Goal: Task Accomplishment & Management: Use online tool/utility

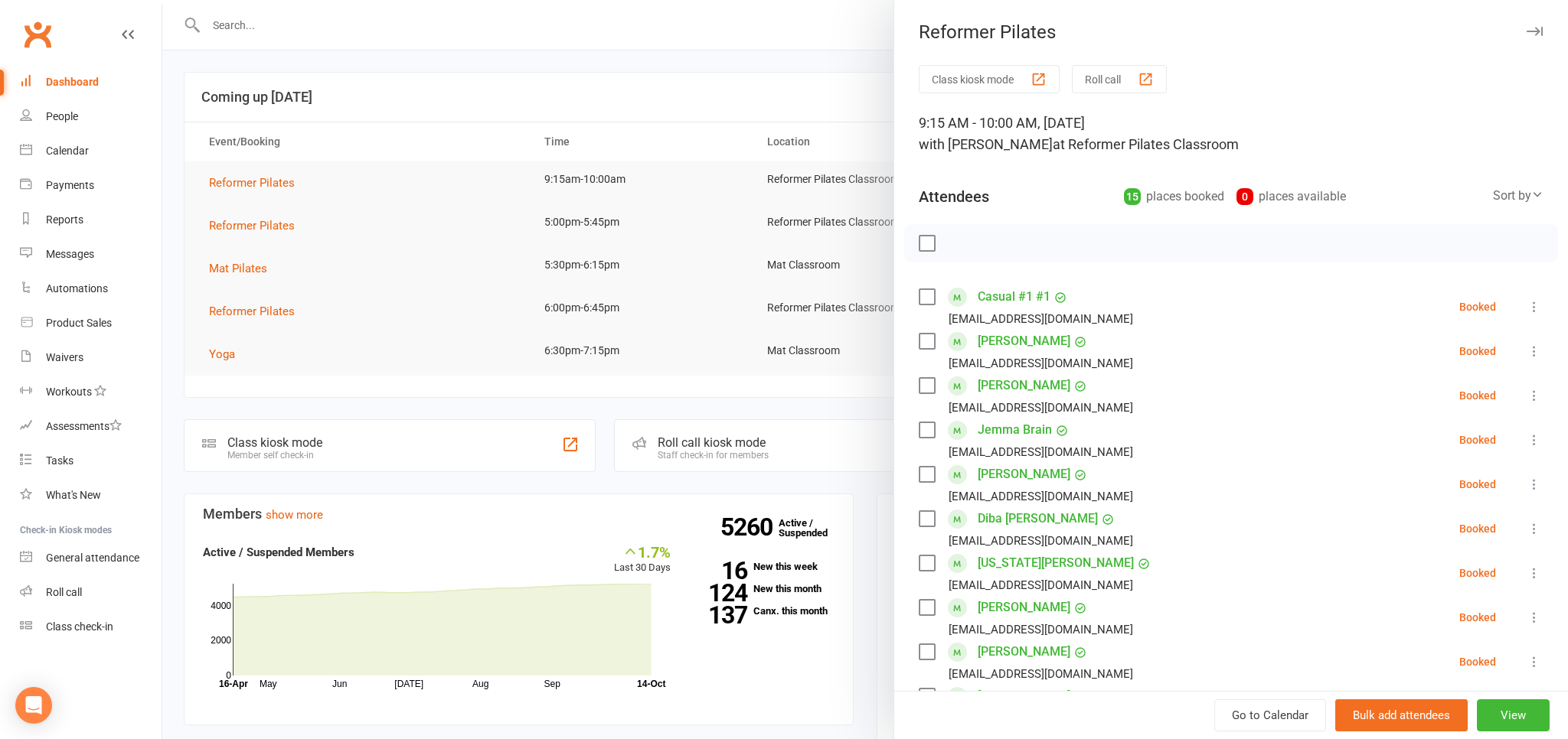
click at [712, 28] on div at bounding box center [865, 369] width 1406 height 739
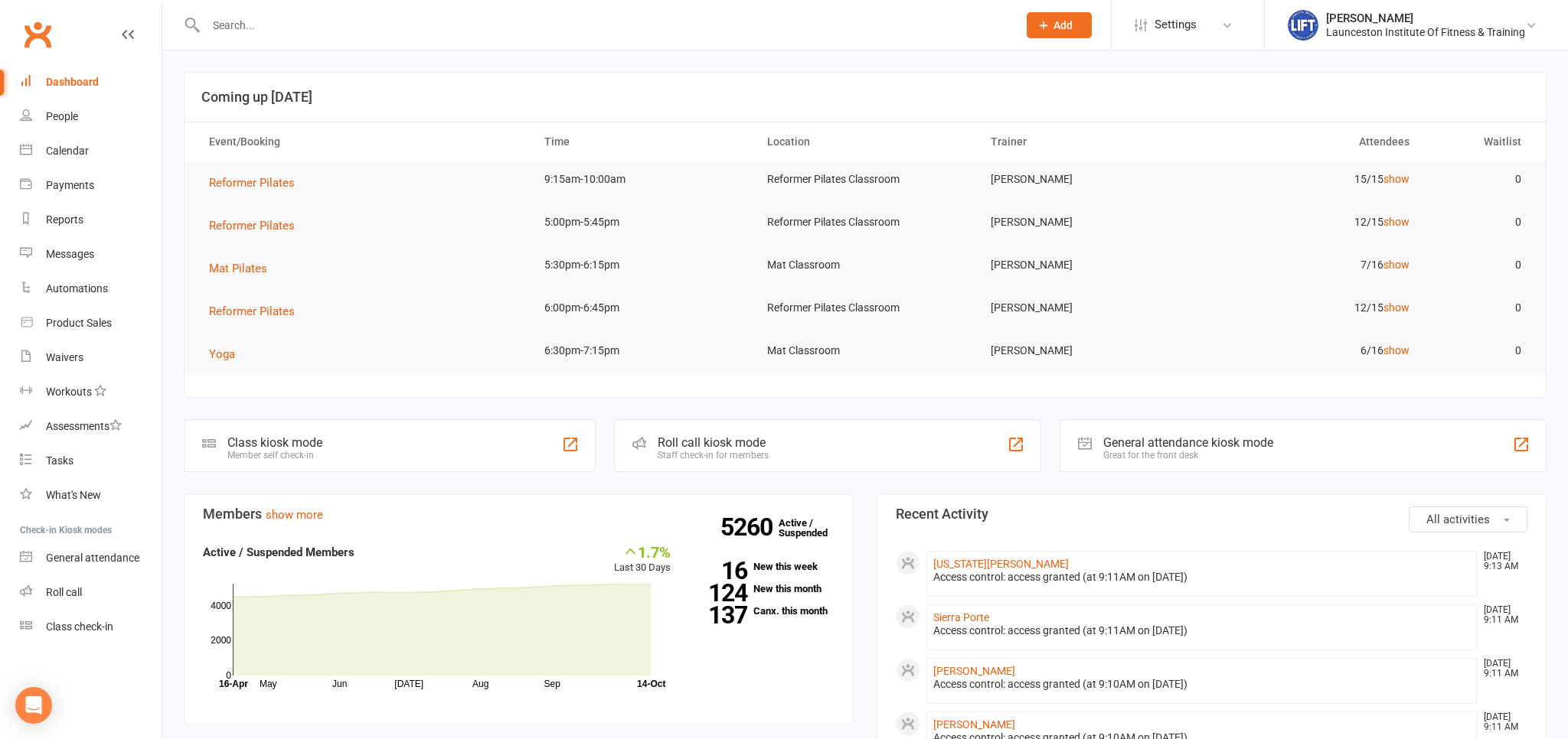
click at [75, 86] on div "Dashboard" at bounding box center [73, 83] width 53 height 13
click at [69, 351] on link "Waivers" at bounding box center [91, 358] width 141 height 34
select select "100"
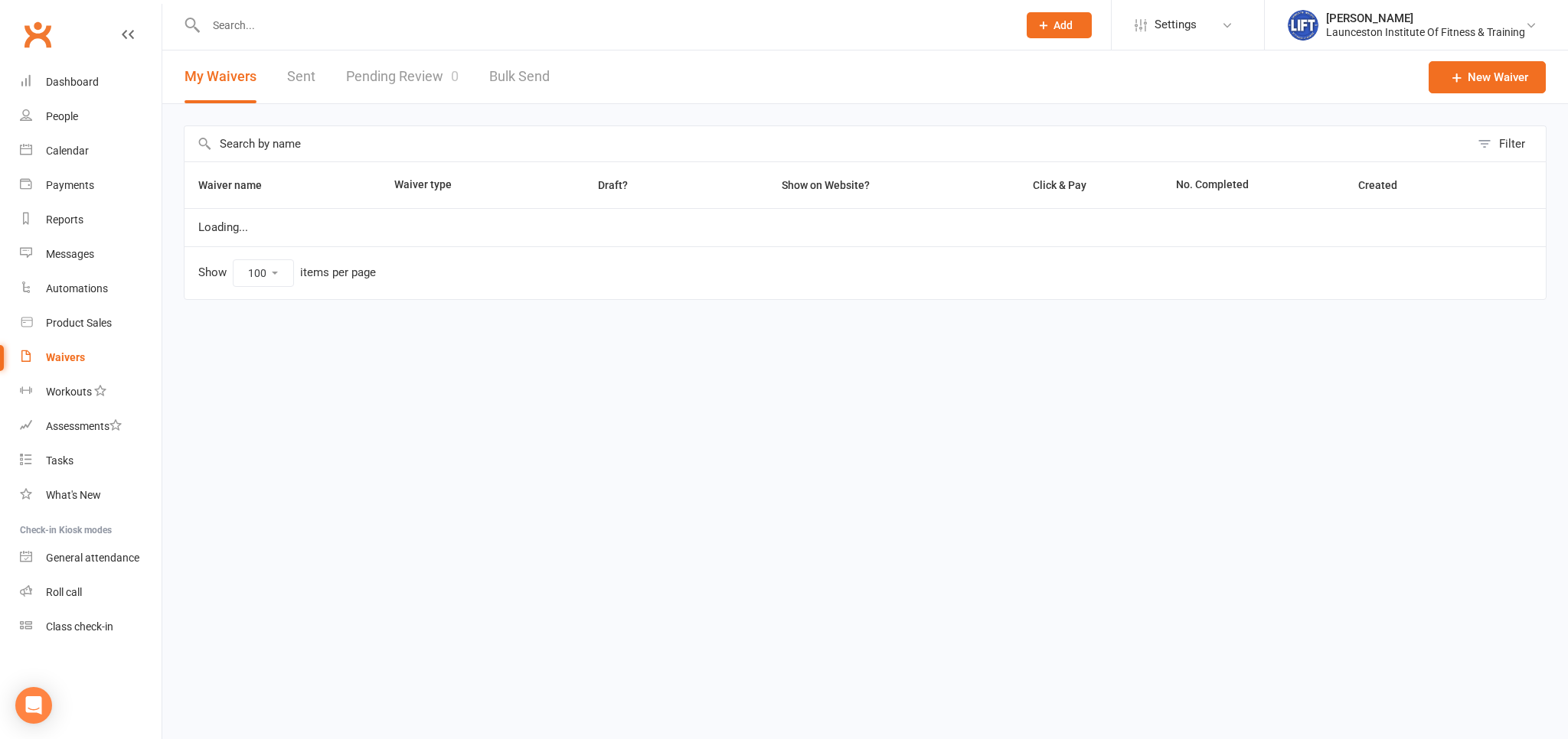
click at [415, 65] on link "Pending Review 0" at bounding box center [403, 77] width 112 height 53
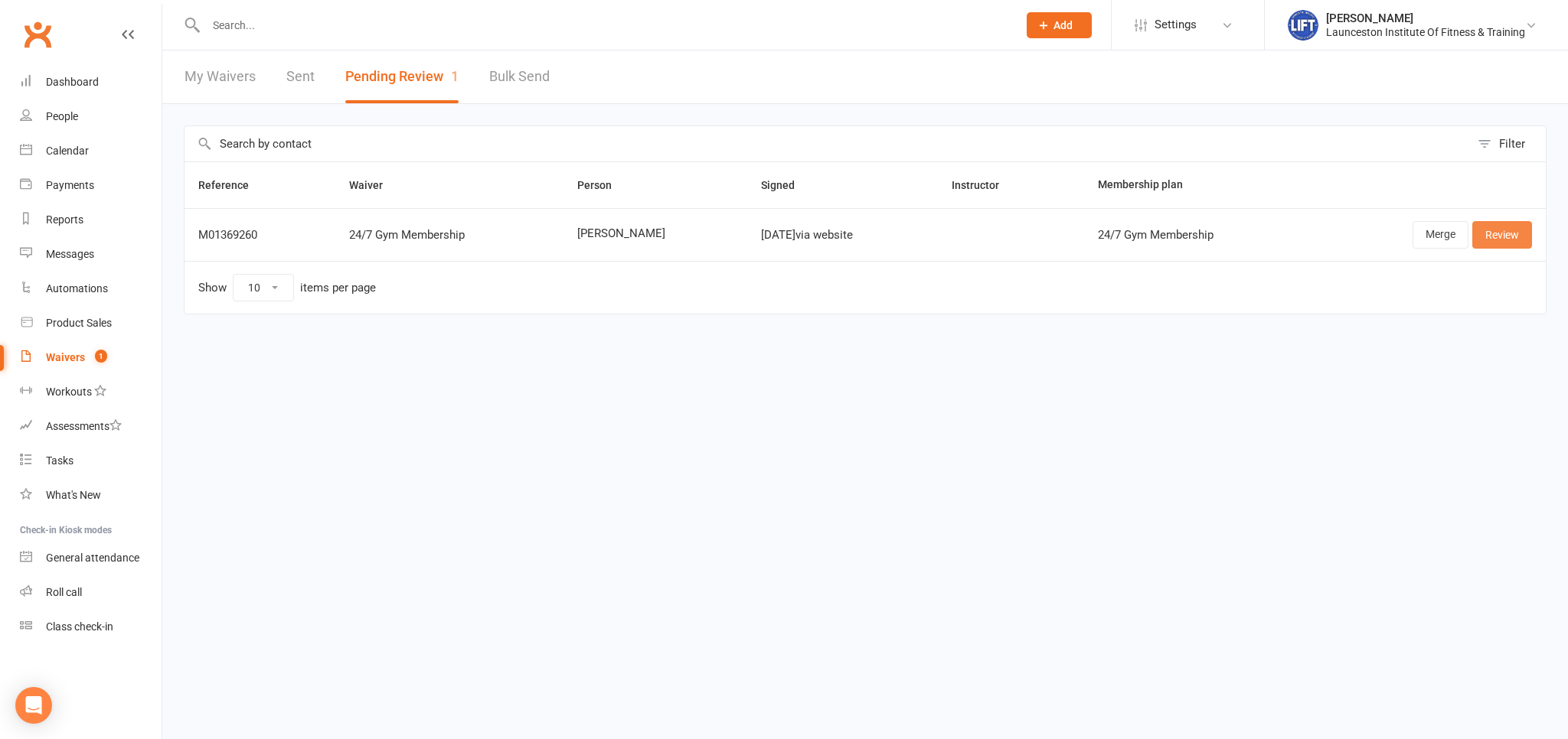
click at [1502, 236] on link "Review" at bounding box center [1502, 235] width 60 height 27
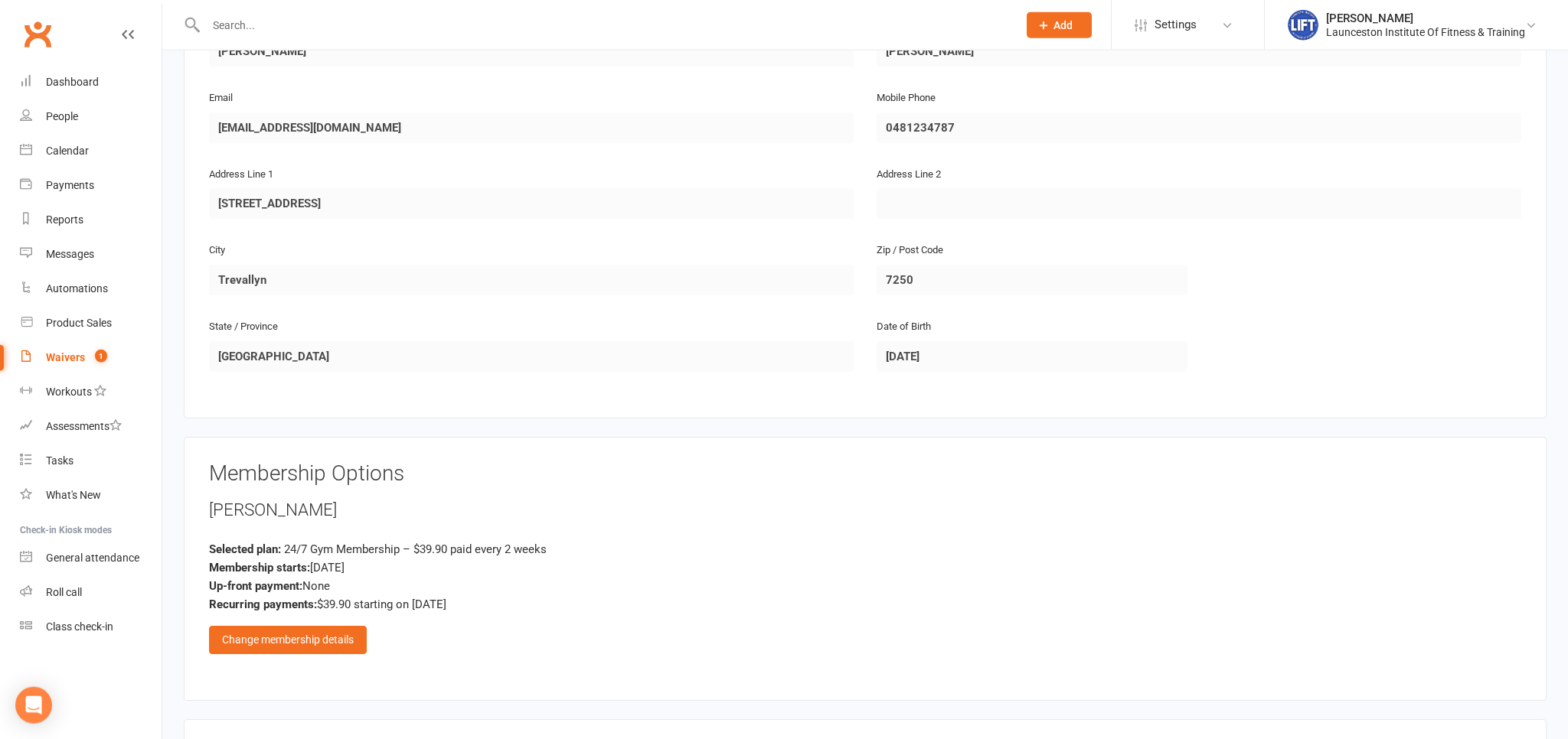
scroll to position [323, 0]
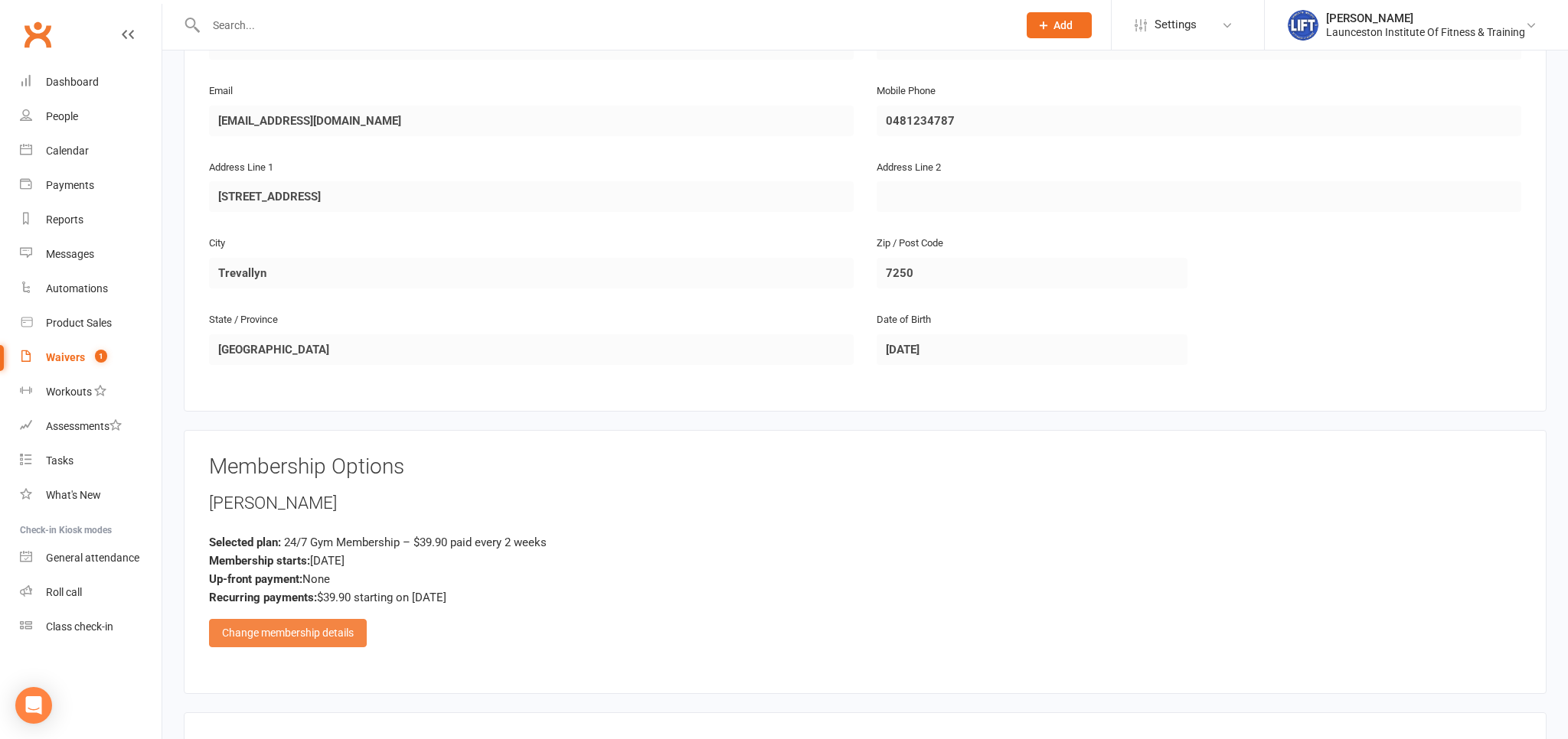
click at [324, 639] on div "Change membership details" at bounding box center [287, 633] width 158 height 27
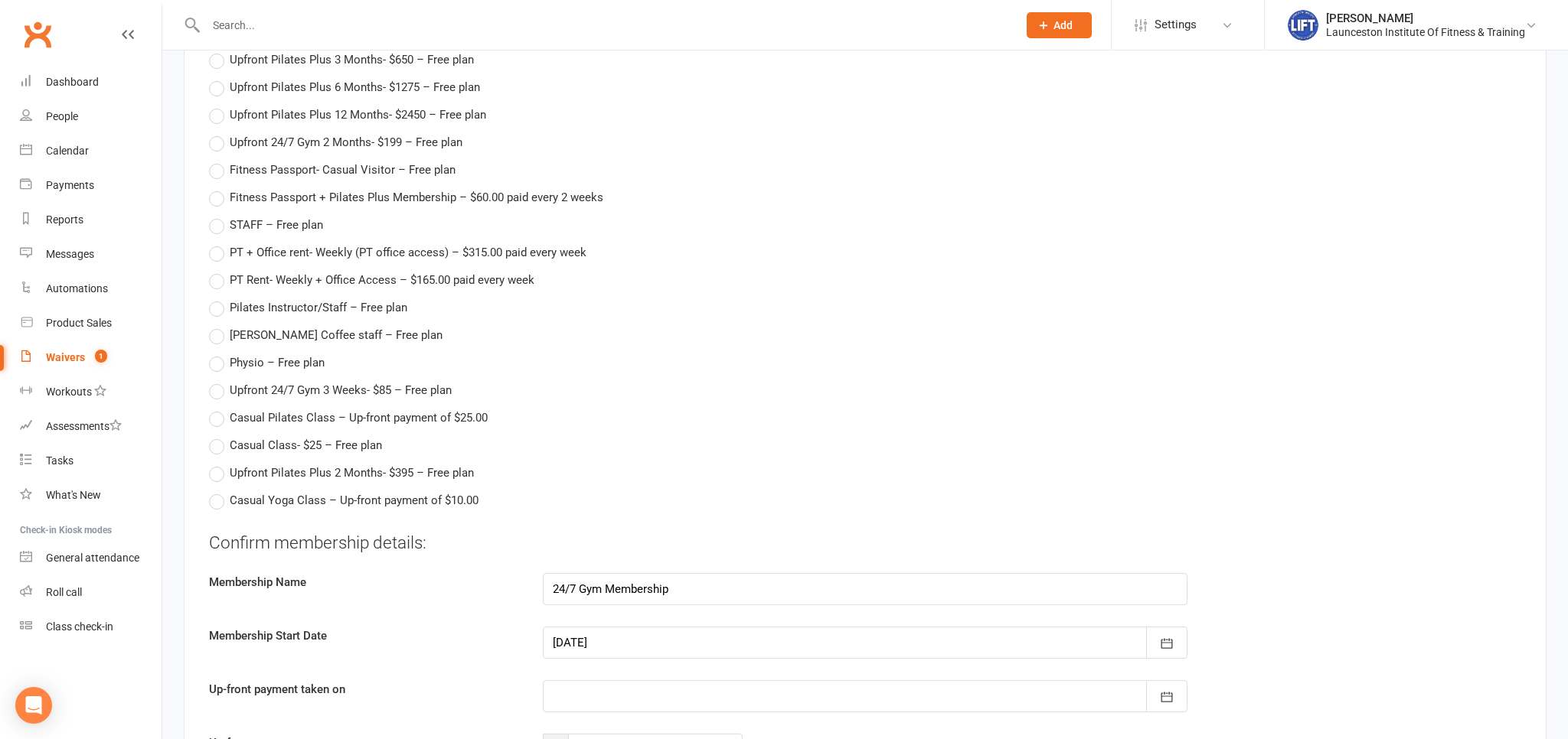
scroll to position [1940, 0]
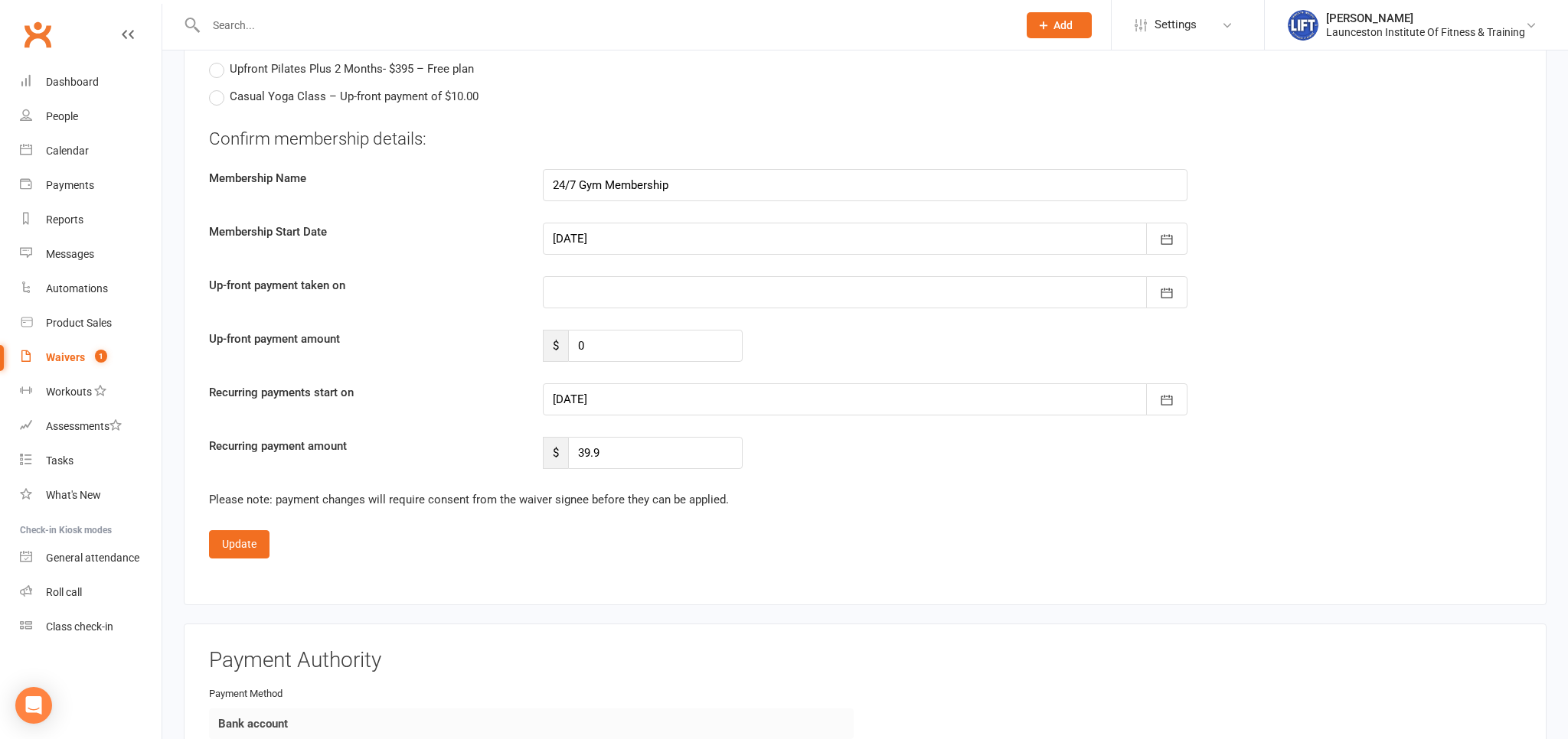
click at [739, 377] on div "Confirm membership details: Membership Name 24/7 Gym Membership Membership Star…" at bounding box center [864, 298] width 1312 height 343
click at [742, 394] on div at bounding box center [864, 399] width 645 height 32
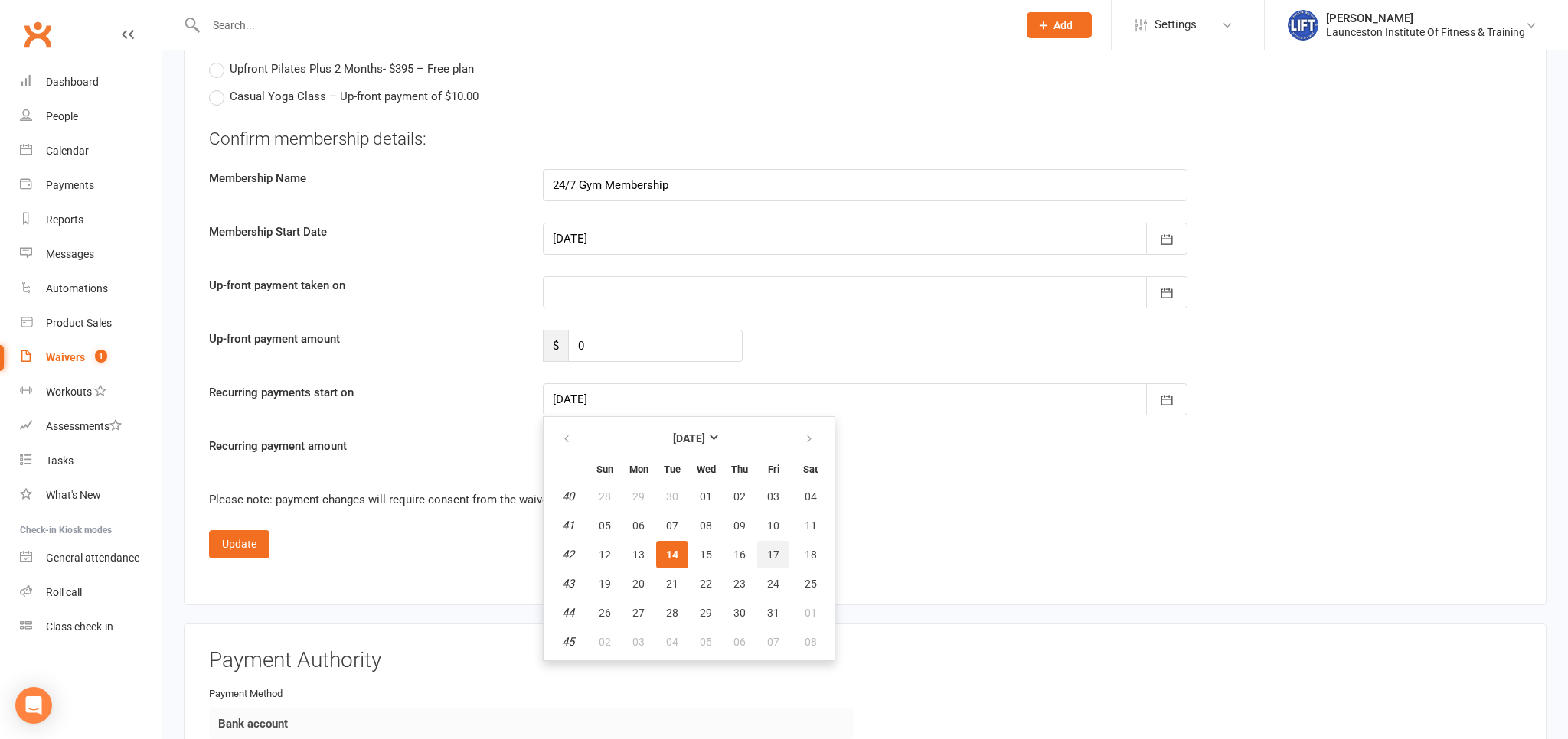
drag, startPoint x: 781, startPoint y: 552, endPoint x: 739, endPoint y: 556, distance: 42.2
click at [782, 553] on button "17" at bounding box center [773, 555] width 32 height 27
type input "17 Oct 2025"
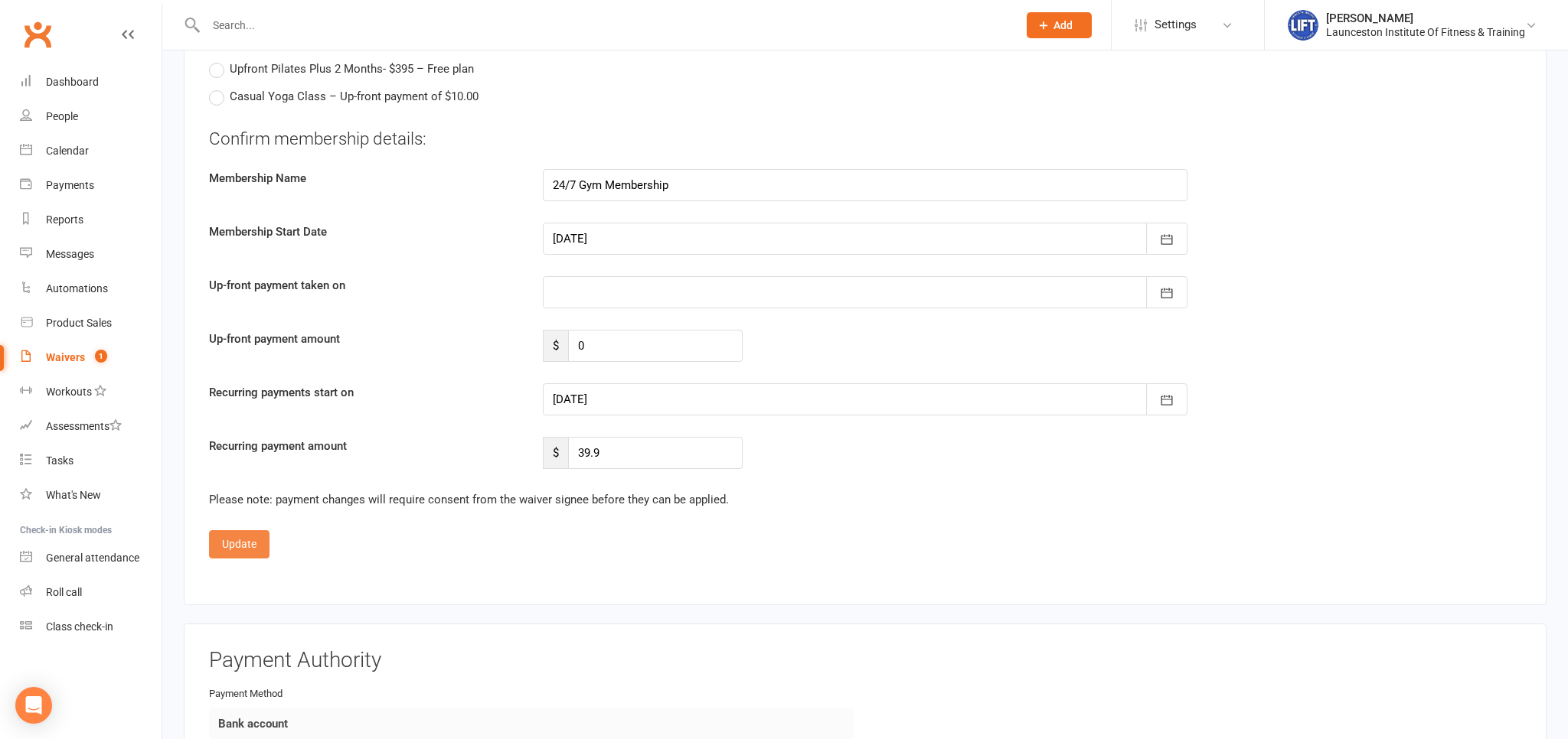
click at [238, 544] on button "Update" at bounding box center [239, 544] width 61 height 27
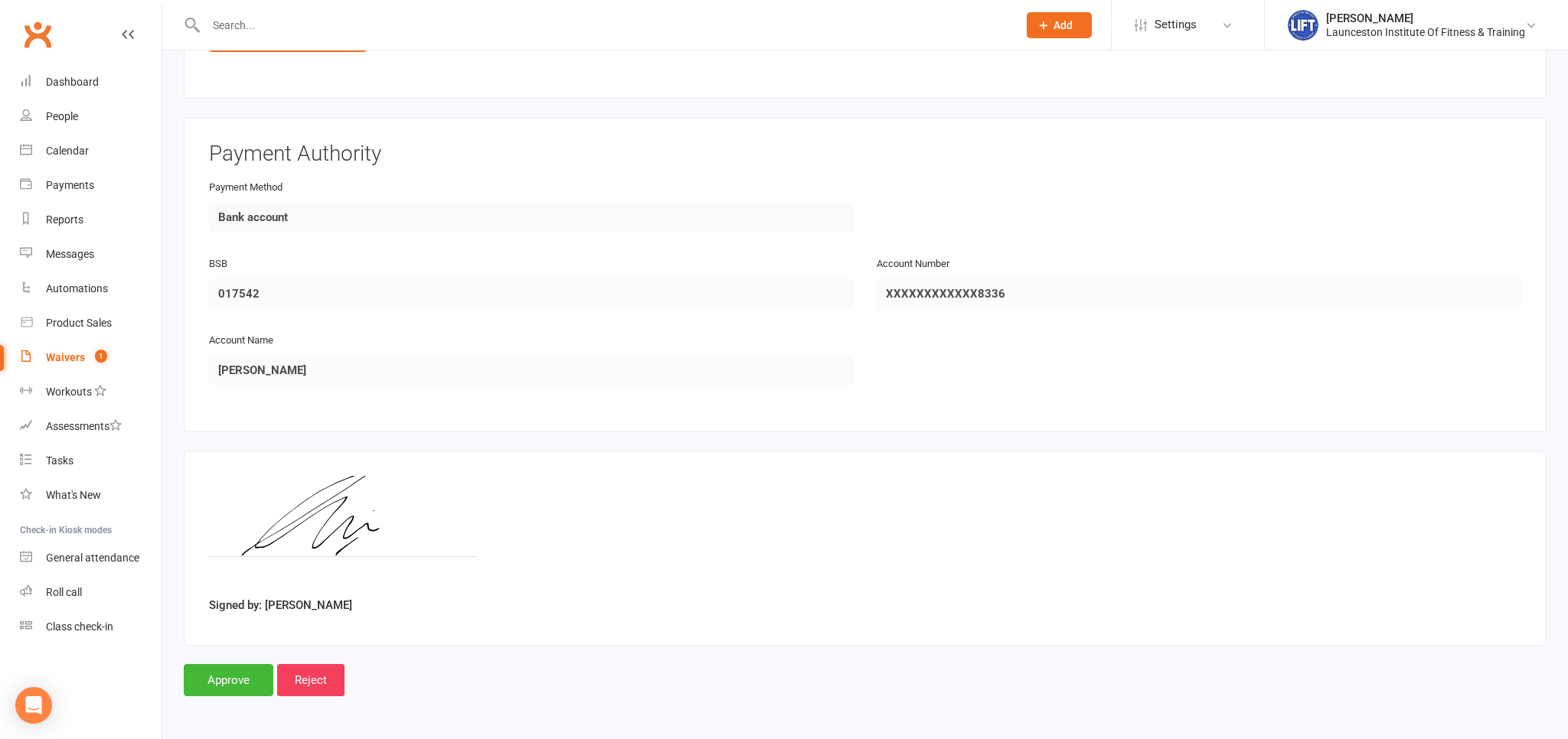
scroll to position [912, 0]
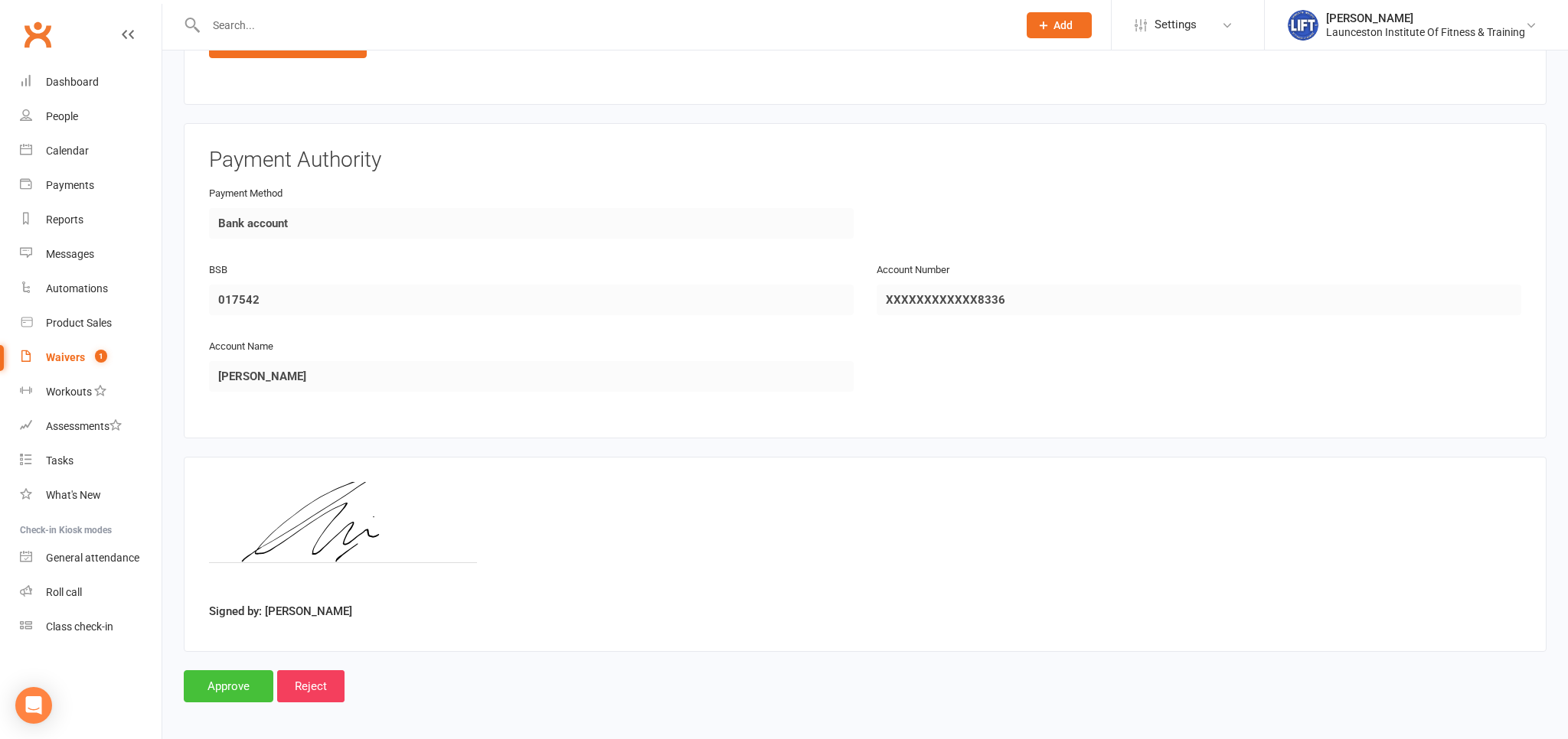
drag, startPoint x: 224, startPoint y: 678, endPoint x: 219, endPoint y: 672, distance: 7.8
click at [223, 678] on input "Approve" at bounding box center [229, 686] width 90 height 32
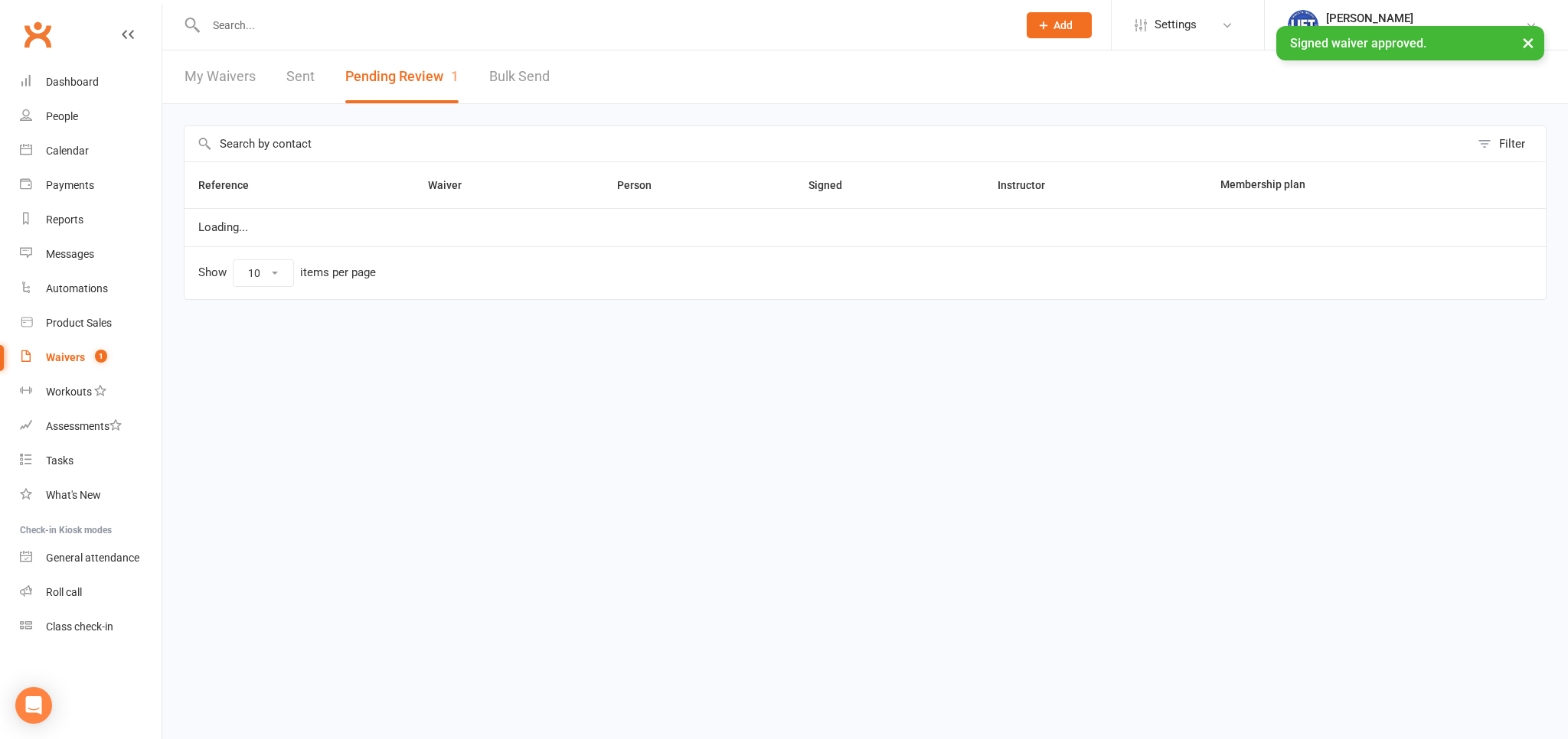
click at [272, 17] on input "text" at bounding box center [604, 25] width 805 height 22
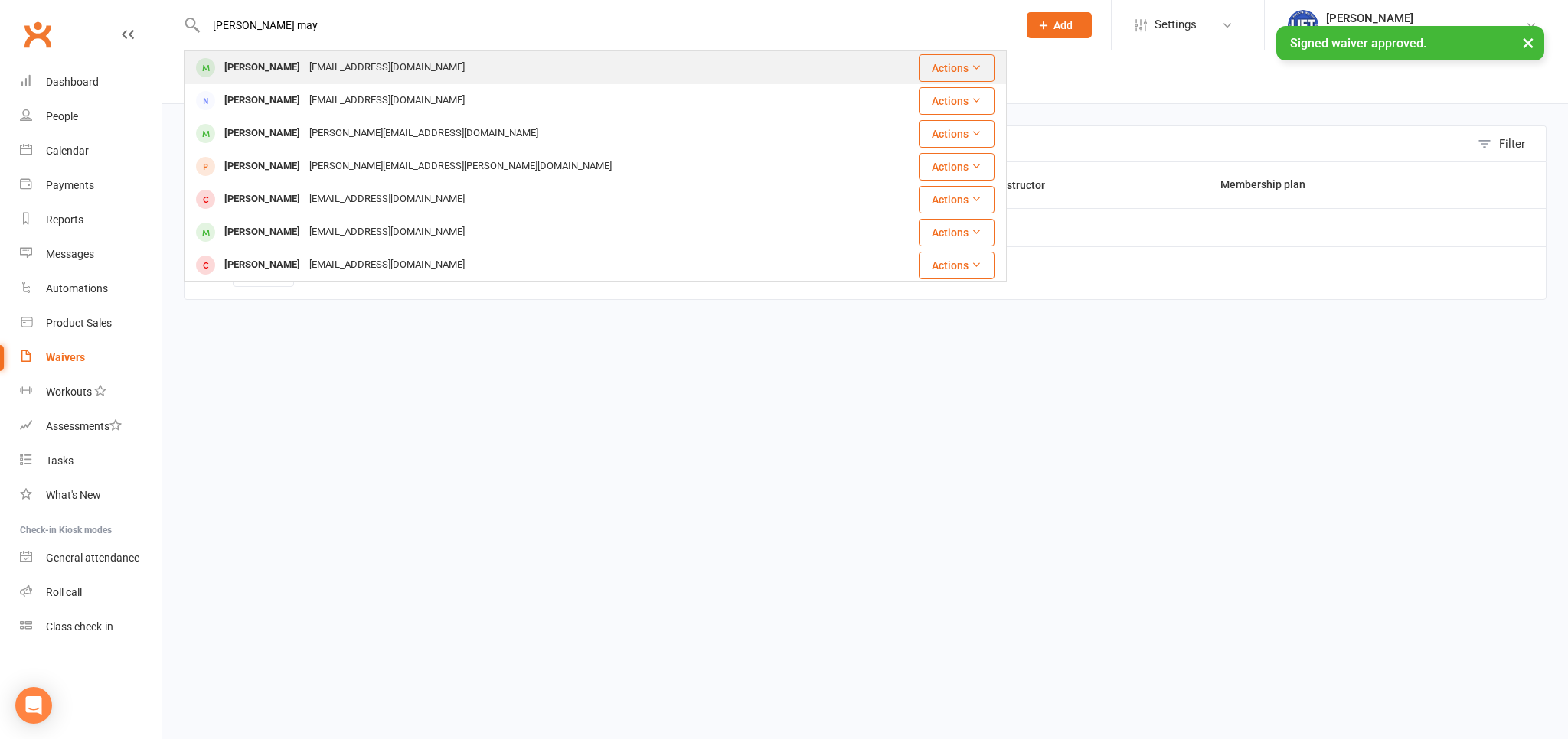
type input "paige may"
click at [271, 69] on div "Paige Maynard" at bounding box center [262, 67] width 85 height 22
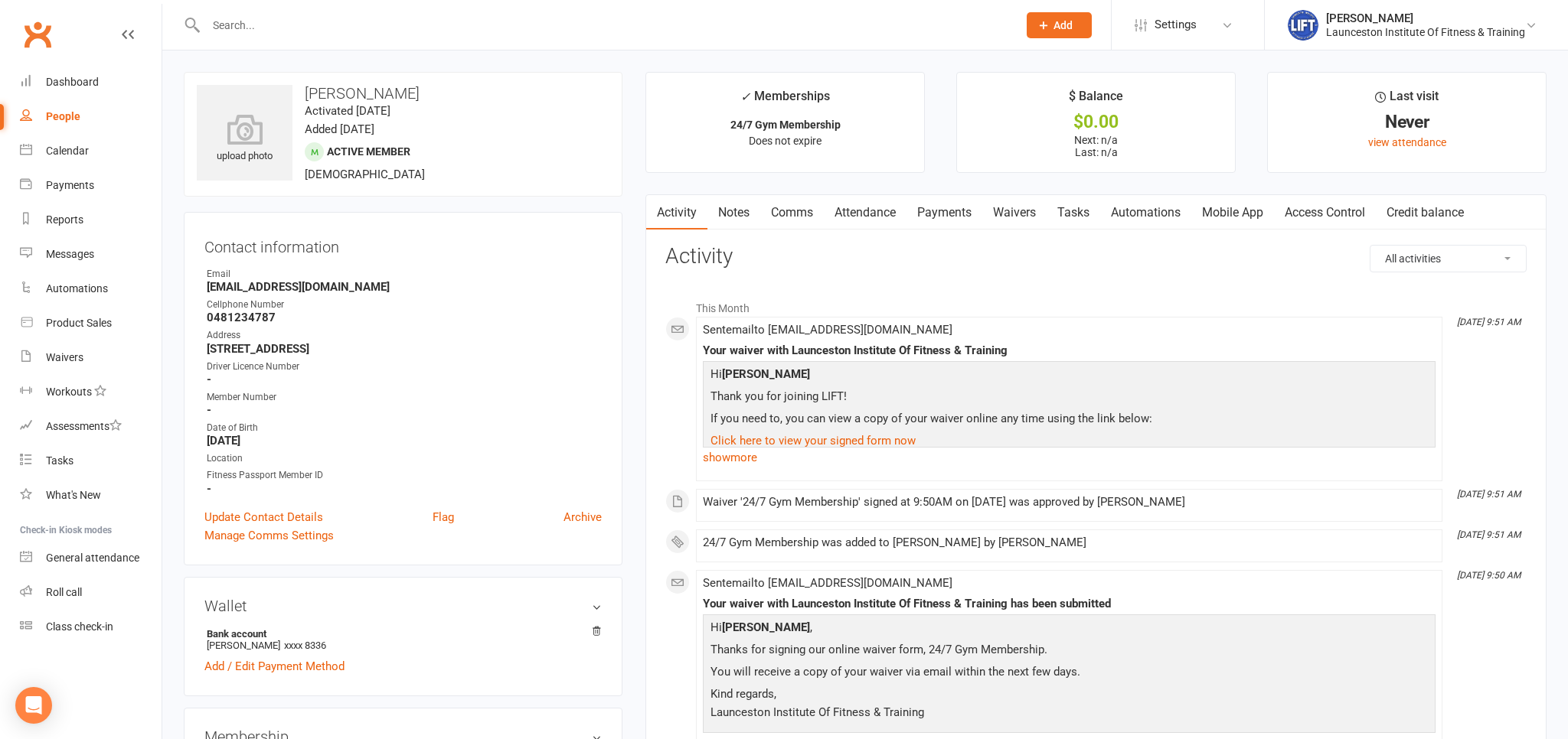
click at [1348, 204] on link "Access Control" at bounding box center [1325, 212] width 102 height 35
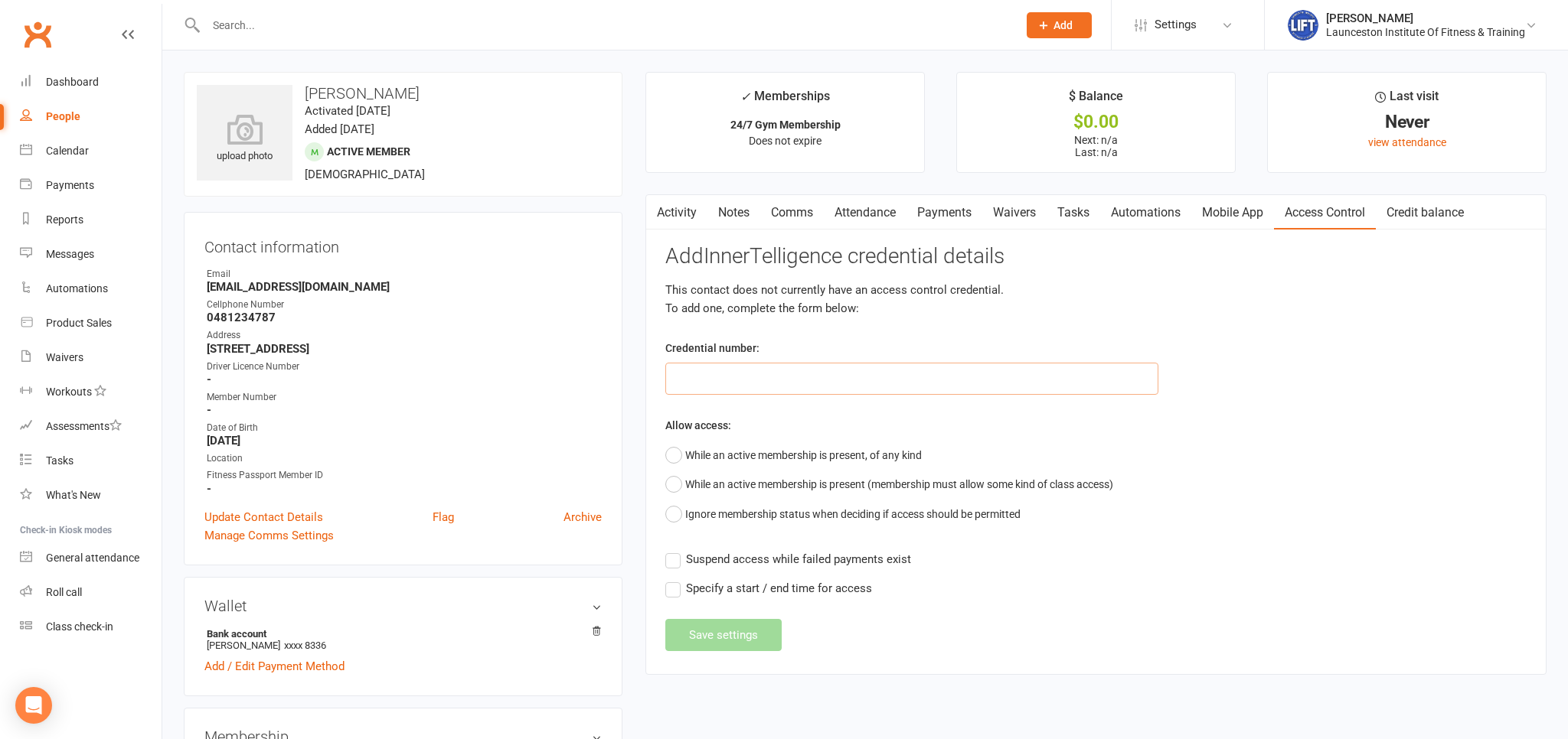
paste input "2000000000000000499B810E"
type input "2000000000000000499B810E"
click at [674, 452] on button "While an active membership is present, of any kind" at bounding box center [794, 455] width 257 height 29
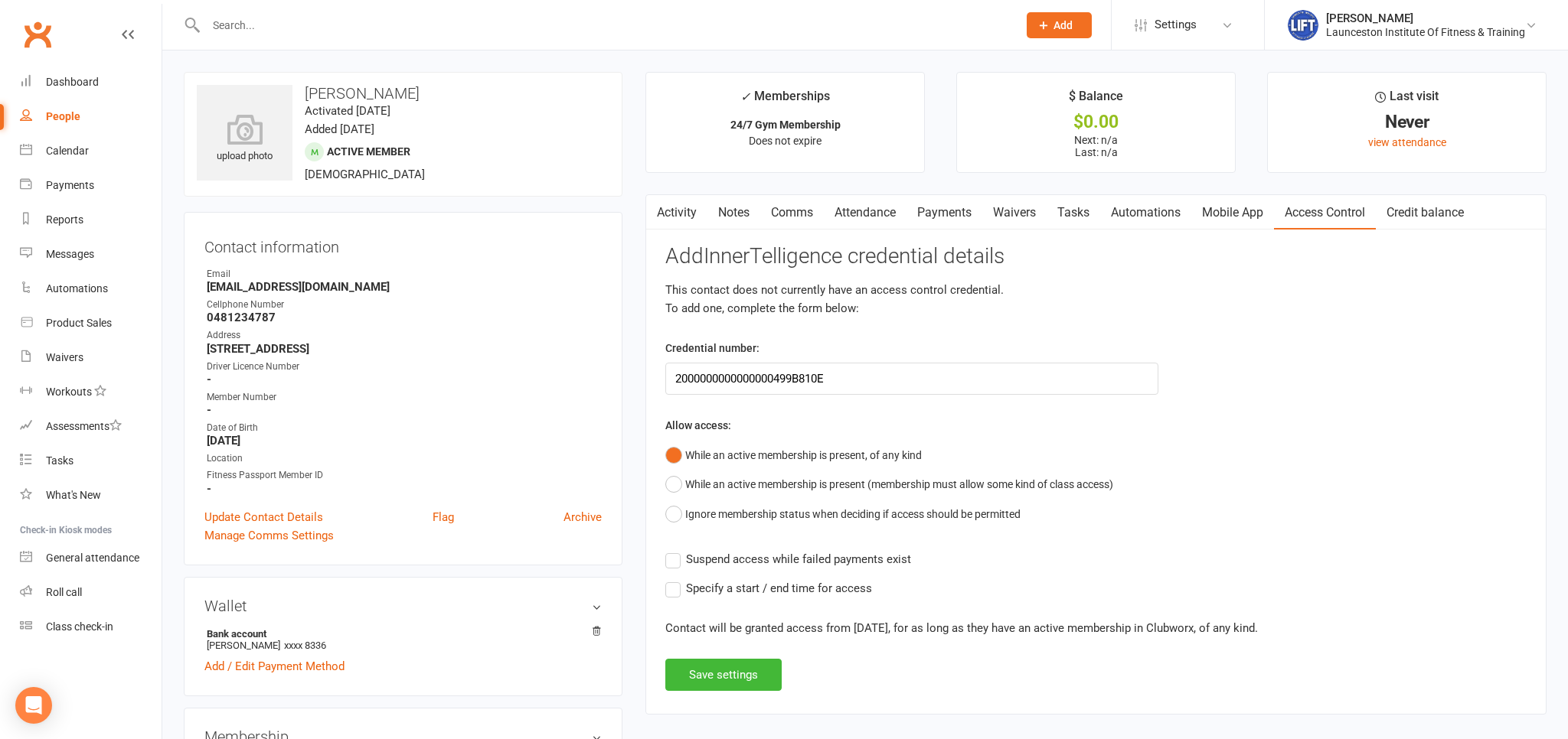
click at [672, 559] on label "Suspend access while failed payments exist" at bounding box center [788, 559] width 246 height 18
click at [672, 550] on input "Suspend access while failed payments exist" at bounding box center [788, 550] width 246 height 0
click at [733, 670] on button "Save settings" at bounding box center [724, 675] width 116 height 32
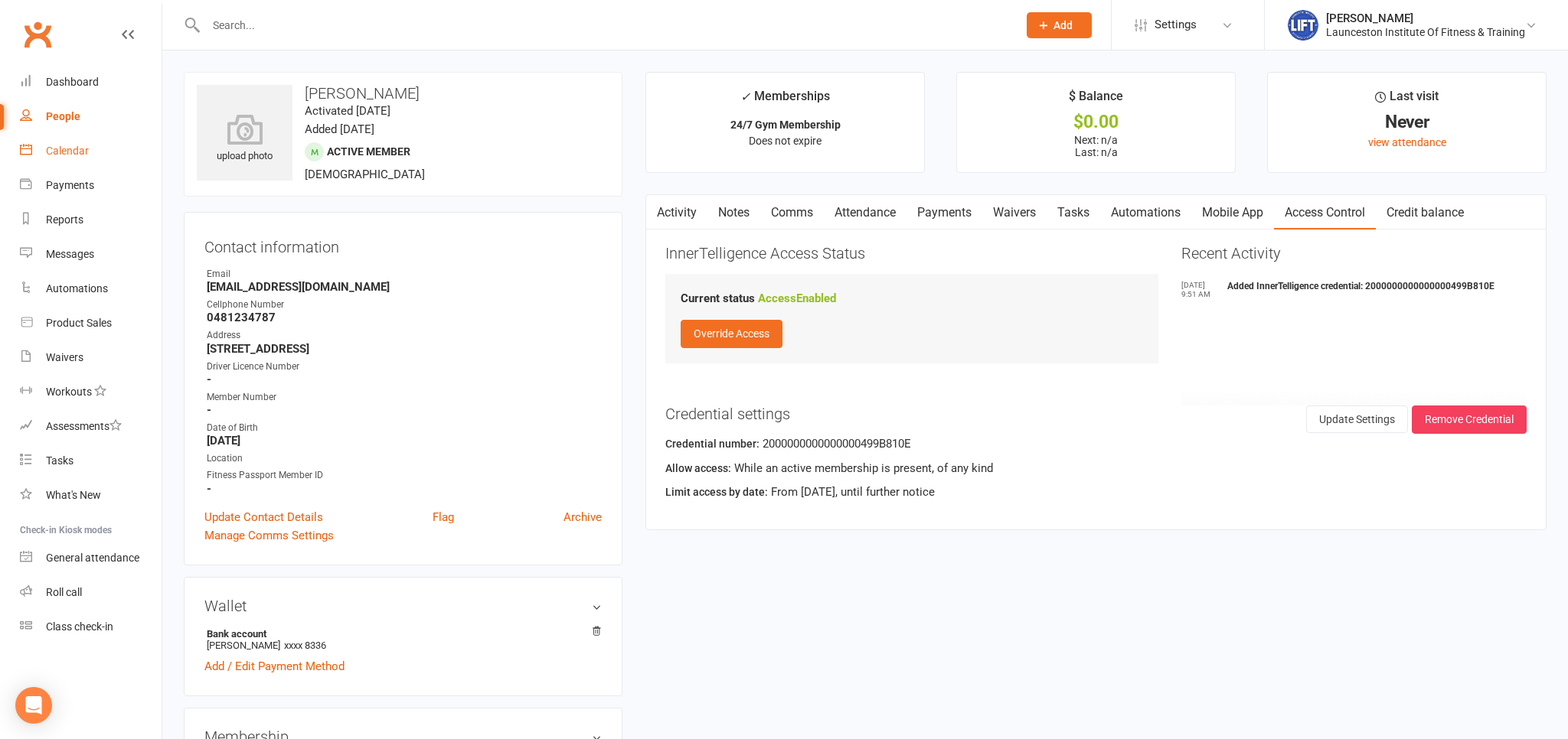
click at [72, 145] on link "Calendar" at bounding box center [91, 151] width 141 height 34
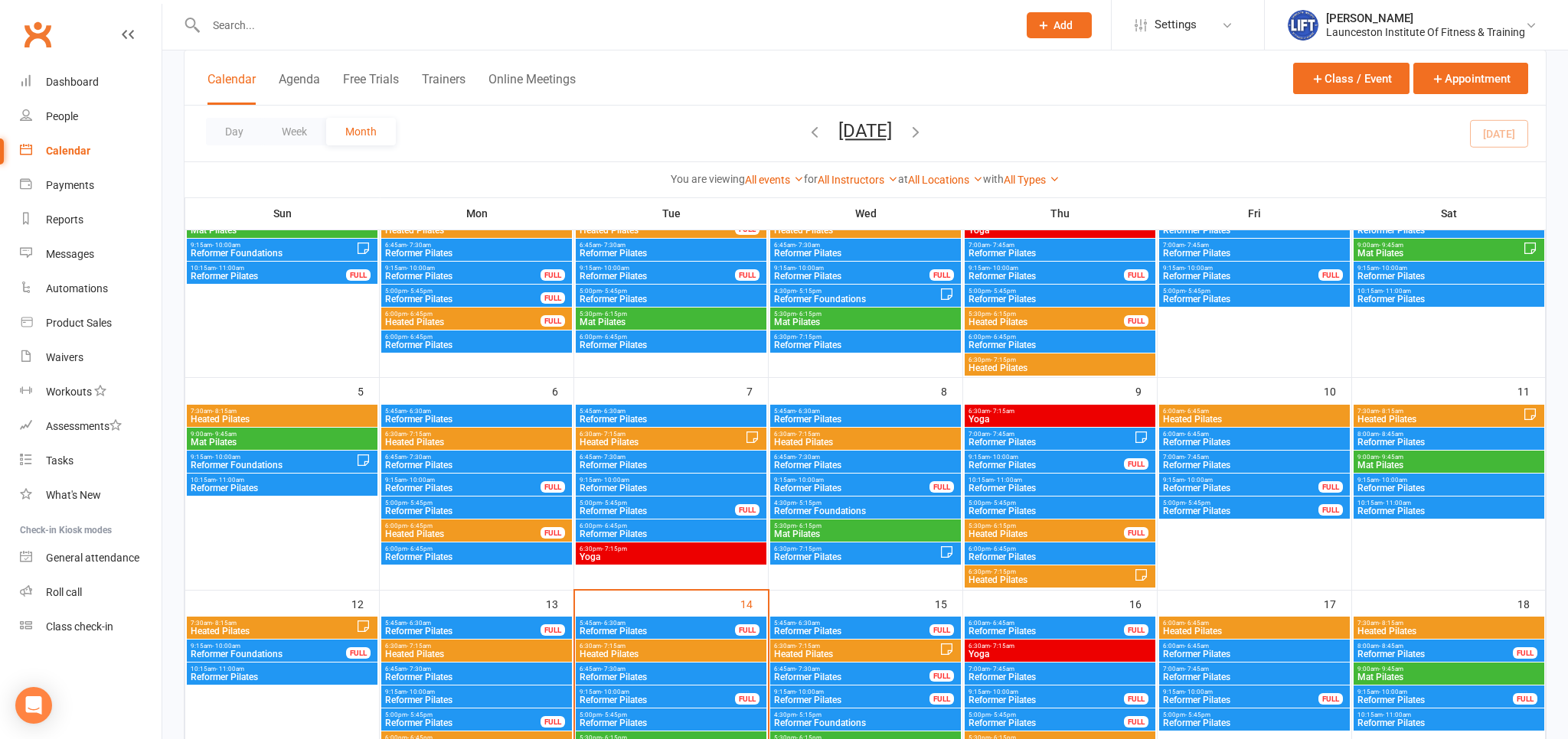
scroll to position [242, 0]
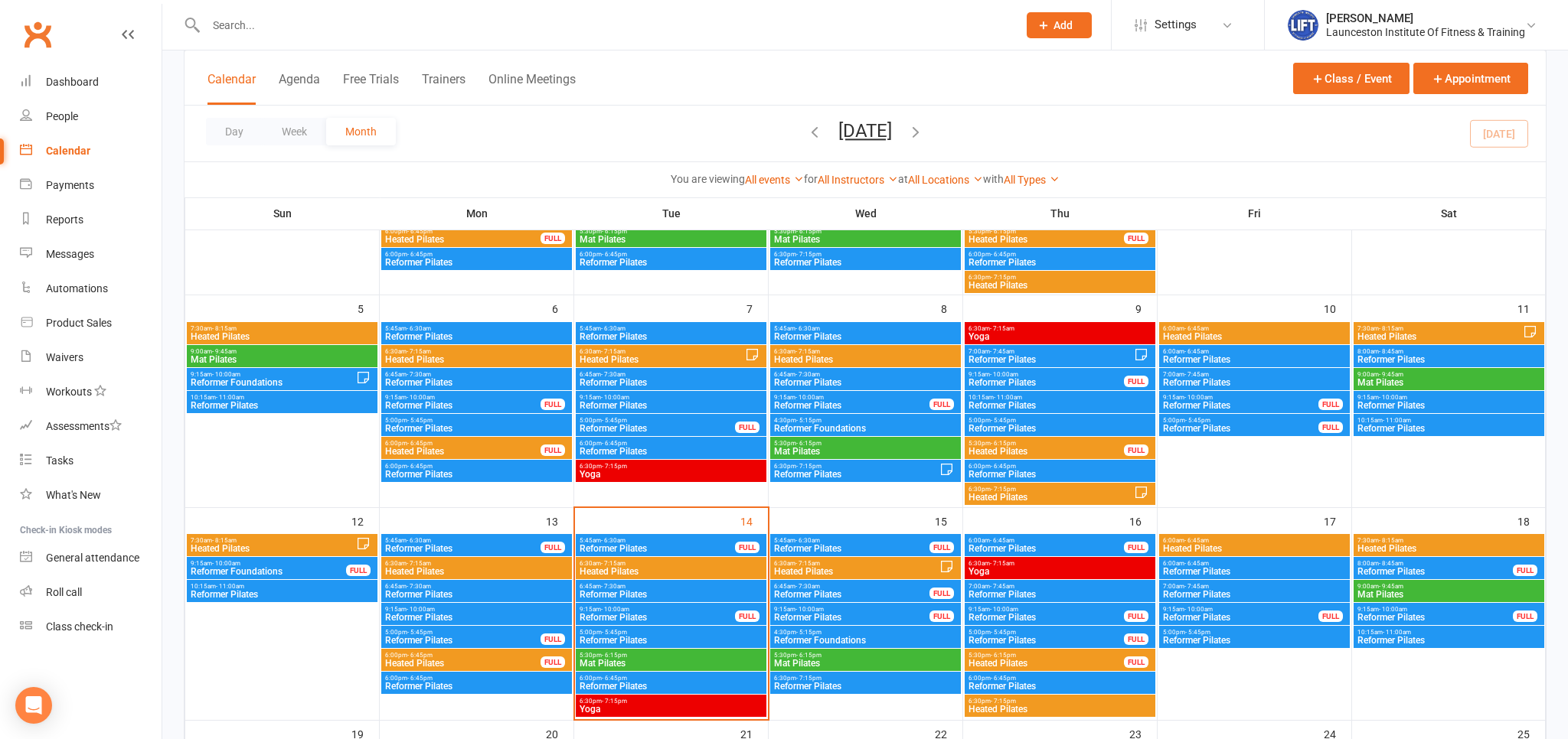
click at [494, 568] on span "Heated Pilates" at bounding box center [476, 571] width 184 height 9
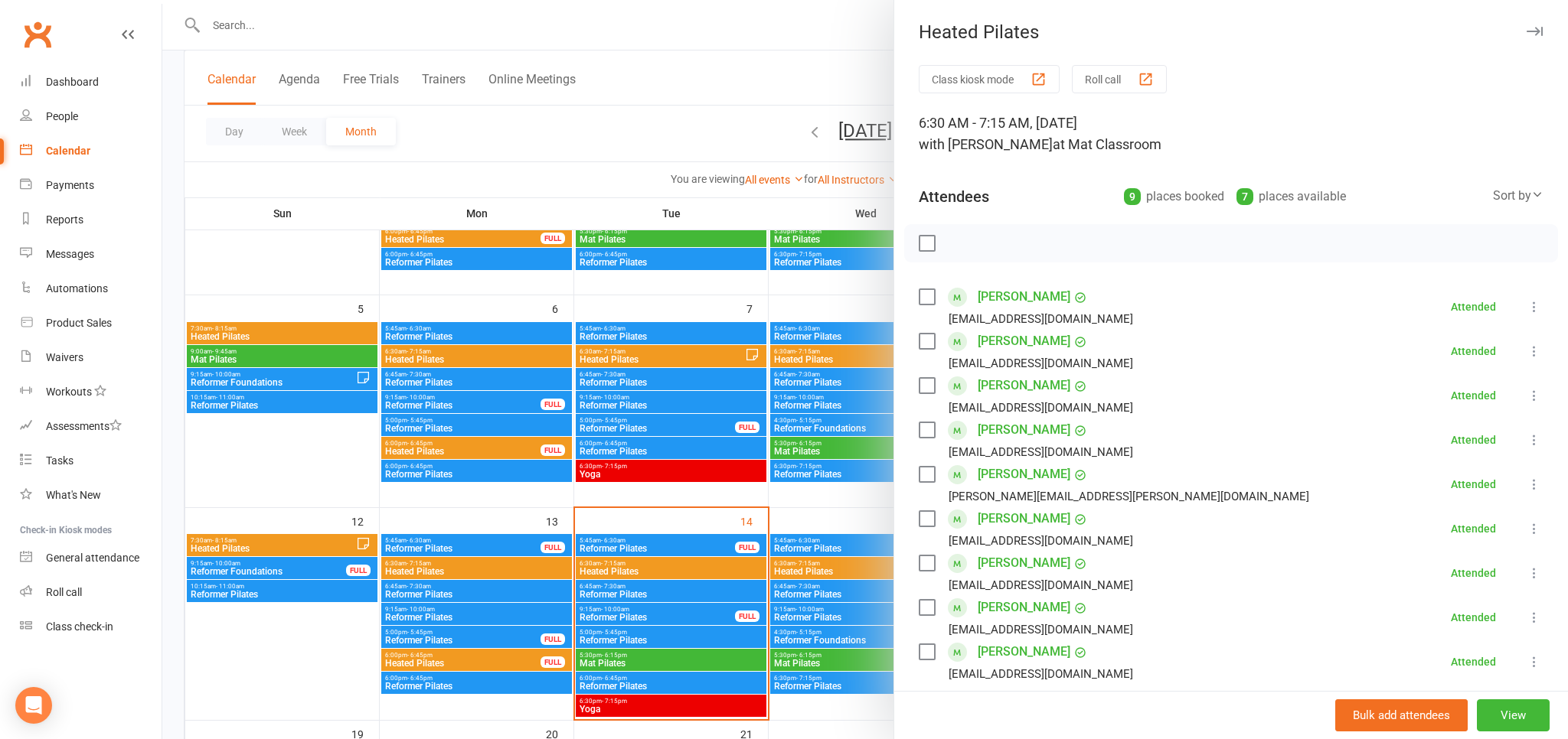
click at [515, 232] on div at bounding box center [865, 369] width 1406 height 739
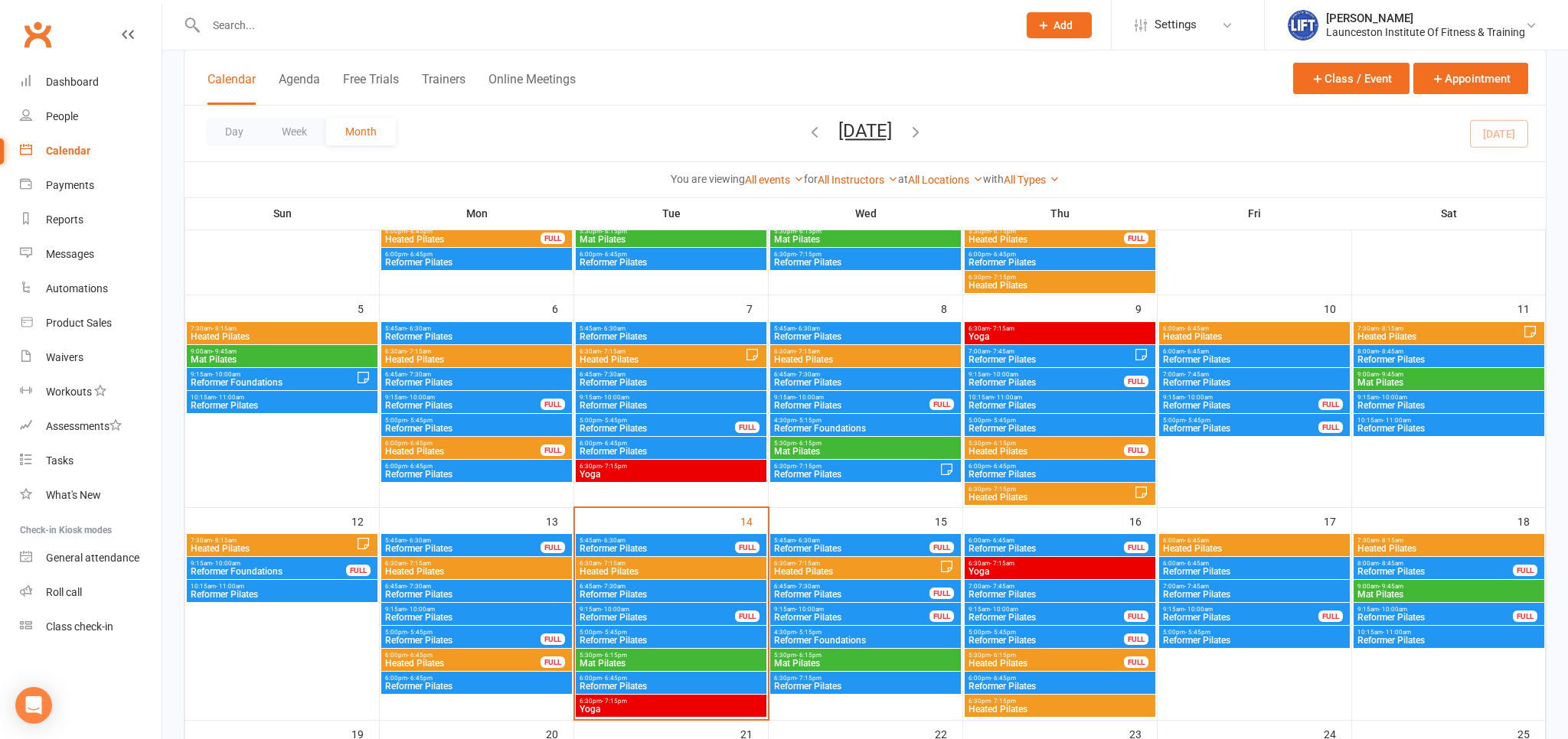
click at [496, 664] on span "Heated Pilates" at bounding box center [463, 664] width 157 height 9
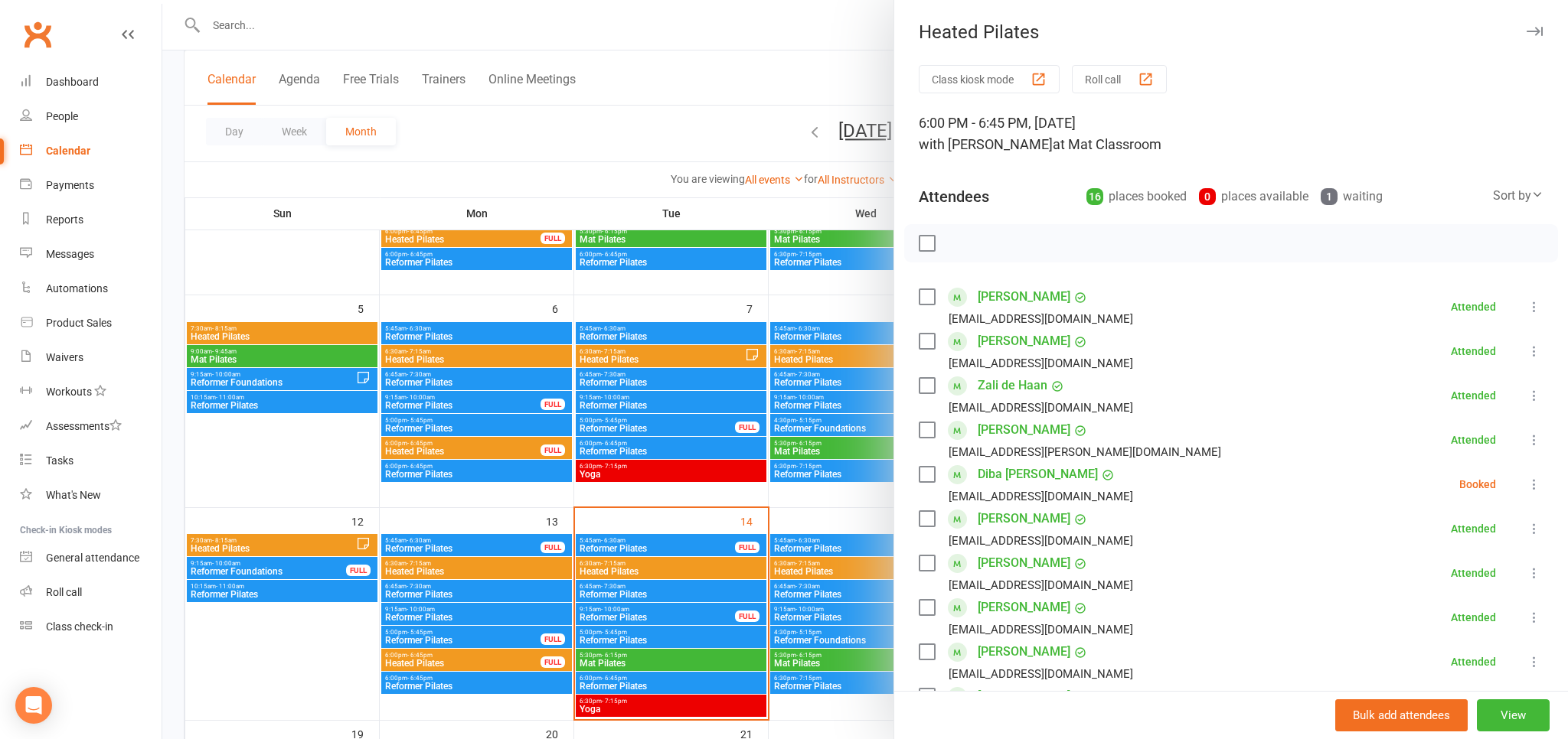
click at [518, 128] on div at bounding box center [865, 369] width 1406 height 739
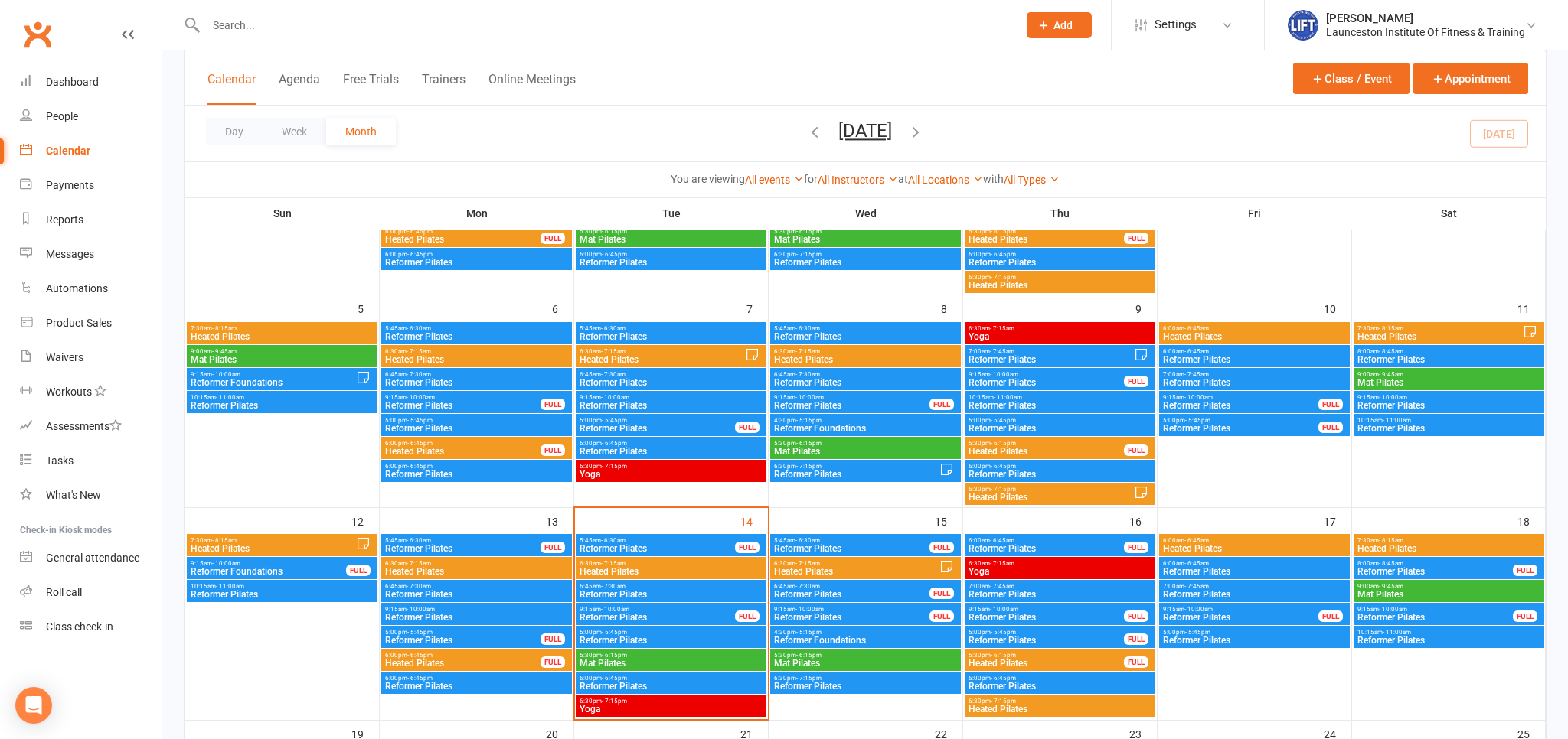
click at [247, 552] on span "Heated Pilates" at bounding box center [272, 549] width 166 height 9
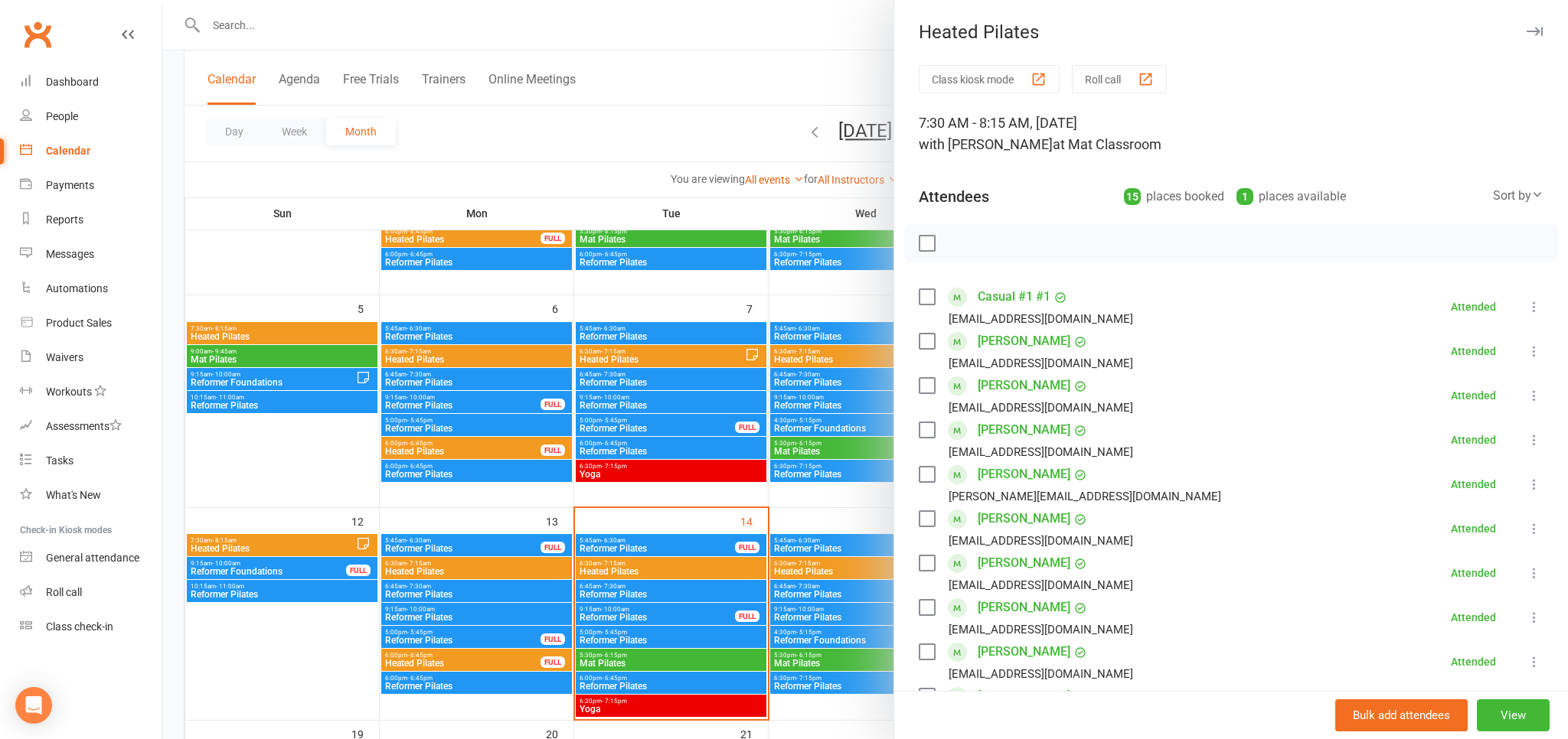
click at [467, 194] on div at bounding box center [865, 369] width 1406 height 739
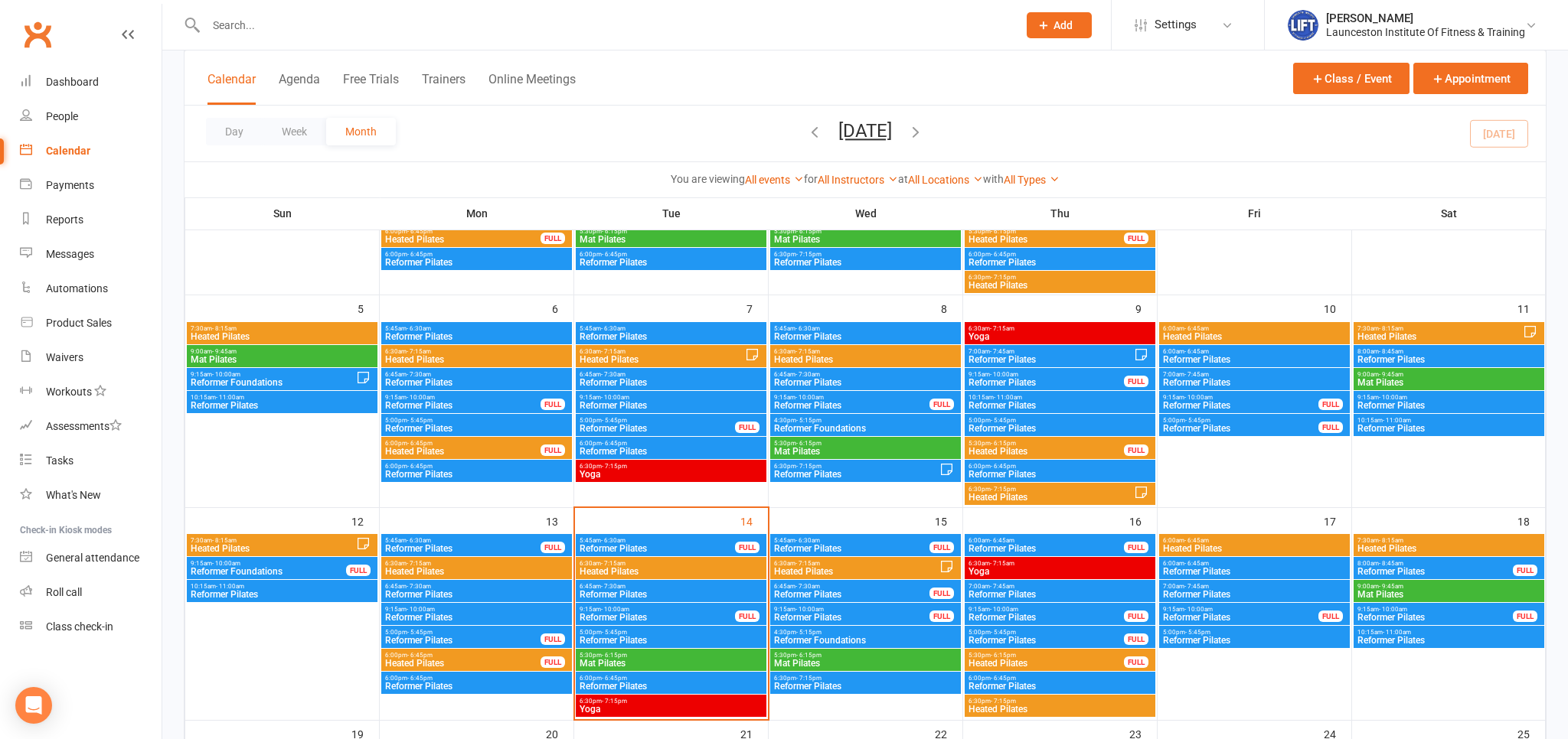
click at [1485, 328] on span "7:30am - 8:15am" at bounding box center [1439, 329] width 166 height 7
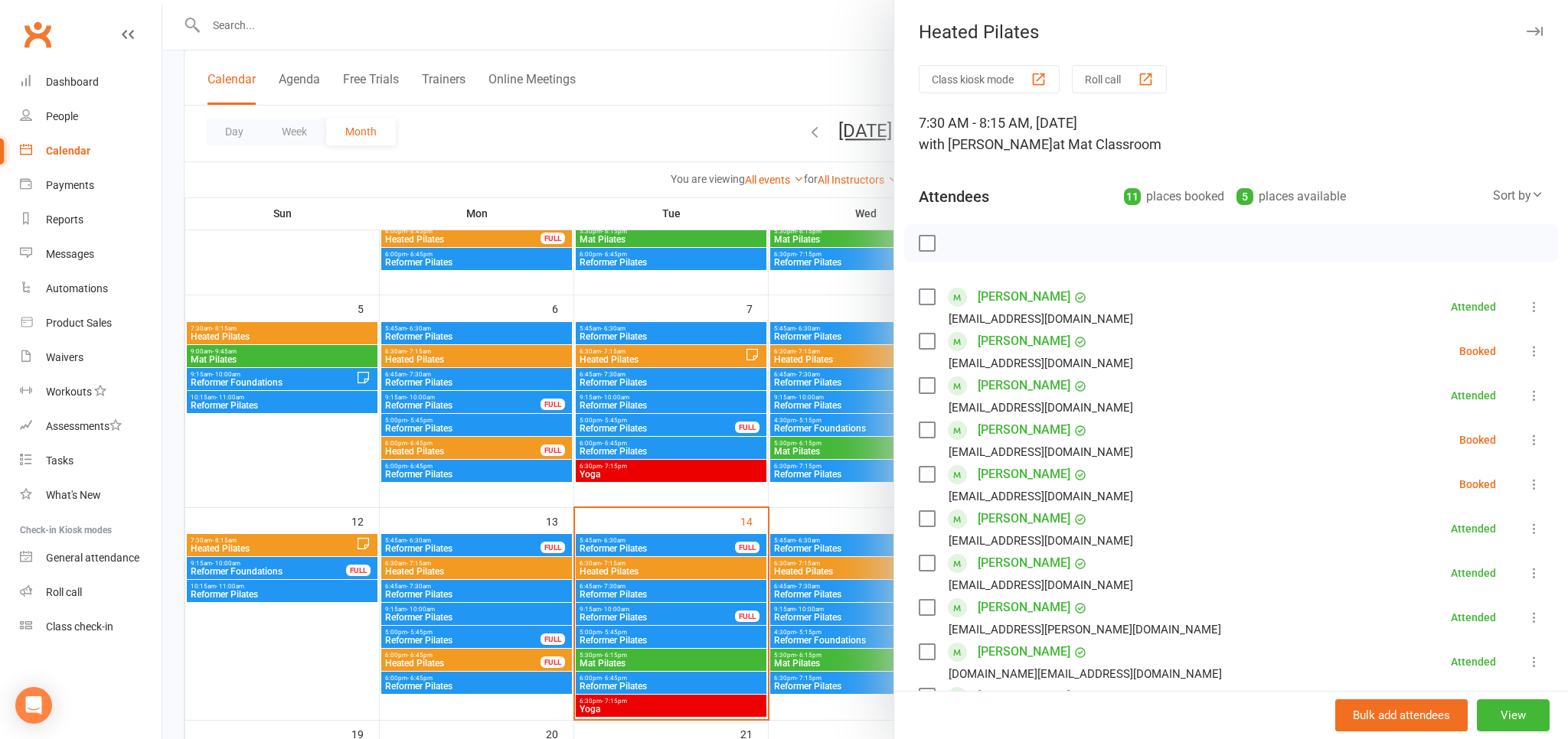
click at [719, 108] on div at bounding box center [865, 369] width 1406 height 739
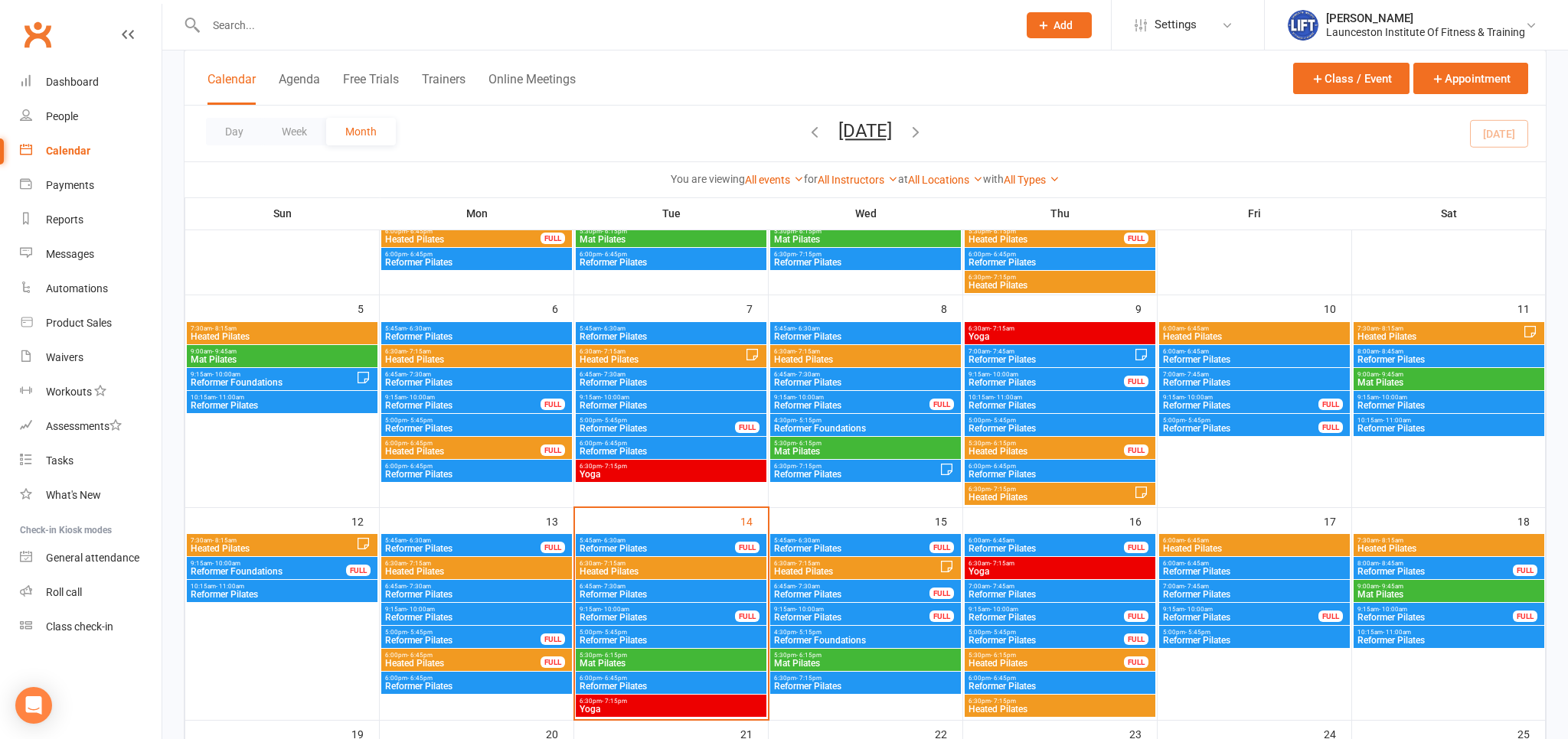
click at [1294, 326] on span "6:00am - 6:45am" at bounding box center [1253, 329] width 184 height 7
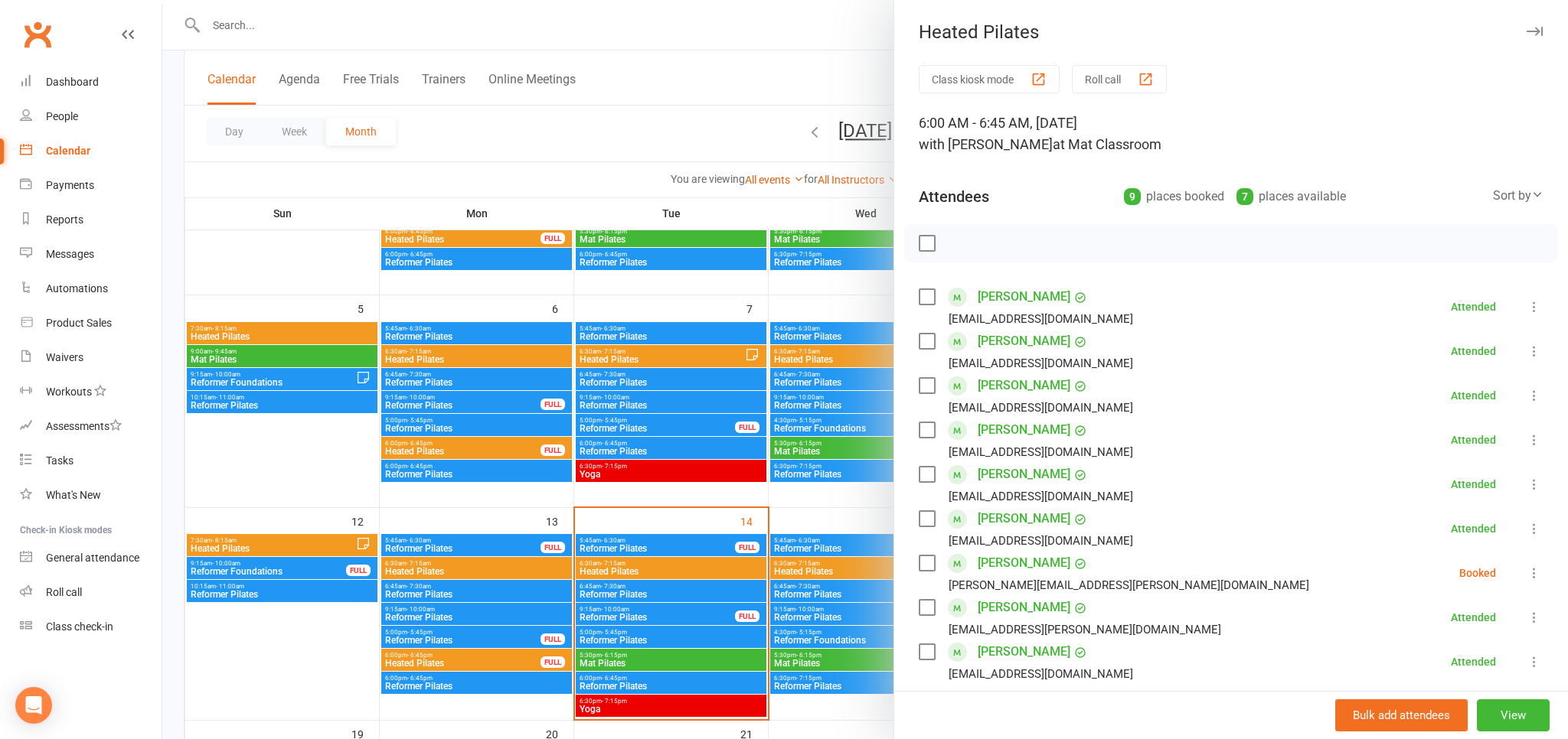
click at [674, 112] on div at bounding box center [865, 369] width 1406 height 739
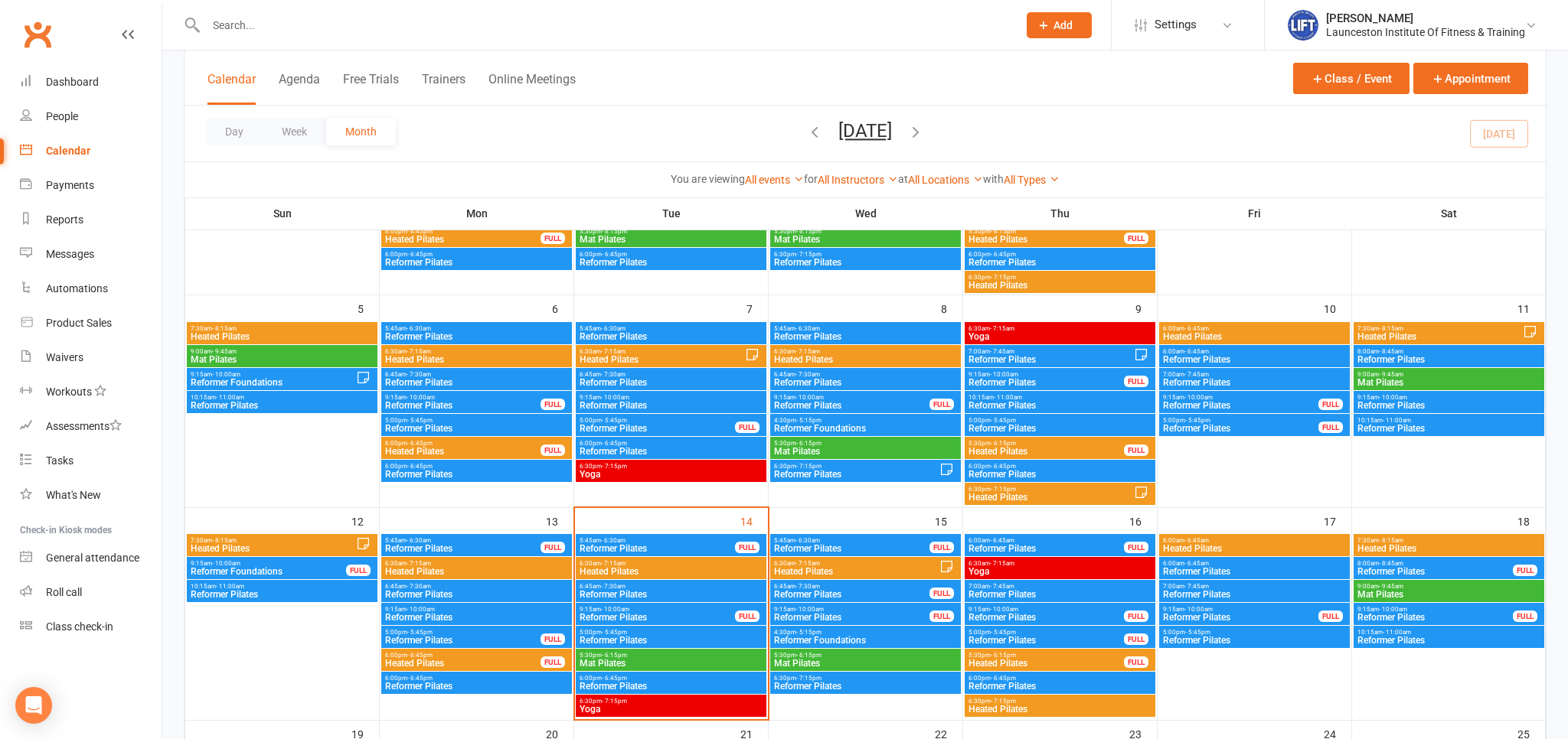
click at [1021, 448] on span "Heated Pilates" at bounding box center [1046, 452] width 157 height 9
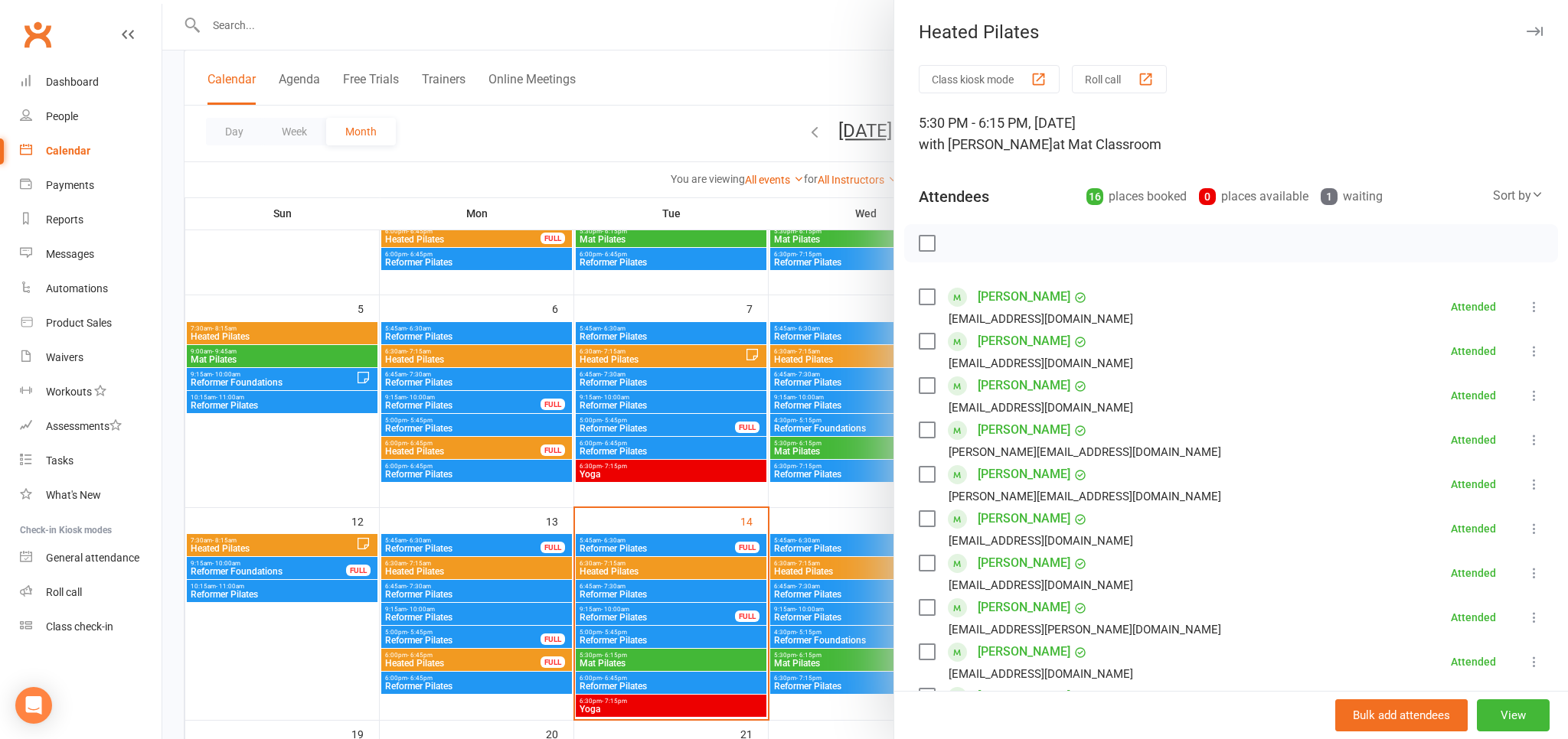
click at [700, 114] on div at bounding box center [865, 369] width 1406 height 739
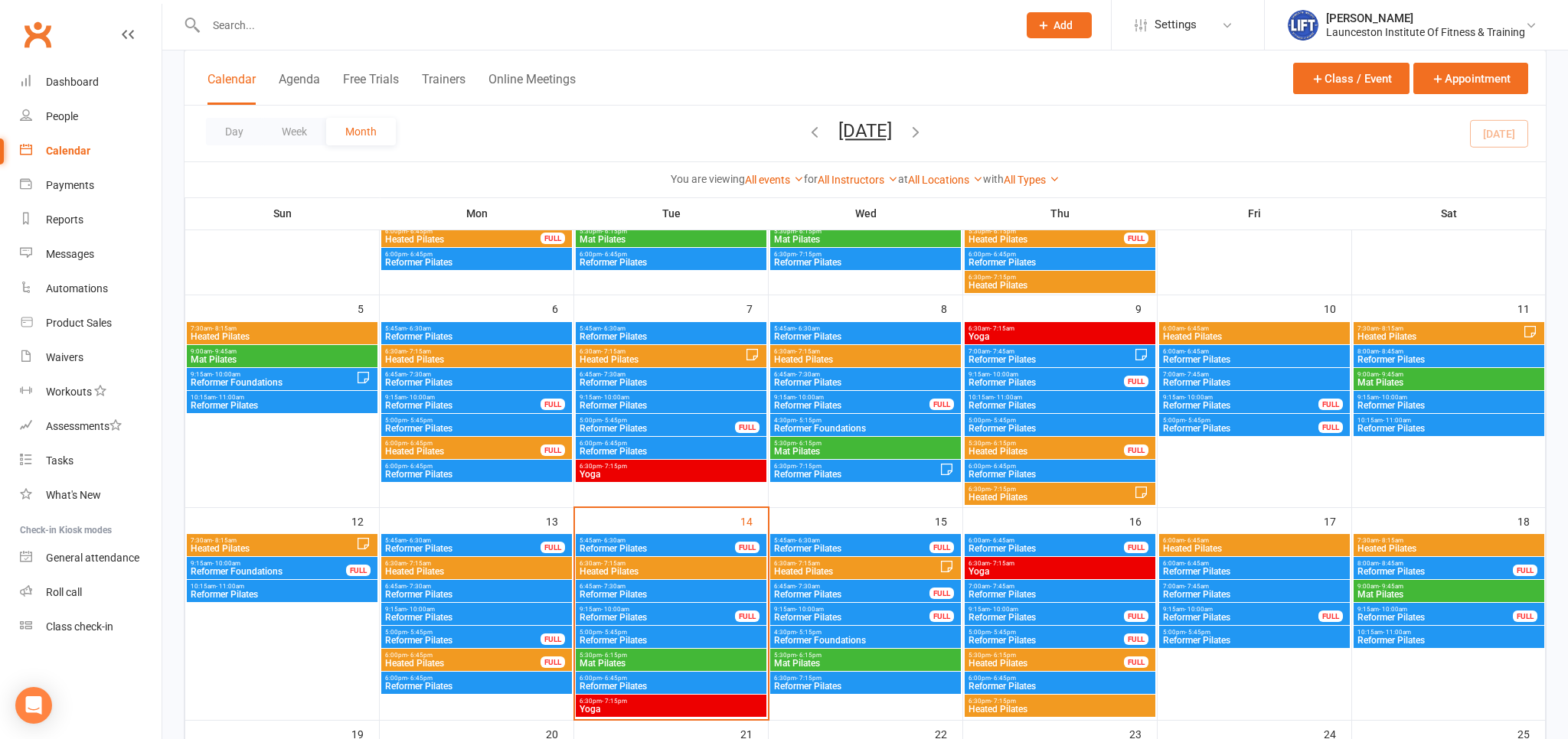
click at [1058, 498] on span "Heated Pilates" at bounding box center [1050, 498] width 166 height 9
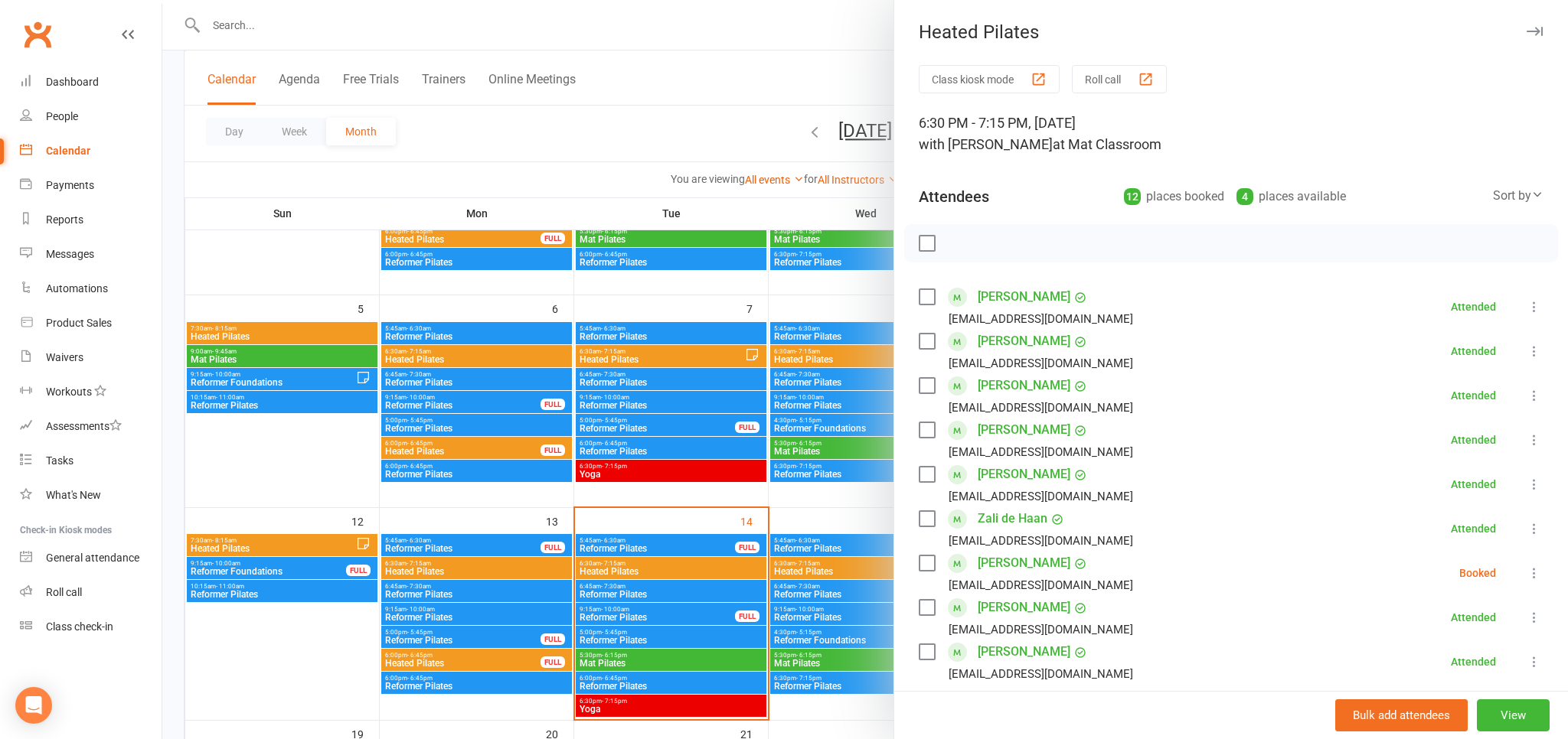
click at [612, 158] on div at bounding box center [865, 369] width 1406 height 739
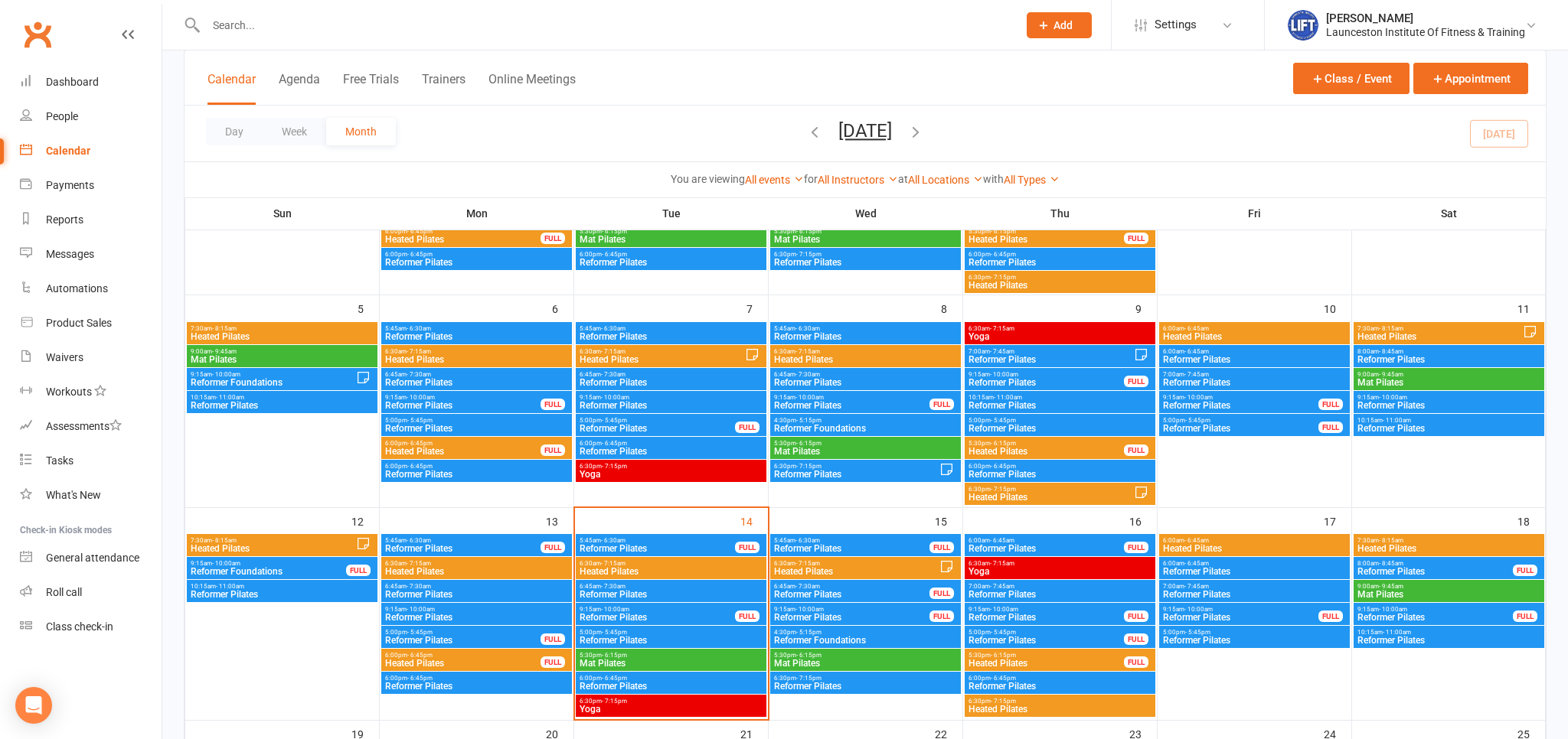
click at [479, 659] on span "Heated Pilates" at bounding box center [463, 664] width 157 height 9
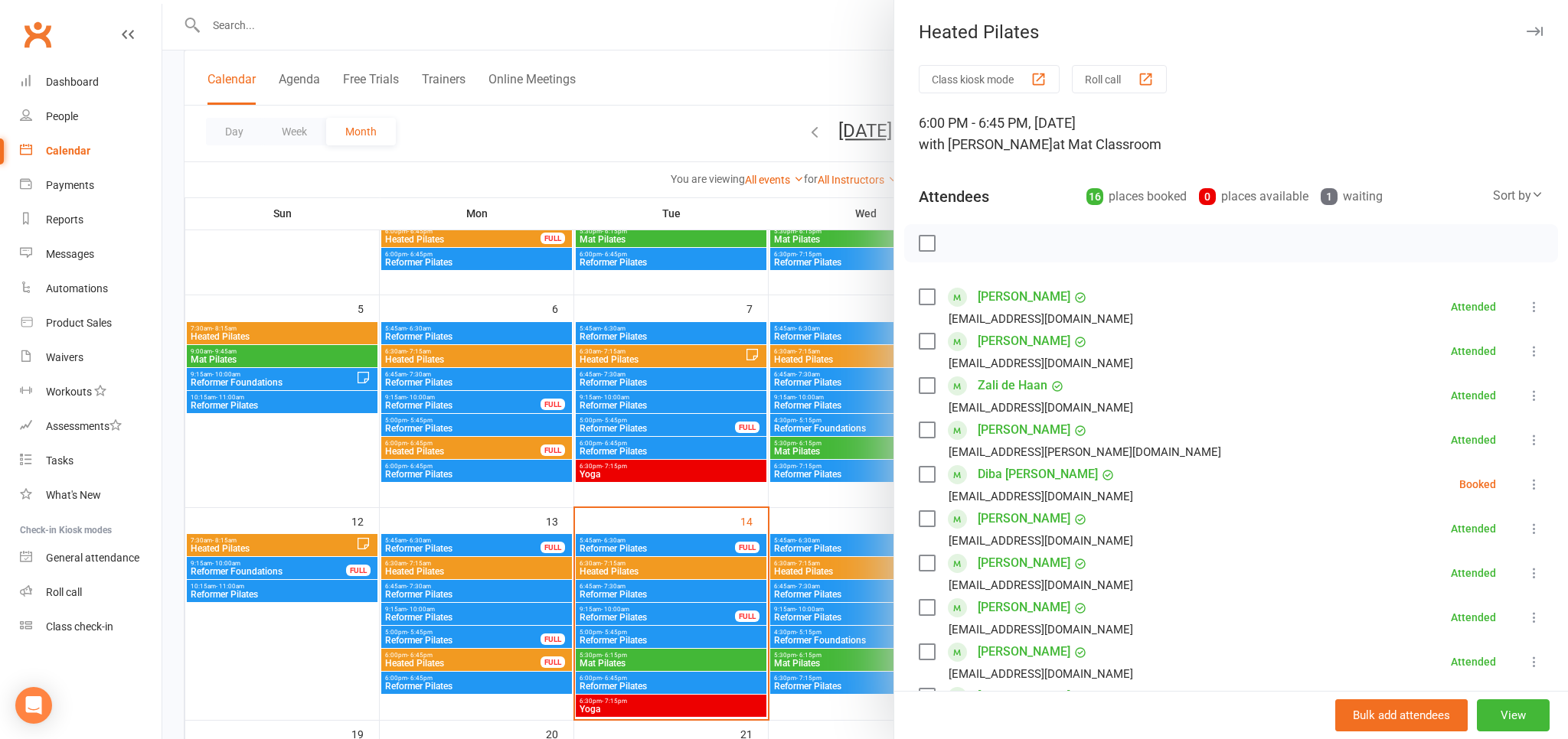
click at [650, 119] on div at bounding box center [865, 369] width 1406 height 739
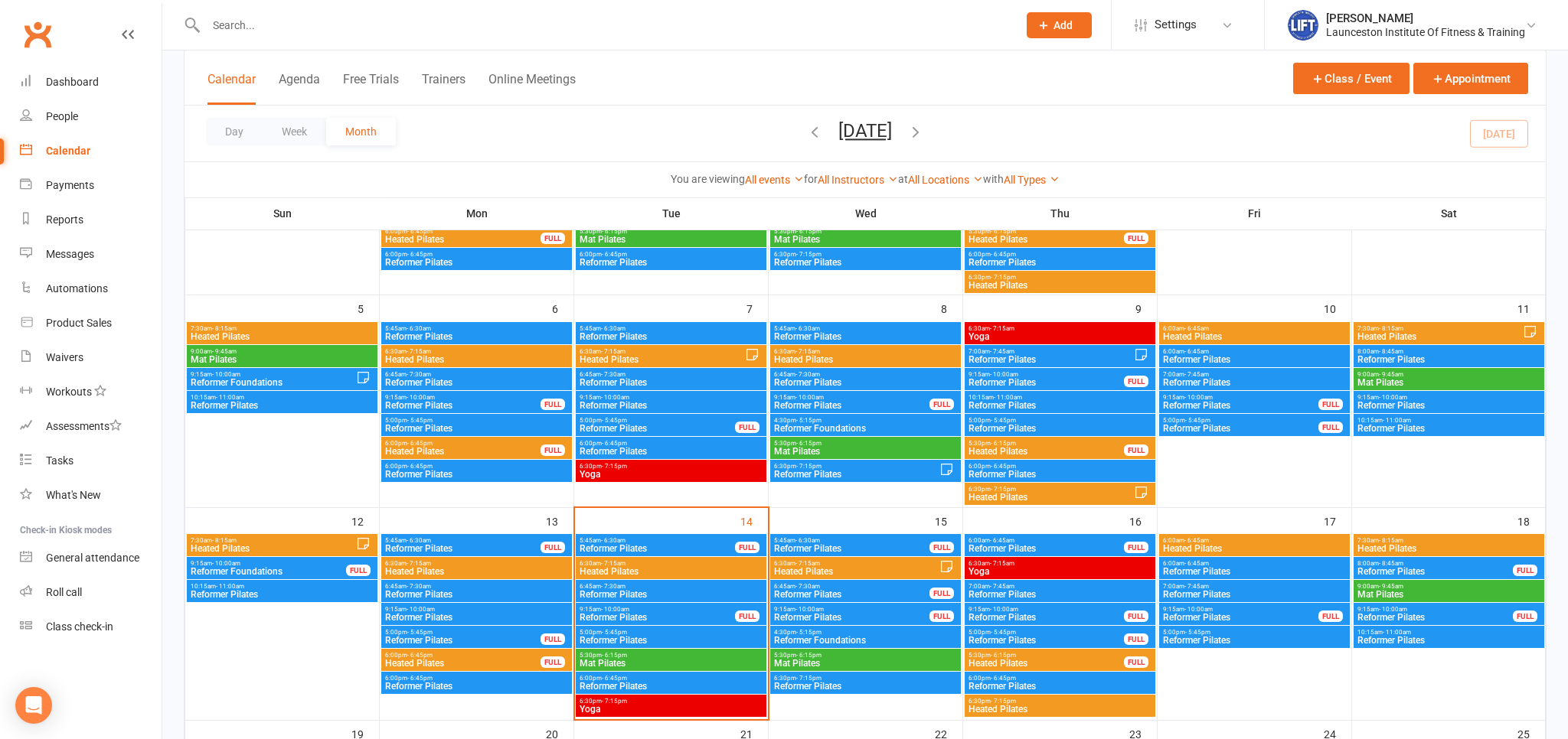
click at [868, 332] on span "Reformer Pilates" at bounding box center [865, 336] width 184 height 9
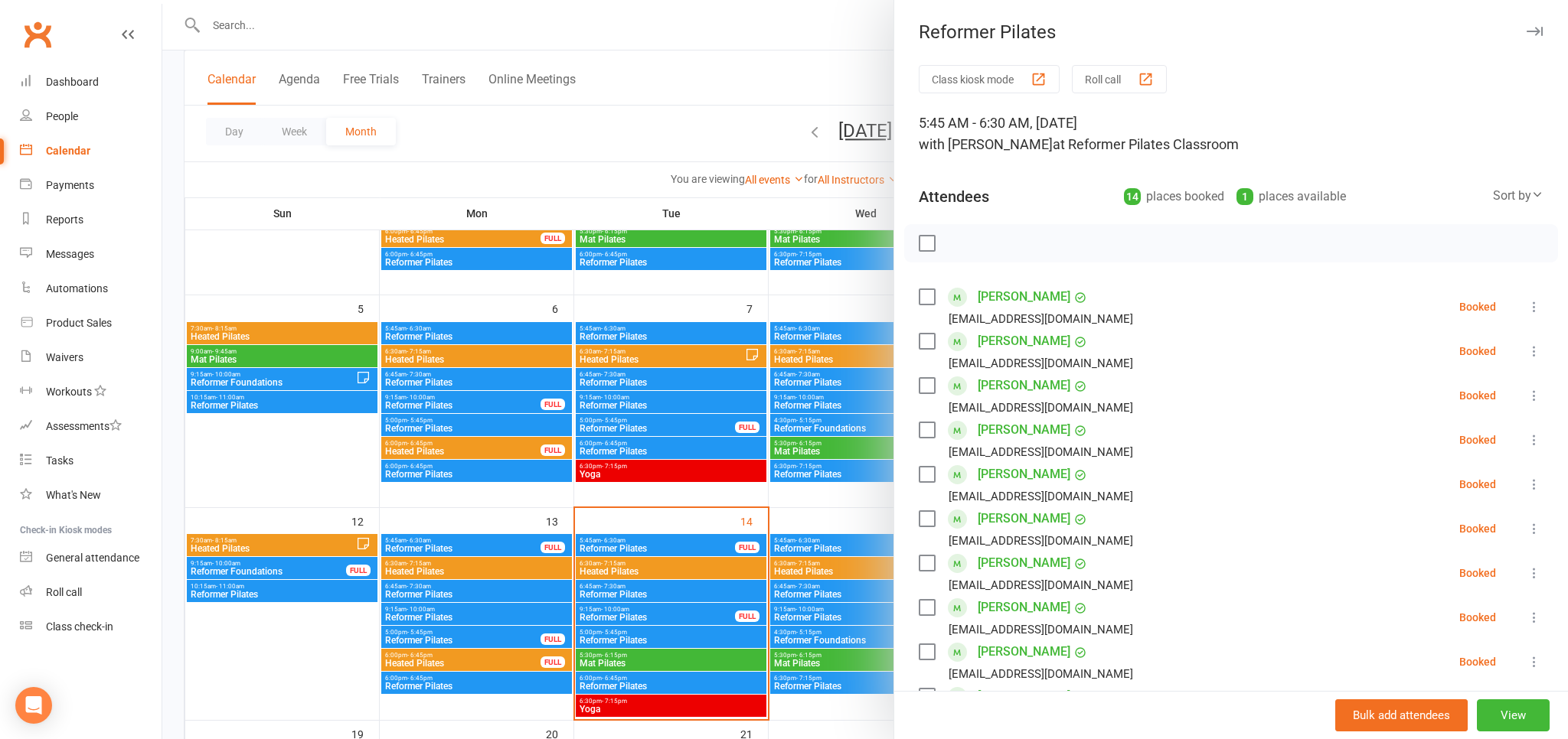
click at [862, 365] on div at bounding box center [865, 369] width 1406 height 739
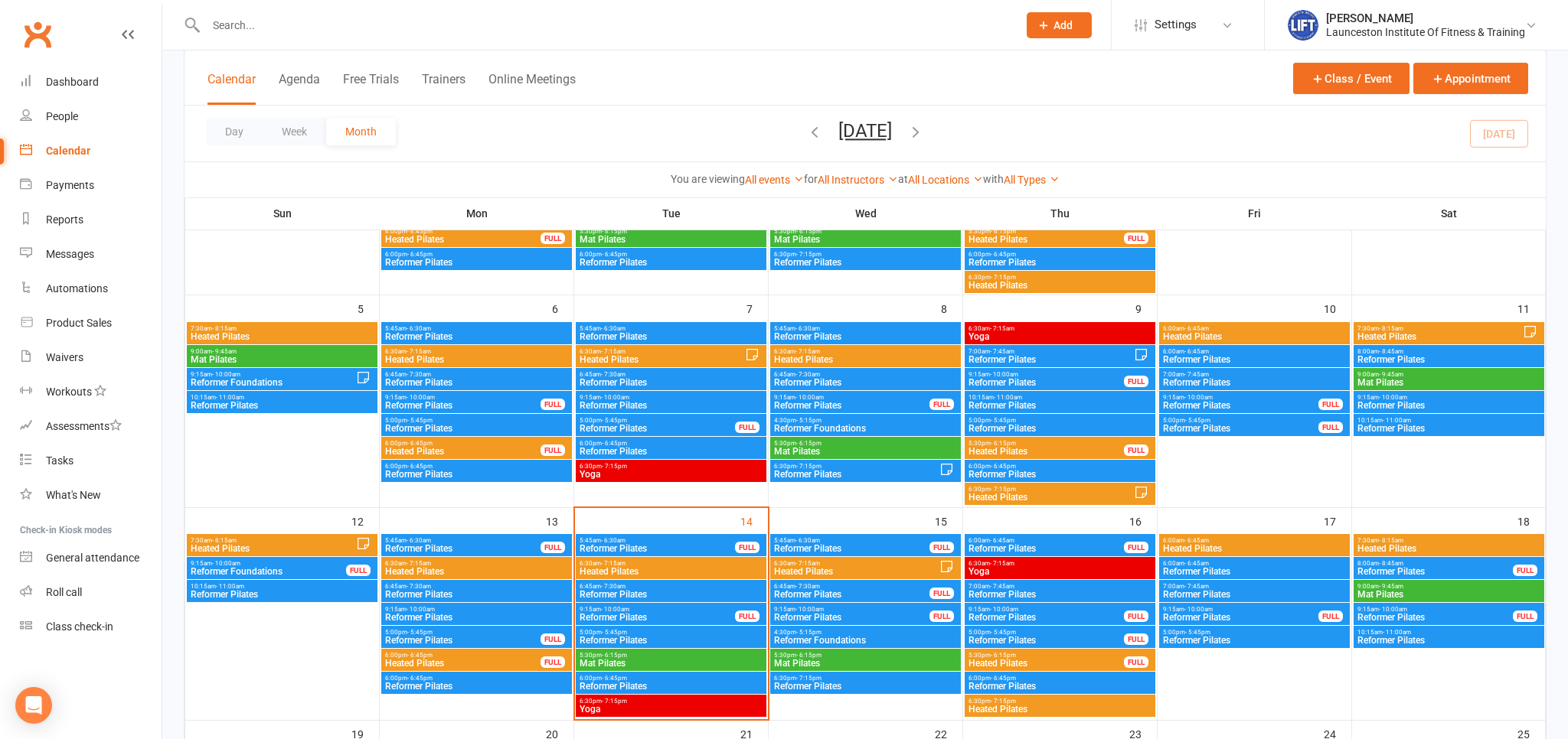
click at [866, 357] on span "Heated Pilates" at bounding box center [865, 360] width 184 height 9
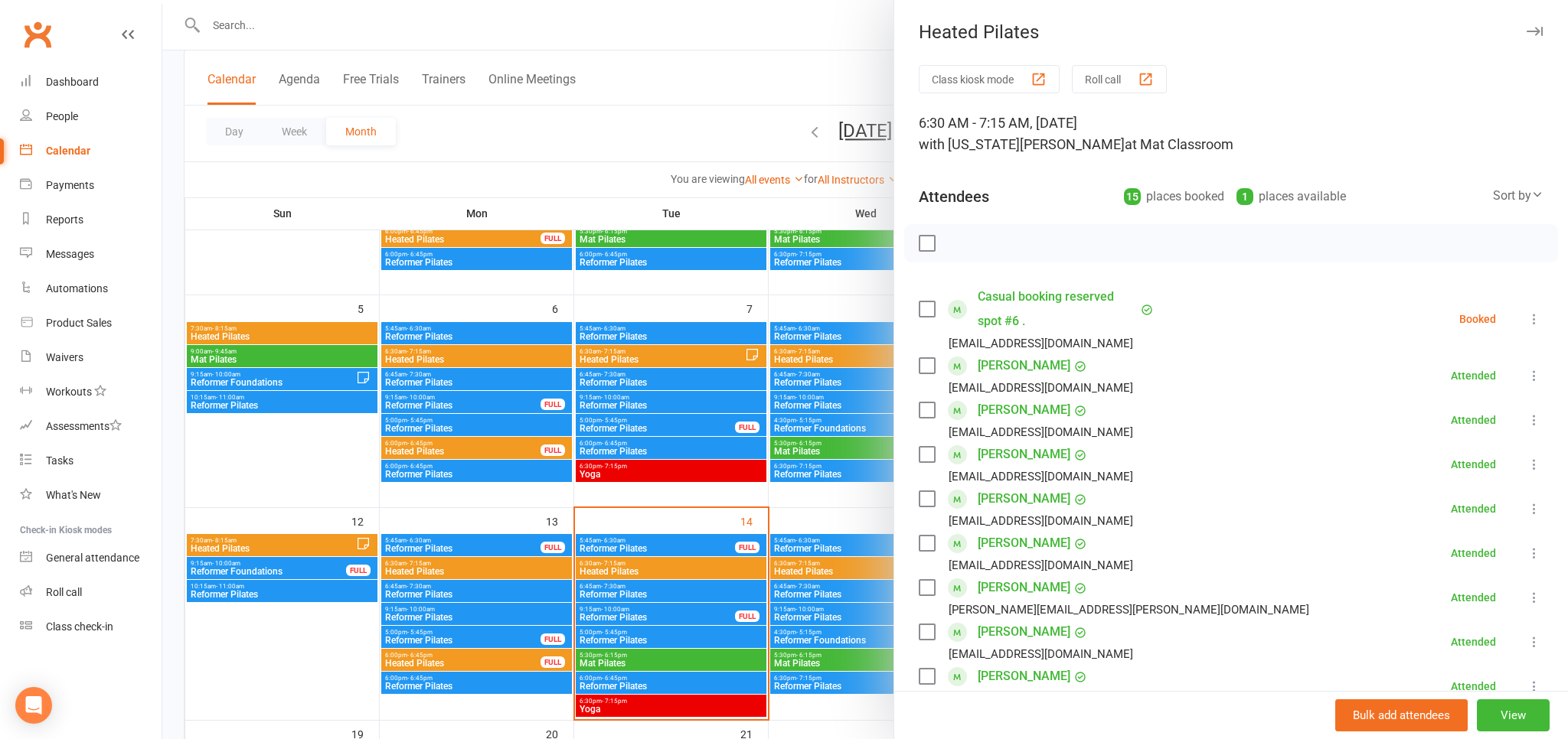
click at [700, 77] on div at bounding box center [865, 369] width 1406 height 739
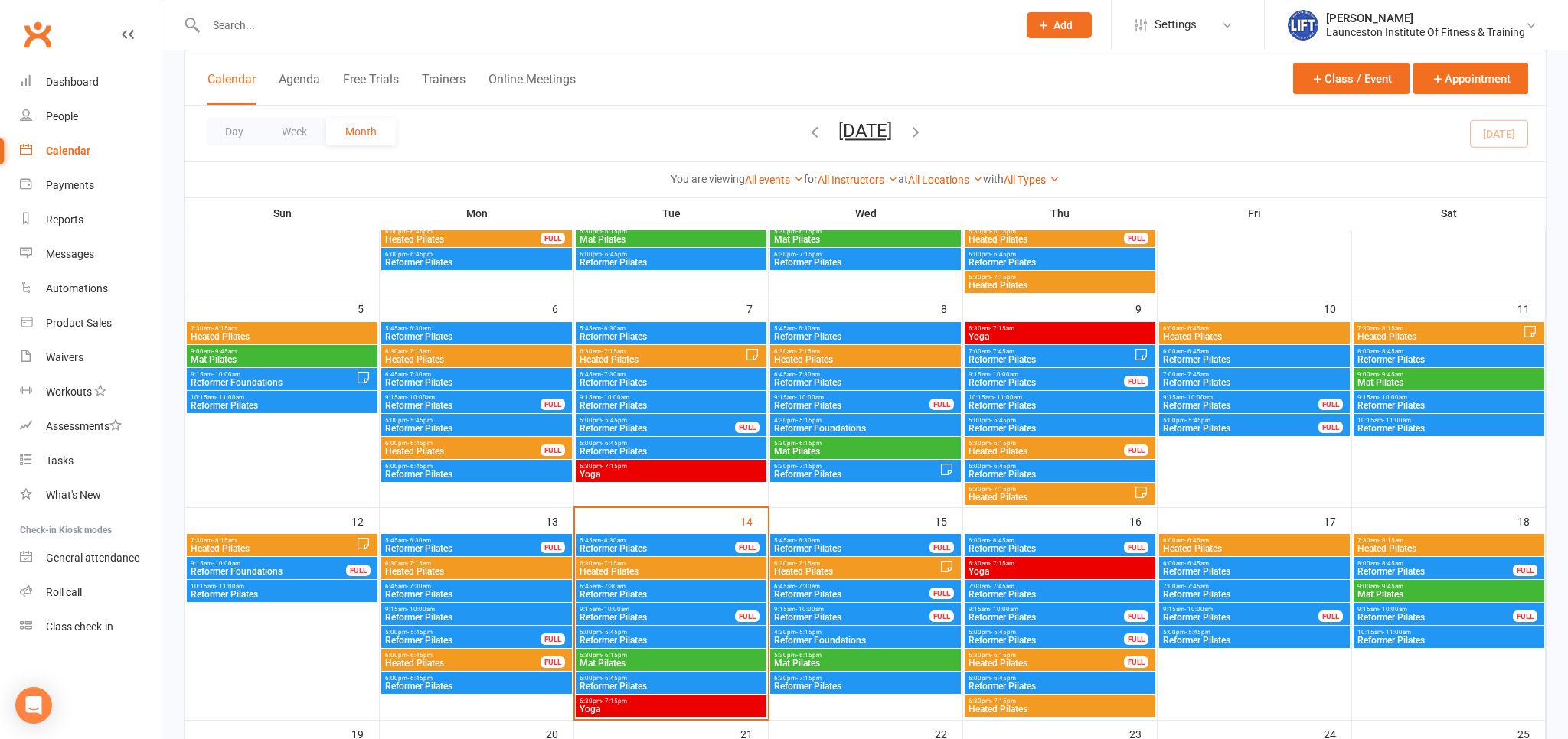
click at [793, 343] on div "5:45am - 6:30am Reformer Pilates" at bounding box center [865, 333] width 190 height 22
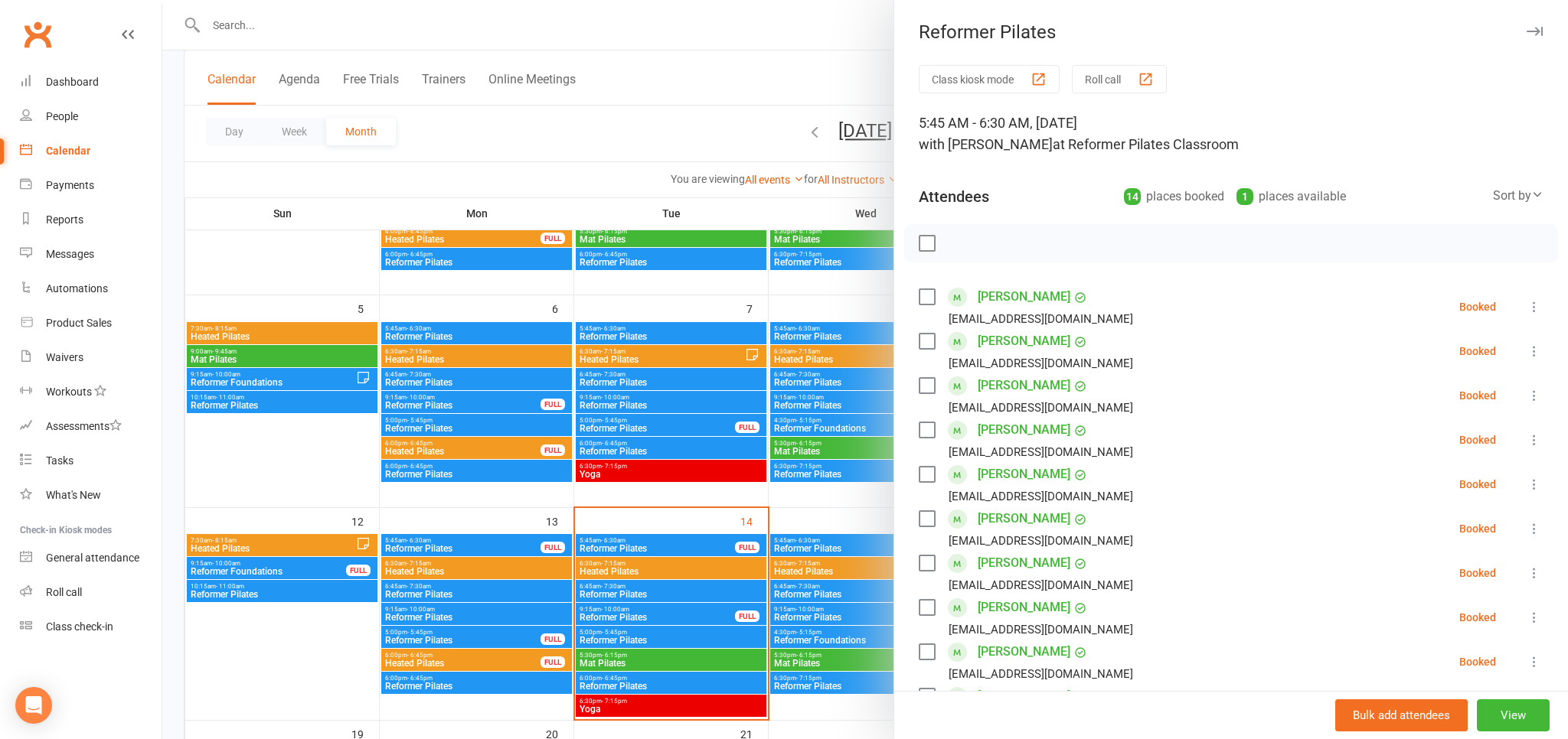
click at [808, 361] on div at bounding box center [865, 369] width 1406 height 739
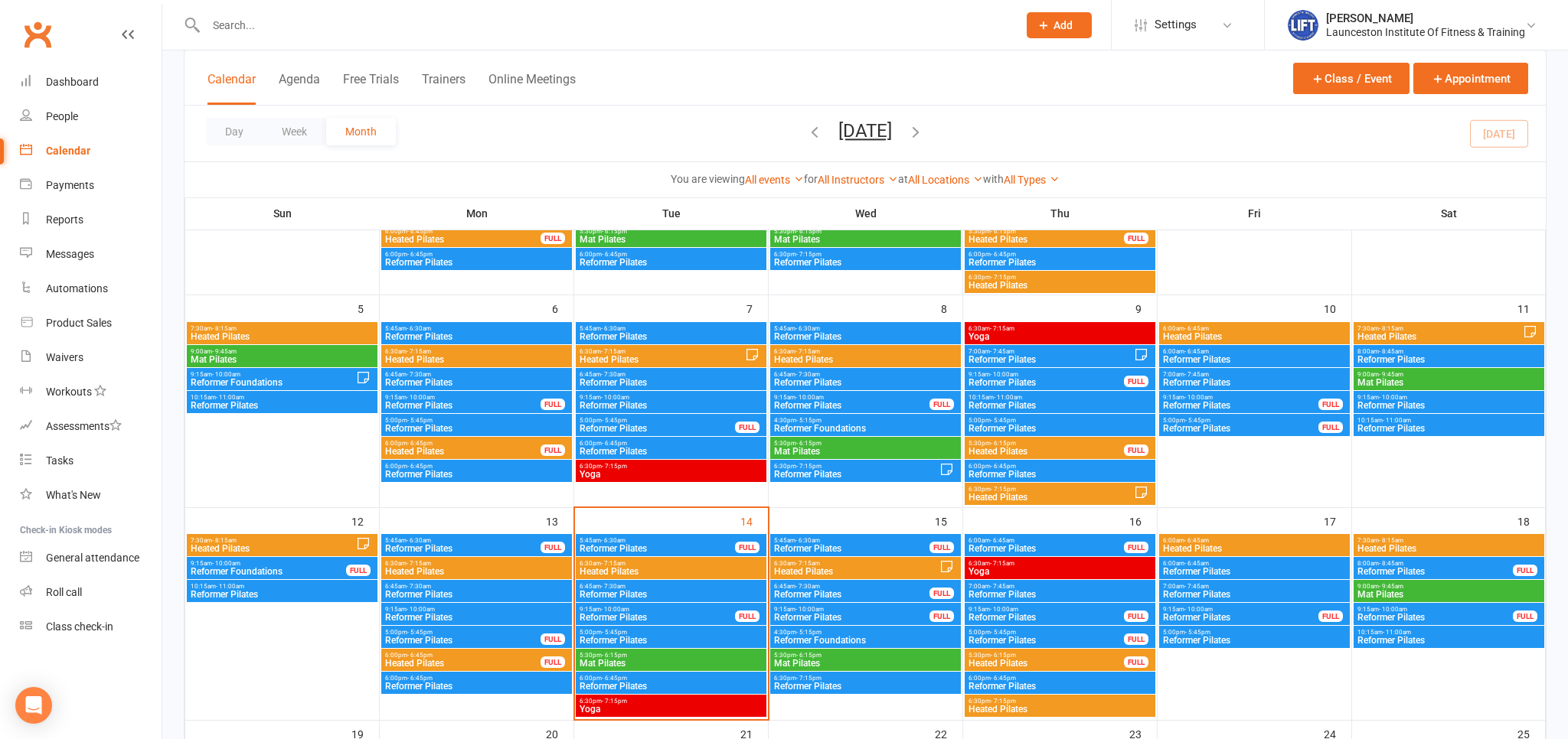
click at [813, 361] on span "Heated Pilates" at bounding box center [865, 360] width 184 height 9
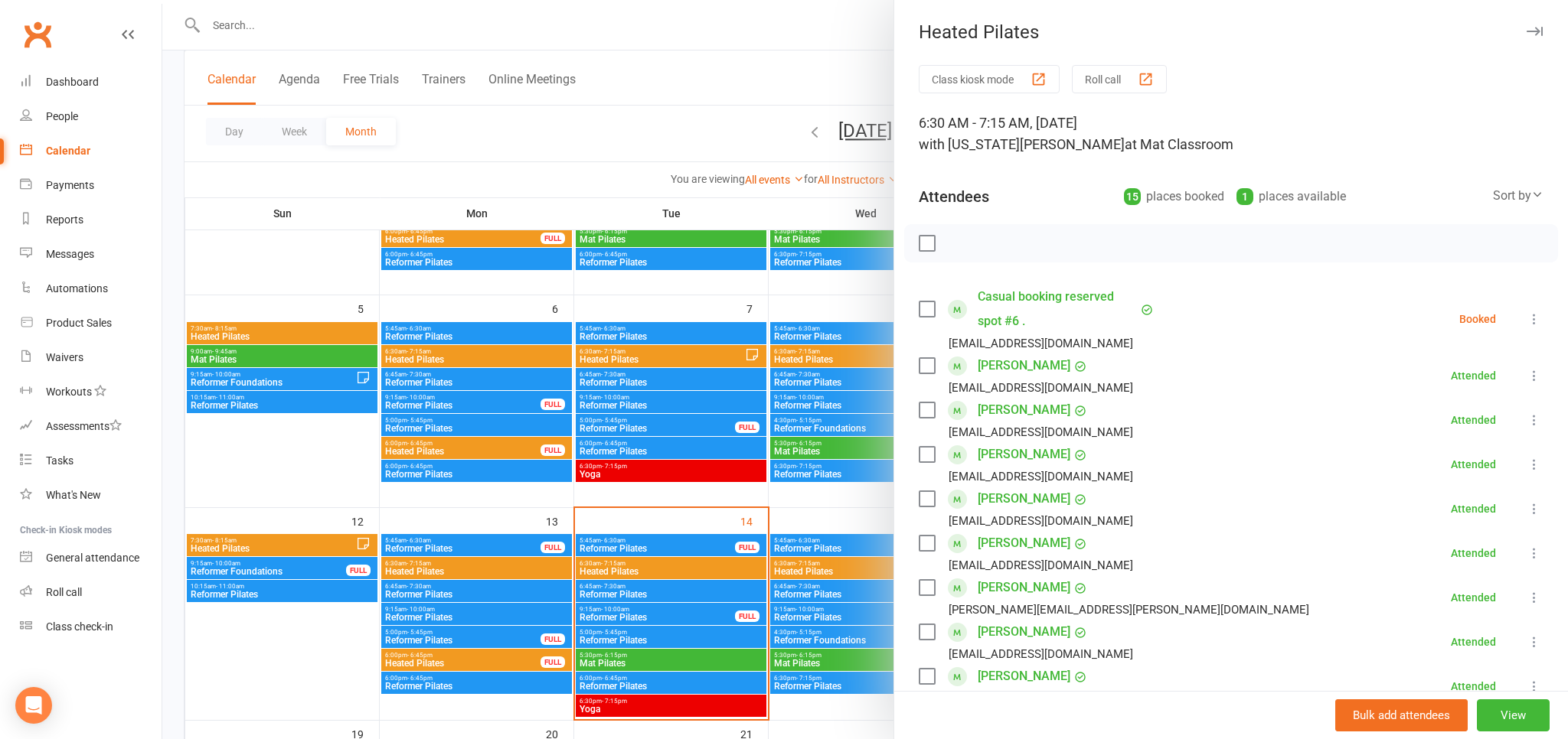
click at [754, 104] on div at bounding box center [865, 369] width 1406 height 739
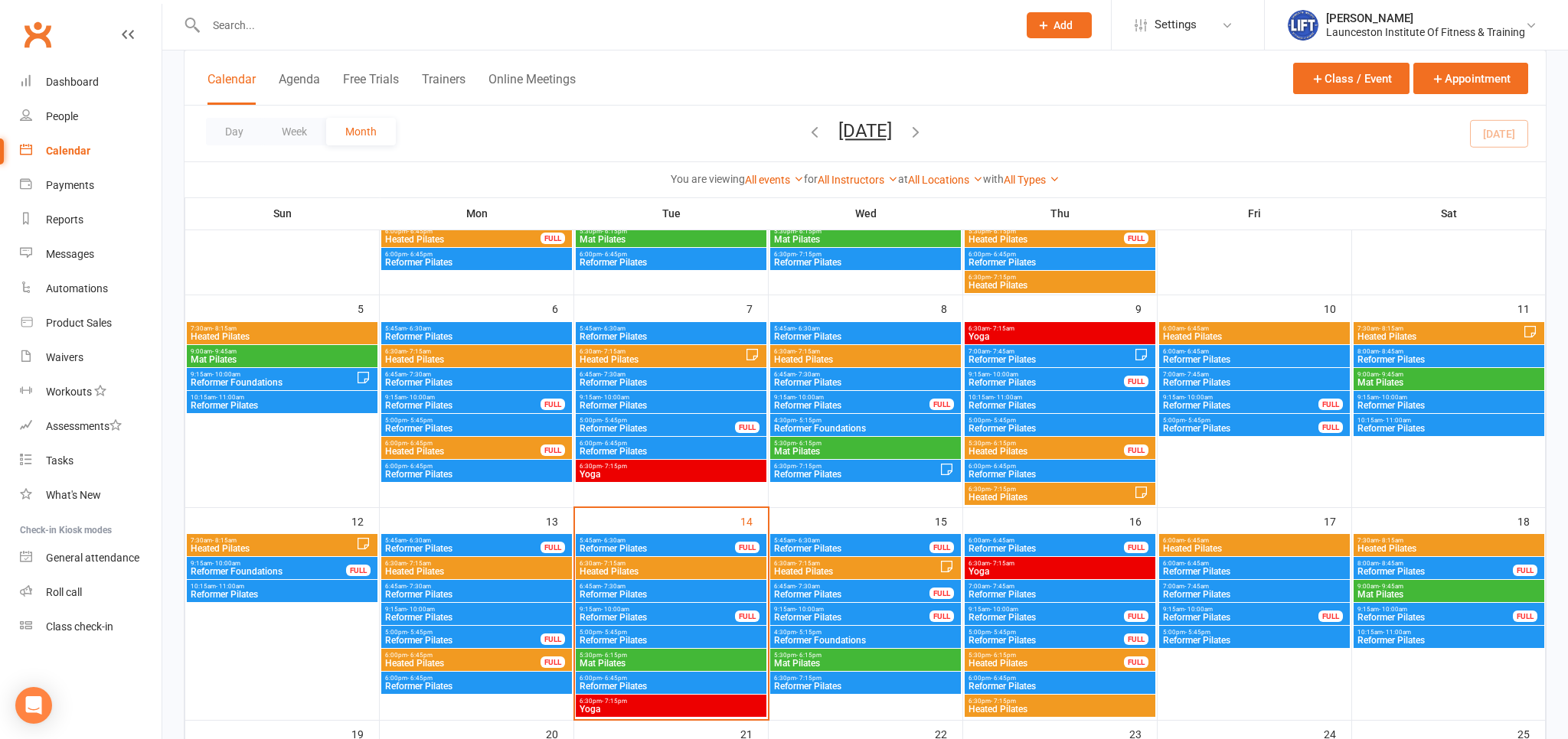
click at [690, 566] on span "6:30am - 7:15am" at bounding box center [670, 564] width 184 height 7
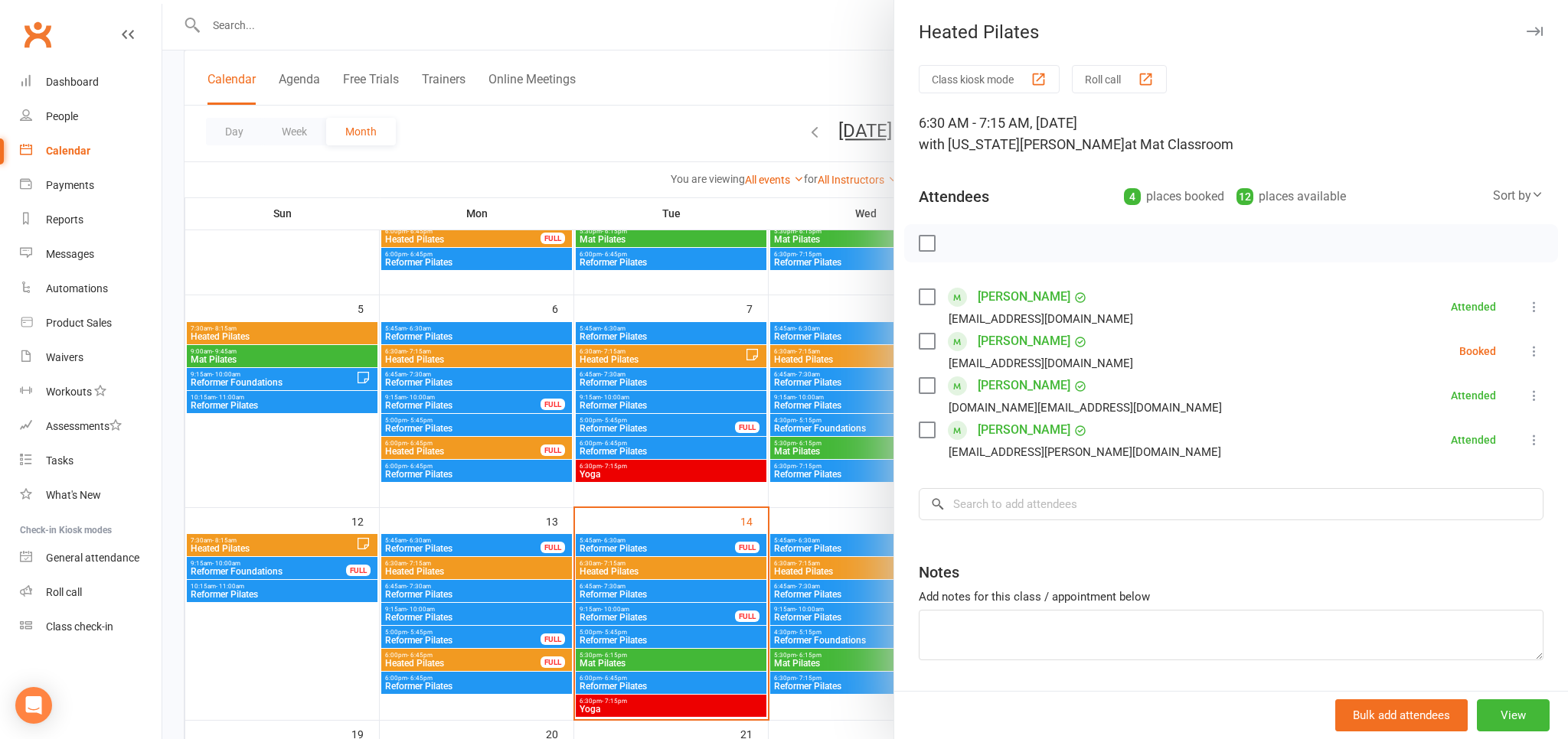
click at [728, 160] on div at bounding box center [865, 369] width 1406 height 739
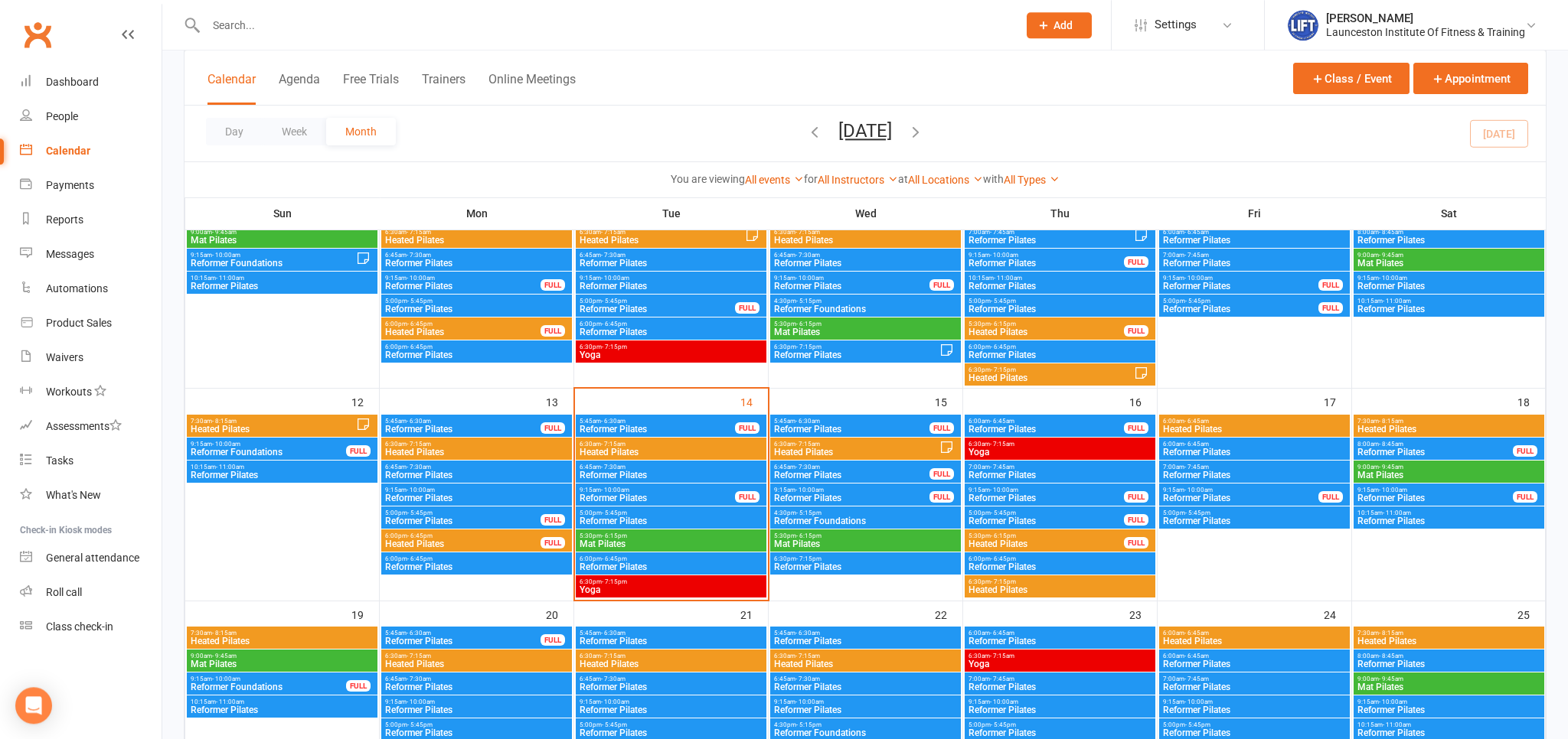
scroll to position [566, 0]
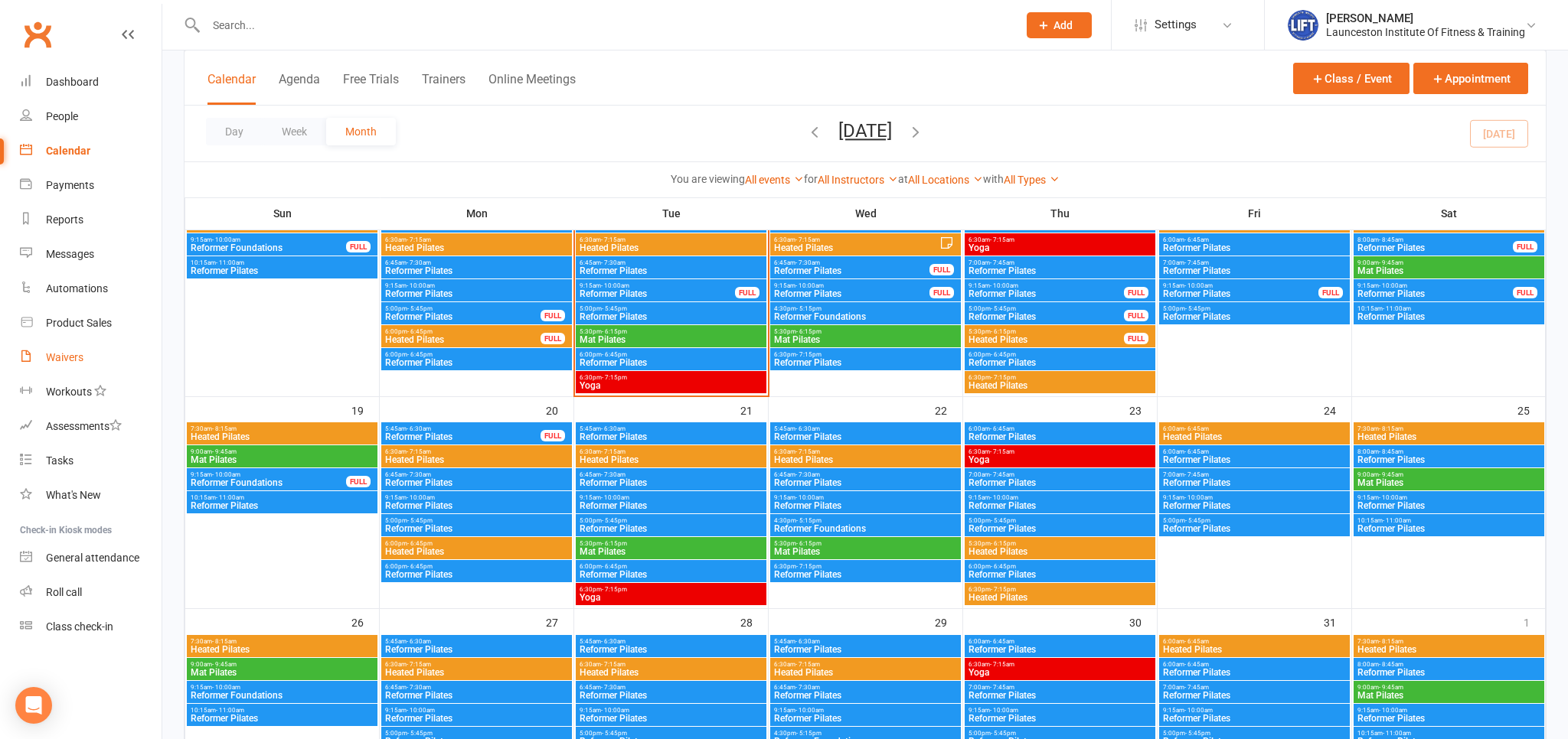
click at [64, 355] on div "Waivers" at bounding box center [64, 357] width 37 height 13
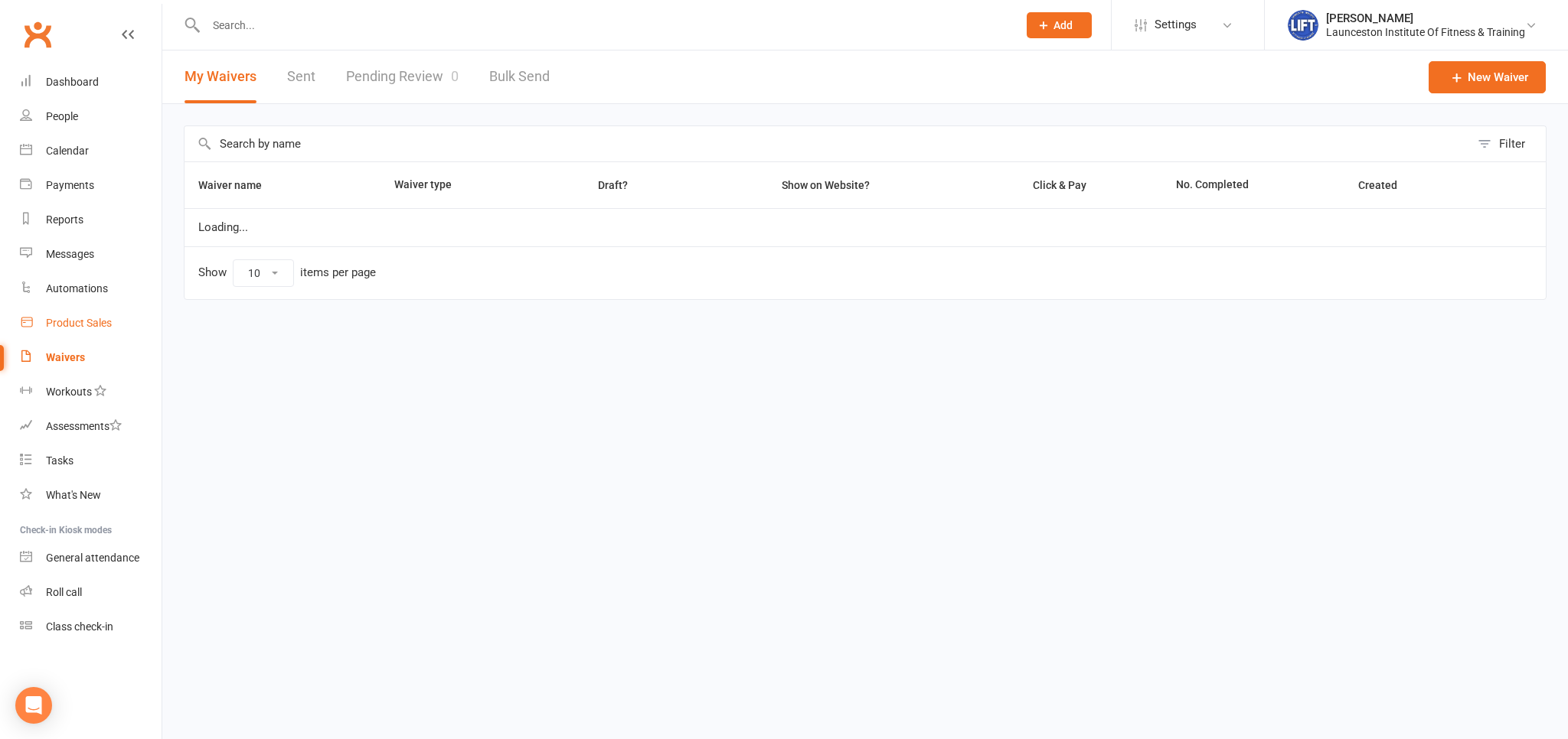
select select "100"
click at [413, 73] on link "Pending Review 0" at bounding box center [403, 77] width 112 height 53
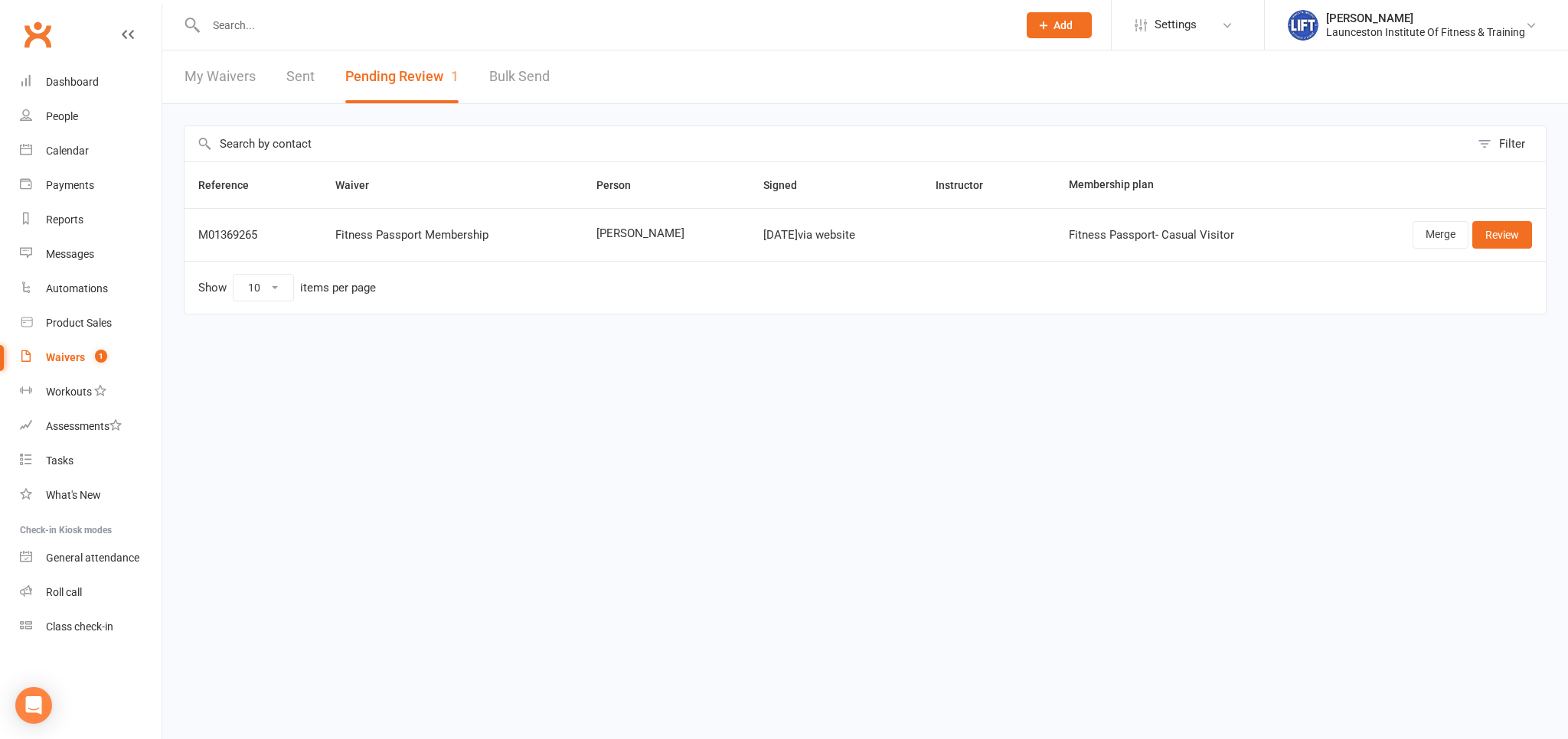
click at [1492, 217] on td "Merge Review" at bounding box center [1439, 235] width 212 height 53
click at [1497, 244] on link "Review" at bounding box center [1502, 235] width 60 height 27
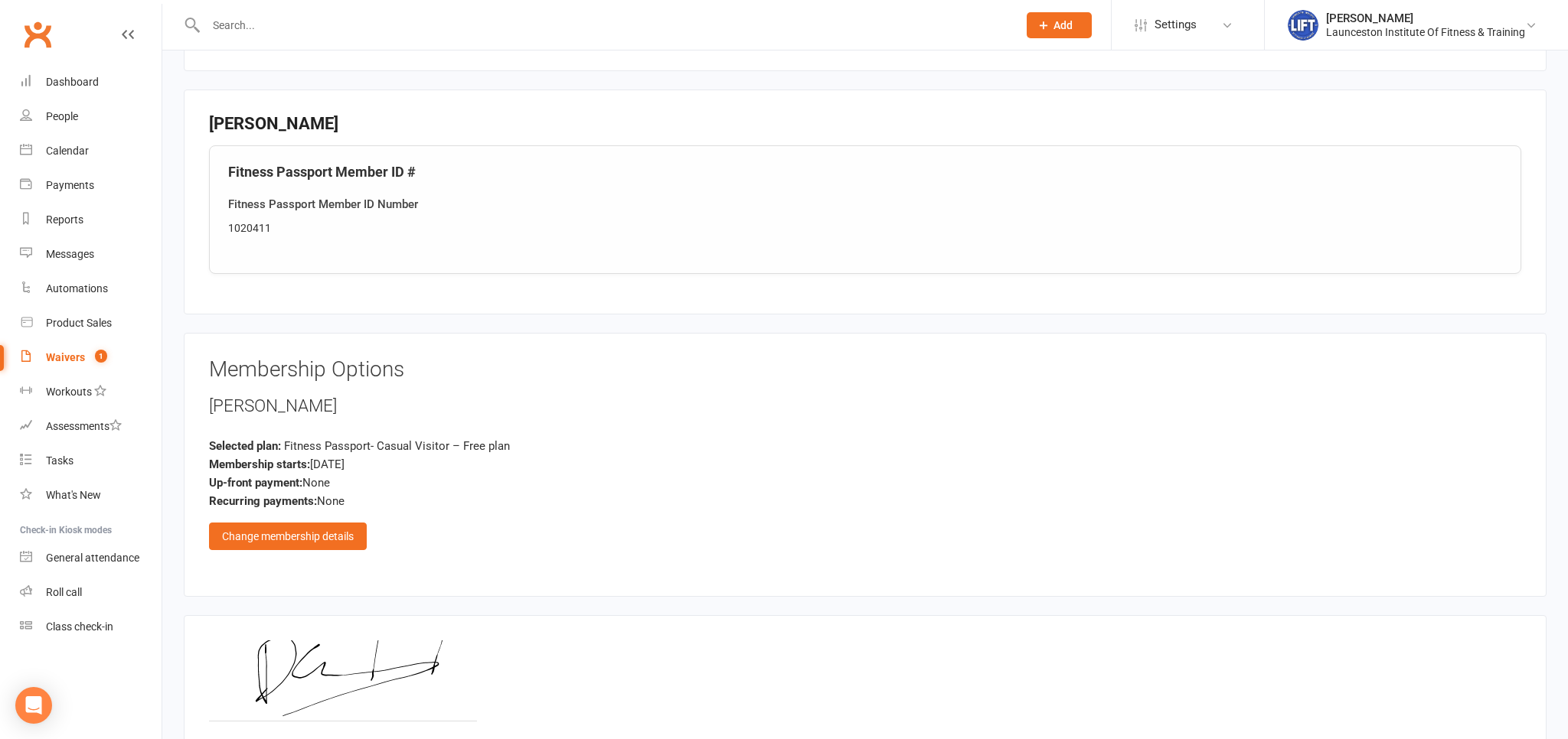
scroll to position [805, 0]
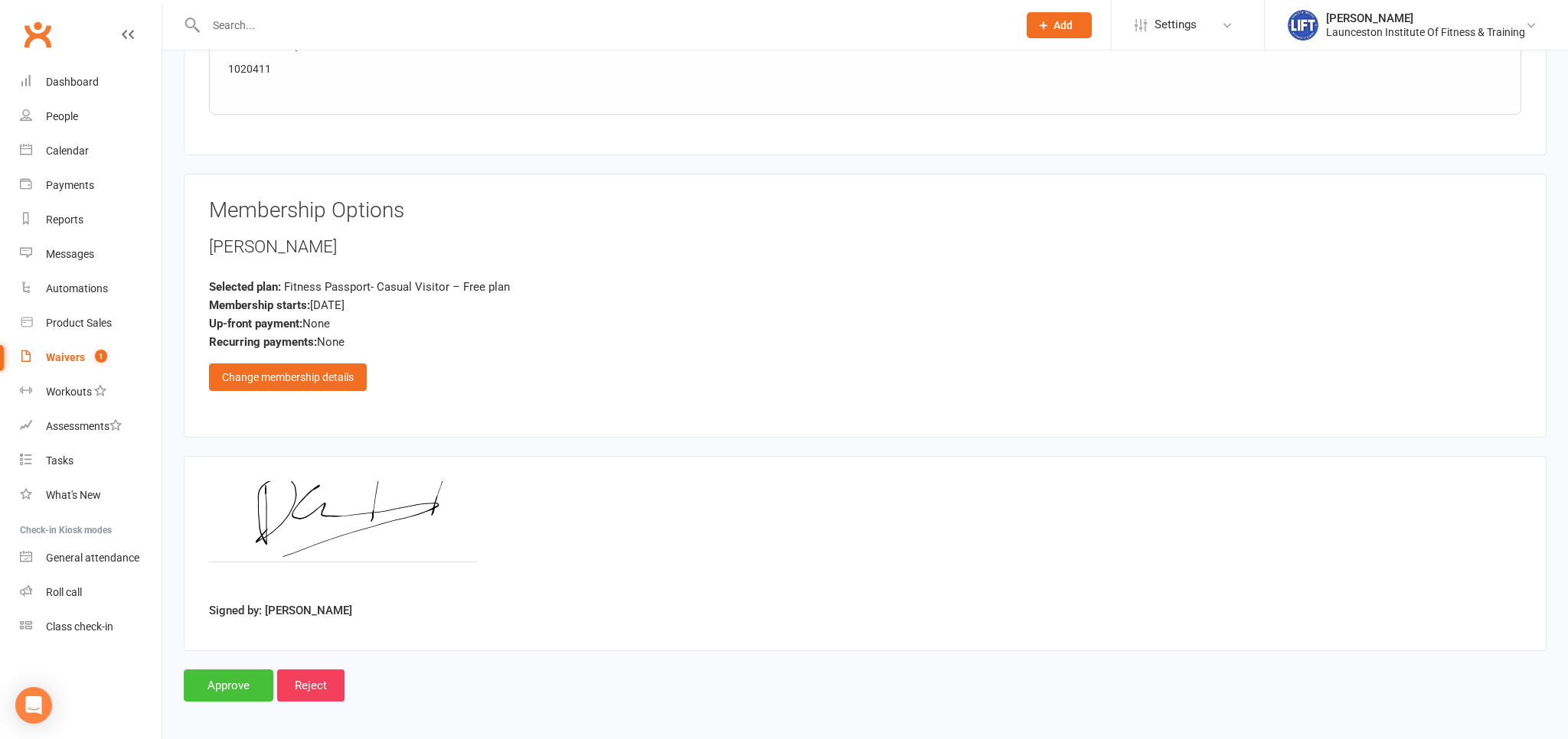
click at [229, 679] on input "Approve" at bounding box center [229, 686] width 90 height 32
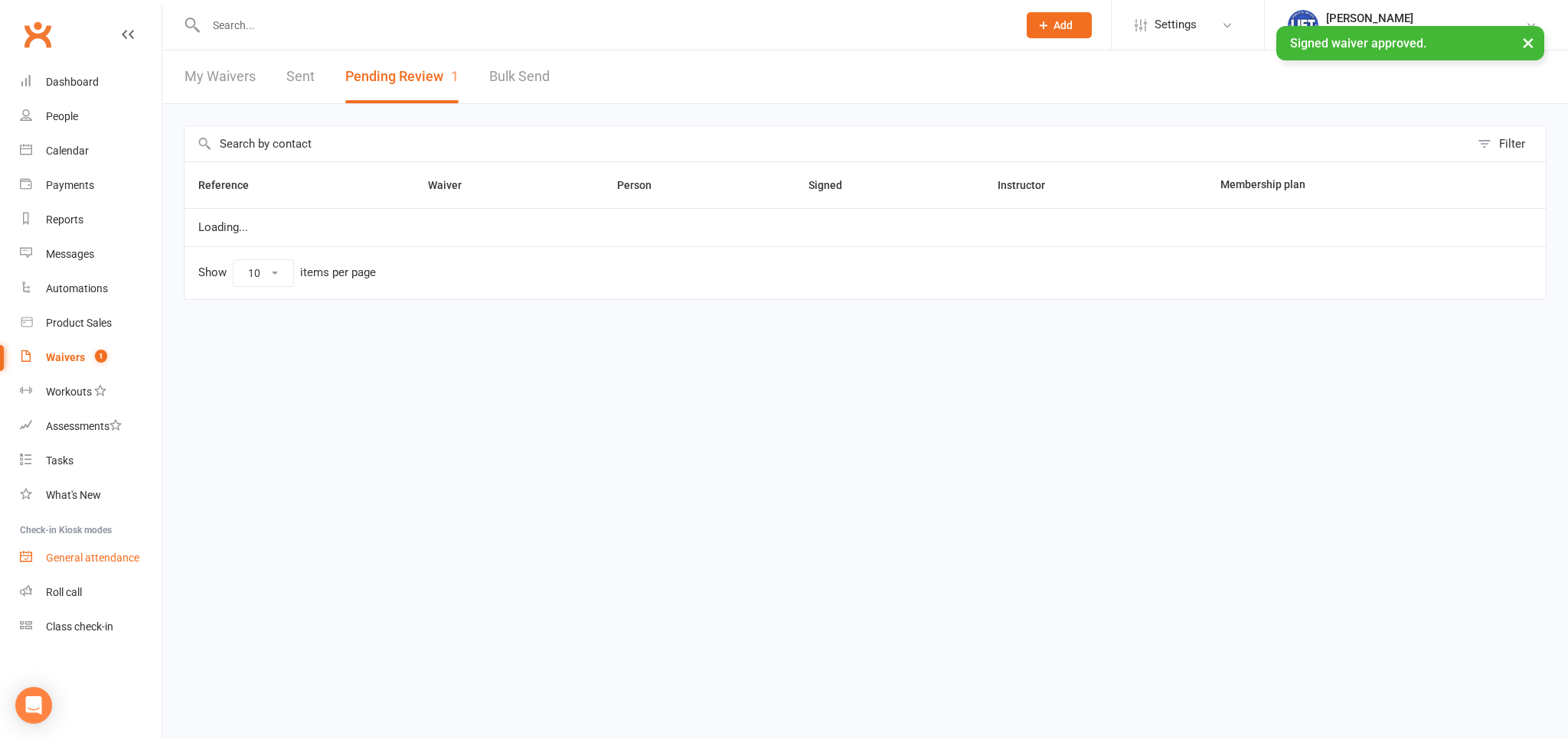
click at [123, 558] on div "General attendance" at bounding box center [93, 559] width 93 height 13
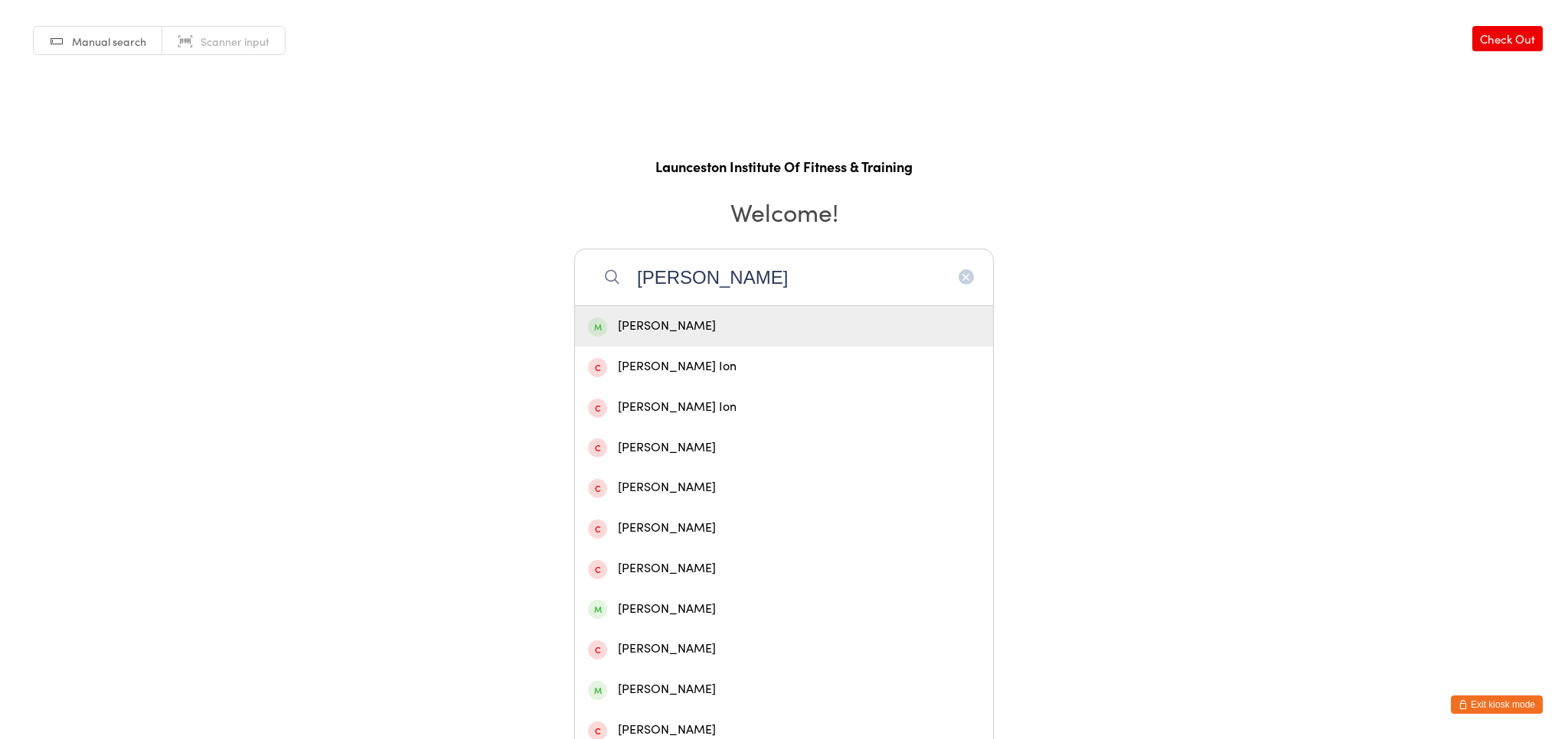
type input "[PERSON_NAME]"
click at [705, 336] on div "[PERSON_NAME]" at bounding box center [784, 326] width 418 height 41
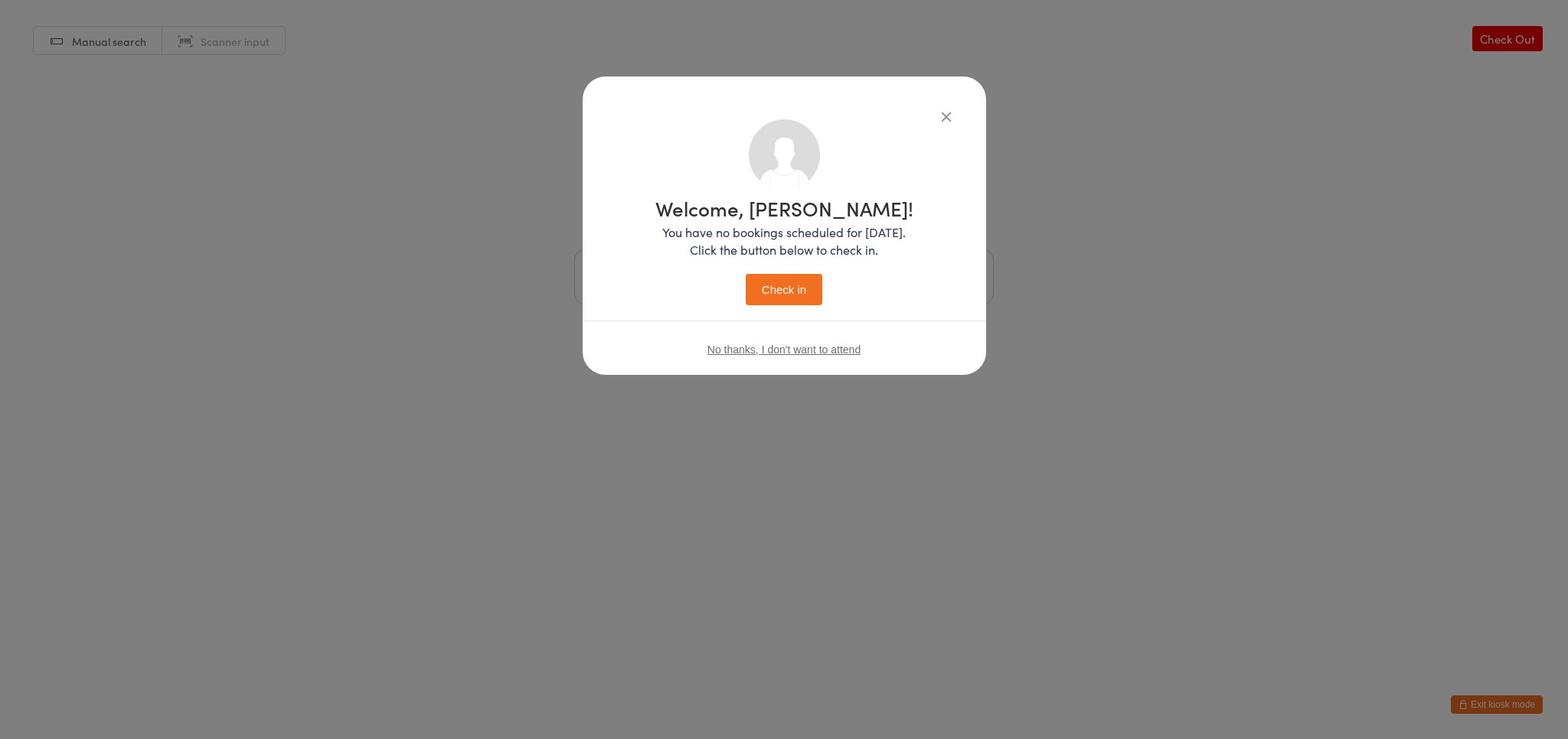
click at [765, 294] on button "Check in" at bounding box center [784, 289] width 76 height 32
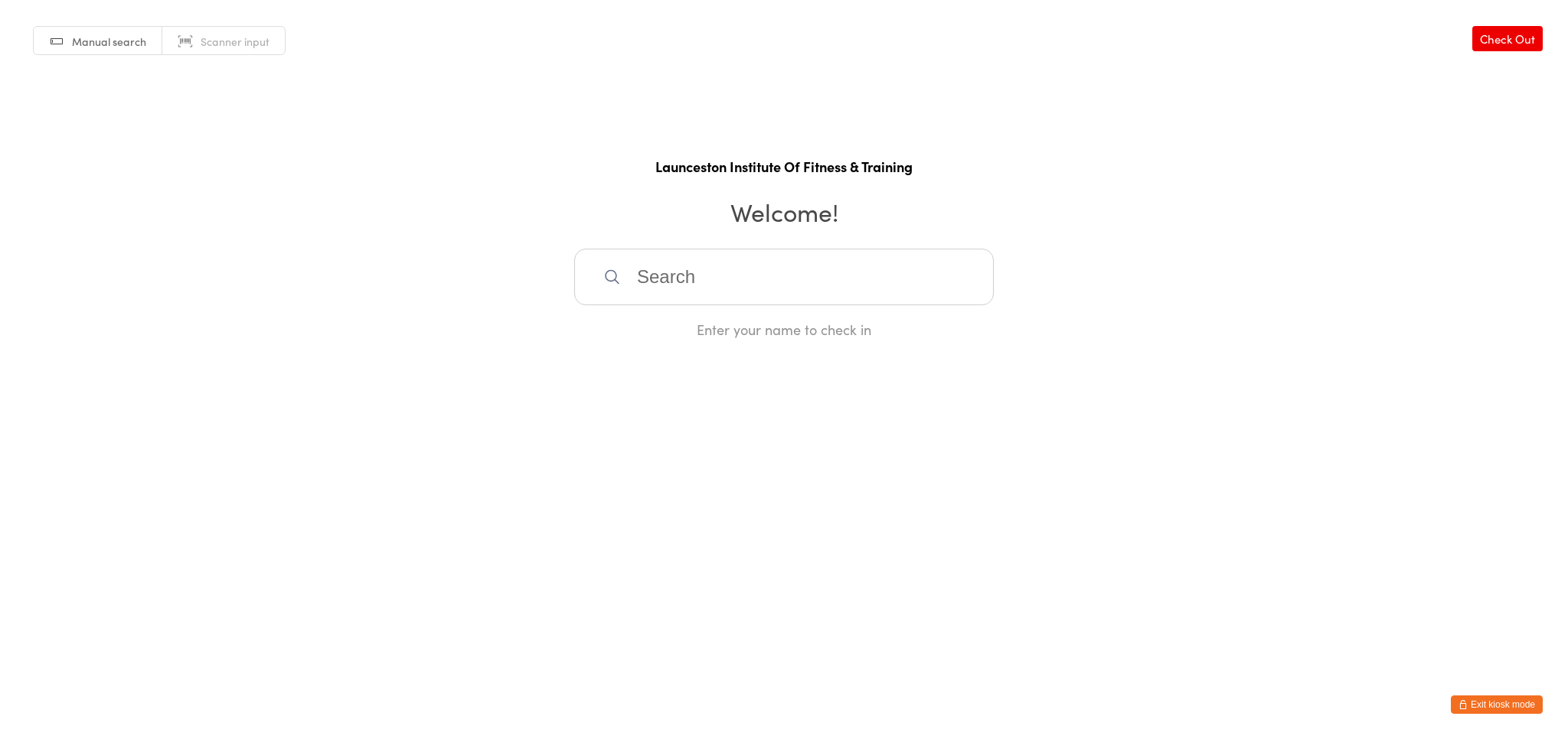
click at [1498, 695] on html "You have now entered Kiosk Mode. Members will be able to check themselves in us…" at bounding box center [784, 369] width 1568 height 739
click at [1502, 705] on button "Exit kiosk mode" at bounding box center [1496, 705] width 92 height 18
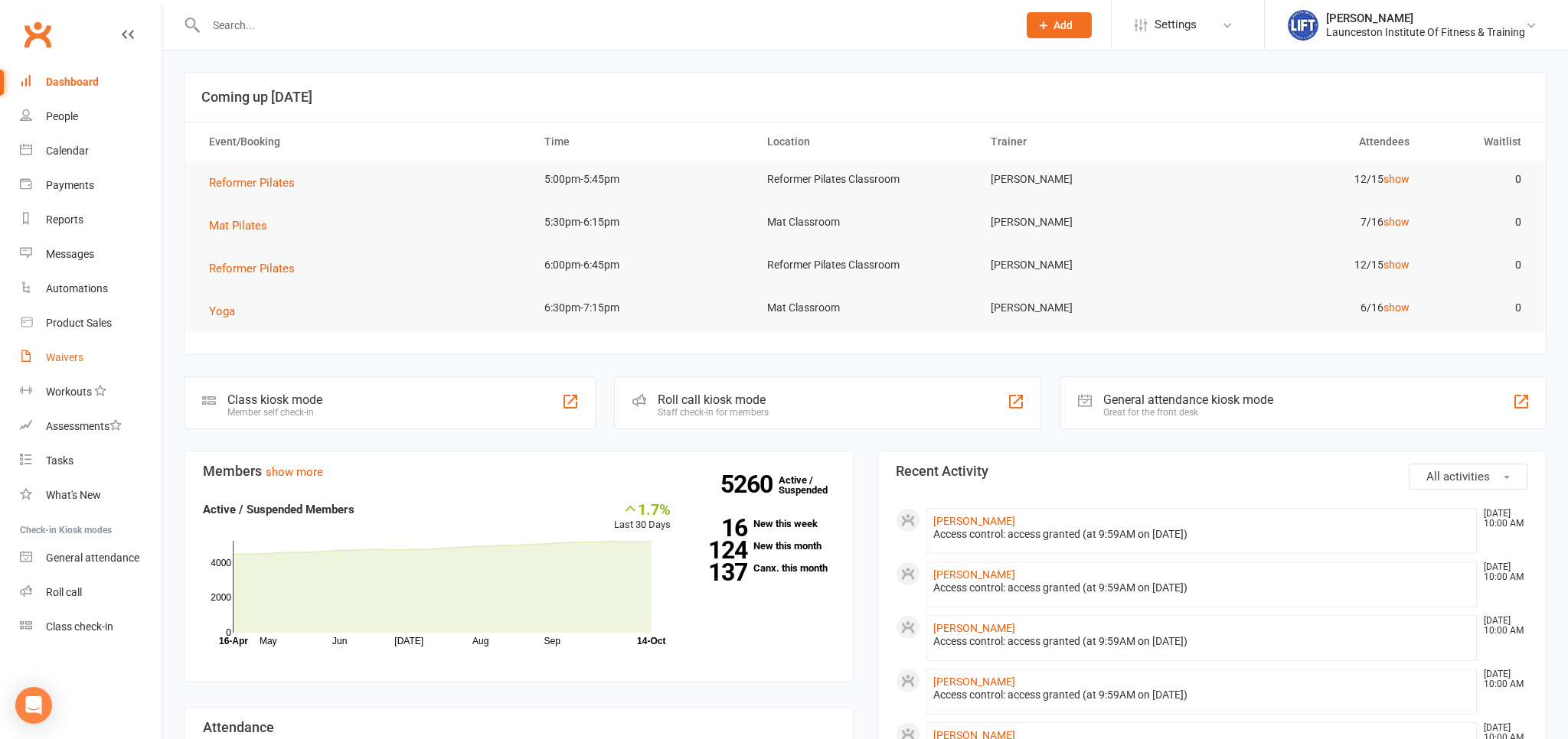
drag, startPoint x: 66, startPoint y: 355, endPoint x: 108, endPoint y: 360, distance: 42.3
click at [66, 356] on div "Waivers" at bounding box center [64, 357] width 37 height 13
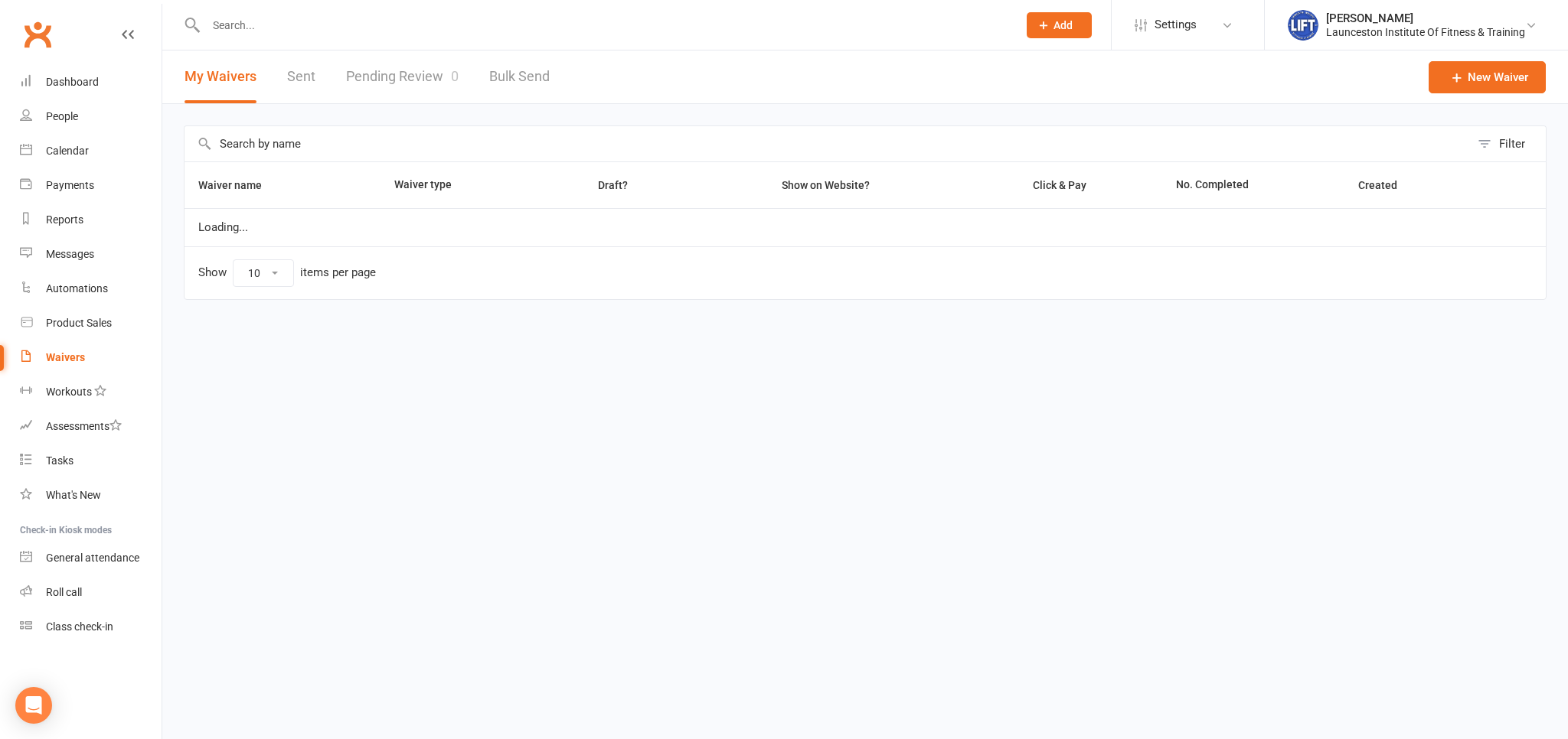
select select "100"
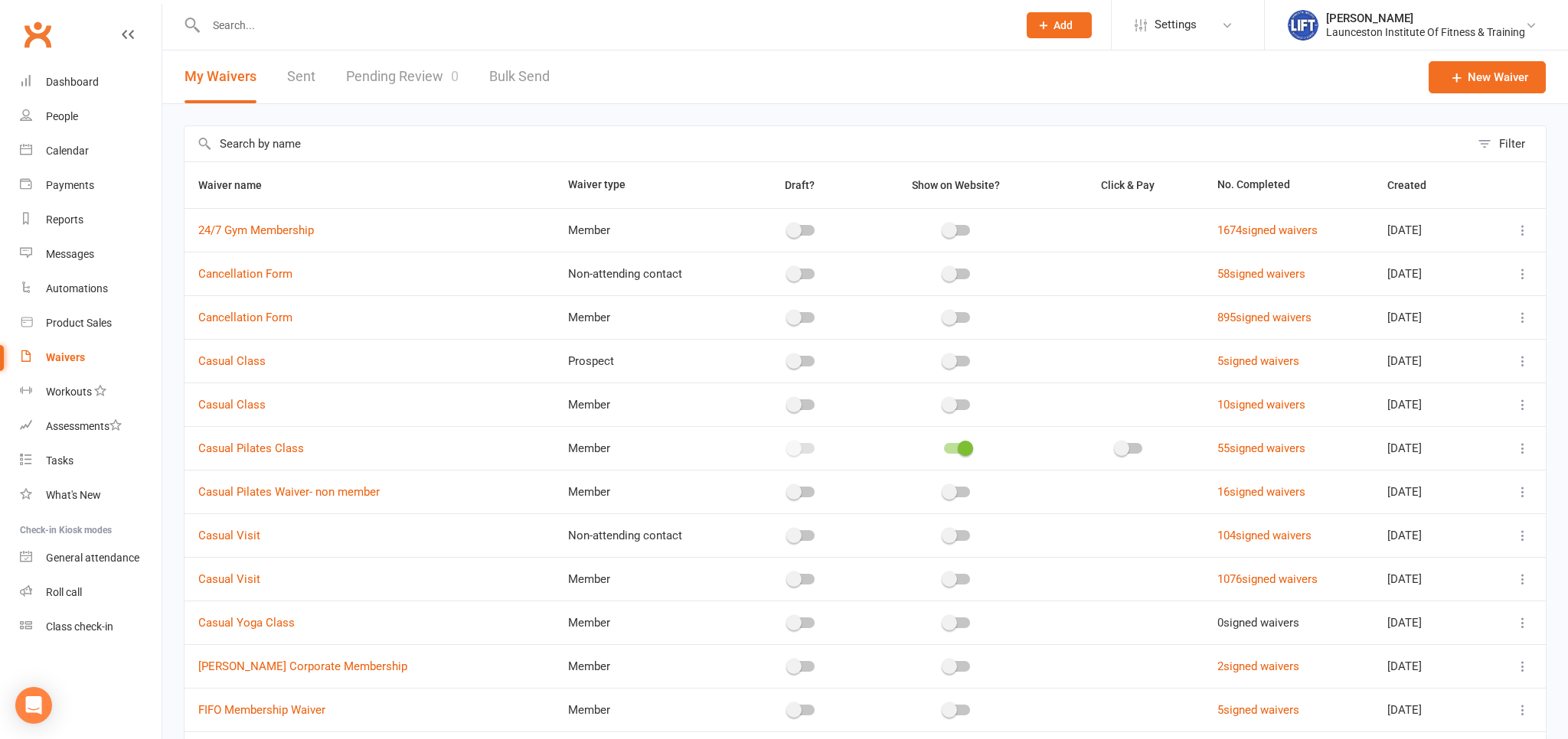
click at [415, 73] on link "Pending Review 0" at bounding box center [403, 77] width 112 height 53
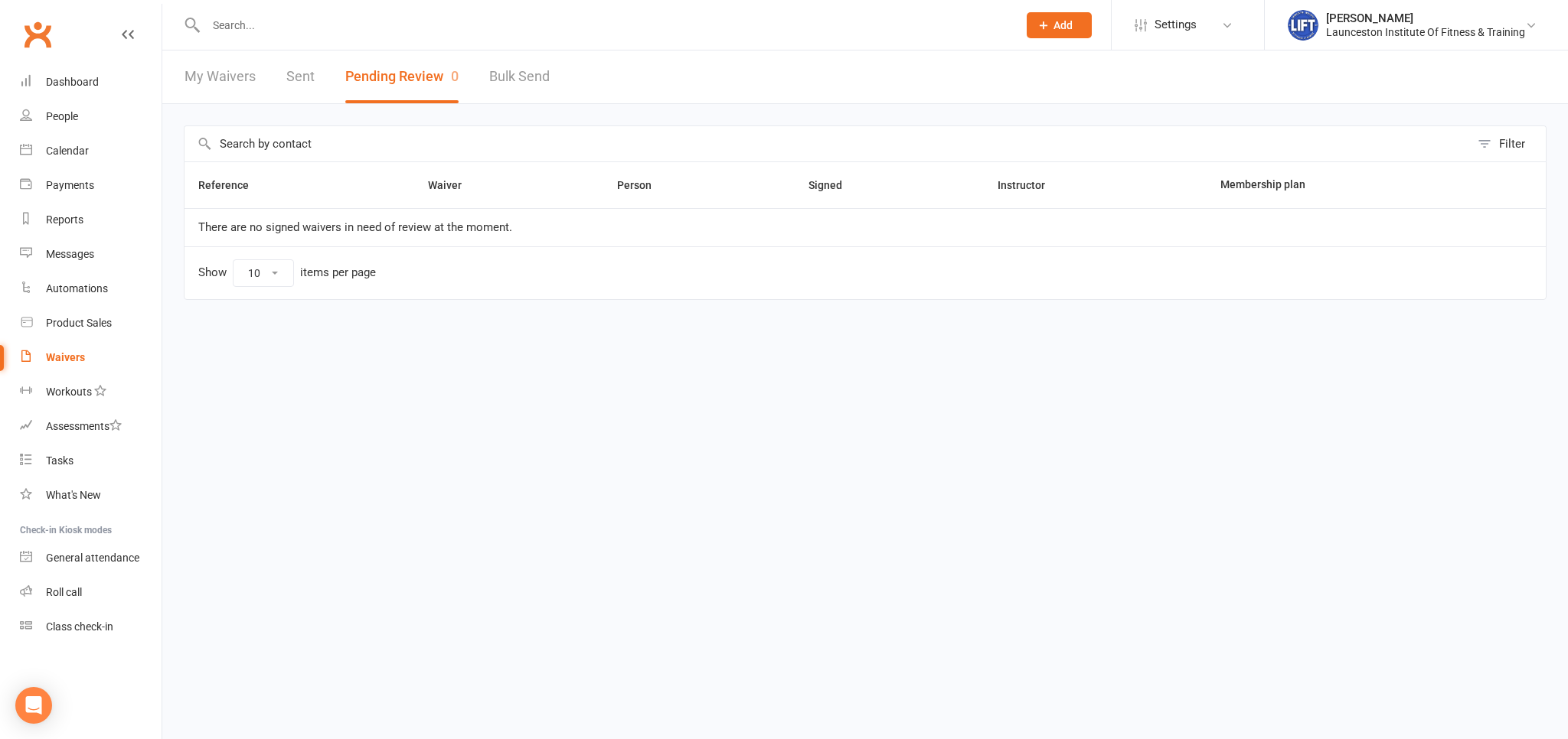
click at [457, 26] on input "text" at bounding box center [604, 25] width 805 height 22
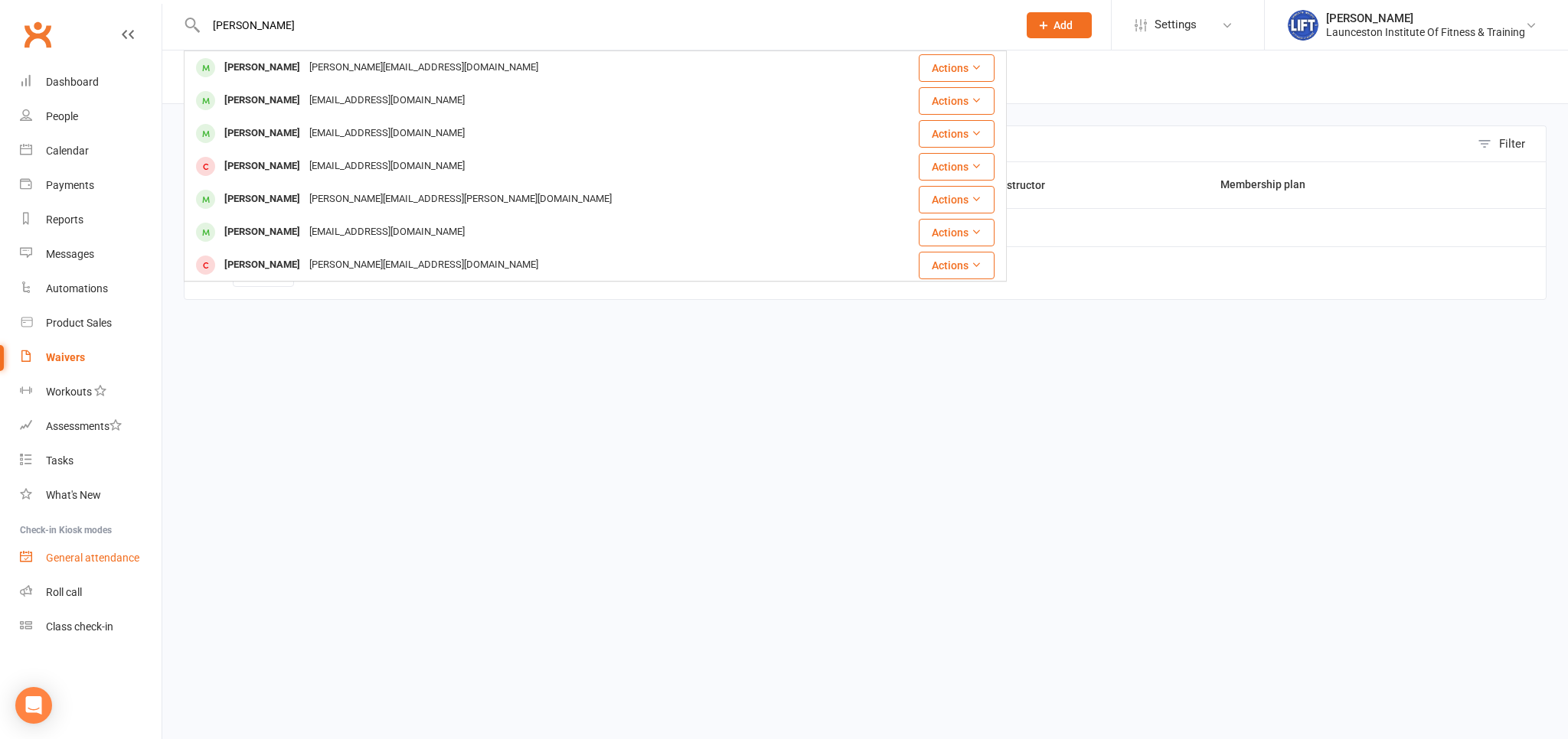
type input "isaac slaney"
click at [73, 551] on link "General attendance" at bounding box center [91, 559] width 141 height 34
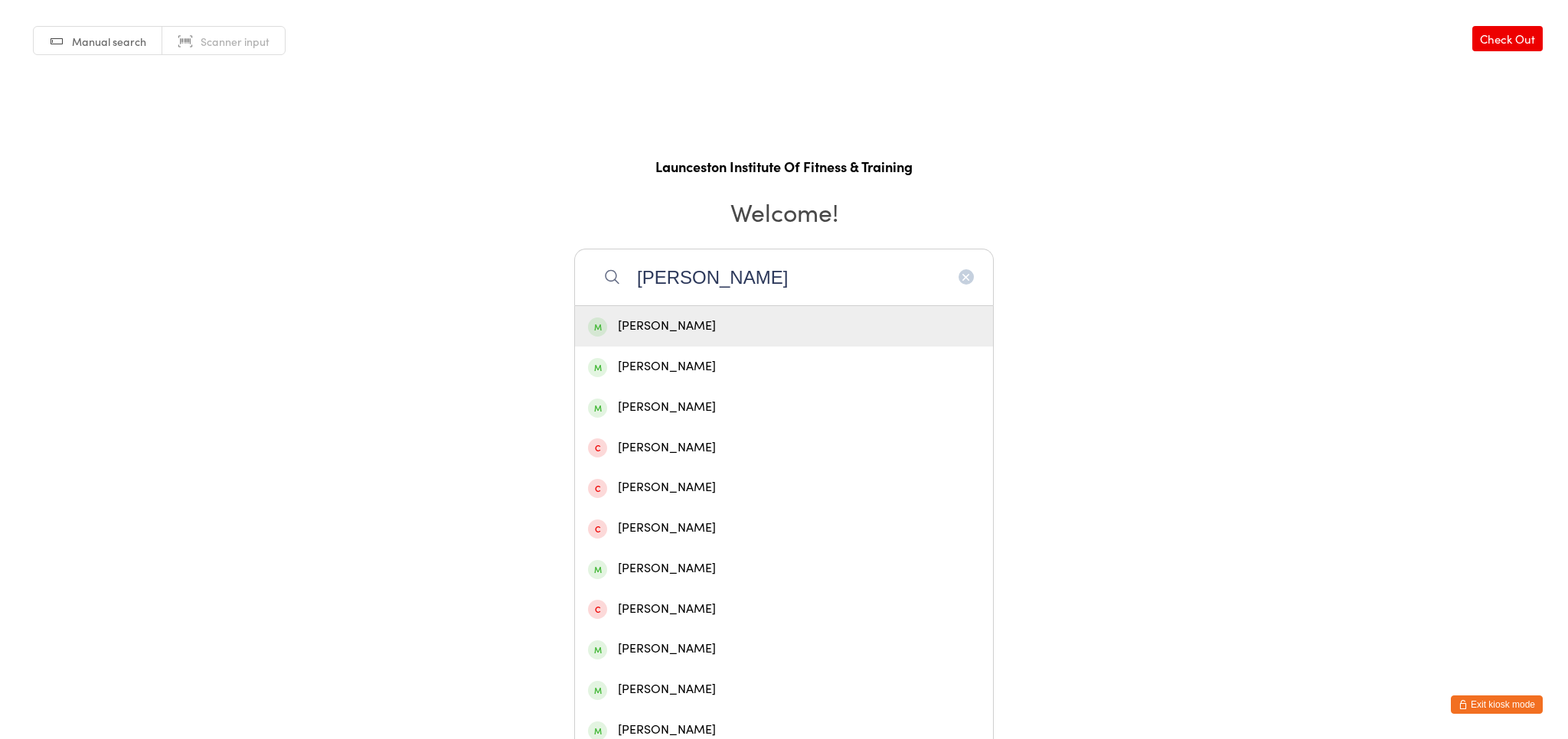
type input "slaney"
click at [712, 326] on div "Isaac Slaney" at bounding box center [784, 326] width 392 height 21
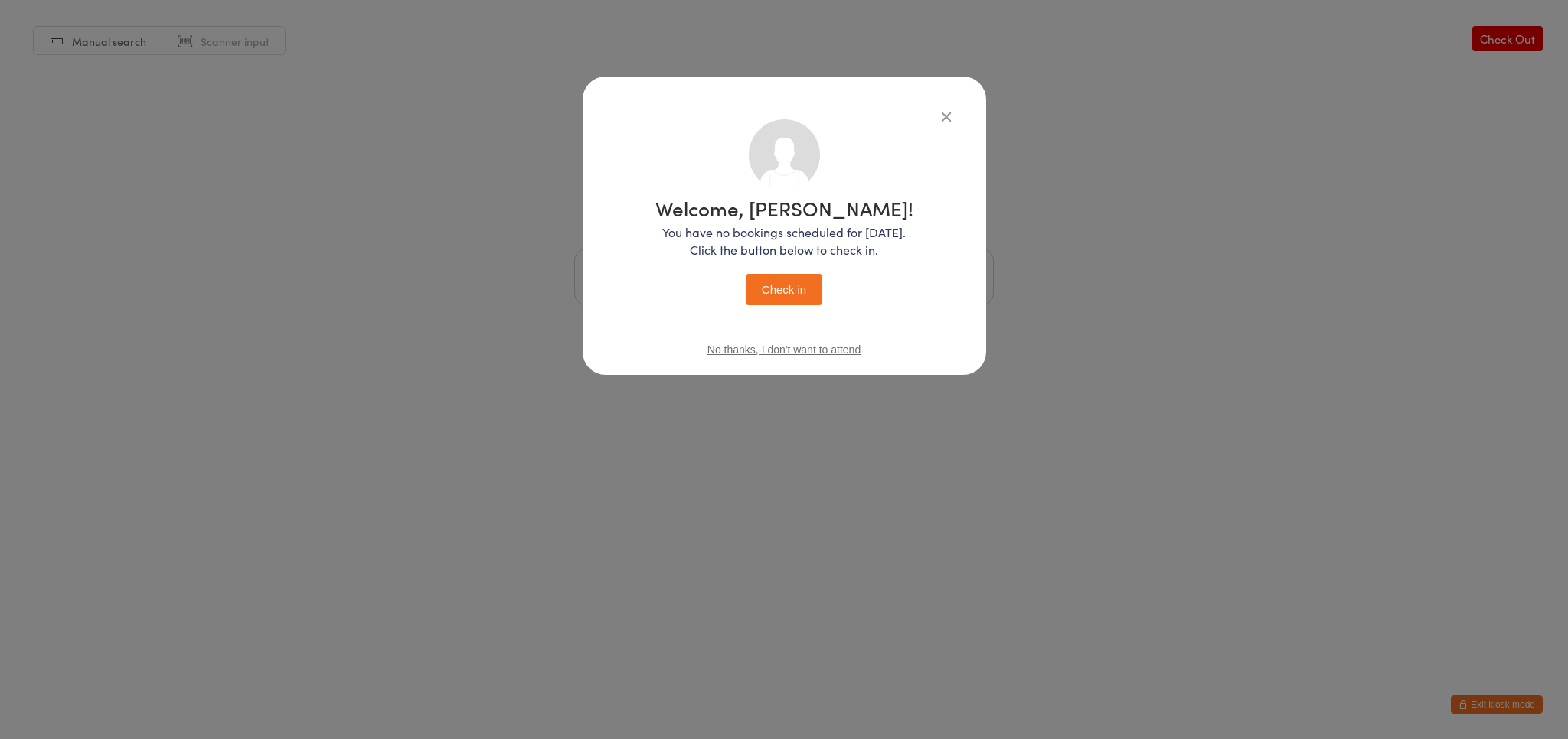
click at [768, 199] on h1 "Welcome, Isaac!" at bounding box center [784, 209] width 258 height 20
click at [803, 294] on button "Check in" at bounding box center [784, 289] width 76 height 32
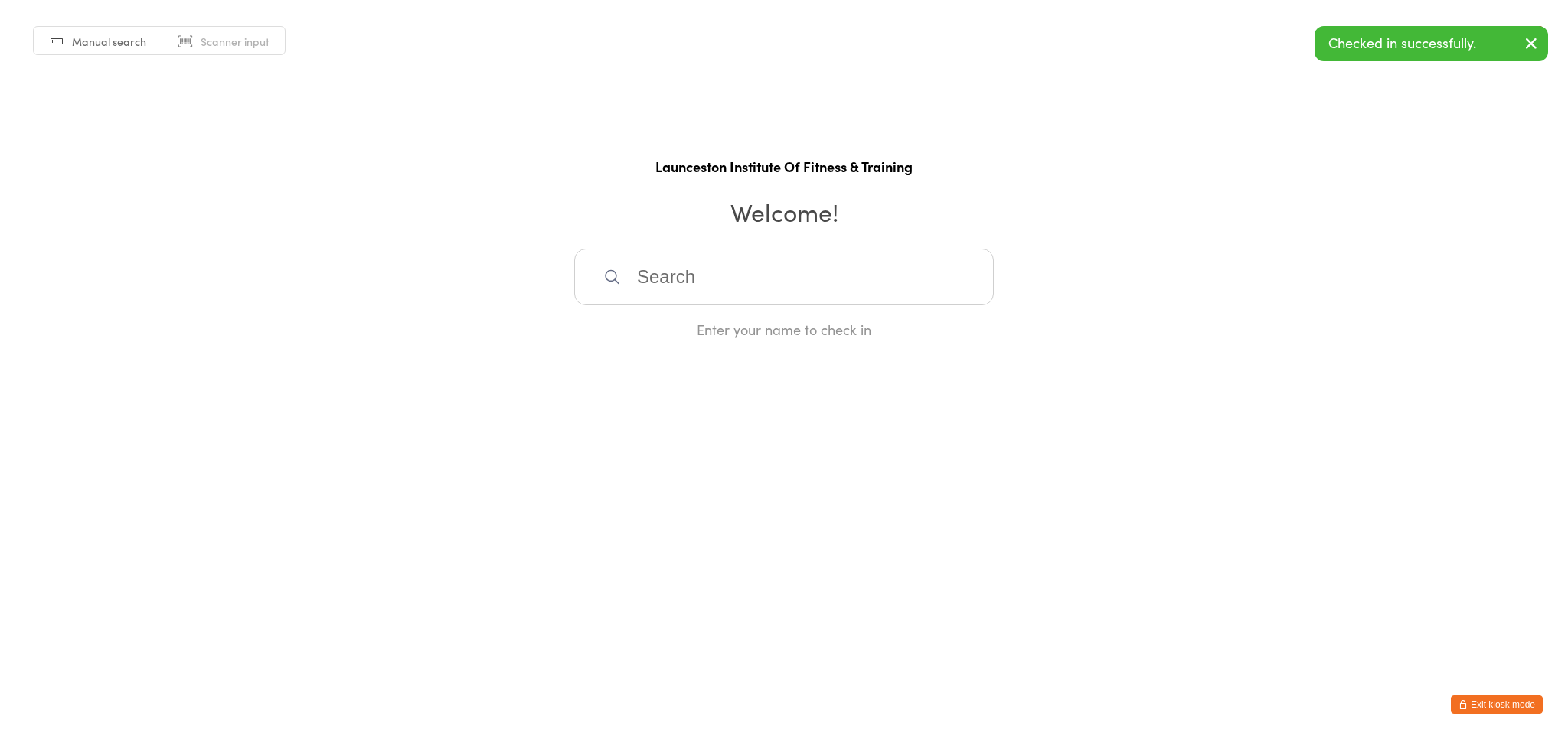
click at [1514, 687] on html "You have now entered Kiosk Mode. Members will be able to check themselves in us…" at bounding box center [784, 369] width 1568 height 739
click at [1509, 695] on html "You have now entered Kiosk Mode. Members will be able to check themselves in us…" at bounding box center [784, 369] width 1568 height 739
click at [1505, 700] on button "Exit kiosk mode" at bounding box center [1496, 705] width 92 height 18
click at [1505, 703] on button "Exit kiosk mode" at bounding box center [1496, 705] width 92 height 18
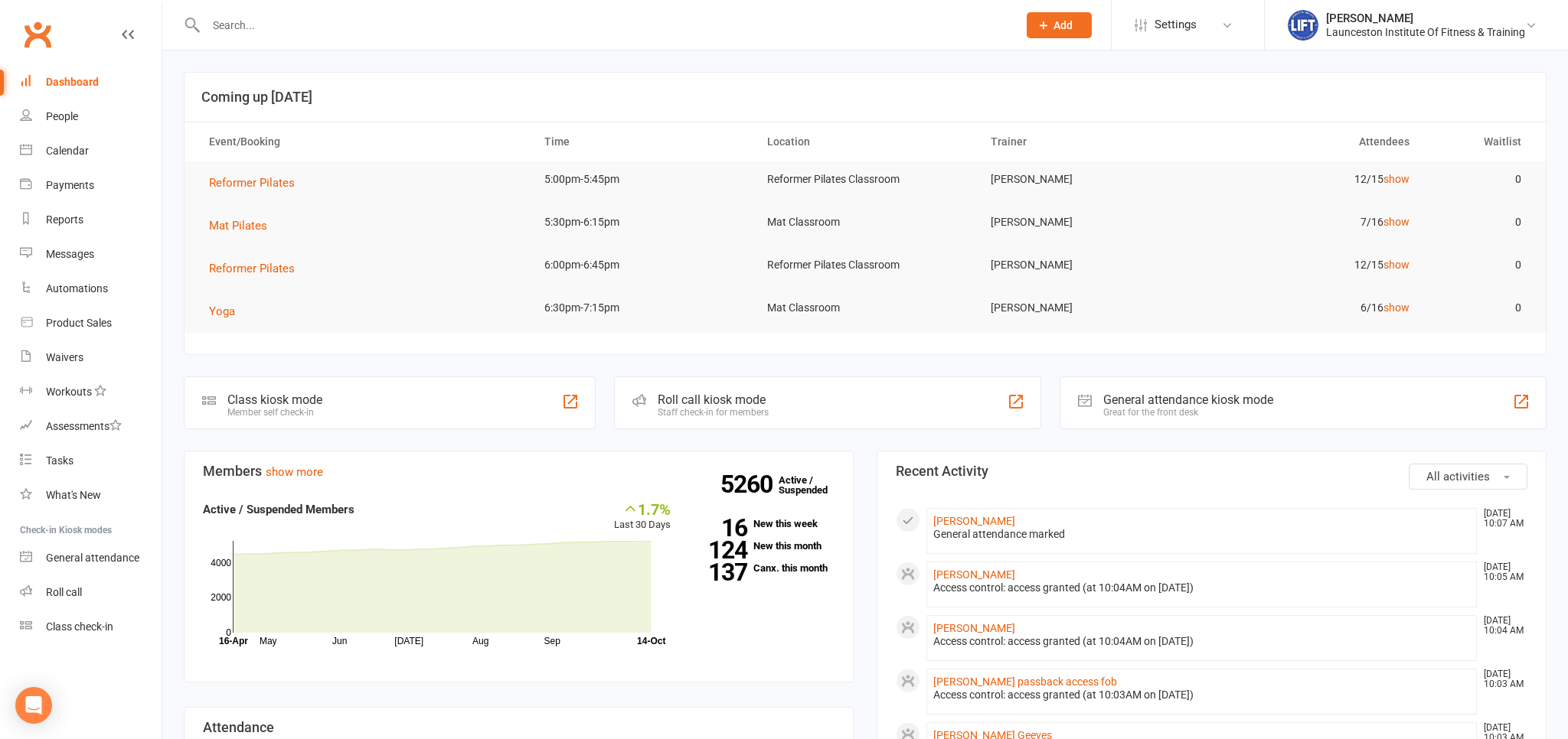
click at [343, 19] on input "text" at bounding box center [604, 25] width 805 height 22
paste input "2000000000000000FD50D0DB"
click at [235, 24] on input "2000000000000000FD50D0DB" at bounding box center [604, 25] width 805 height 22
type input "2000000000000000FD50D0DB"
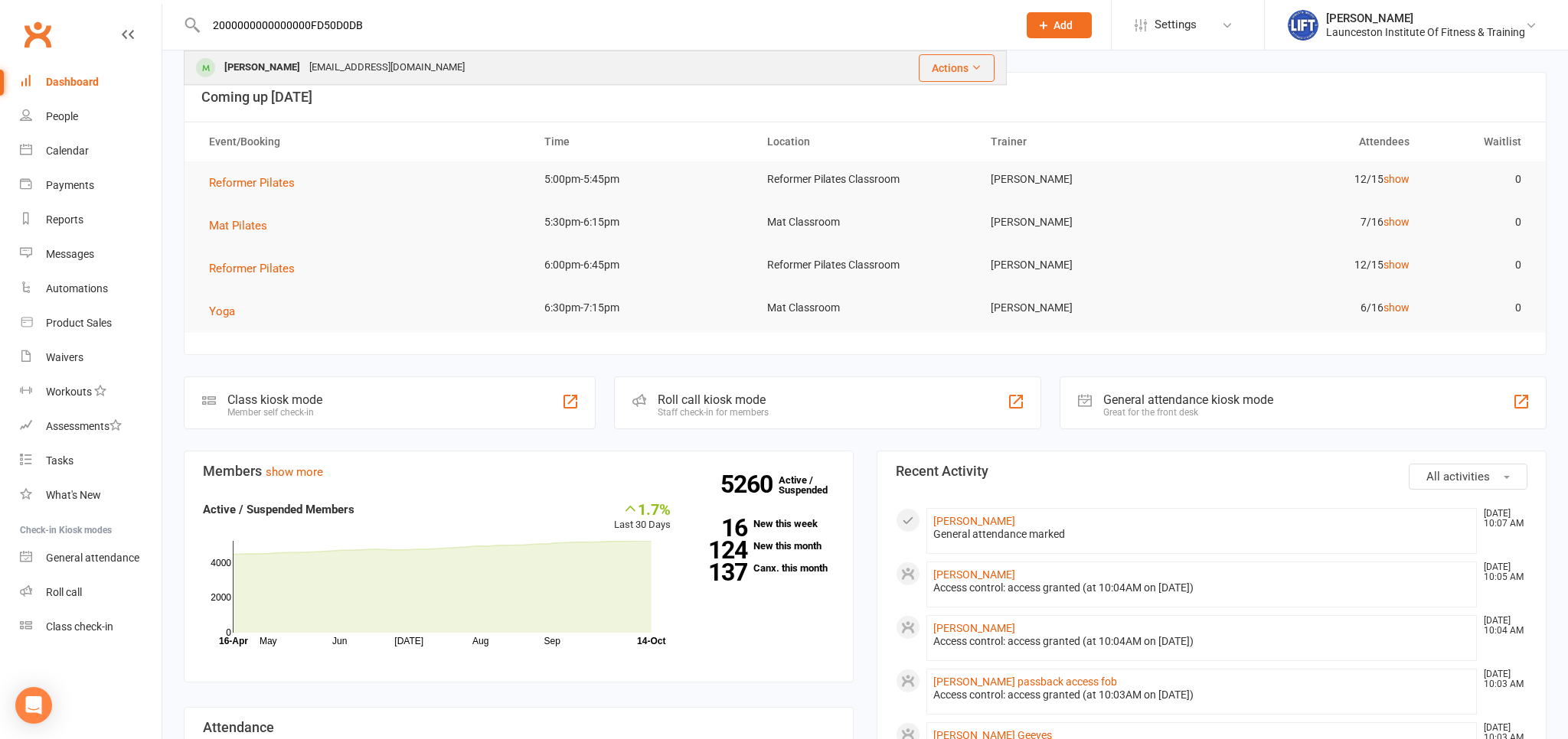
click at [372, 68] on div "[EMAIL_ADDRESS][DOMAIN_NAME]" at bounding box center [386, 67] width 164 height 22
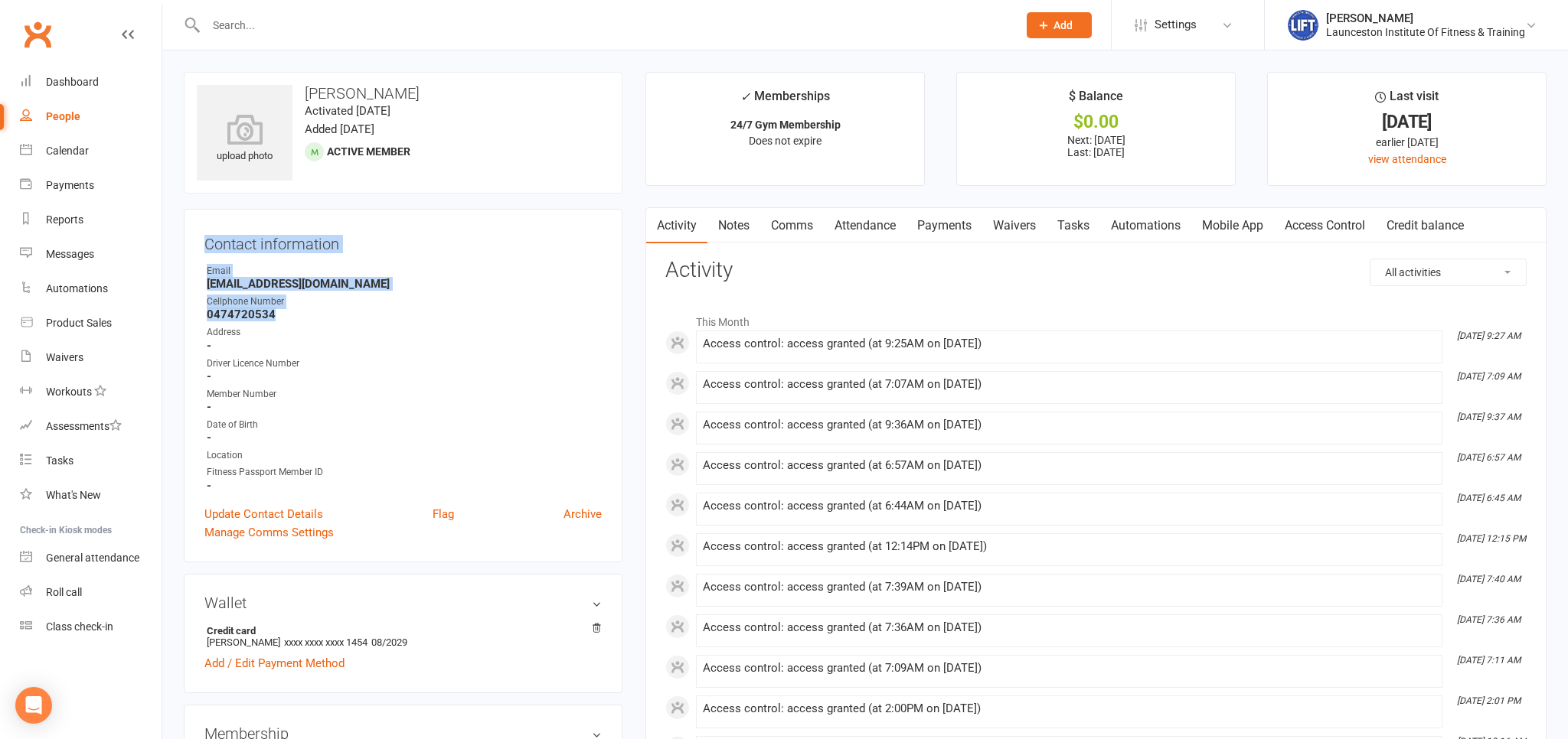
drag, startPoint x: 311, startPoint y: 316, endPoint x: 199, endPoint y: 240, distance: 135.4
click at [199, 240] on div "Contact information Owner Email [EMAIL_ADDRESS][DOMAIN_NAME] Cellphone Number […" at bounding box center [404, 385] width 439 height 354
click at [286, 321] on strong "0474720534" at bounding box center [404, 314] width 395 height 14
drag, startPoint x: 278, startPoint y: 316, endPoint x: 189, endPoint y: 243, distance: 115.1
click at [189, 243] on div "Contact information Owner Email [EMAIL_ADDRESS][DOMAIN_NAME] Cellphone Number […" at bounding box center [404, 385] width 439 height 354
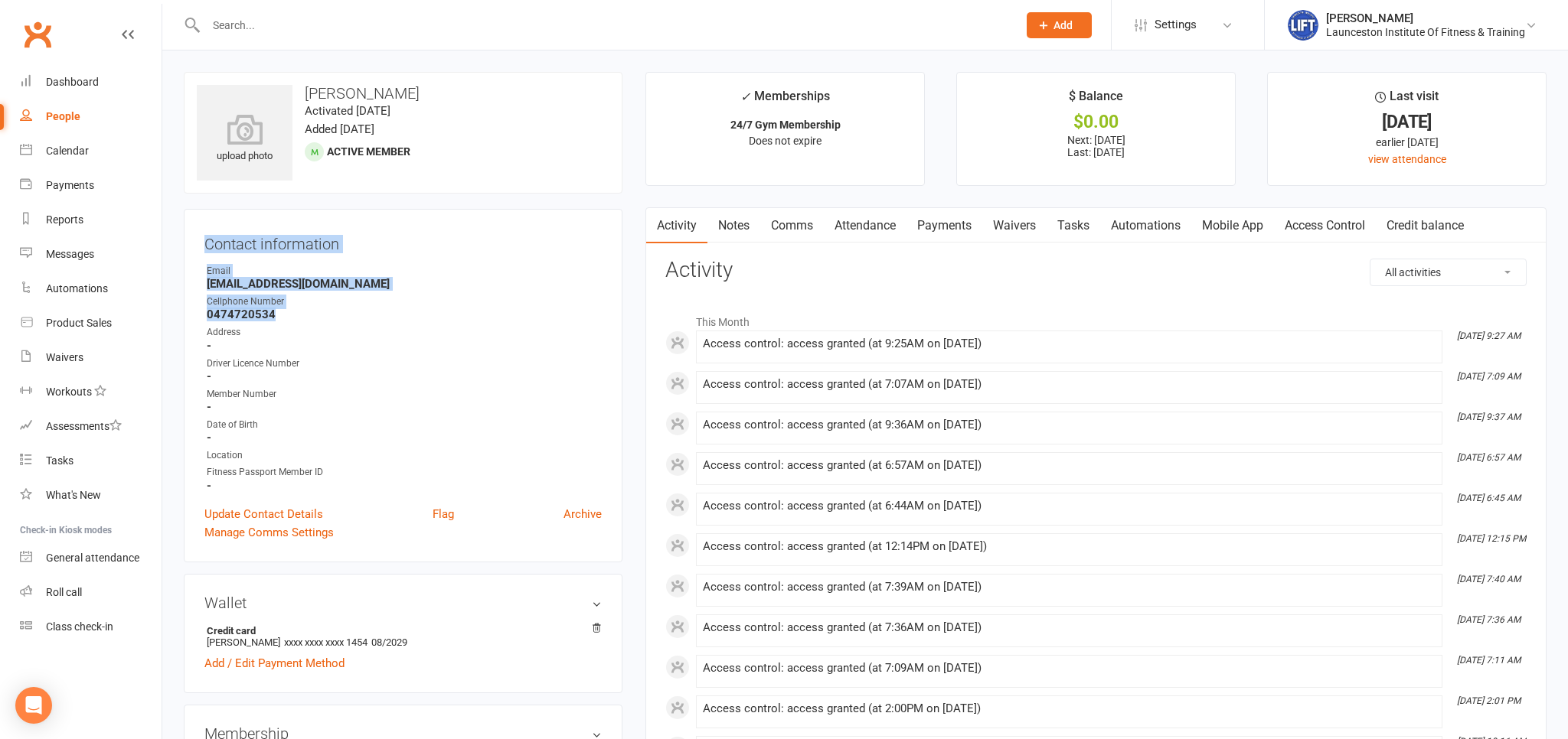
click at [316, 321] on strong "0474720534" at bounding box center [404, 314] width 395 height 14
drag, startPoint x: 302, startPoint y: 313, endPoint x: 203, endPoint y: 229, distance: 129.8
click at [203, 229] on div "Contact information Owner Email valentzu38@gmail.com Cellphone Number 047472053…" at bounding box center [404, 385] width 439 height 354
click at [302, 313] on strong "0474720534" at bounding box center [404, 314] width 395 height 14
drag, startPoint x: 303, startPoint y: 320, endPoint x: 278, endPoint y: 384, distance: 68.7
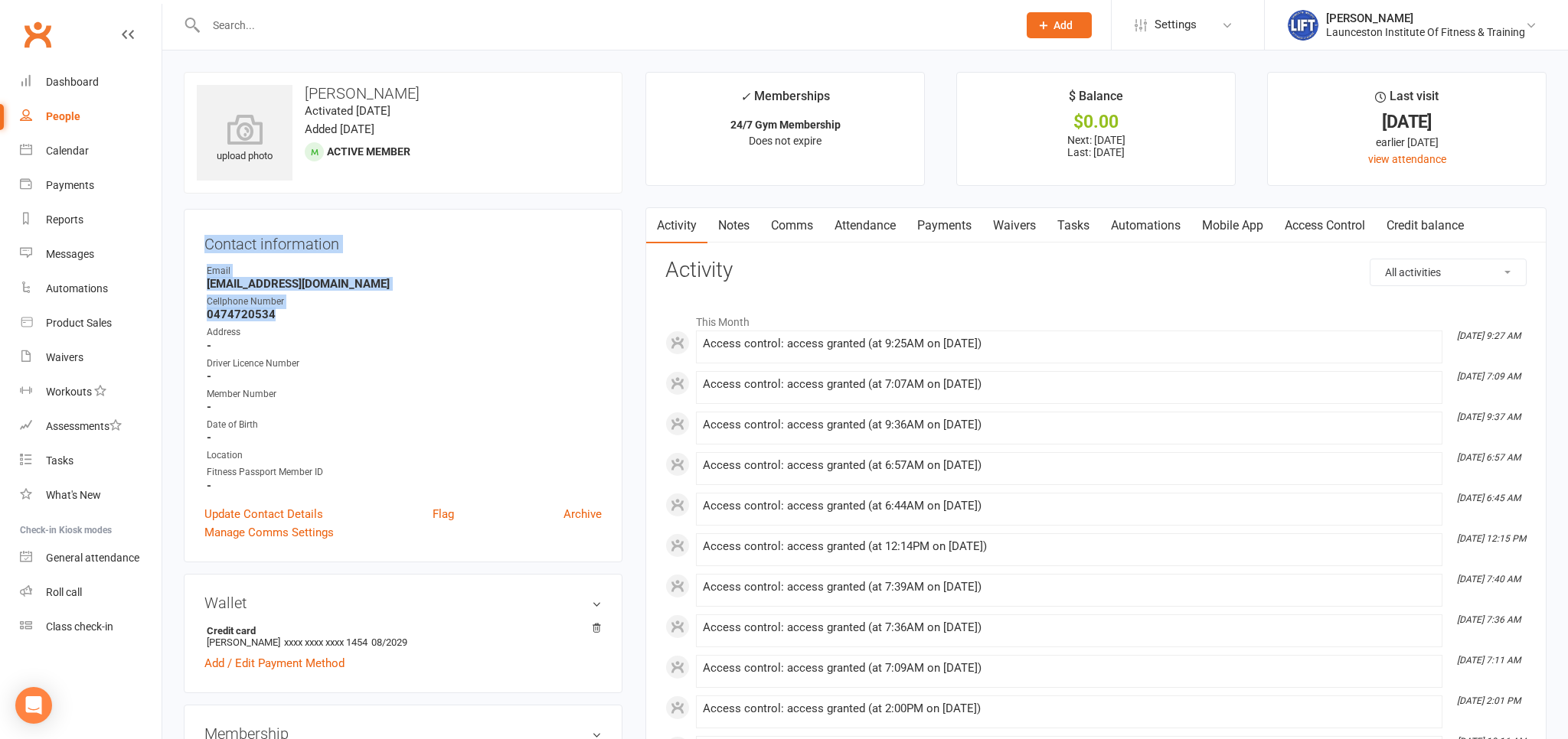
click at [198, 238] on div "Contact information Owner Email valentzu38@gmail.com Cellphone Number 047472053…" at bounding box center [404, 385] width 439 height 354
click at [301, 330] on div "Address" at bounding box center [404, 333] width 395 height 15
click at [944, 225] on link "Payments" at bounding box center [944, 226] width 76 height 35
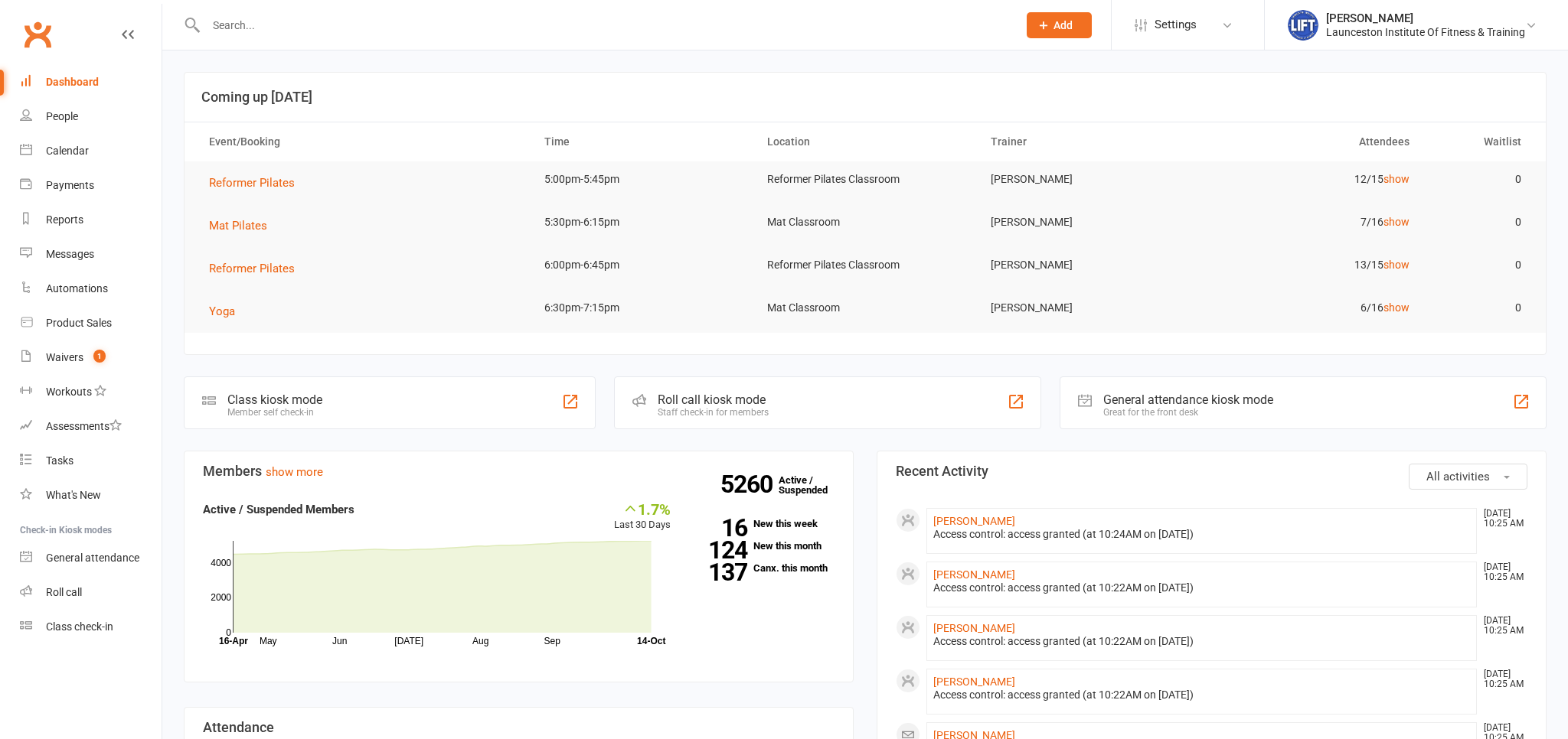
click at [278, 15] on input "text" at bounding box center [604, 25] width 805 height 22
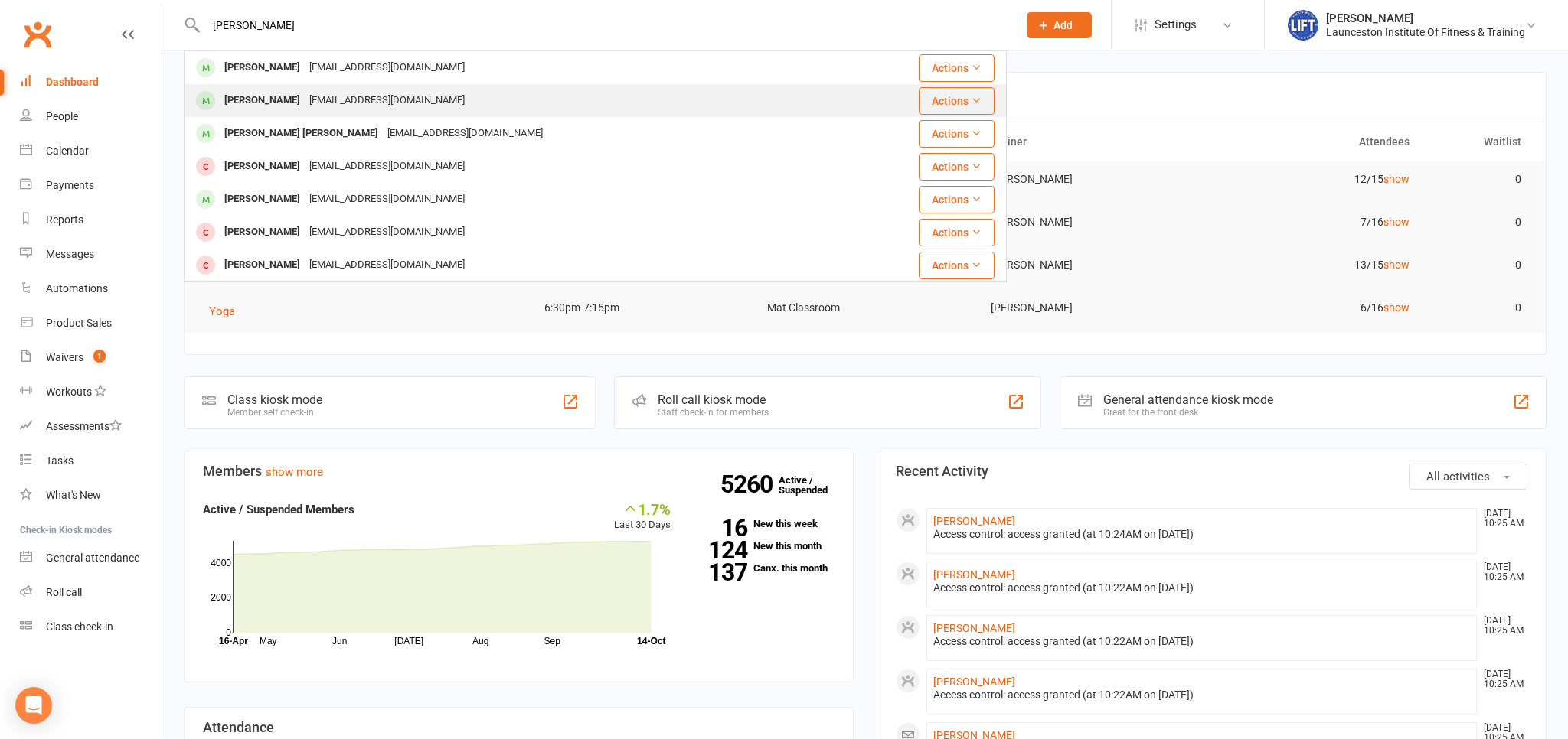
type input "valentina"
click at [287, 101] on div "Valentina Tabares zuluaga" at bounding box center [262, 101] width 85 height 22
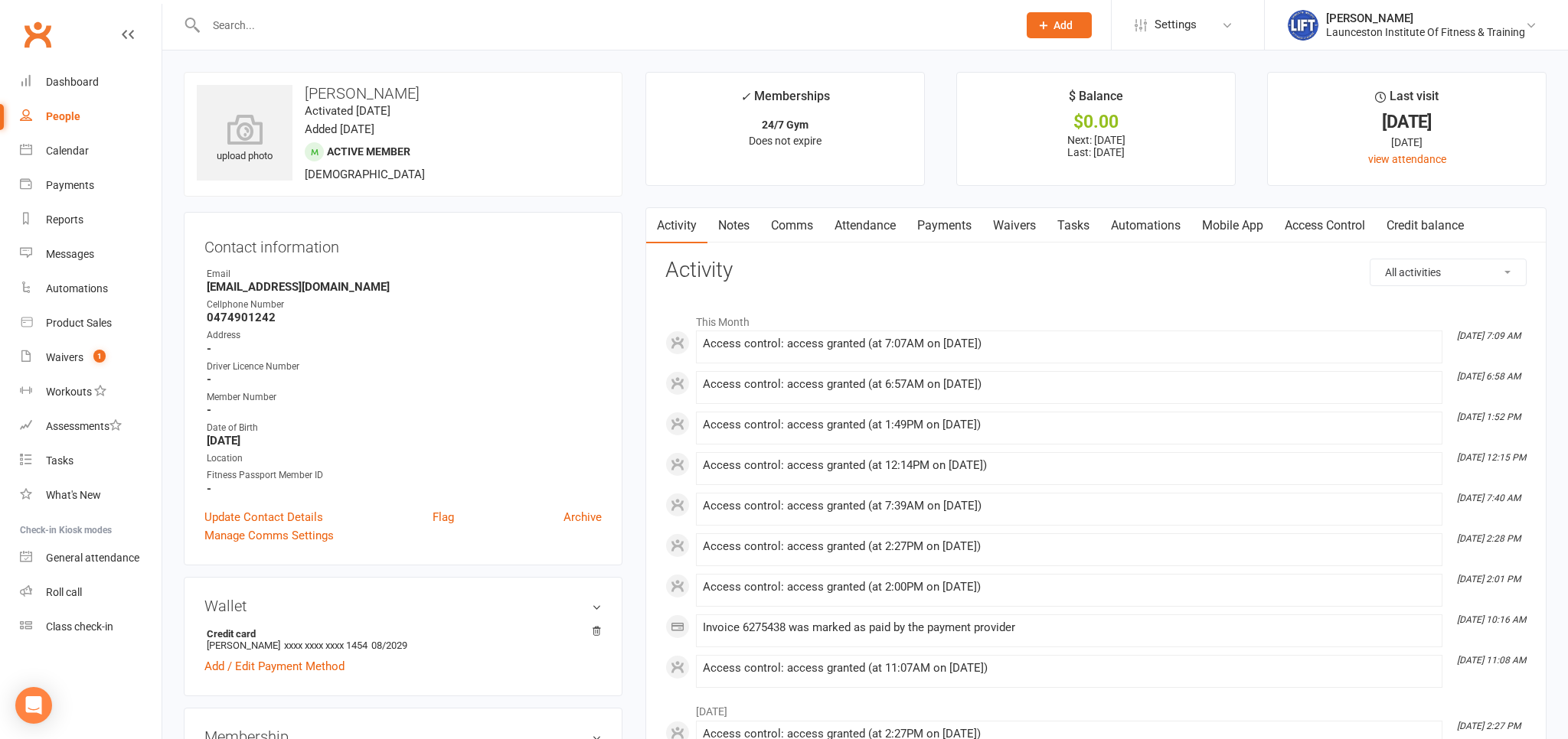
click at [945, 219] on link "Payments" at bounding box center [944, 226] width 76 height 35
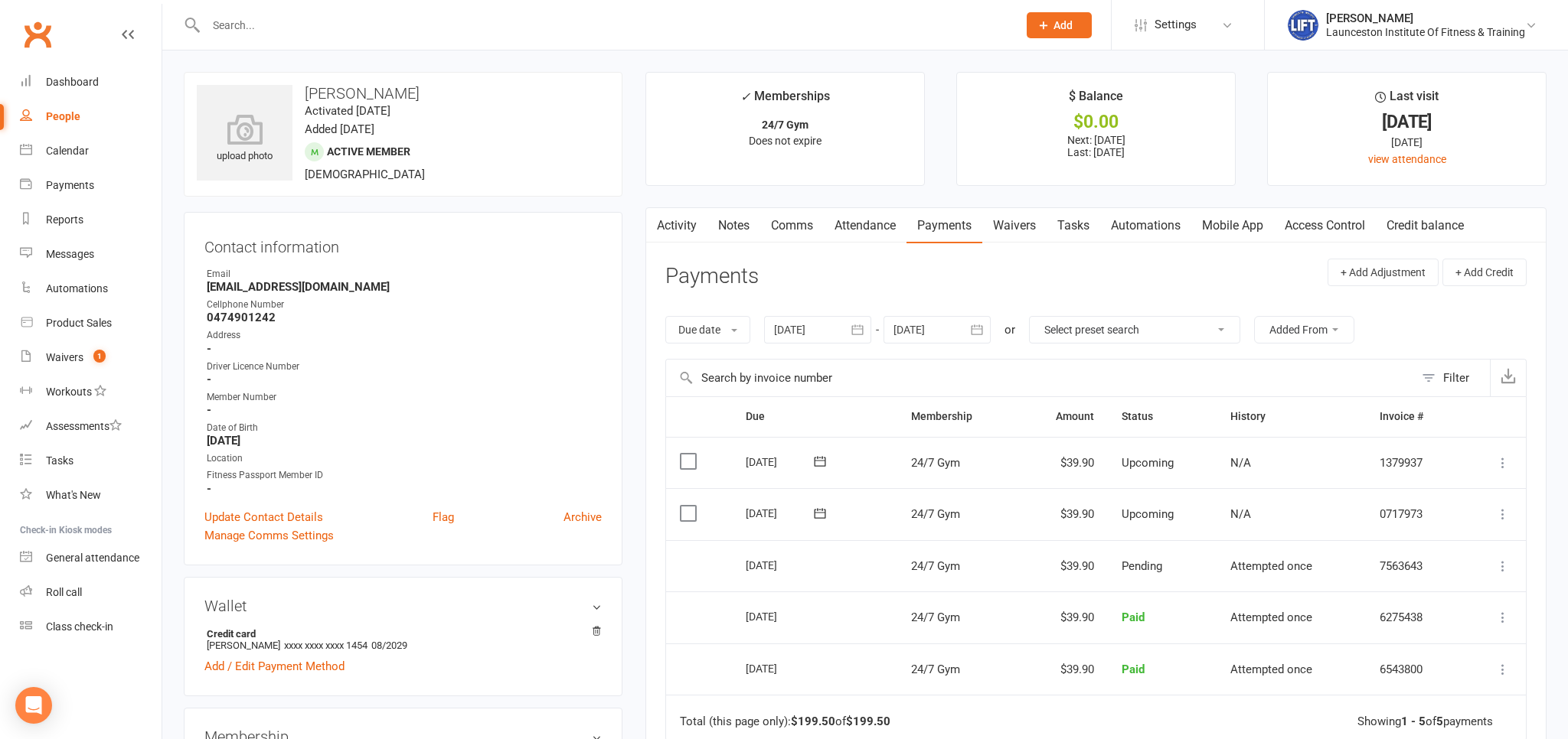
click at [463, 323] on strong "0474901242" at bounding box center [404, 317] width 395 height 14
click at [256, 29] on input "text" at bounding box center [604, 25] width 805 height 22
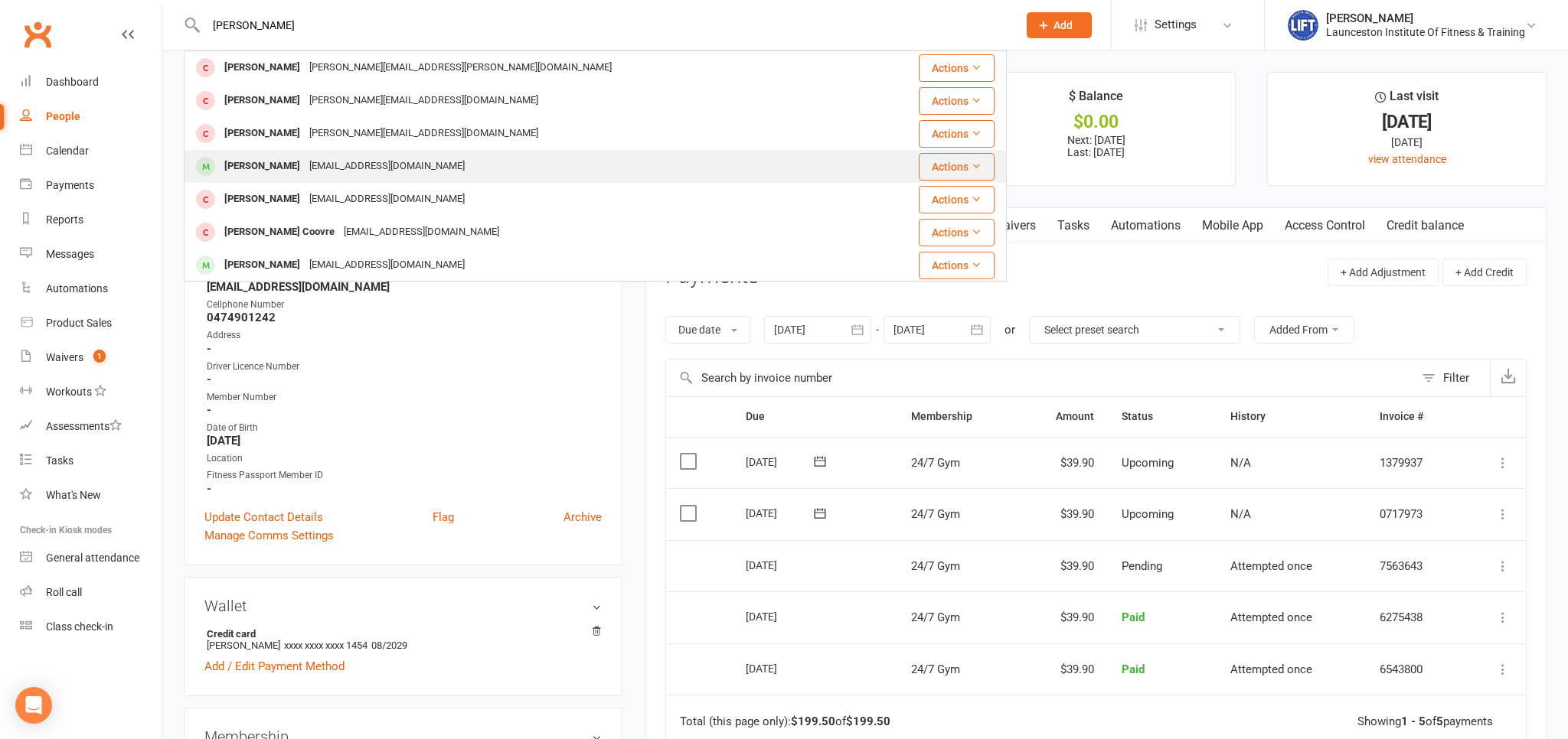
type input "oliver cook"
click at [305, 158] on div "oli.cook@decyp.tas.gov.au" at bounding box center [386, 166] width 164 height 22
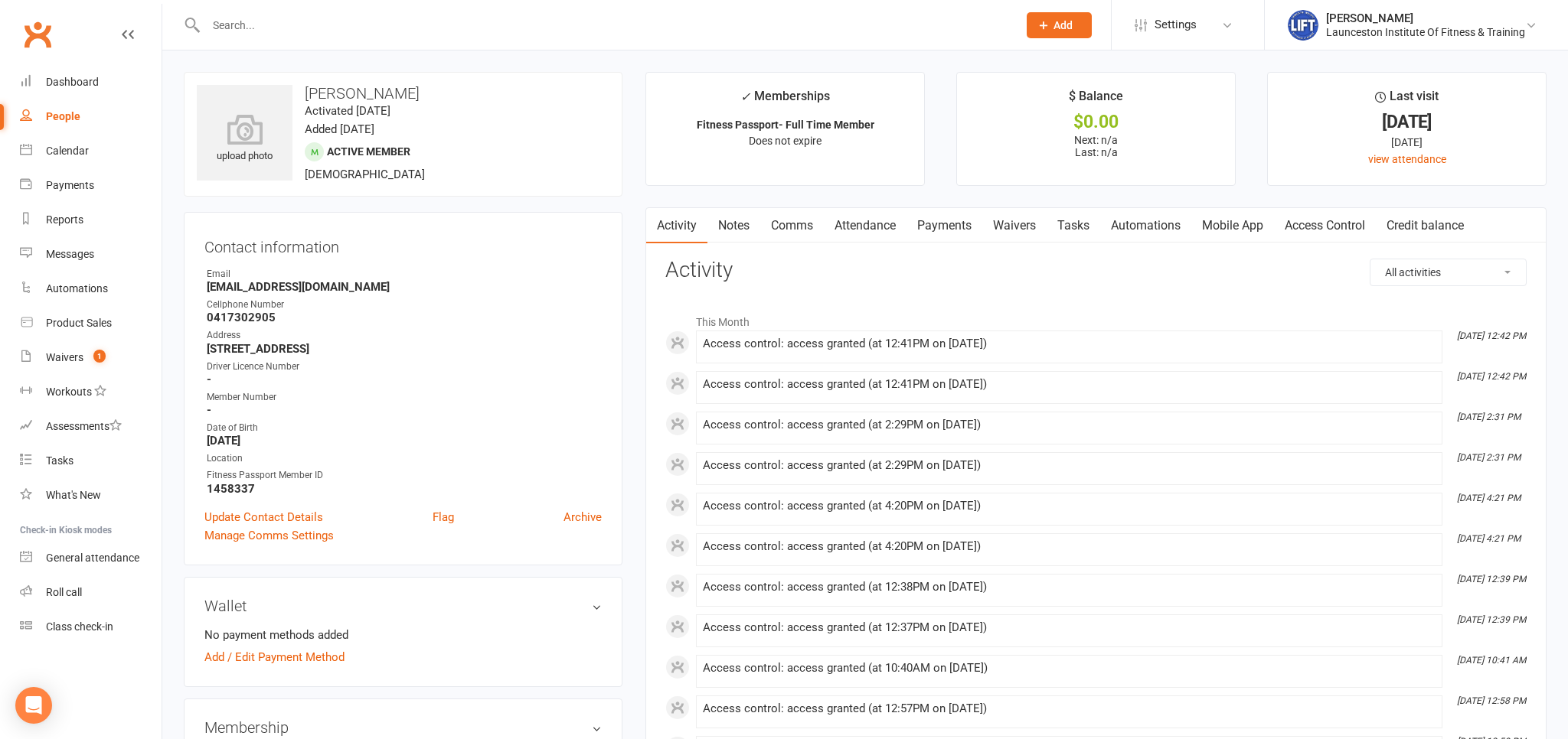
click at [1312, 229] on link "Access Control" at bounding box center [1325, 226] width 102 height 35
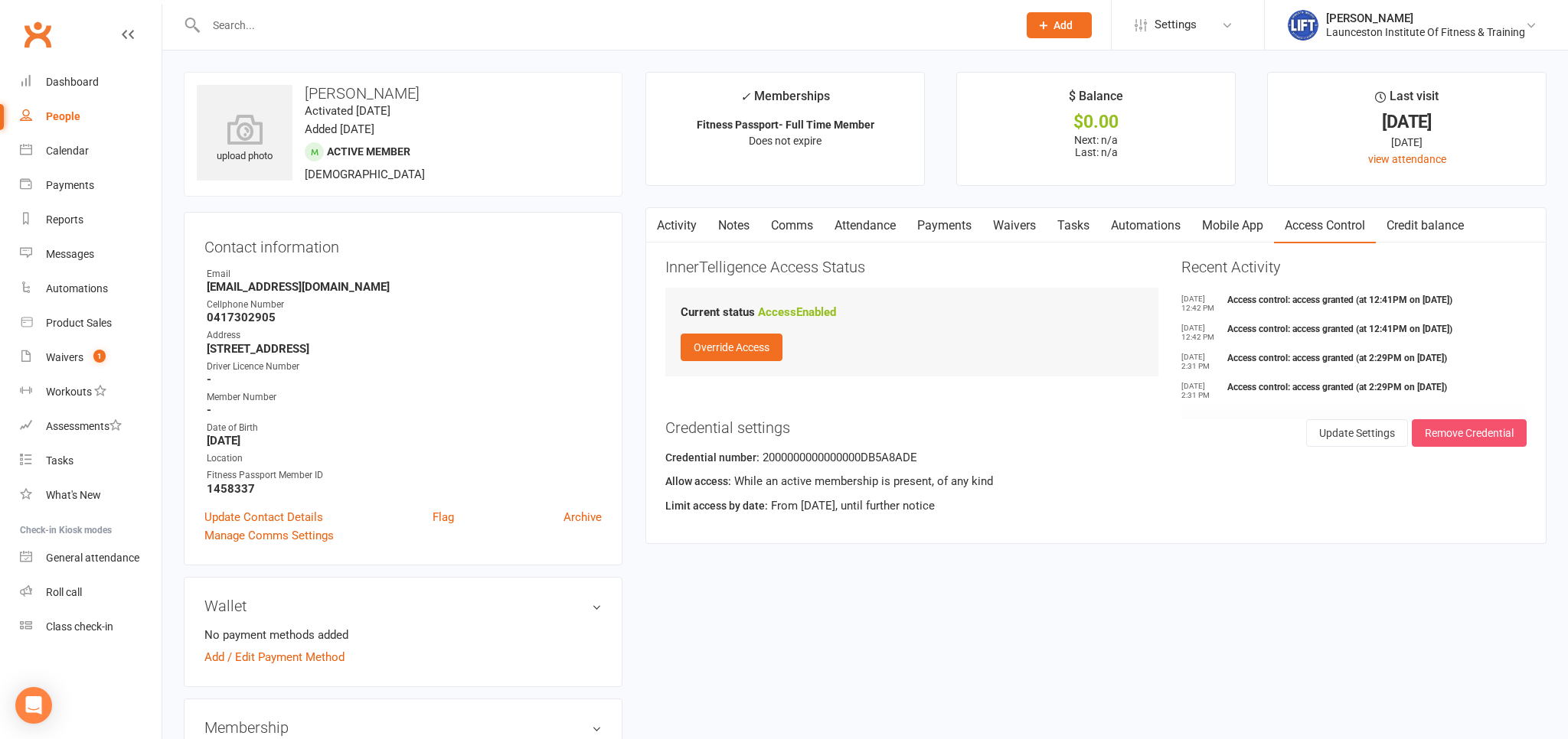
click at [1461, 426] on button "Remove Credential" at bounding box center [1469, 433] width 115 height 27
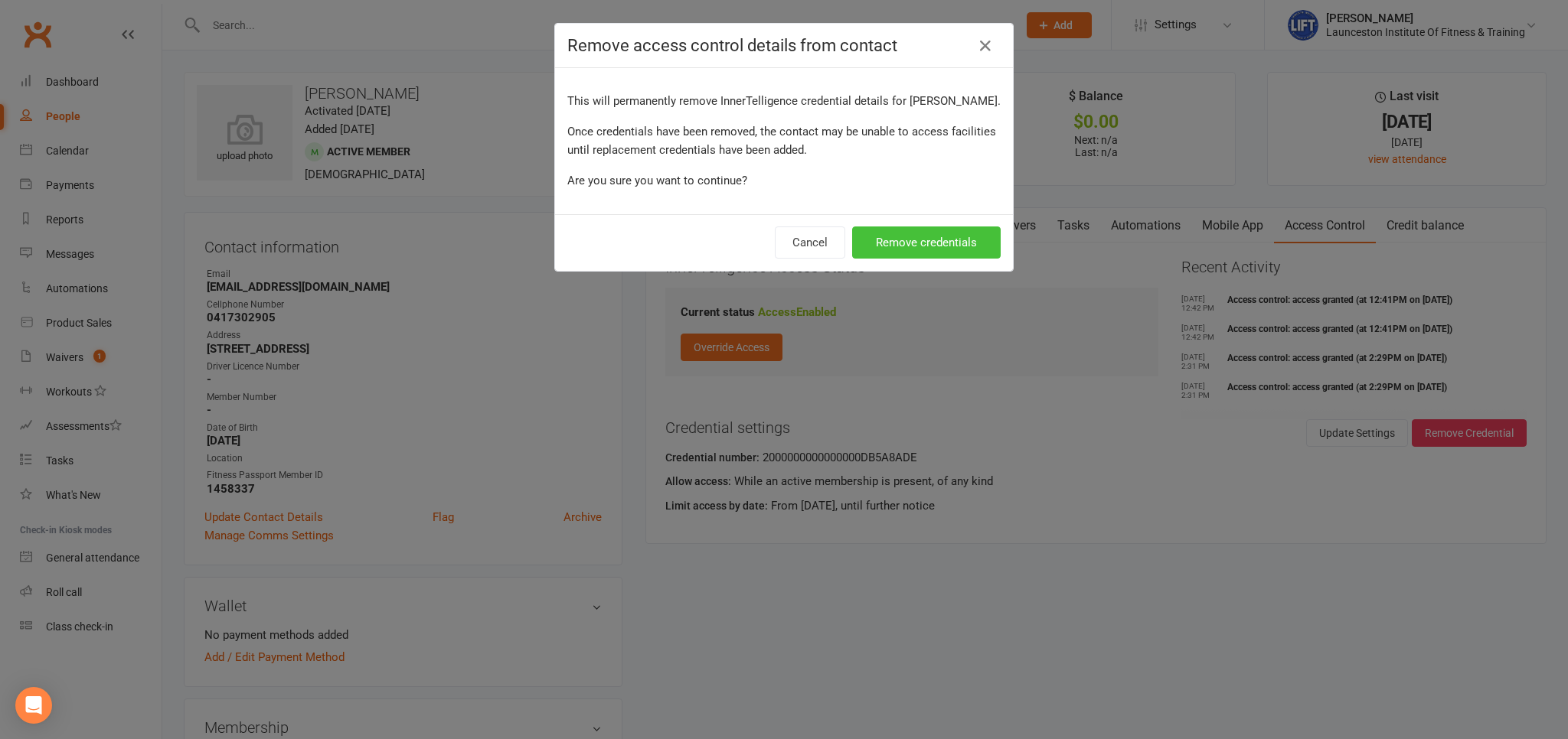
click at [901, 254] on button "Remove credentials" at bounding box center [926, 242] width 149 height 32
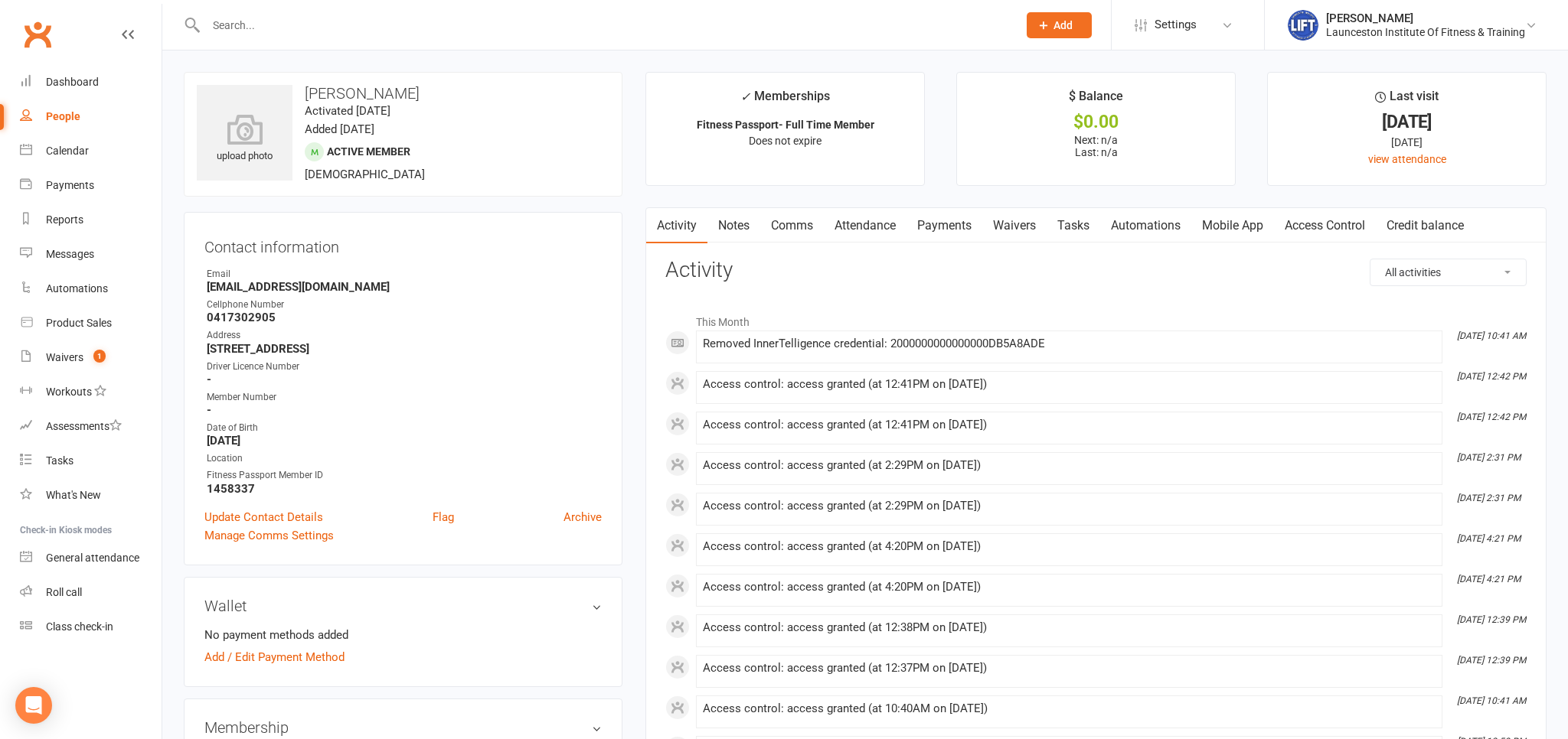
click at [1326, 231] on link "Access Control" at bounding box center [1325, 226] width 102 height 35
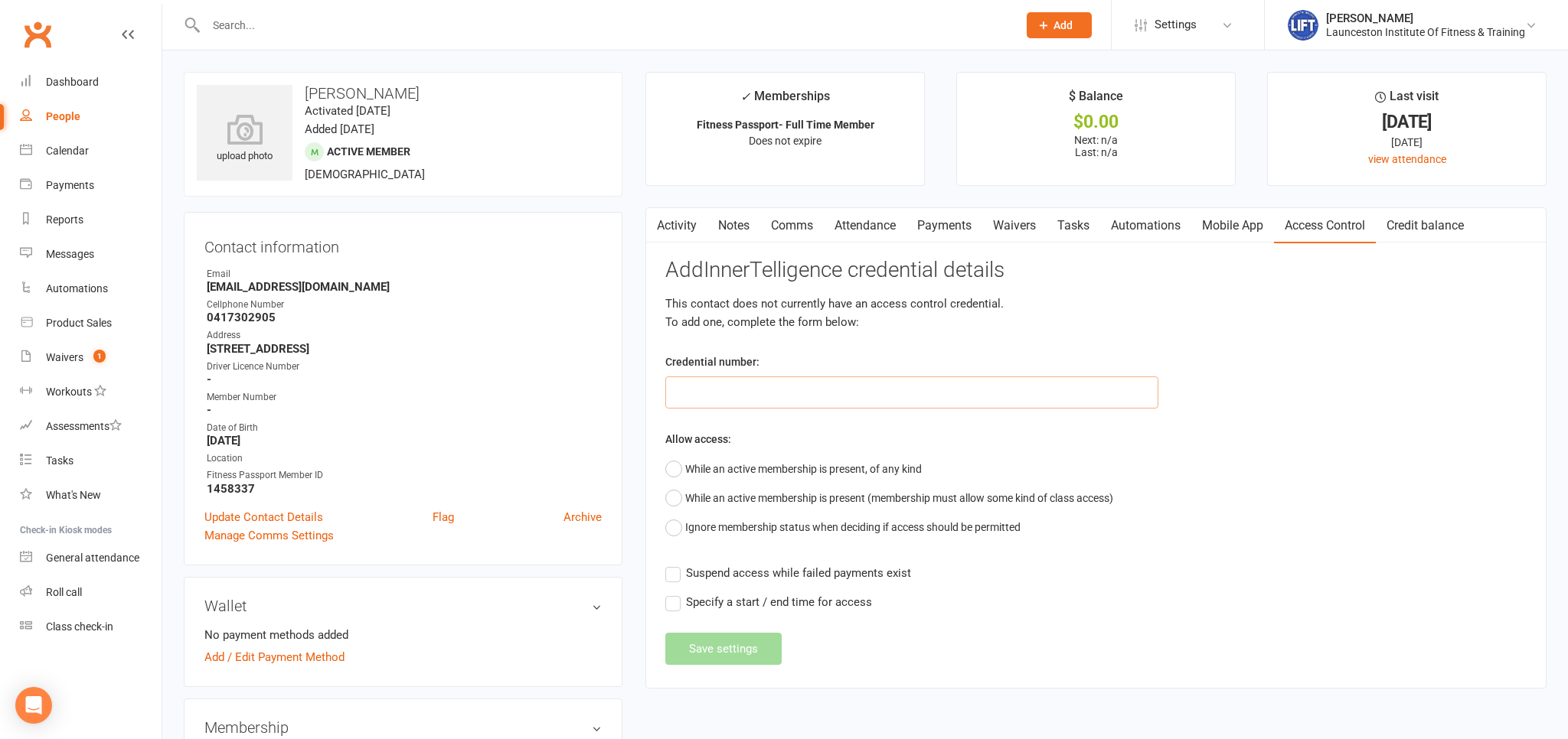
click at [862, 386] on input "text" at bounding box center [912, 392] width 493 height 32
paste input "20000000000000004990ABAE"
type input "20000000000000004990ABAE"
click at [773, 462] on button "While an active membership is present, of any kind" at bounding box center [794, 469] width 257 height 29
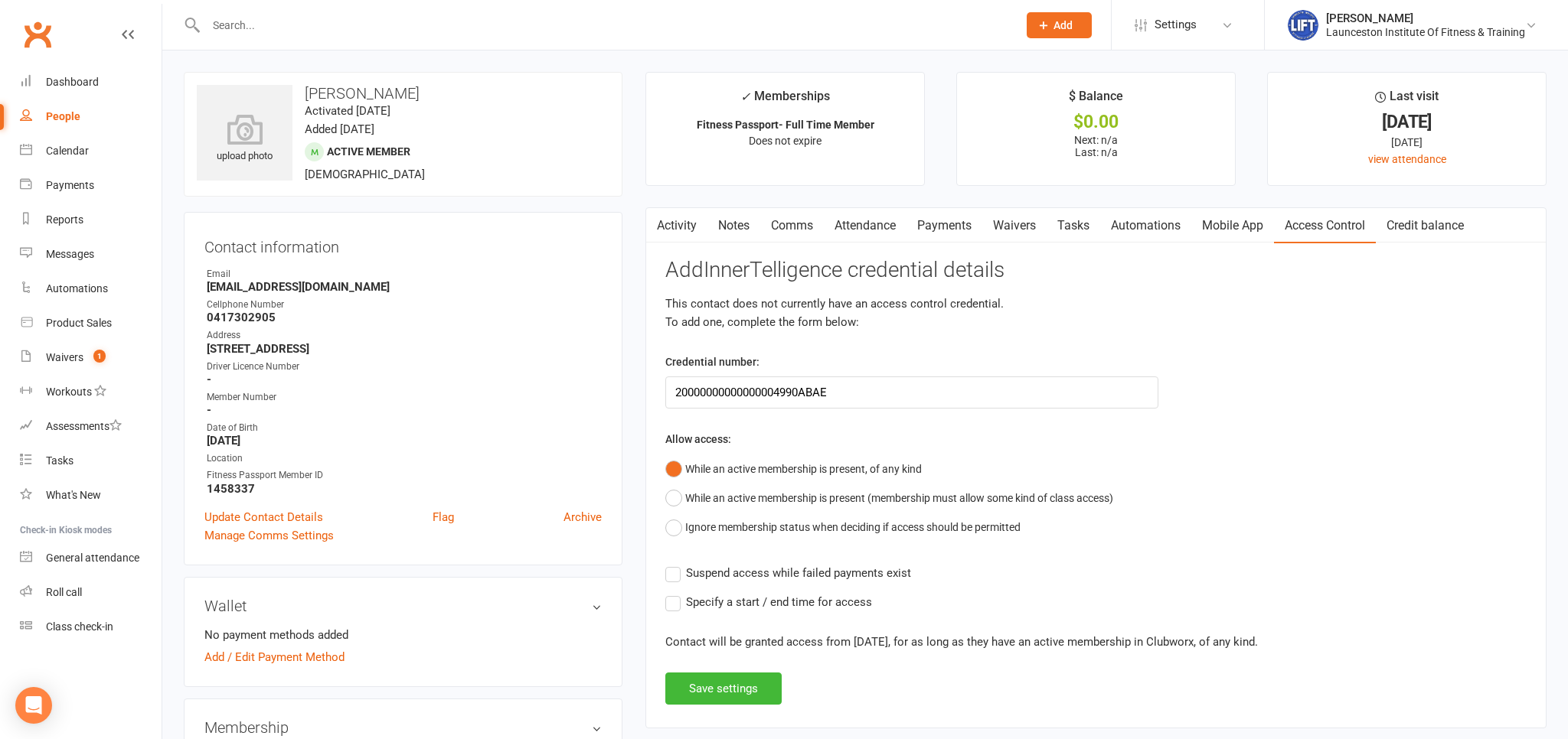
click at [740, 580] on label "Suspend access while failed payments exist" at bounding box center [788, 573] width 246 height 18
click at [740, 564] on input "Suspend access while failed payments exist" at bounding box center [788, 564] width 246 height 0
click at [729, 682] on button "Save settings" at bounding box center [724, 688] width 116 height 32
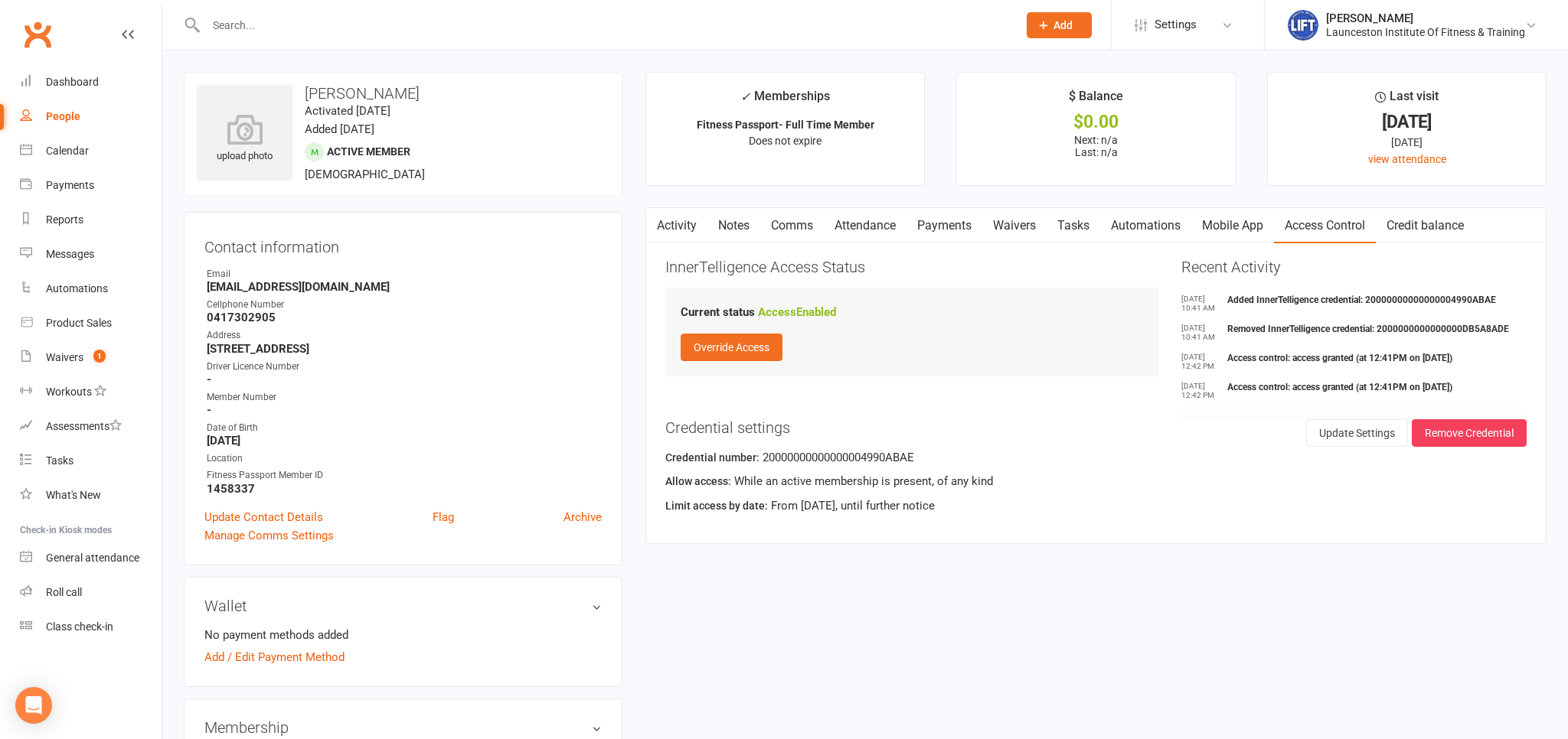
click at [672, 229] on link "Activity" at bounding box center [677, 226] width 62 height 35
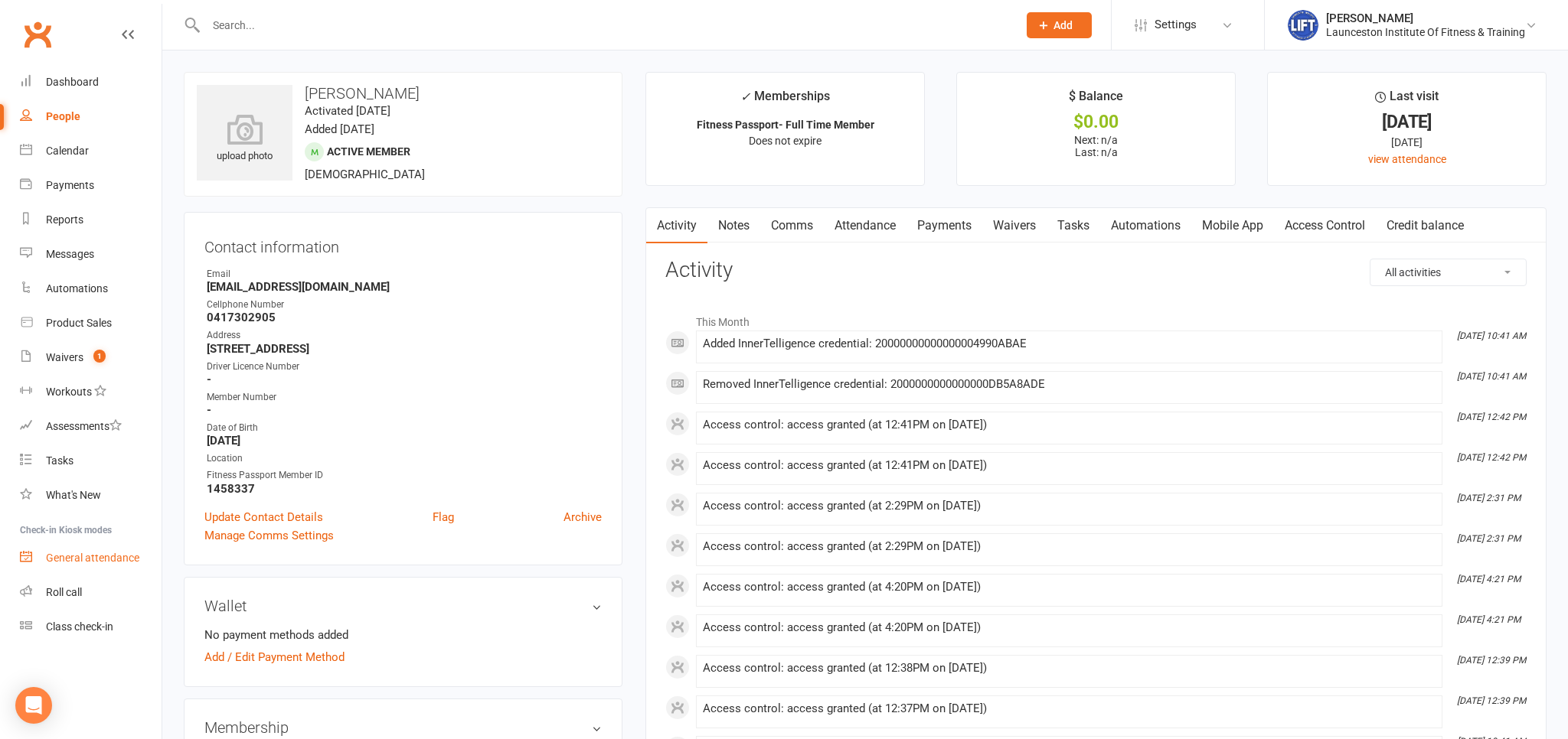
click at [83, 559] on div "General attendance" at bounding box center [93, 559] width 93 height 13
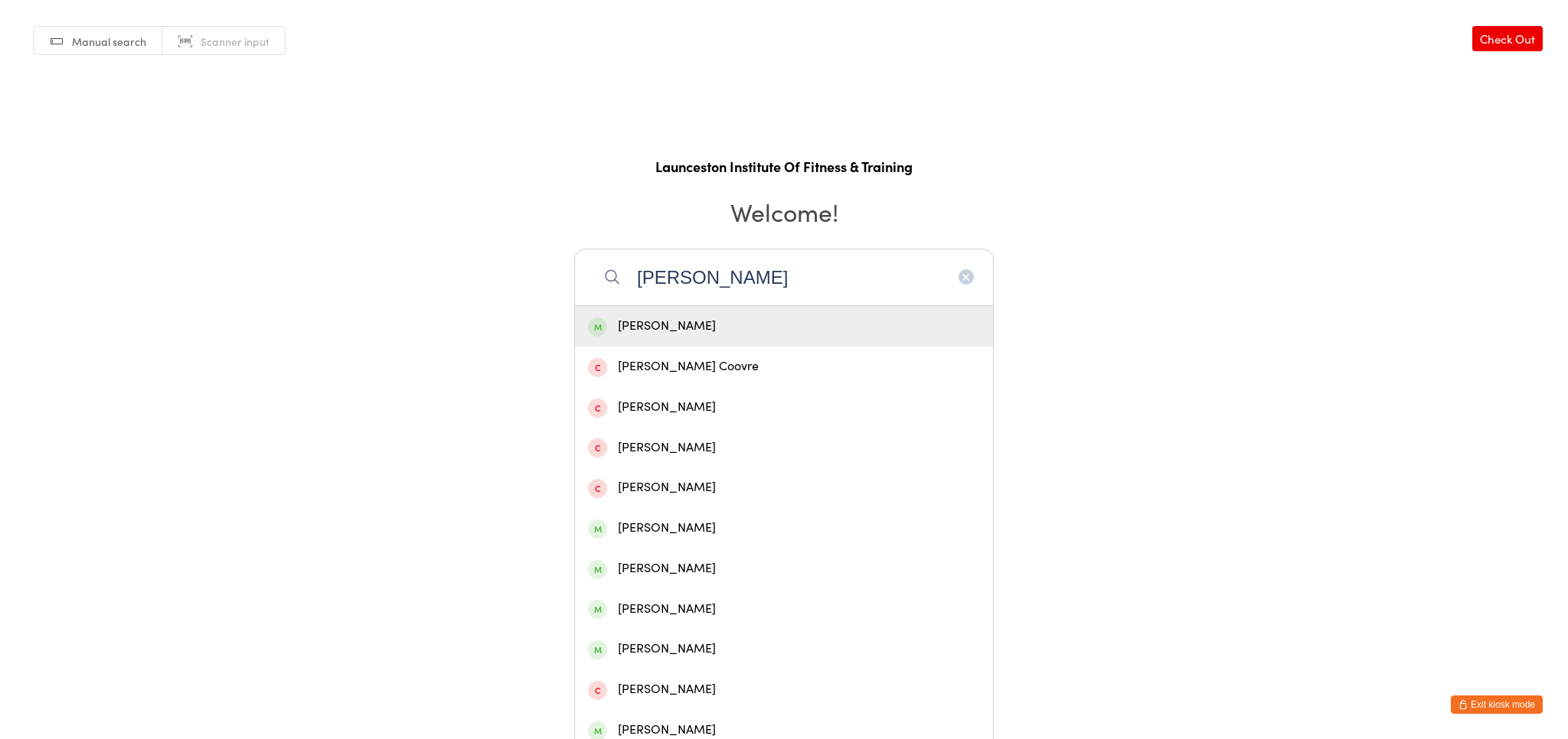
type input "[PERSON_NAME]"
click at [702, 322] on div "Oliver Cook" at bounding box center [784, 326] width 392 height 21
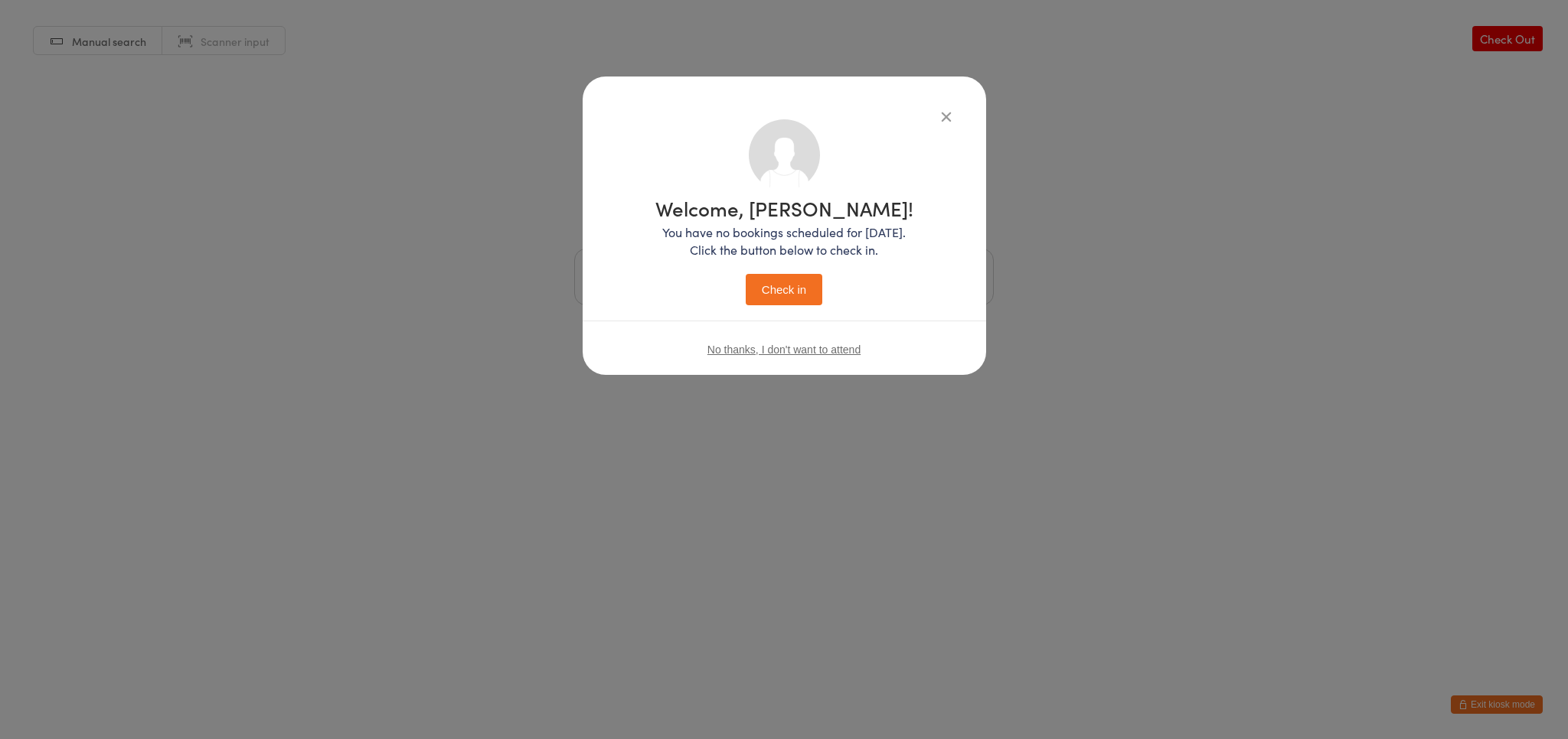
click at [781, 298] on button "Check in" at bounding box center [784, 289] width 76 height 32
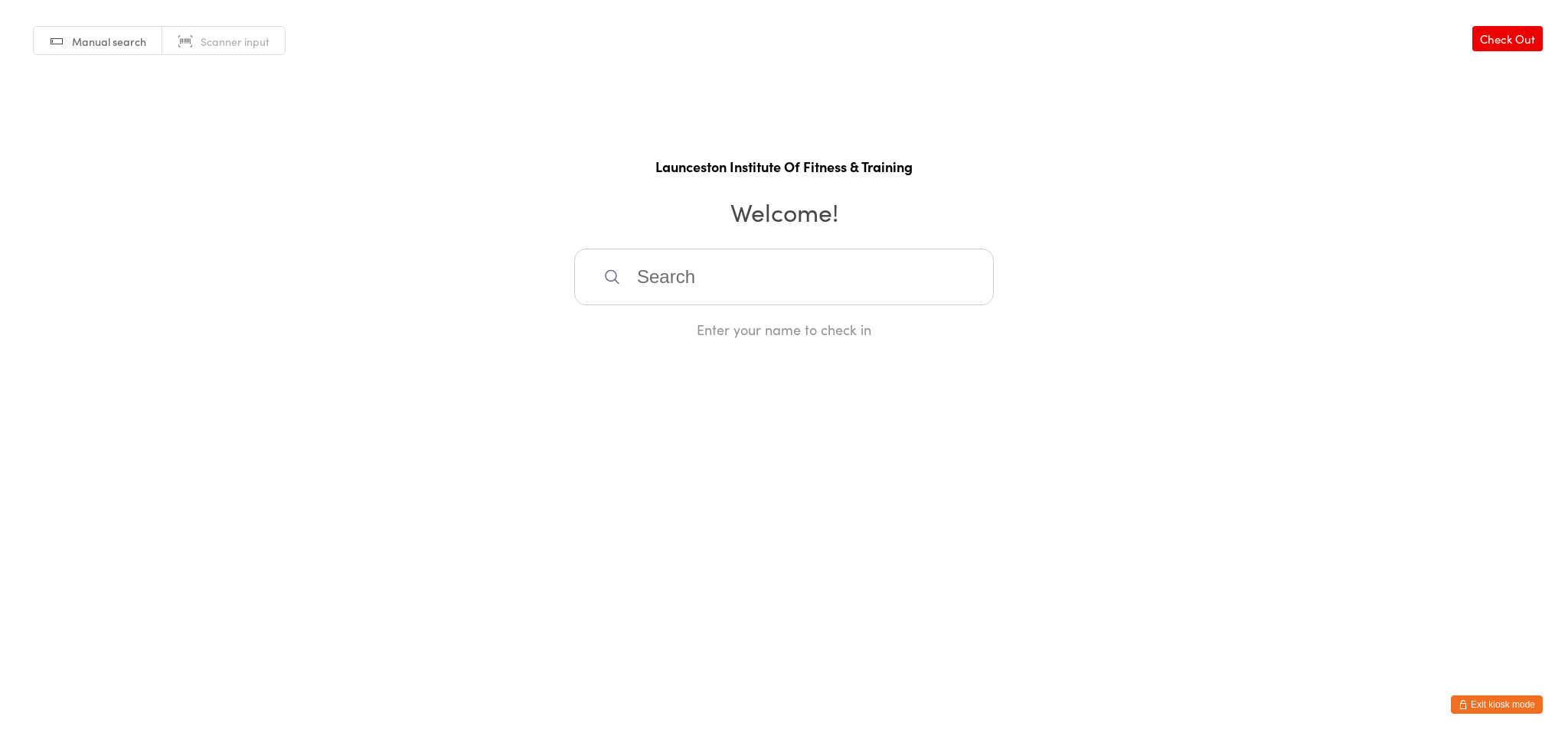
click at [1492, 703] on button "Exit kiosk mode" at bounding box center [1496, 705] width 92 height 18
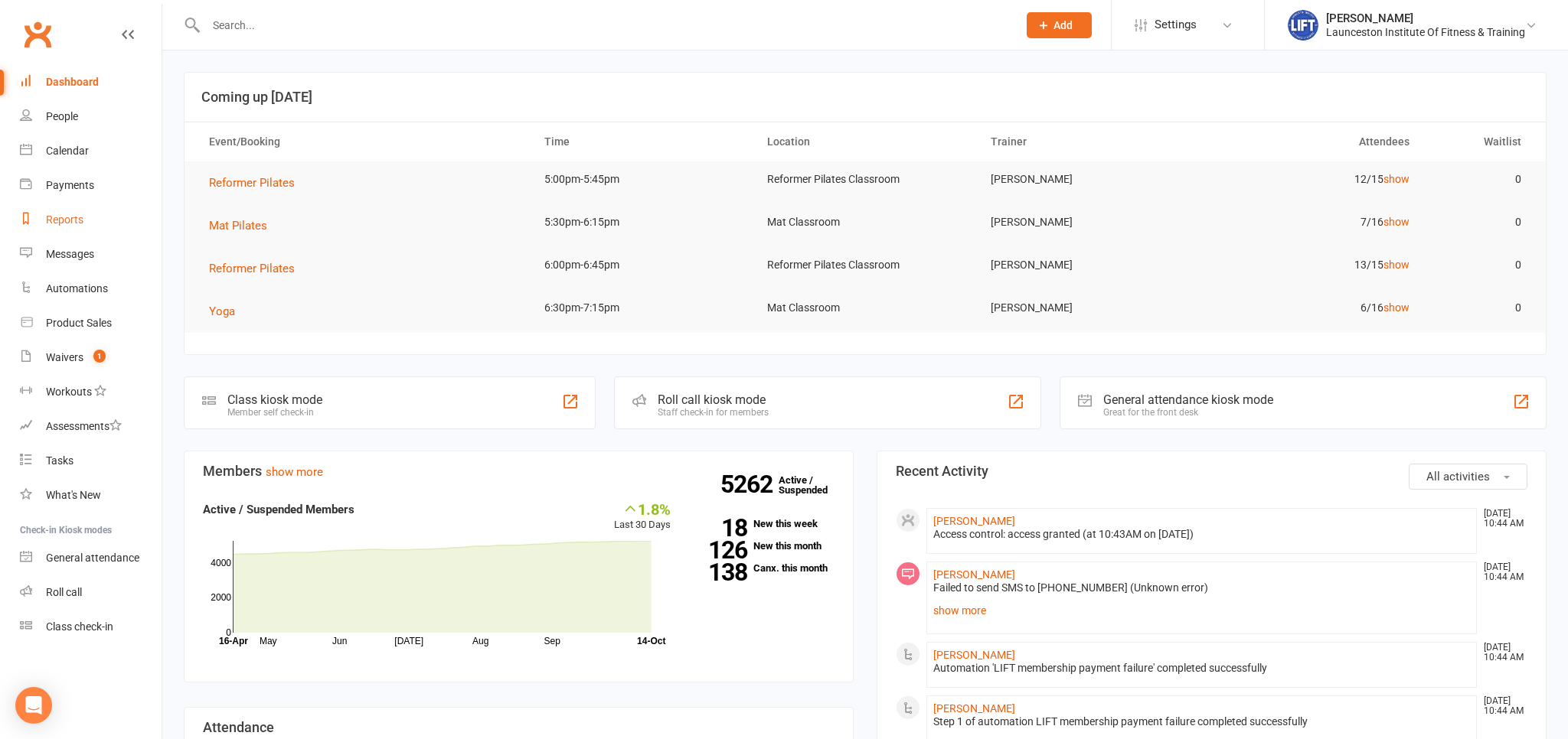
click at [67, 221] on div "Reports" at bounding box center [64, 220] width 37 height 13
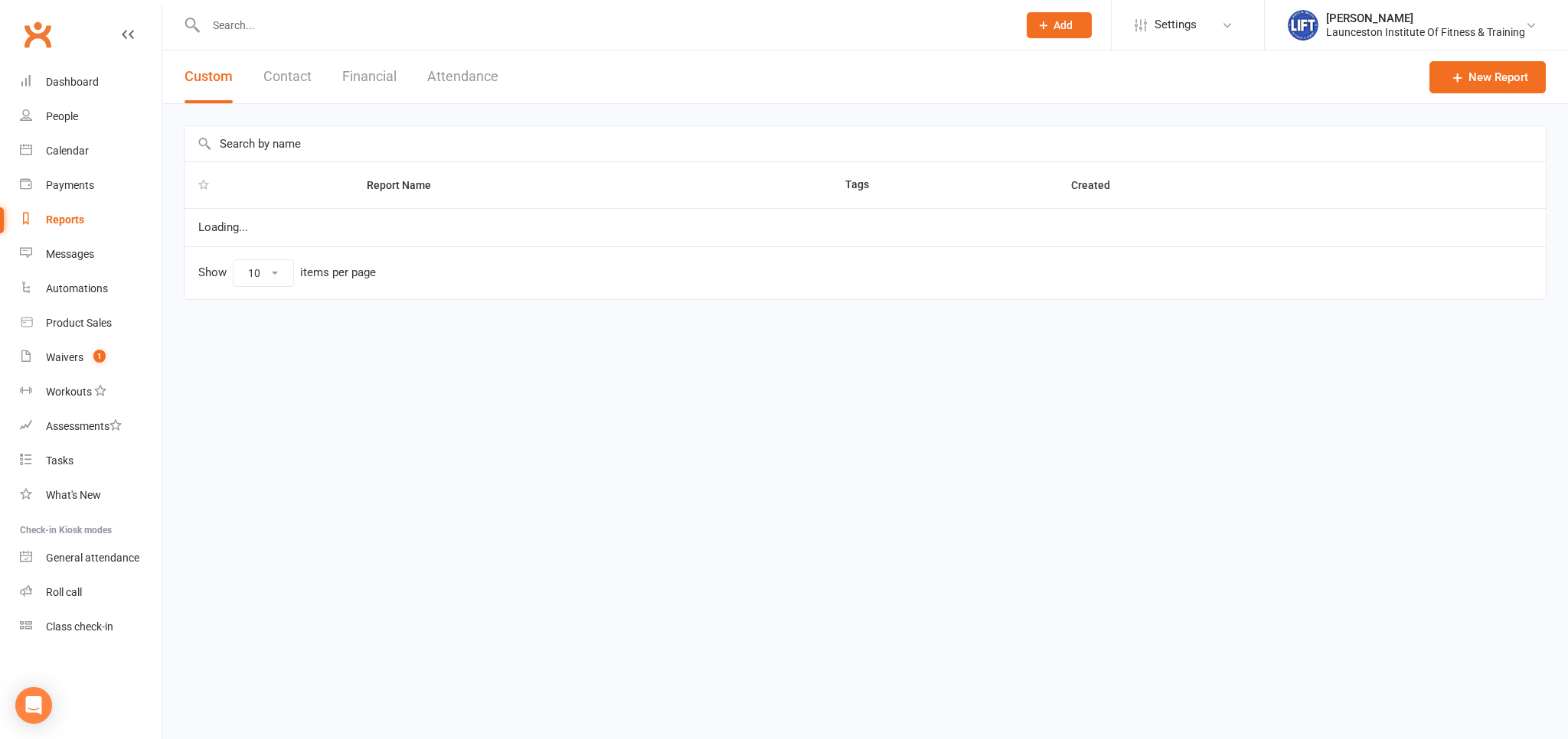
select select "100"
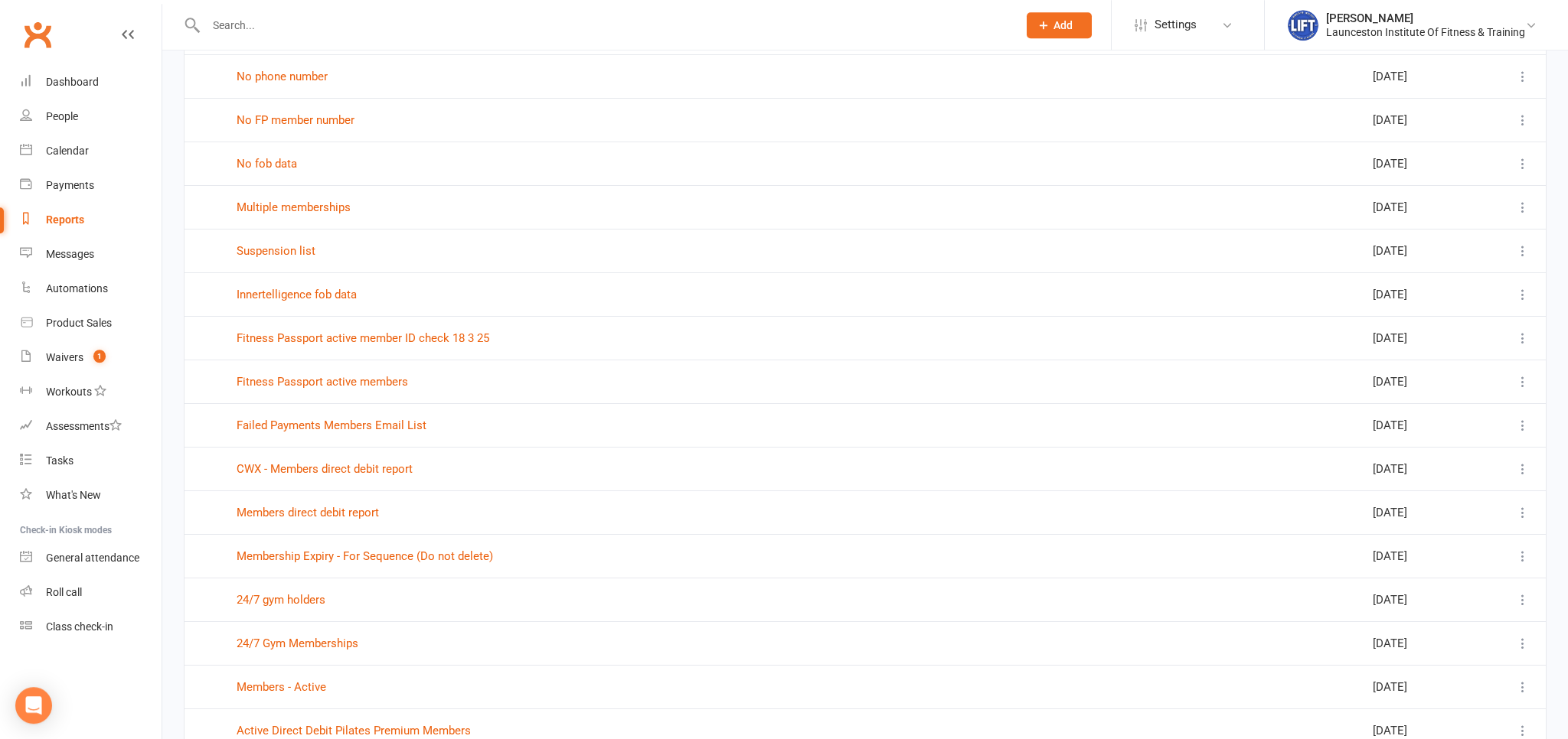
scroll to position [727, 0]
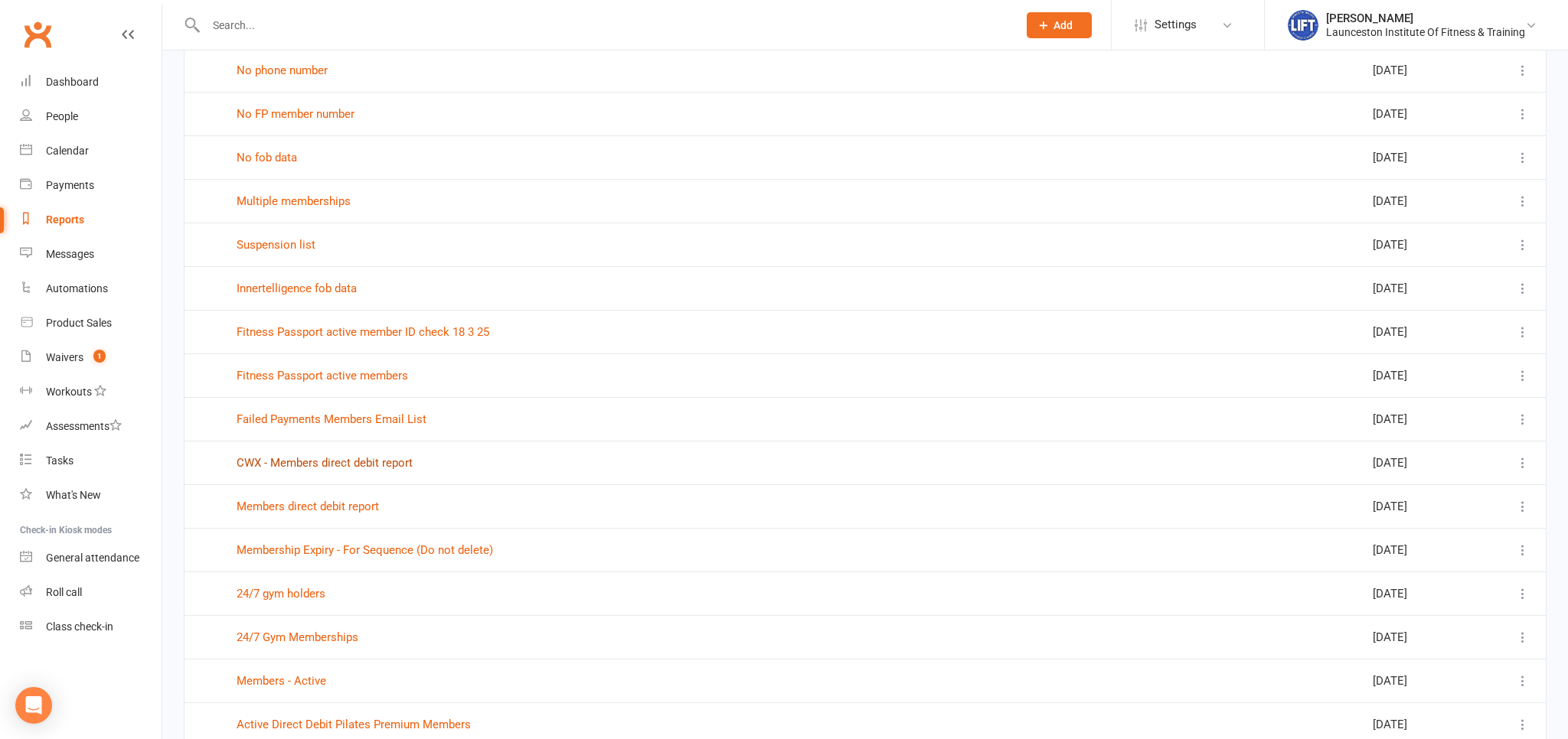
click at [313, 459] on link "CWX - Members direct debit report" at bounding box center [325, 462] width 176 height 14
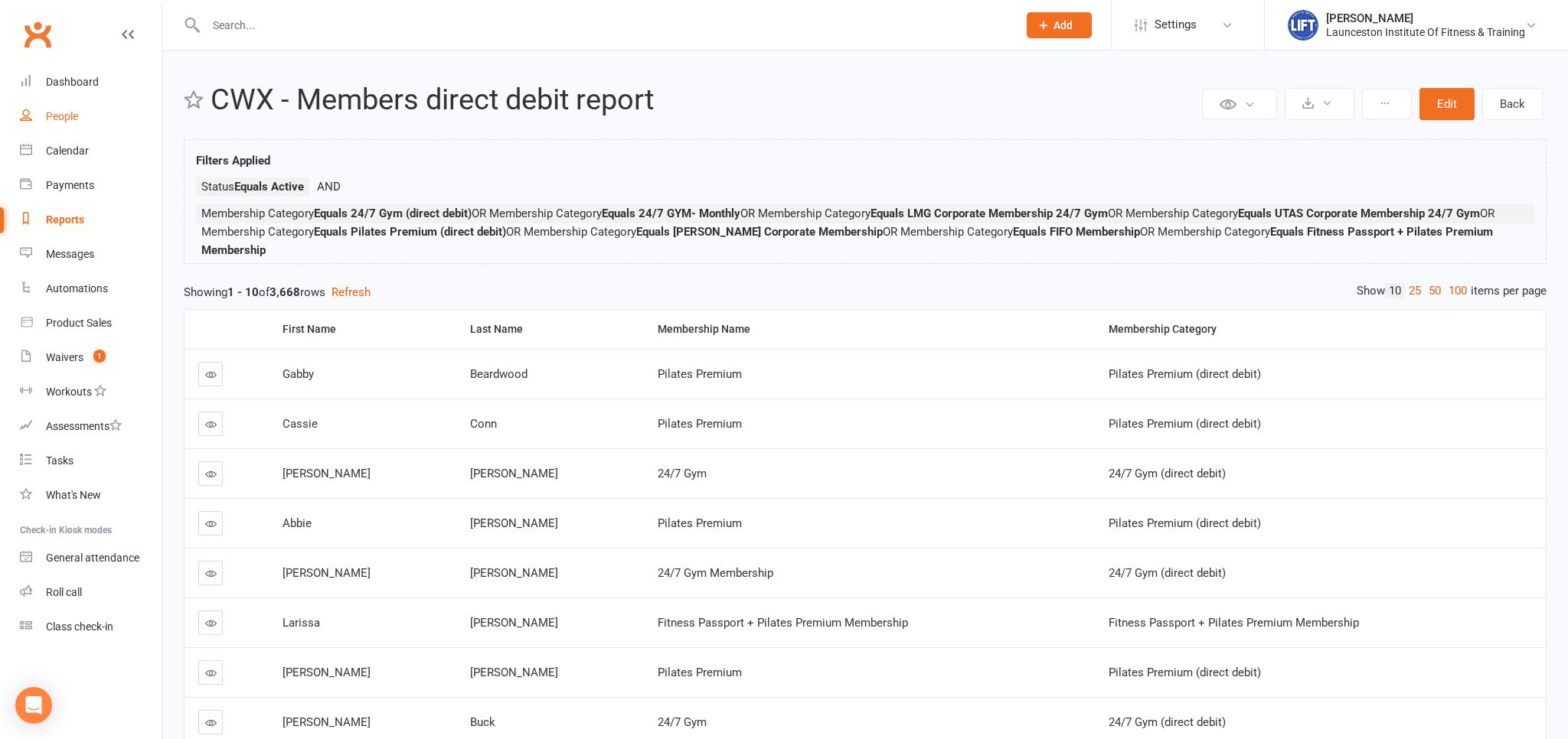
click at [75, 114] on div "People" at bounding box center [62, 117] width 32 height 13
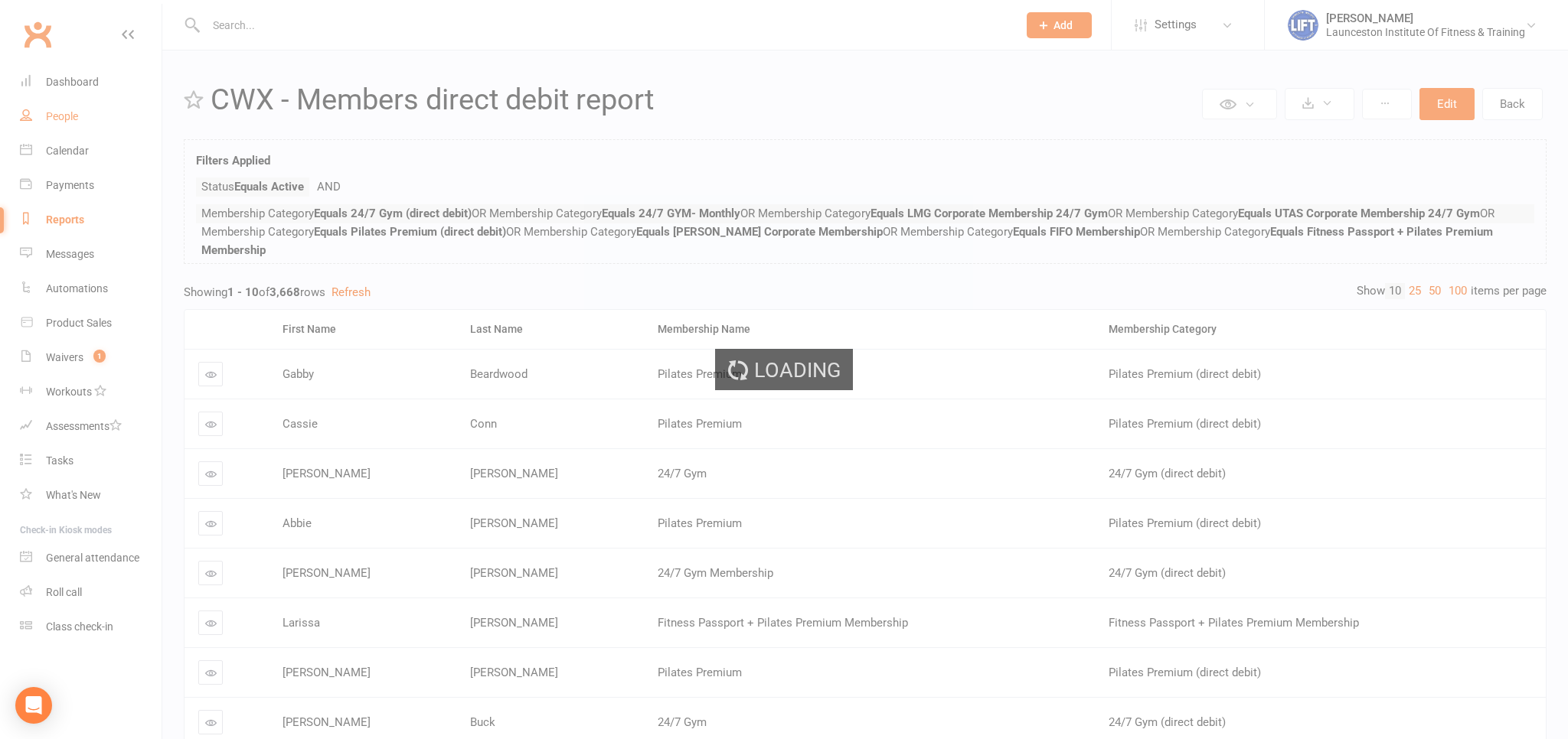
select select "100"
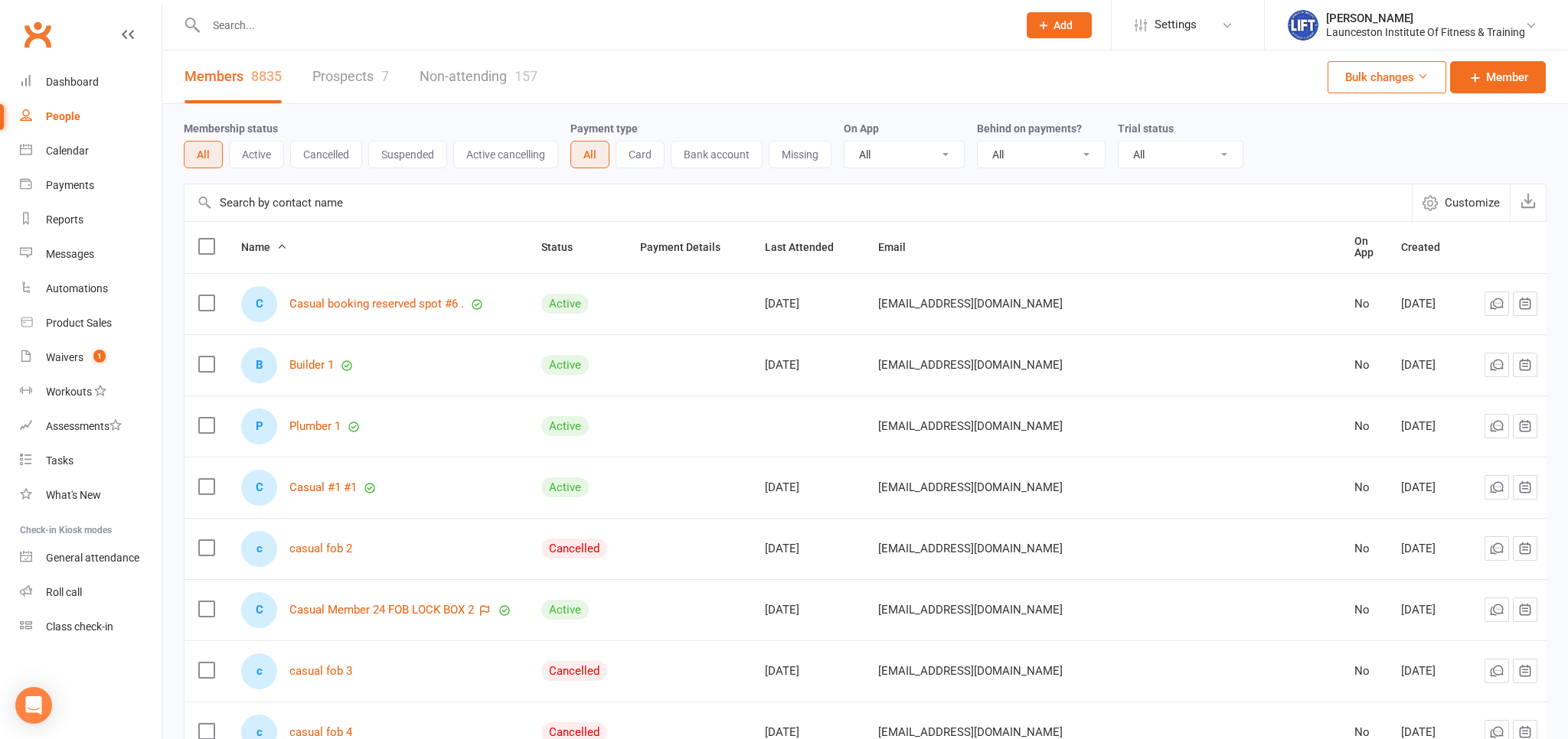
click at [274, 24] on input "text" at bounding box center [604, 25] width 805 height 22
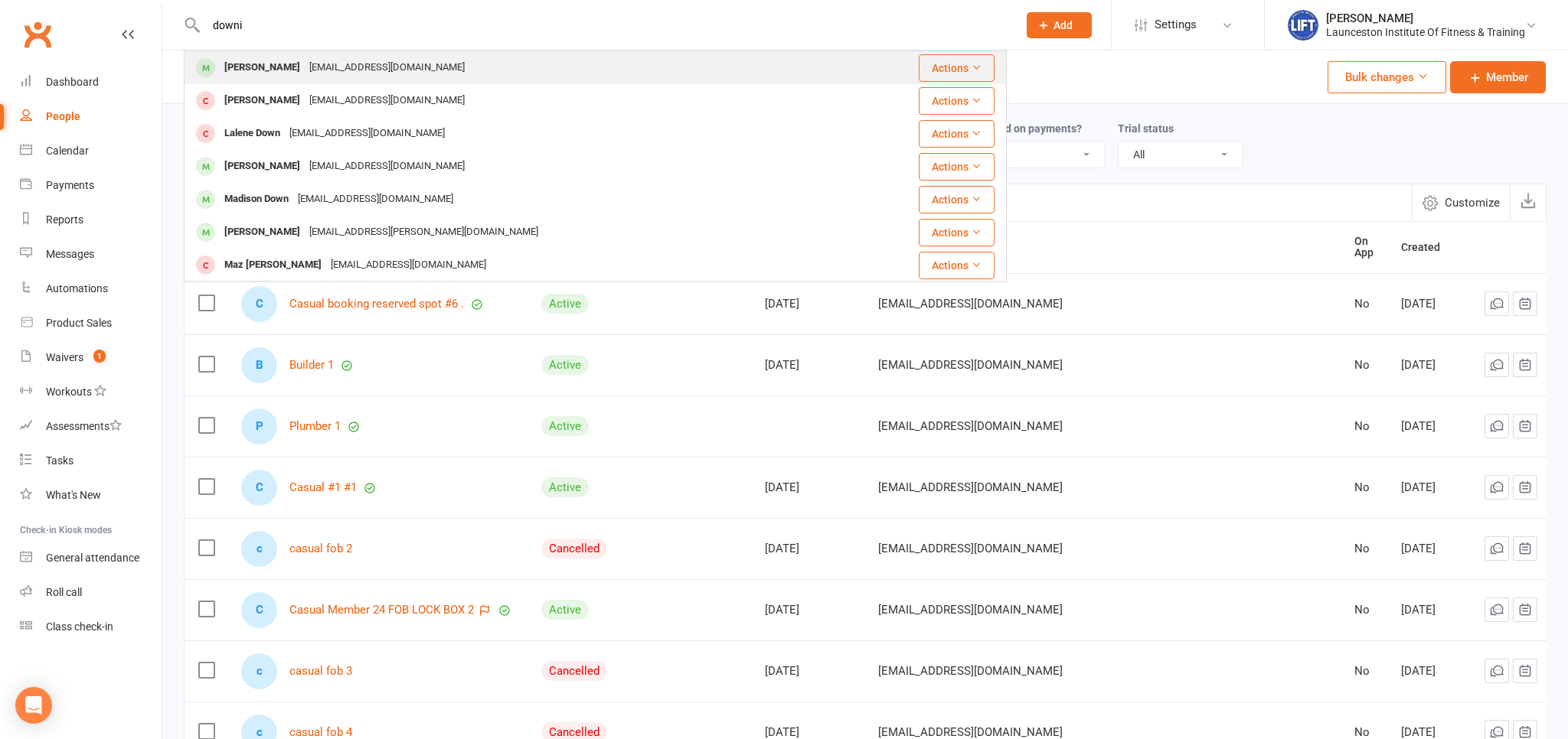
type input "downi"
click at [323, 77] on div "lgn@utas.edu.au" at bounding box center [386, 67] width 164 height 22
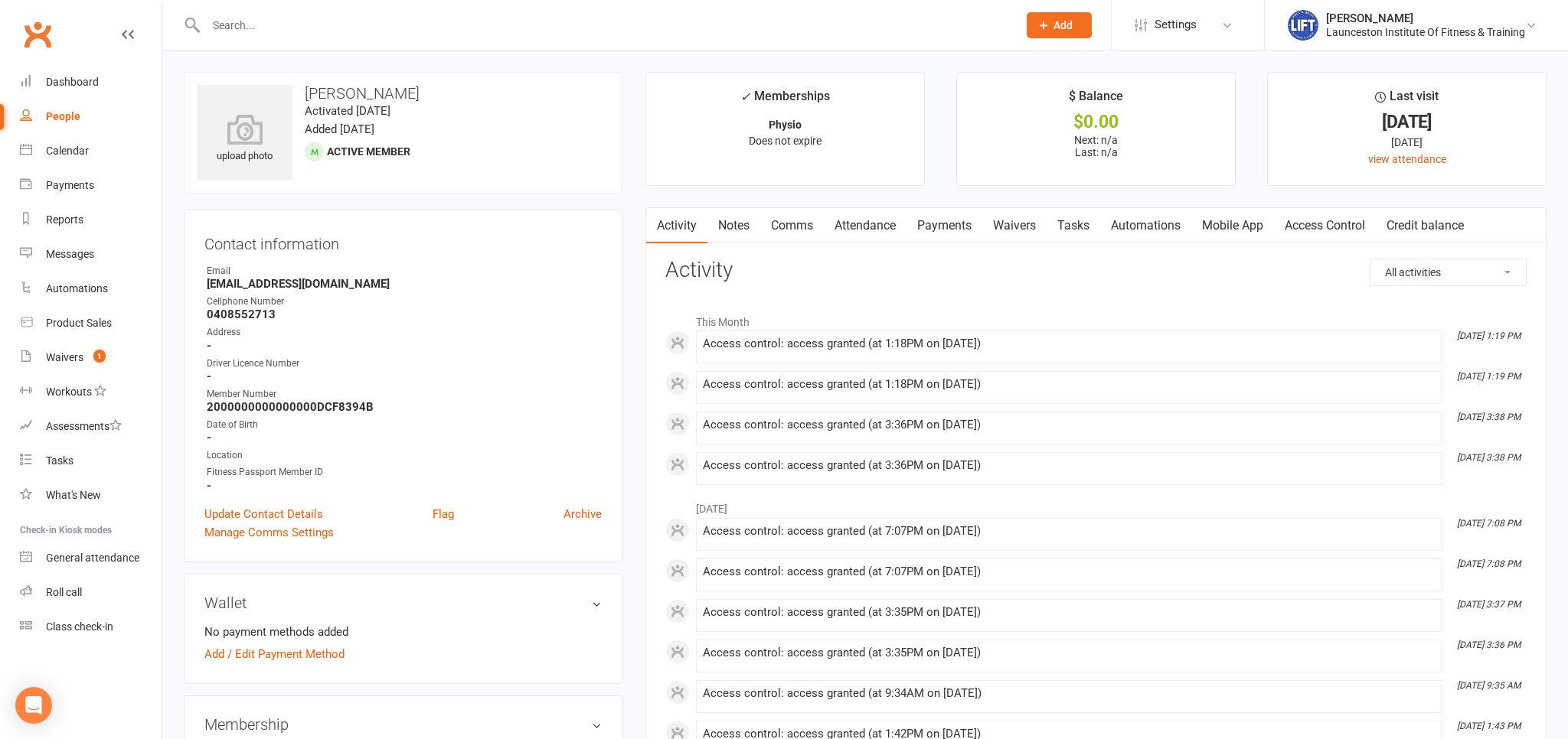
click at [305, 22] on input "text" at bounding box center [604, 25] width 805 height 22
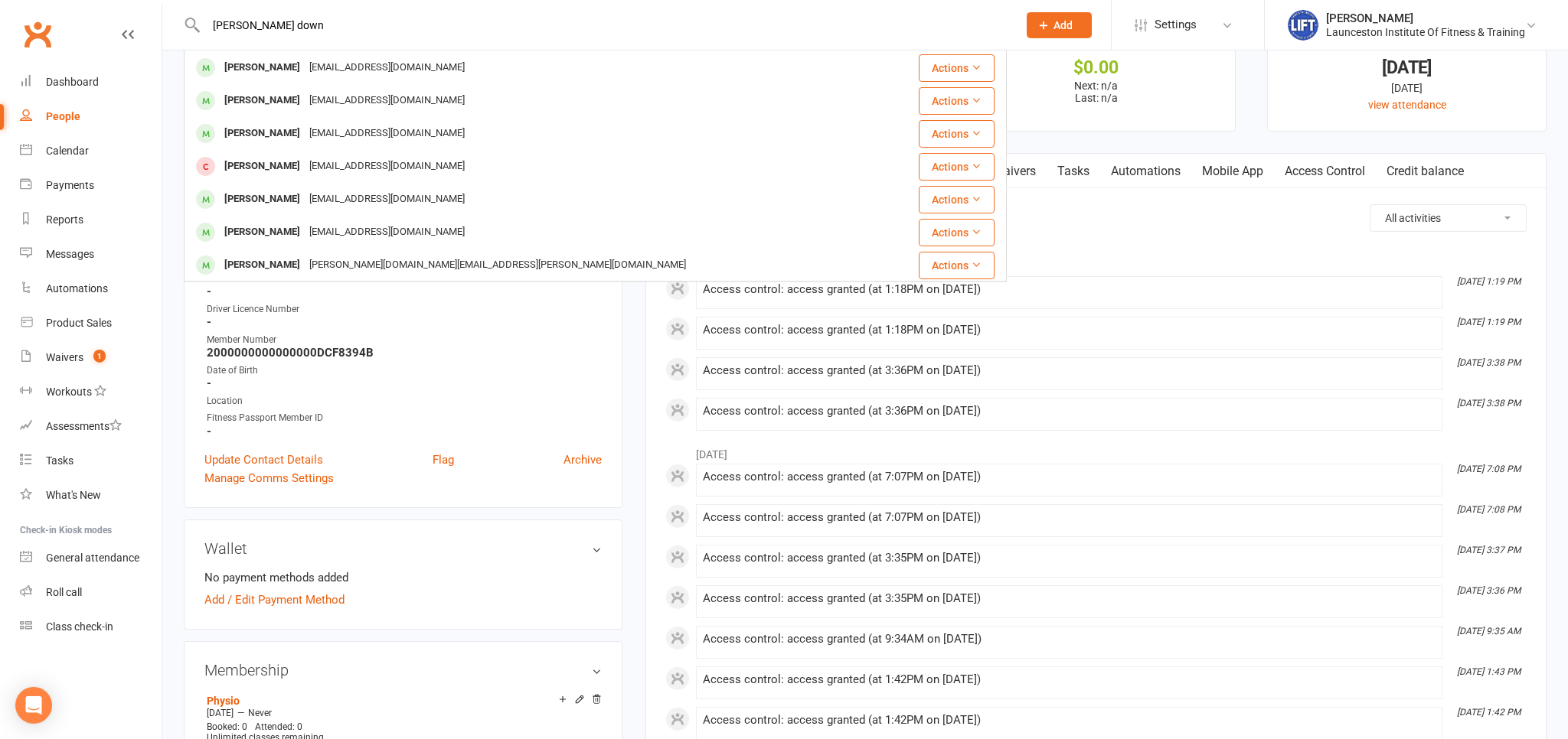
scroll to position [81, 0]
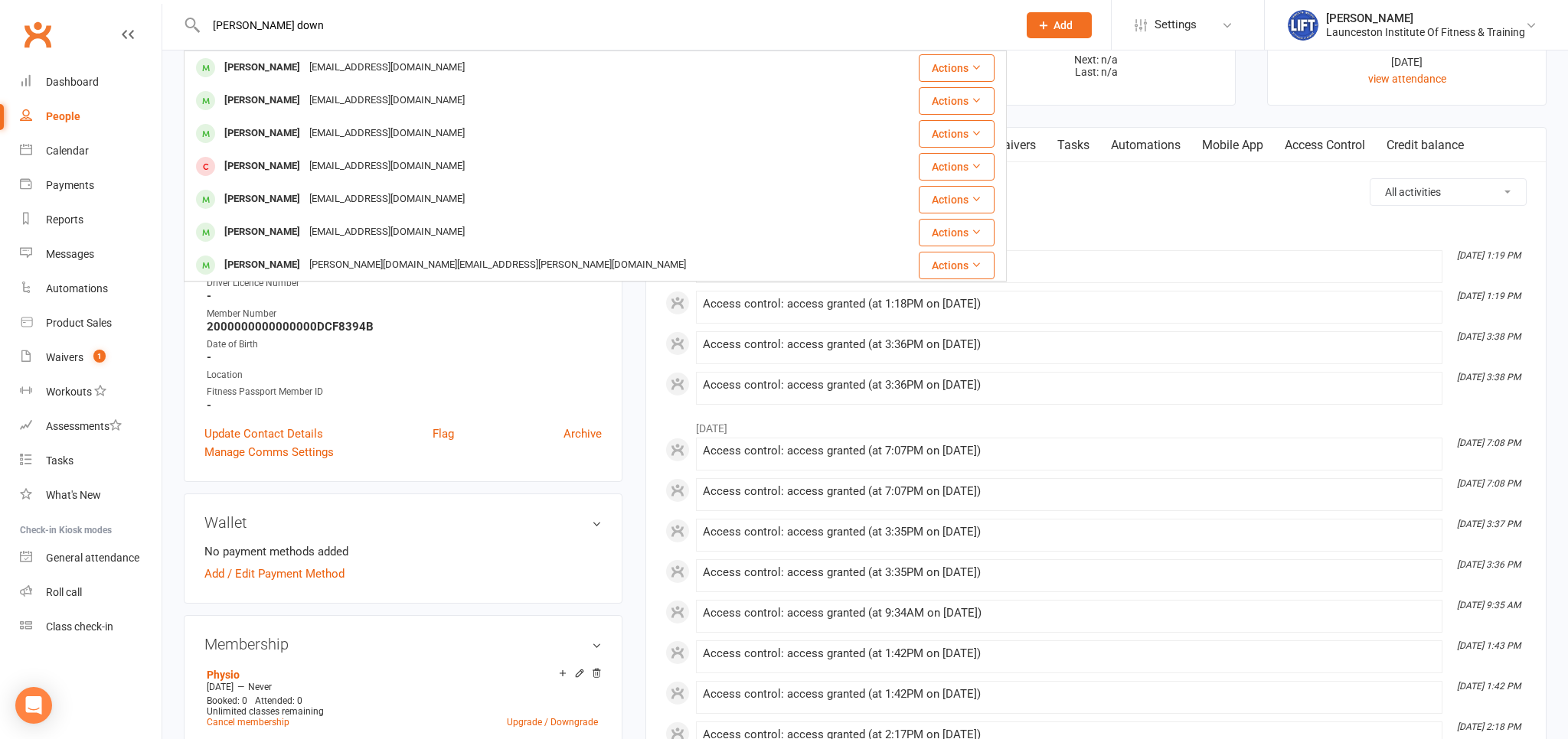
type input "laura down"
click at [470, 338] on div "Date of Birth" at bounding box center [404, 345] width 395 height 15
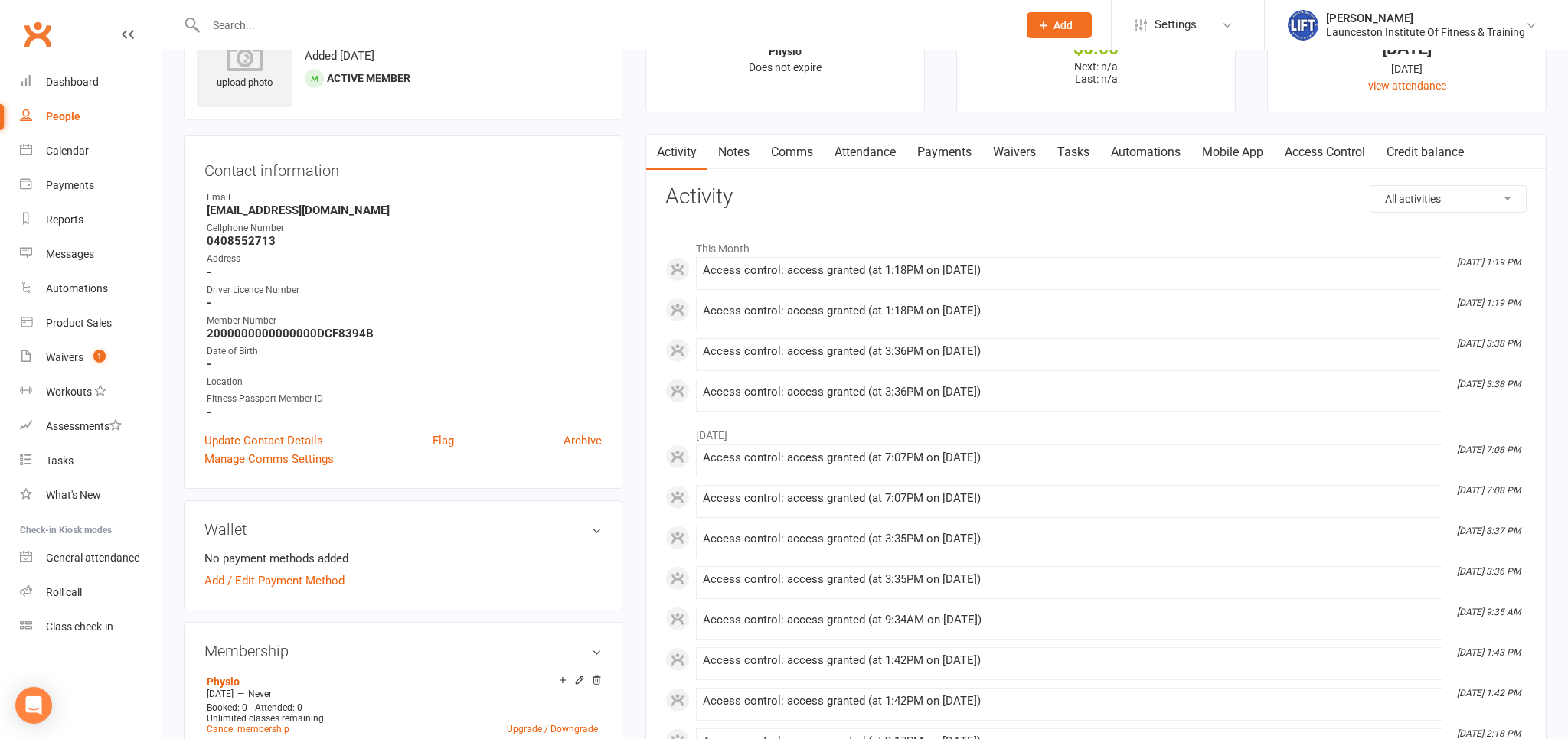
scroll to position [0, 0]
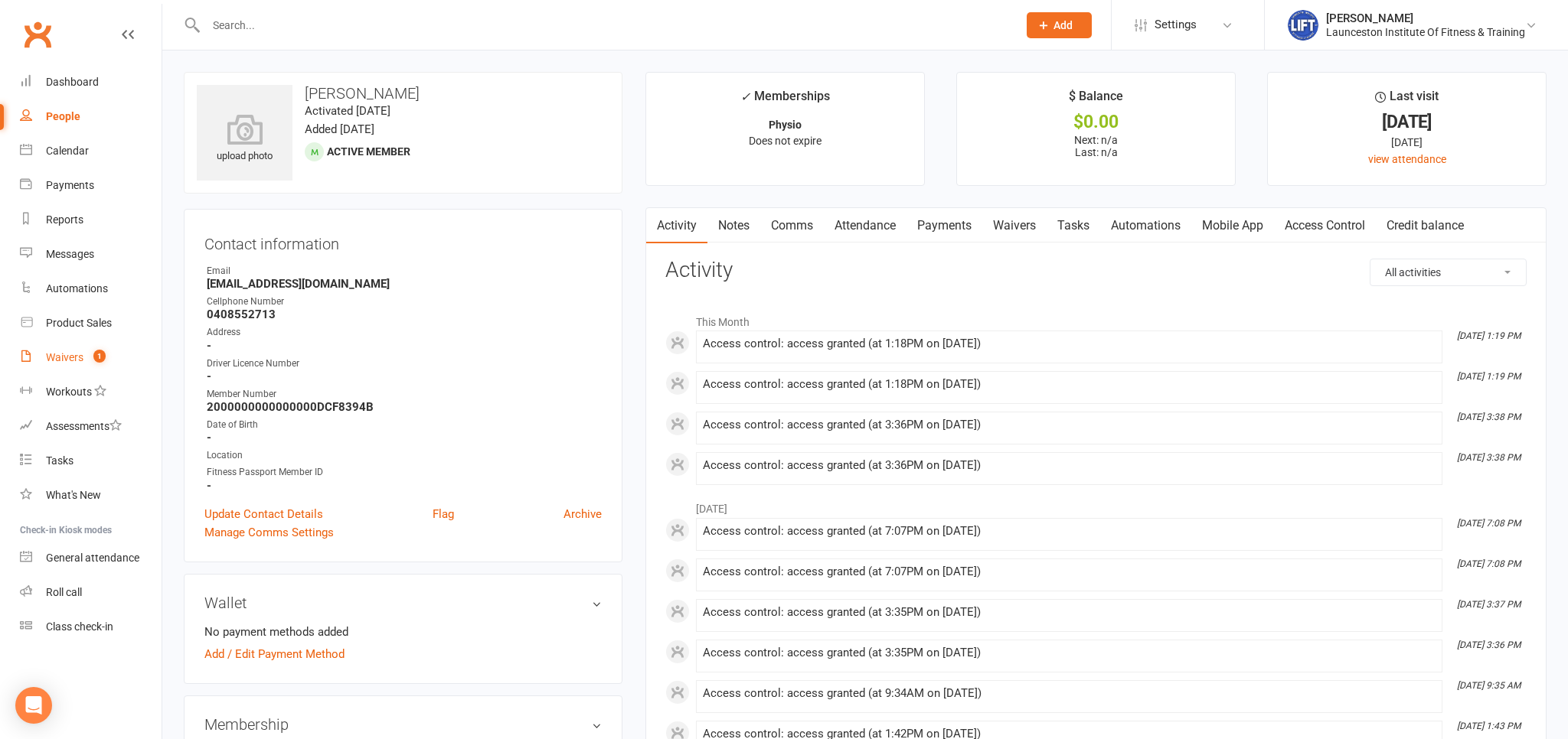
click at [92, 357] on count-badge "1" at bounding box center [96, 357] width 20 height 13
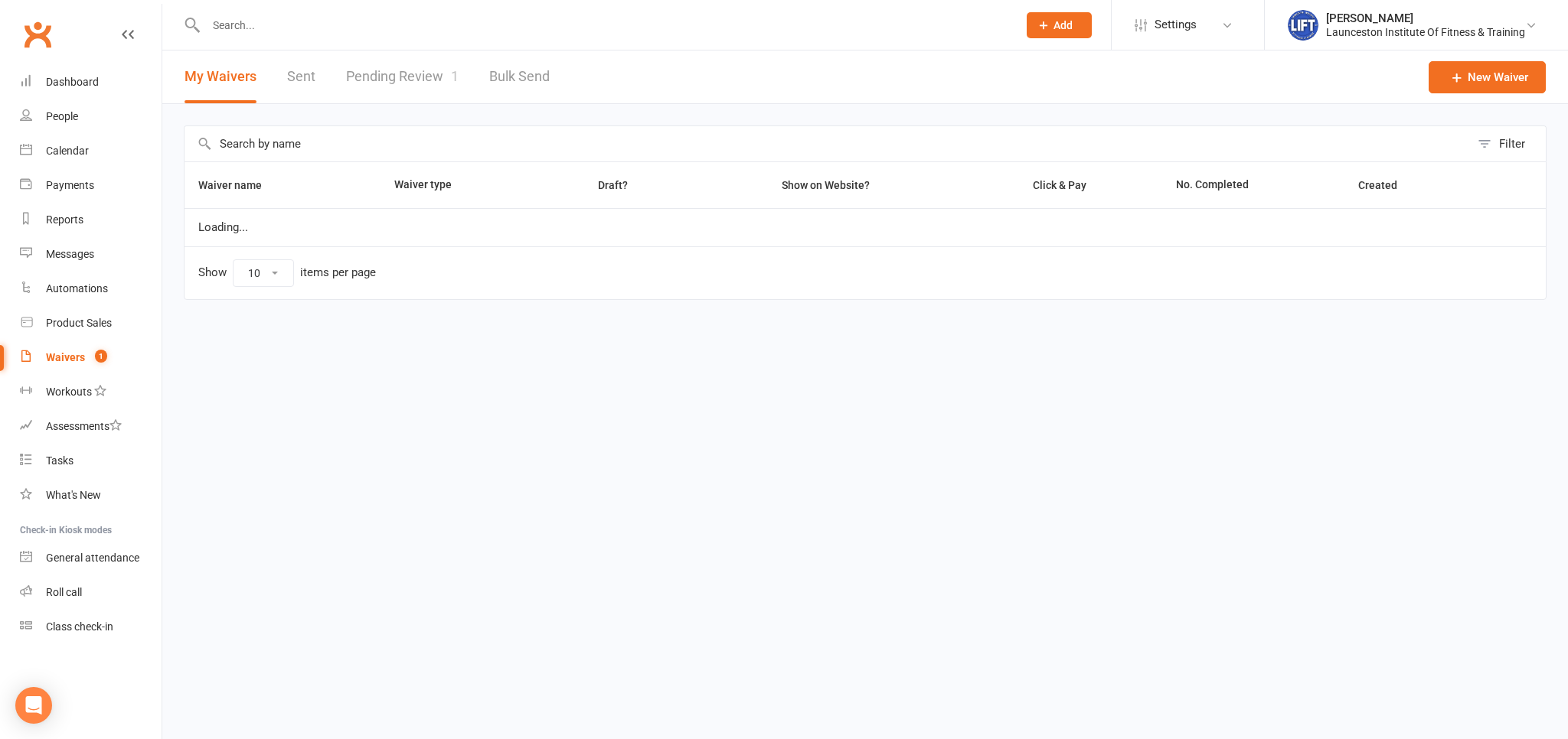
select select "100"
click at [400, 84] on link "Pending Review 1" at bounding box center [403, 77] width 112 height 53
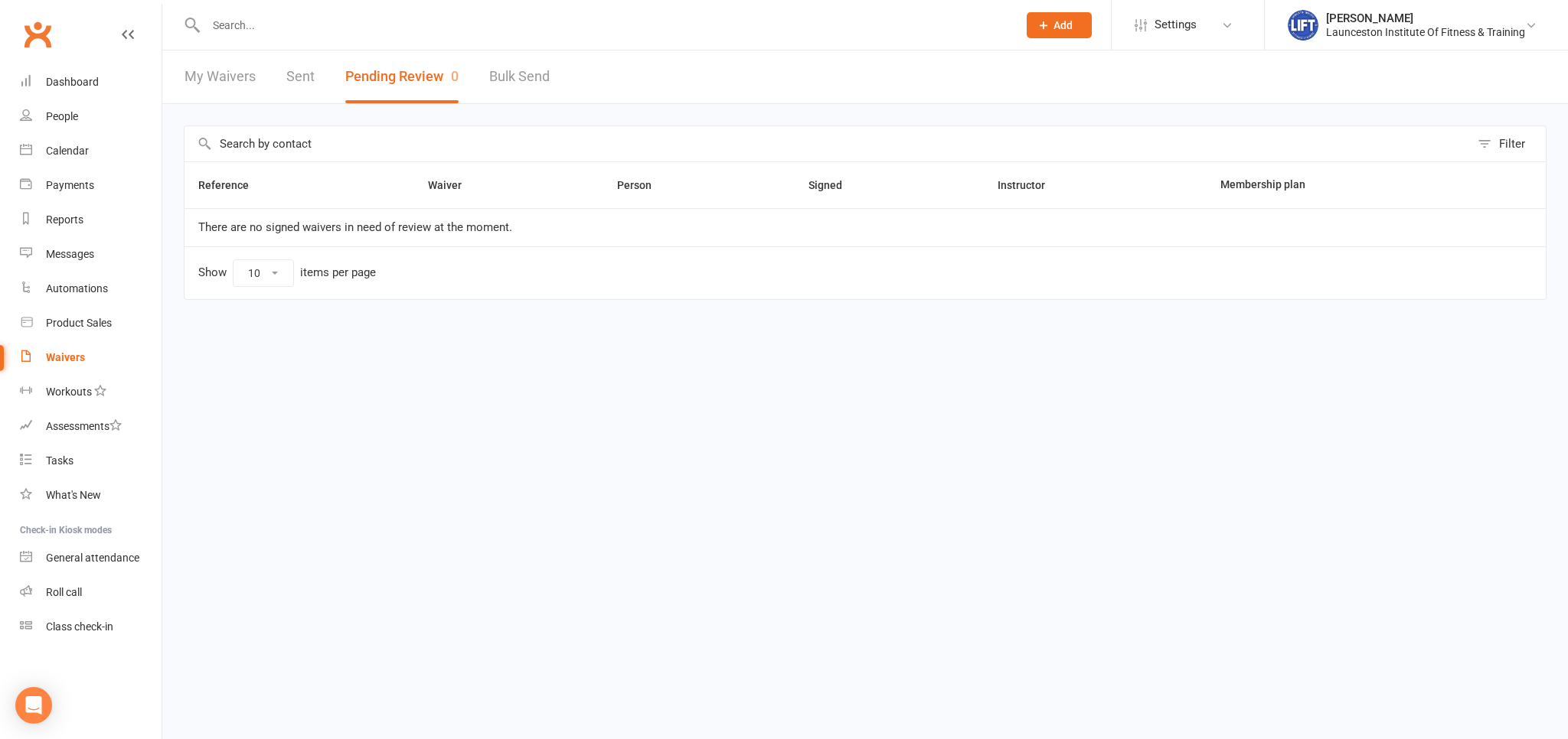
click at [319, 72] on div "My Waivers Sent Pending Review 0 Bulk Send" at bounding box center [367, 77] width 410 height 53
click at [293, 81] on link "Sent" at bounding box center [300, 77] width 28 height 53
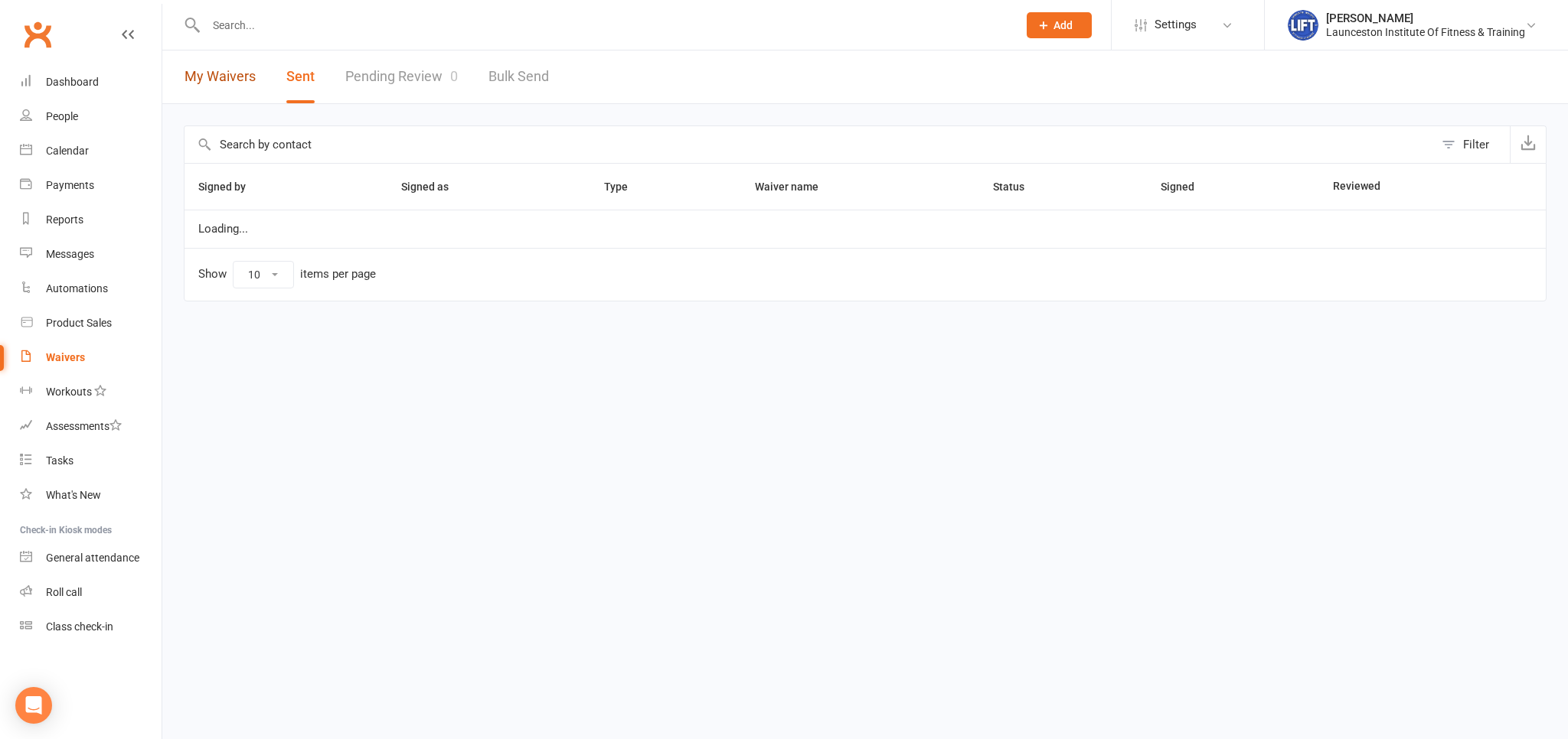
click at [218, 72] on link "My Waivers" at bounding box center [219, 77] width 72 height 53
select select "100"
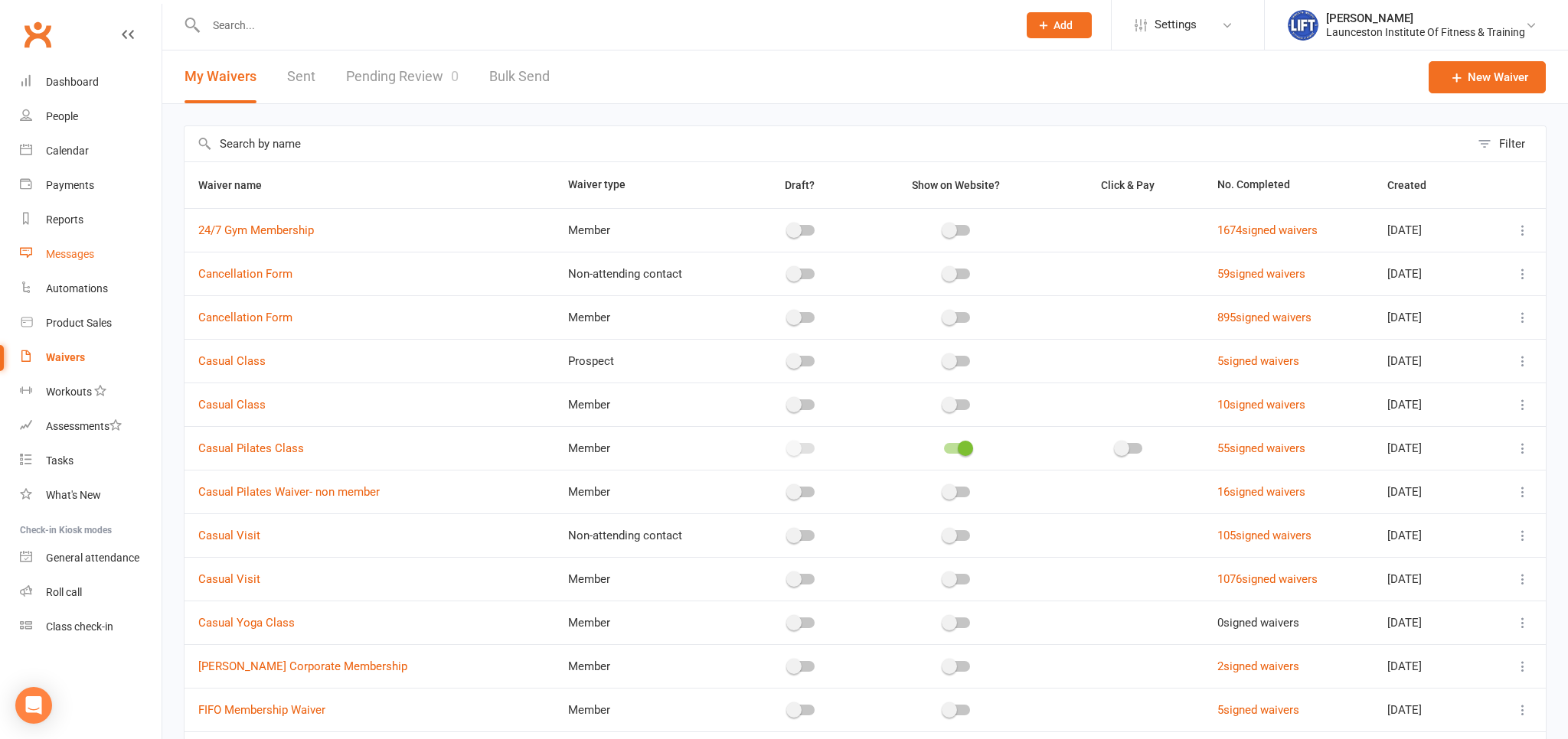
click at [69, 262] on link "Messages" at bounding box center [91, 255] width 141 height 34
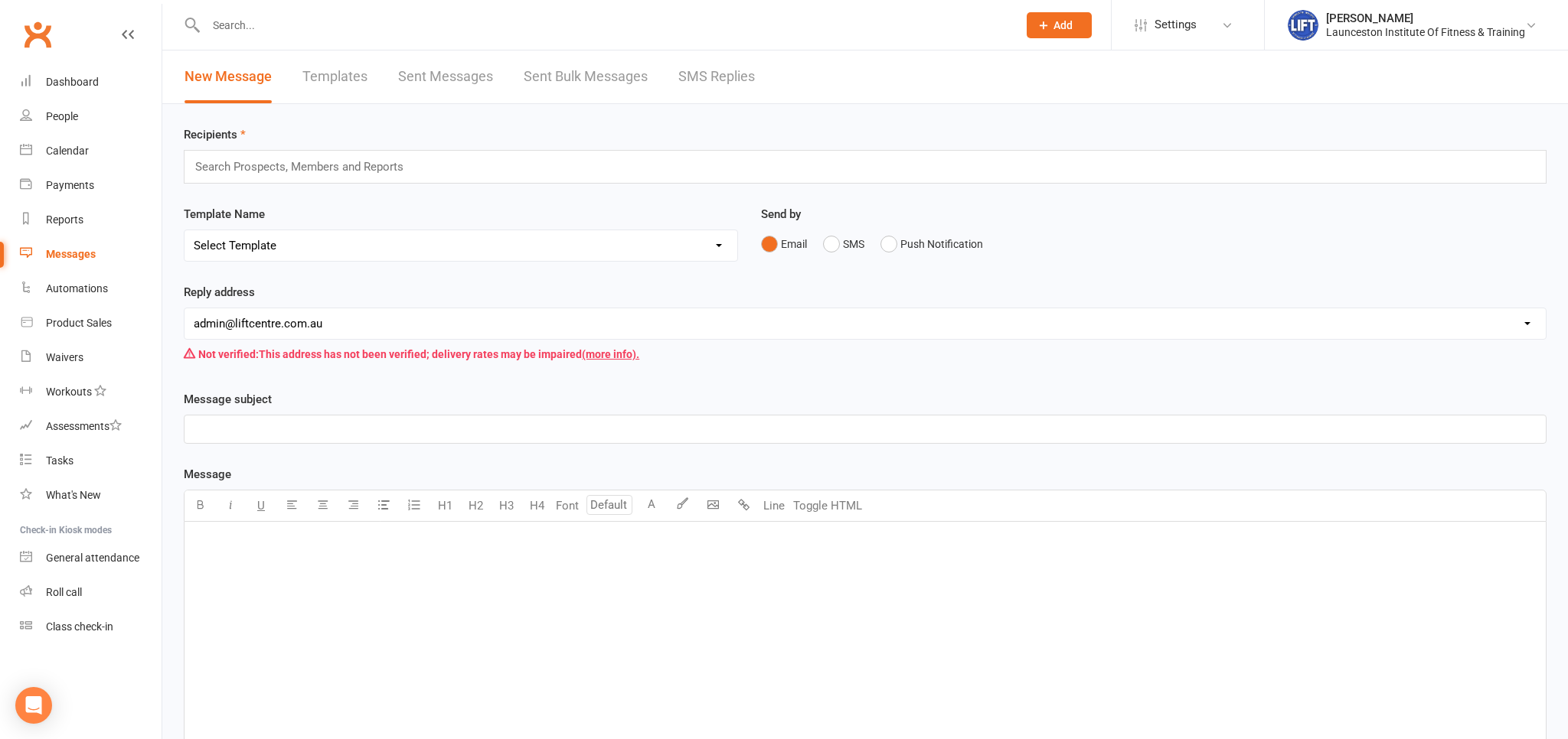
click at [687, 83] on link "SMS Replies" at bounding box center [716, 77] width 76 height 53
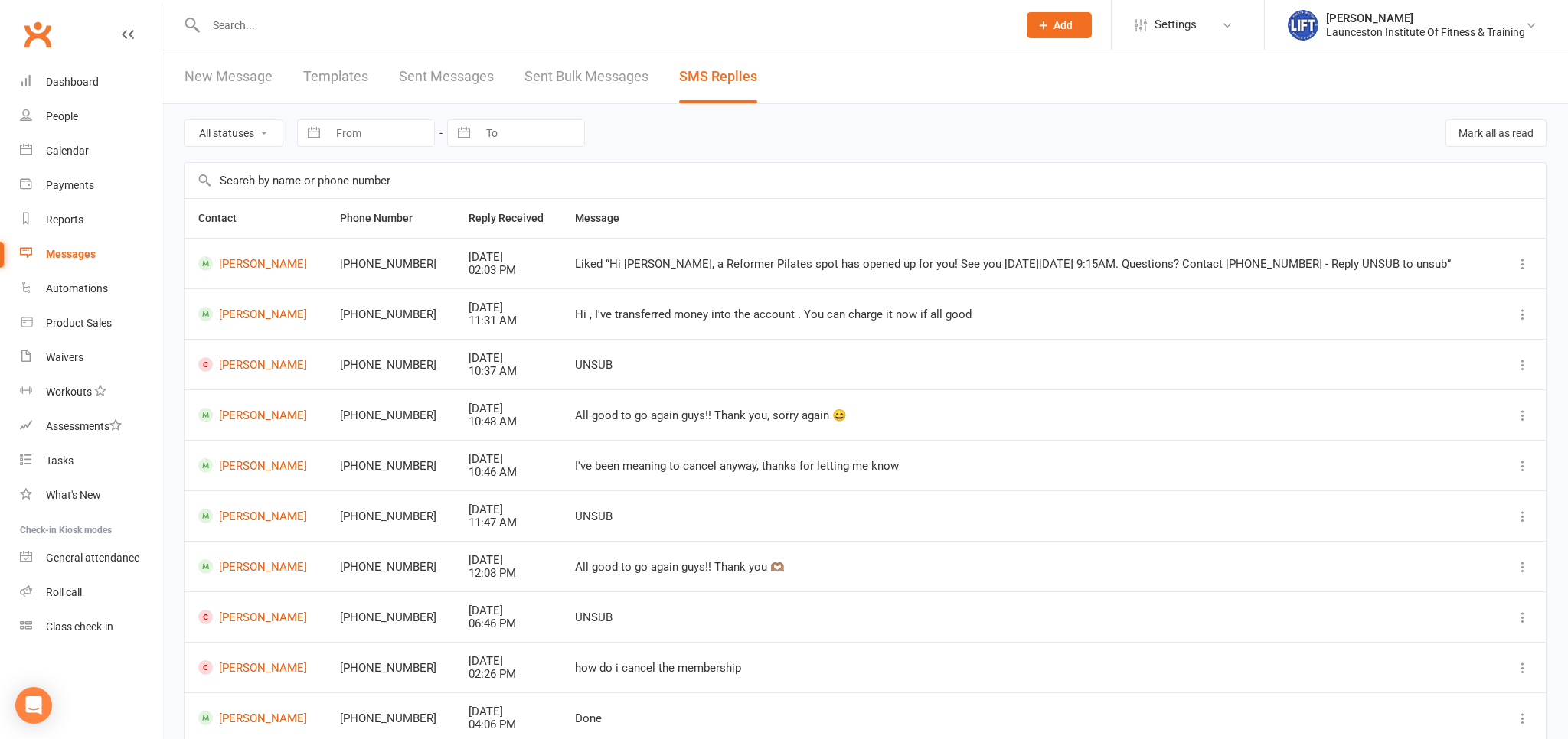
drag, startPoint x: 637, startPoint y: 468, endPoint x: 985, endPoint y: 462, distance: 348.1
click at [985, 462] on div "I've been meaning to cancel anyway, thanks for letting me know" at bounding box center [1029, 466] width 910 height 13
click at [260, 469] on link "Bianca Stephens" at bounding box center [256, 466] width 114 height 15
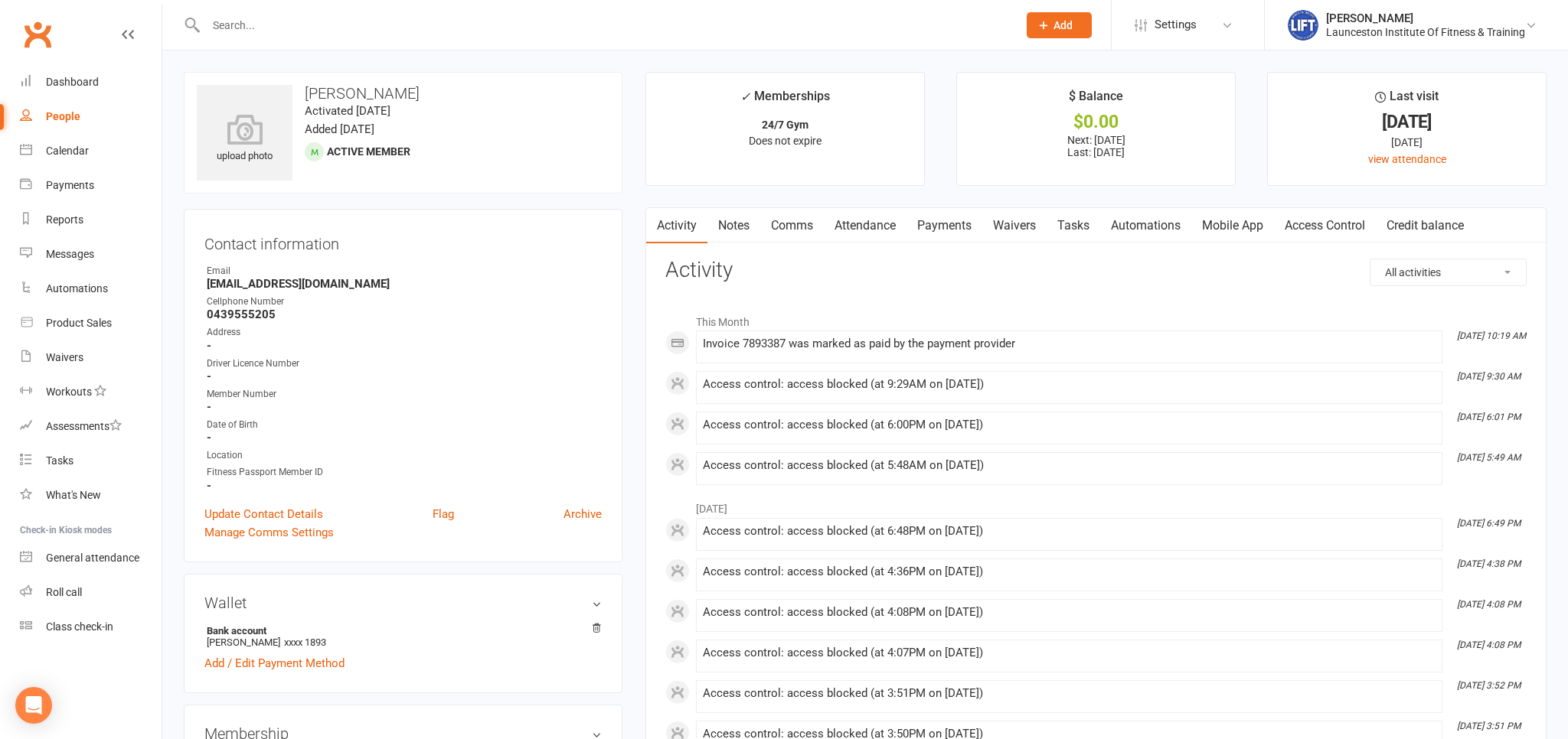
click at [954, 228] on link "Payments" at bounding box center [944, 226] width 76 height 35
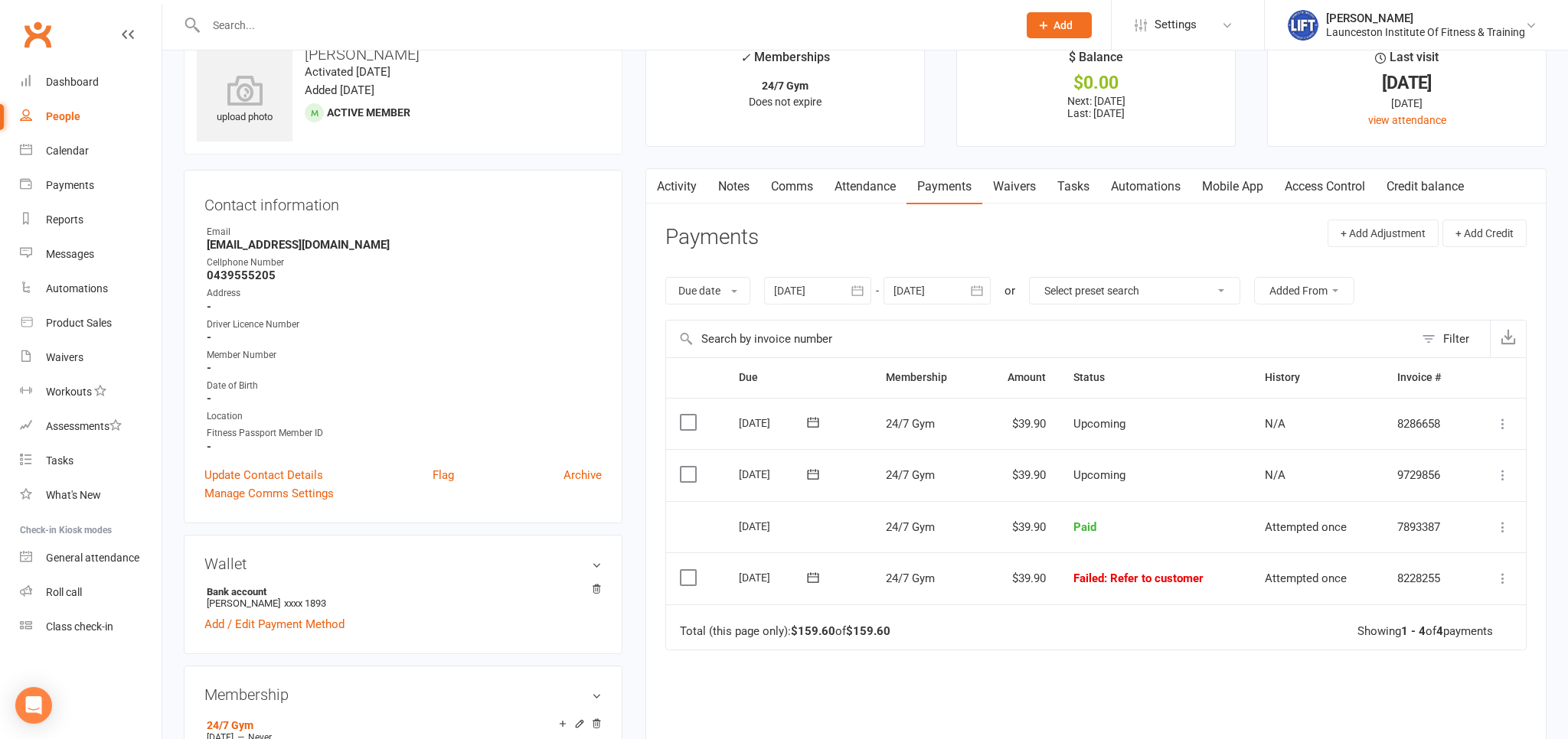
scroll to position [81, 0]
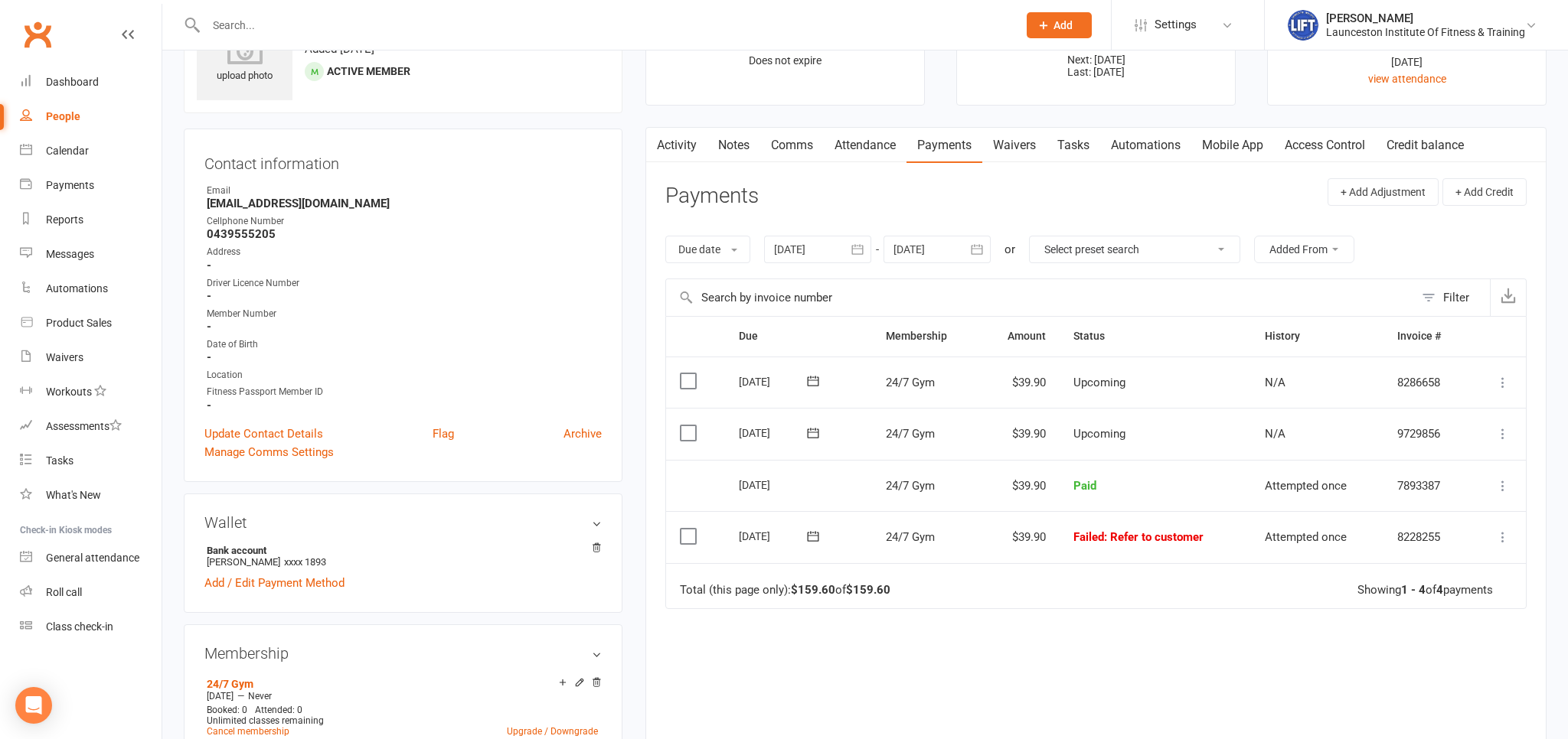
click at [812, 239] on div at bounding box center [817, 249] width 107 height 27
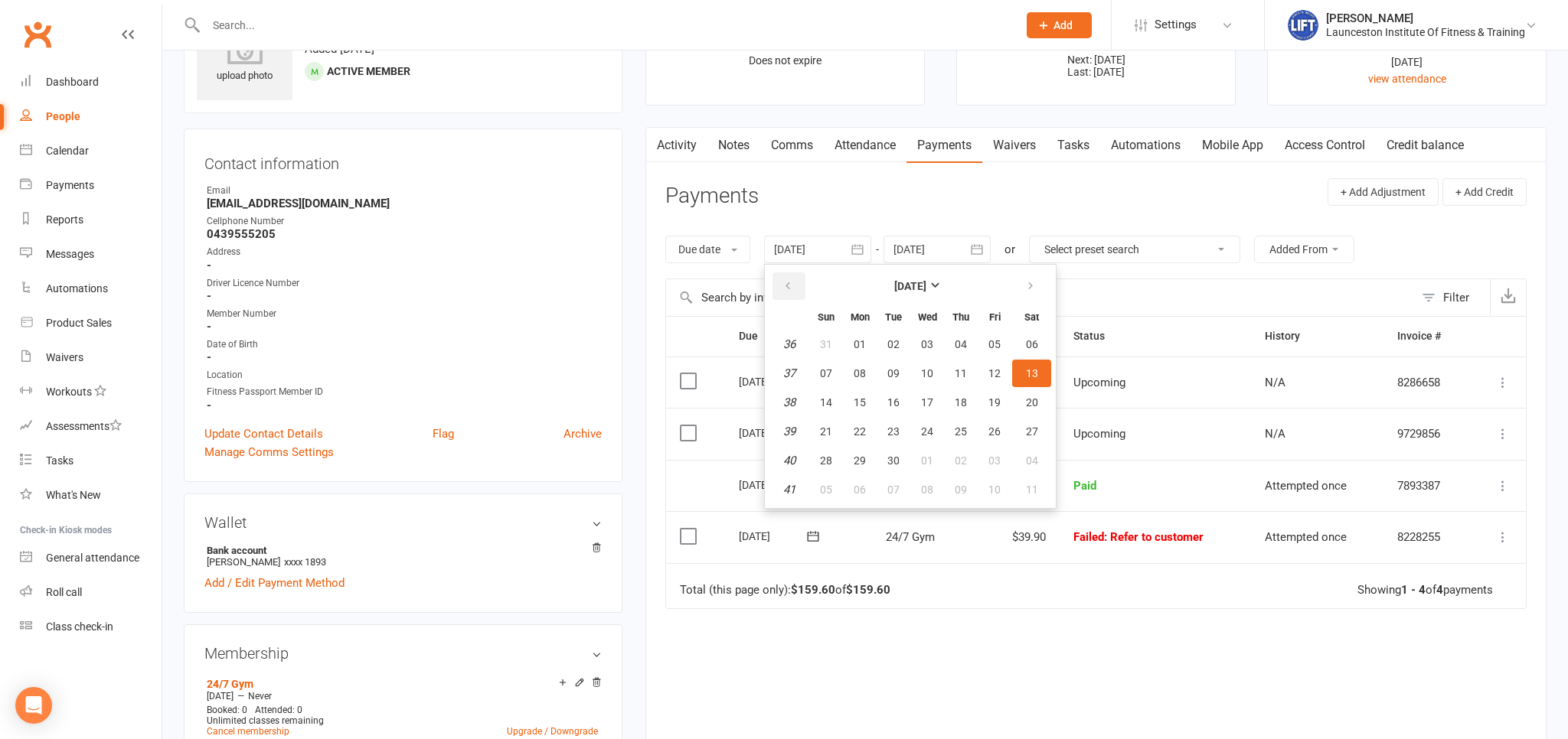
click at [793, 284] on icon "button" at bounding box center [788, 287] width 11 height 13
click at [837, 420] on button "22" at bounding box center [825, 432] width 32 height 27
type input "22 Jun 2025"
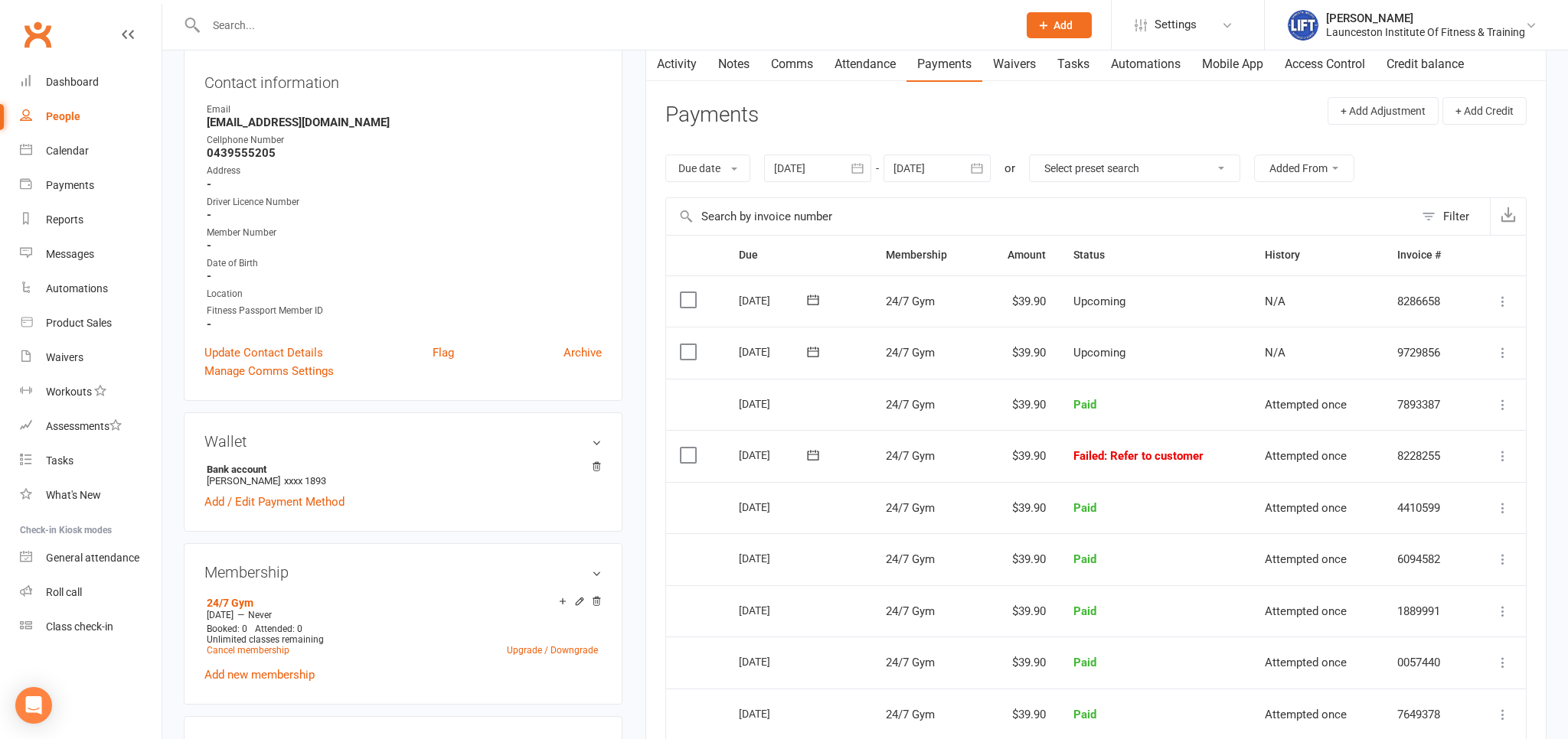
scroll to position [0, 0]
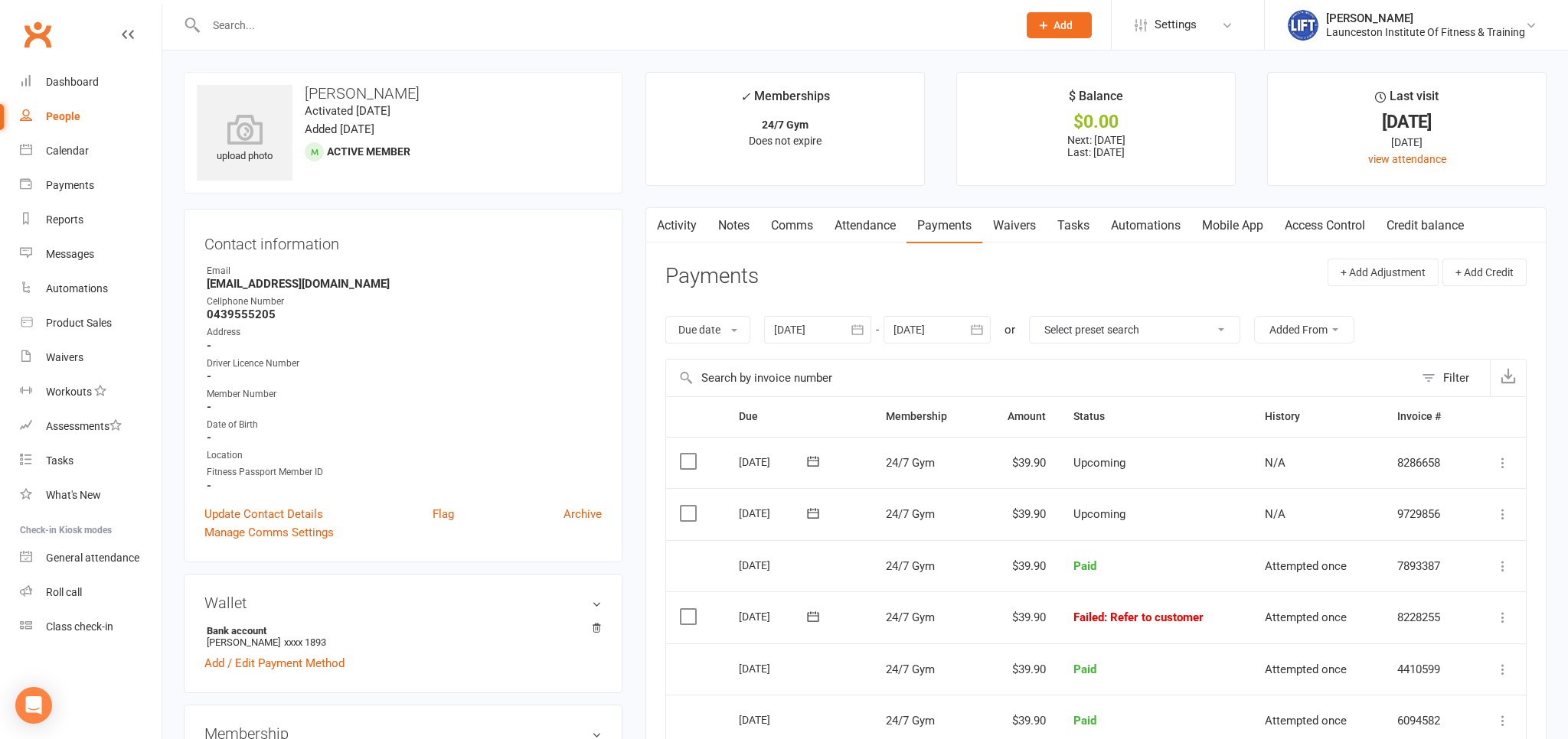
click at [706, 223] on link "Activity" at bounding box center [677, 226] width 62 height 35
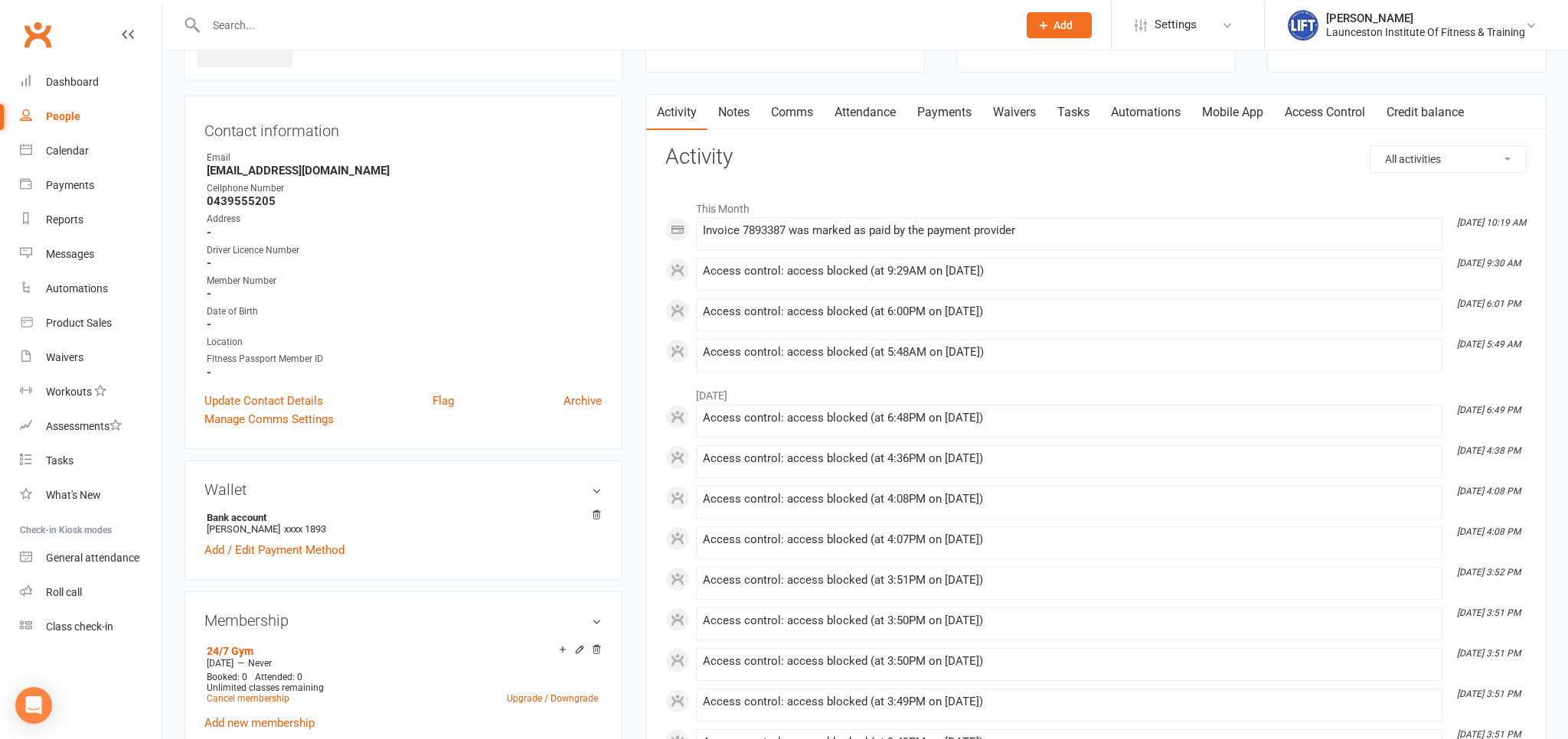
scroll to position [81, 0]
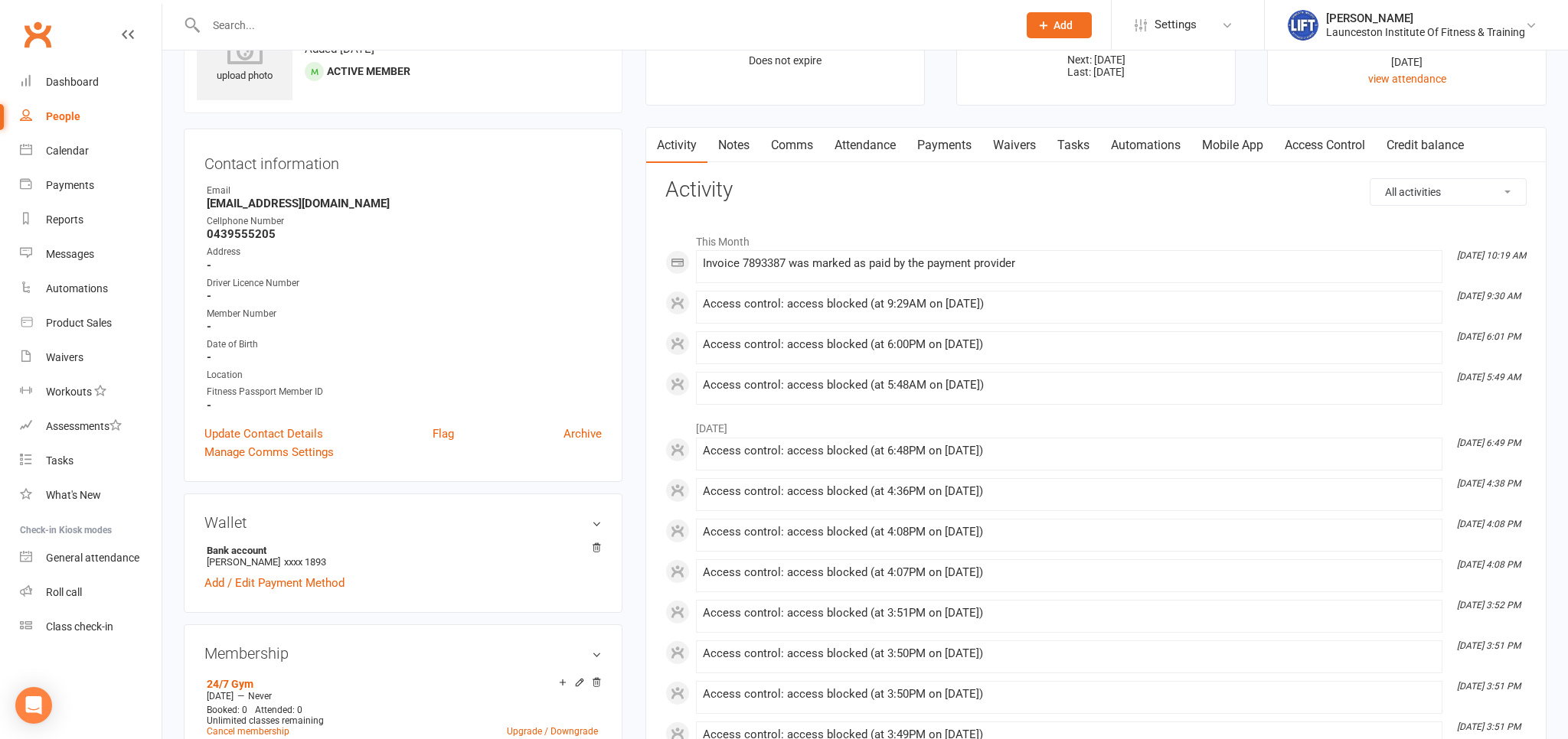
click at [430, 231] on strong "0439555205" at bounding box center [404, 234] width 395 height 14
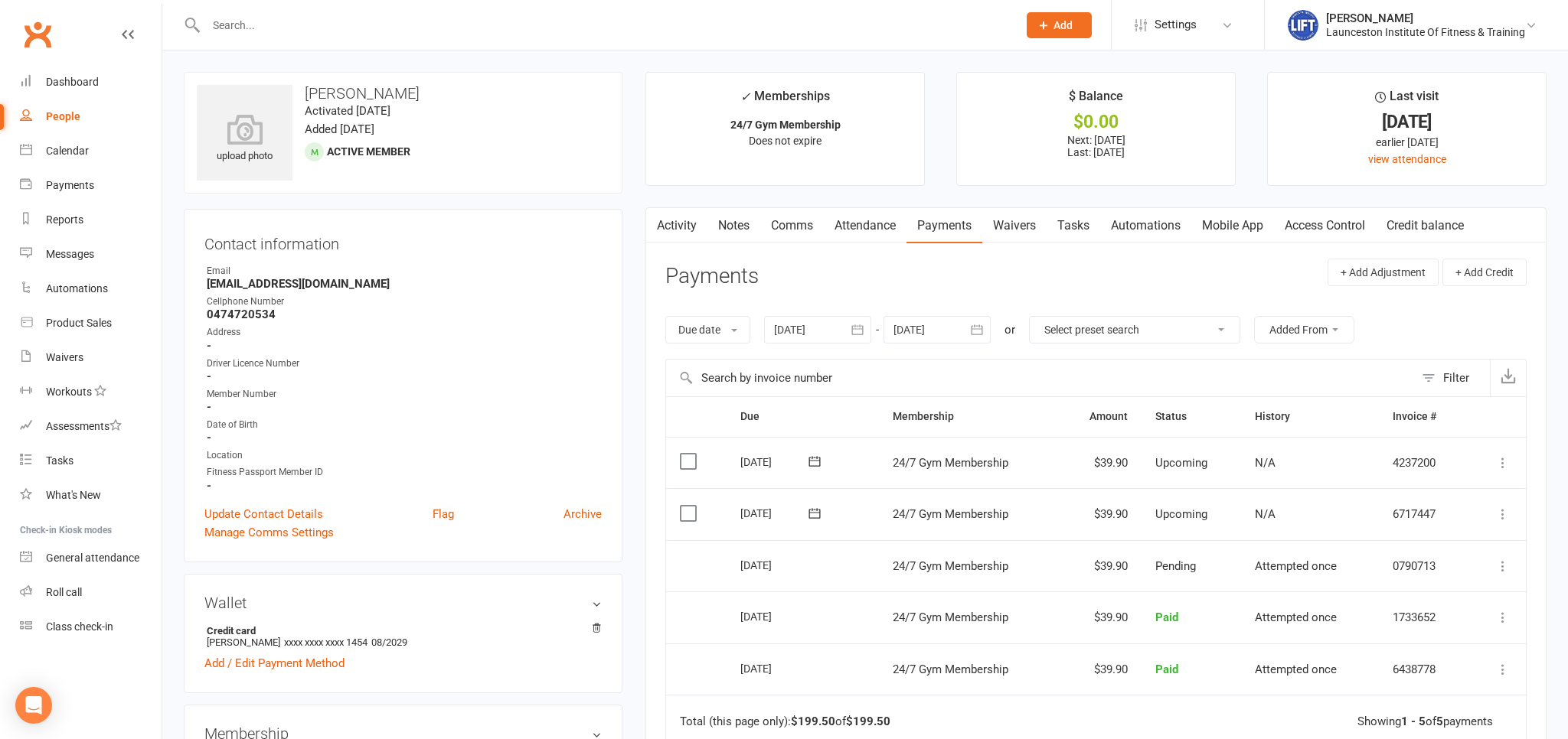
click at [430, 32] on input "text" at bounding box center [604, 25] width 805 height 22
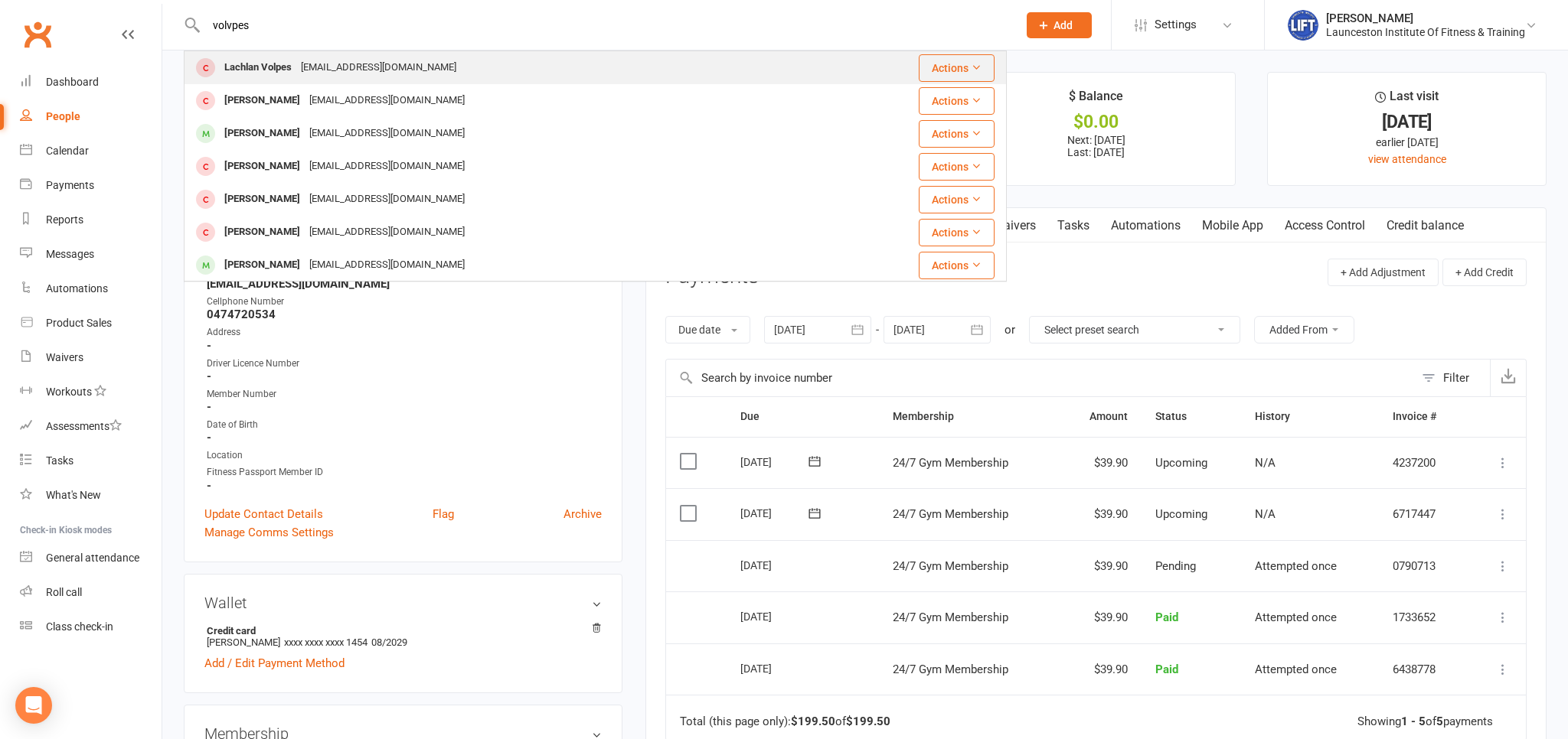
type input "volvpes"
click at [302, 70] on div "projectvolpes@gmail.com" at bounding box center [378, 67] width 164 height 22
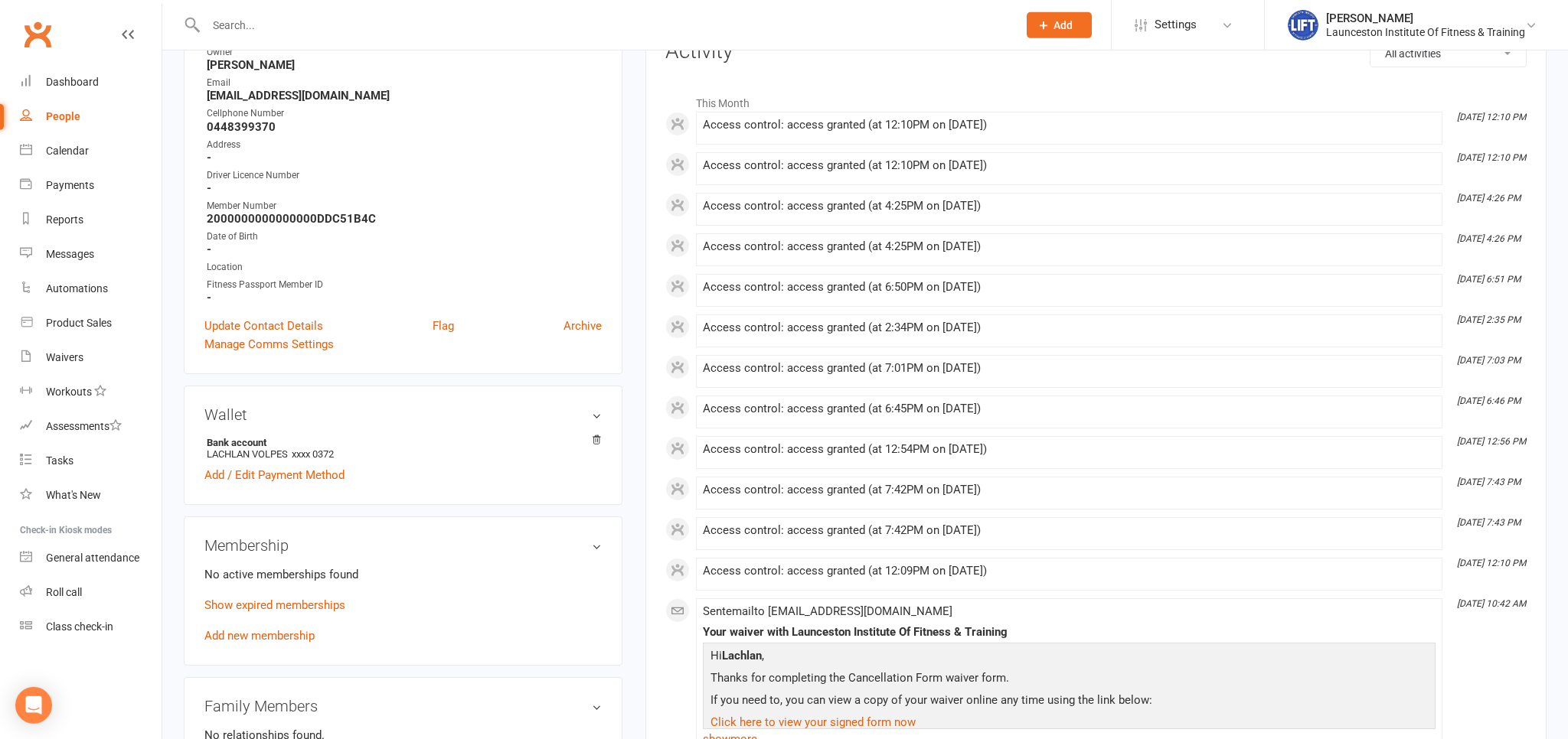
scroll to position [323, 0]
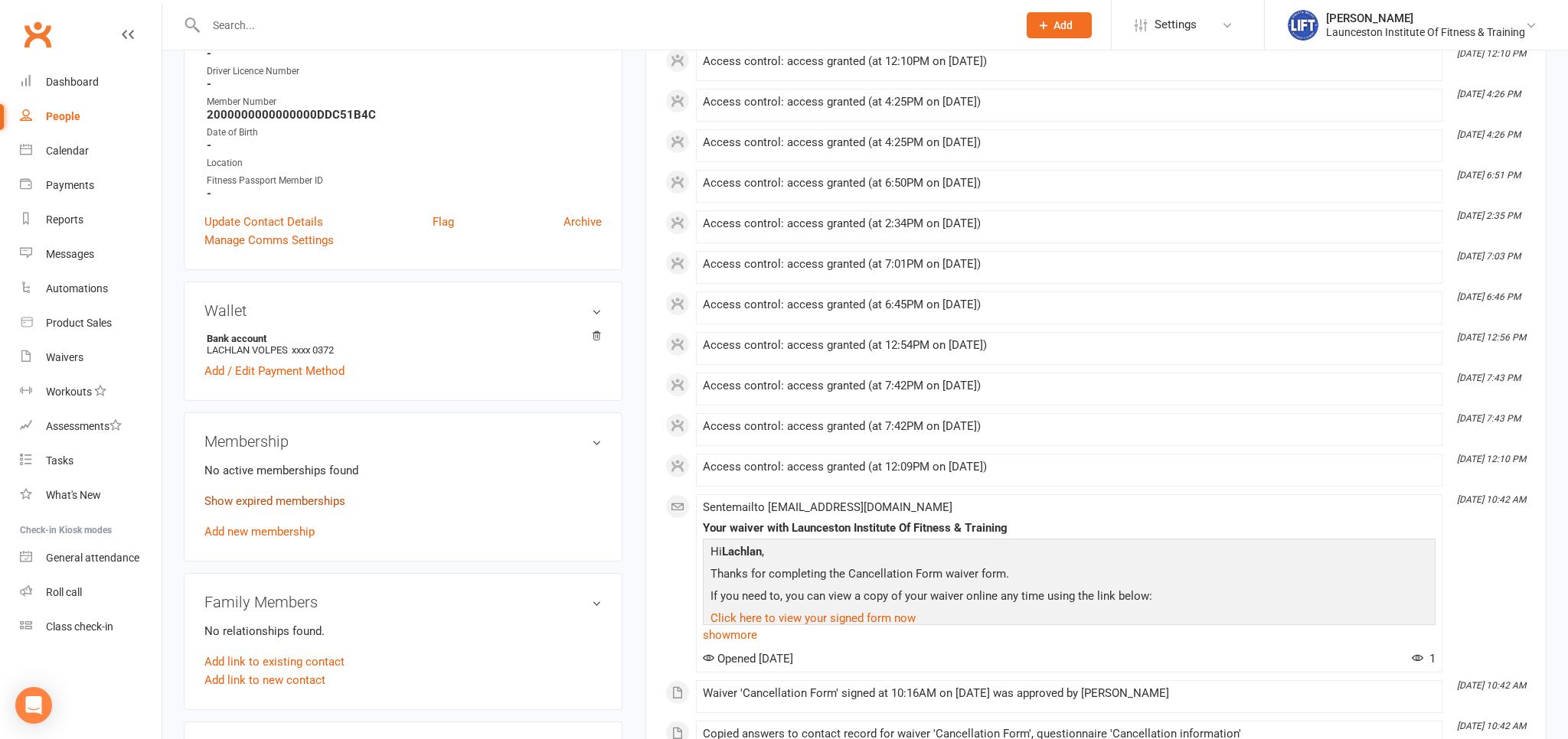
click at [315, 501] on link "Show expired memberships" at bounding box center [274, 501] width 141 height 14
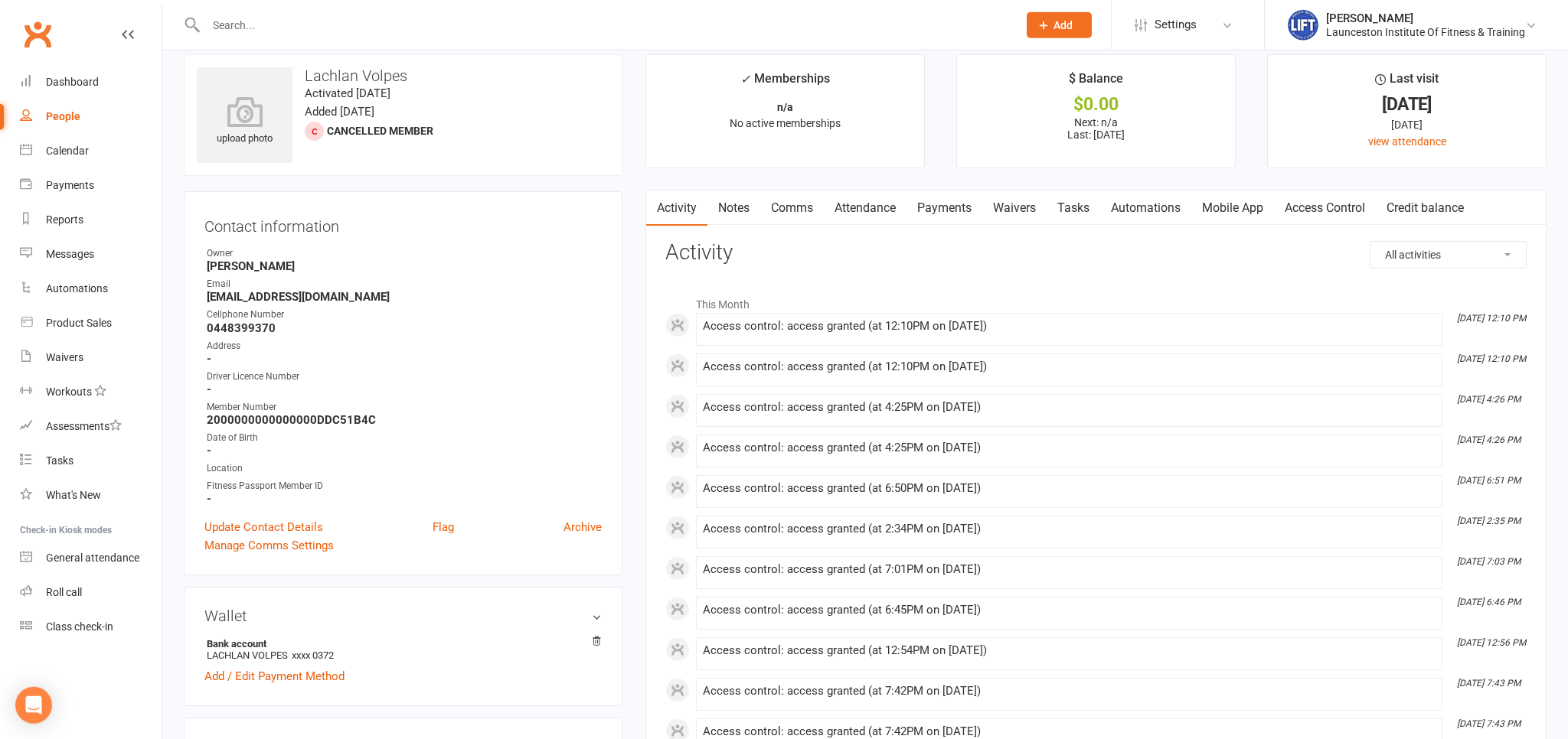
scroll to position [0, 0]
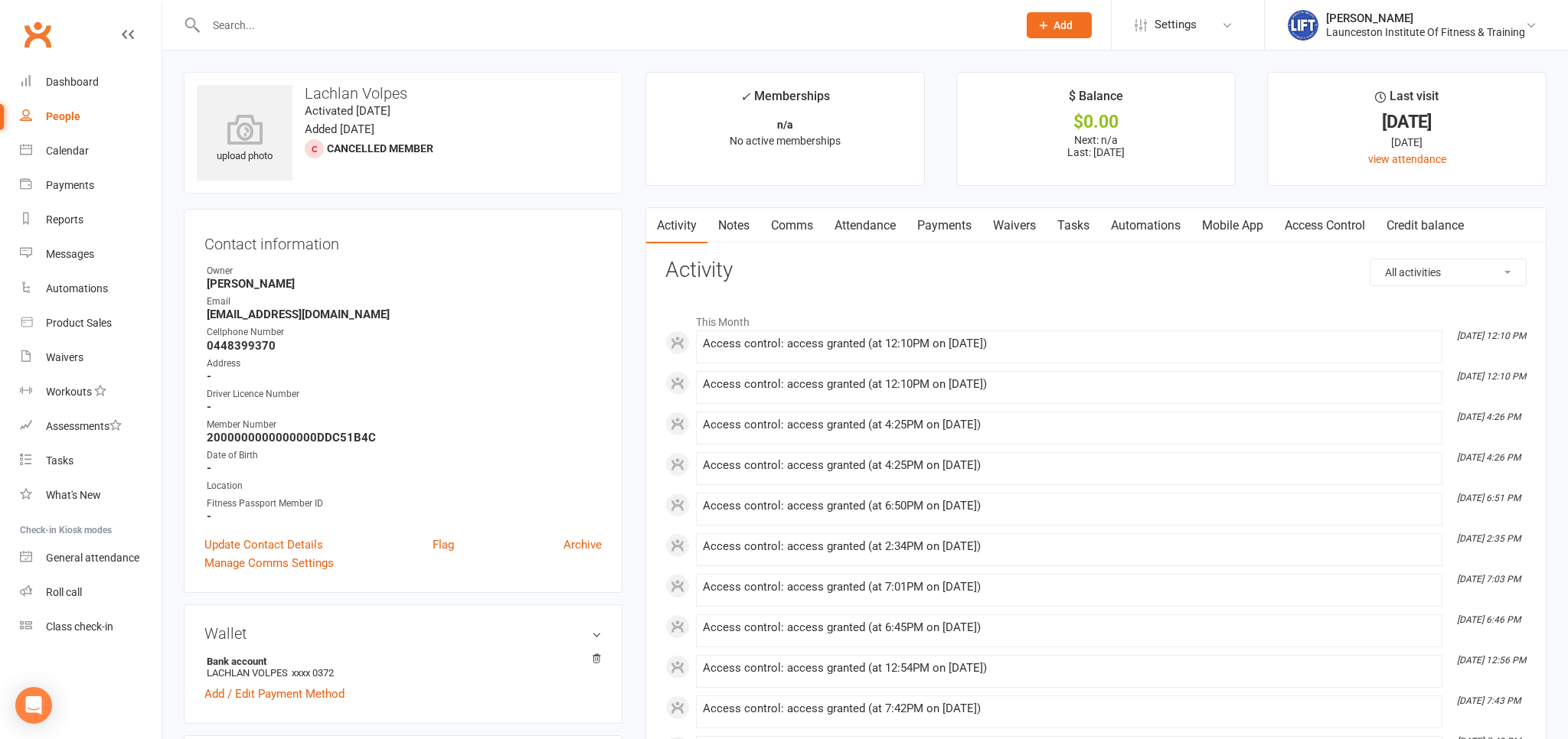
click at [1328, 228] on link "Access Control" at bounding box center [1325, 226] width 102 height 35
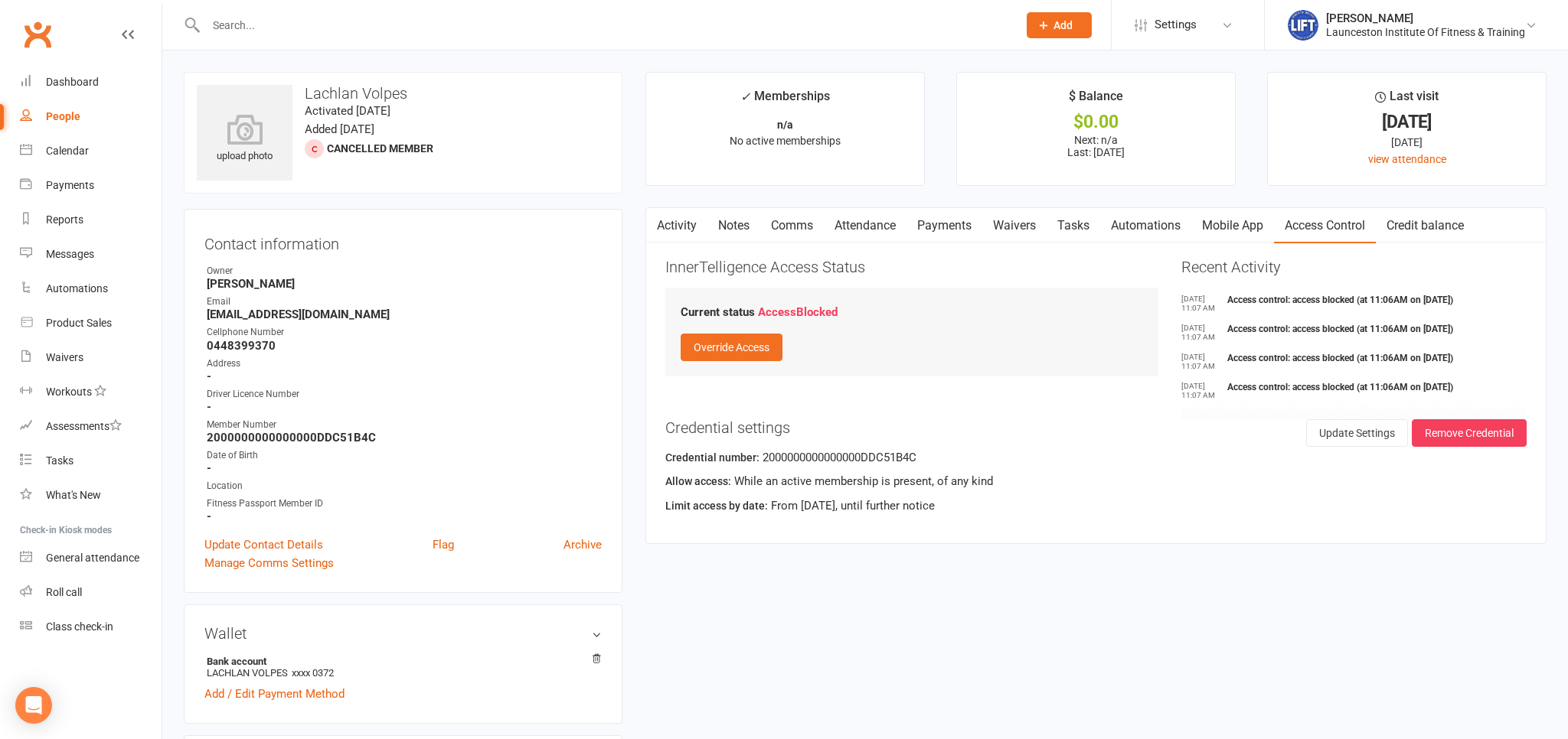
click at [793, 223] on link "Comms" at bounding box center [792, 226] width 63 height 35
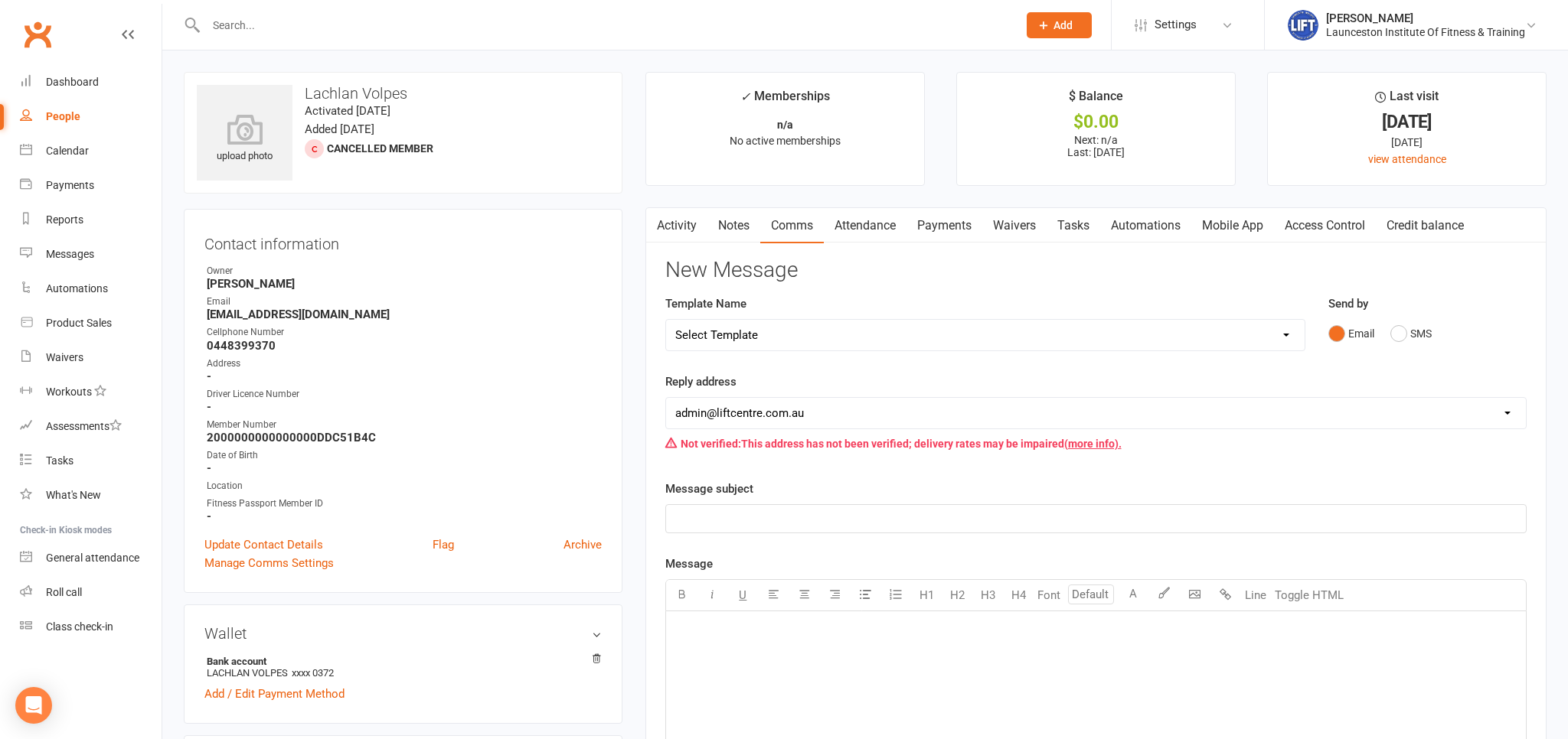
click at [876, 231] on link "Attendance" at bounding box center [864, 226] width 83 height 35
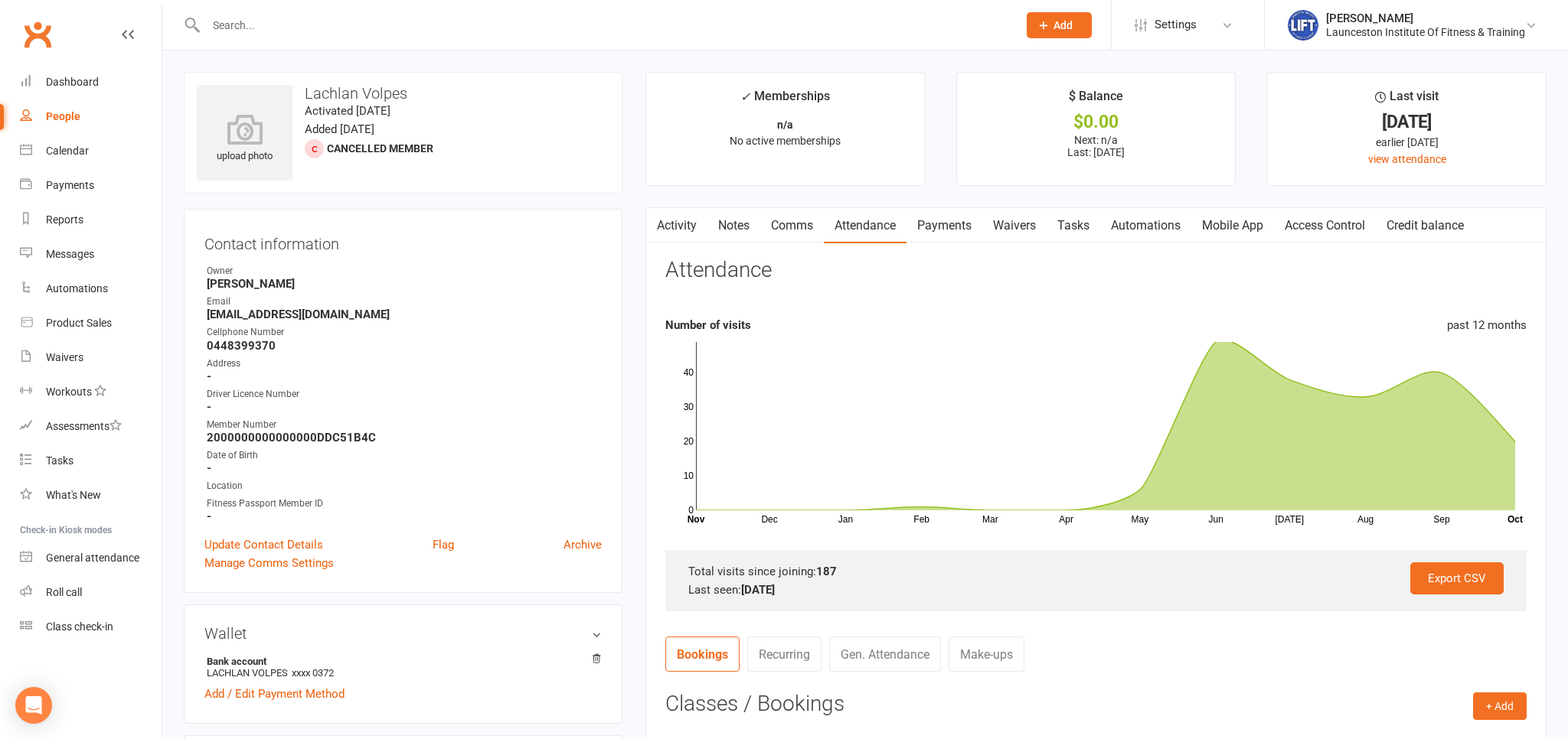
click at [1352, 237] on link "Access Control" at bounding box center [1325, 226] width 102 height 35
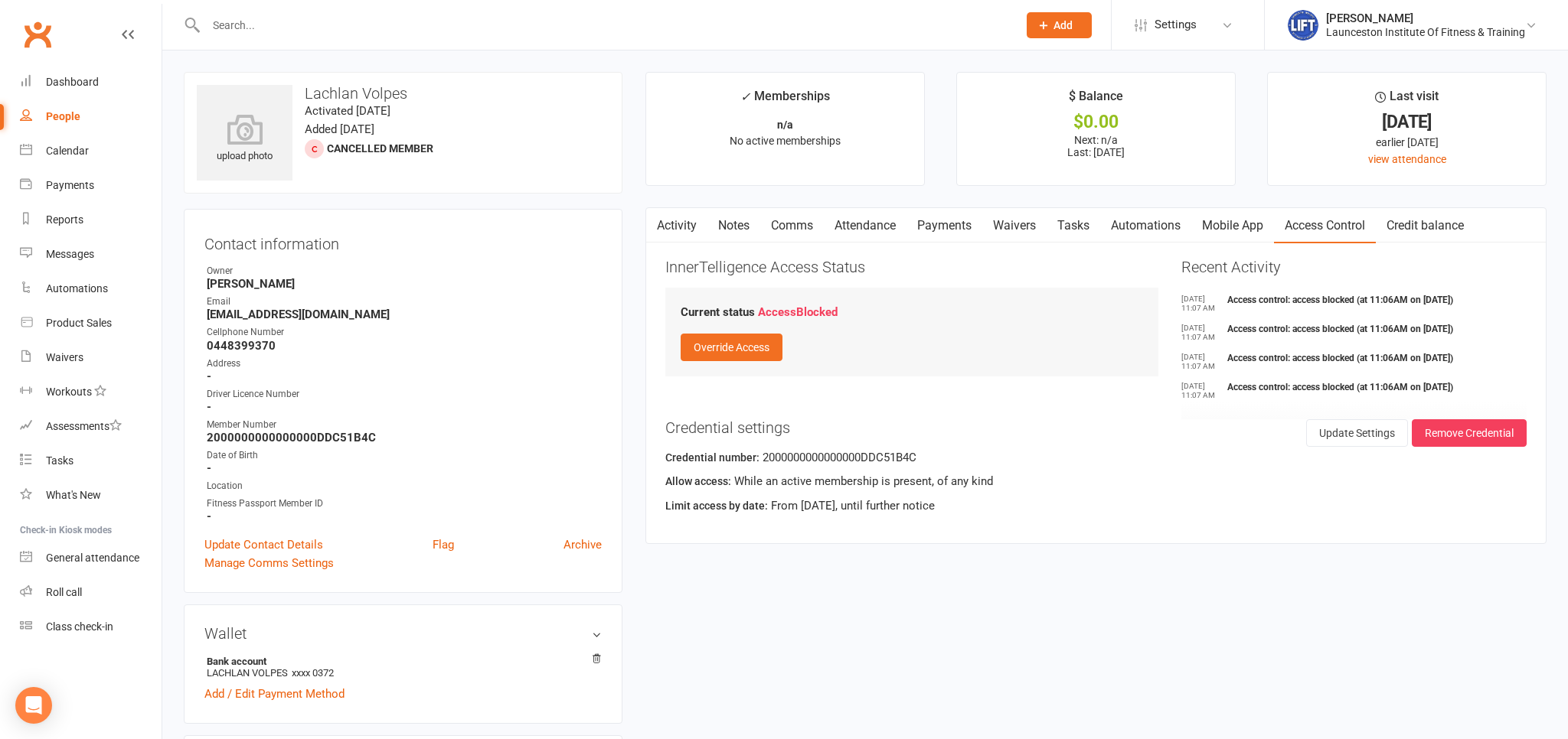
click at [666, 221] on button "button" at bounding box center [655, 226] width 19 height 34
click at [1021, 228] on link "Waivers" at bounding box center [1014, 226] width 64 height 35
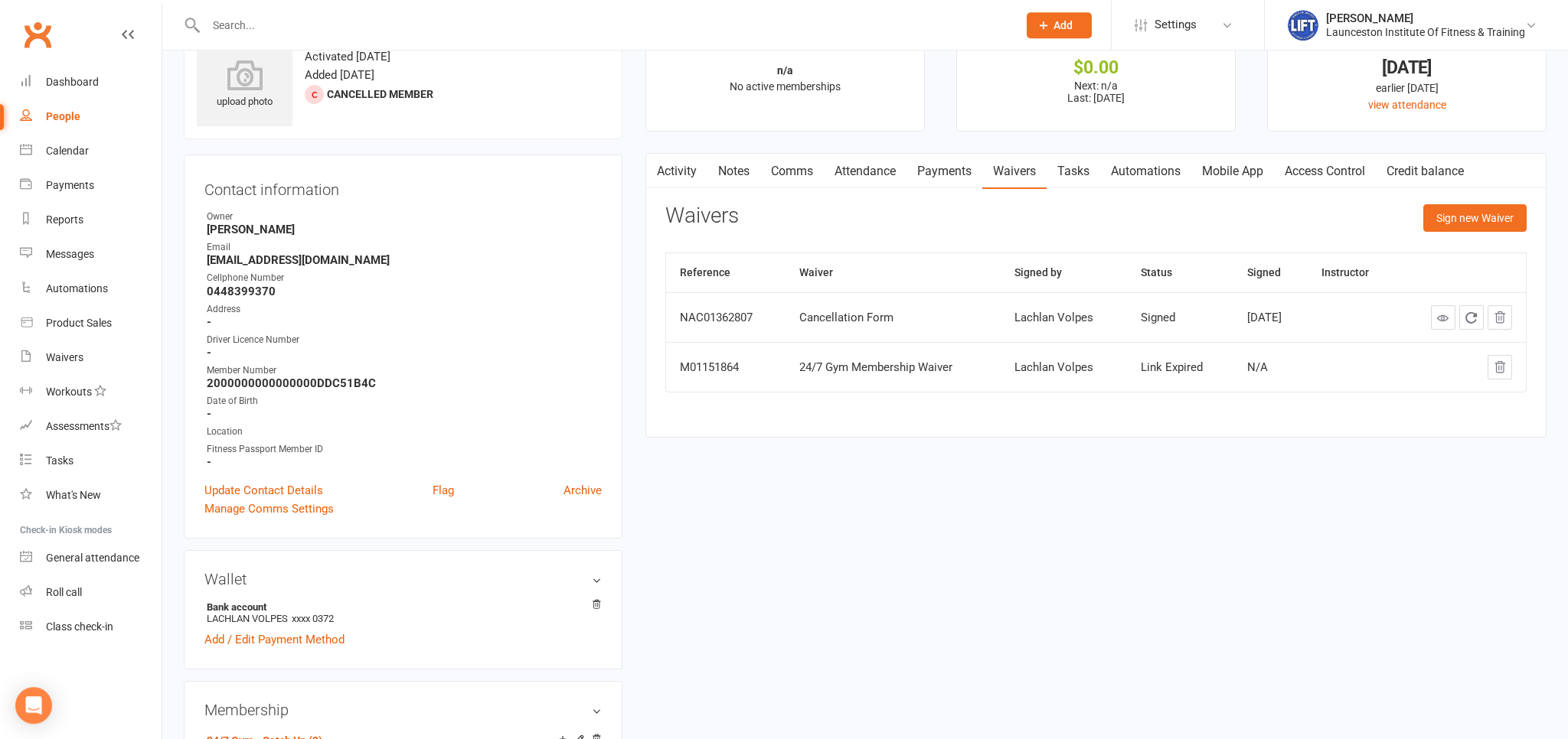
scroll to position [81, 0]
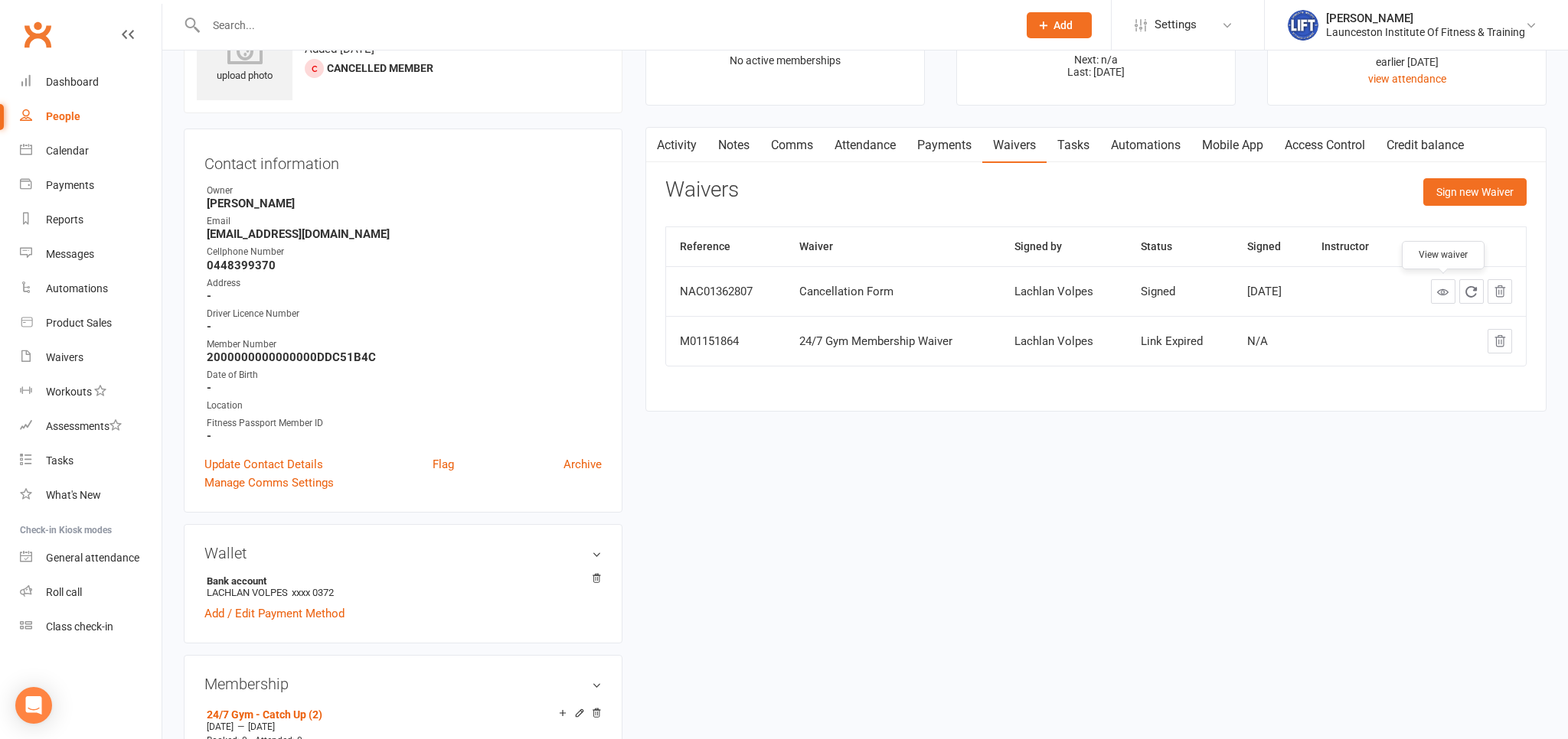
click at [1448, 290] on icon at bounding box center [1442, 292] width 12 height 12
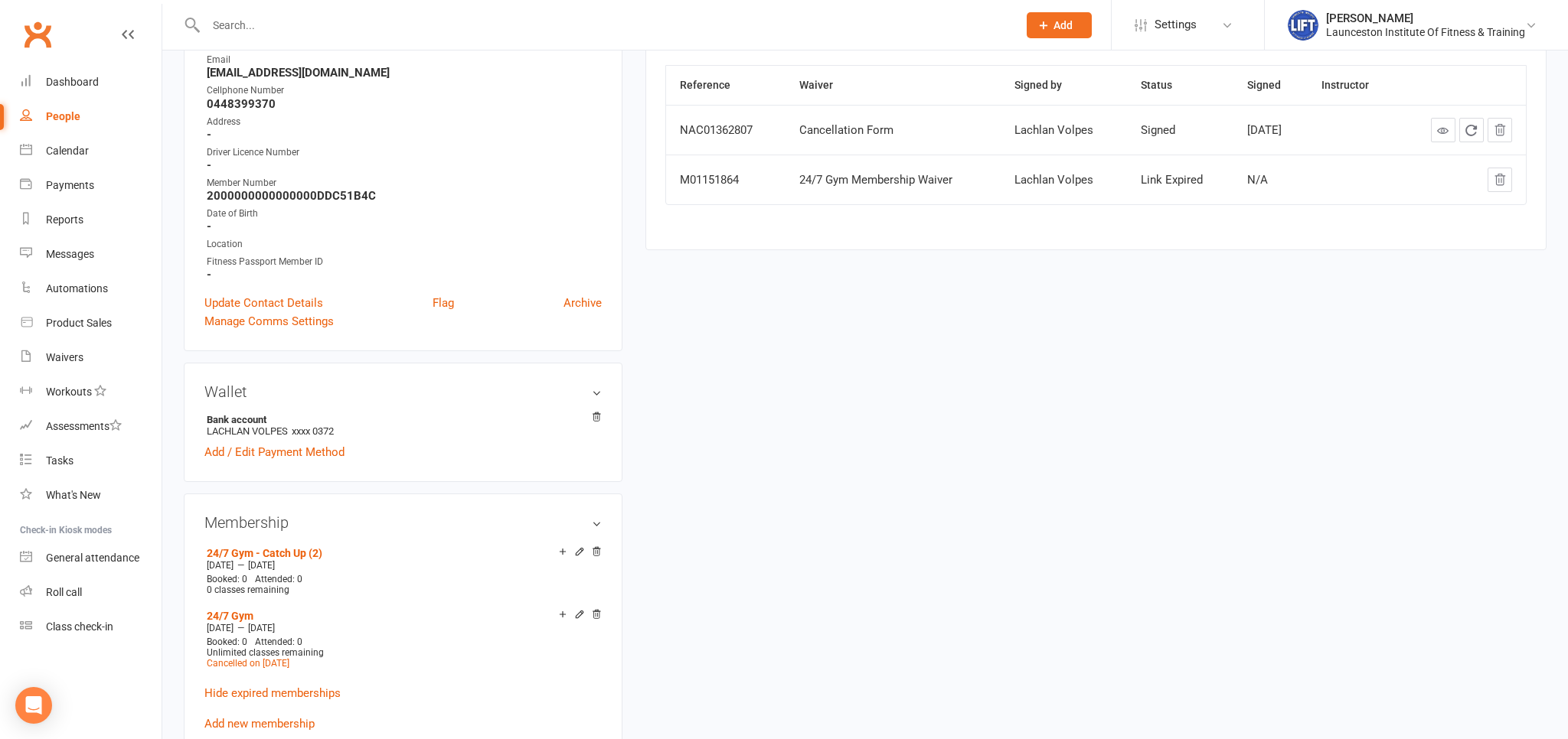
scroll to position [0, 0]
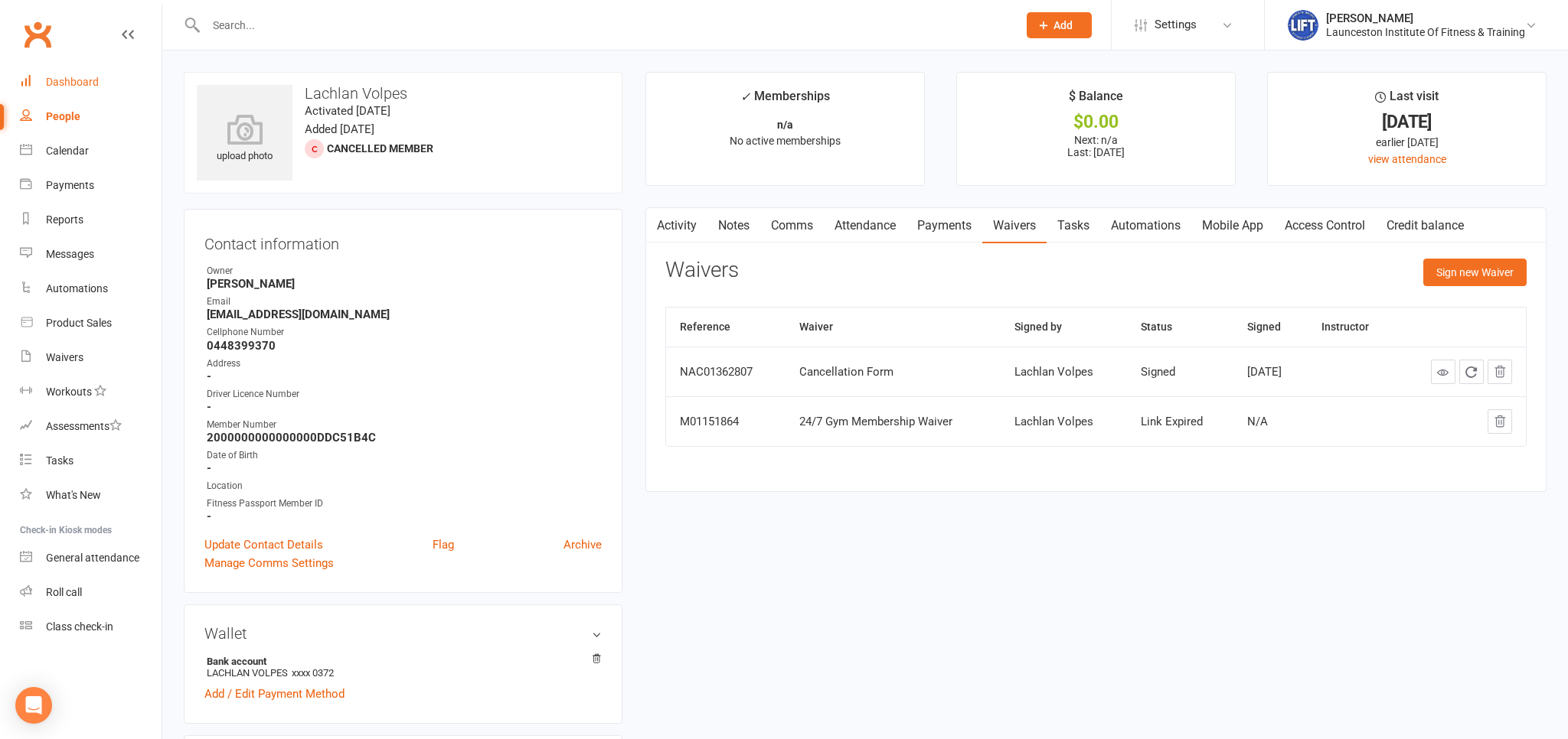
click at [54, 92] on link "Dashboard" at bounding box center [91, 83] width 141 height 34
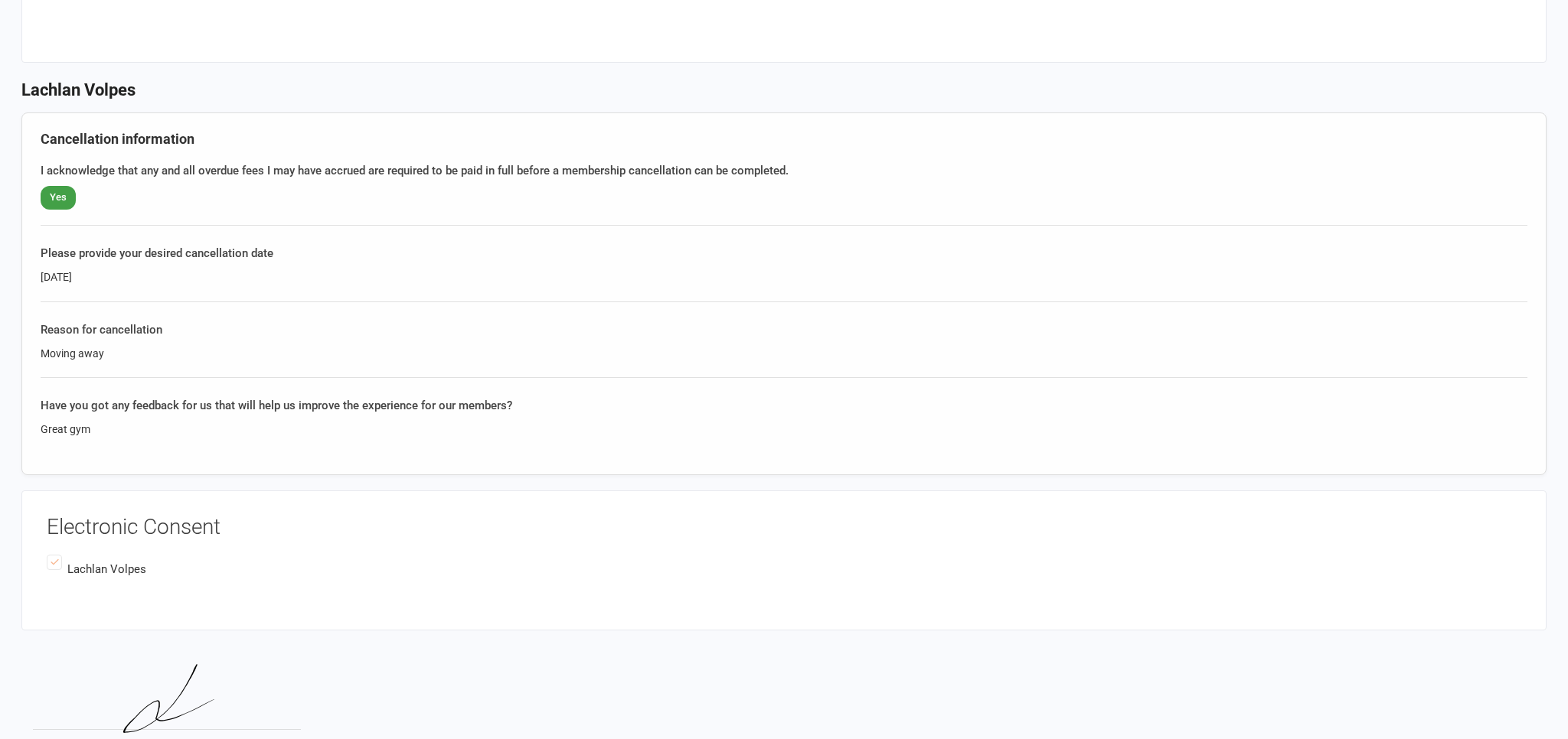
scroll to position [404, 0]
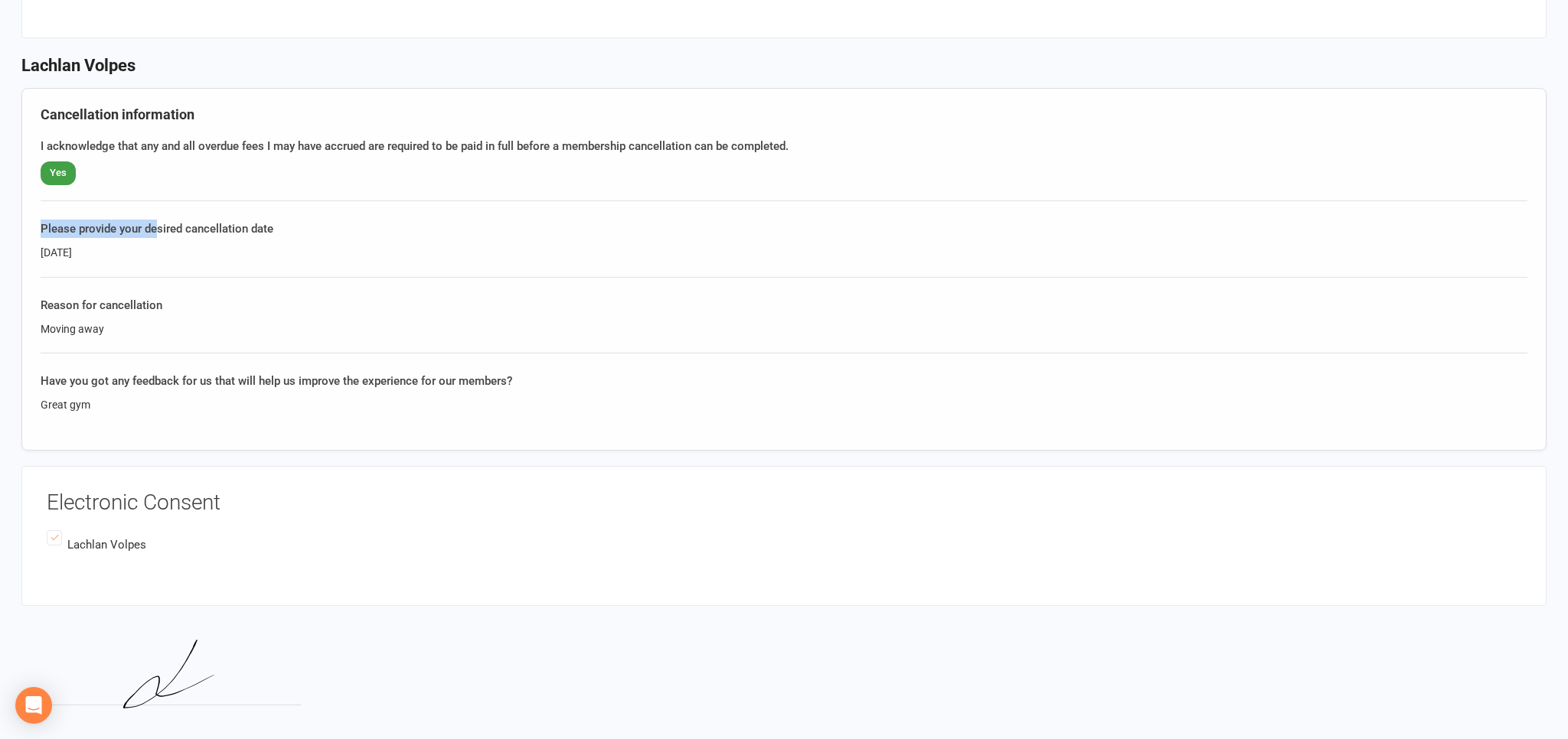
drag, startPoint x: 160, startPoint y: 238, endPoint x: 13, endPoint y: 214, distance: 148.9
click at [13, 214] on div "Launceston Institute Of Fitness & Training 86 678 804 549 p: 0434420050 [EMAIL_…" at bounding box center [784, 182] width 1568 height 1173
click at [249, 255] on div "[DATE]" at bounding box center [784, 252] width 1486 height 17
drag, startPoint x: 209, startPoint y: 278, endPoint x: 38, endPoint y: 208, distance: 184.8
click at [38, 208] on div "Cancellation information I acknowledge that any and all overdue fees I may have…" at bounding box center [784, 269] width 1524 height 364
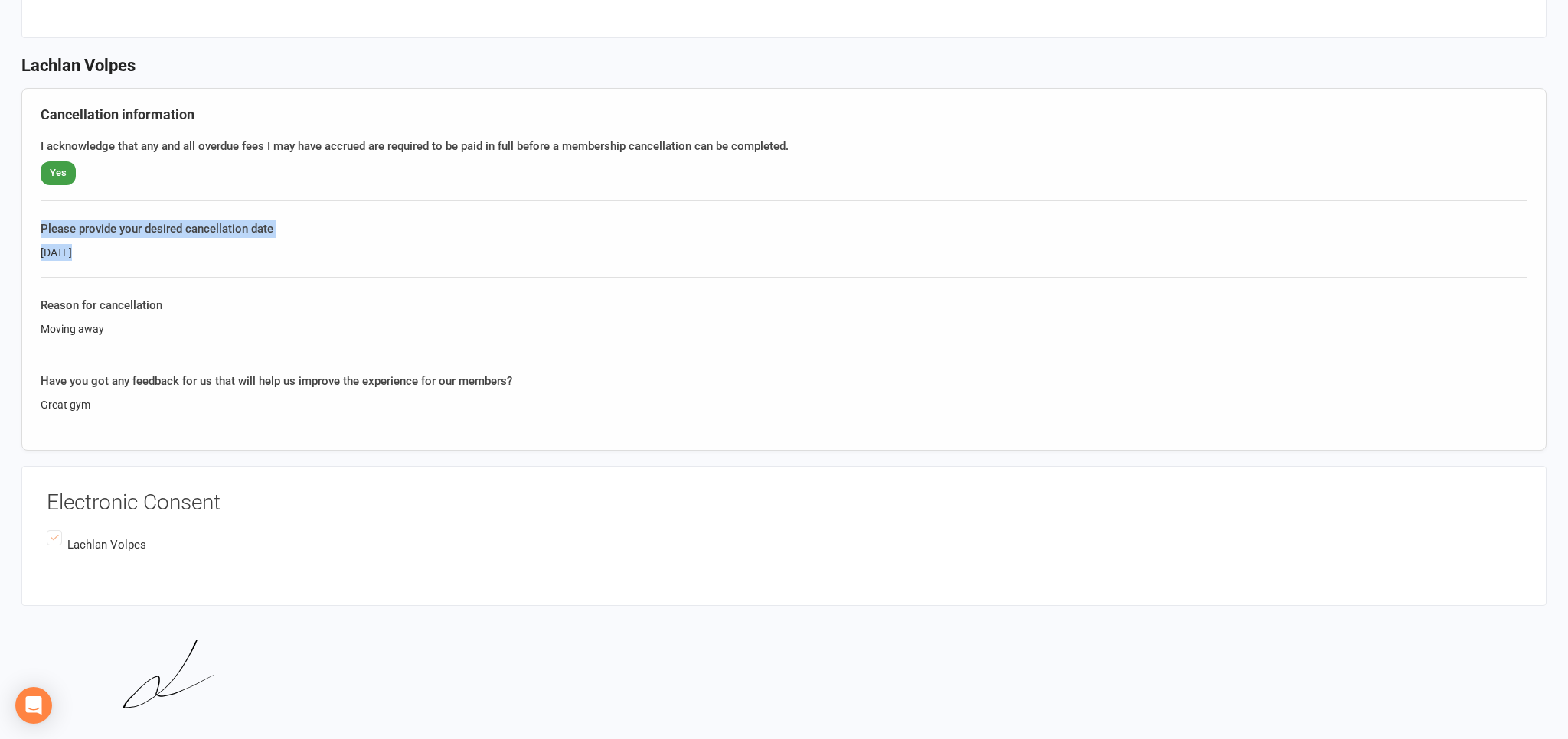
click at [265, 240] on div "Please provide your desired cancellation date [DATE]" at bounding box center [784, 248] width 1486 height 57
drag, startPoint x: 170, startPoint y: 258, endPoint x: 11, endPoint y: 205, distance: 167.6
click at [11, 205] on div "Launceston Institute Of Fitness & Training 86 678 804 549 p: 0434420050 [EMAIL_…" at bounding box center [784, 182] width 1568 height 1173
click at [606, 290] on div "Cancellation information I acknowledge that any and all overdue fees I may have…" at bounding box center [784, 269] width 1524 height 364
drag, startPoint x: 111, startPoint y: 231, endPoint x: 307, endPoint y: 273, distance: 200.4
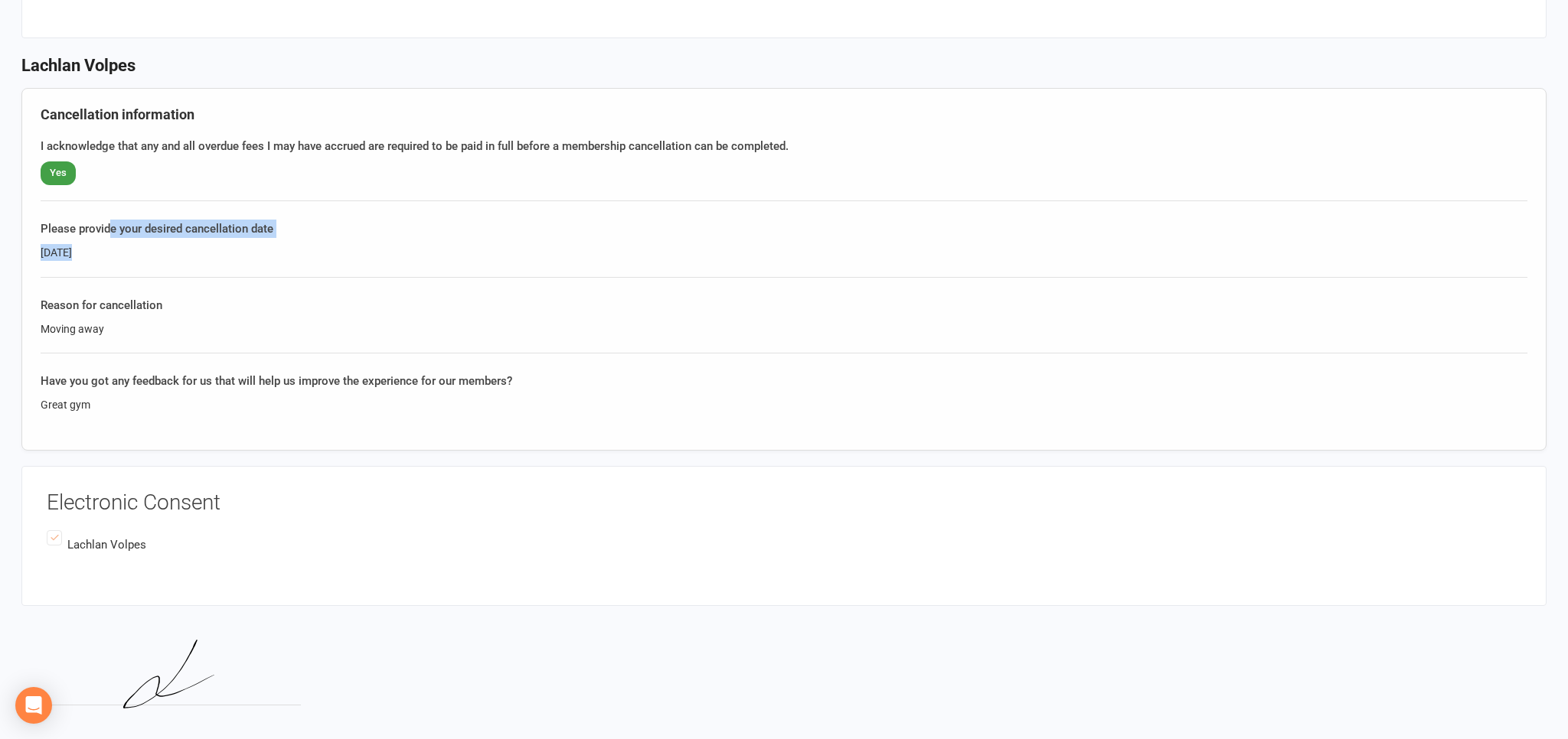
click at [307, 273] on div "Please provide your desired cancellation date [DATE]" at bounding box center [784, 248] width 1486 height 57
click at [427, 246] on div "[DATE]" at bounding box center [784, 252] width 1486 height 17
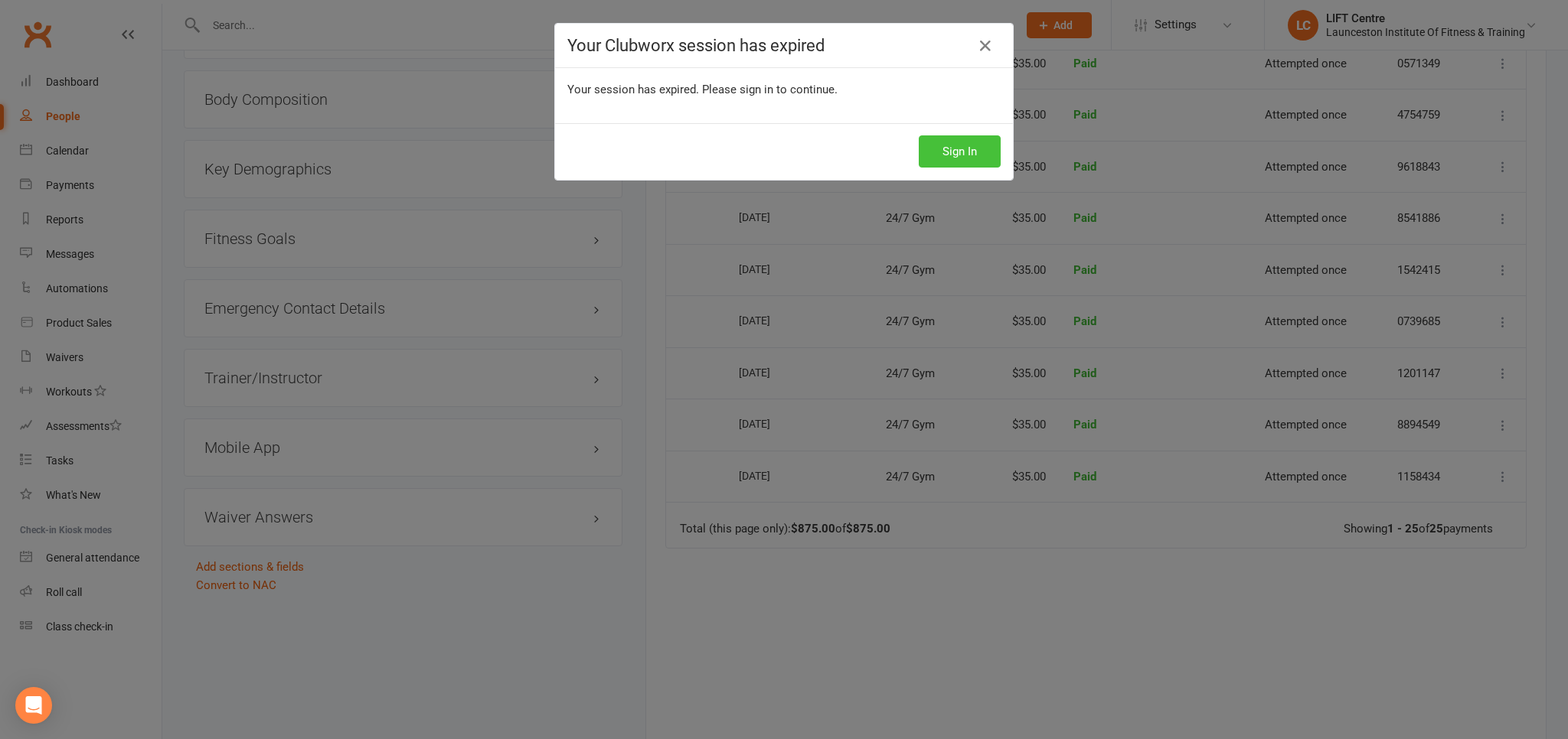
click at [948, 152] on button "Sign In" at bounding box center [959, 151] width 82 height 32
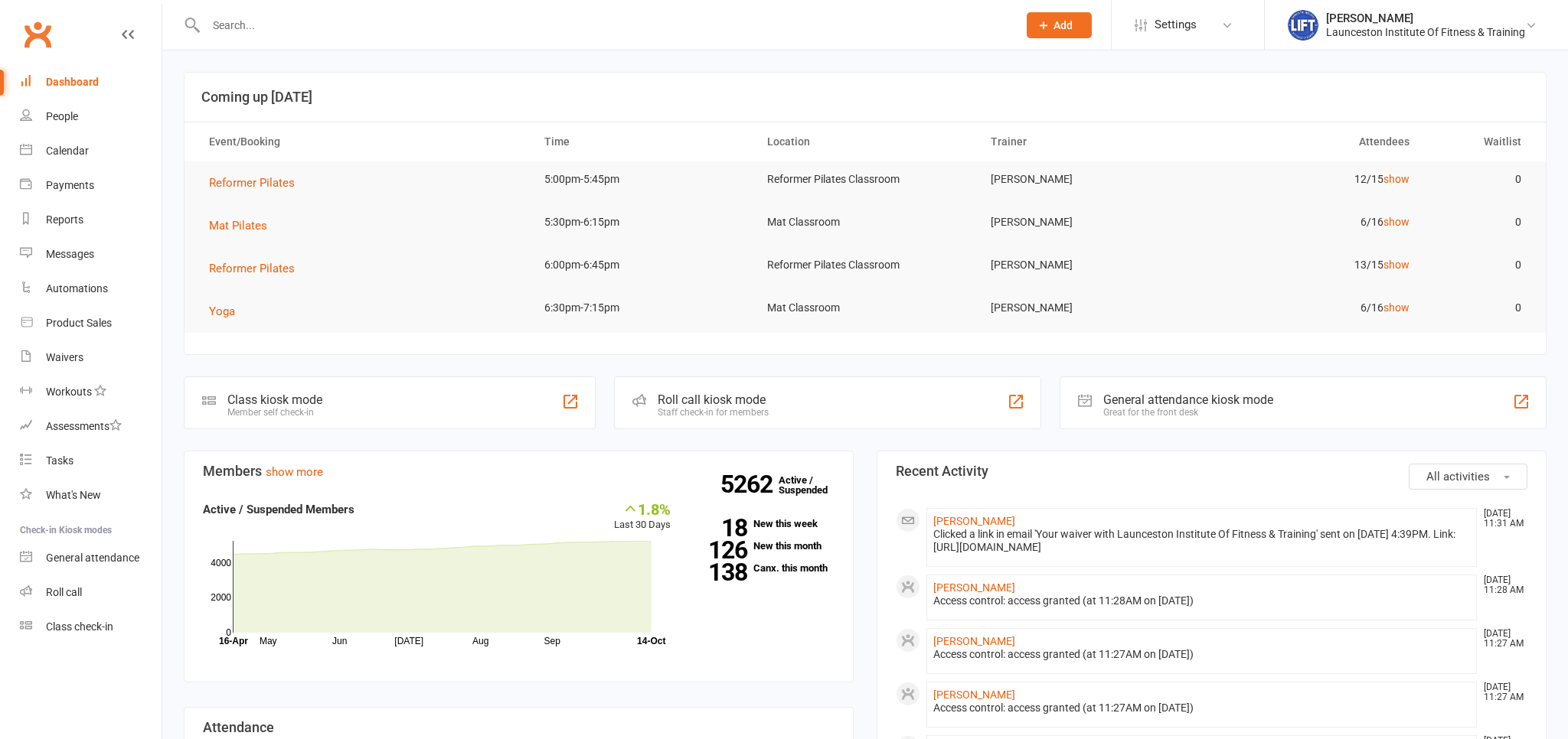
click at [590, 29] on input "text" at bounding box center [604, 25] width 805 height 22
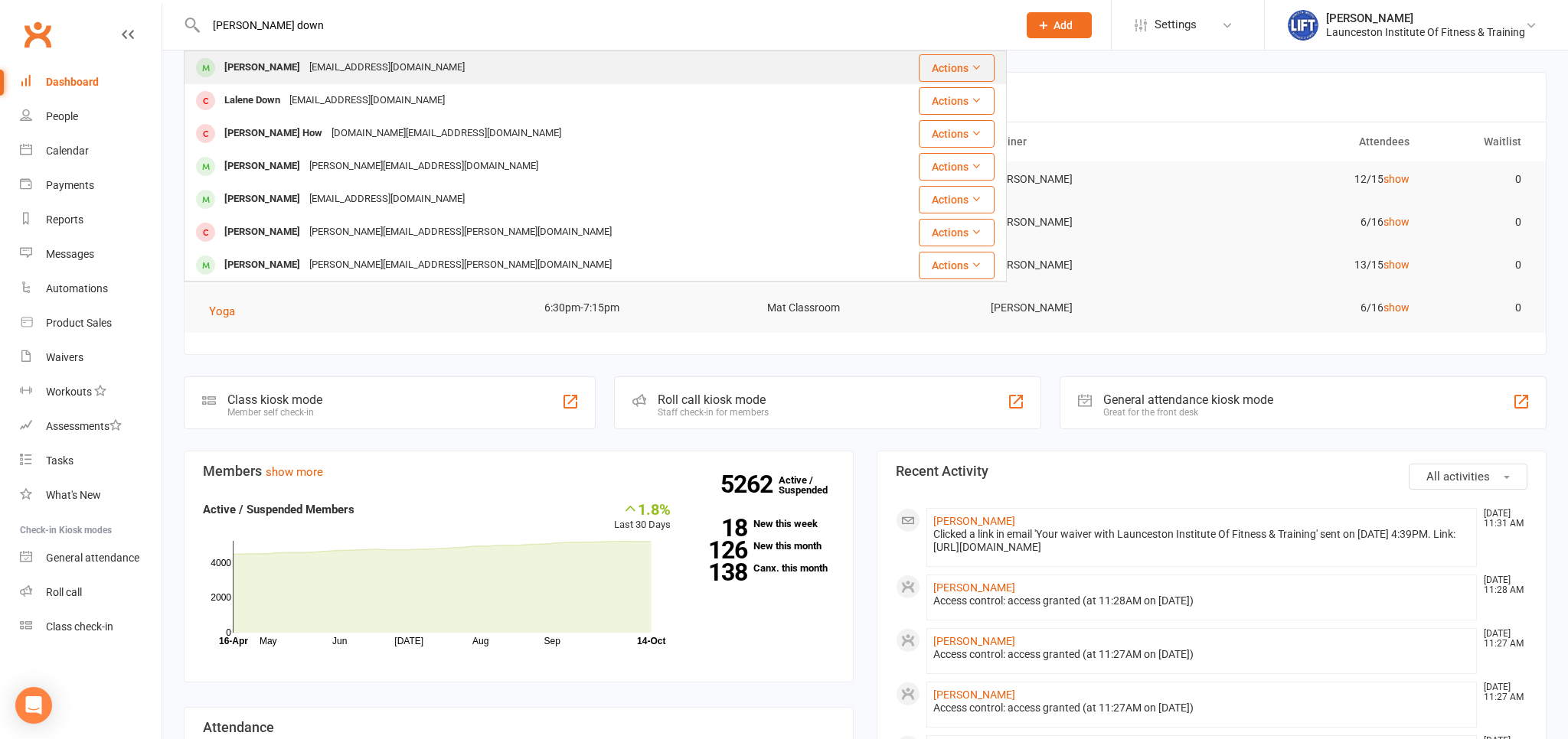
type input "[PERSON_NAME] down"
click at [525, 72] on div "[PERSON_NAME] [EMAIL_ADDRESS][DOMAIN_NAME]" at bounding box center [535, 67] width 700 height 32
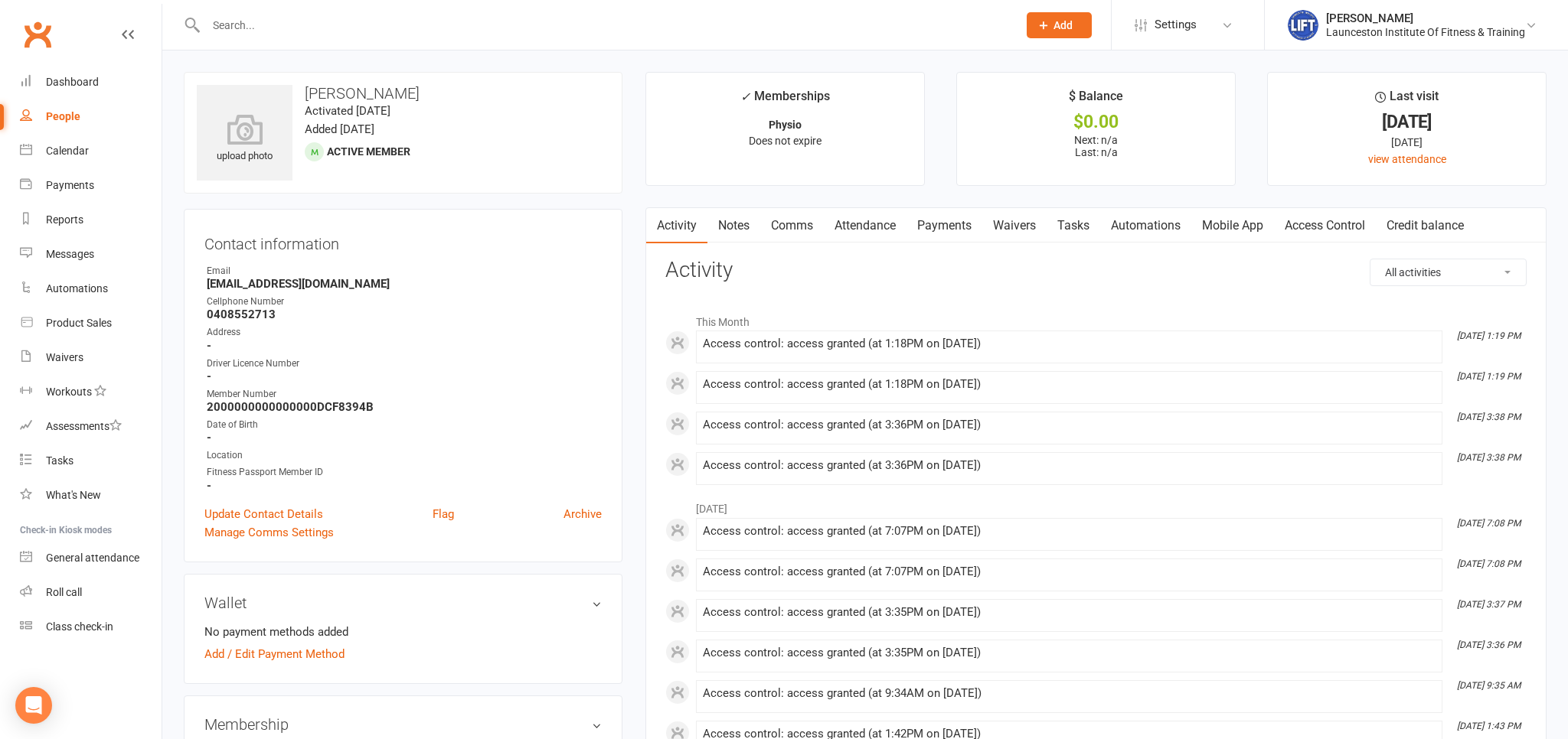
scroll to position [242, 0]
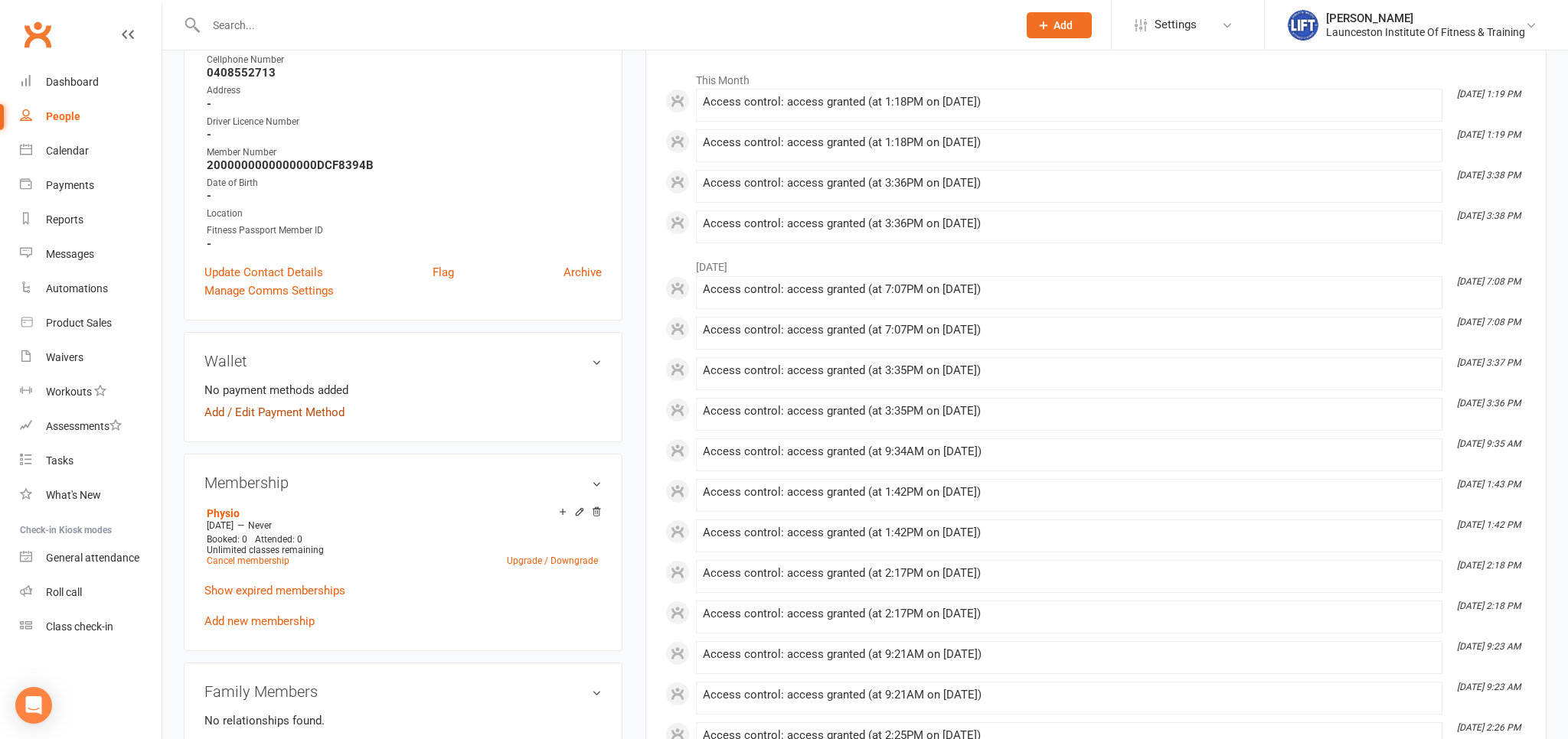
click at [299, 405] on link "Add / Edit Payment Method" at bounding box center [274, 413] width 140 height 18
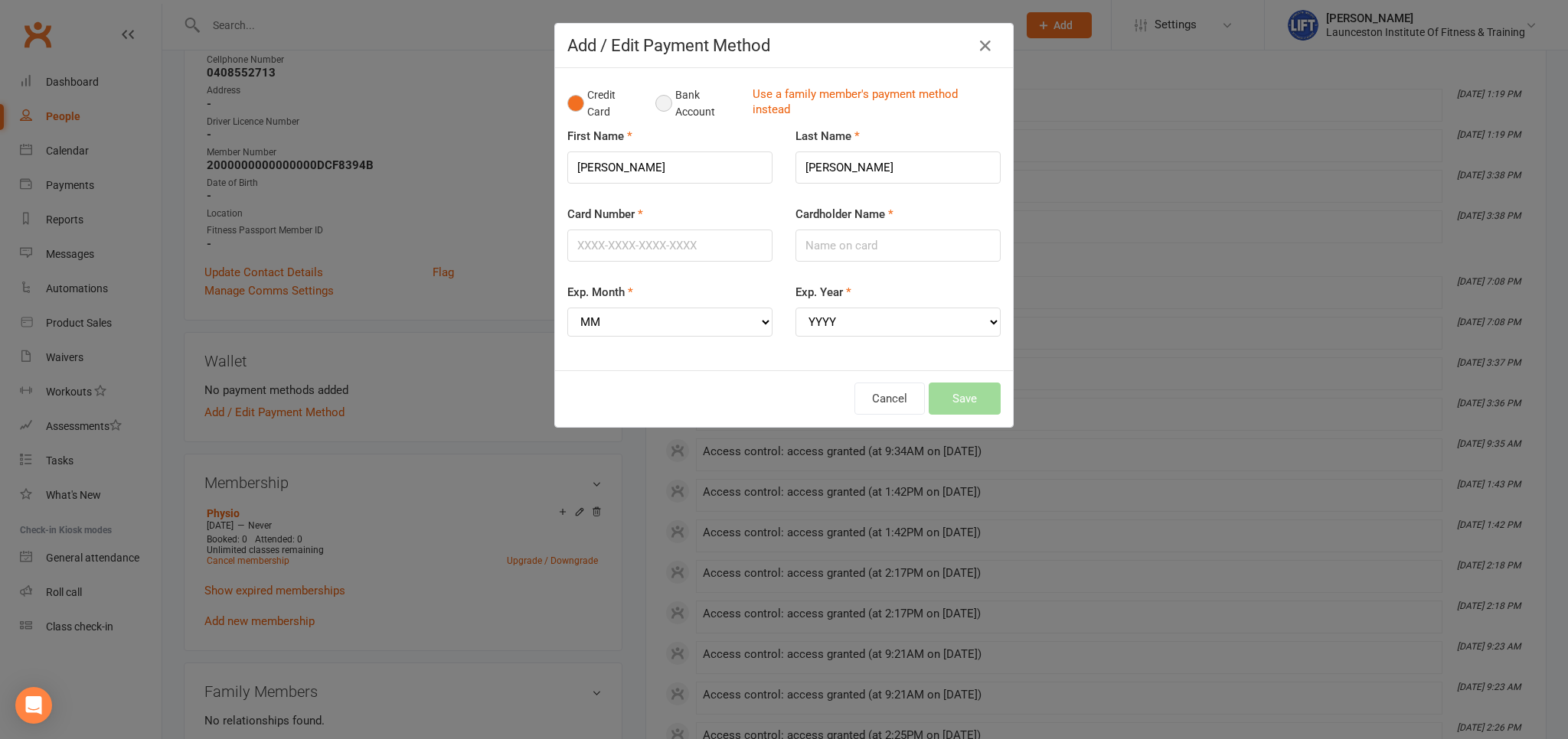
click at [666, 109] on button "Bank Account" at bounding box center [698, 103] width 85 height 46
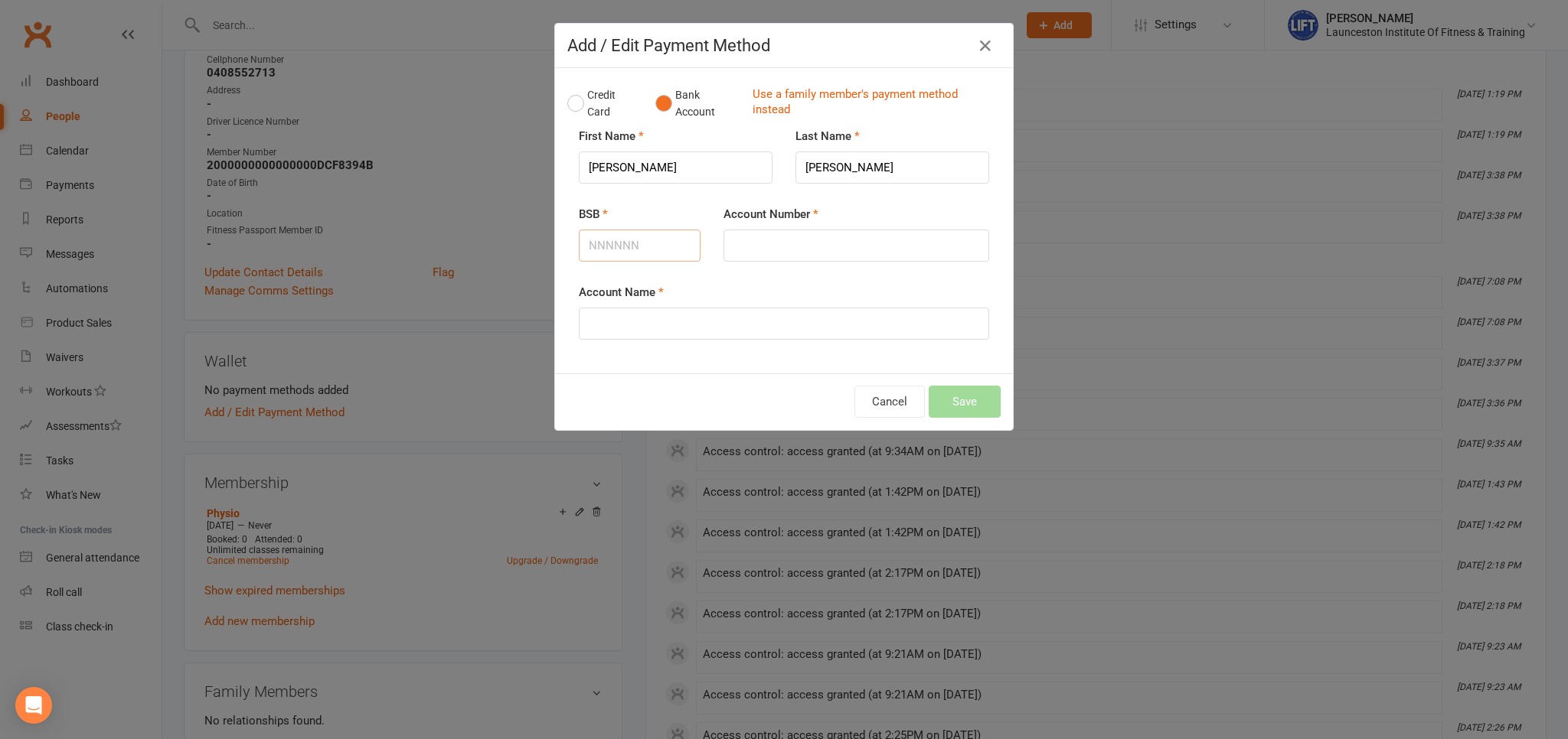
click at [632, 247] on input "BSB" at bounding box center [639, 245] width 122 height 32
type input "923100"
click at [859, 238] on input "Account Number" at bounding box center [856, 245] width 266 height 32
type input "64178467"
click at [891, 326] on input "Account Name" at bounding box center [784, 323] width 410 height 32
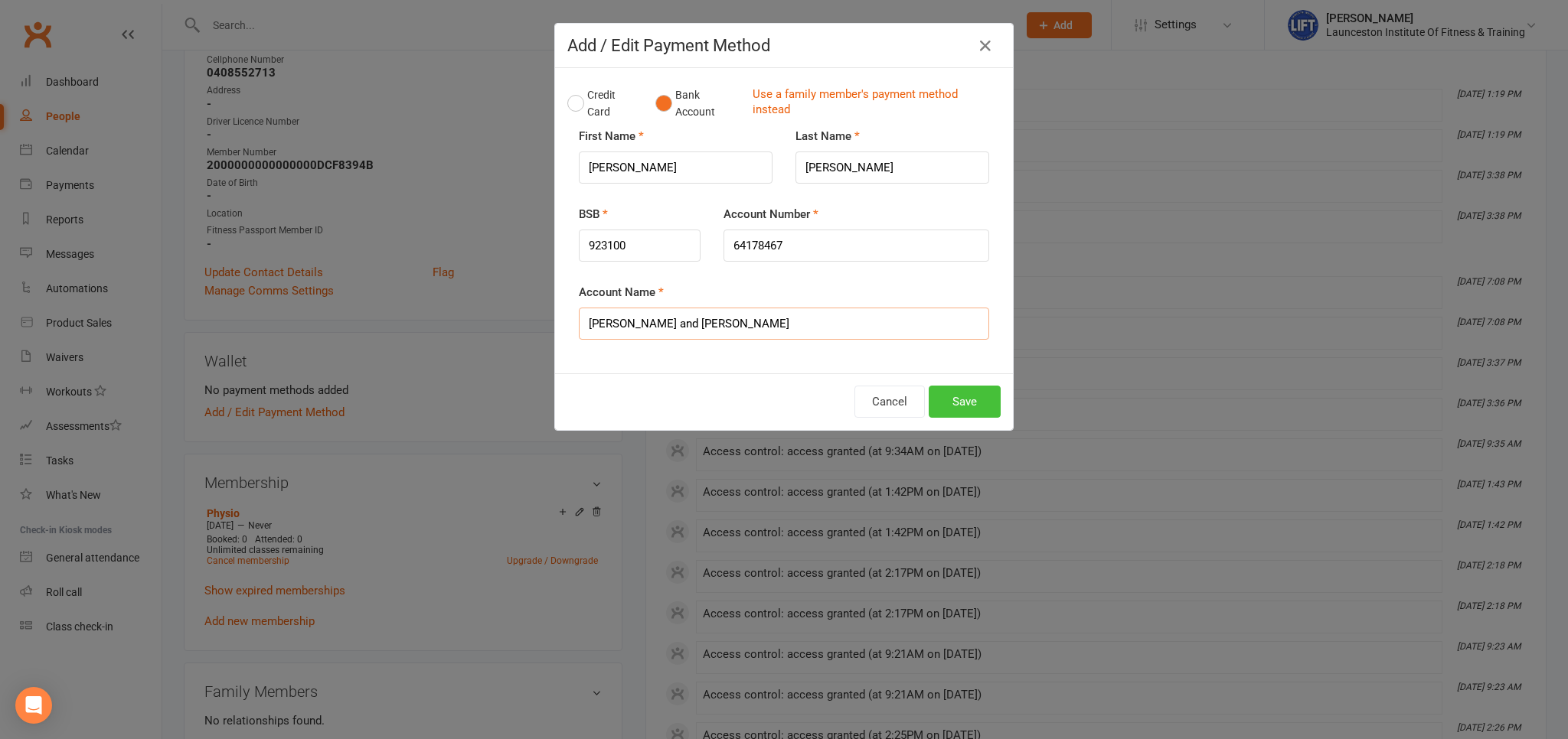
type input "[PERSON_NAME] and [PERSON_NAME]"
click at [969, 390] on button "Save" at bounding box center [964, 401] width 72 height 32
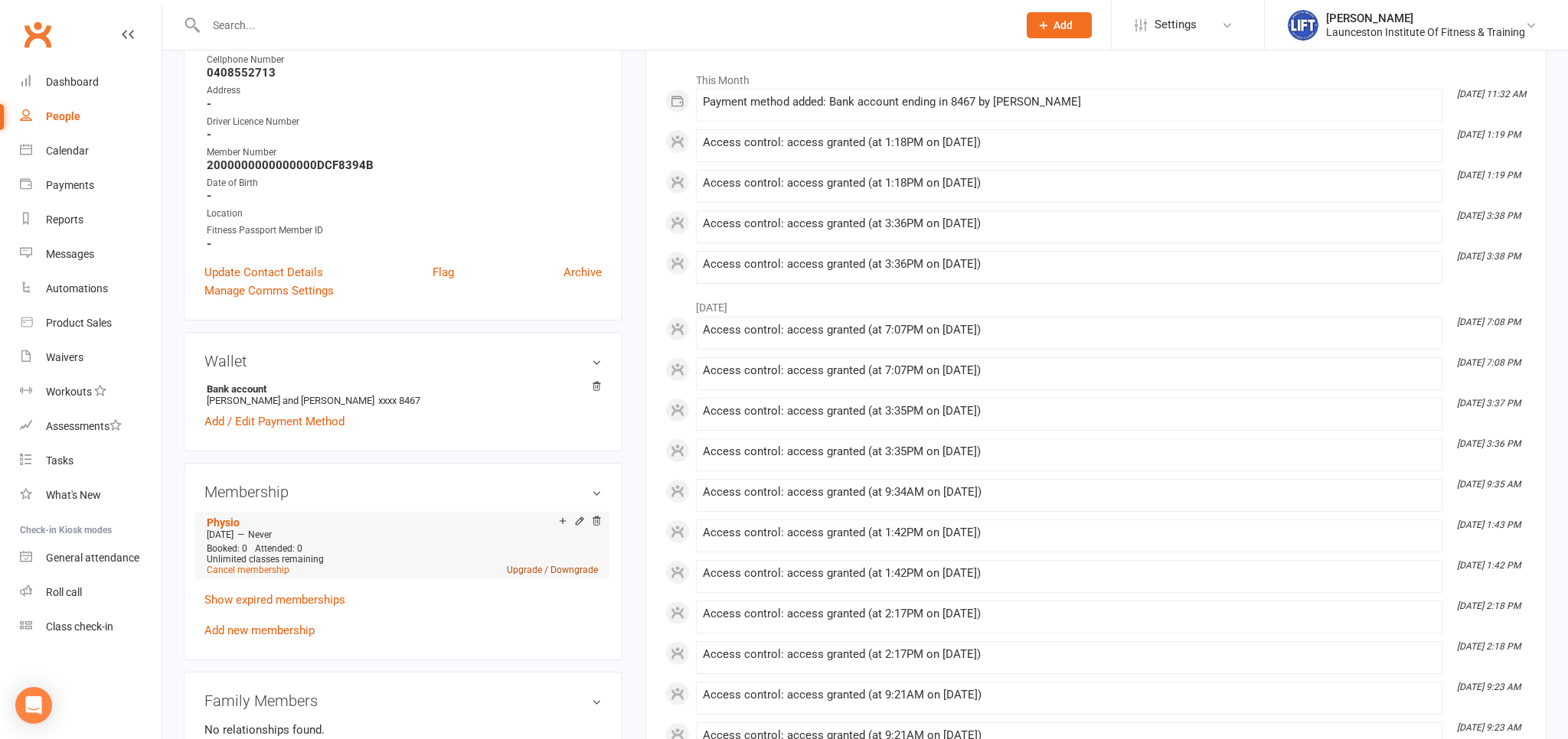
click at [535, 572] on link "Upgrade / Downgrade" at bounding box center [552, 570] width 91 height 11
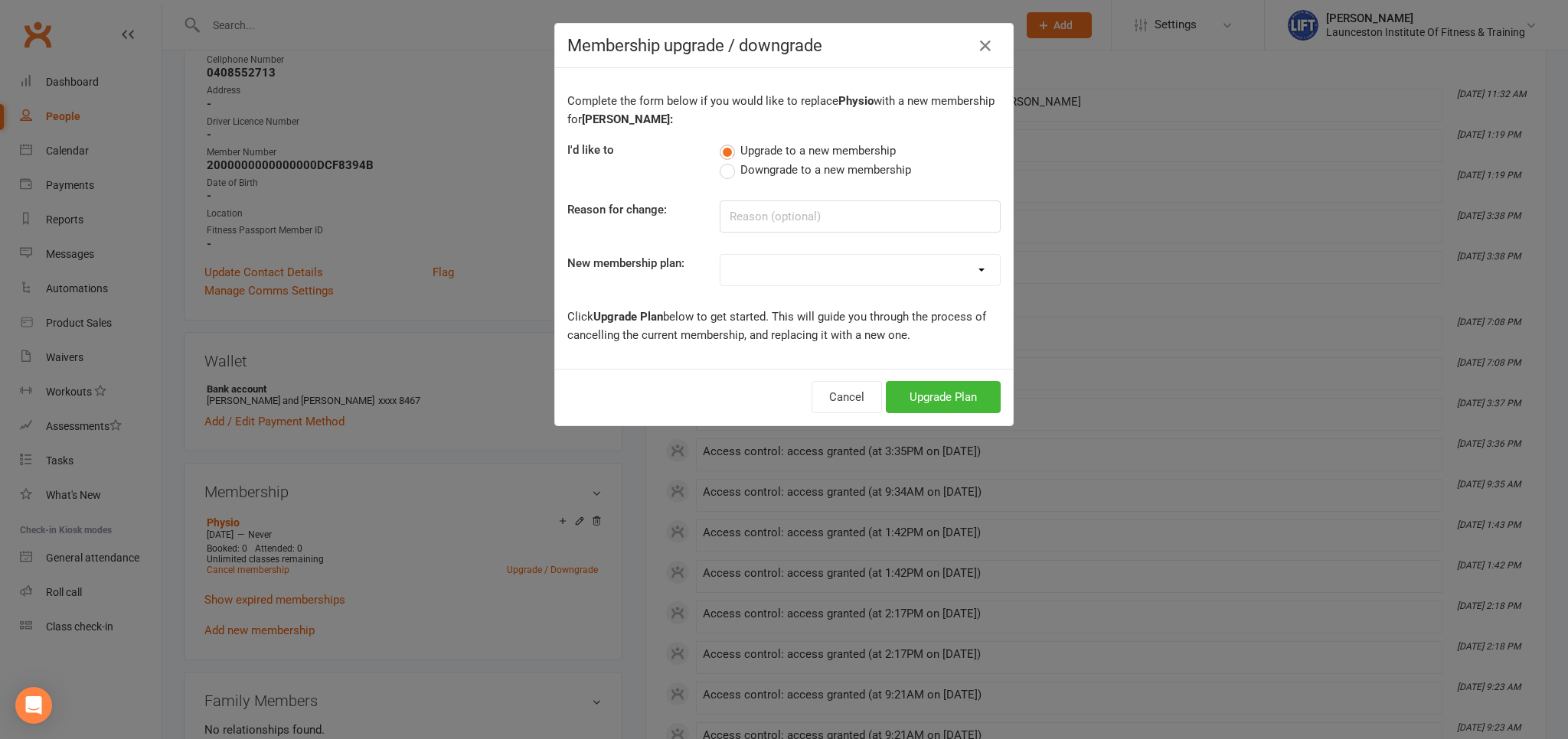
click at [720, 255] on select "24/7 Gym Membership Pilates Plus Membership Casual Visit- $20 Upfront 24/7 Gym …" at bounding box center [860, 270] width 279 height 31
select select "0"
click option "24/7 Gym Membership" at bounding box center [0, 0] width 0 height 0
drag, startPoint x: 940, startPoint y: 375, endPoint x: 955, endPoint y: 396, distance: 25.8
click at [941, 377] on div "Cancel Upgrade Plan" at bounding box center [784, 397] width 458 height 56
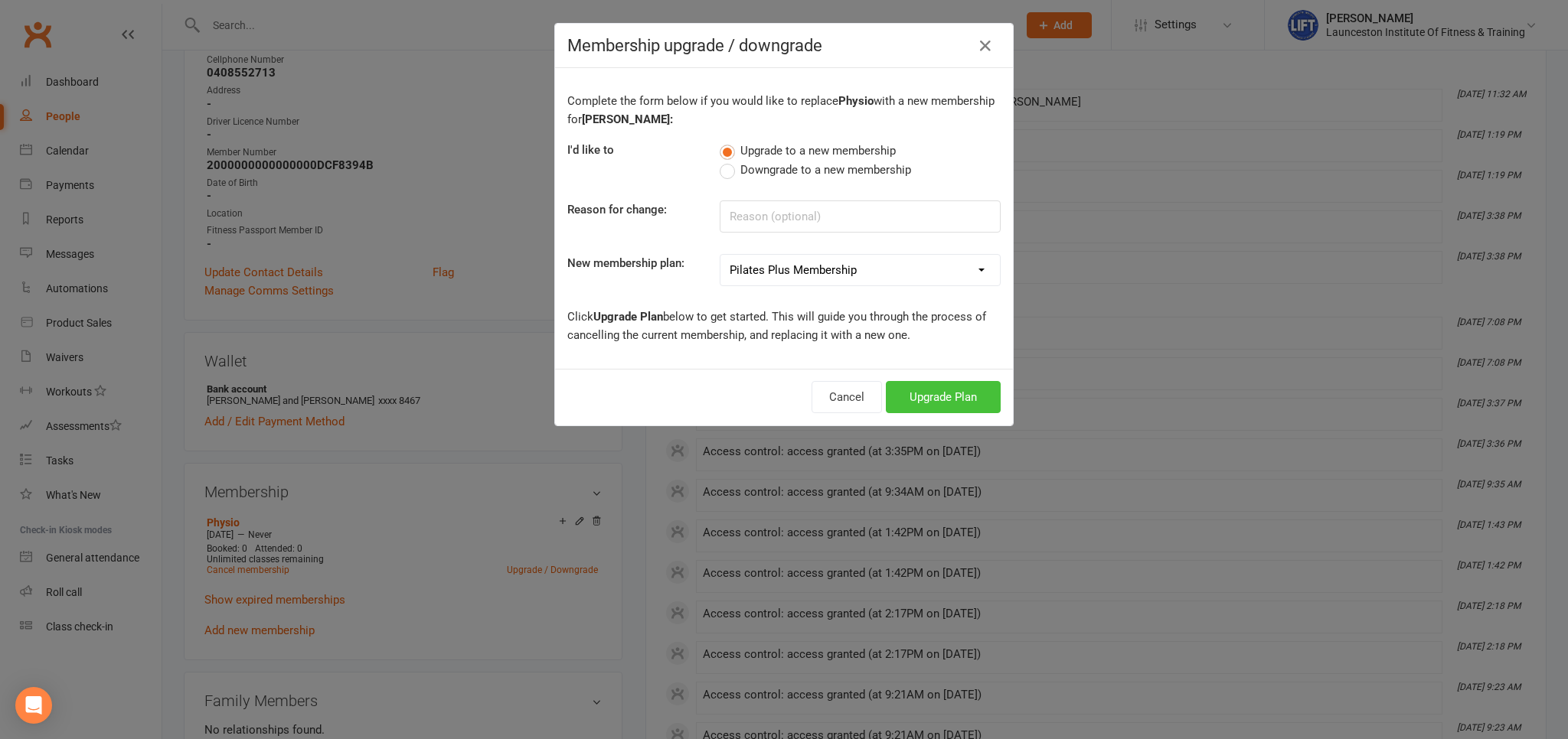
click at [955, 396] on button "Upgrade Plan" at bounding box center [943, 396] width 115 height 32
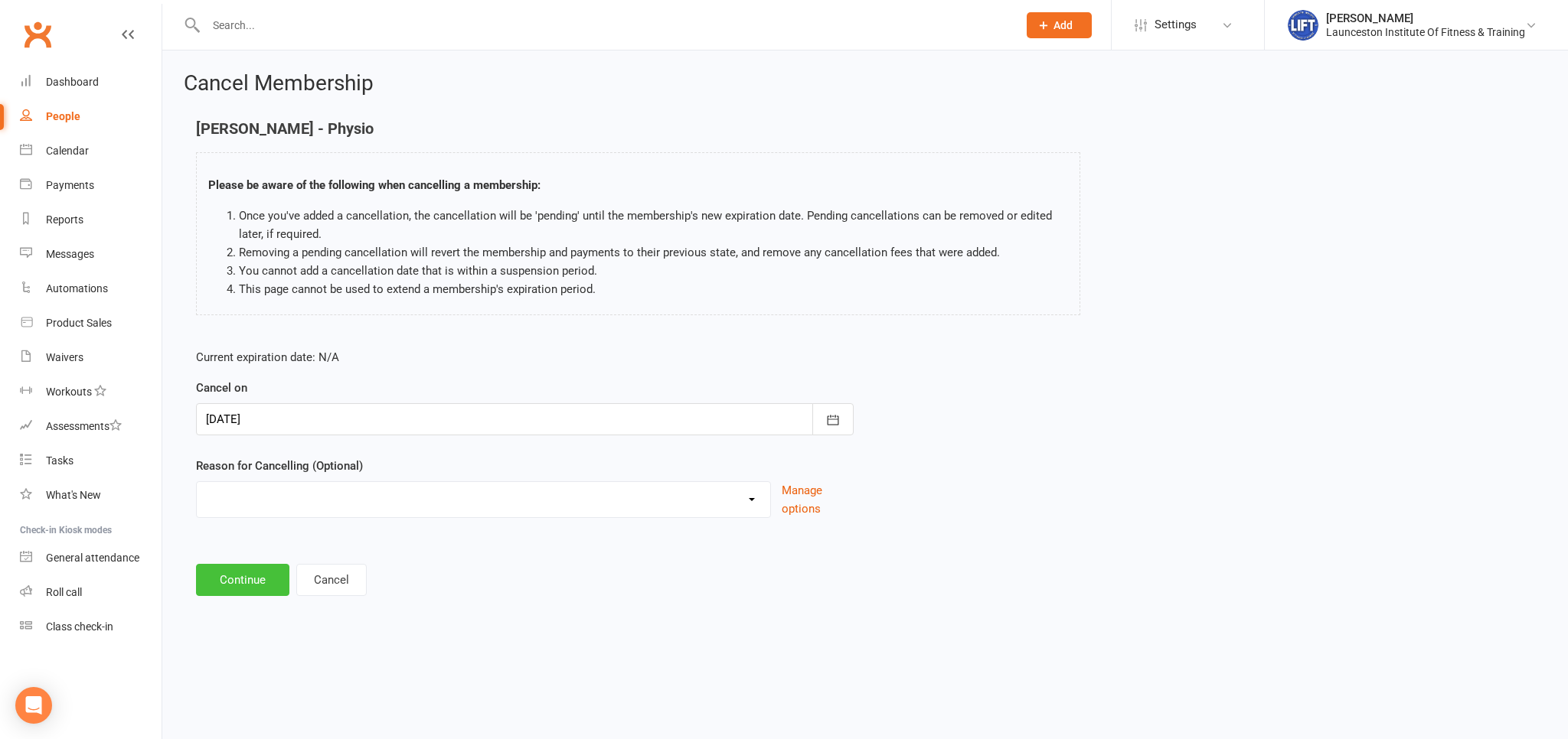
click at [253, 584] on button "Continue" at bounding box center [242, 579] width 93 height 32
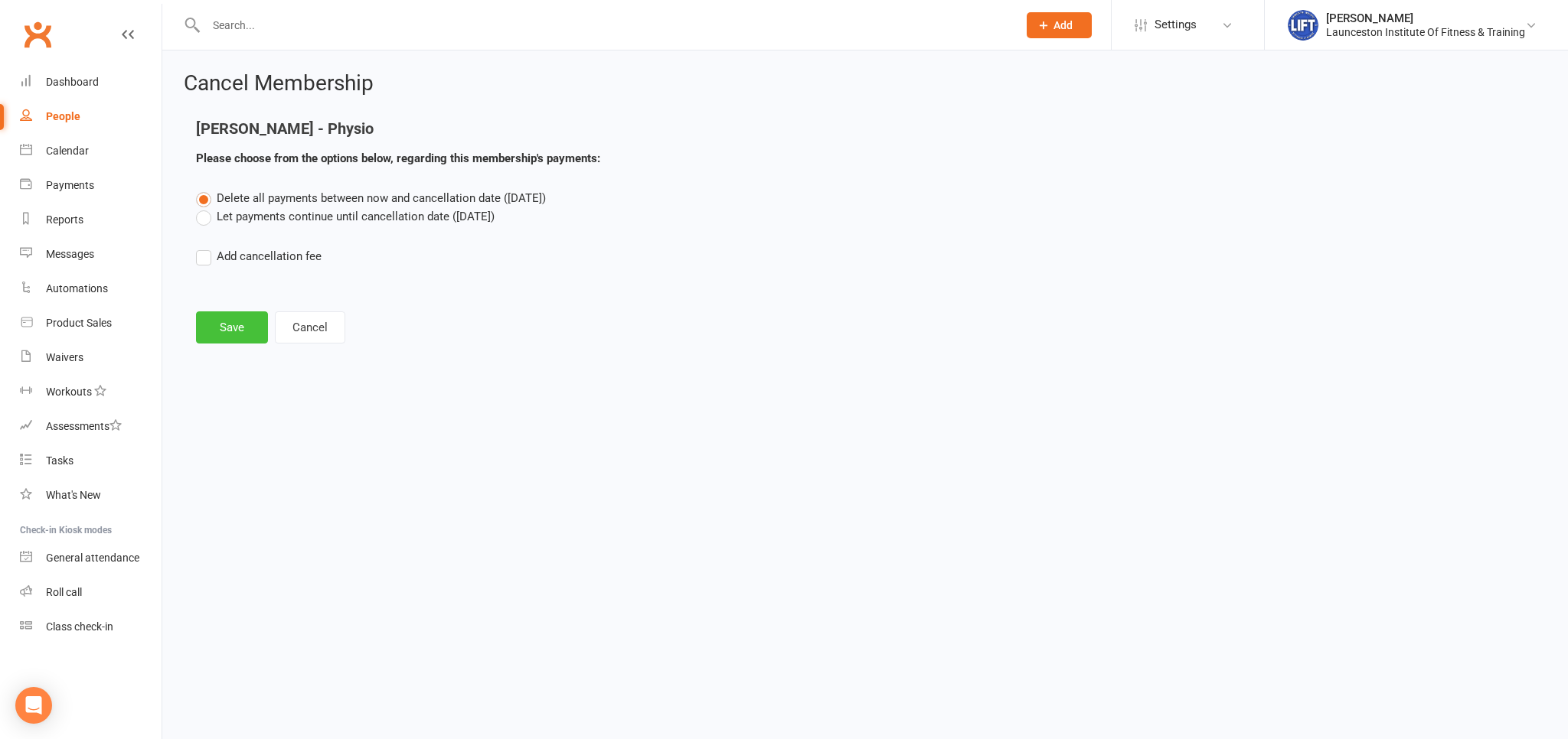
click at [234, 333] on button "Save" at bounding box center [231, 327] width 72 height 32
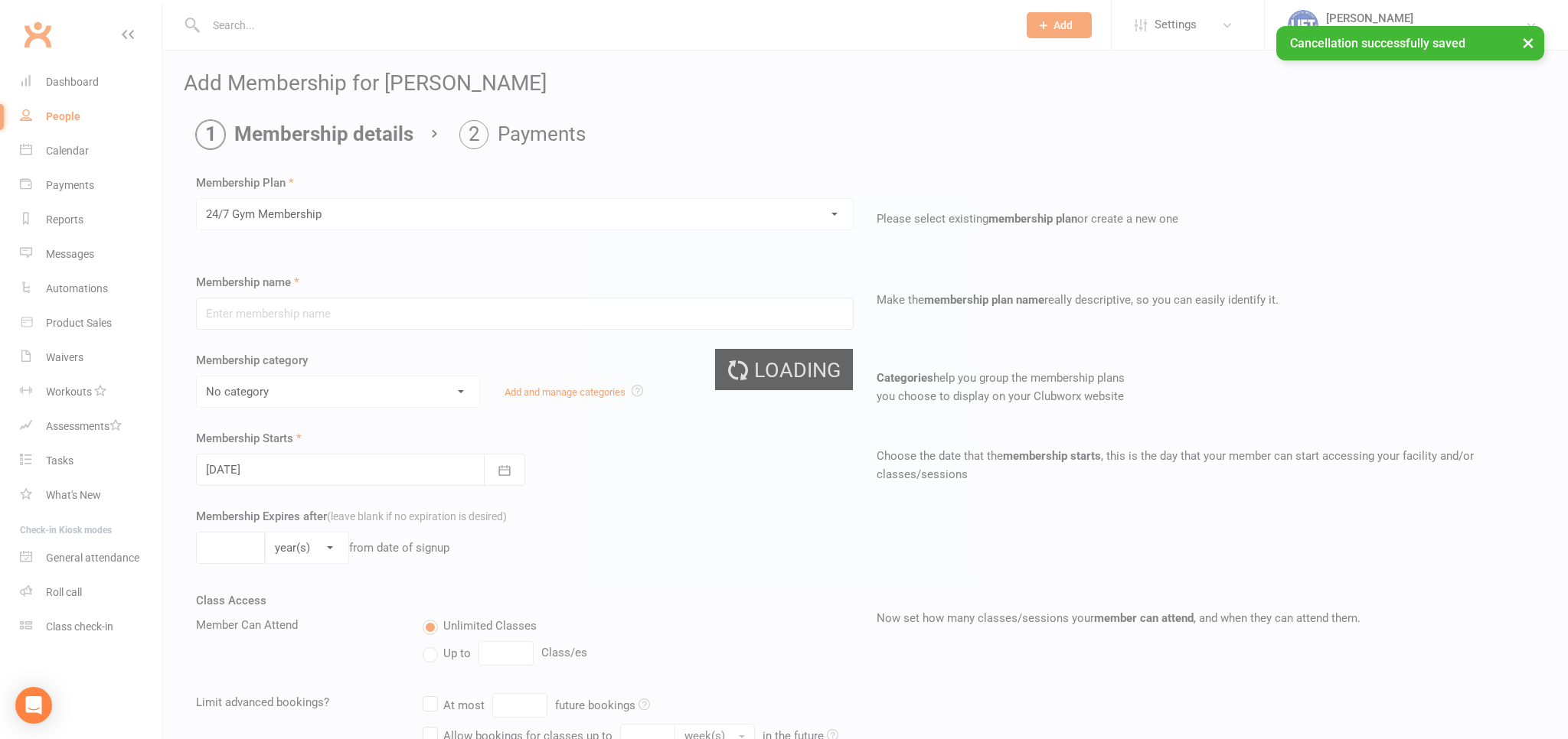
type input "24/7 Gym Membership"
select select "2"
type input "0"
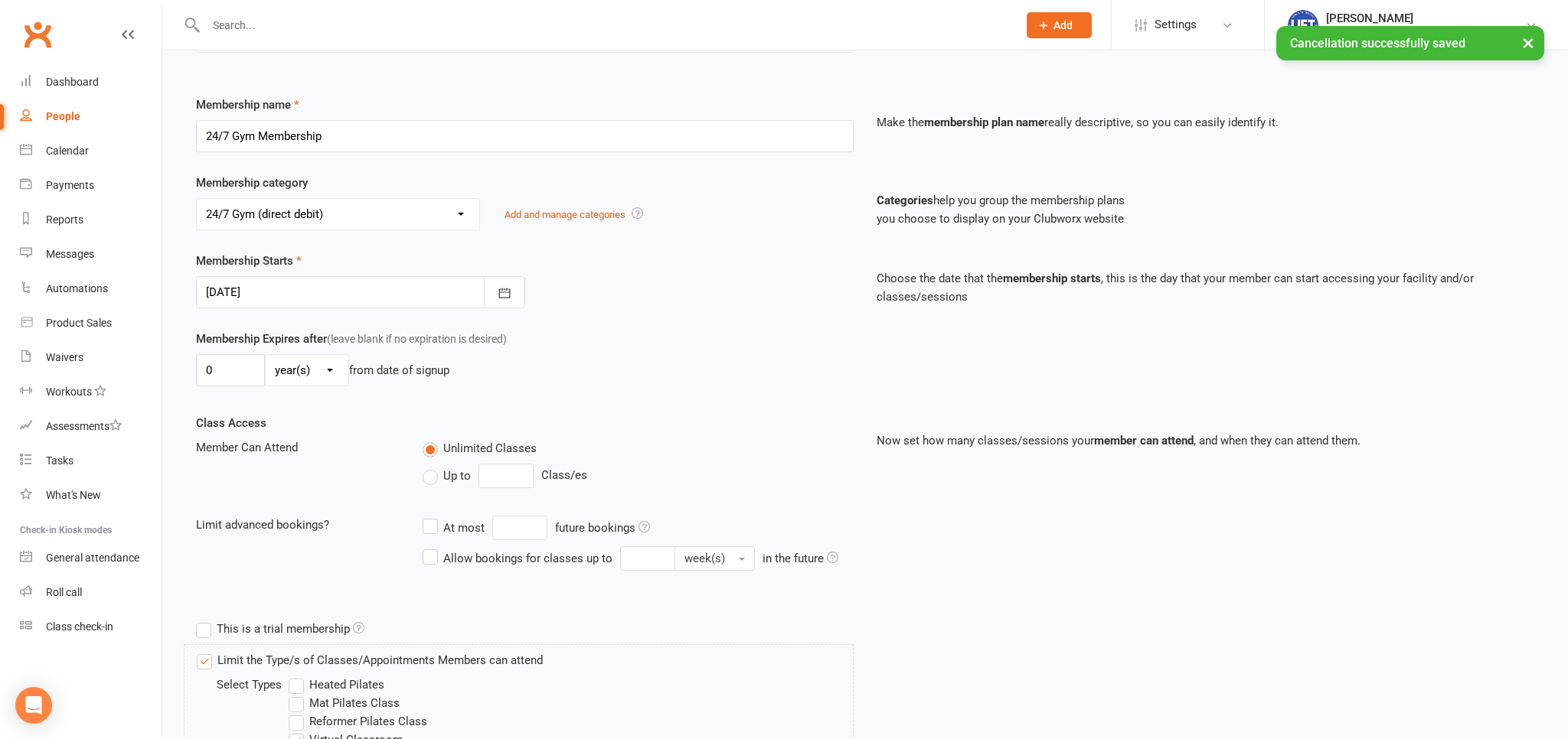
scroll to position [404, 0]
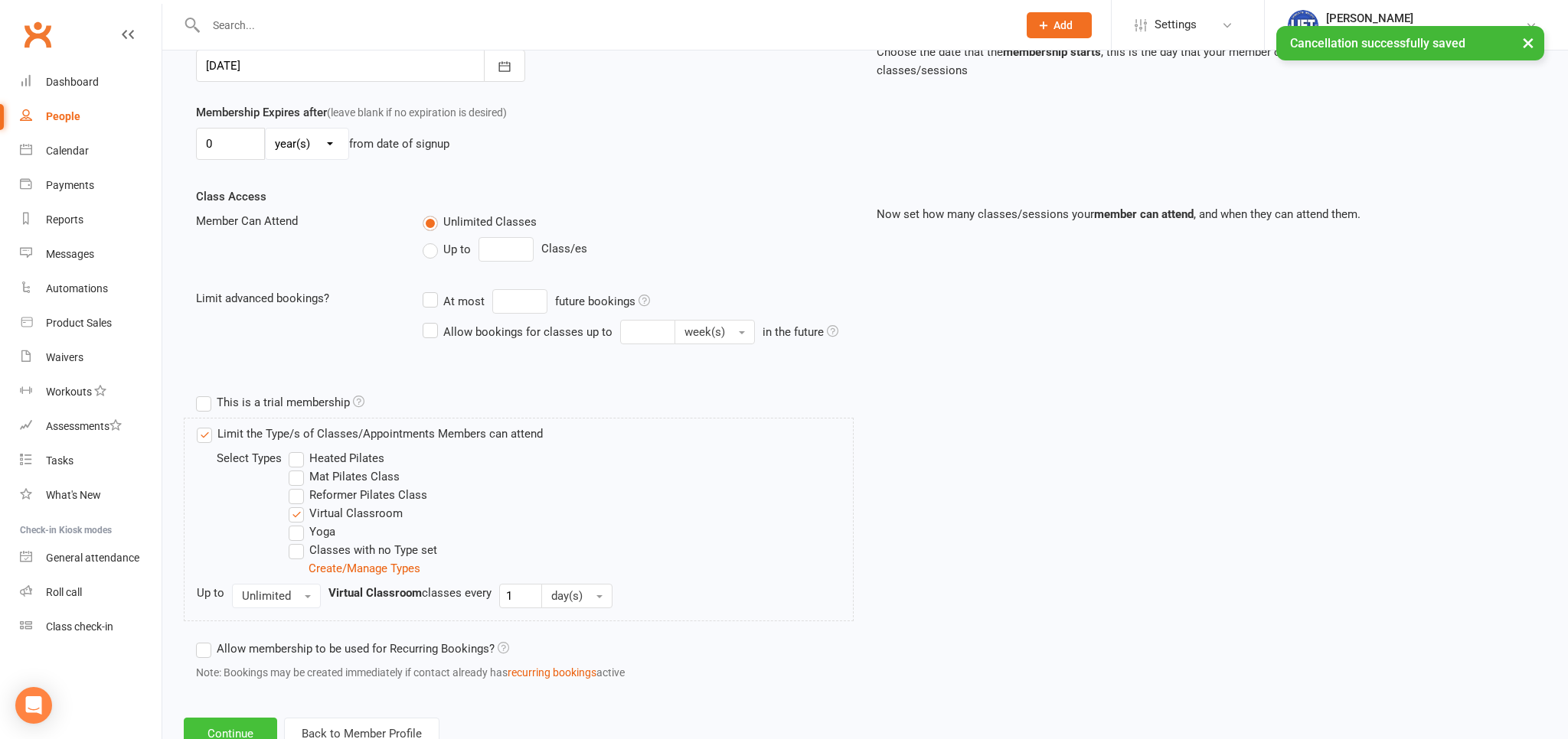
click at [243, 724] on button "Continue" at bounding box center [230, 734] width 93 height 32
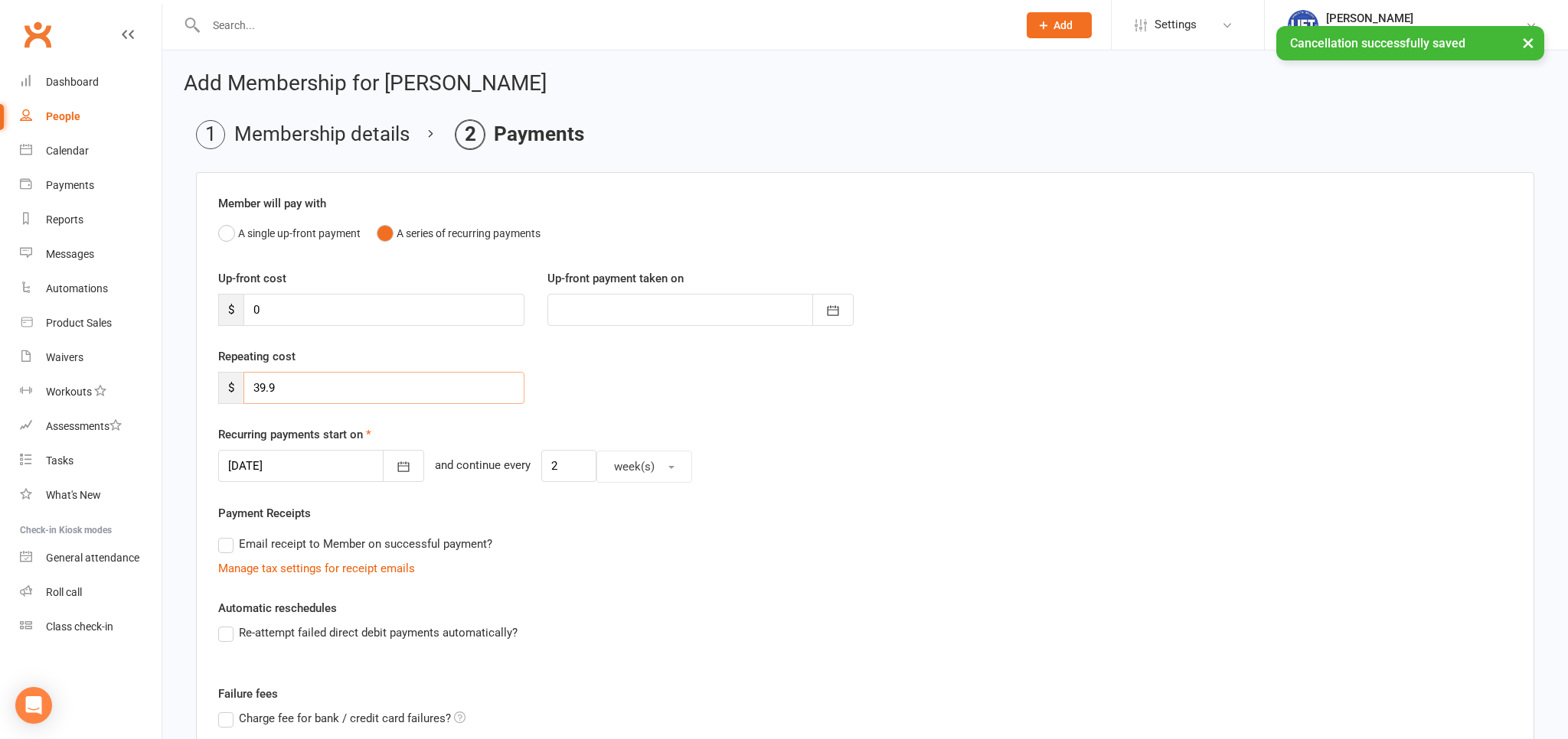
click at [326, 392] on input "39.9" at bounding box center [384, 387] width 281 height 32
type input "35"
click at [395, 469] on icon "button" at bounding box center [403, 466] width 15 height 15
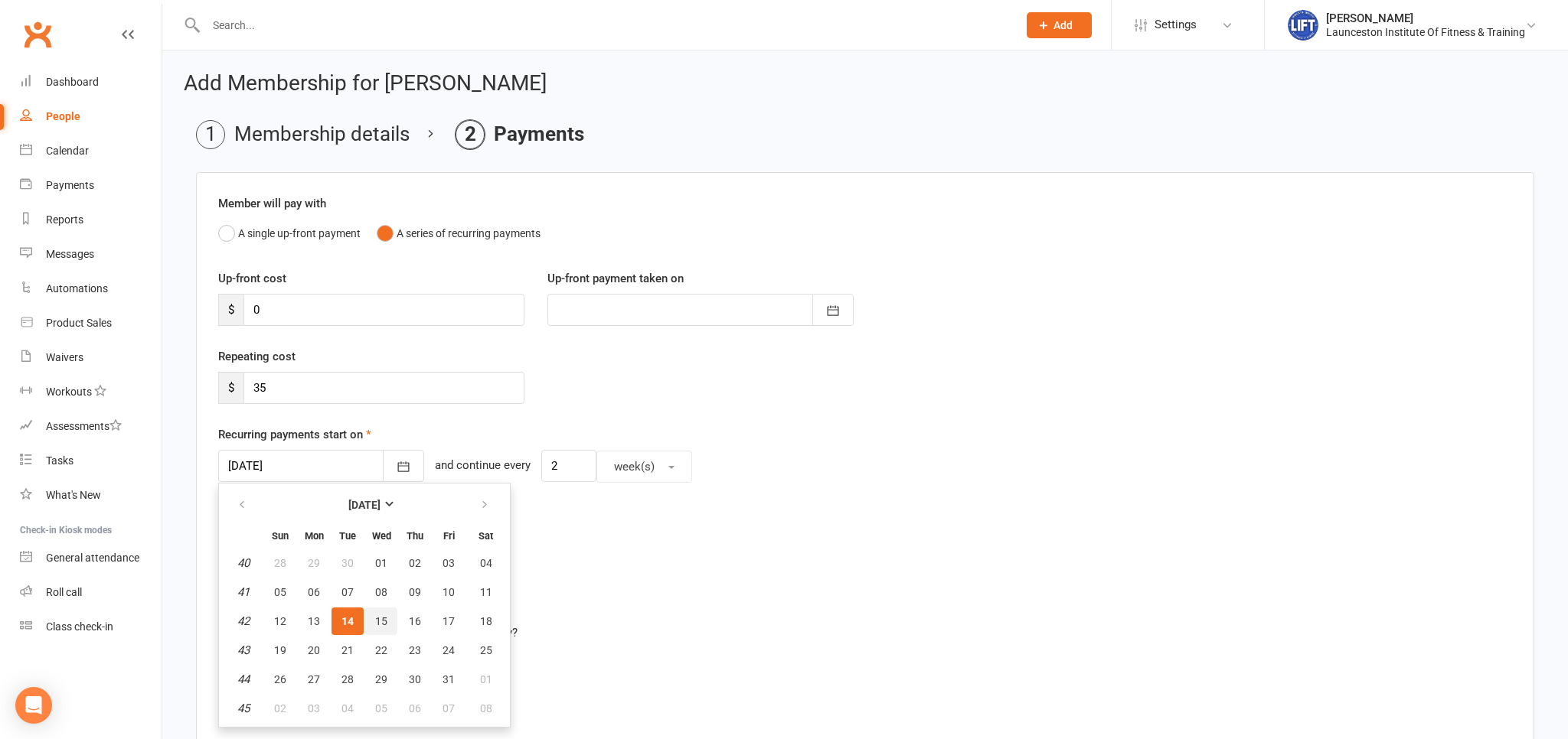
click at [376, 621] on span "15" at bounding box center [382, 622] width 13 height 13
type input "[DATE]"
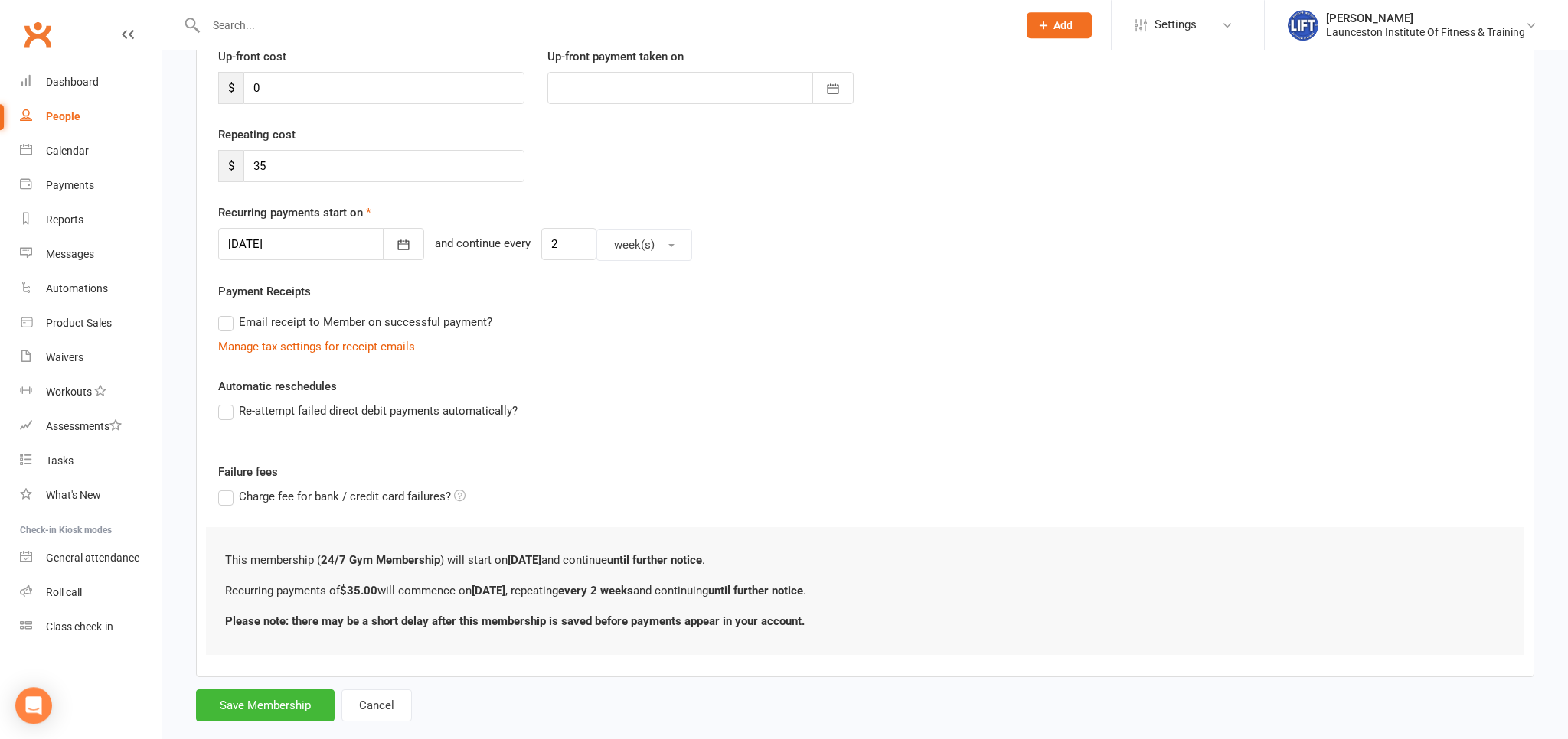
scroll to position [248, 0]
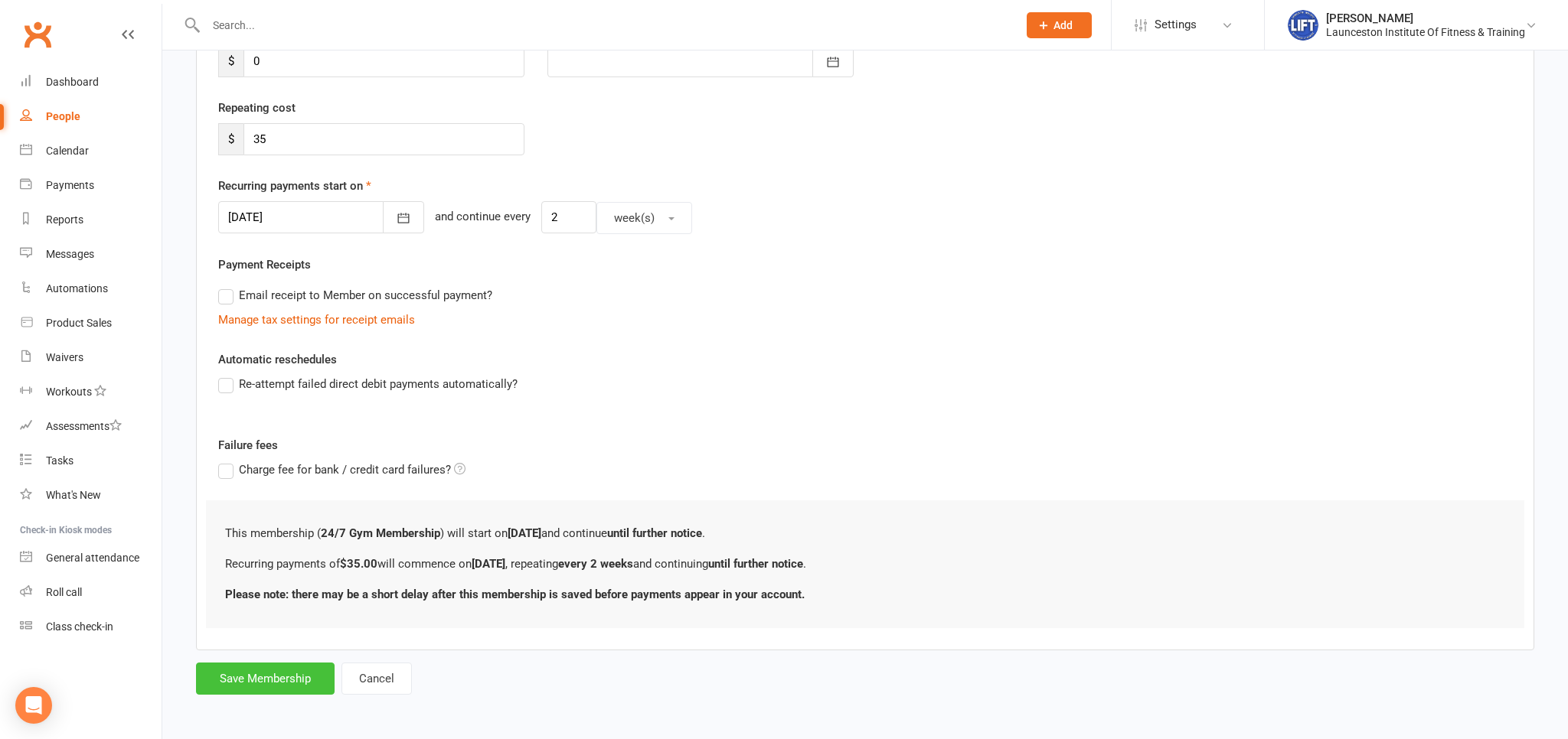
click at [270, 687] on button "Save Membership" at bounding box center [265, 678] width 139 height 32
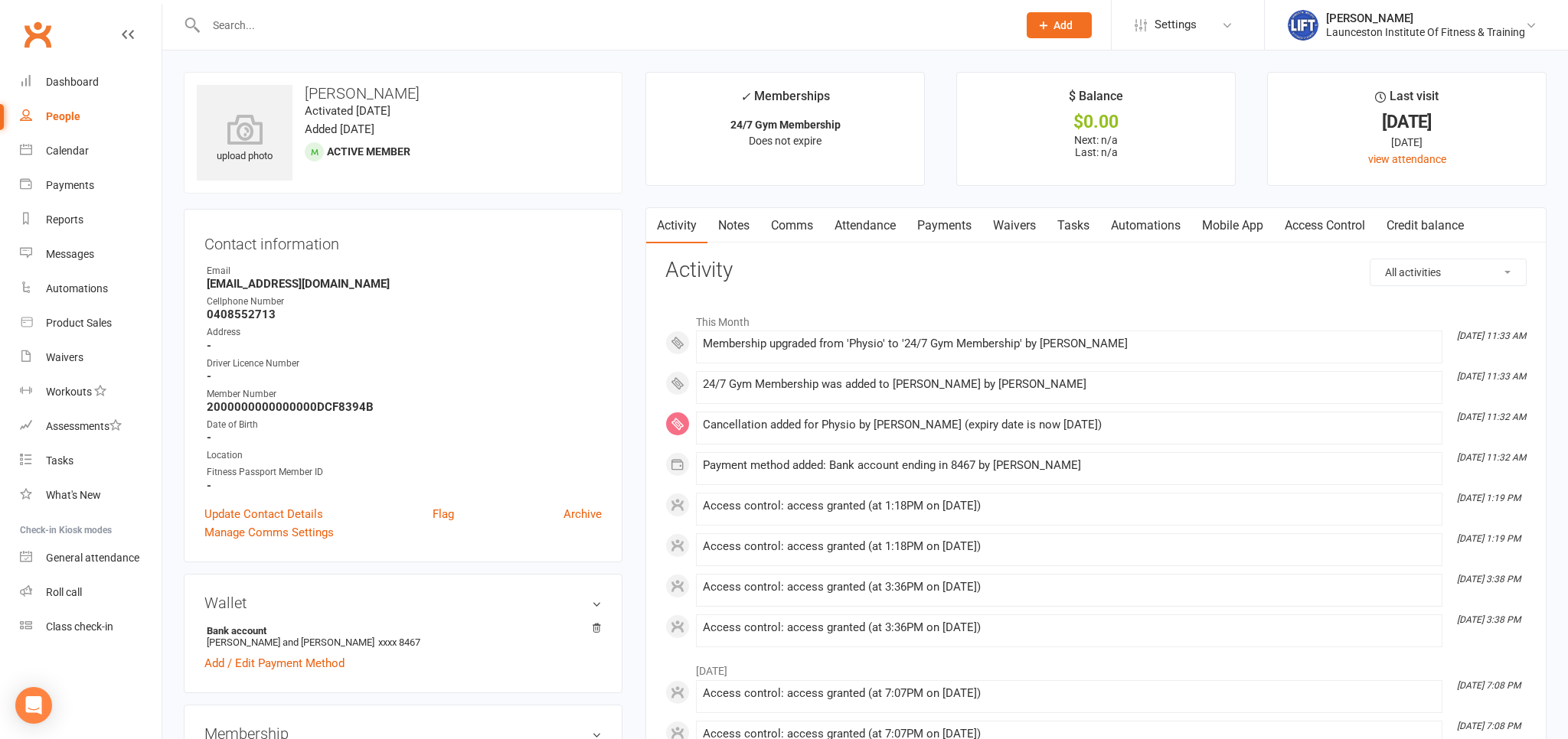
click at [489, 233] on h3 "Contact information" at bounding box center [403, 240] width 397 height 23
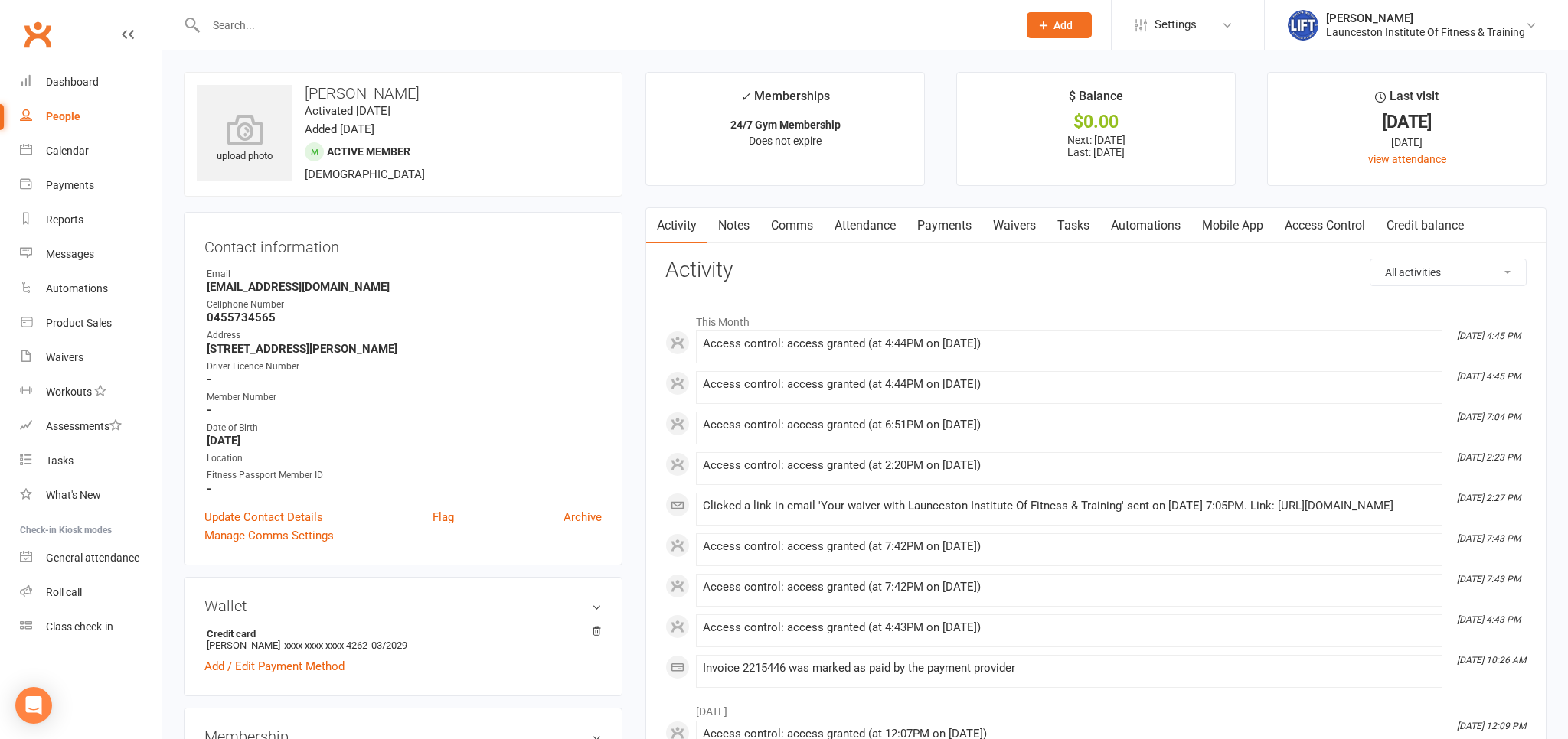
click at [479, 31] on input "text" at bounding box center [604, 25] width 805 height 22
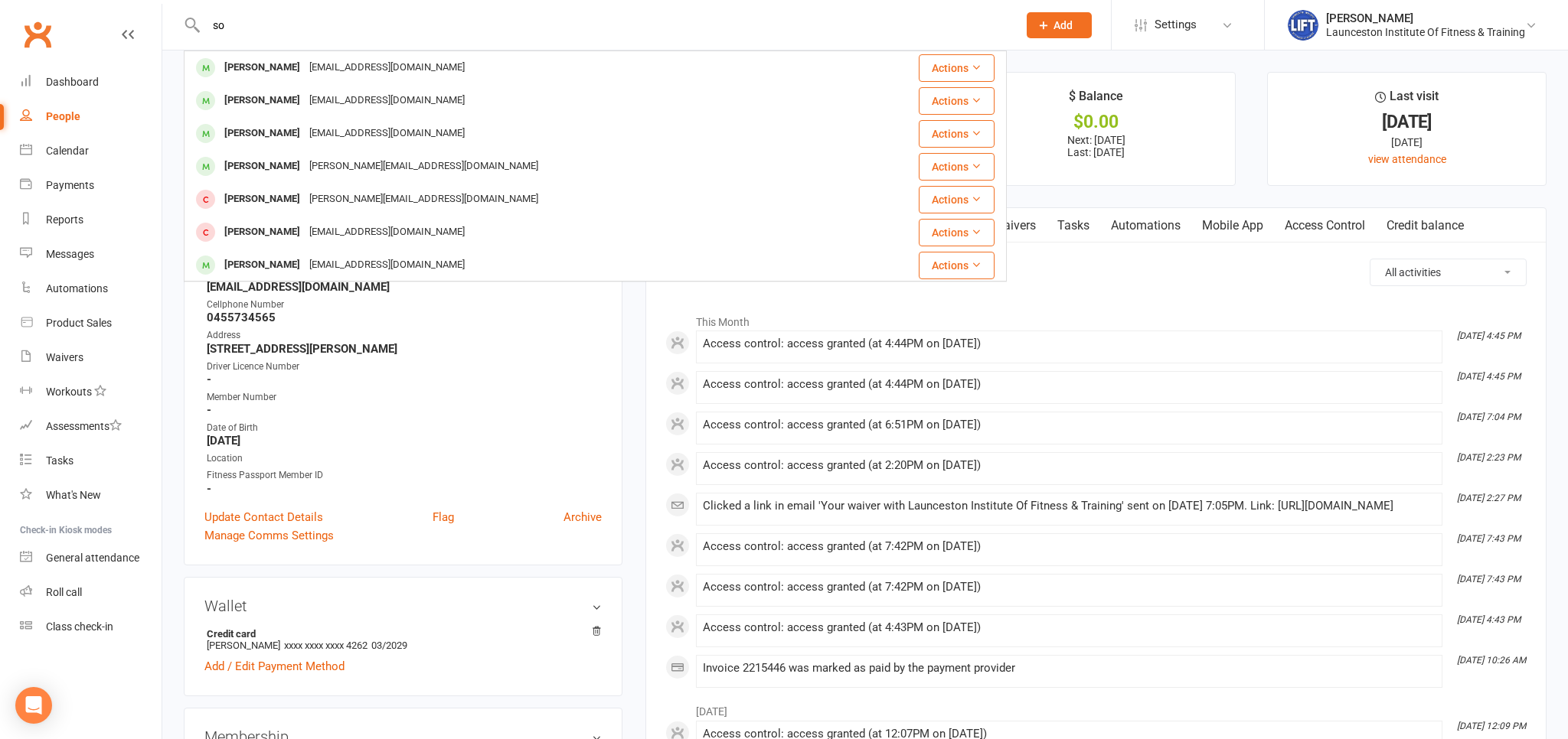
type input "s"
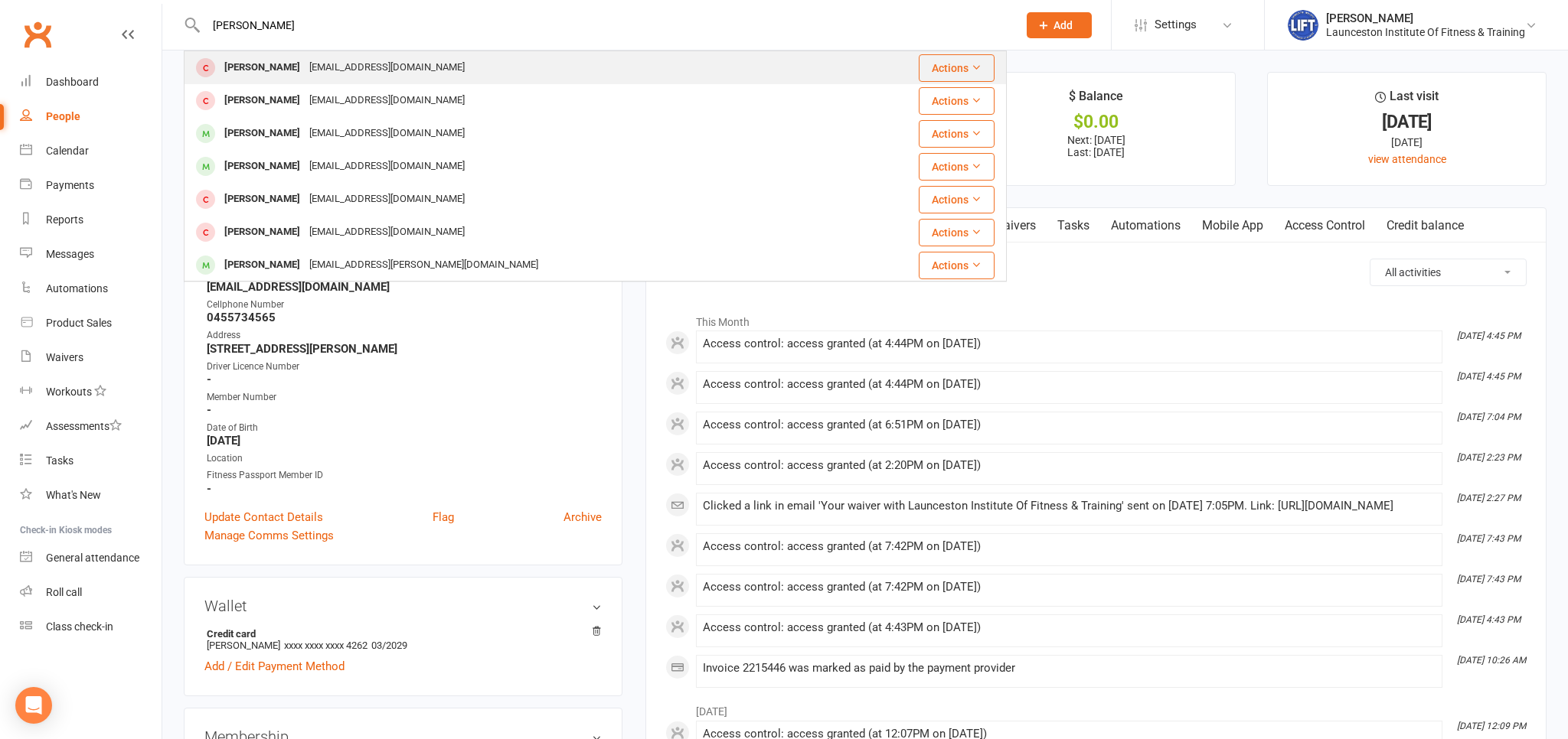
type input "[PERSON_NAME]"
click at [416, 72] on div "[EMAIL_ADDRESS][DOMAIN_NAME]" at bounding box center [386, 67] width 164 height 22
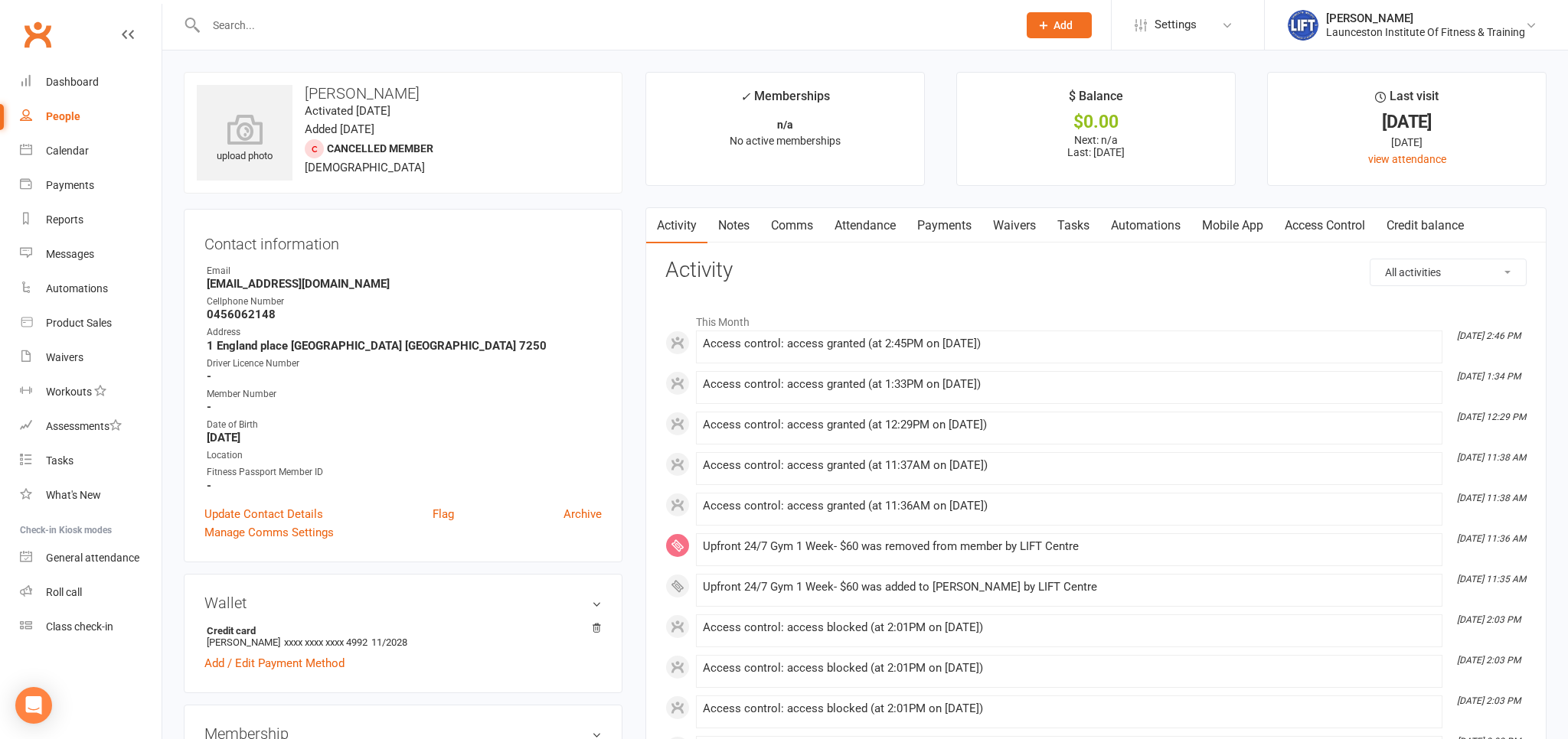
click at [935, 235] on link "Payments" at bounding box center [944, 226] width 76 height 35
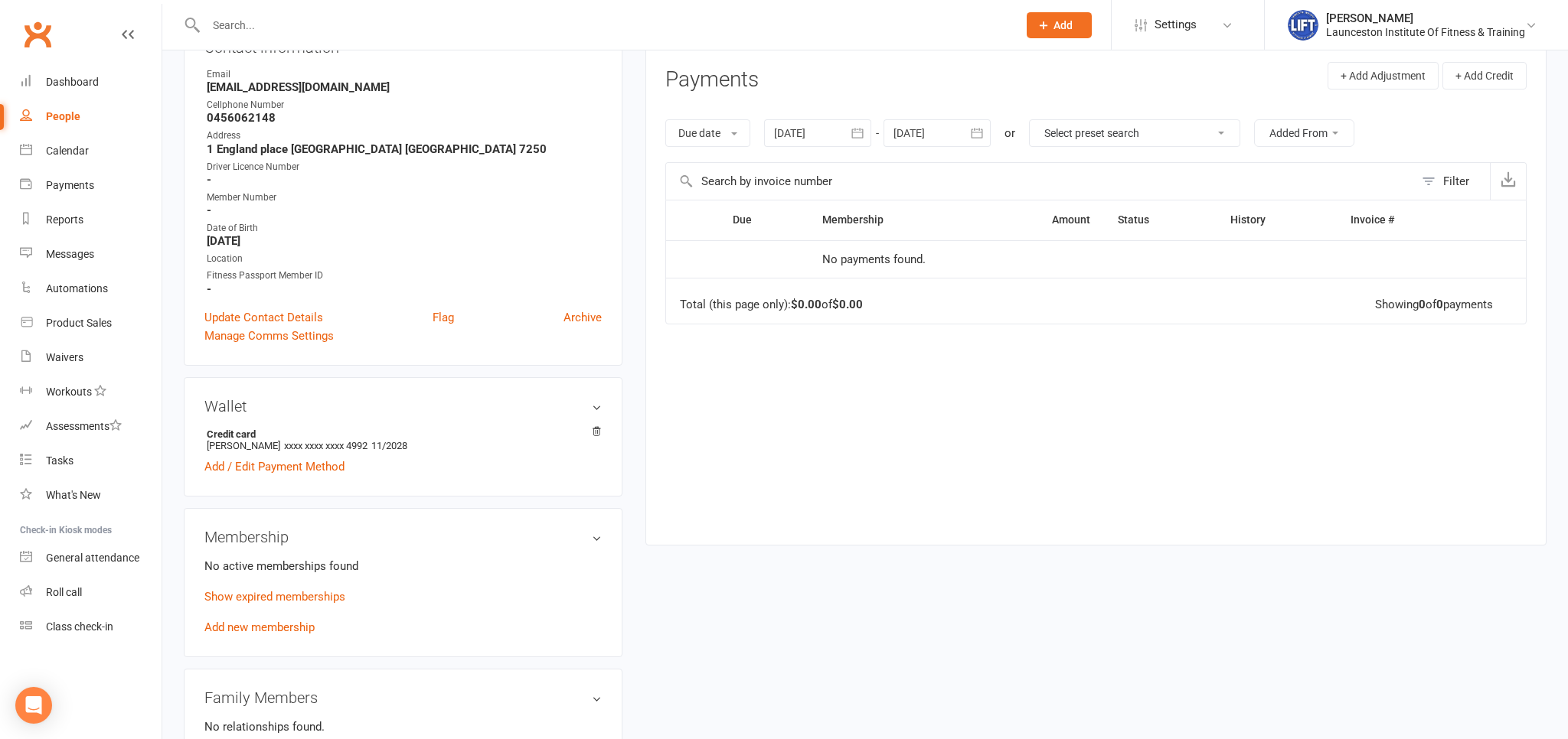
scroll to position [323, 0]
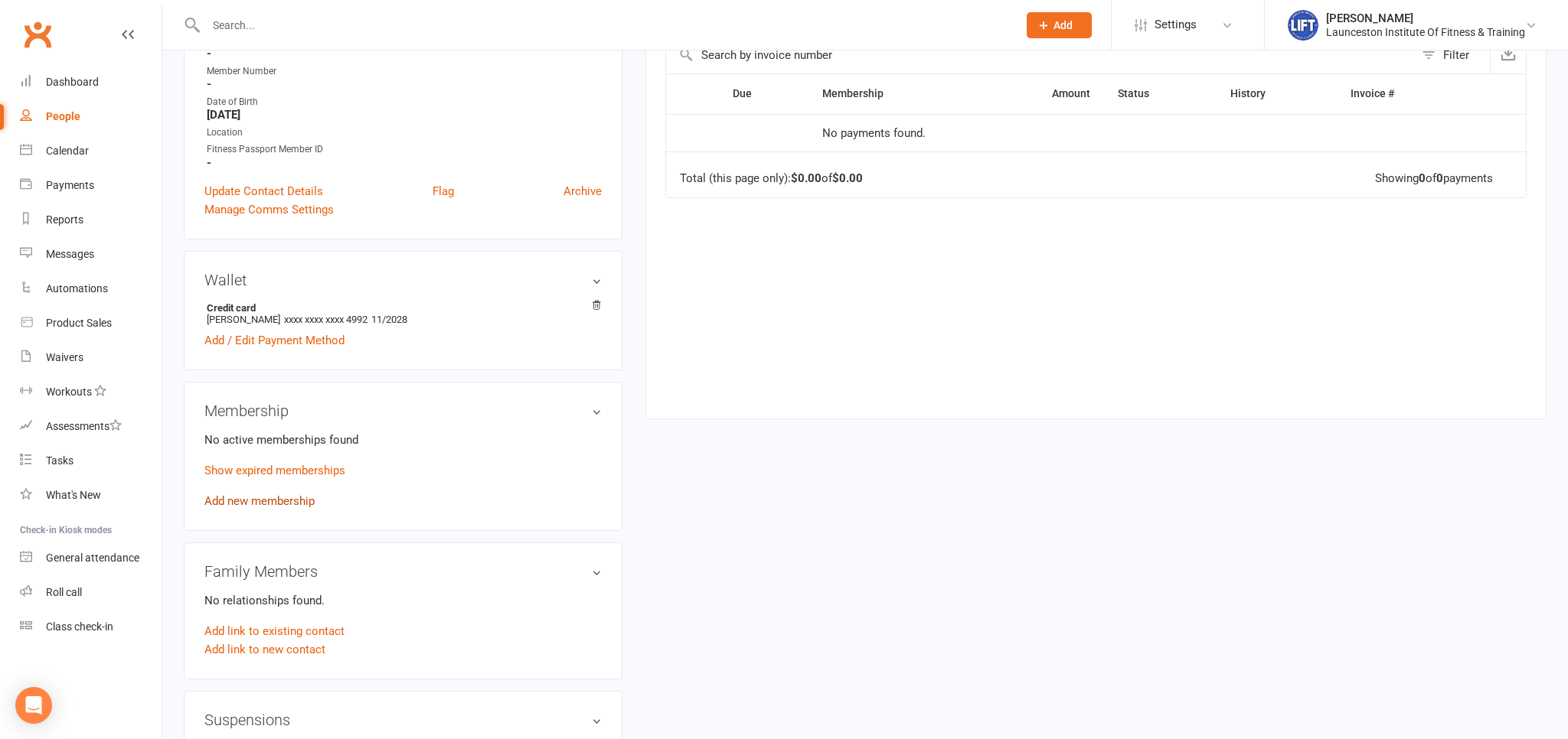
click at [258, 503] on link "Add new membership" at bounding box center [259, 501] width 111 height 14
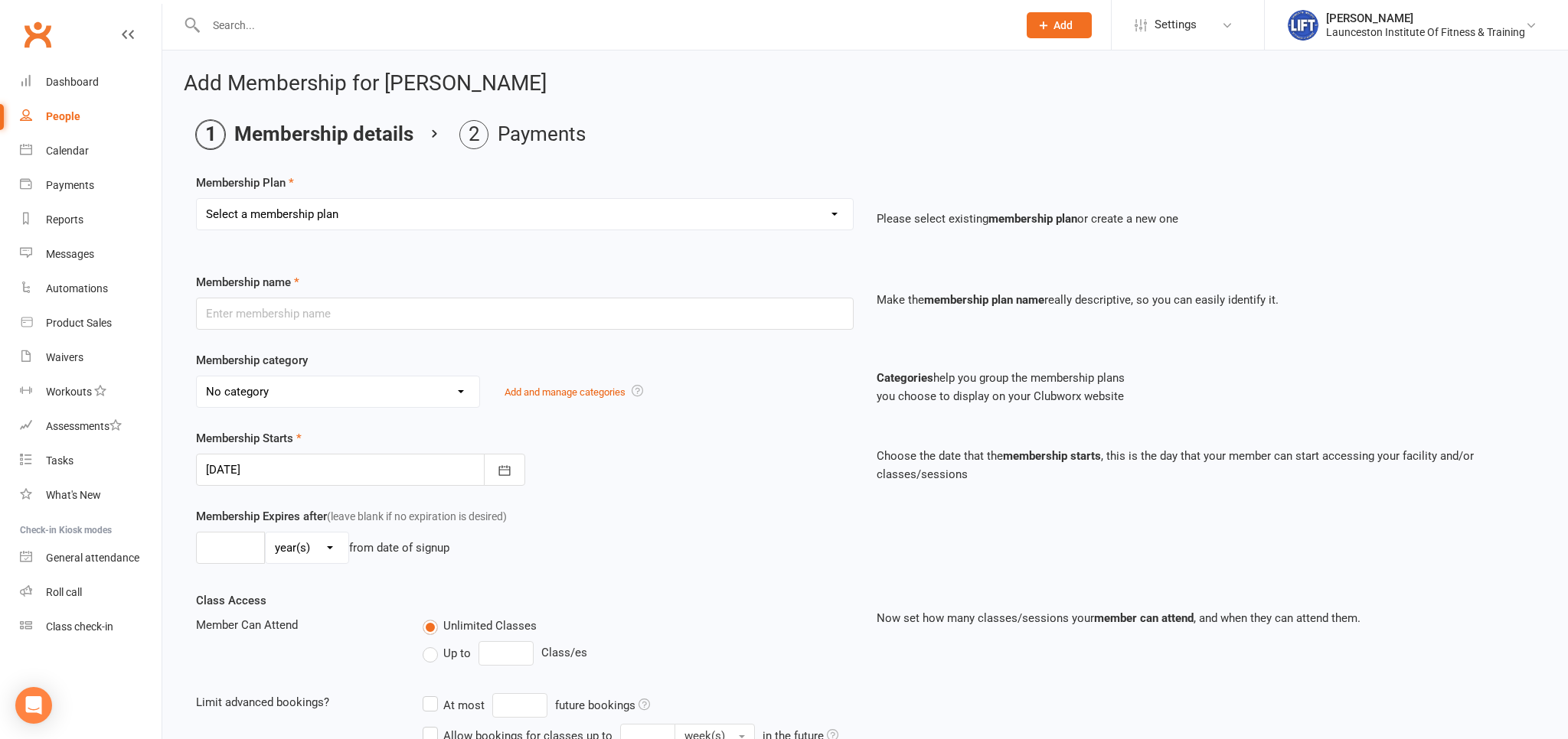
click at [390, 197] on div "Membership Plan Select a membership plan Create new Membership Plan 24/7 Gym Me…" at bounding box center [864, 213] width 1338 height 78
click at [197, 199] on select "Select a membership plan Create new Membership Plan 24/7 Gym Membership Pilates…" at bounding box center [524, 214] width 656 height 31
select select "4"
click option "Upfront 24/7 Gym 1 Week- $60" at bounding box center [0, 0] width 0 height 0
type input "Upfront 24/7 Gym 1 Week- $60"
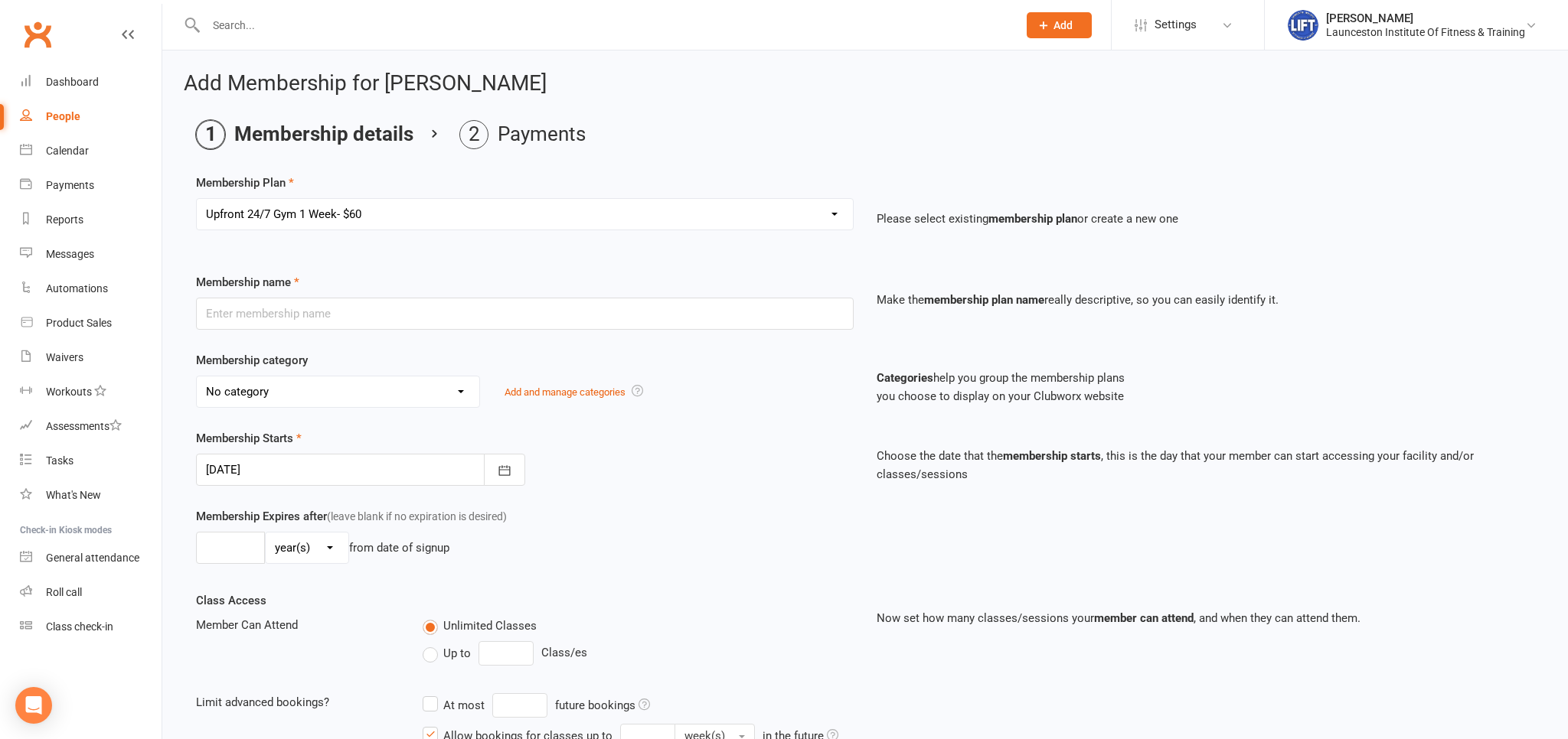
select select "32"
type input "1"
select select "1"
type input "1"
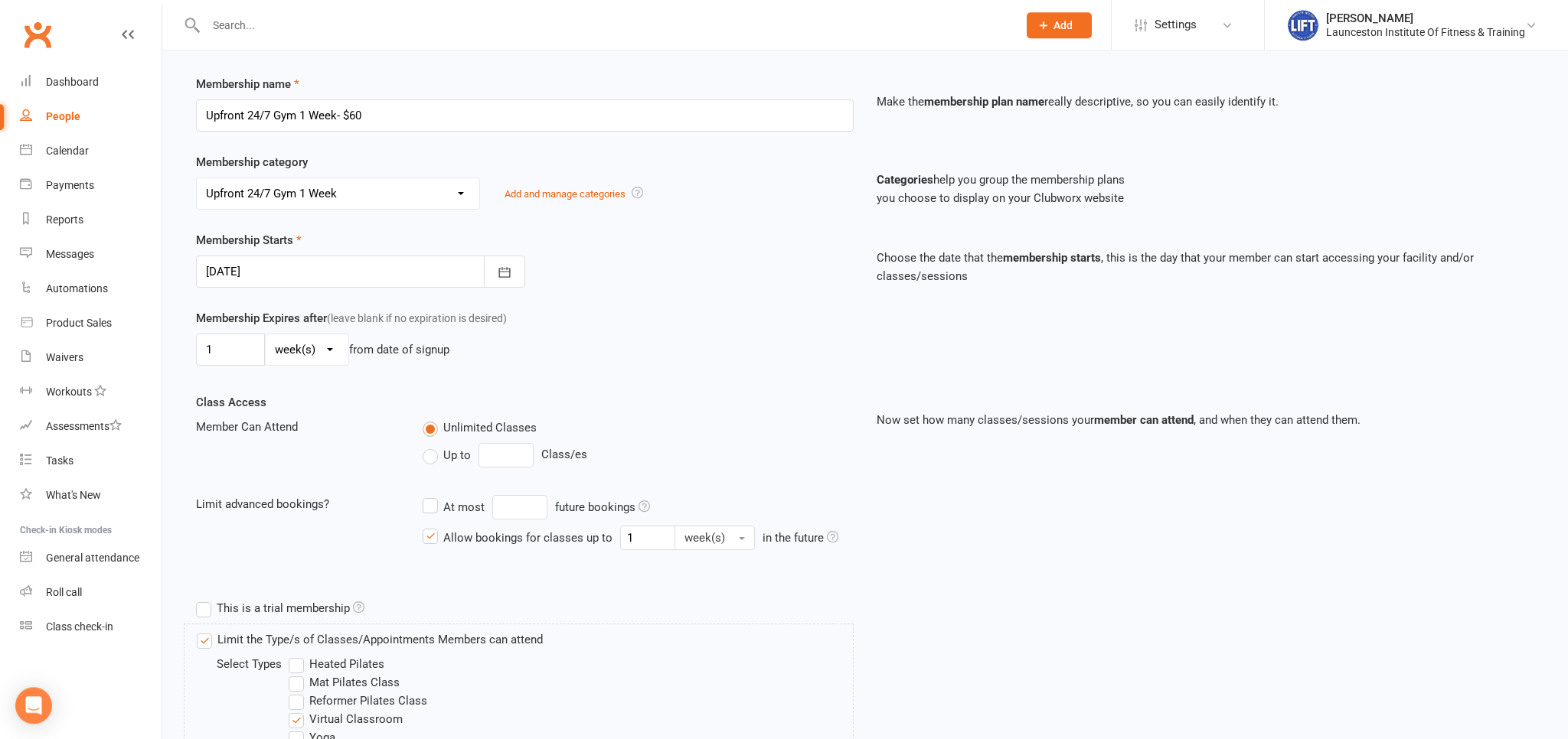
scroll to position [404, 0]
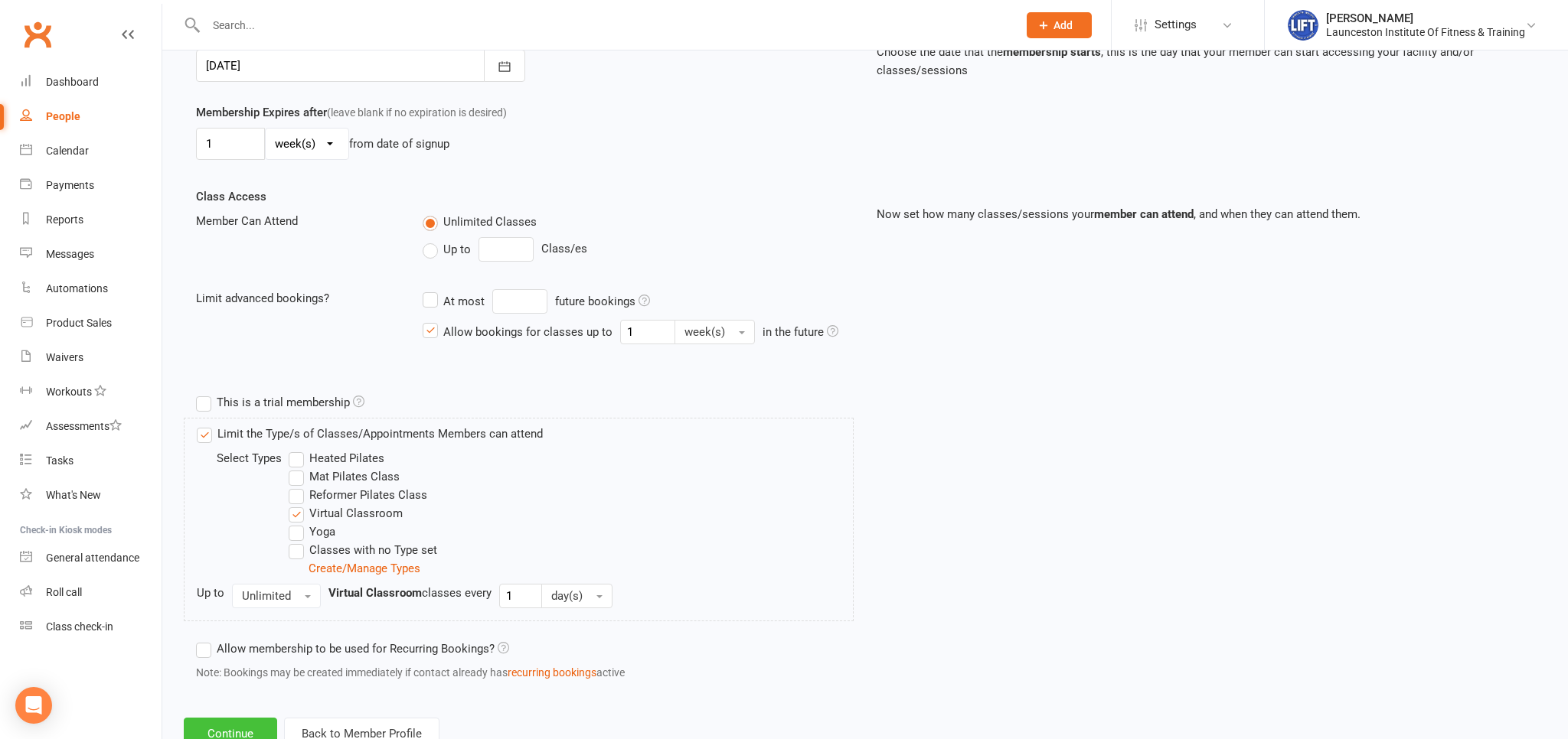
click at [262, 726] on button "Continue" at bounding box center [230, 734] width 93 height 32
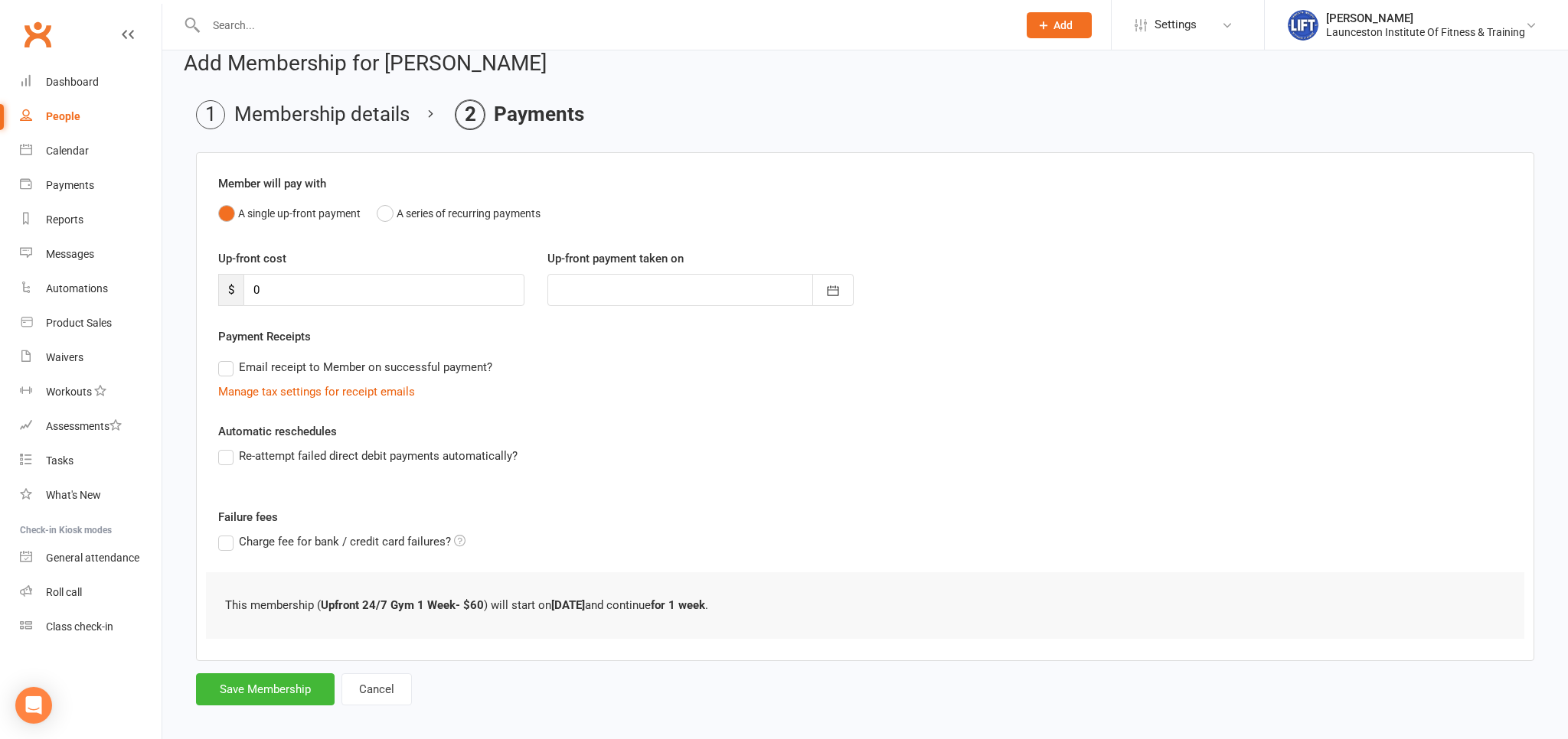
scroll to position [31, 0]
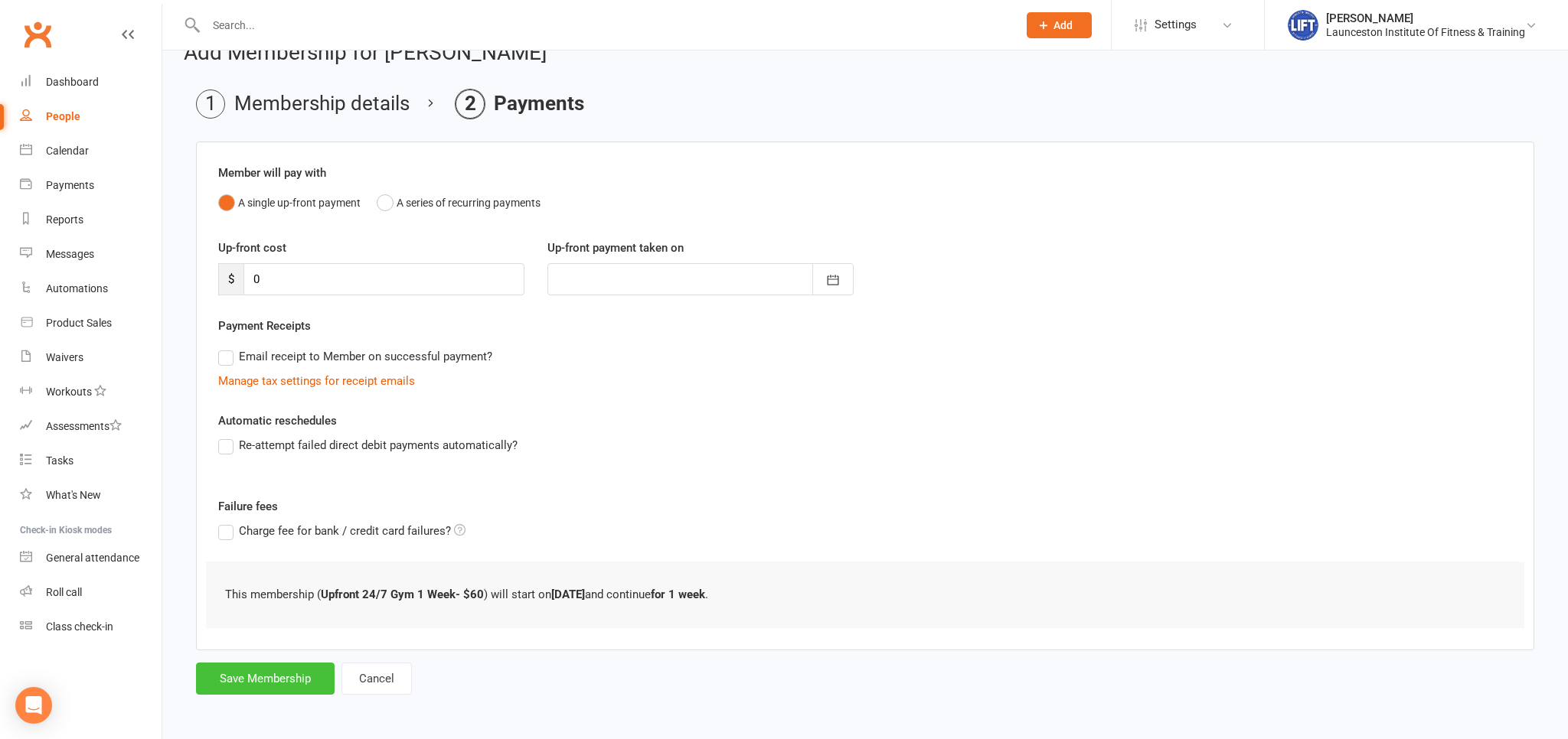
click at [271, 685] on button "Save Membership" at bounding box center [265, 678] width 139 height 32
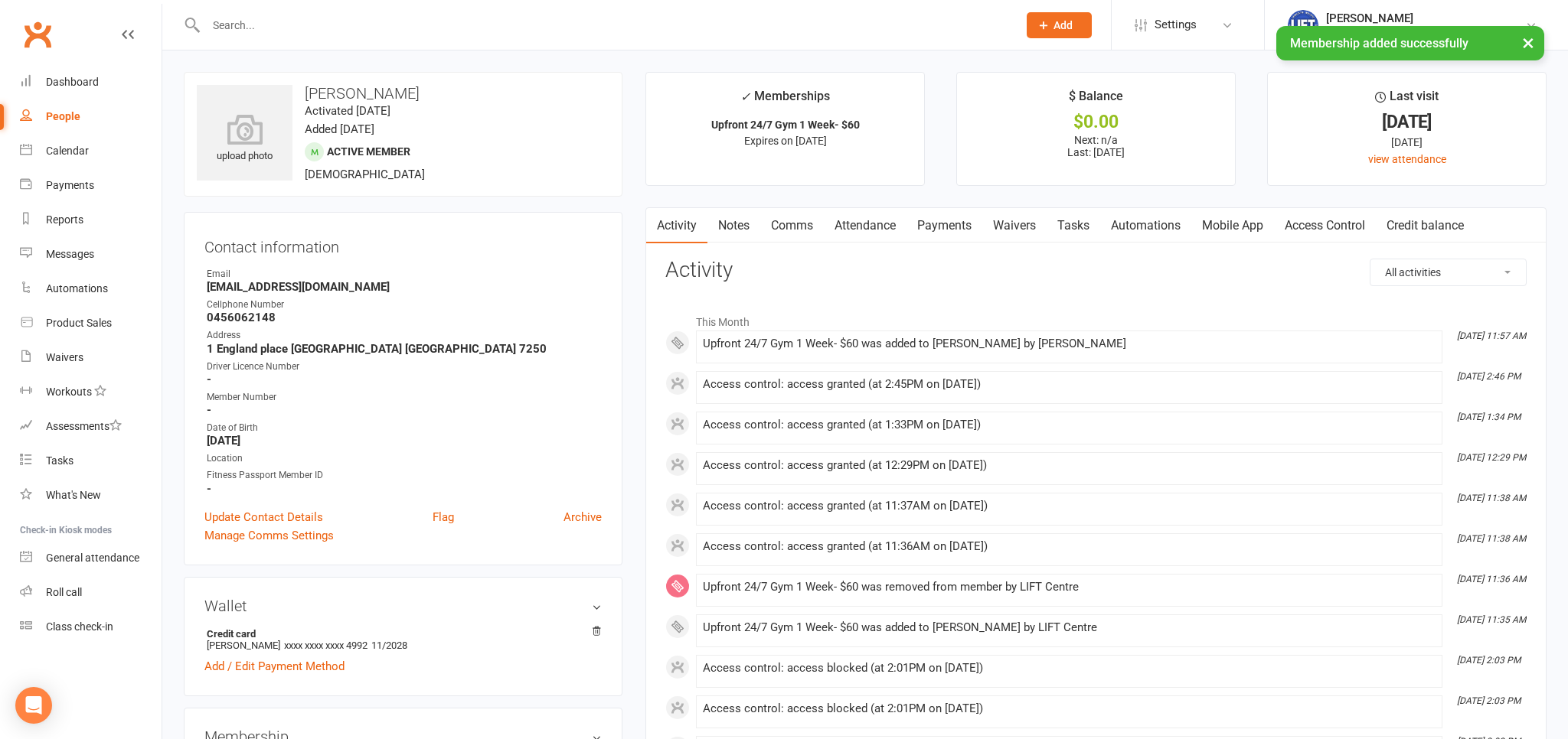
click at [1310, 228] on link "Access Control" at bounding box center [1325, 226] width 102 height 35
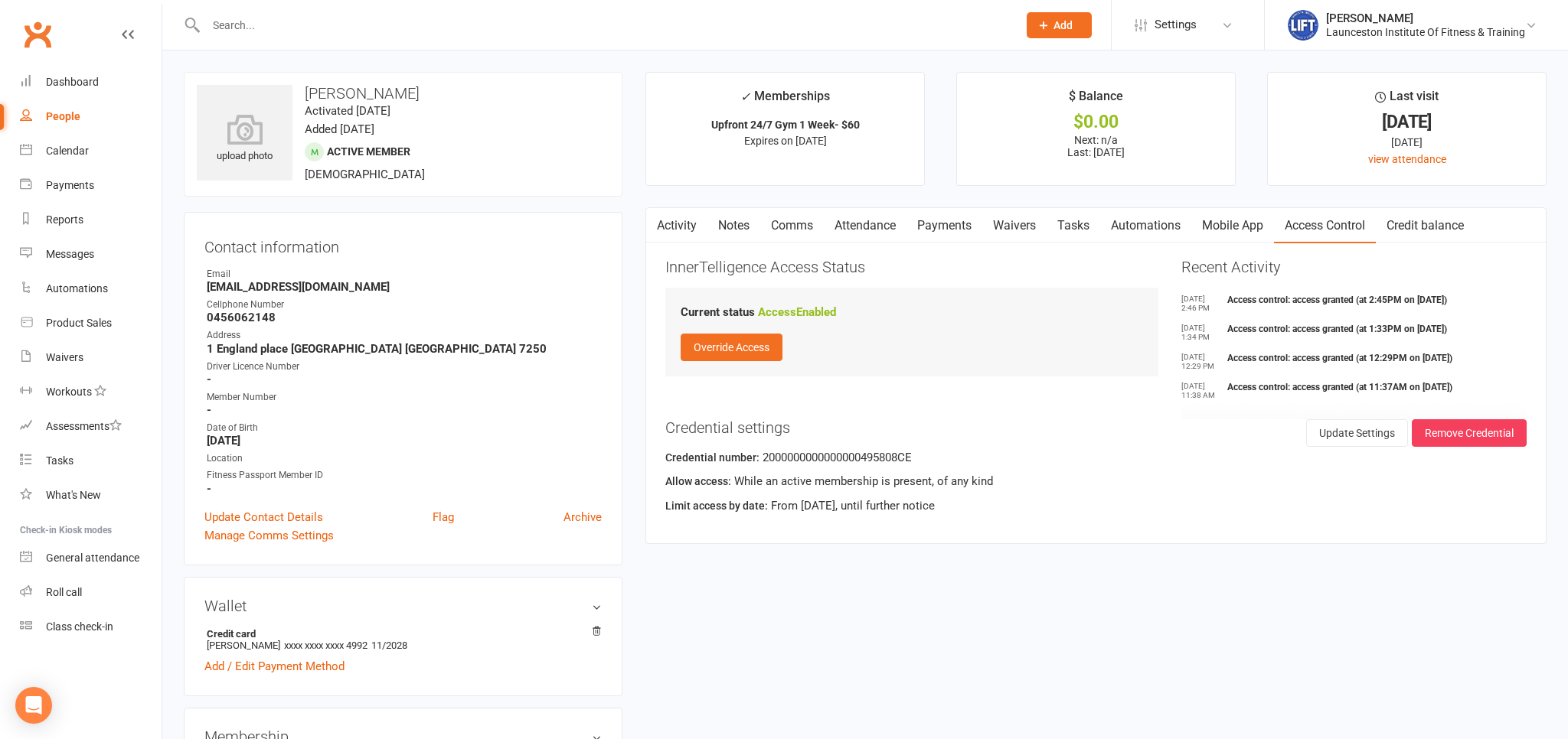
click at [460, 27] on input "text" at bounding box center [604, 25] width 805 height 22
click at [378, 203] on contact-information "upload photo [PERSON_NAME] Activated [DATE] Added [DATE] Active member [DEMOGRA…" at bounding box center [404, 318] width 439 height 493
click at [396, 191] on div "upload photo [PERSON_NAME] Activated [DATE] Added [DATE] Active member [DEMOGRA…" at bounding box center [404, 134] width 439 height 125
click at [403, 203] on contact-information "upload photo [PERSON_NAME] Activated [DATE] Added [DATE] Active member [DEMOGRA…" at bounding box center [404, 318] width 439 height 493
click at [383, 7] on div at bounding box center [595, 24] width 823 height 50
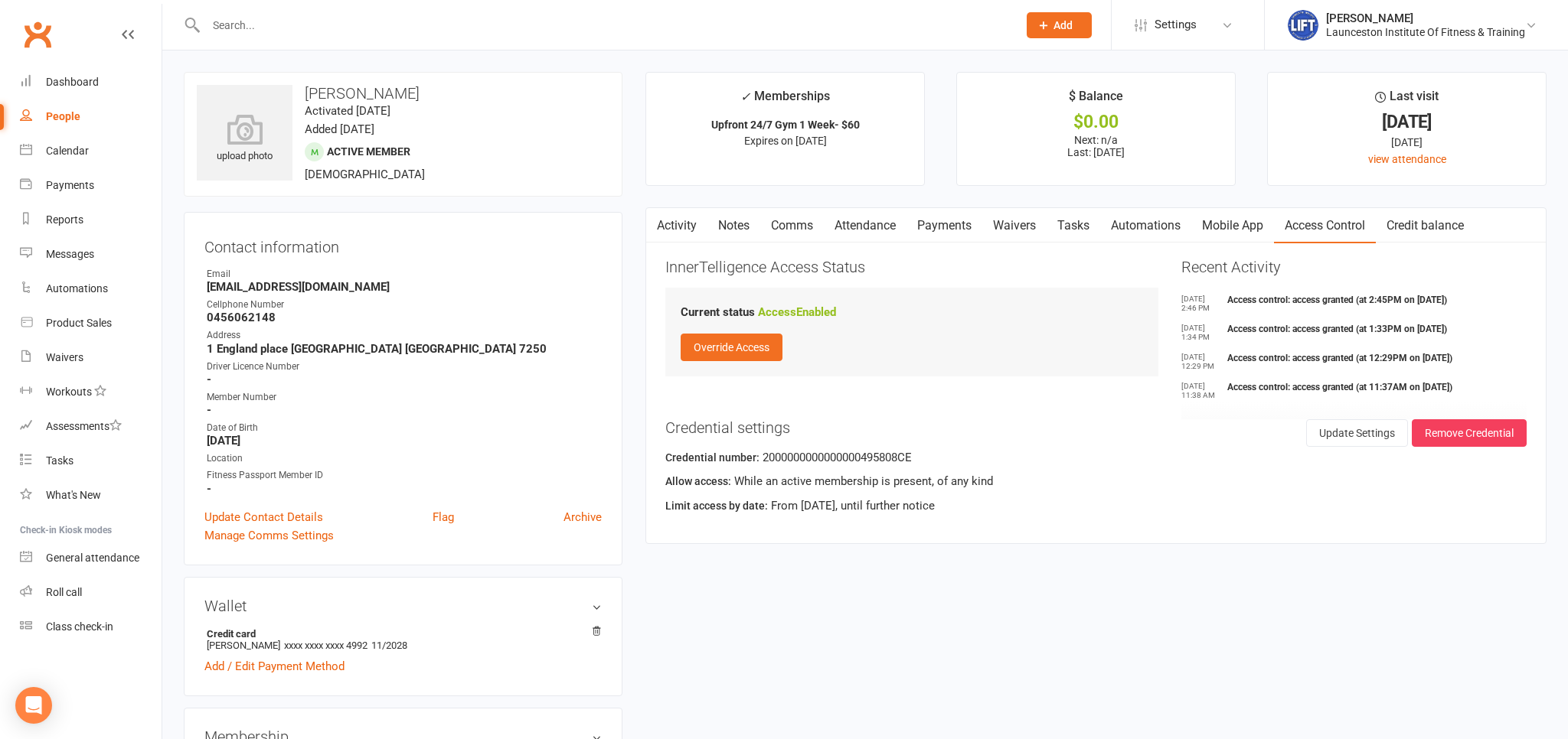
click at [383, 23] on input "text" at bounding box center [604, 25] width 805 height 22
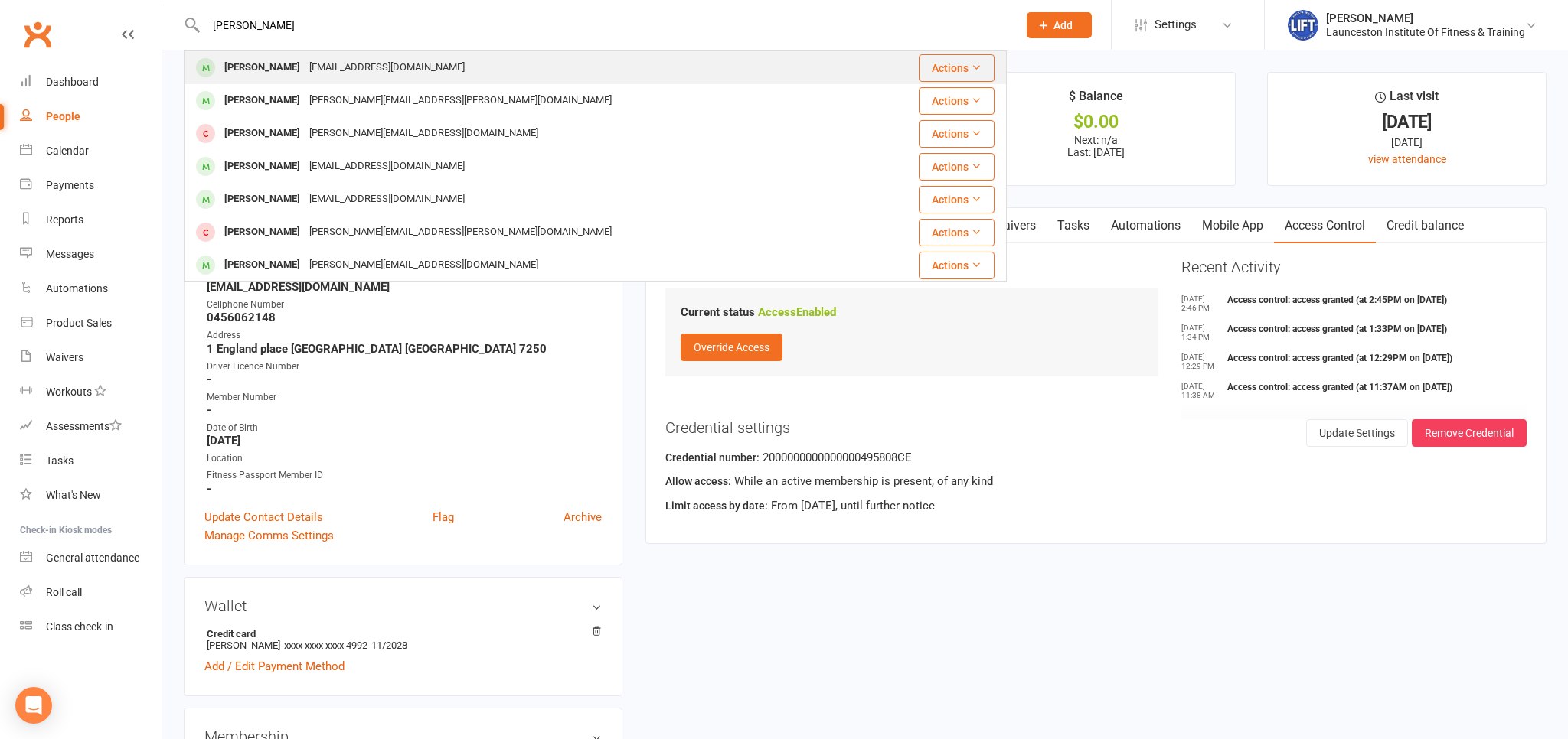
type input "[PERSON_NAME]"
click at [459, 52] on td "[PERSON_NAME] [EMAIL_ADDRESS][DOMAIN_NAME]" at bounding box center [526, 68] width 685 height 33
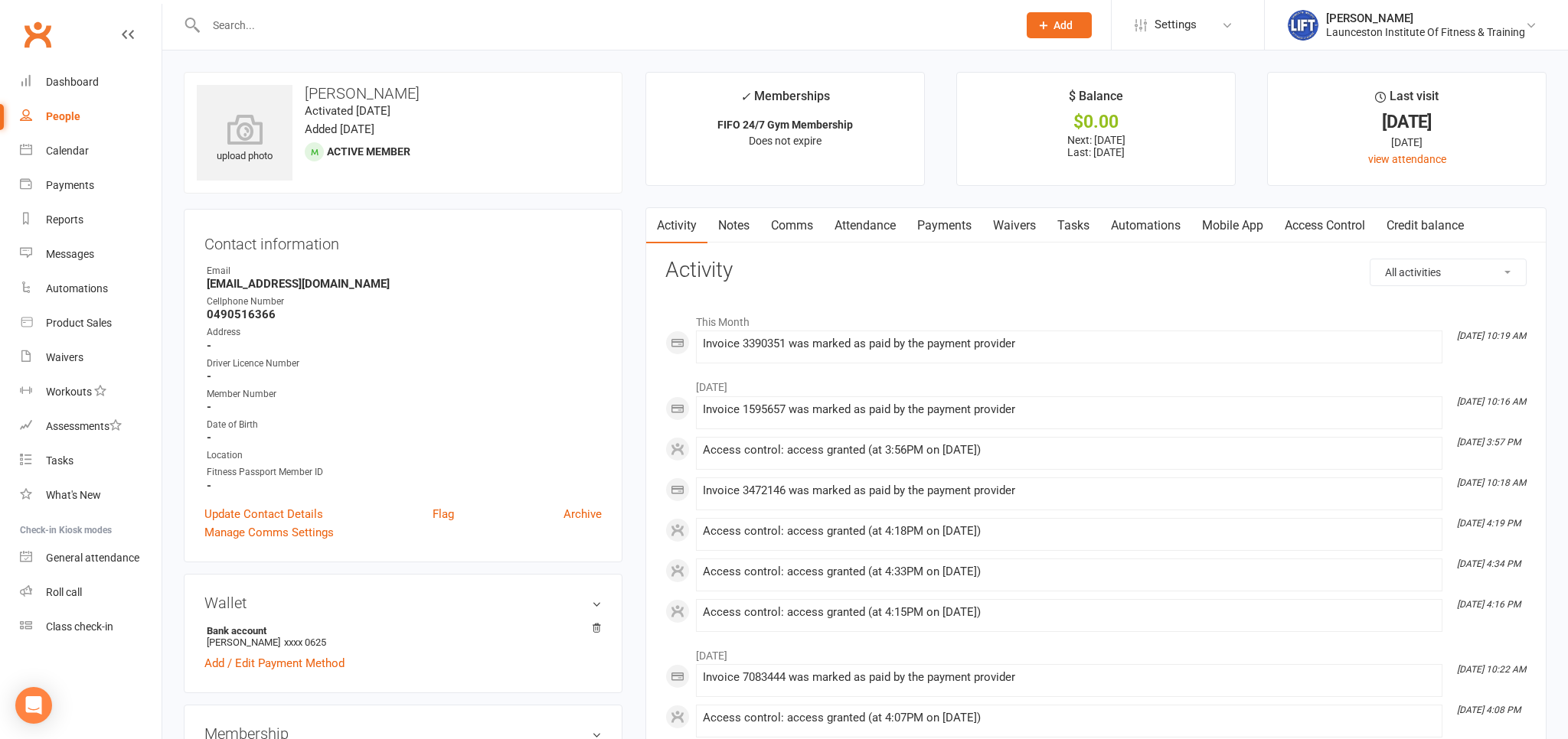
click at [944, 227] on link "Payments" at bounding box center [944, 226] width 76 height 35
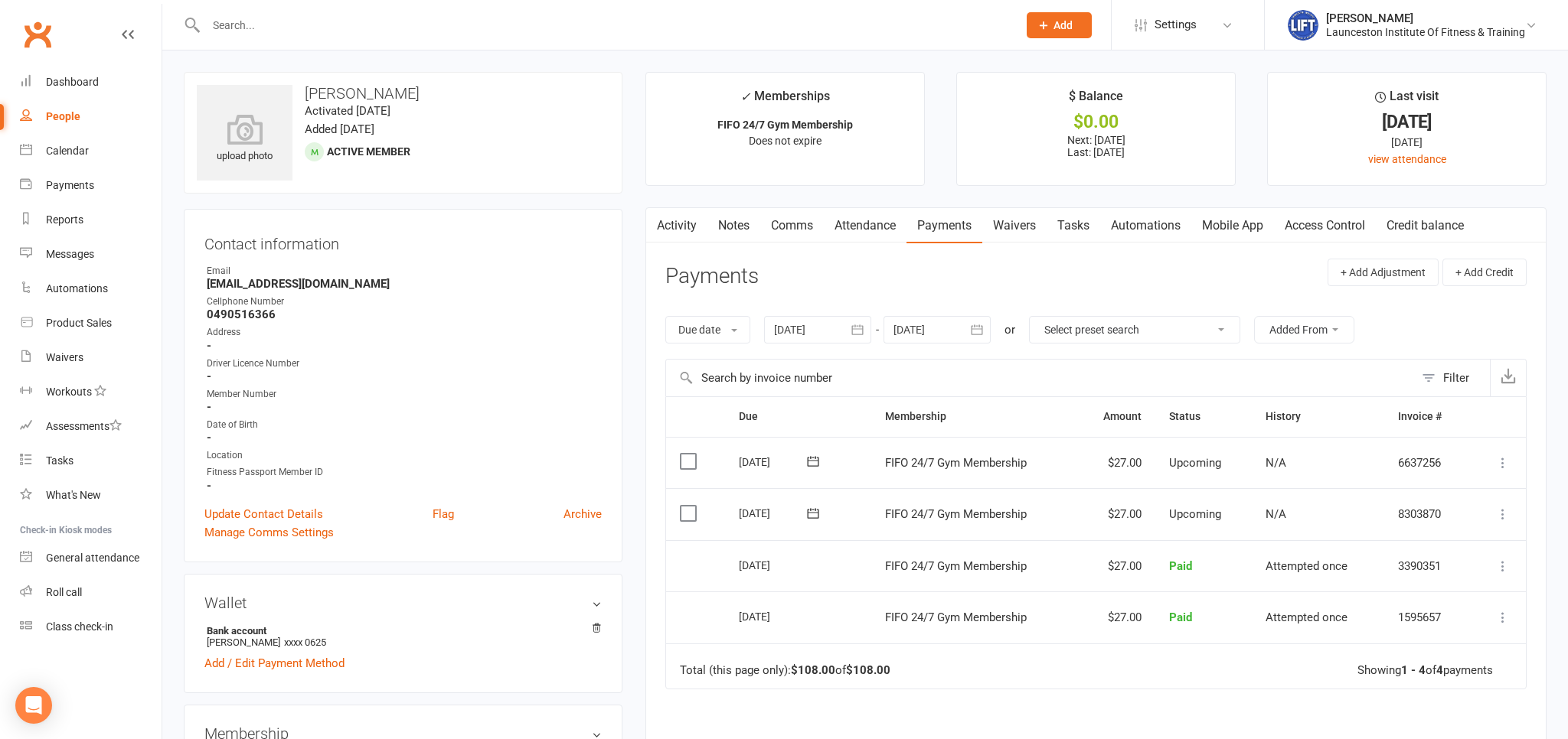
click at [1094, 271] on header "Payments + Add Adjustment + Add Credit" at bounding box center [1096, 279] width 862 height 42
click at [1012, 233] on link "Waivers" at bounding box center [1014, 226] width 64 height 35
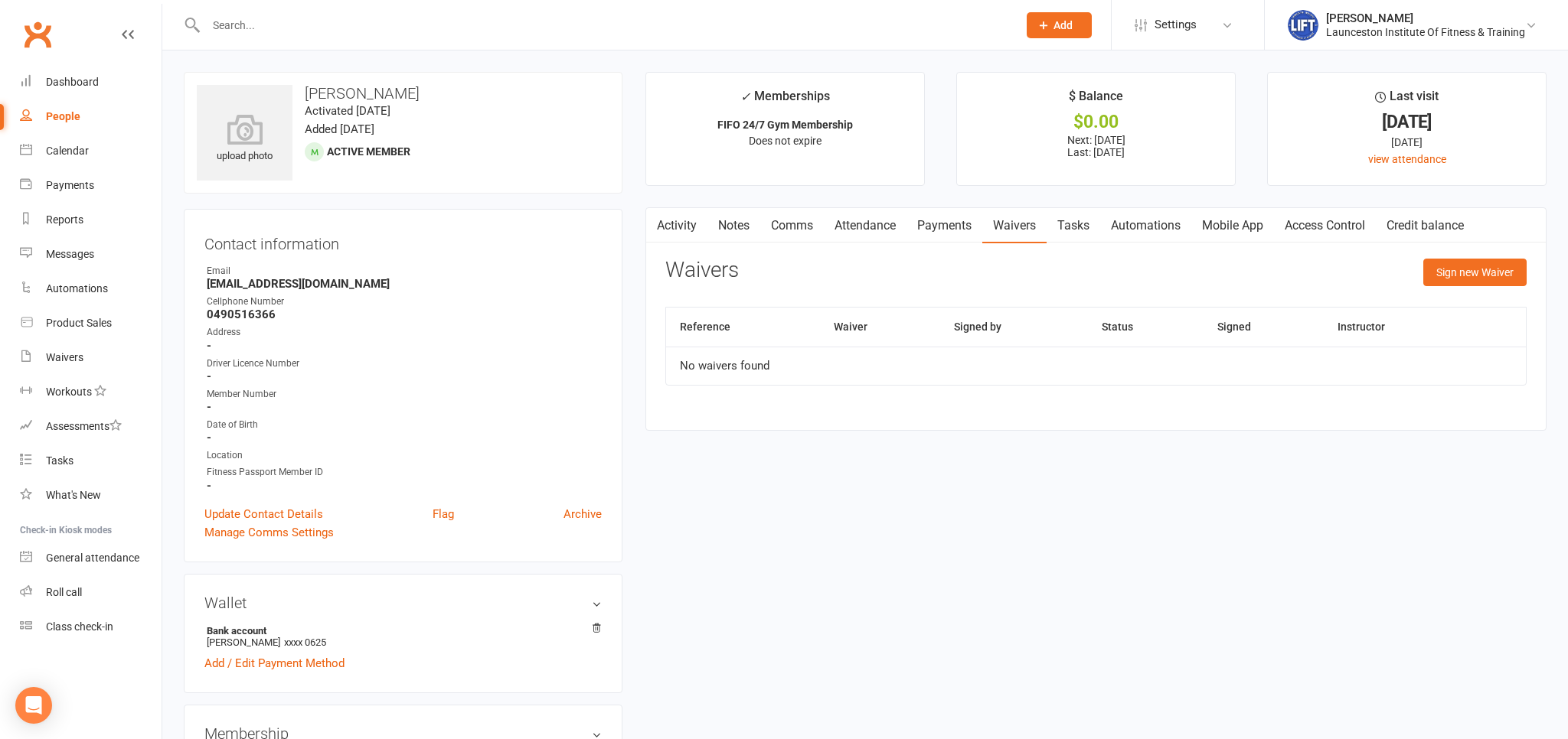
click at [1461, 256] on div "Activity Notes Comms Attendance Payments Waivers Tasks Automations Mobile App A…" at bounding box center [1096, 319] width 901 height 223
click at [1463, 264] on button "Sign new Waiver" at bounding box center [1475, 272] width 103 height 27
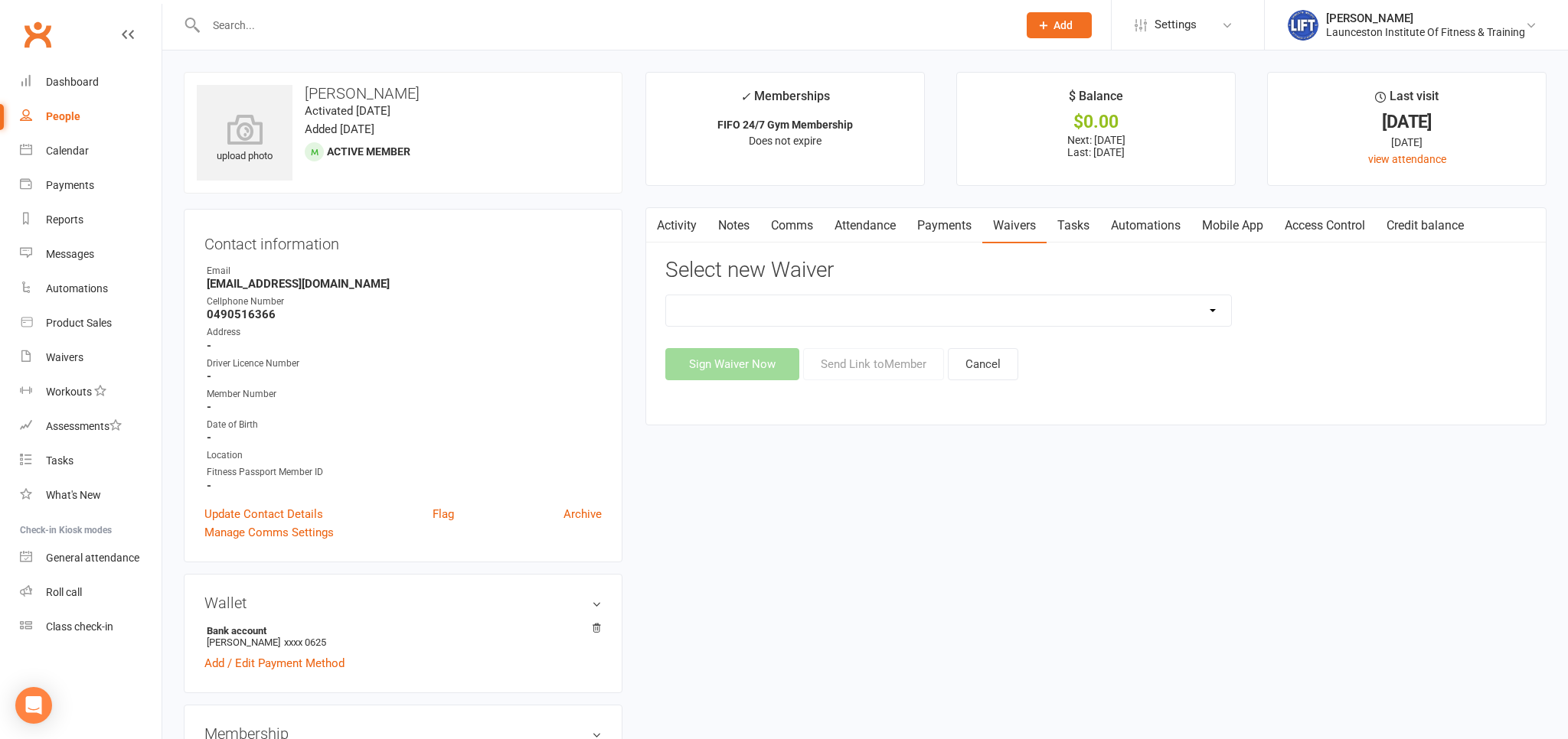
click at [666, 296] on select "24/7 Gym Membership Cancellation Form Casual Class Casual Class Casual Pilates …" at bounding box center [948, 311] width 565 height 31
select select "12888"
click option "Cancellation Form" at bounding box center [0, 0] width 0 height 0
click at [856, 365] on button "Send Link to Member" at bounding box center [872, 364] width 141 height 32
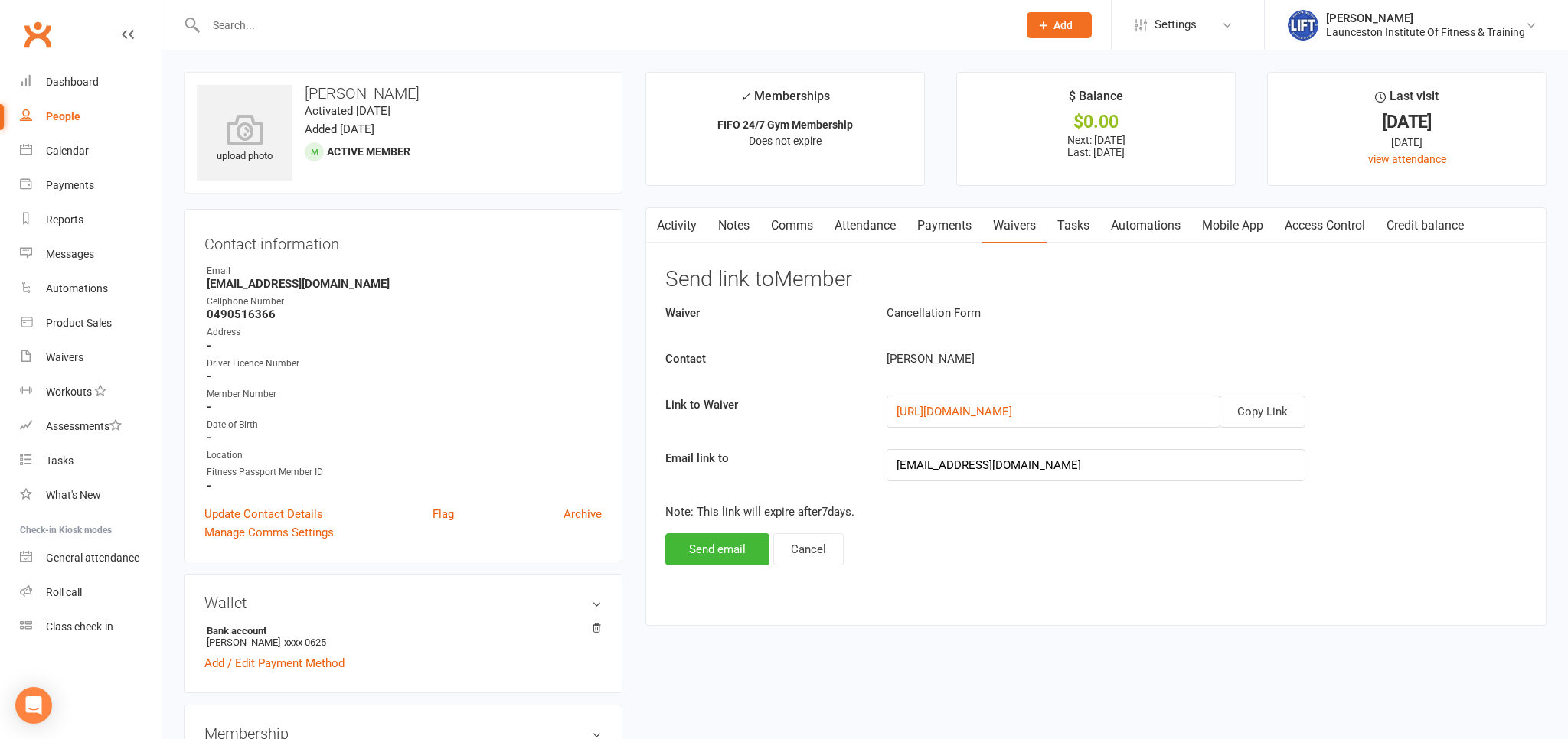
click at [705, 524] on div "Waiver Cancellation Form Contact Matt Ziegeler Link to Waiver Copy Link https:/…" at bounding box center [1096, 434] width 862 height 262
click at [710, 546] on button "Send email" at bounding box center [717, 549] width 104 height 32
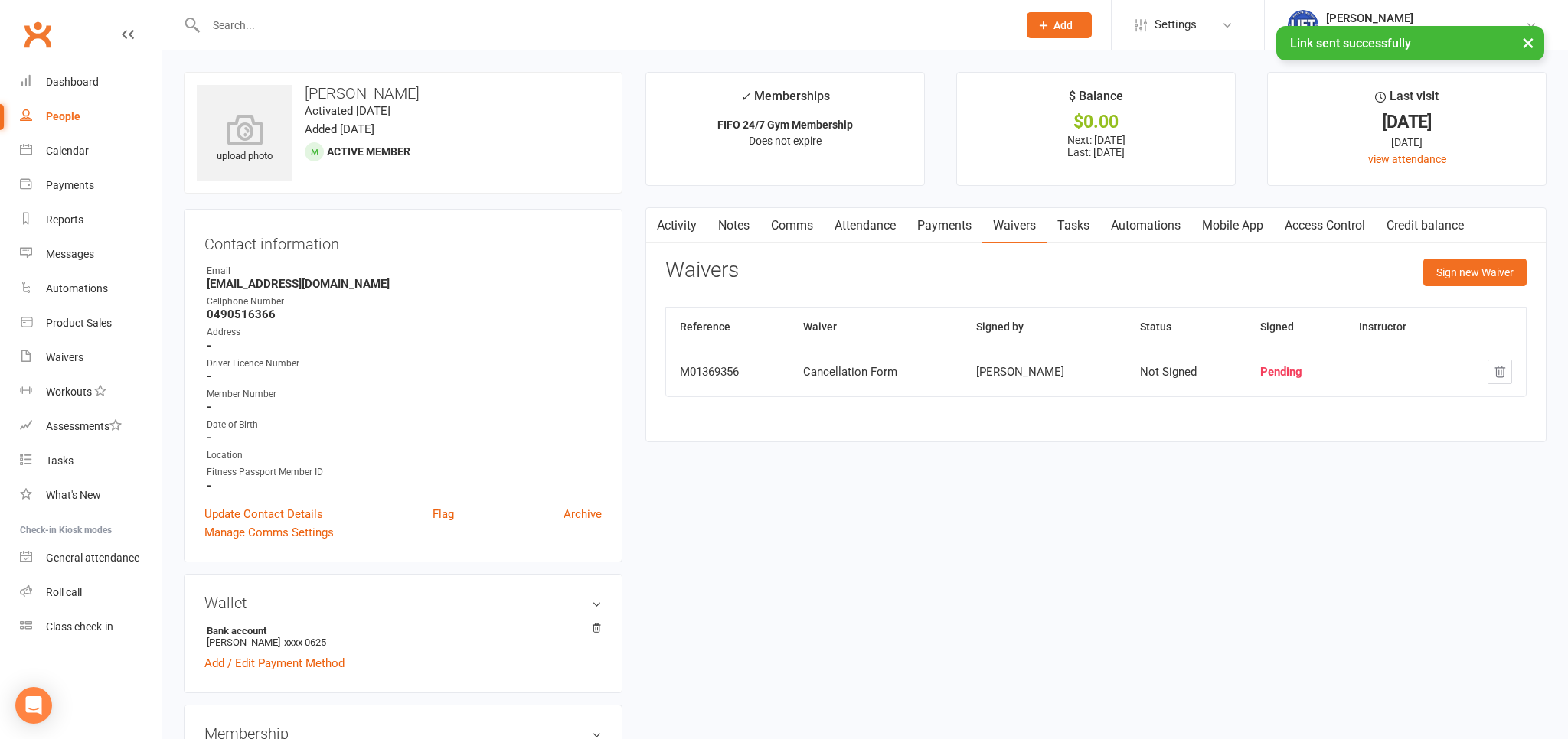
drag, startPoint x: 302, startPoint y: 307, endPoint x: 200, endPoint y: 223, distance: 132.1
click at [200, 223] on div "Contact information Owner Email matthewziegeler18@gmail.com Cellphone Number 04…" at bounding box center [404, 385] width 439 height 354
click at [351, 325] on ul "Owner Email matthewziegeler18@gmail.com Cellphone Number 0490516366 Address - D…" at bounding box center [403, 378] width 397 height 229
drag, startPoint x: 239, startPoint y: 312, endPoint x: 243, endPoint y: 326, distance: 14.6
click at [256, 336] on ul "Owner Email matthewziegeler18@gmail.com Cellphone Number 0490516366 Address - D…" at bounding box center [403, 378] width 397 height 229
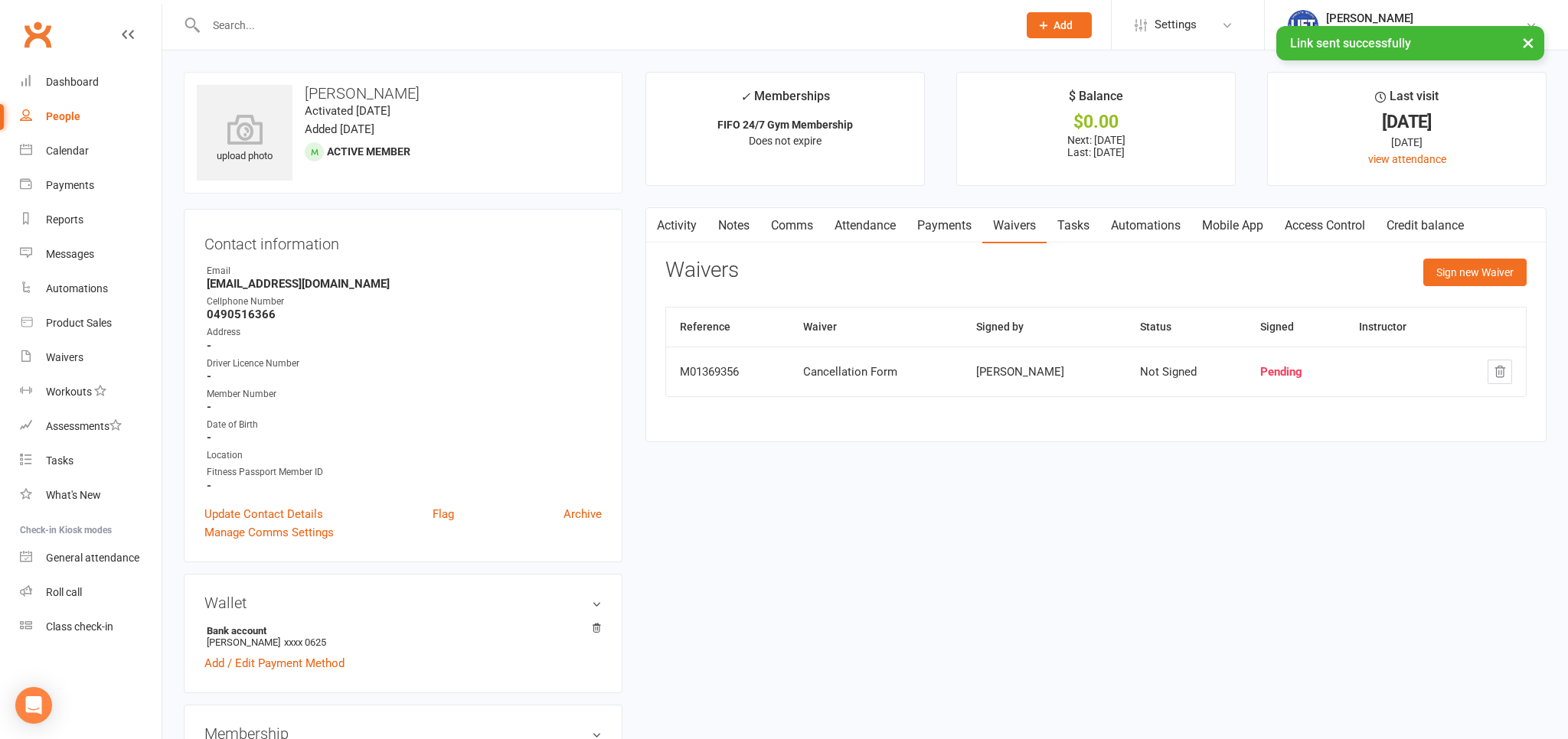
click at [273, 307] on strong "0490516366" at bounding box center [404, 314] width 395 height 14
drag, startPoint x: 285, startPoint y: 312, endPoint x: 197, endPoint y: 230, distance: 120.3
click at [197, 230] on div "Contact information Owner Email matthewziegeler18@gmail.com Cellphone Number 04…" at bounding box center [404, 385] width 439 height 354
click at [459, 326] on div "Address" at bounding box center [404, 333] width 395 height 15
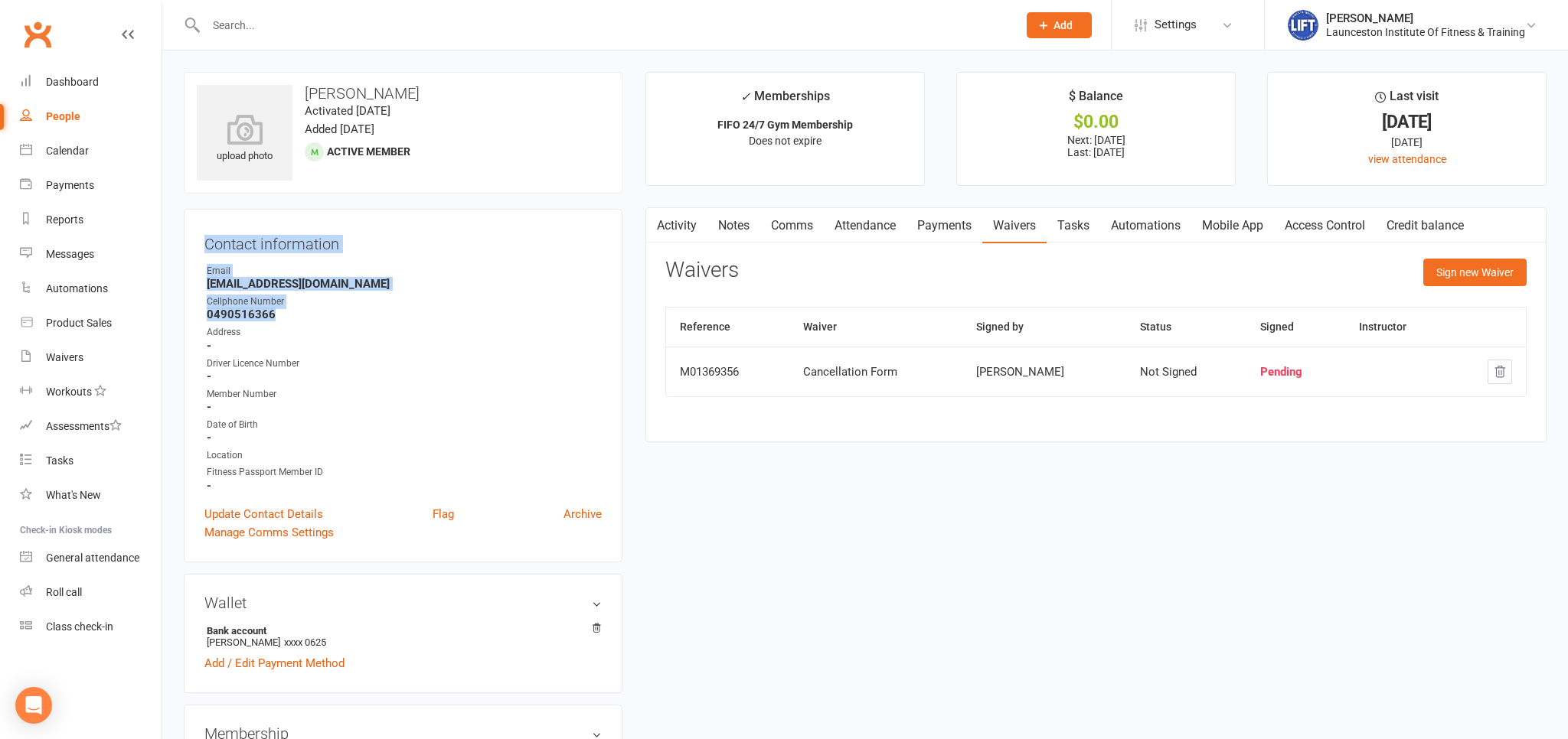
drag, startPoint x: 289, startPoint y: 323, endPoint x: 175, endPoint y: 225, distance: 150.3
click at [353, 347] on strong "-" at bounding box center [404, 345] width 395 height 14
drag, startPoint x: 312, startPoint y: 320, endPoint x: 213, endPoint y: 240, distance: 127.3
click at [213, 240] on div "Contact information Owner Email matthewziegeler18@gmail.com Cellphone Number 04…" at bounding box center [404, 385] width 439 height 354
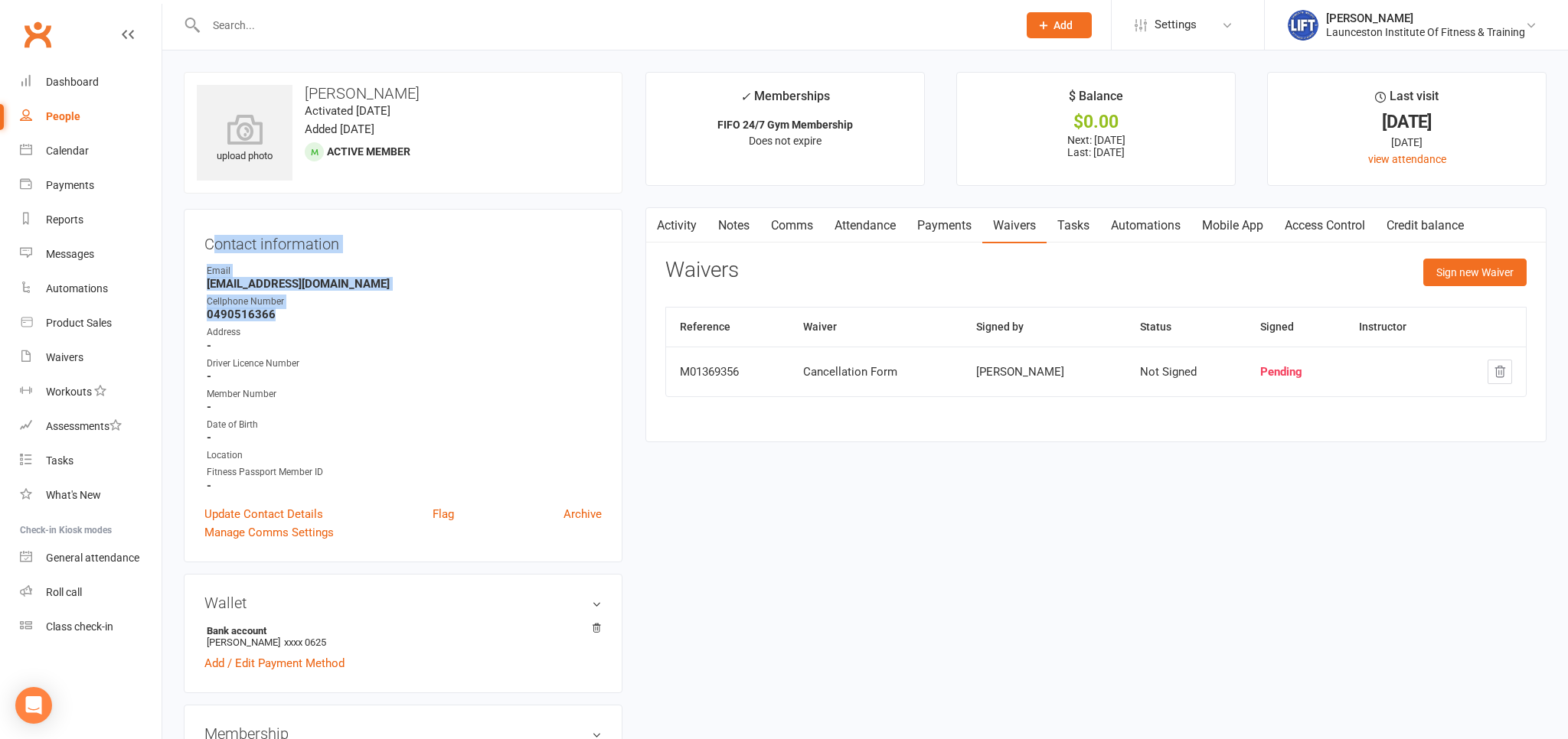
click at [429, 311] on strong "0490516366" at bounding box center [404, 314] width 395 height 14
click at [44, 148] on link "Calendar" at bounding box center [91, 151] width 141 height 34
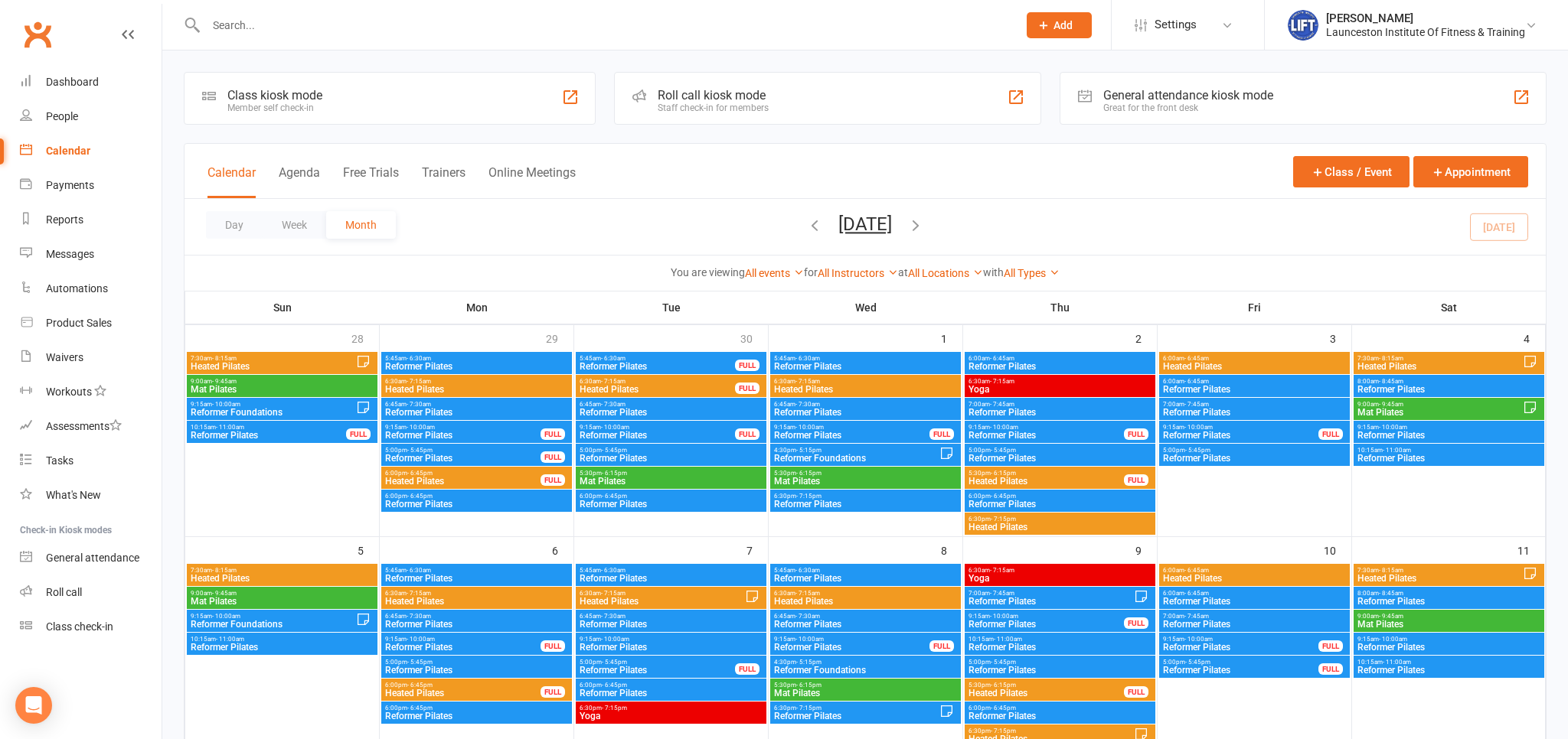
drag, startPoint x: 253, startPoint y: 276, endPoint x: 248, endPoint y: 267, distance: 10.3
click at [251, 272] on div "You are viewing All events All events Empty events Full events Non-empty events…" at bounding box center [865, 272] width 1344 height 17
click at [385, 42] on div at bounding box center [595, 24] width 823 height 50
click at [370, 14] on div at bounding box center [595, 24] width 823 height 50
click at [365, 23] on input "text" at bounding box center [604, 25] width 805 height 22
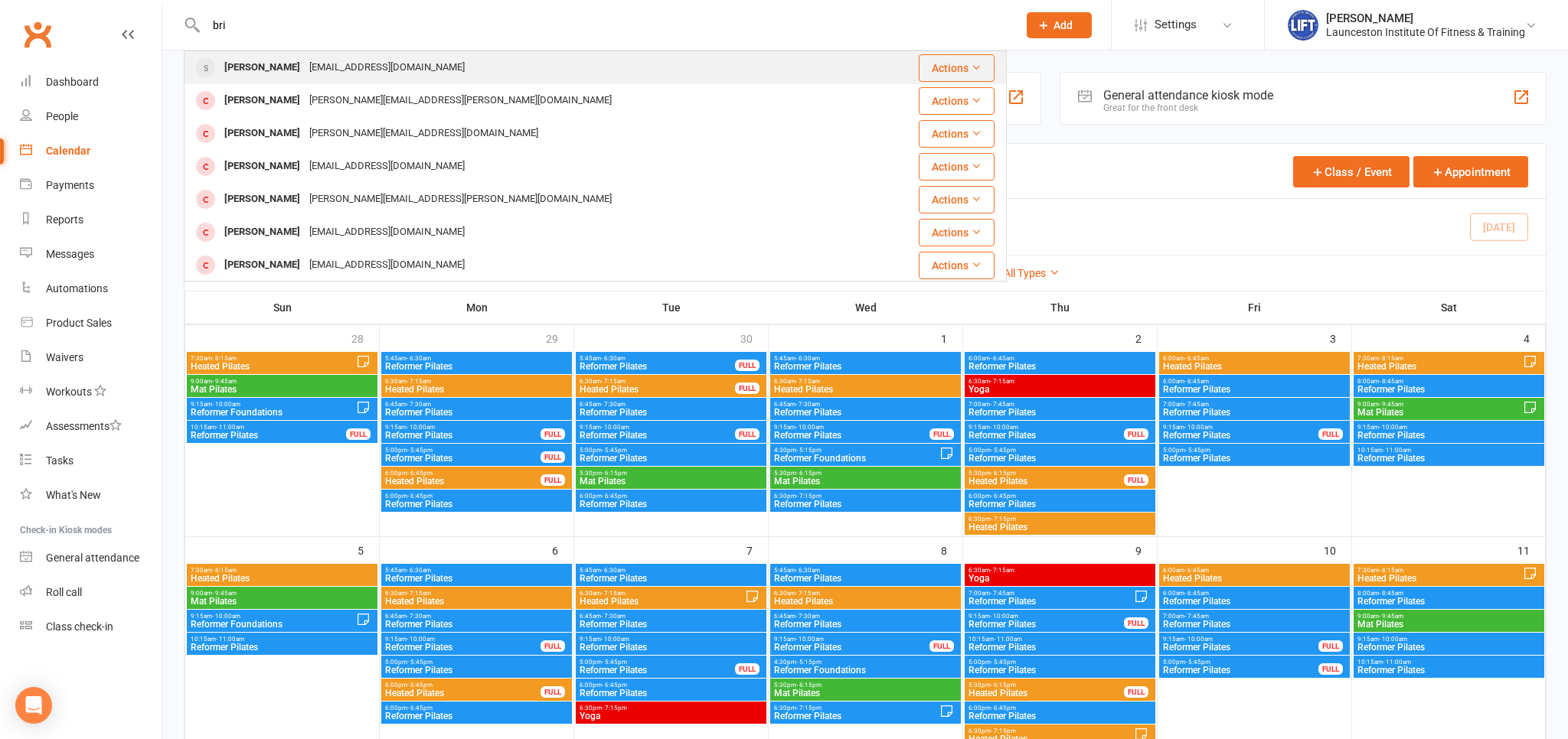
type input "bri"
click at [329, 60] on div "[EMAIL_ADDRESS][DOMAIN_NAME]" at bounding box center [386, 67] width 164 height 22
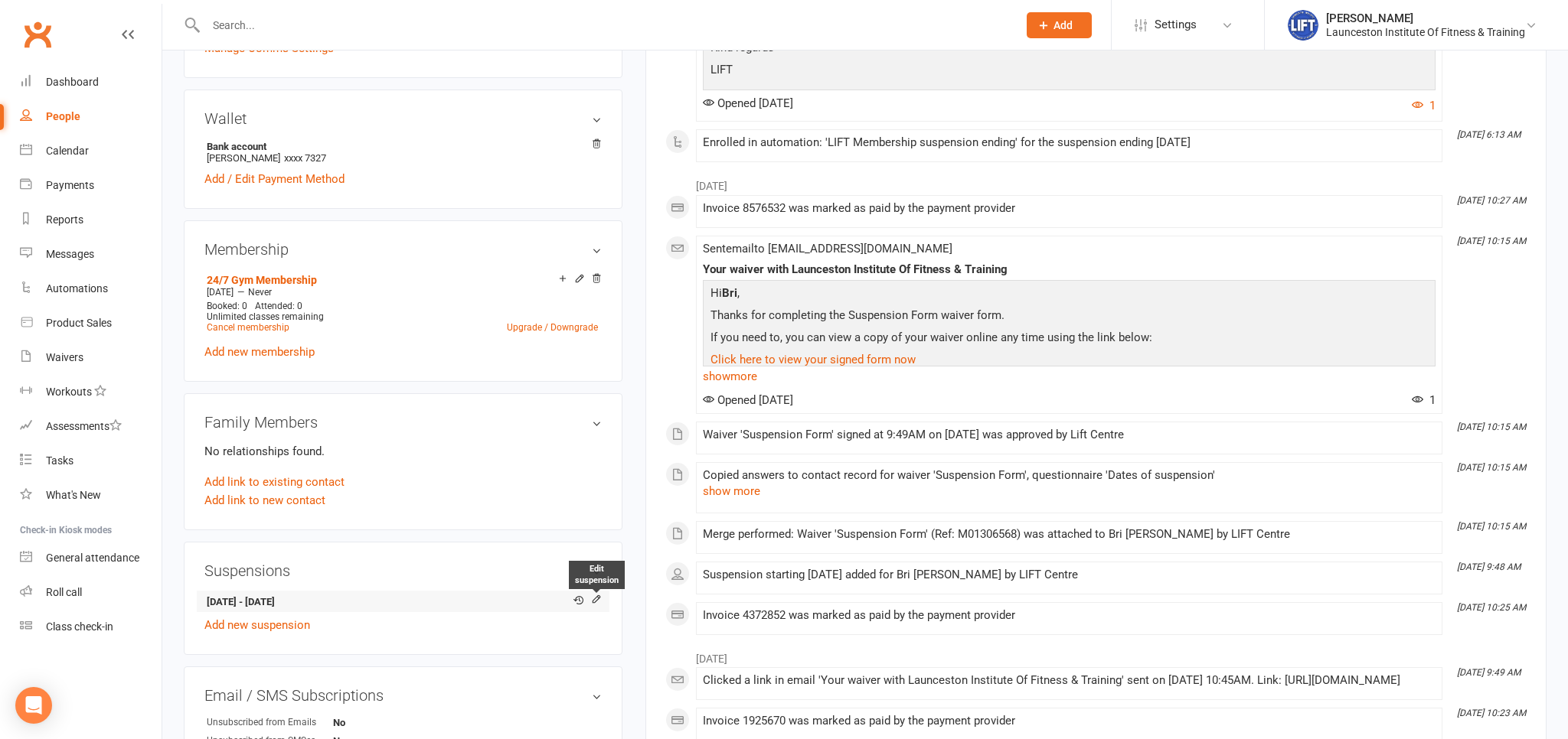
click at [599, 607] on icon at bounding box center [597, 601] width 11 height 12
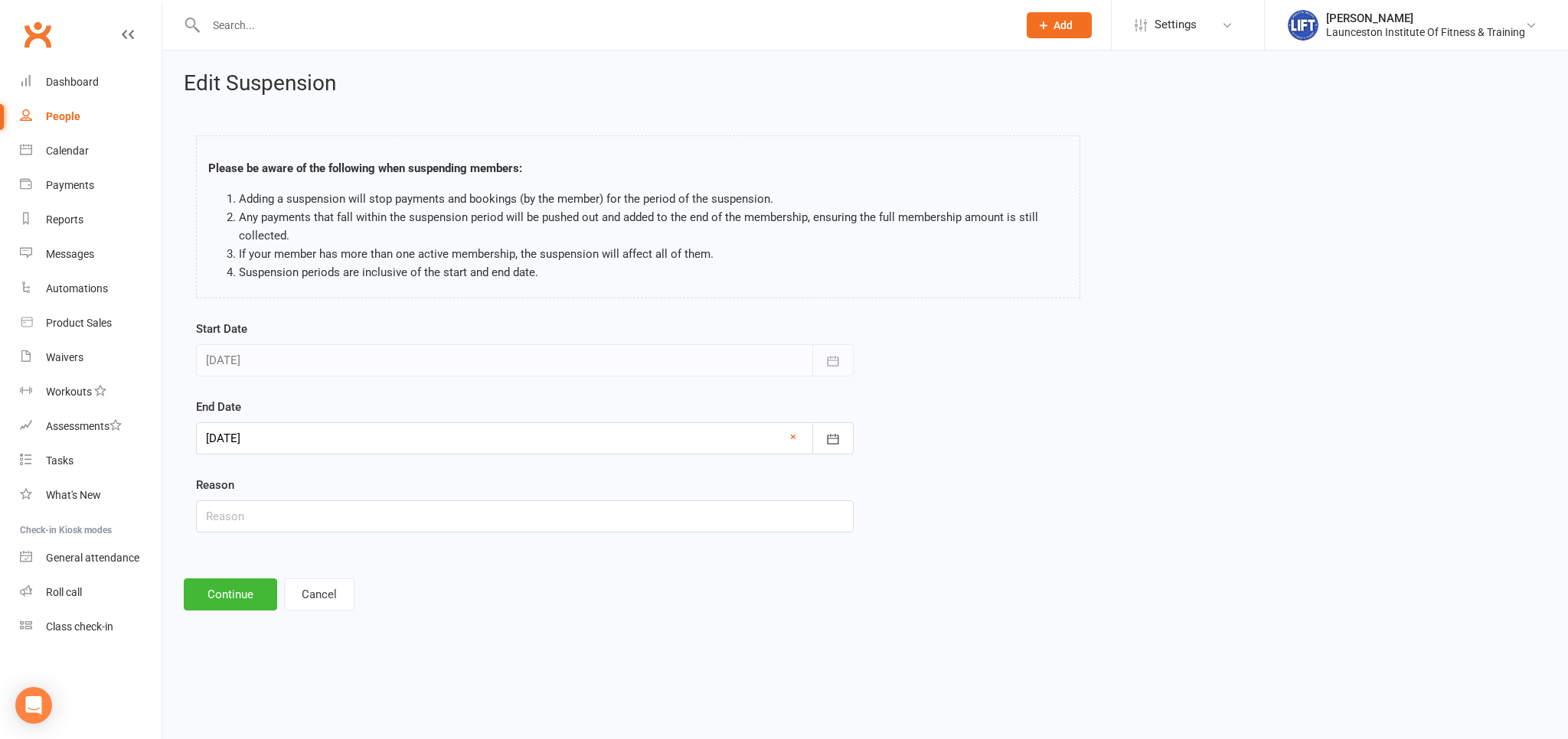
click at [453, 351] on div at bounding box center [524, 360] width 657 height 32
click at [218, 605] on button "Continue" at bounding box center [230, 594] width 93 height 32
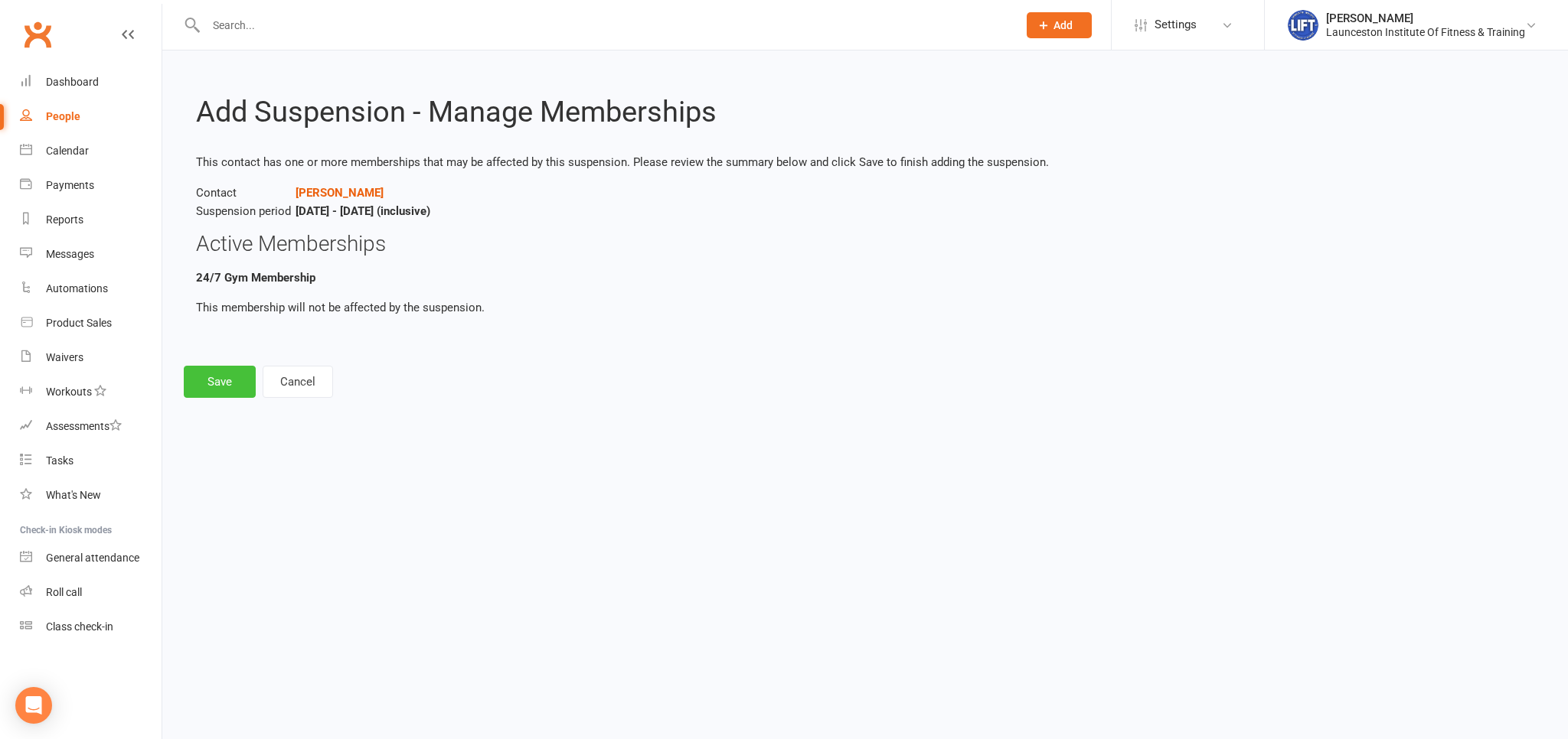
click at [216, 387] on button "Save" at bounding box center [219, 381] width 72 height 32
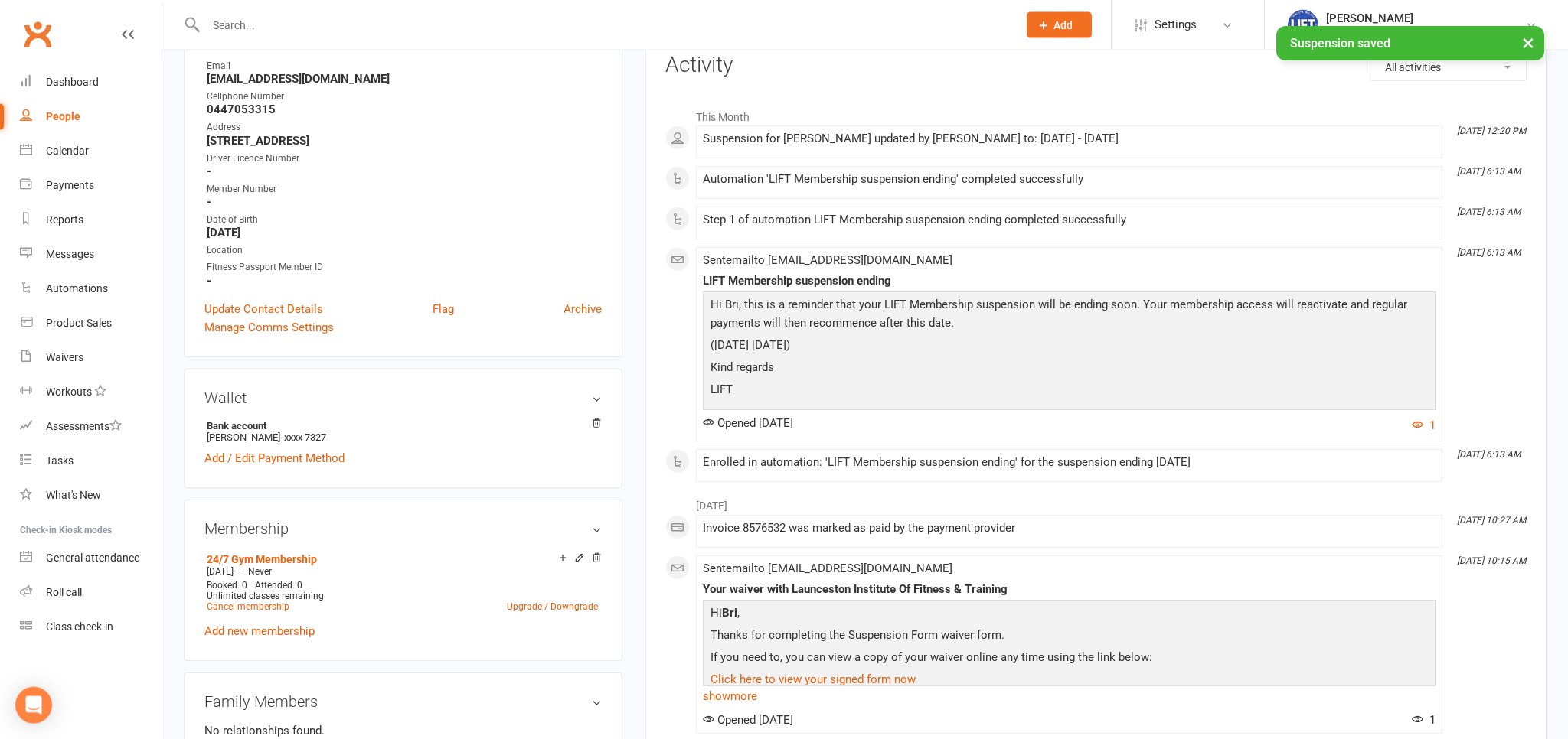
scroll to position [323, 0]
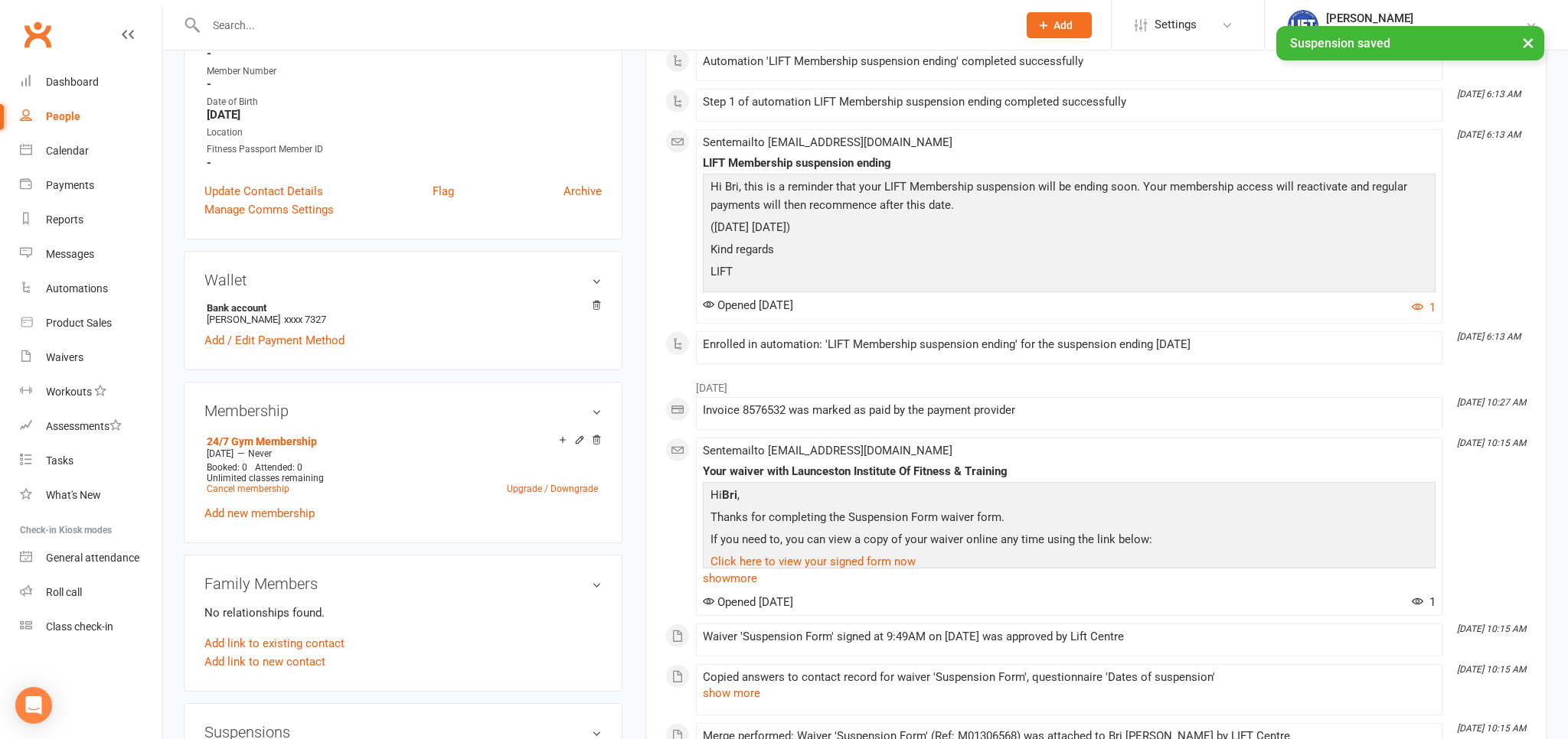
click at [381, 372] on aside "upload photo Bri Marshall Activated 7 March, 2025 Added 7 March, 2025 Suspended…" at bounding box center [404, 614] width 439 height 1730
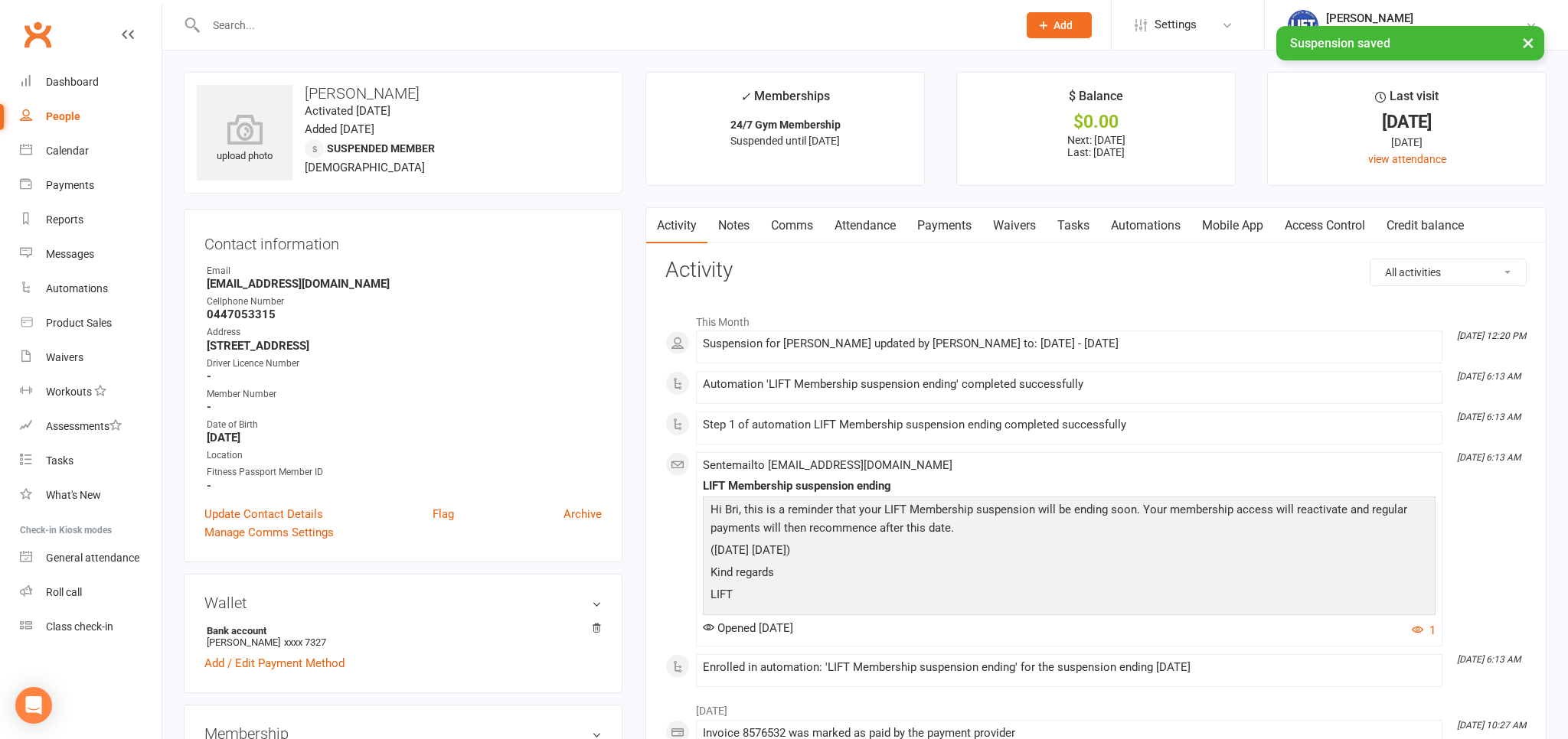
click at [1347, 222] on link "Access Control" at bounding box center [1325, 226] width 102 height 35
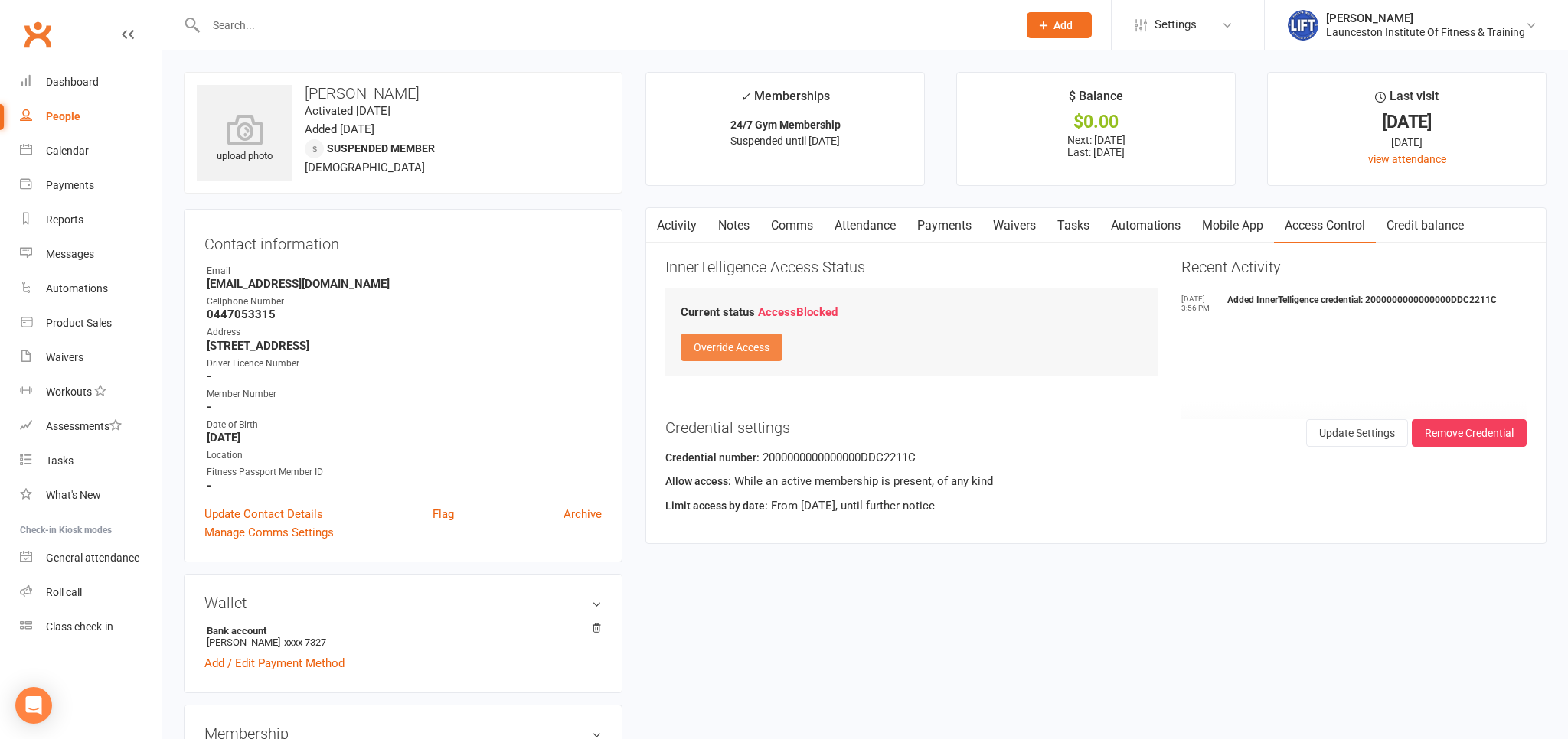
click at [755, 343] on button "Override Access" at bounding box center [731, 347] width 102 height 27
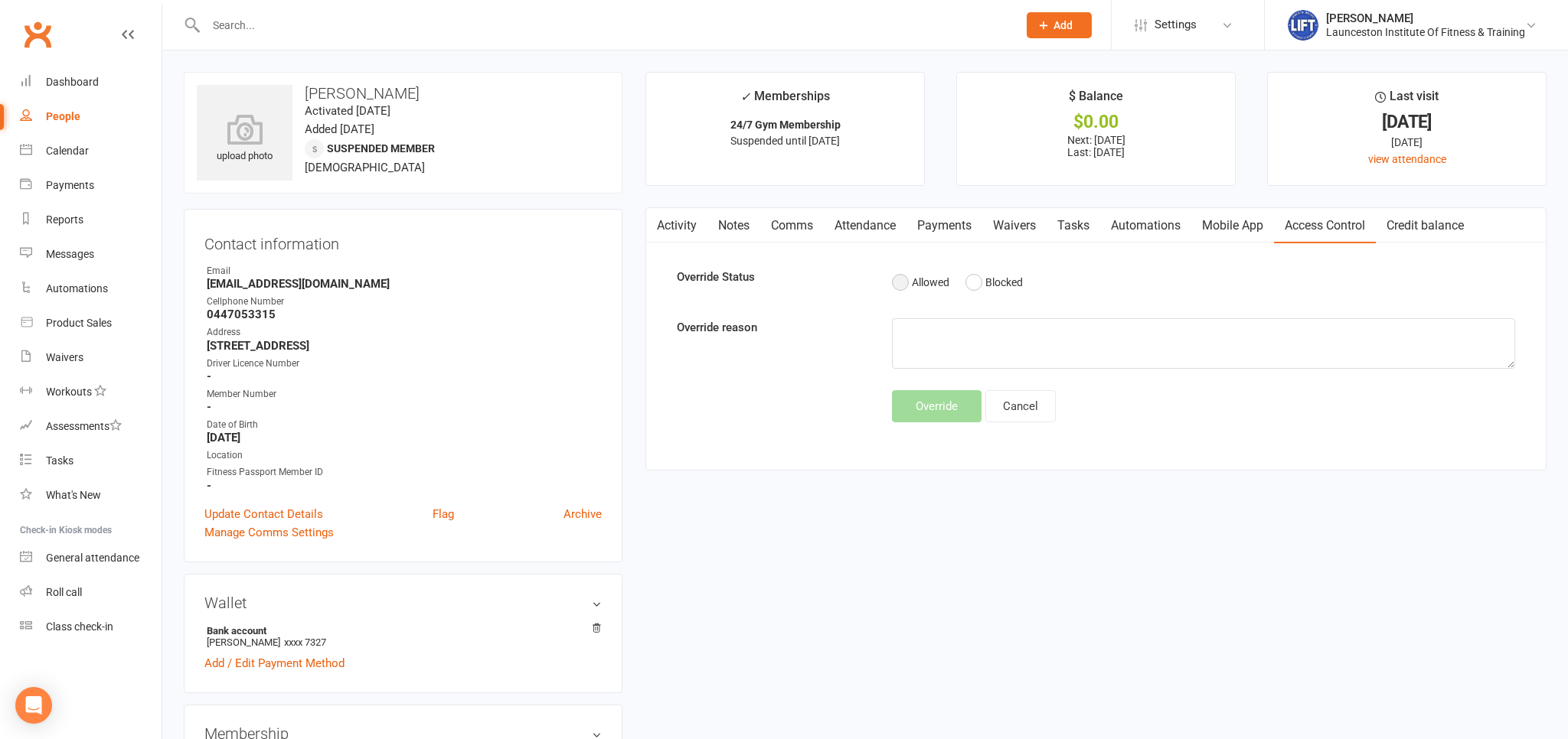
click at [923, 283] on button "Allowed" at bounding box center [920, 282] width 57 height 29
click at [926, 403] on button "Override" at bounding box center [936, 405] width 90 height 32
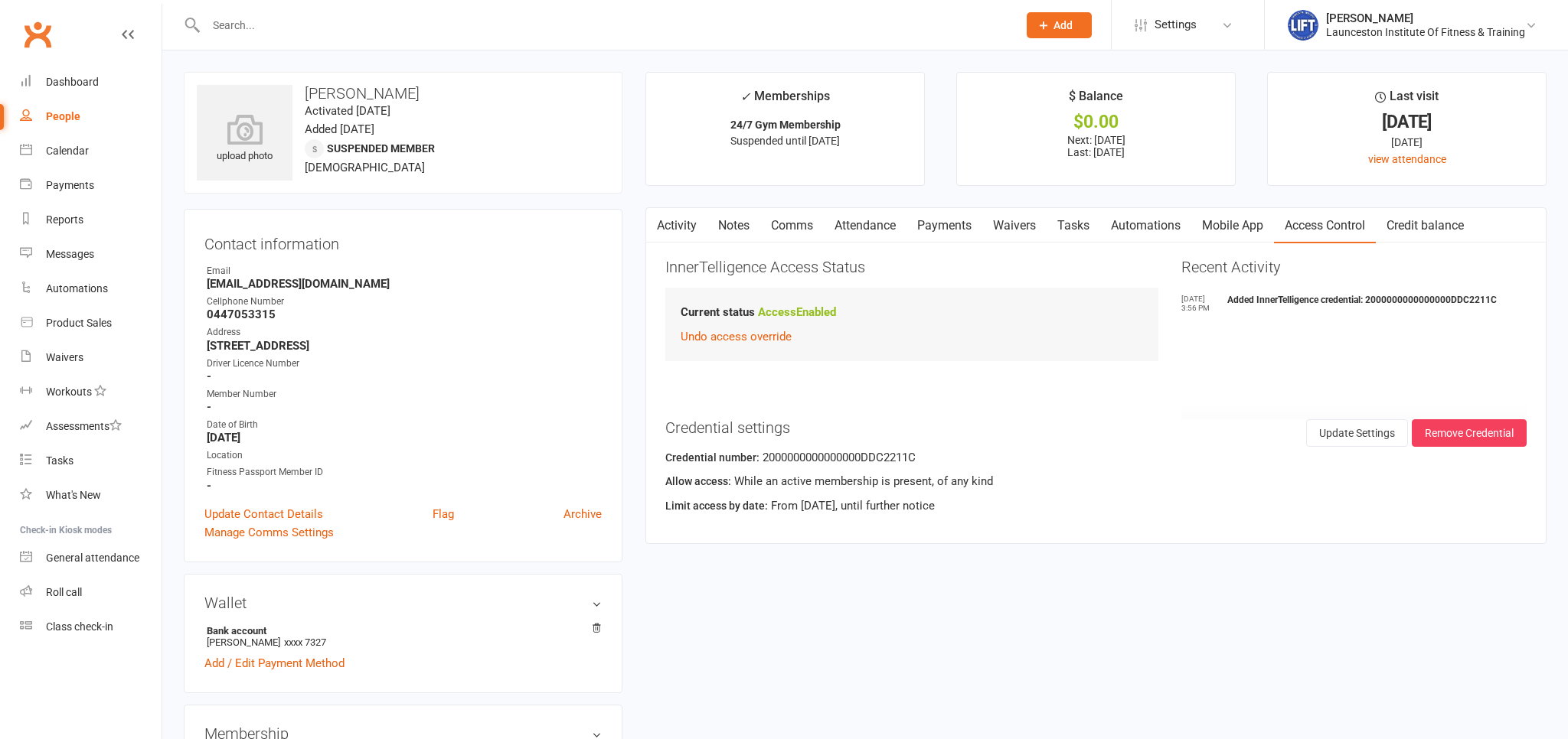
drag, startPoint x: 333, startPoint y: 374, endPoint x: 243, endPoint y: 270, distance: 137.5
click at [243, 270] on ul "Owner Email [EMAIL_ADDRESS][DOMAIN_NAME] Cellphone Number [PHONE_NUMBER] Addres…" at bounding box center [403, 378] width 397 height 229
click at [430, 381] on strong "-" at bounding box center [404, 376] width 395 height 14
click at [455, 350] on strong "[STREET_ADDRESS]" at bounding box center [404, 345] width 395 height 14
click at [282, 24] on input "text" at bounding box center [604, 25] width 805 height 22
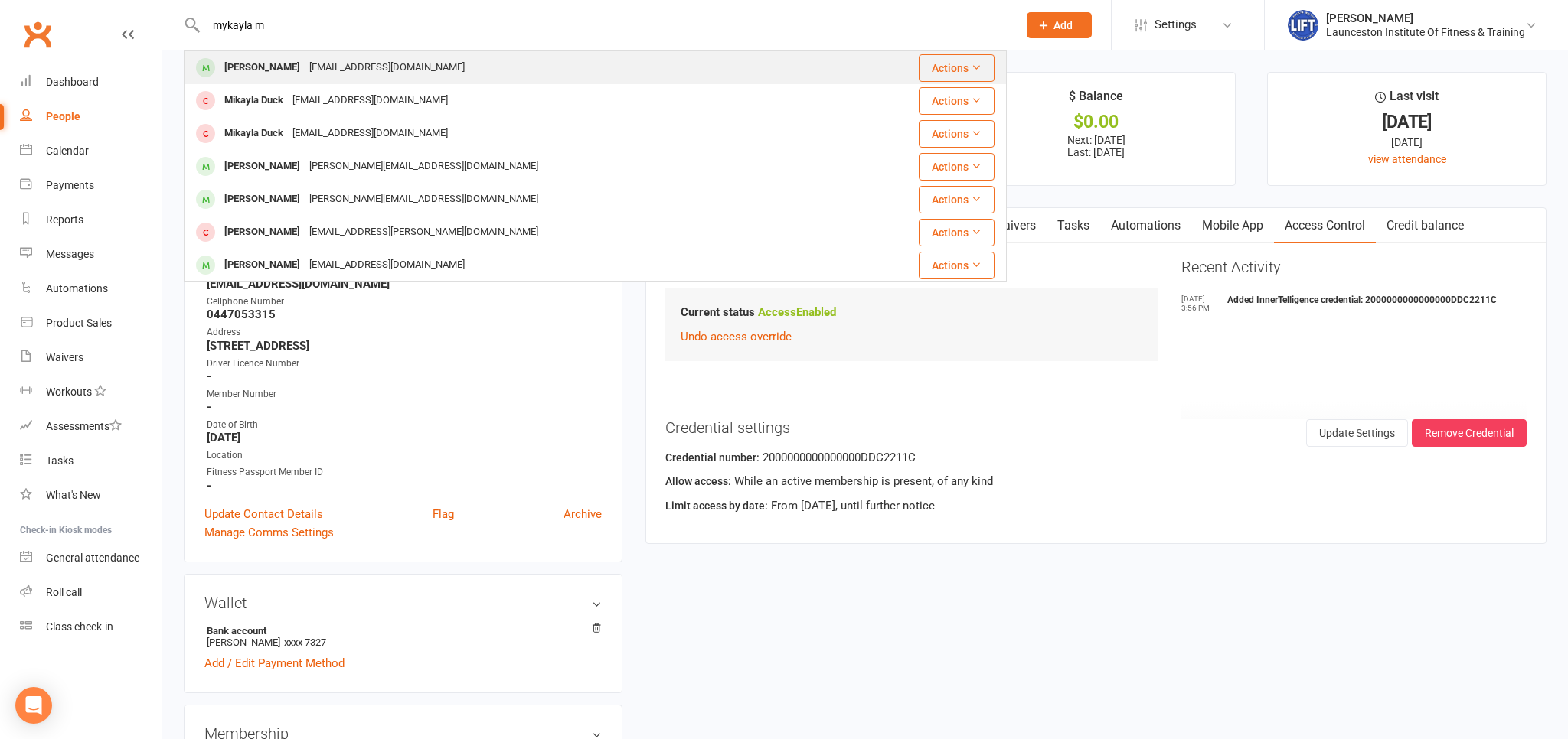
type input "mykayla m"
click at [328, 72] on div "[EMAIL_ADDRESS][DOMAIN_NAME]" at bounding box center [386, 67] width 164 height 22
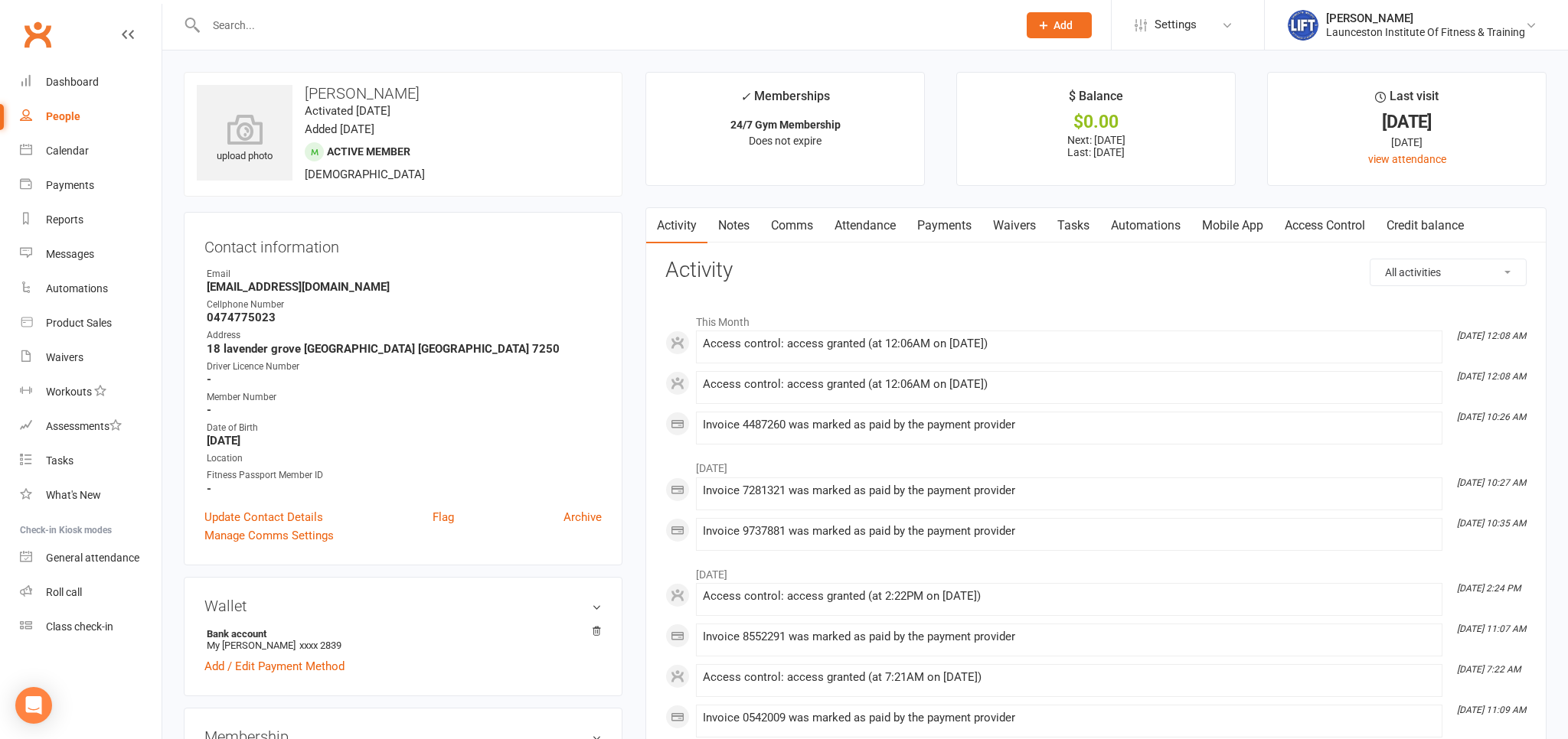
click at [1306, 224] on link "Access Control" at bounding box center [1325, 226] width 102 height 35
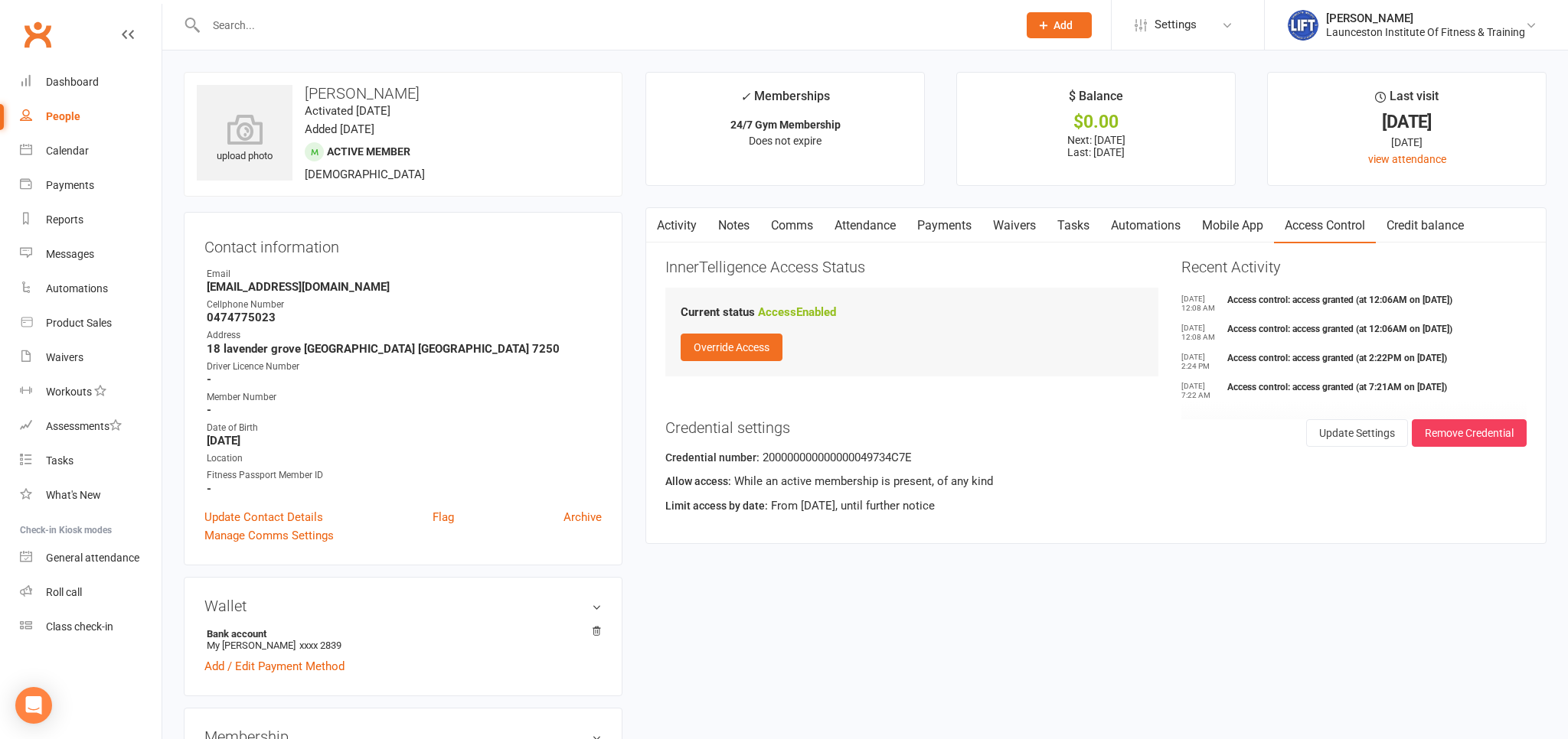
click at [959, 219] on link "Payments" at bounding box center [944, 226] width 76 height 35
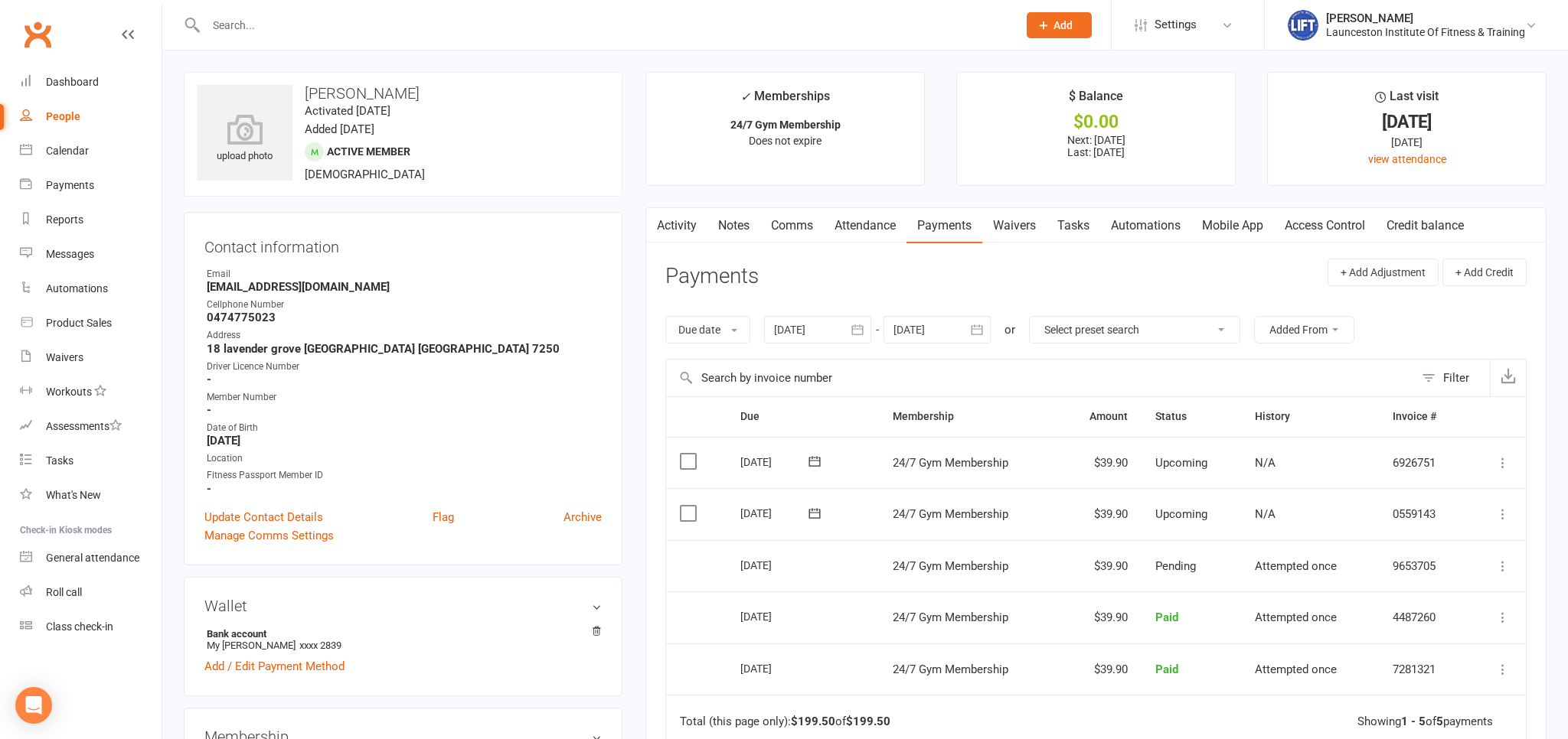
click at [1323, 223] on link "Access Control" at bounding box center [1325, 226] width 102 height 35
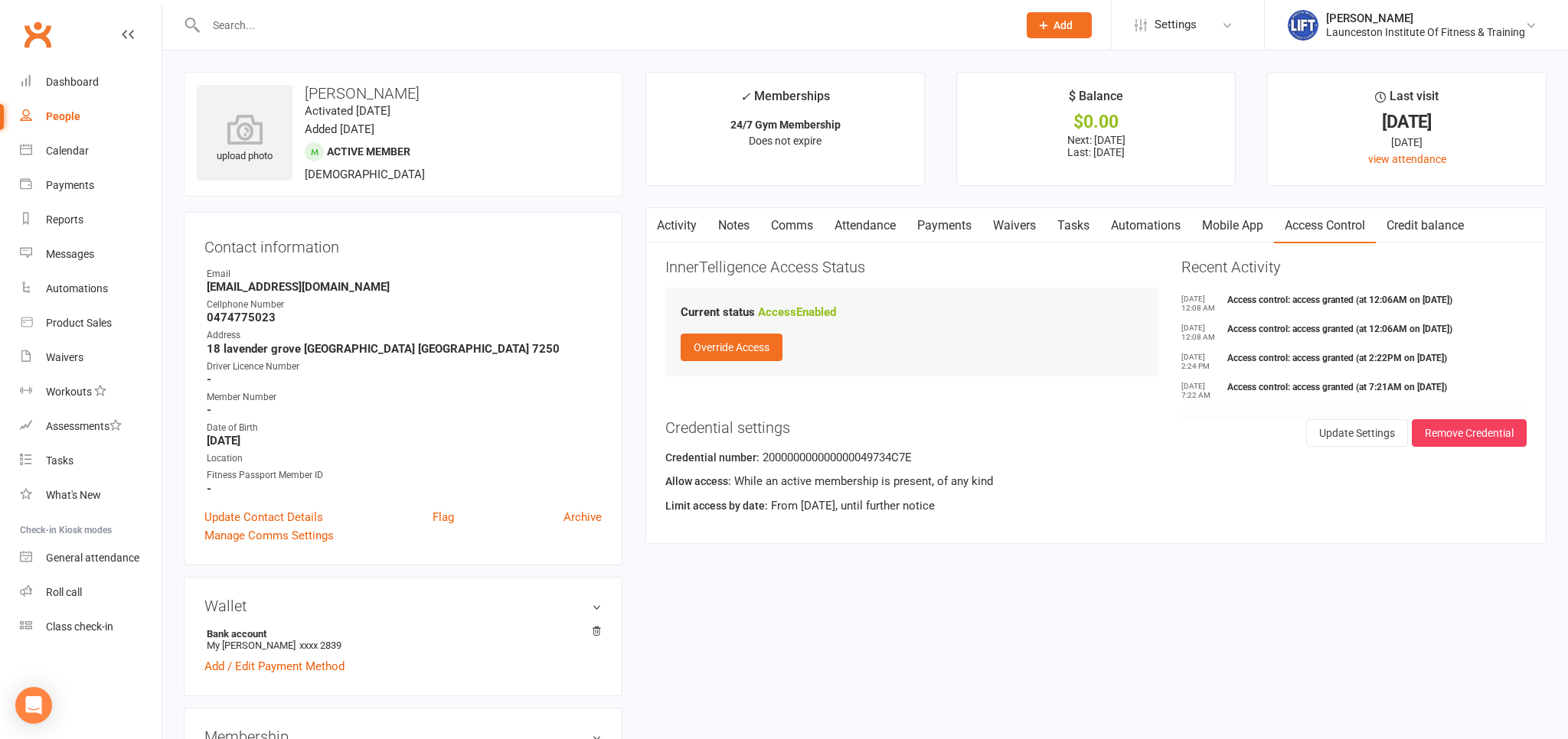
click at [956, 219] on link "Payments" at bounding box center [944, 226] width 76 height 35
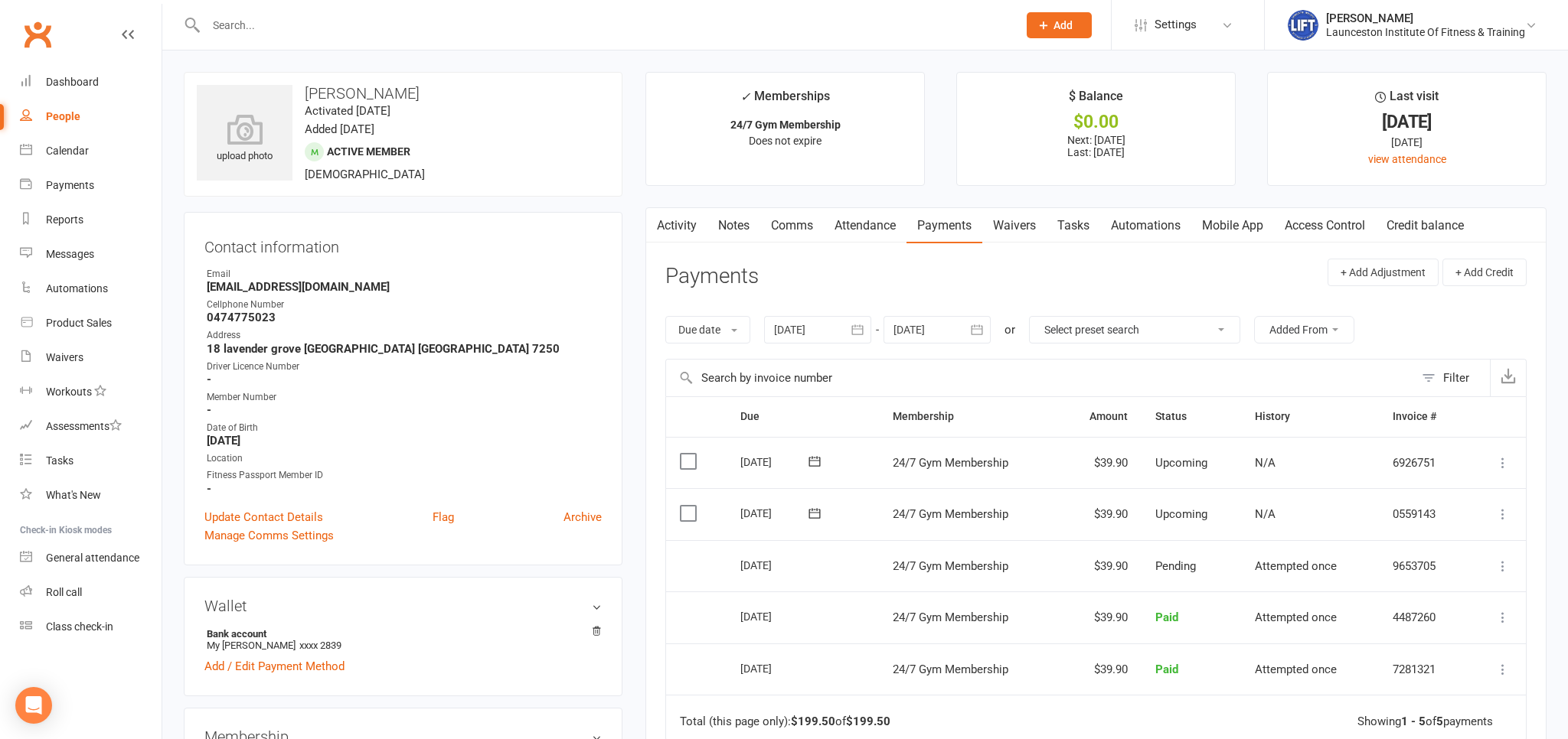
click at [831, 336] on div at bounding box center [817, 330] width 107 height 27
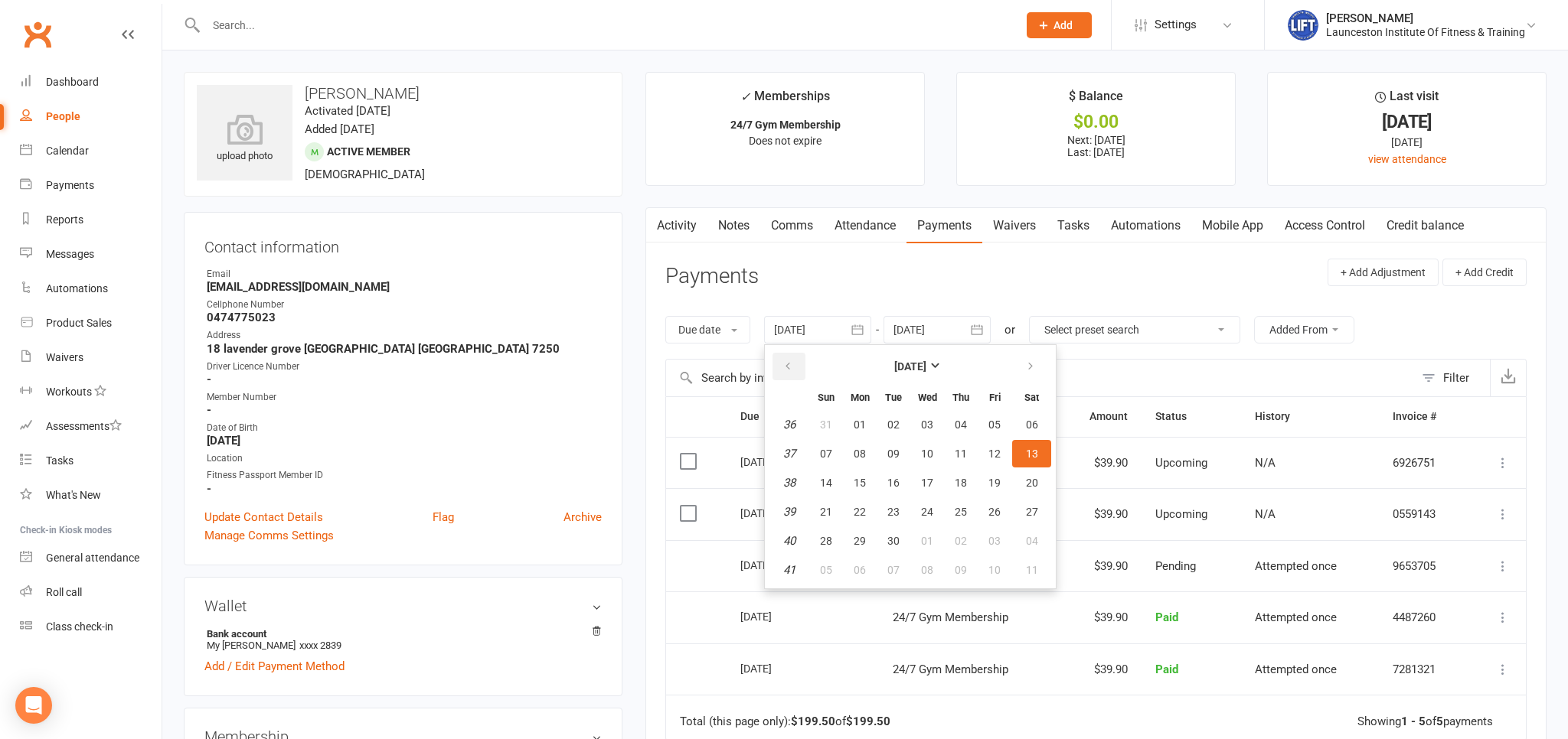
click at [782, 363] on button "button" at bounding box center [789, 366] width 33 height 27
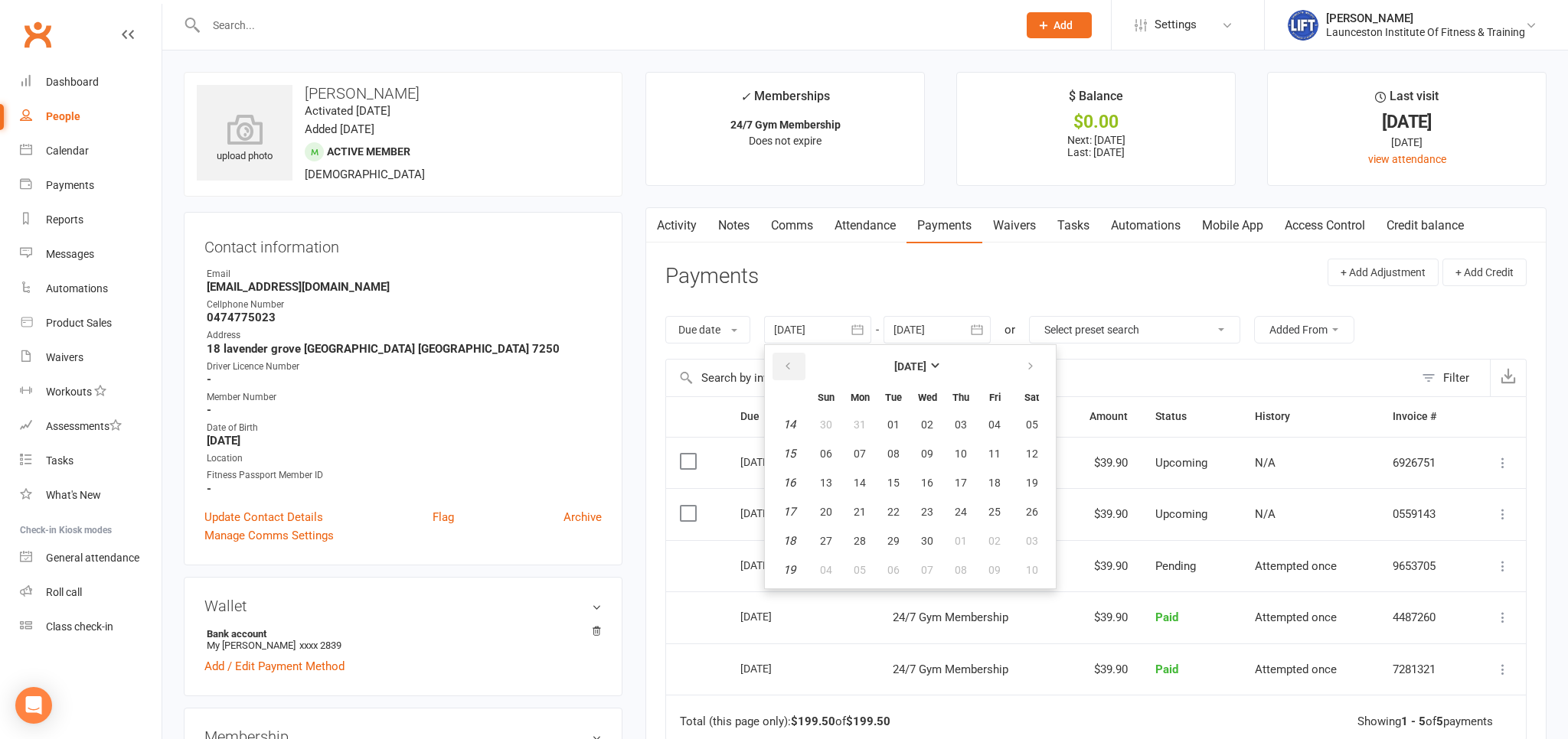
click at [782, 363] on button "button" at bounding box center [789, 366] width 33 height 27
click at [1024, 421] on button "01" at bounding box center [1031, 424] width 39 height 27
type input "[DATE]"
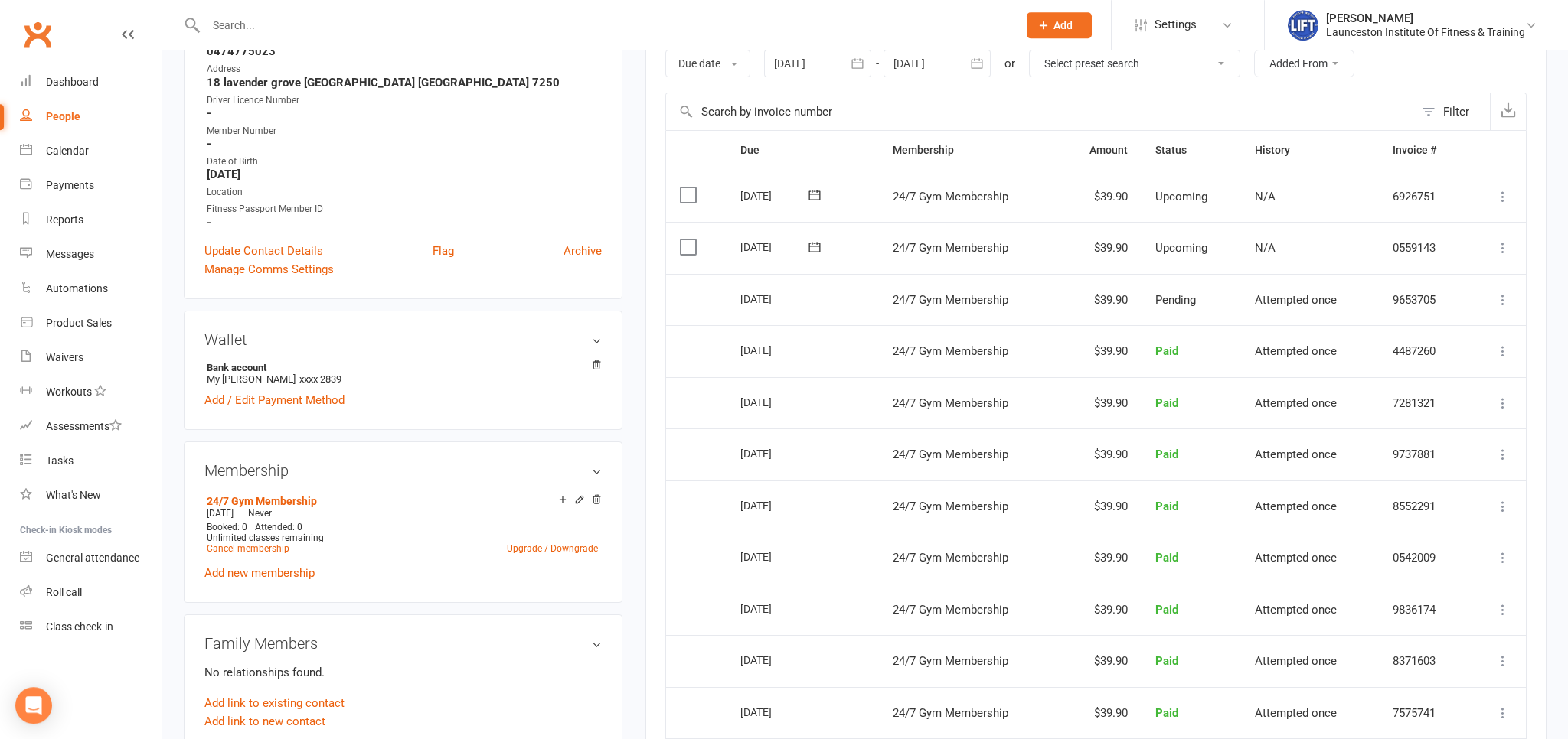
scroll to position [242, 0]
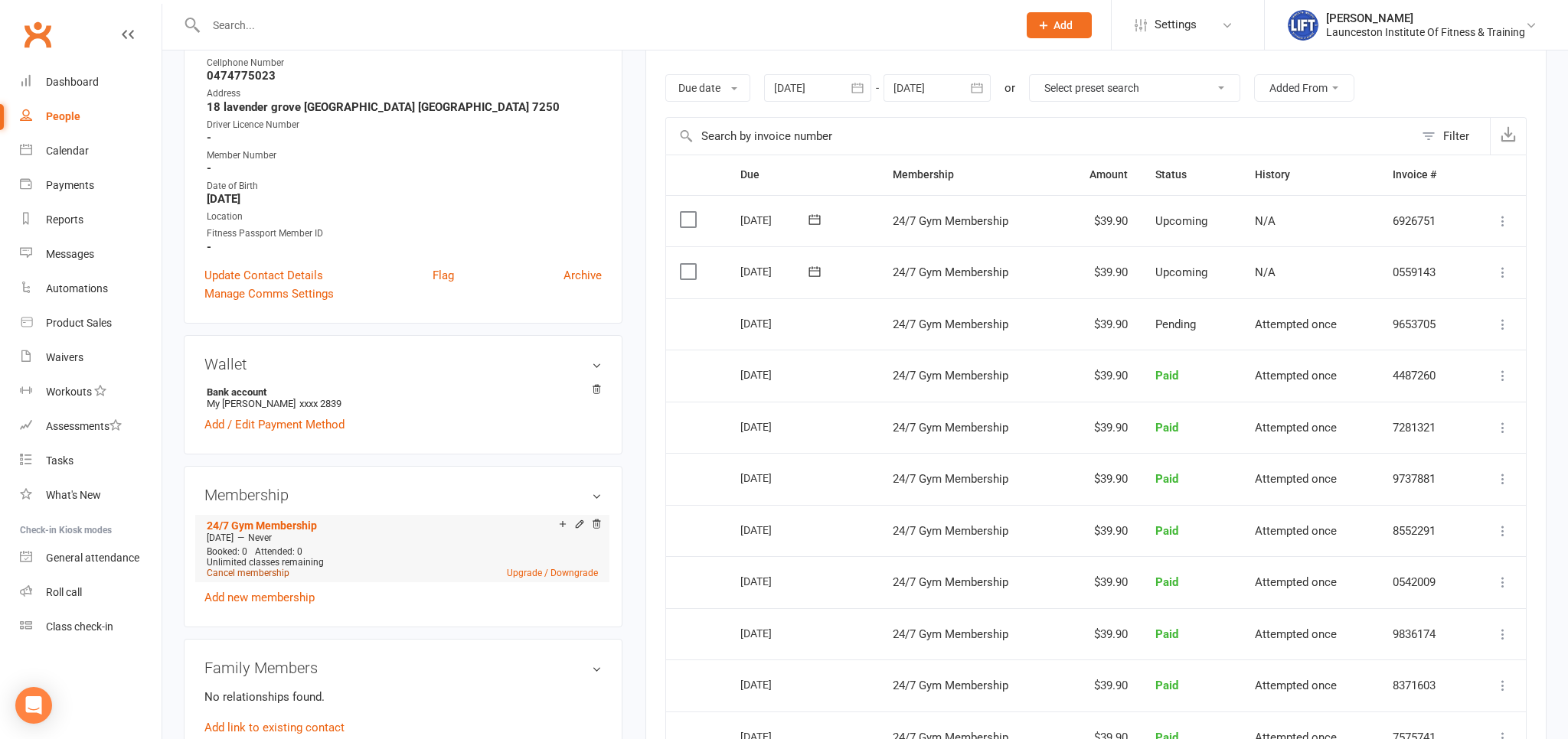
click at [261, 573] on link "Cancel membership" at bounding box center [248, 573] width 83 height 11
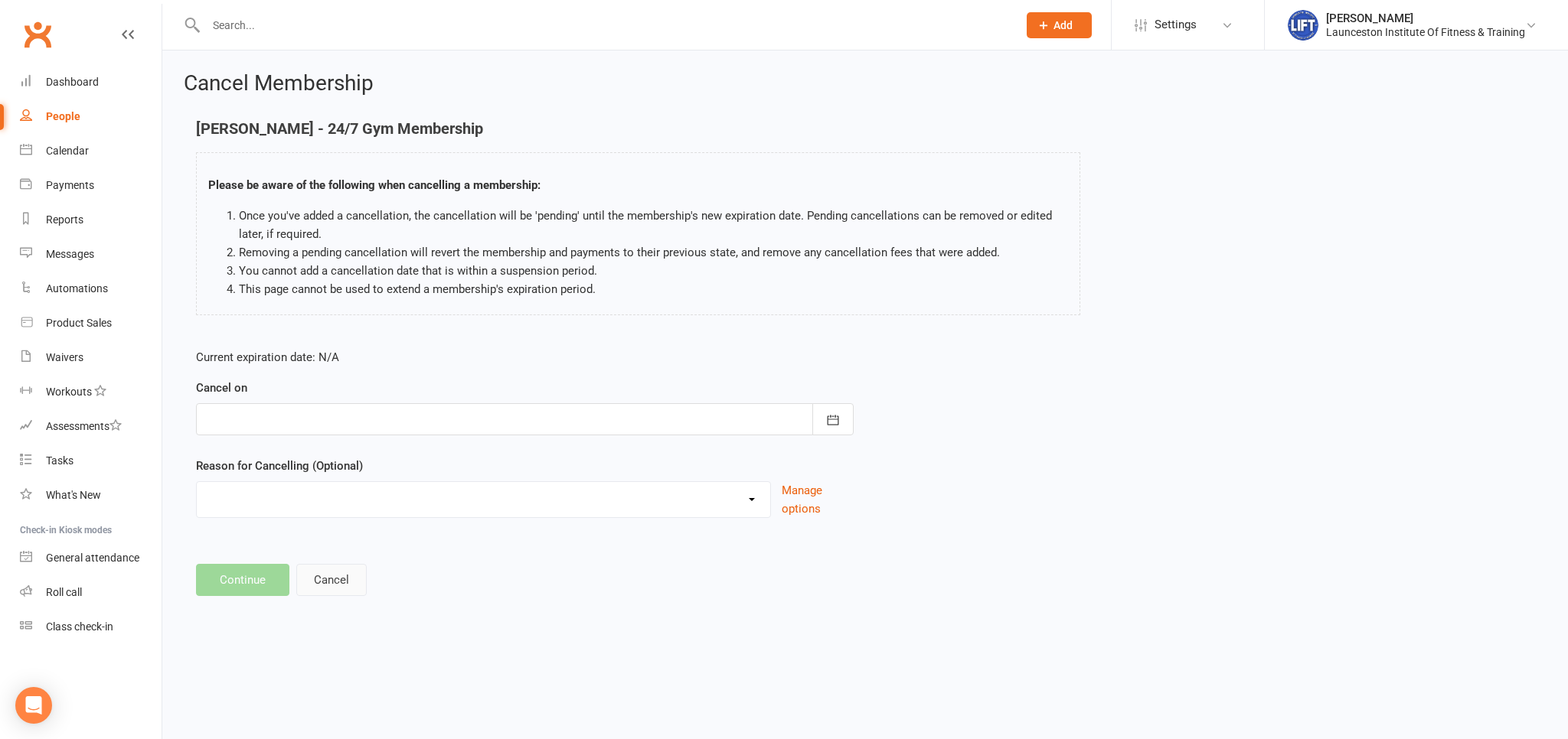
click at [336, 582] on button "Cancel" at bounding box center [332, 579] width 71 height 32
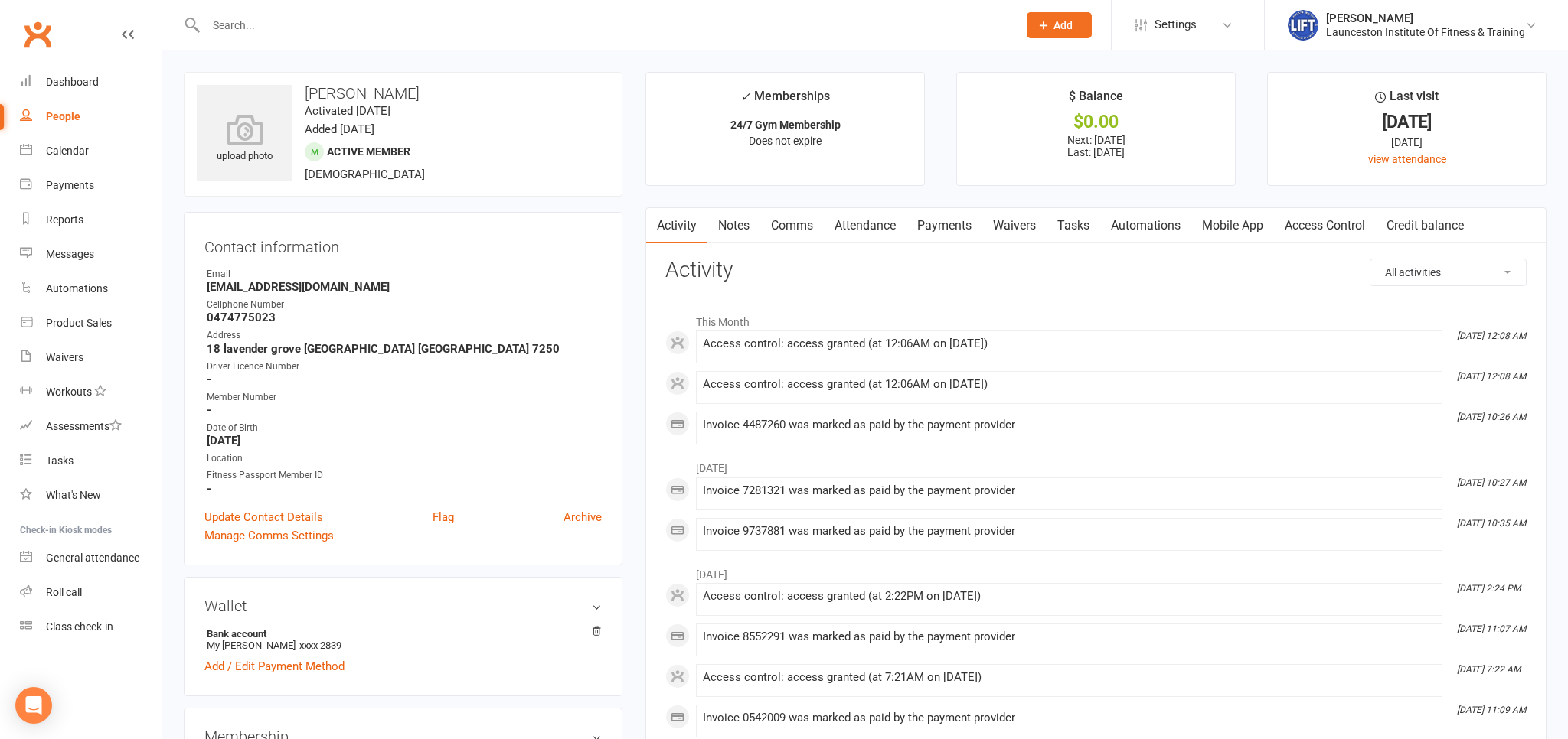
click at [938, 236] on link "Payments" at bounding box center [944, 226] width 76 height 35
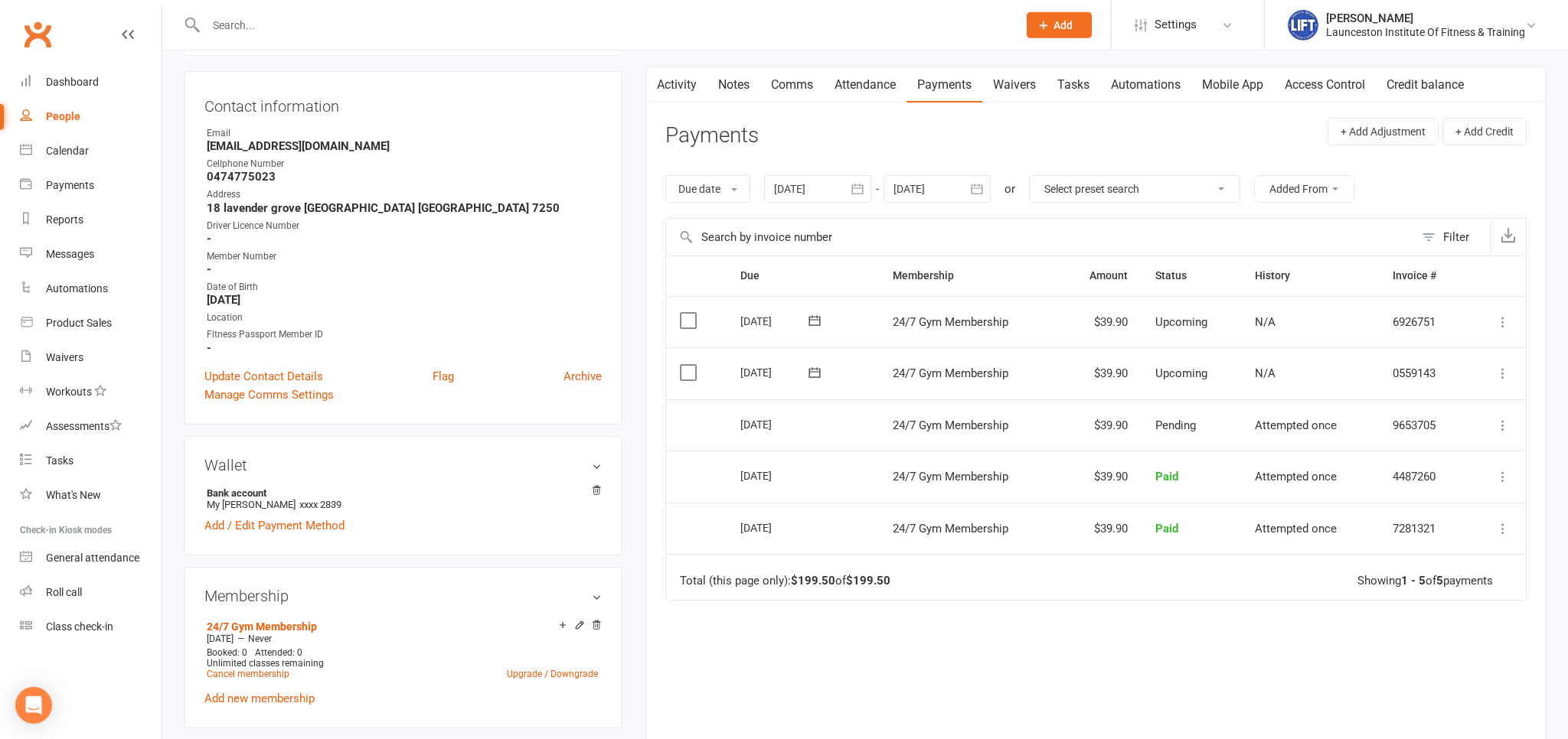
scroll to position [323, 0]
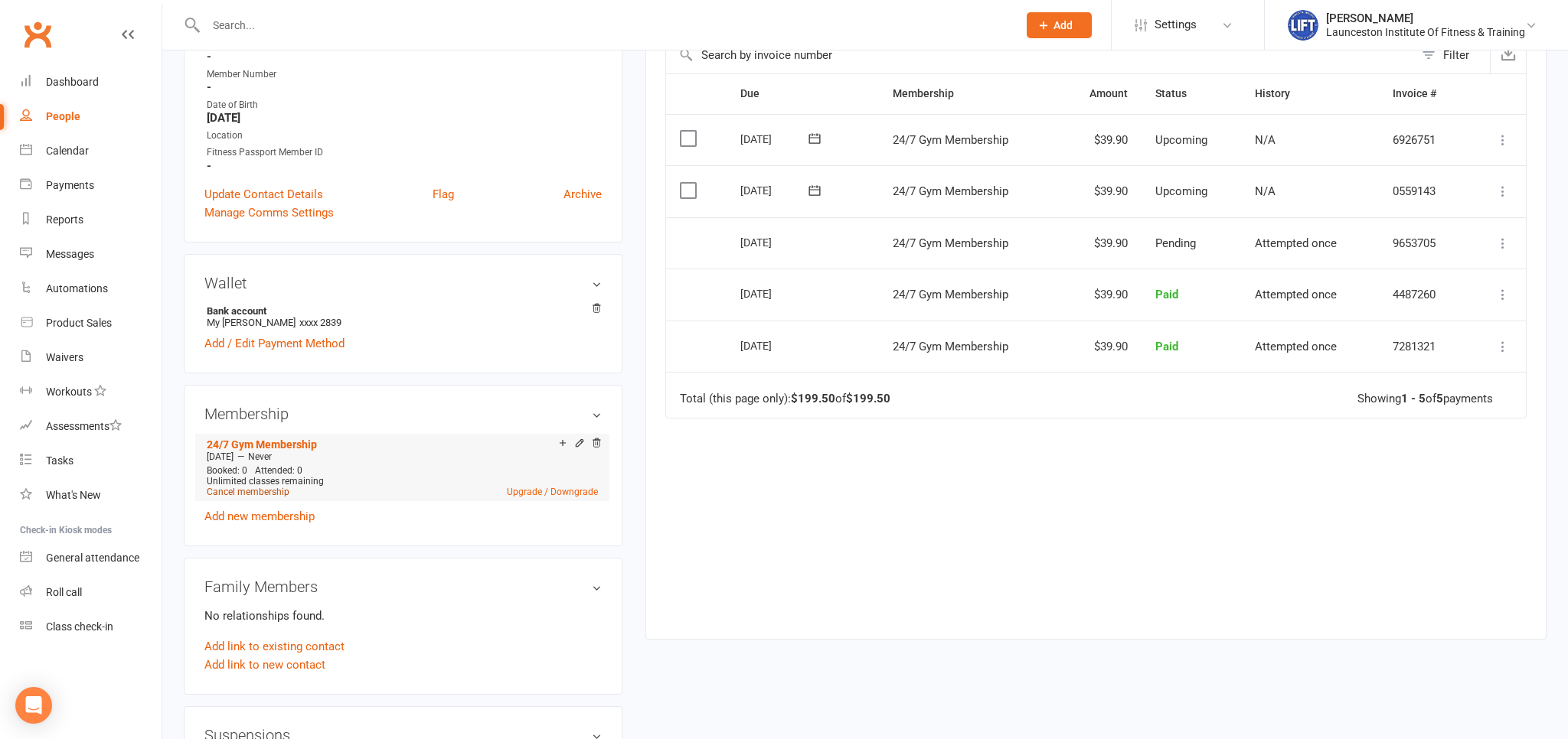
click at [250, 493] on link "Cancel membership" at bounding box center [248, 492] width 83 height 11
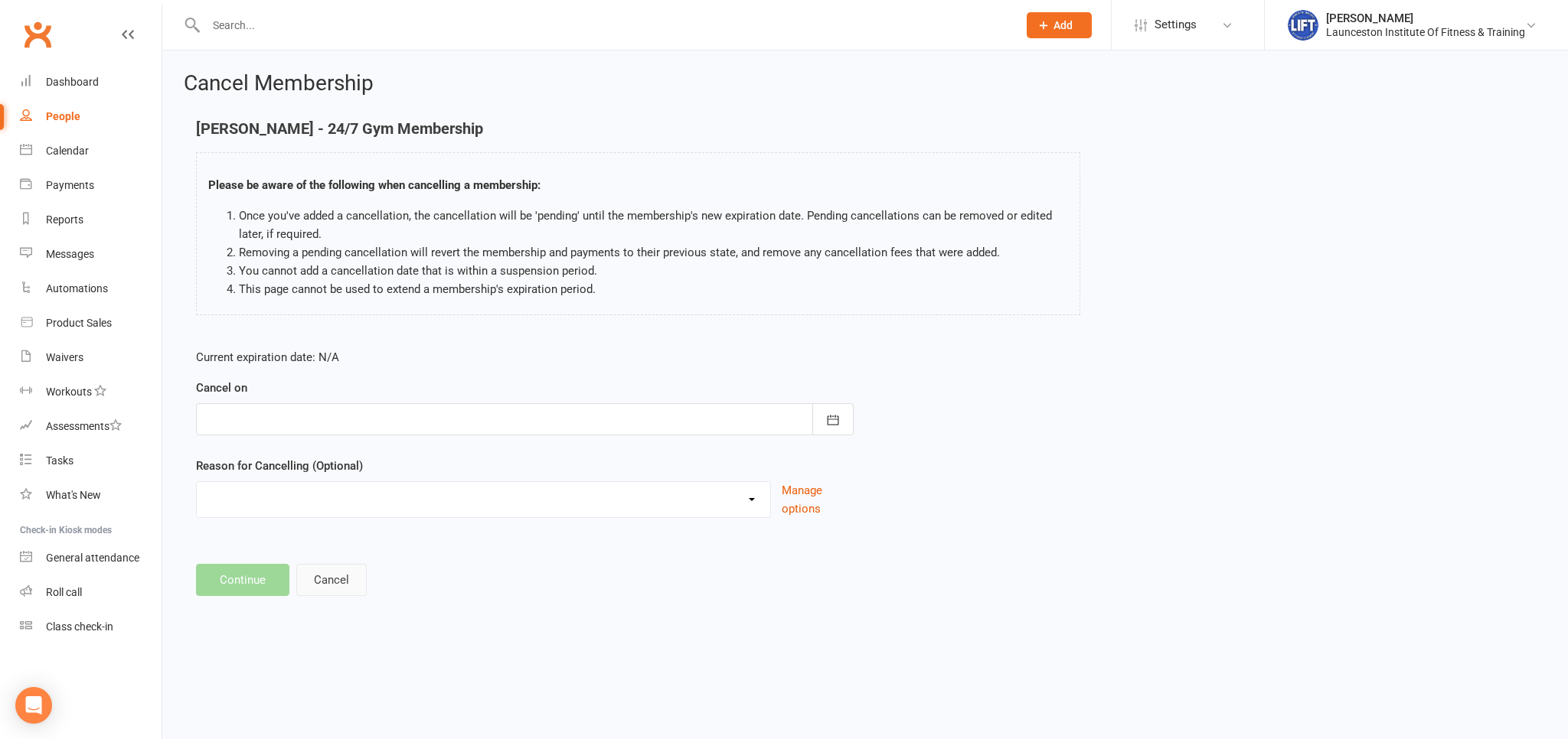
click at [339, 579] on button "Cancel" at bounding box center [332, 579] width 71 height 32
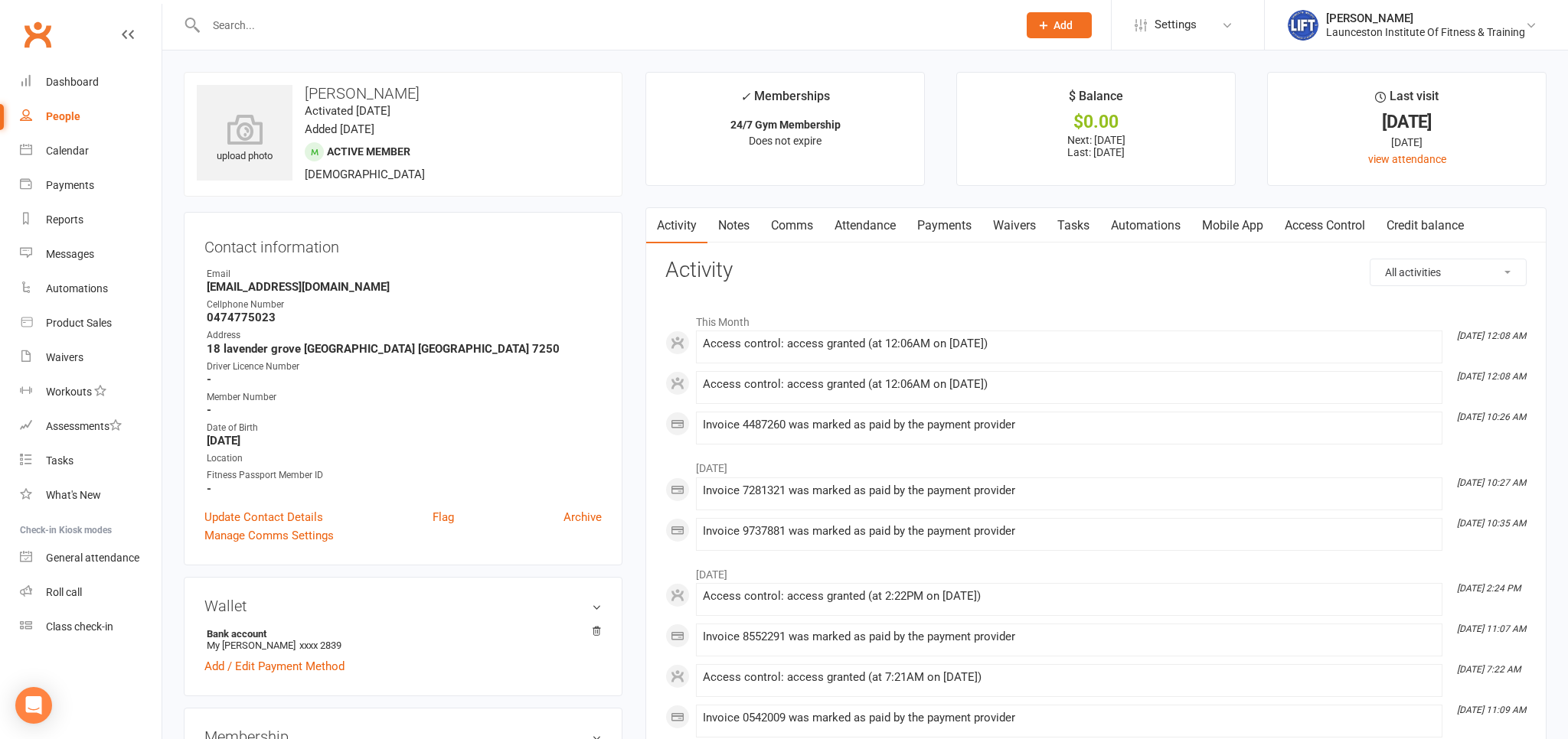
click at [947, 222] on link "Payments" at bounding box center [944, 226] width 76 height 35
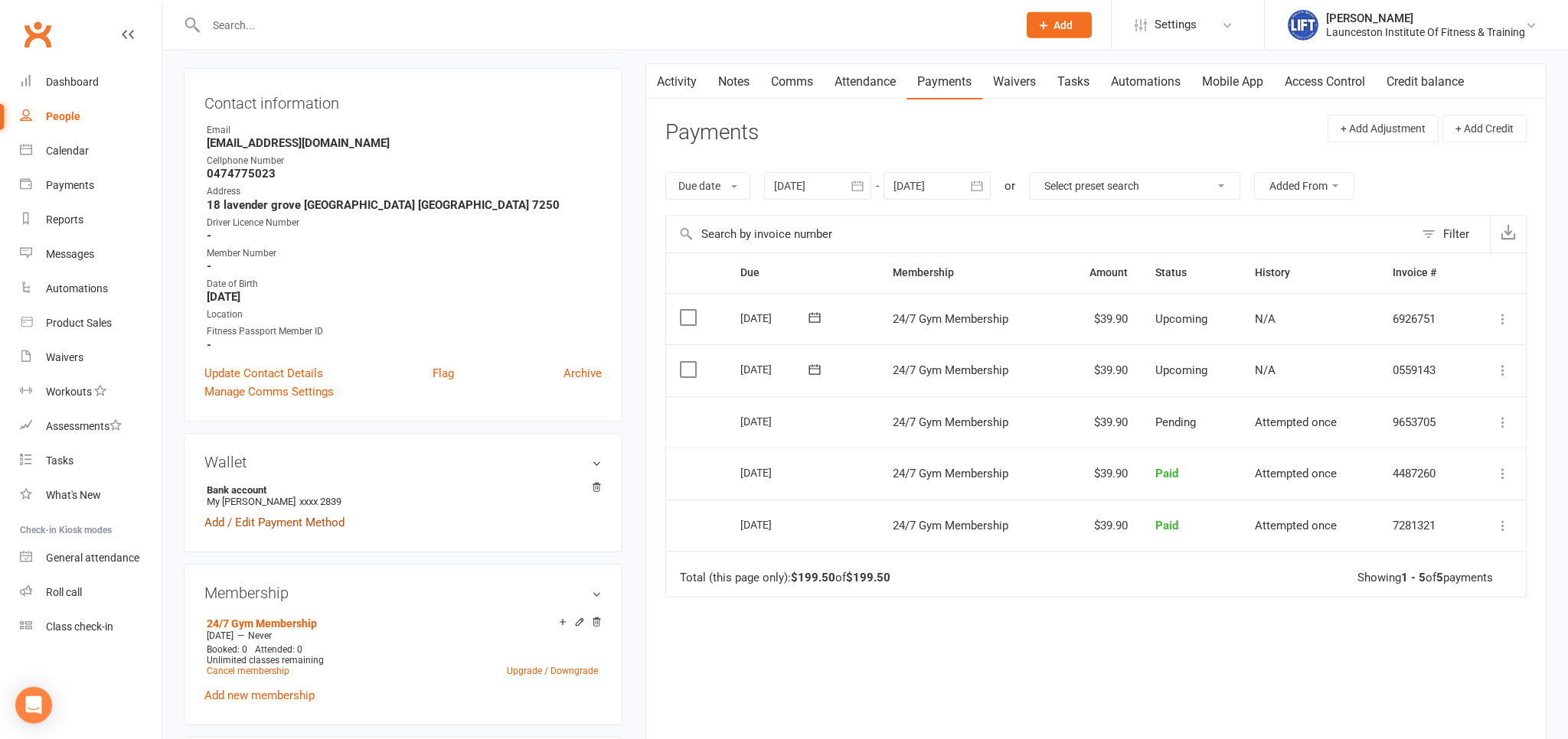
scroll to position [161, 0]
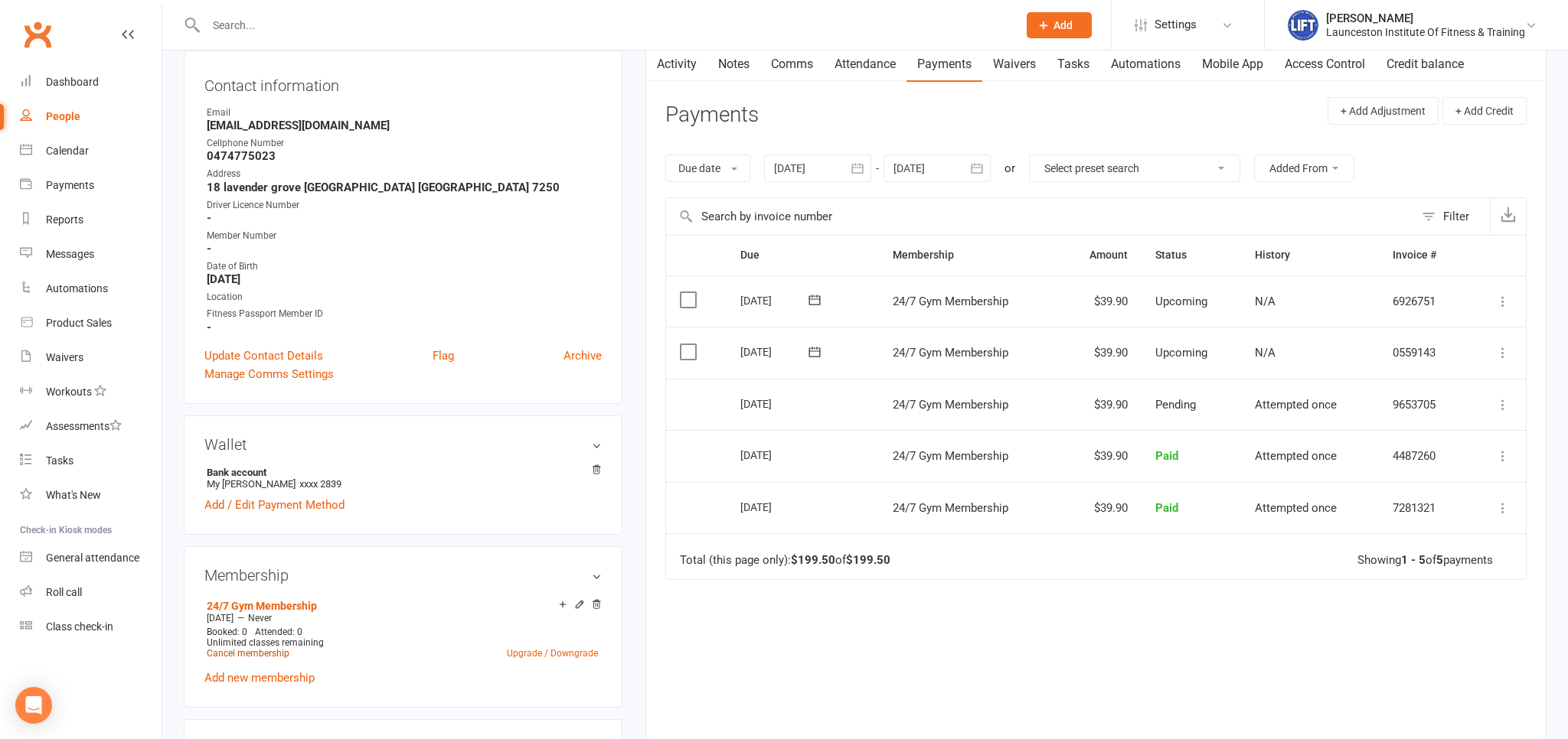
click at [225, 655] on link "Cancel membership" at bounding box center [248, 654] width 83 height 11
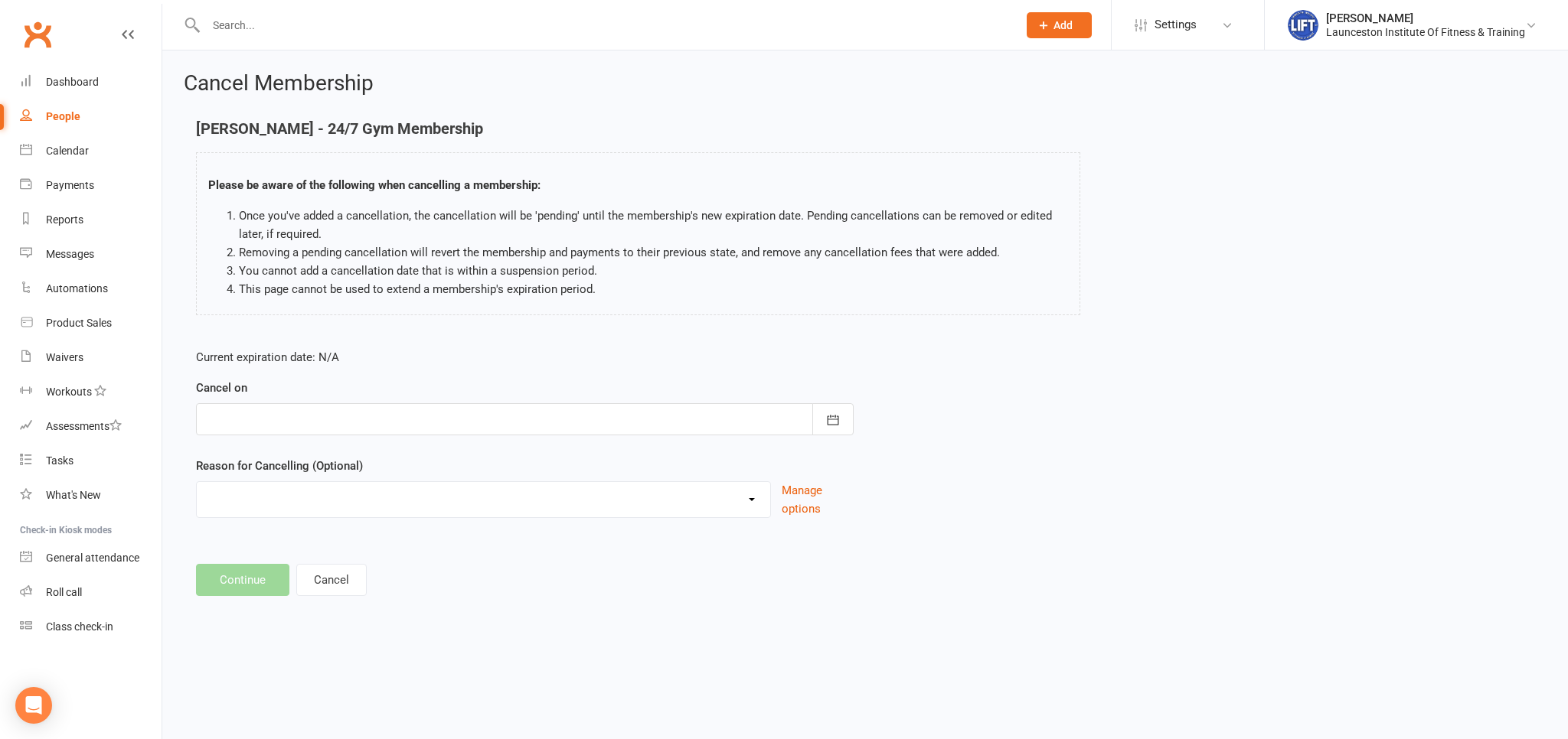
click at [372, 422] on div at bounding box center [524, 419] width 657 height 32
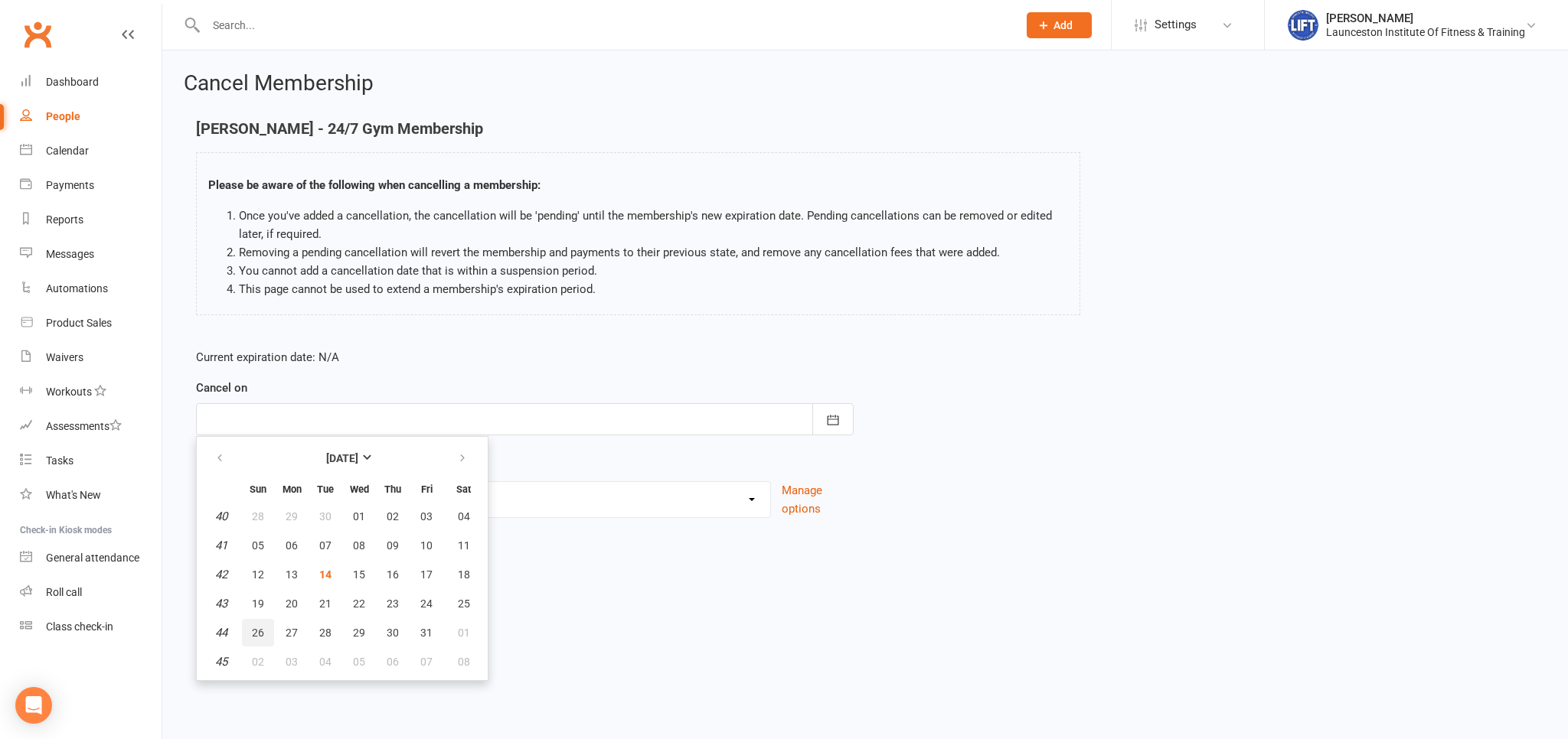
click at [255, 629] on span "26" at bounding box center [258, 633] width 13 height 13
type input "[DATE]"
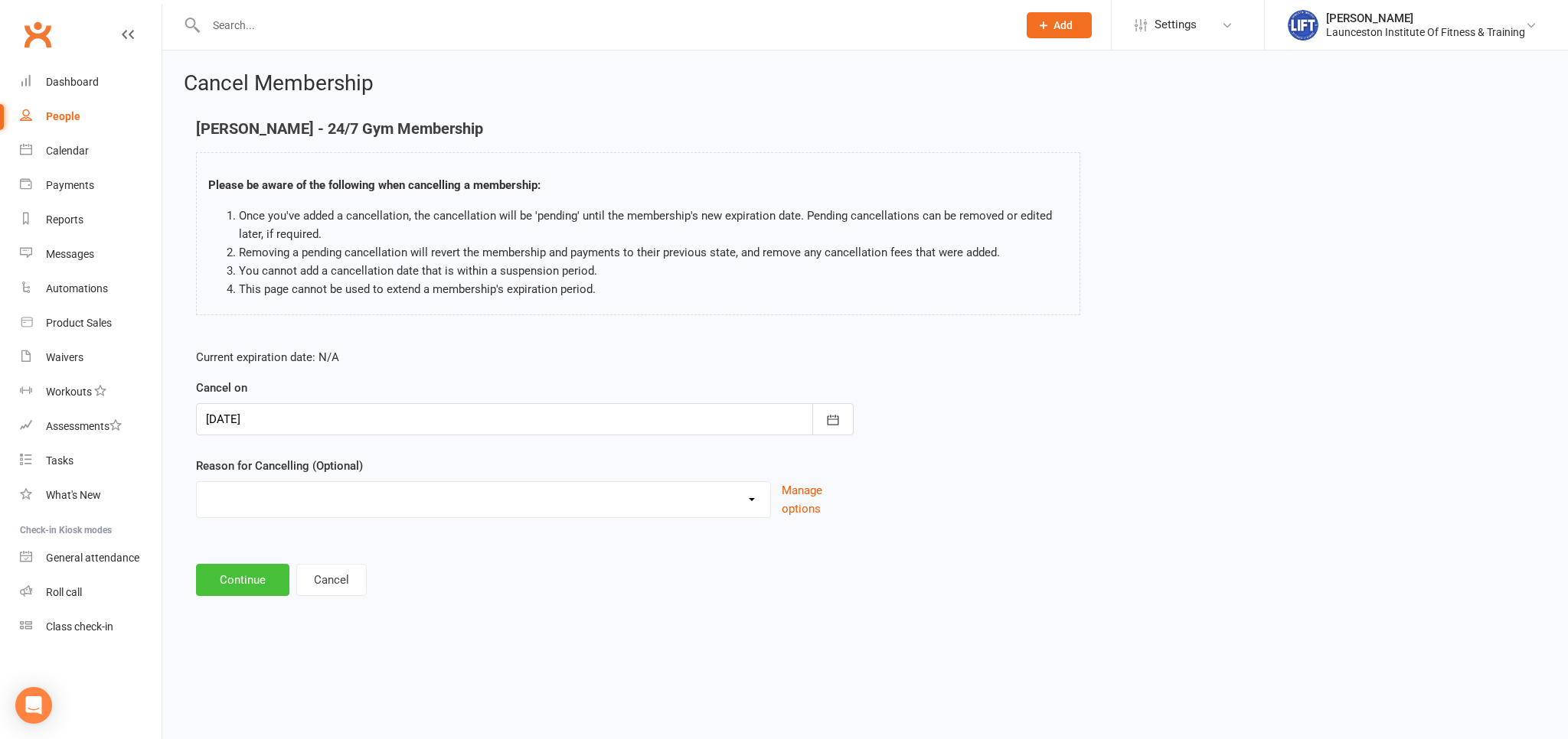
click at [251, 565] on button "Continue" at bounding box center [242, 579] width 93 height 32
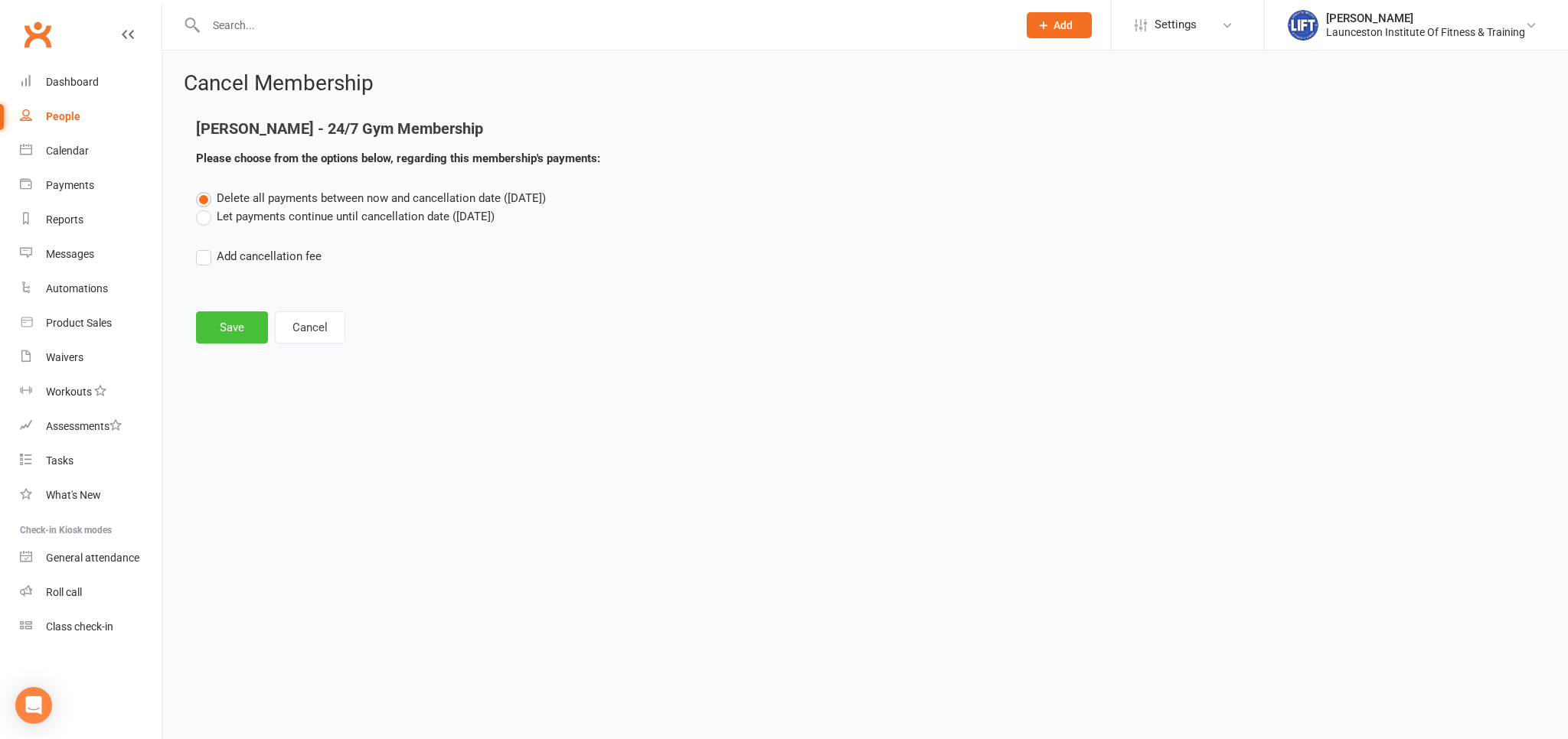
click at [229, 322] on button "Save" at bounding box center [231, 327] width 72 height 32
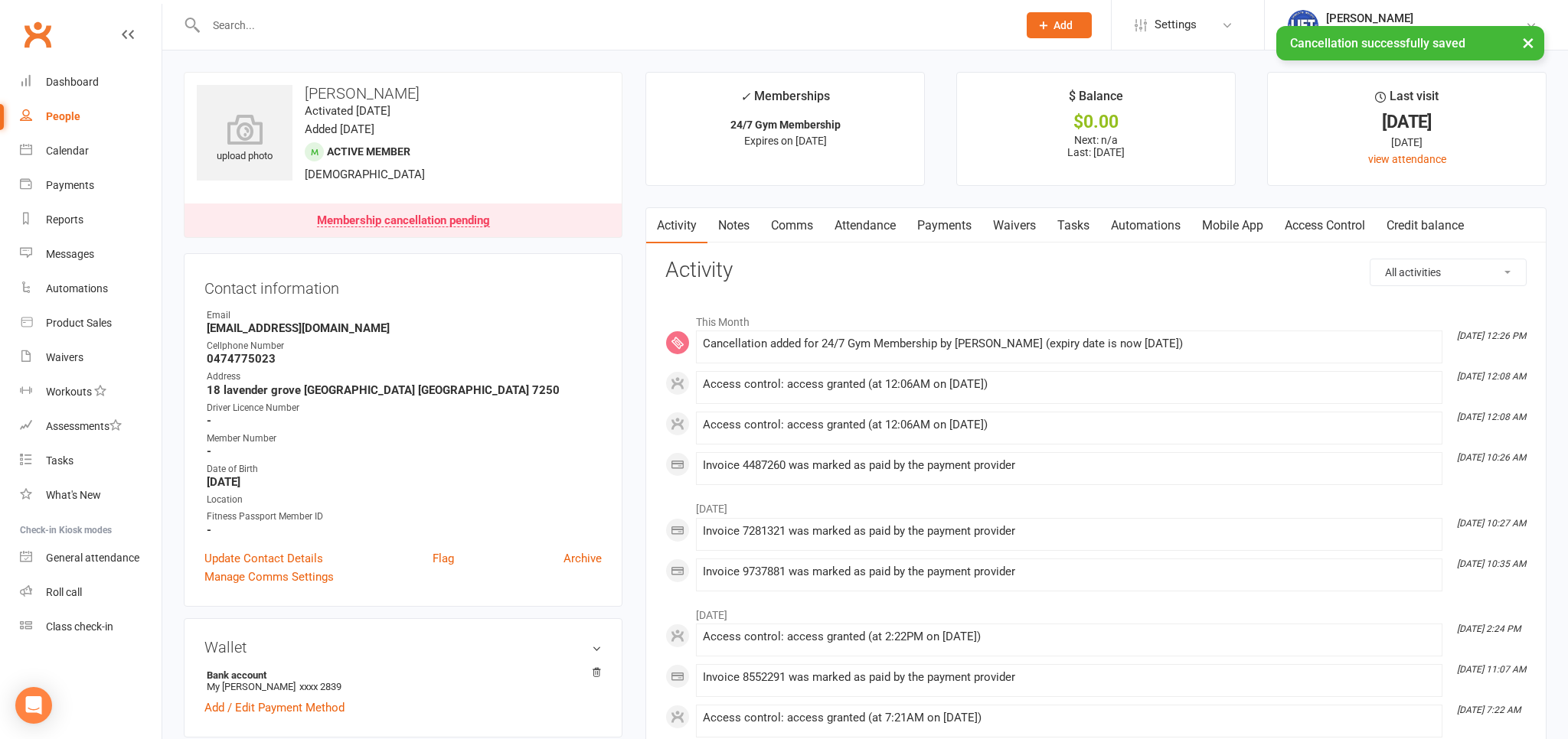
drag, startPoint x: 984, startPoint y: 219, endPoint x: 920, endPoint y: 225, distance: 64.3
click at [981, 219] on link "Payments" at bounding box center [944, 226] width 76 height 35
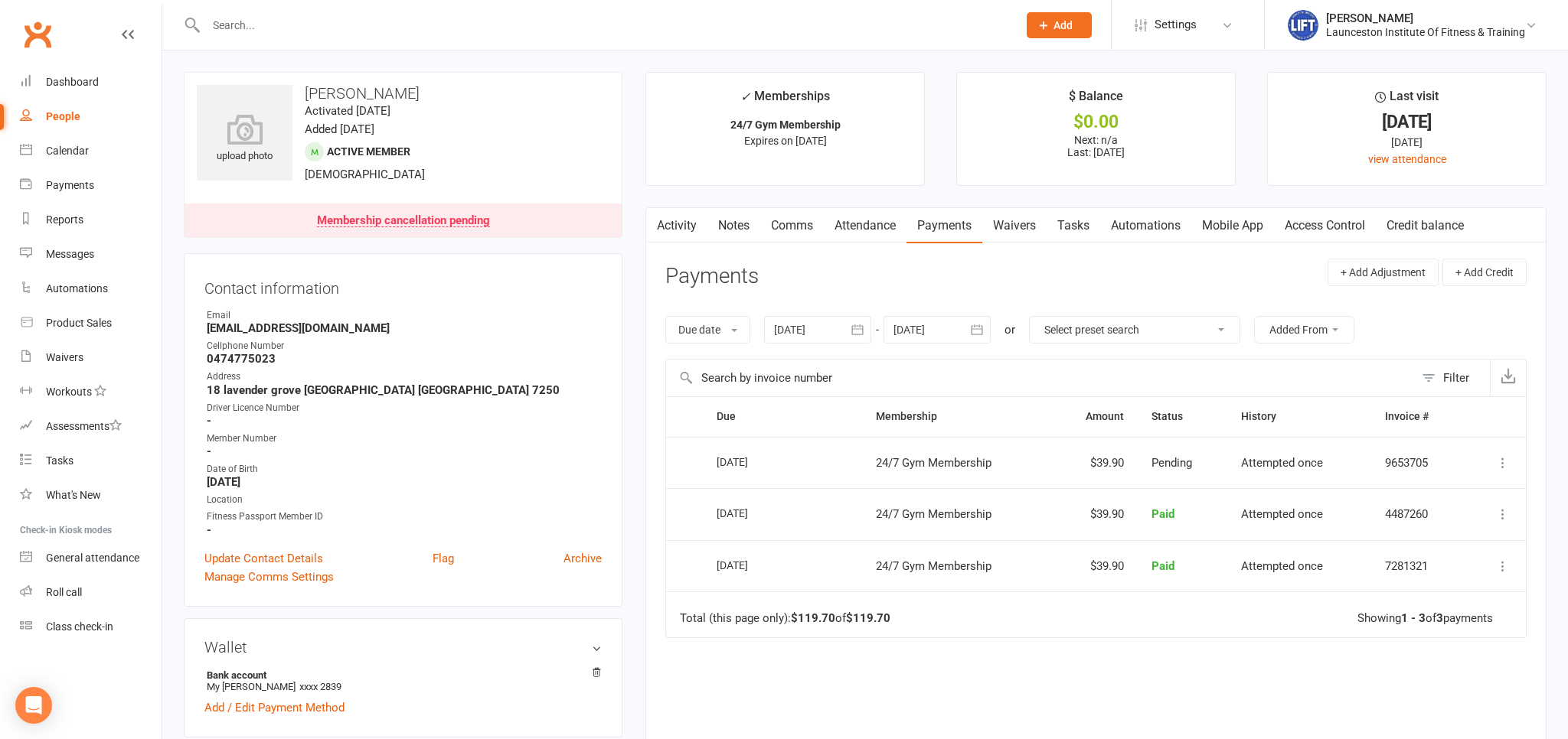
click at [1027, 229] on link "Waivers" at bounding box center [1014, 226] width 64 height 35
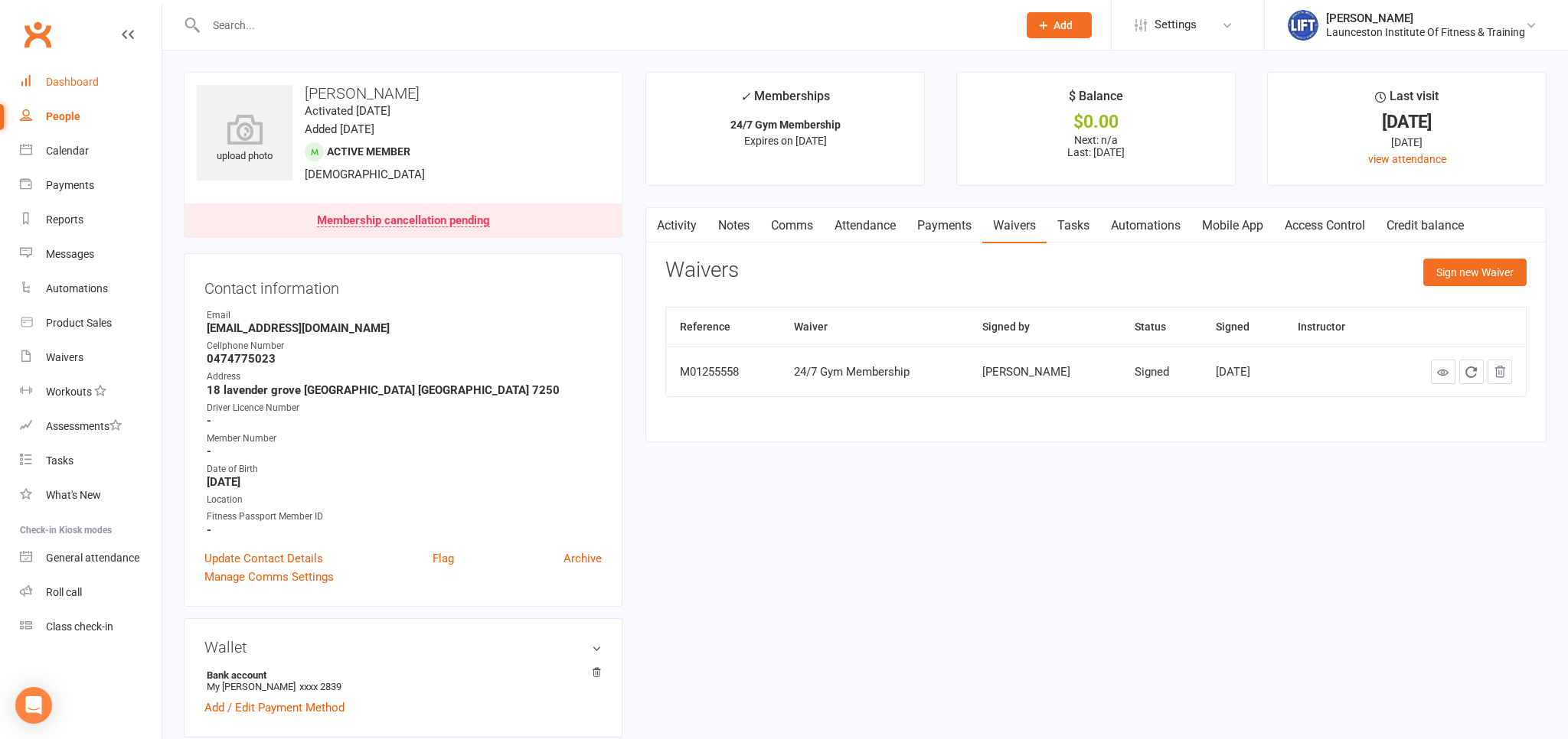
click at [77, 82] on div "Dashboard" at bounding box center [73, 83] width 53 height 13
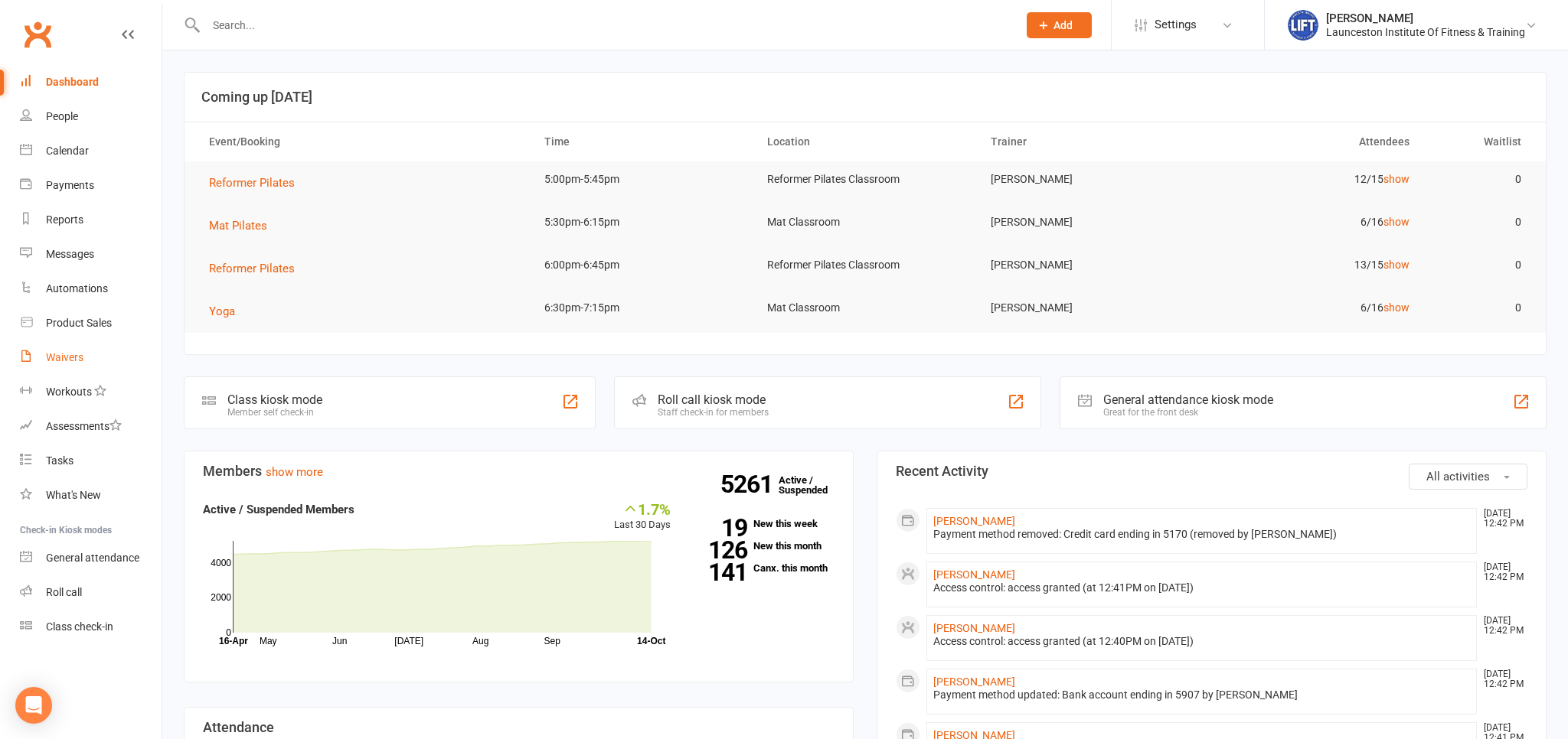
click at [65, 356] on div "Waivers" at bounding box center [64, 357] width 37 height 13
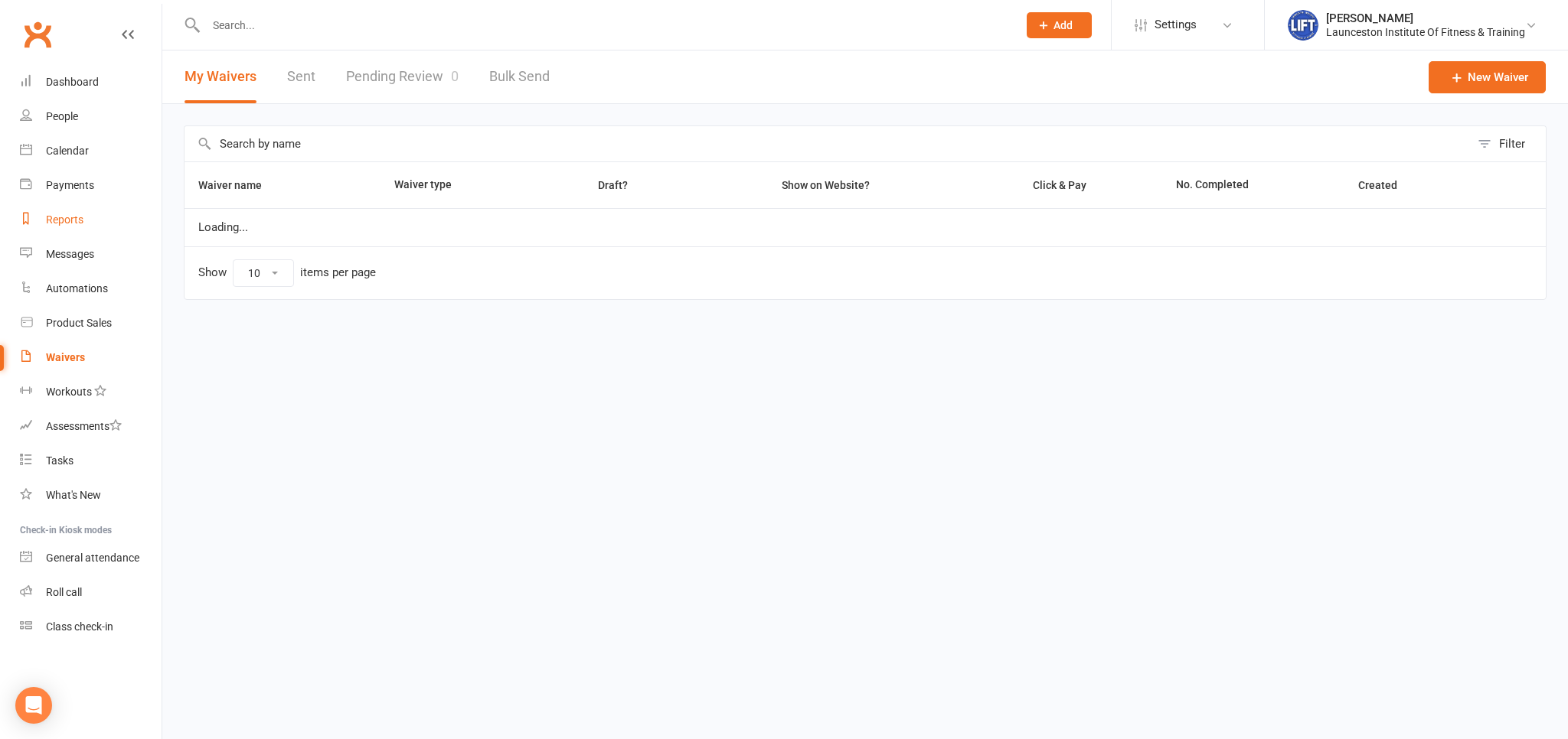
select select "100"
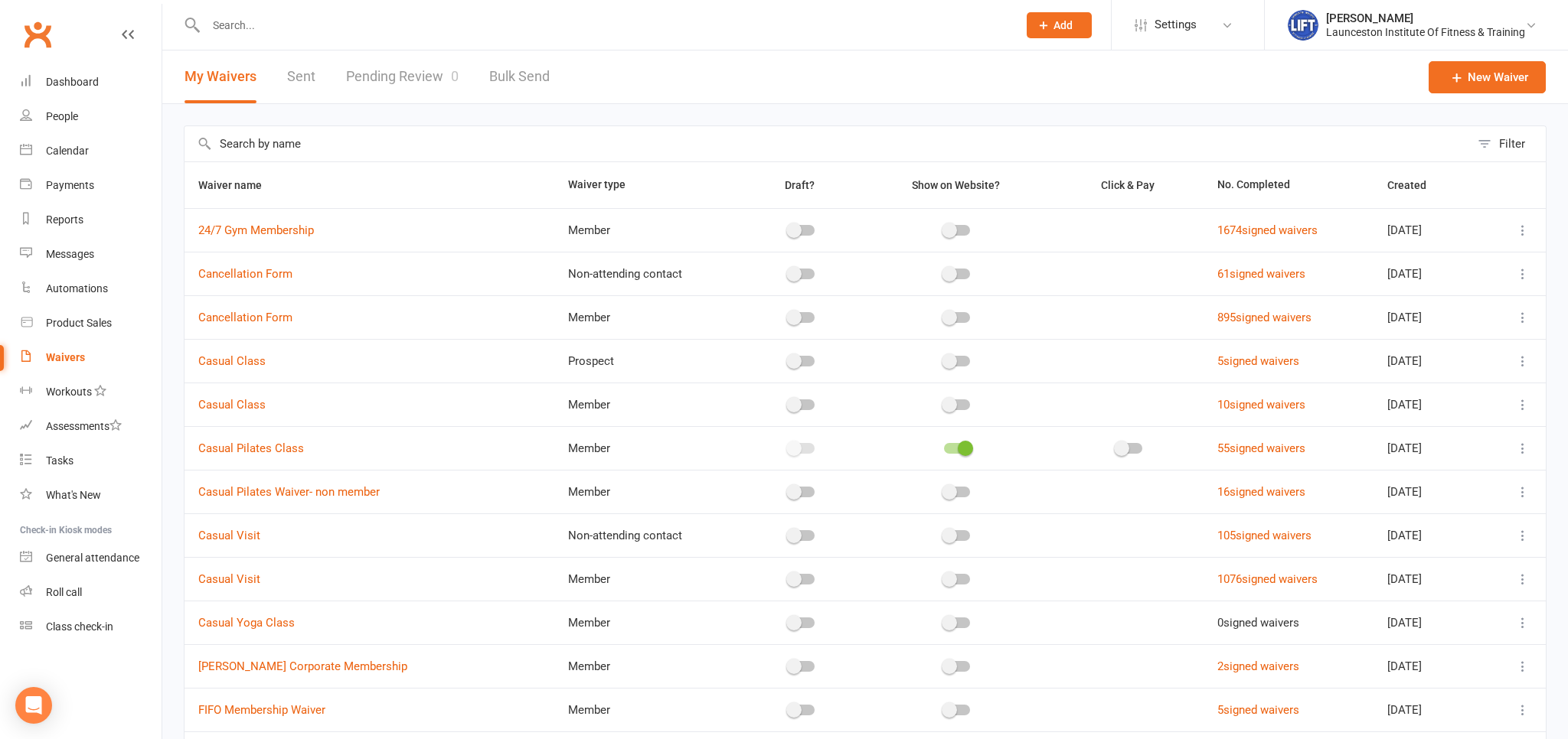
click at [405, 22] on input "text" at bounding box center [604, 25] width 805 height 22
type input "matt ne"
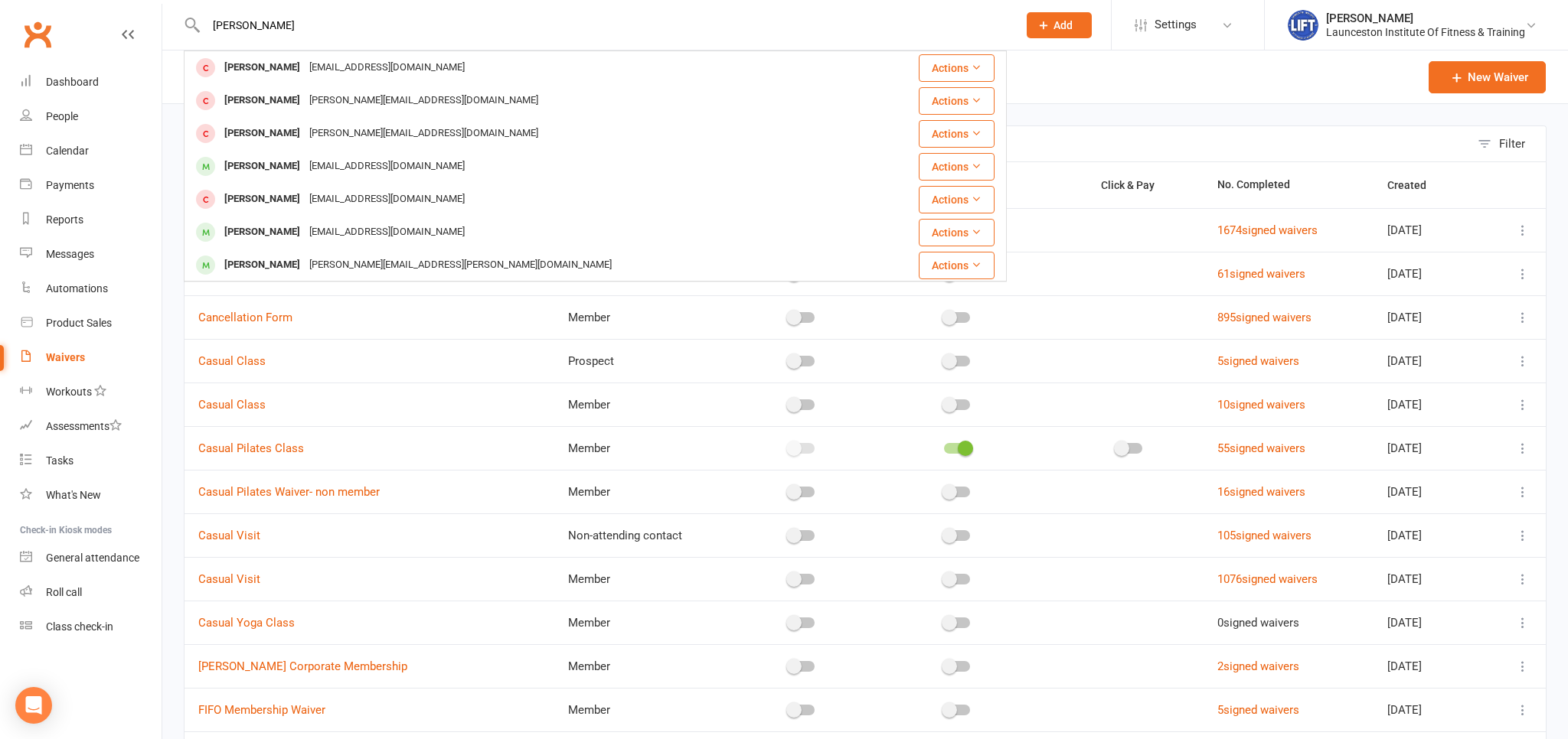
drag, startPoint x: 313, startPoint y: 28, endPoint x: 36, endPoint y: 3, distance: 278.1
click at [201, 15] on input "matt ne" at bounding box center [604, 25] width 805 height 22
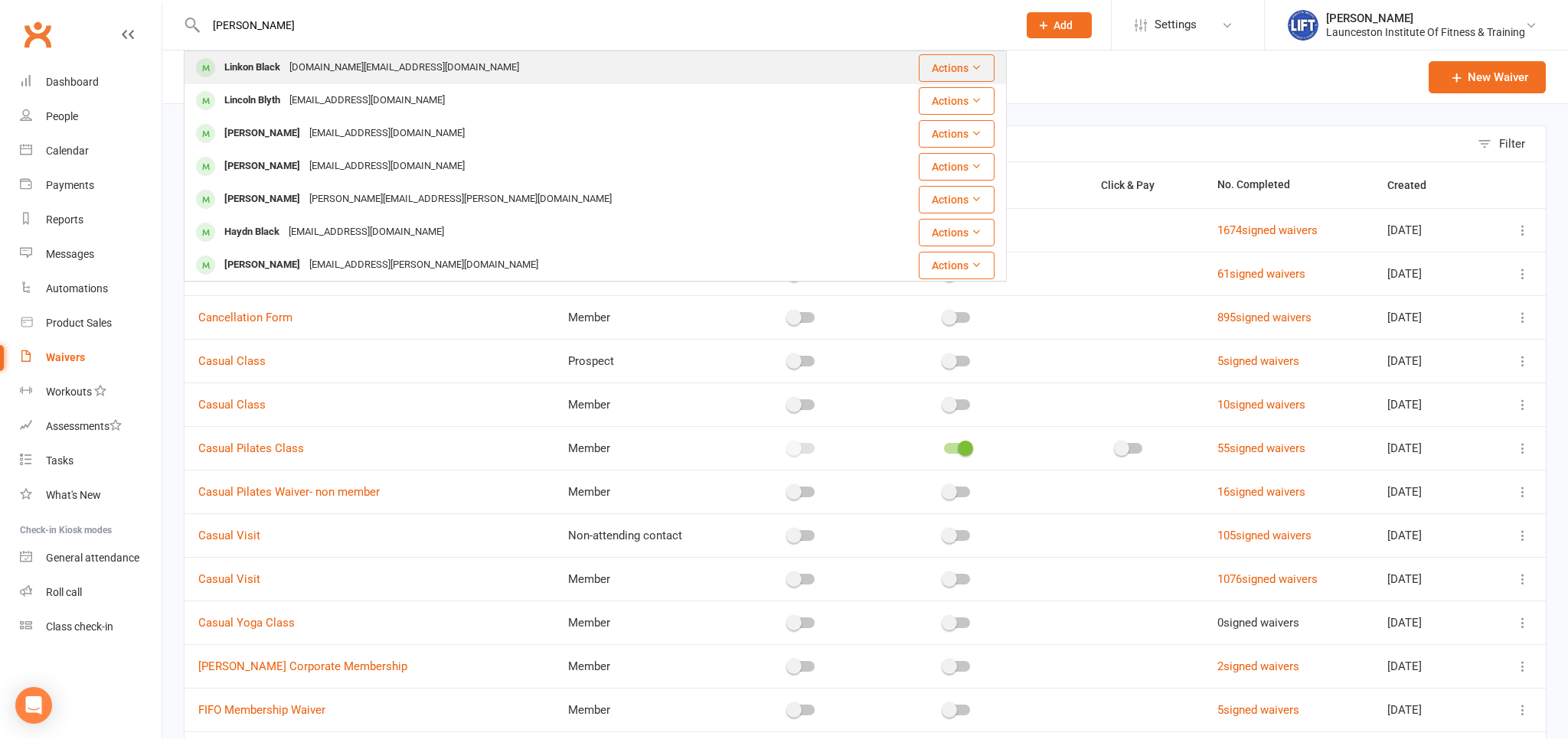
type input "lincoln black"
click at [401, 69] on div "linkon.black@gmail.com" at bounding box center [404, 67] width 239 height 22
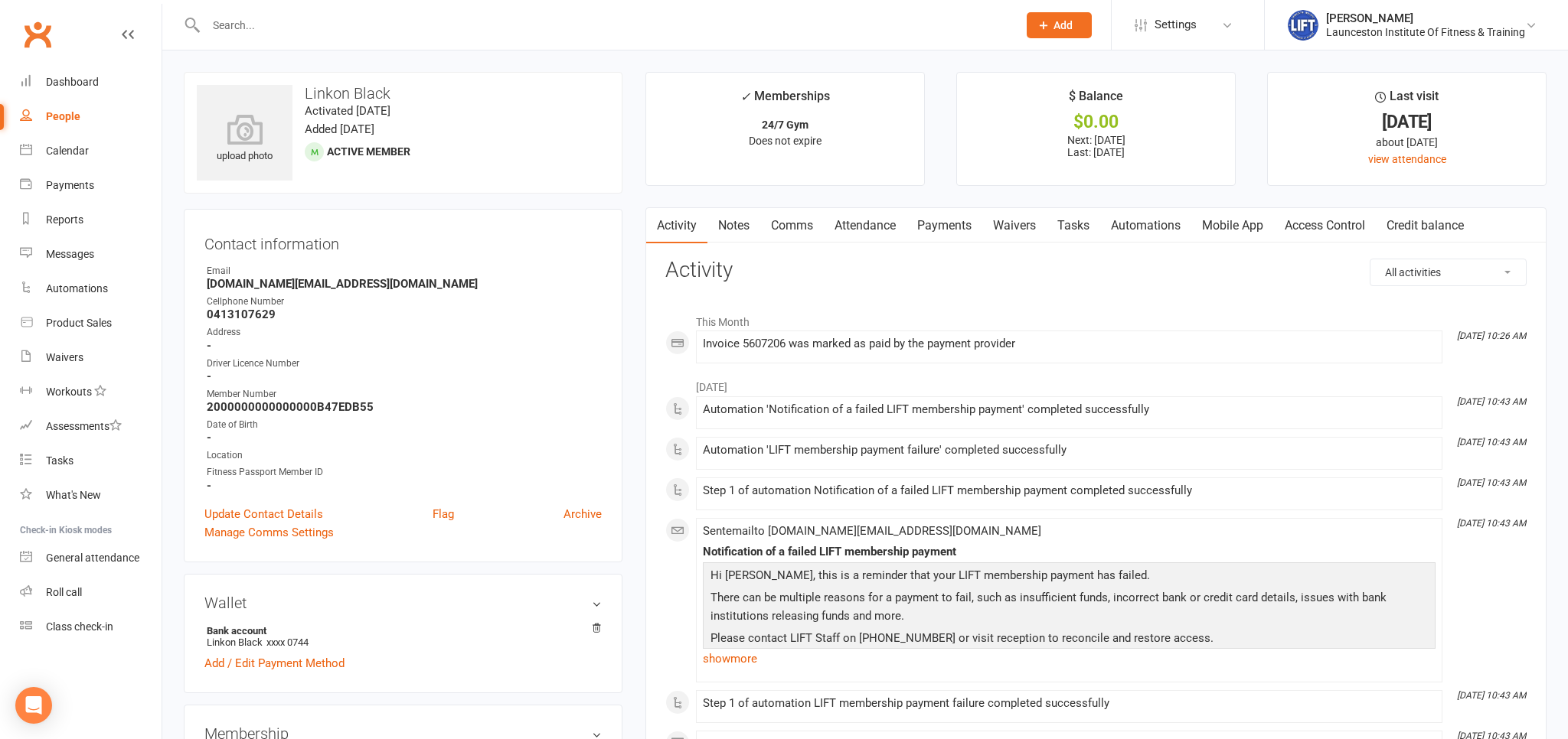
click at [943, 220] on link "Payments" at bounding box center [944, 226] width 76 height 35
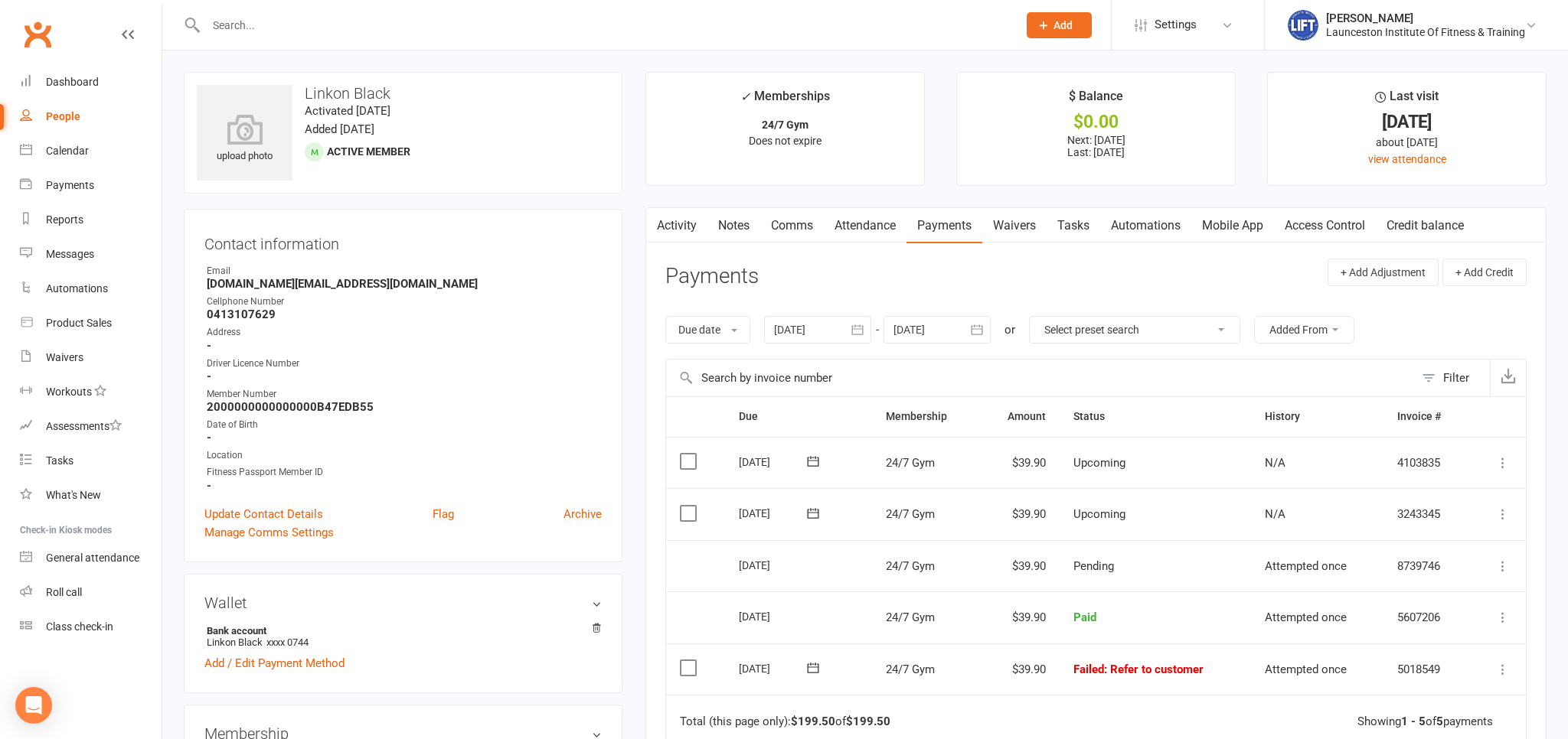
click at [865, 325] on icon "button" at bounding box center [857, 329] width 15 height 15
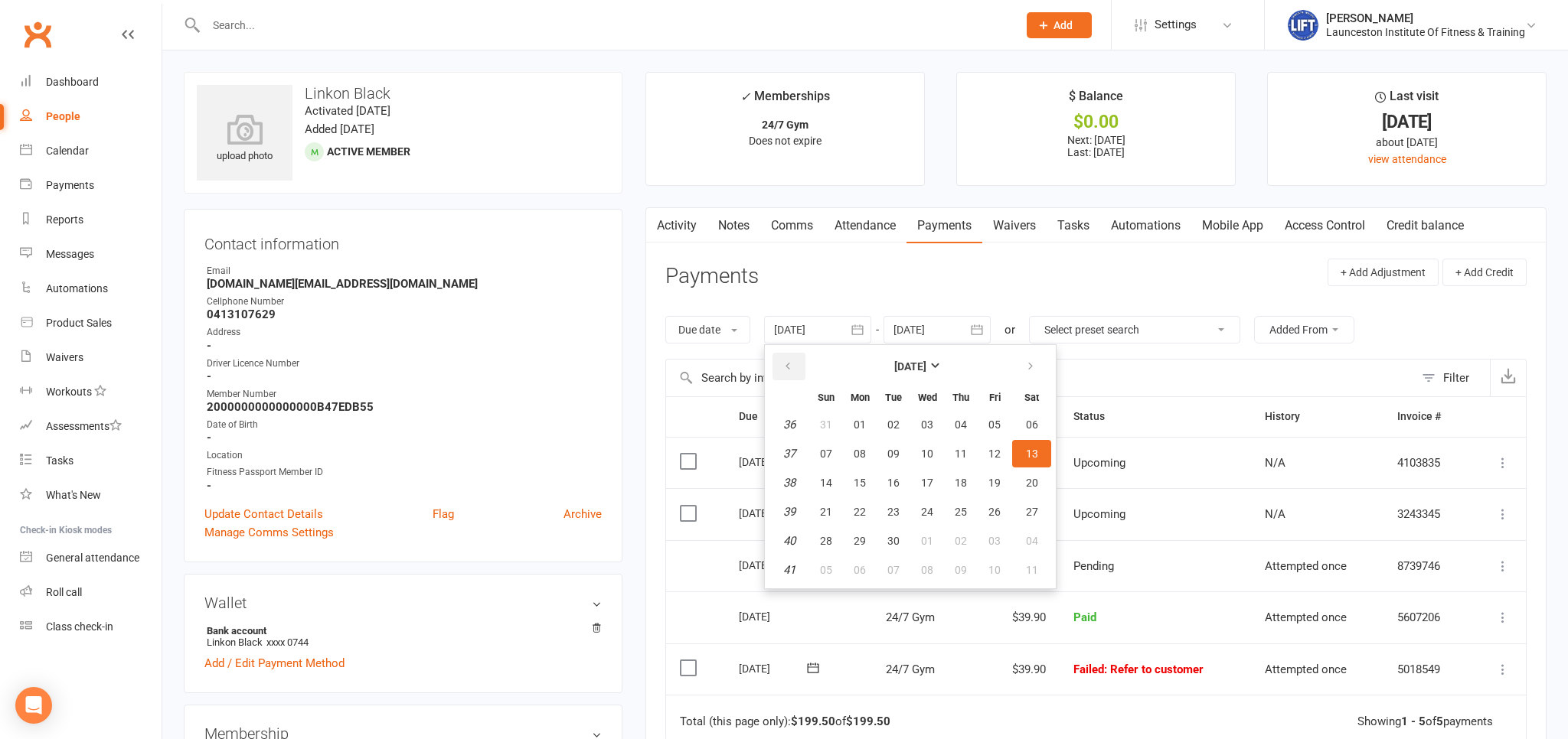
click at [793, 372] on icon "button" at bounding box center [788, 367] width 11 height 13
click at [833, 442] on button "08" at bounding box center [825, 453] width 32 height 27
type input "08 Jun 2025"
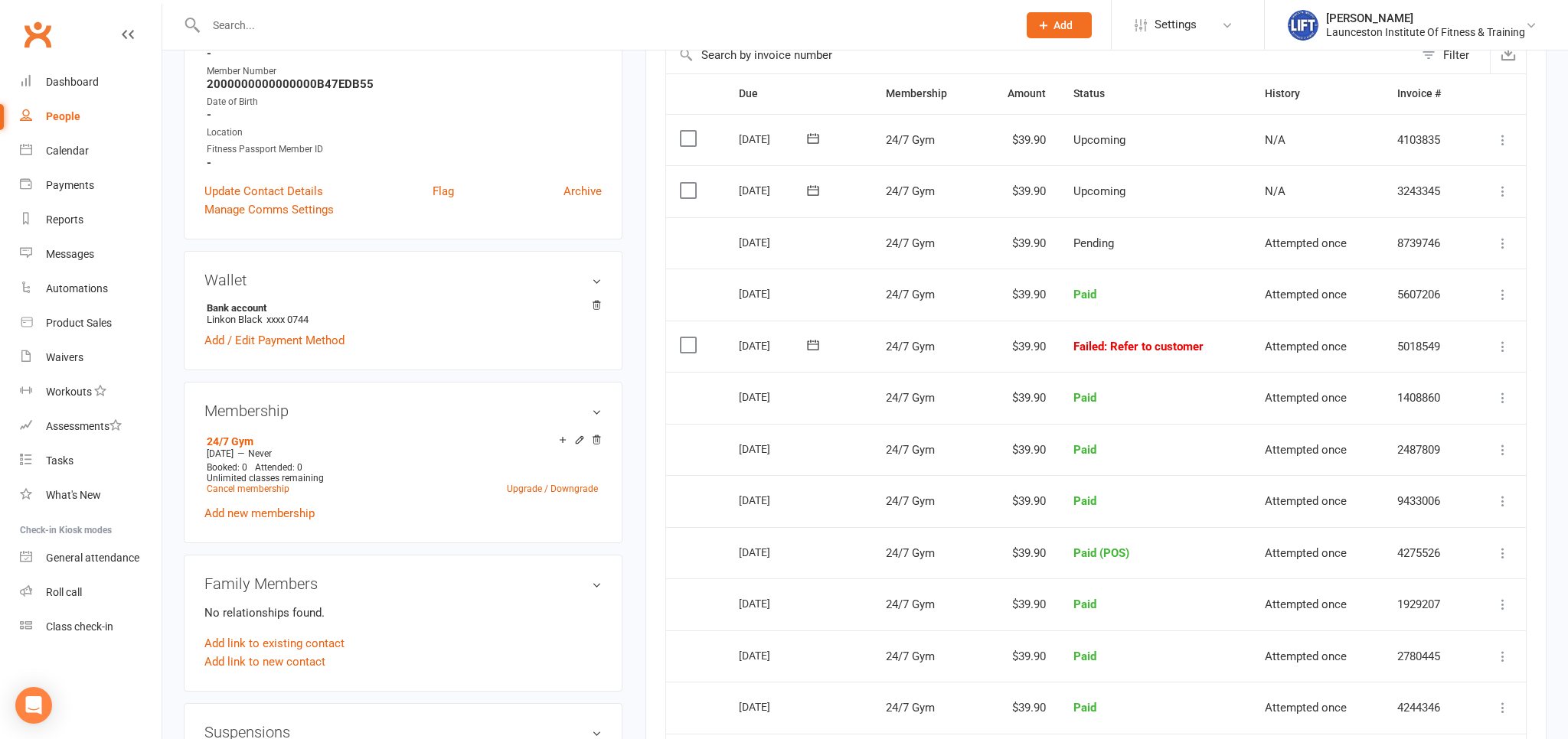
scroll to position [81, 0]
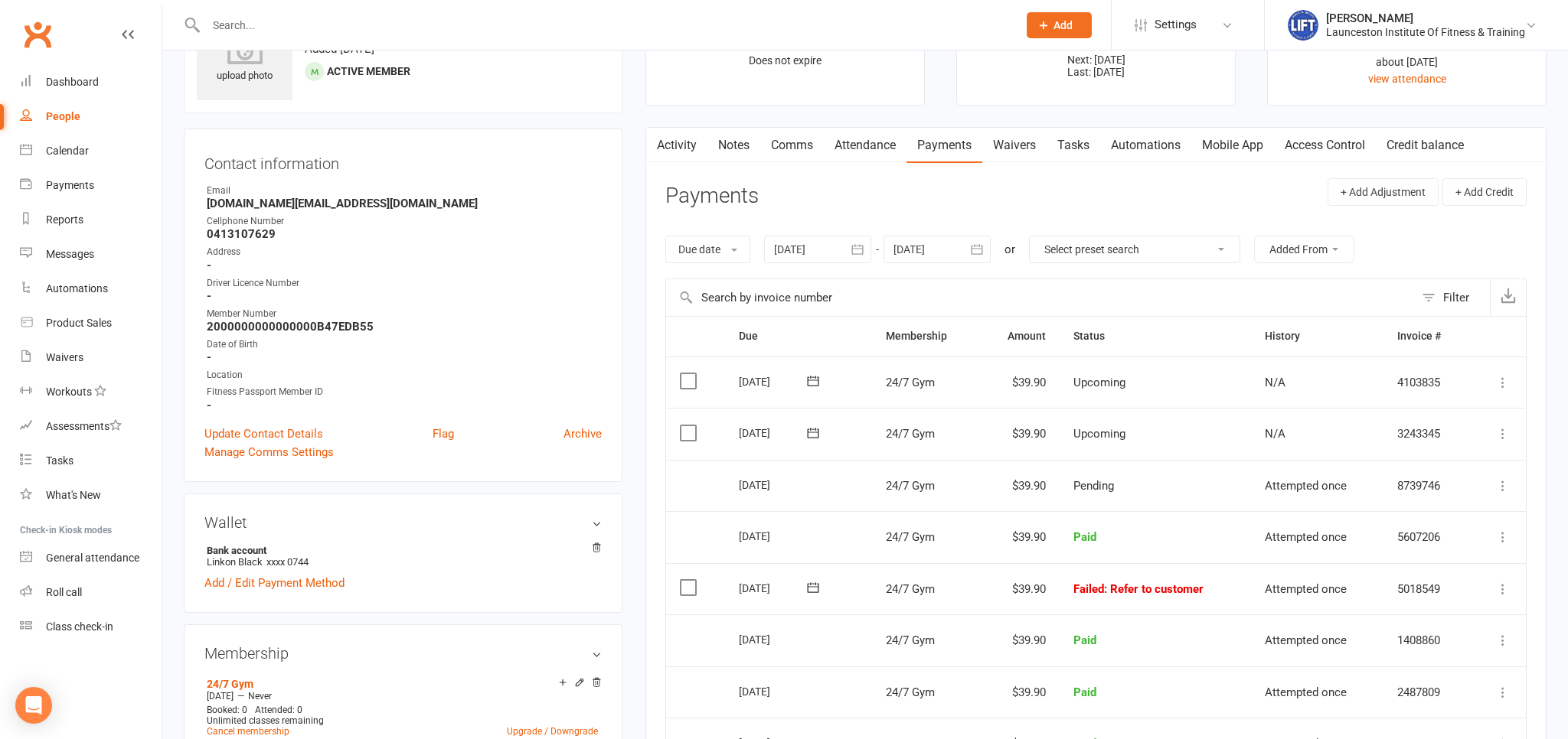
click at [1334, 160] on link "Access Control" at bounding box center [1325, 145] width 102 height 35
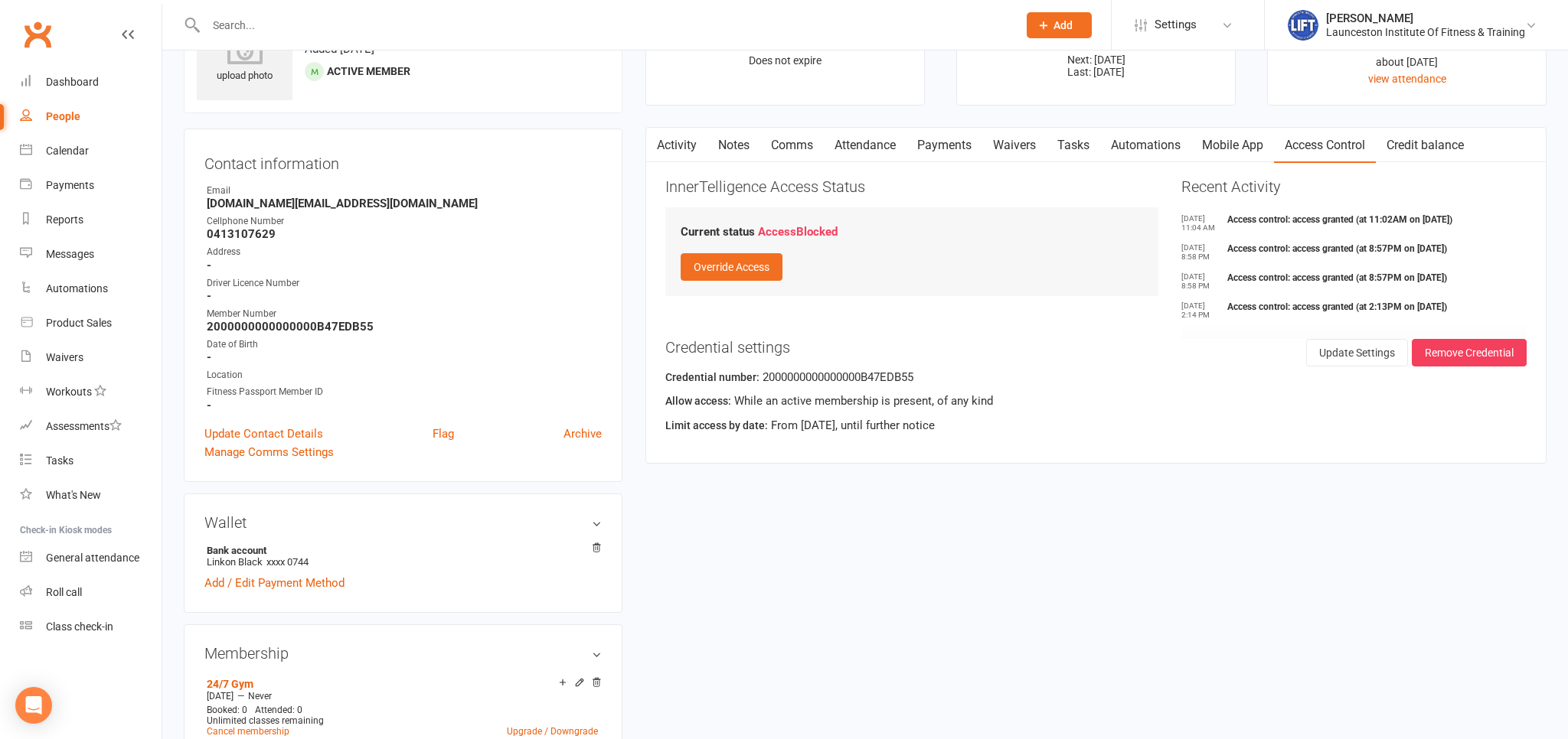
click at [953, 148] on link "Payments" at bounding box center [944, 145] width 76 height 35
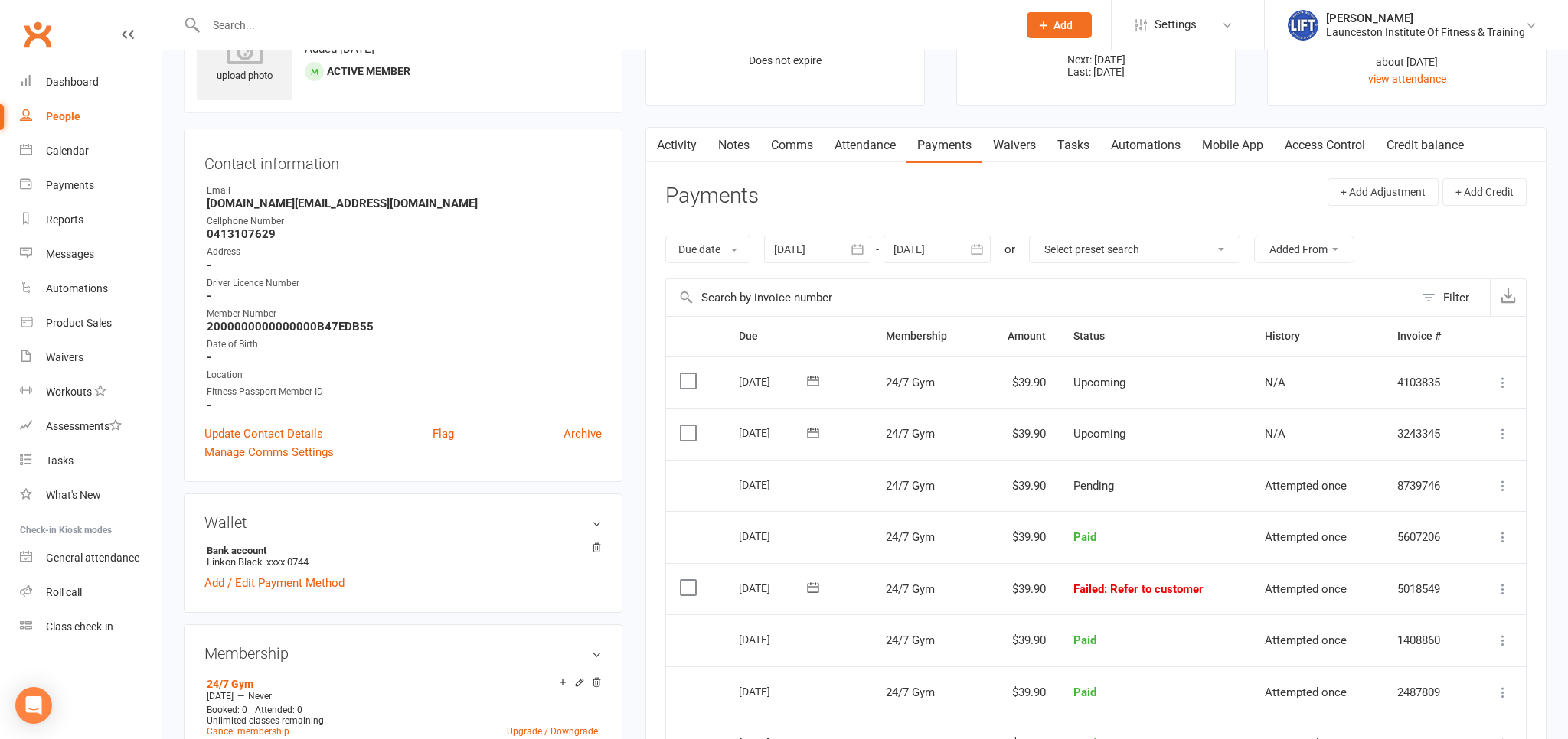
click at [1505, 587] on icon at bounding box center [1503, 589] width 15 height 15
click at [1456, 644] on link "Mark as Paid (POS)" at bounding box center [1435, 650] width 151 height 31
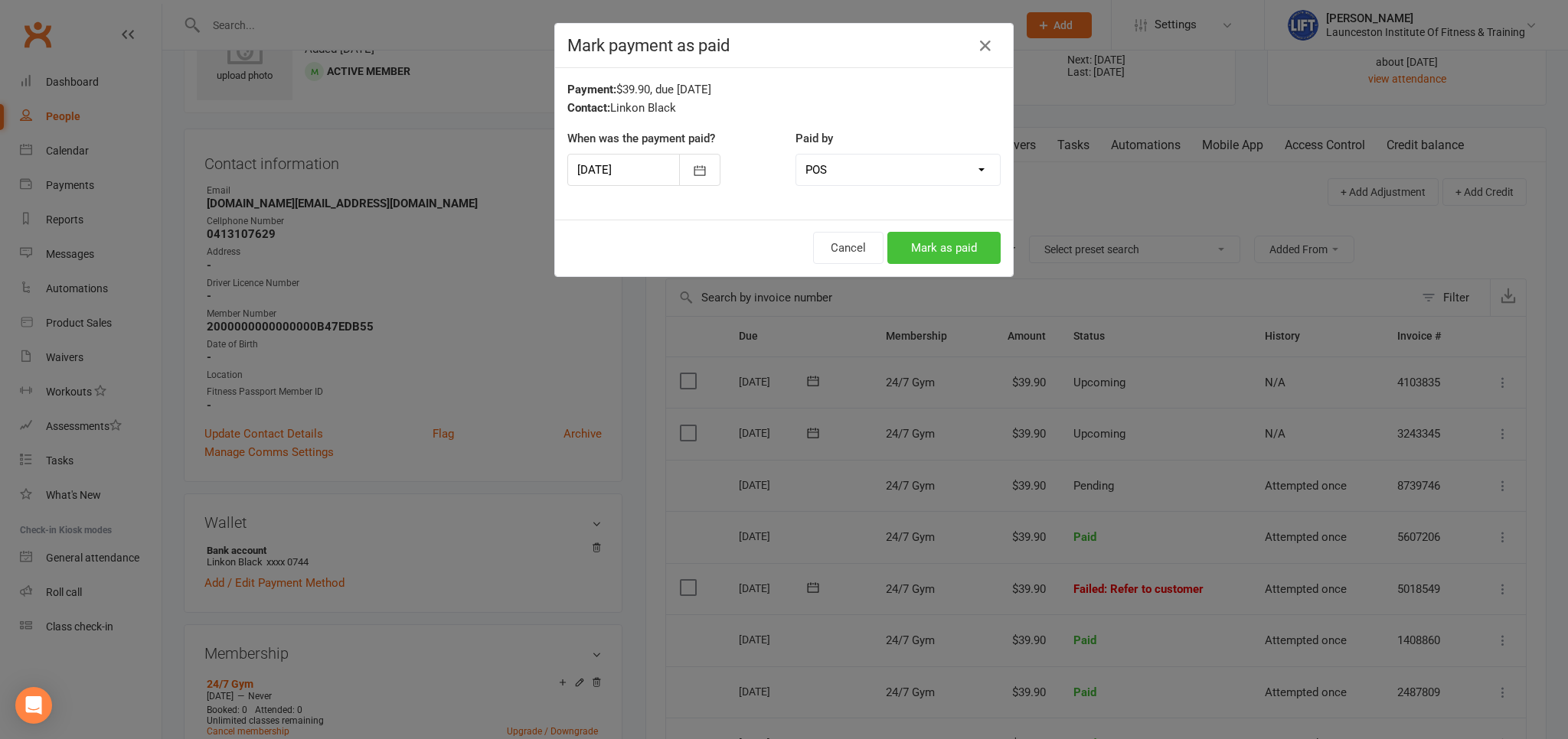
click at [959, 248] on button "Mark as paid" at bounding box center [943, 248] width 113 height 32
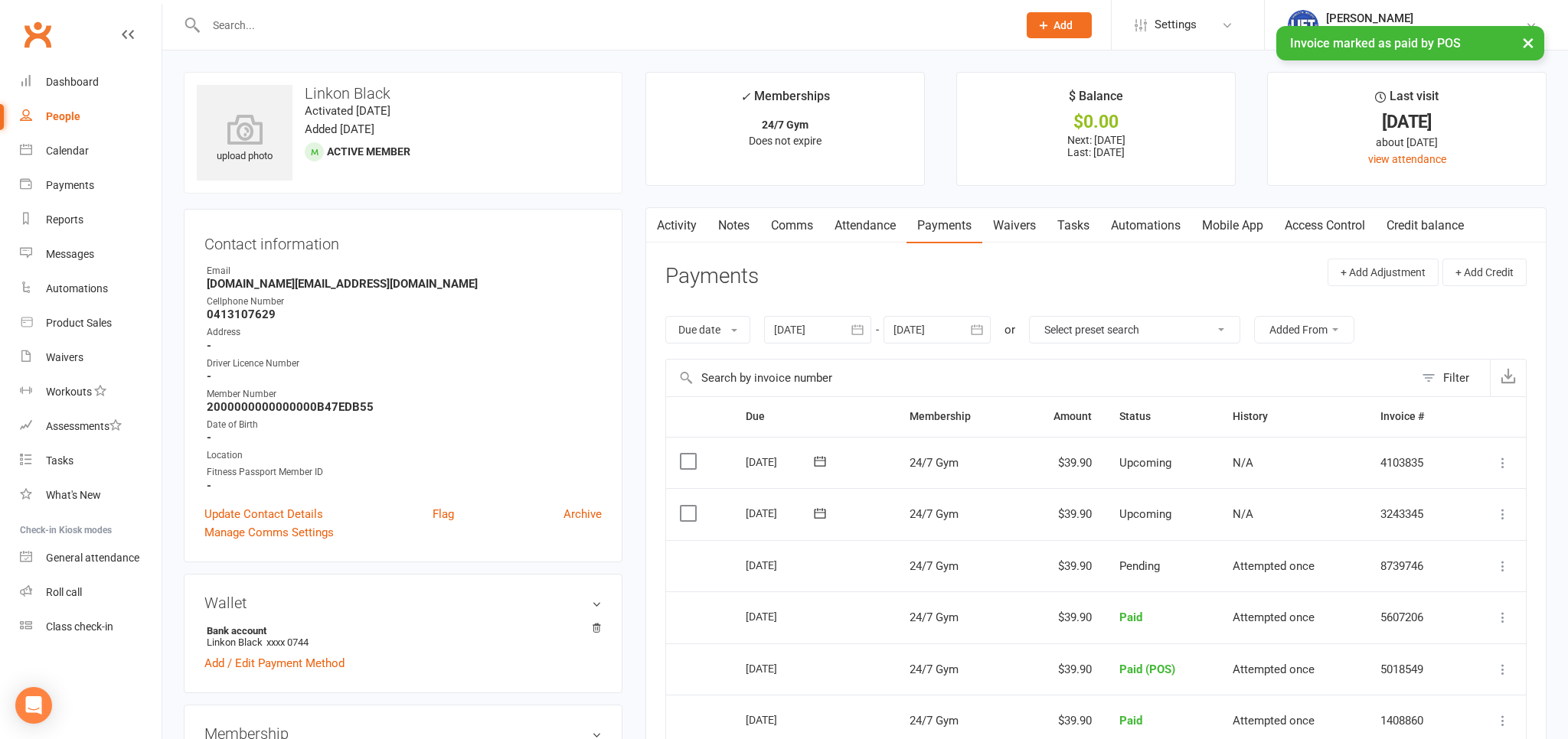
click at [1352, 222] on link "Access Control" at bounding box center [1325, 226] width 102 height 35
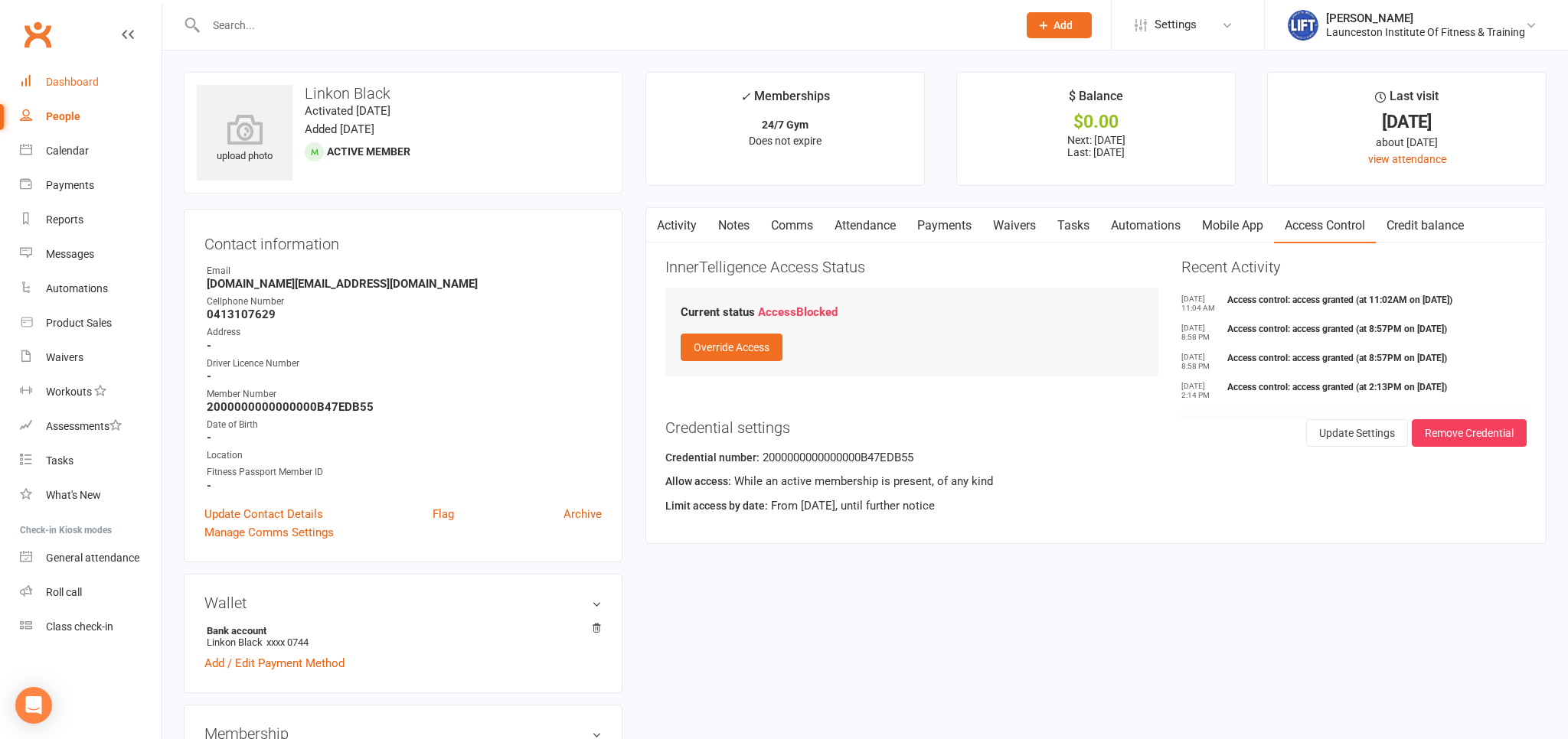
click at [79, 81] on div "Dashboard" at bounding box center [73, 83] width 53 height 13
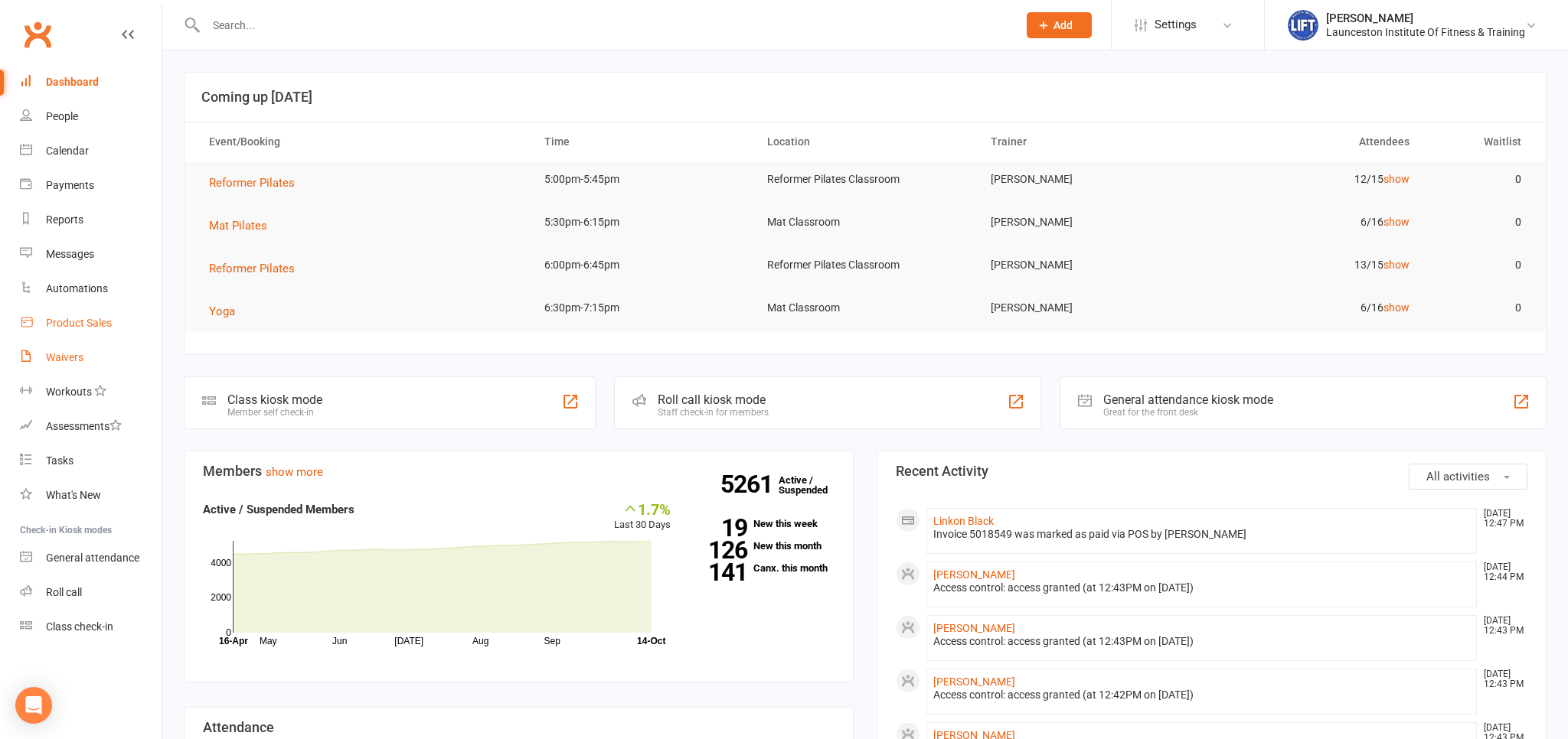
drag, startPoint x: 66, startPoint y: 357, endPoint x: 140, endPoint y: 323, distance: 81.4
click at [66, 356] on div "Waivers" at bounding box center [64, 357] width 37 height 13
select select "100"
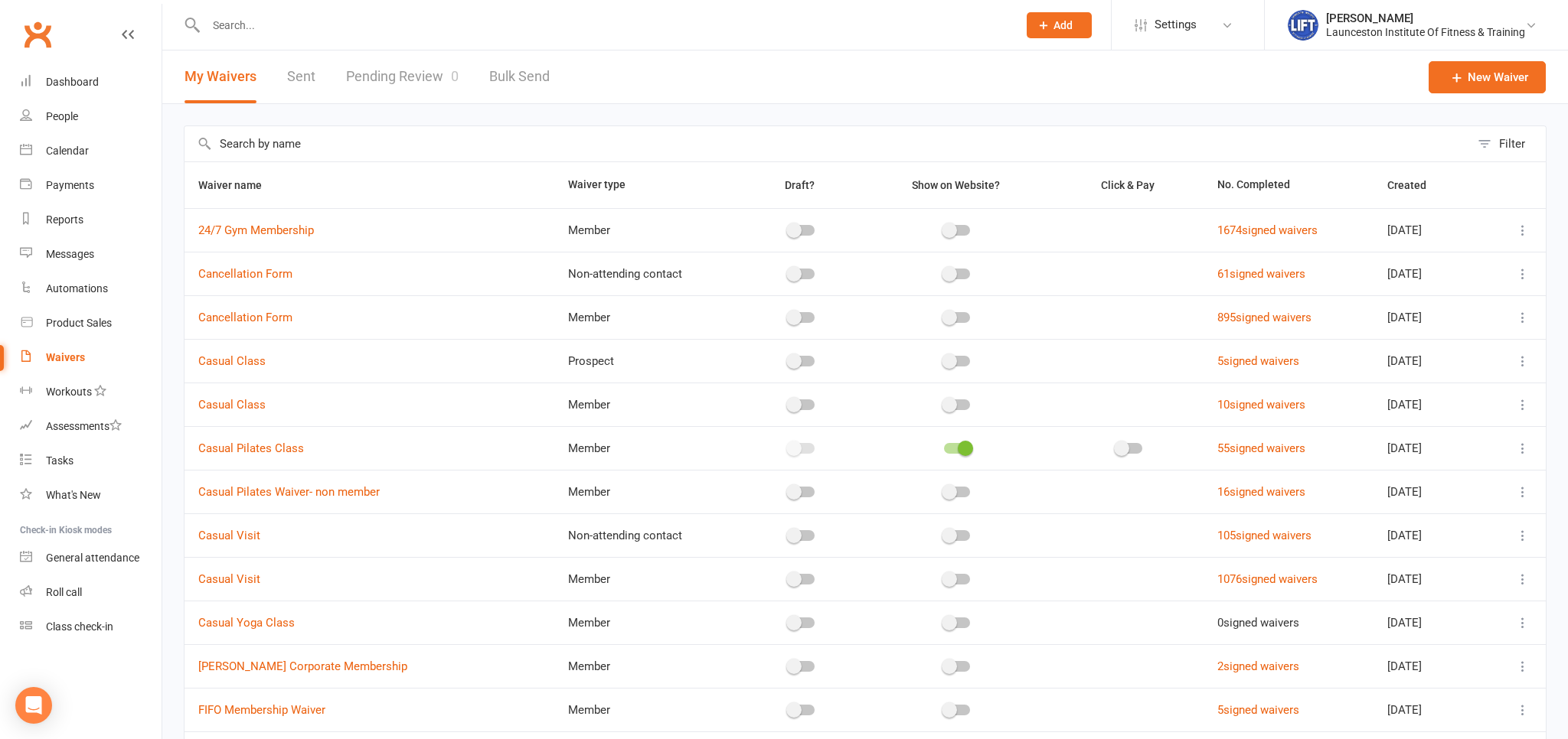
click at [416, 72] on link "Pending Review 0" at bounding box center [403, 77] width 112 height 53
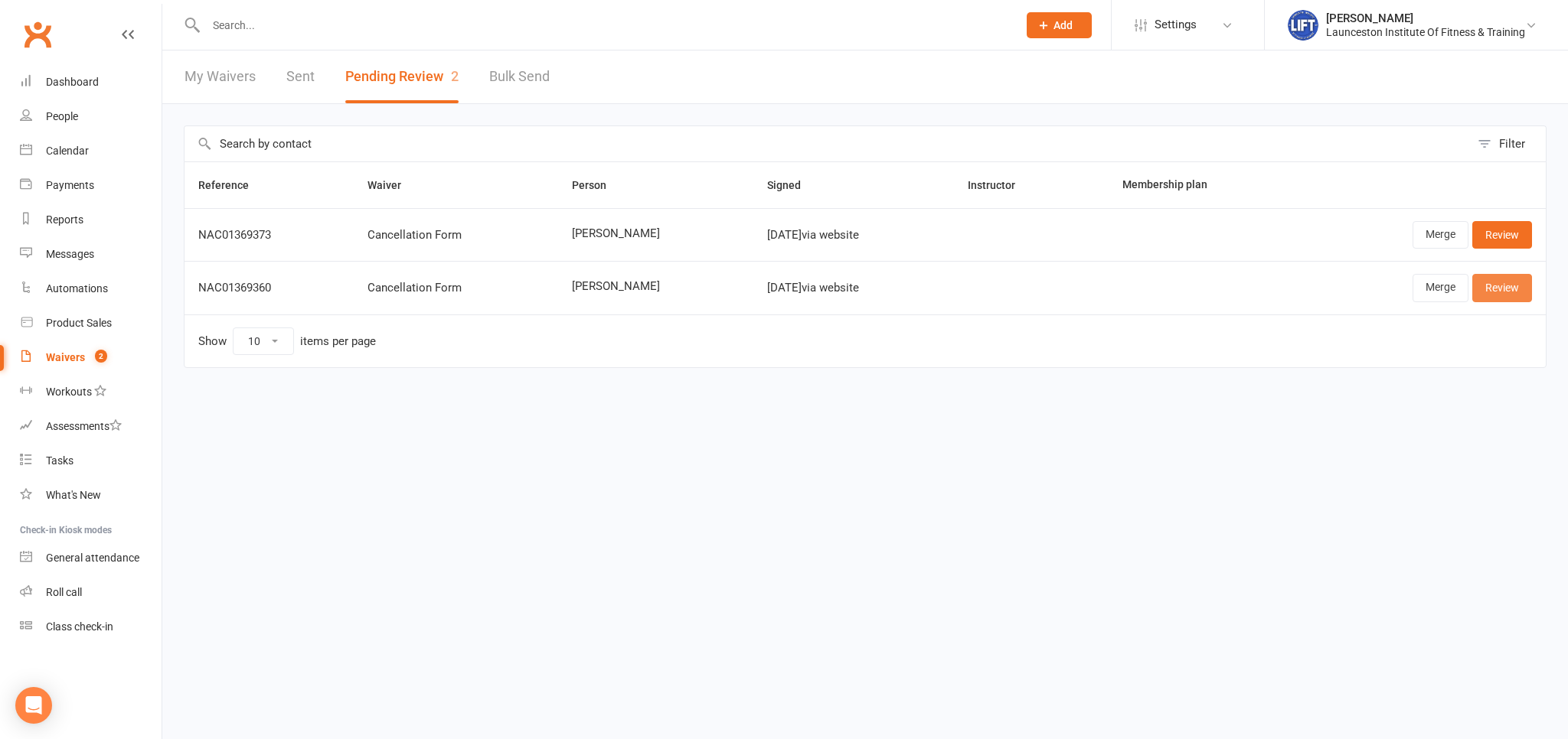
click at [1502, 287] on link "Review" at bounding box center [1502, 287] width 60 height 27
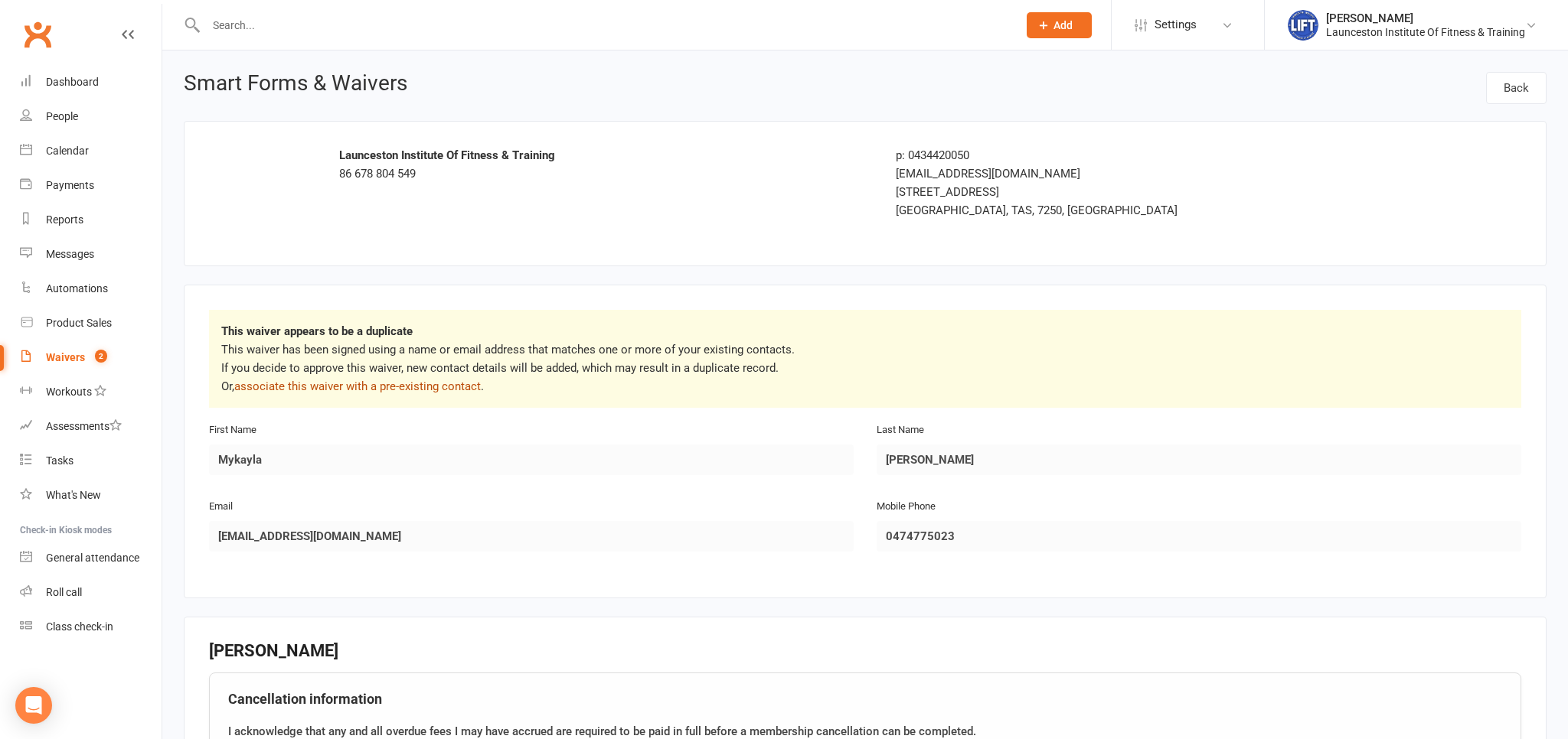
click at [363, 382] on link "associate this waiver with a pre-existing contact" at bounding box center [357, 386] width 247 height 14
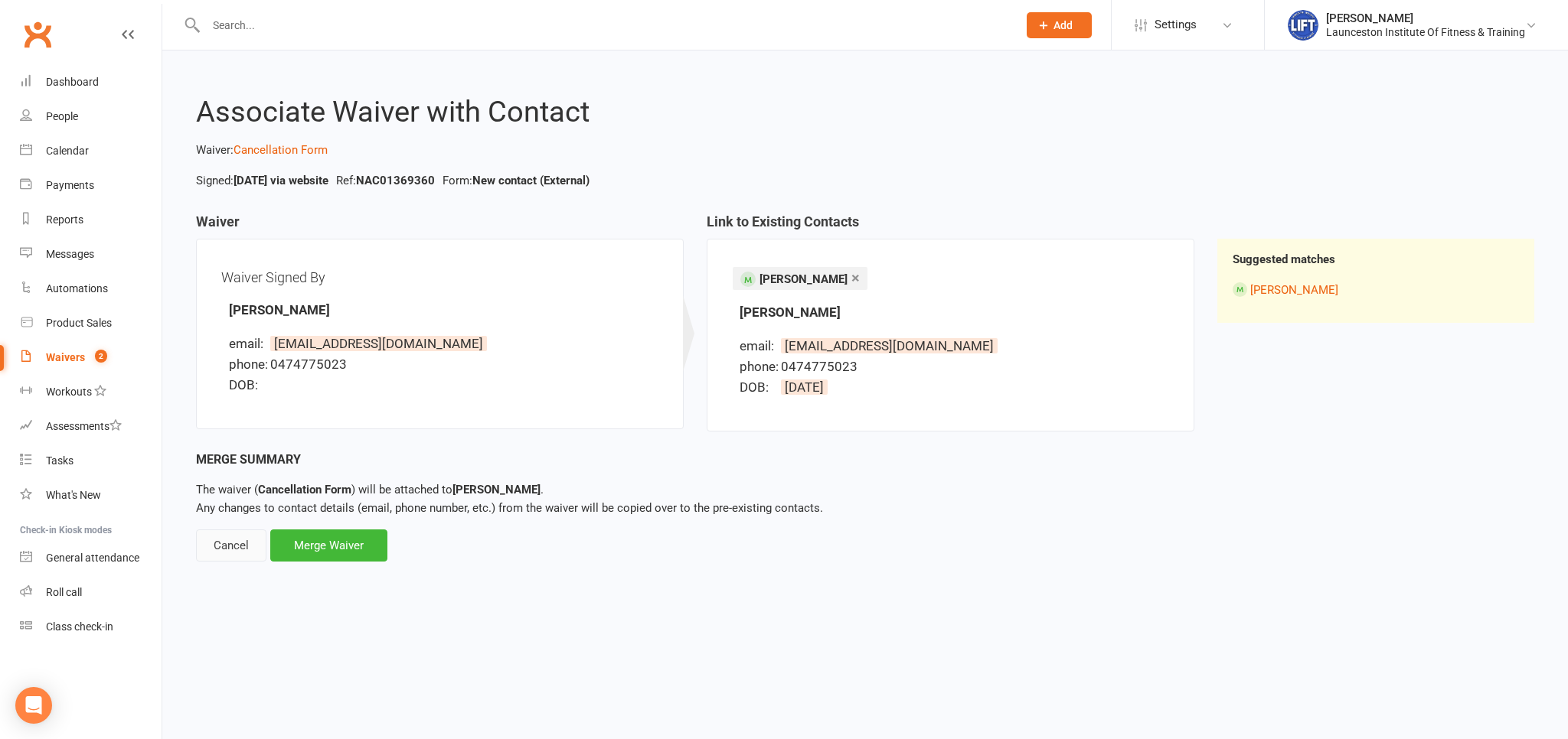
click at [237, 540] on div "Cancel" at bounding box center [231, 545] width 71 height 32
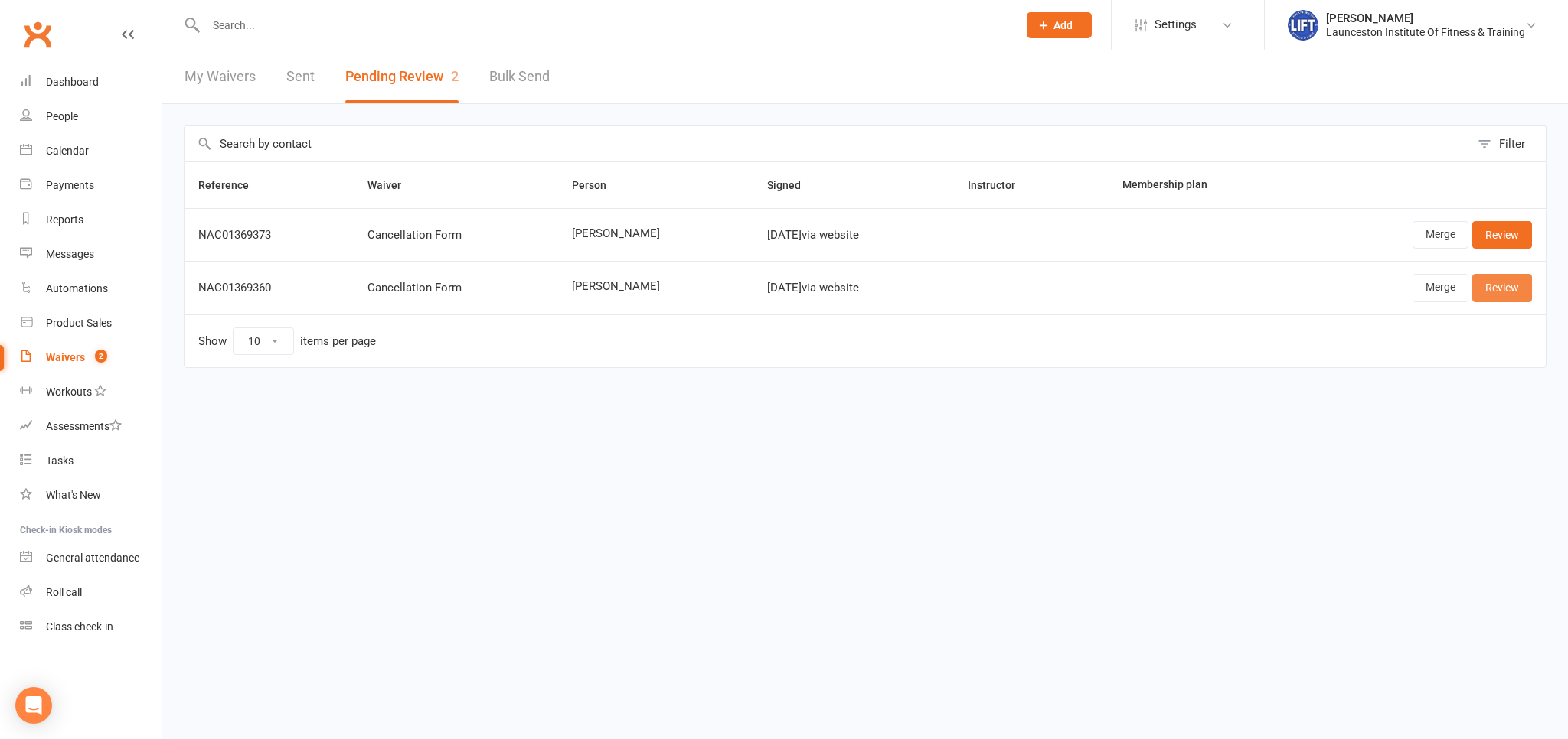
click at [1495, 291] on link "Review" at bounding box center [1502, 287] width 60 height 27
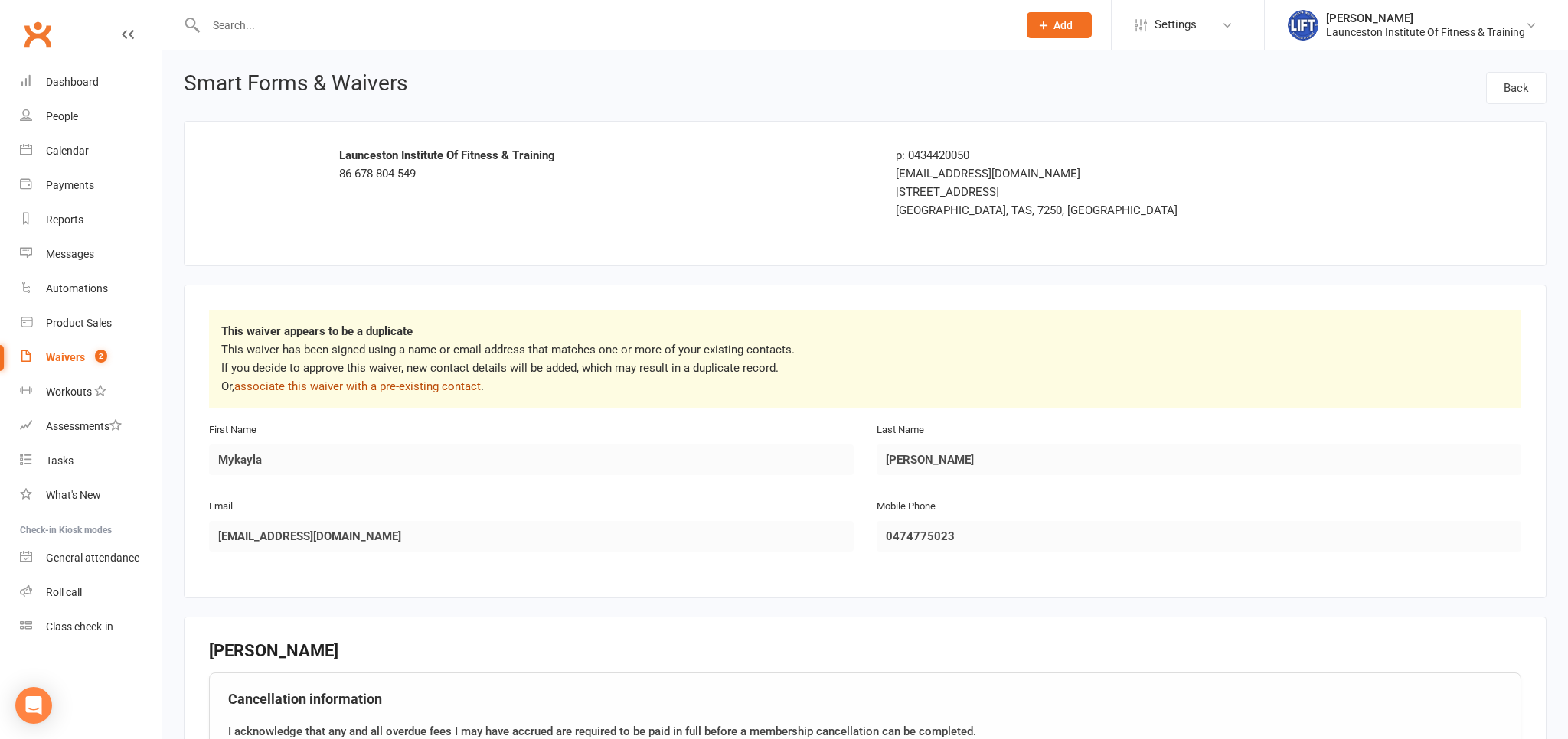
click at [368, 383] on link "associate this waiver with a pre-existing contact" at bounding box center [357, 386] width 247 height 14
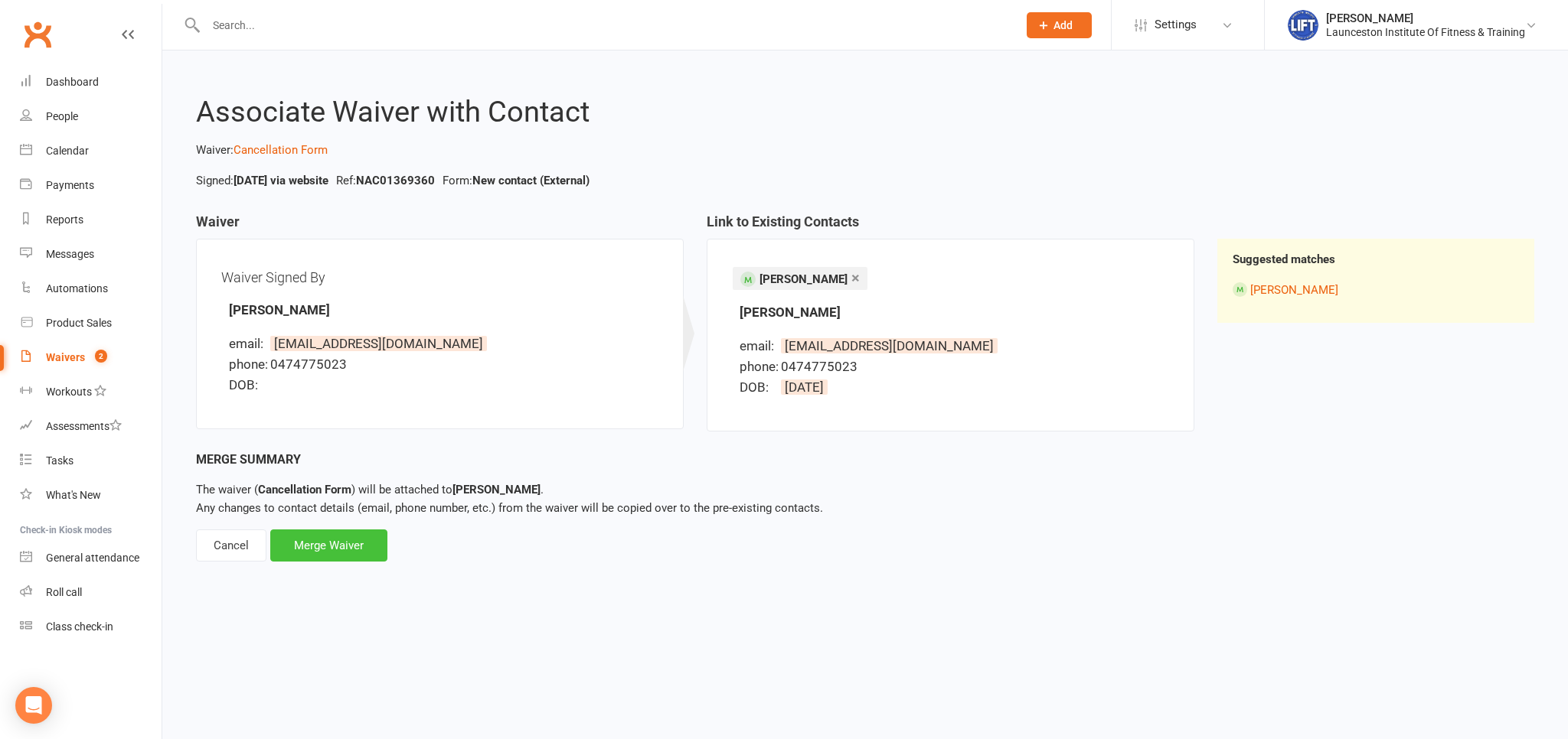
click at [341, 545] on div "Merge Waiver" at bounding box center [328, 545] width 117 height 32
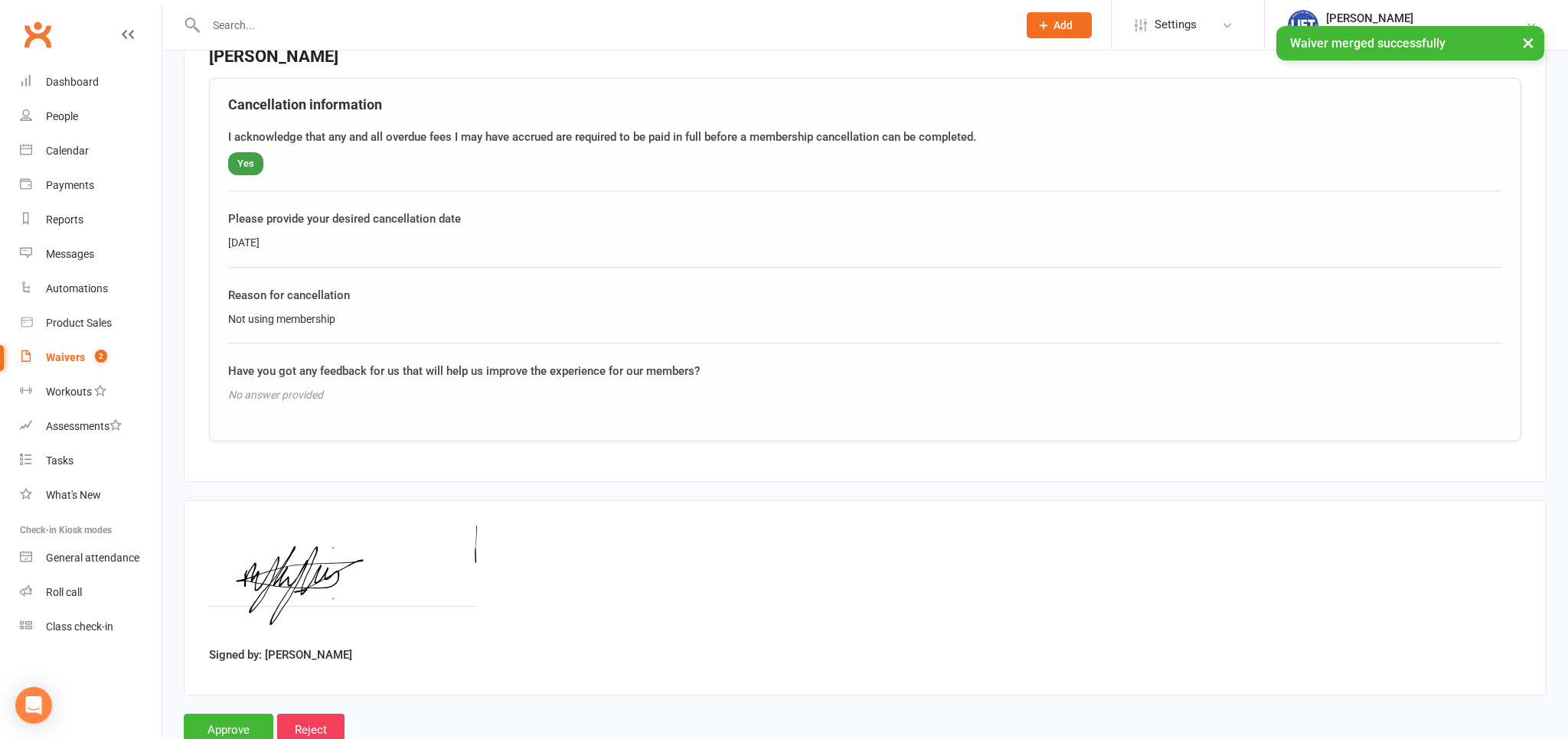
scroll to position [530, 0]
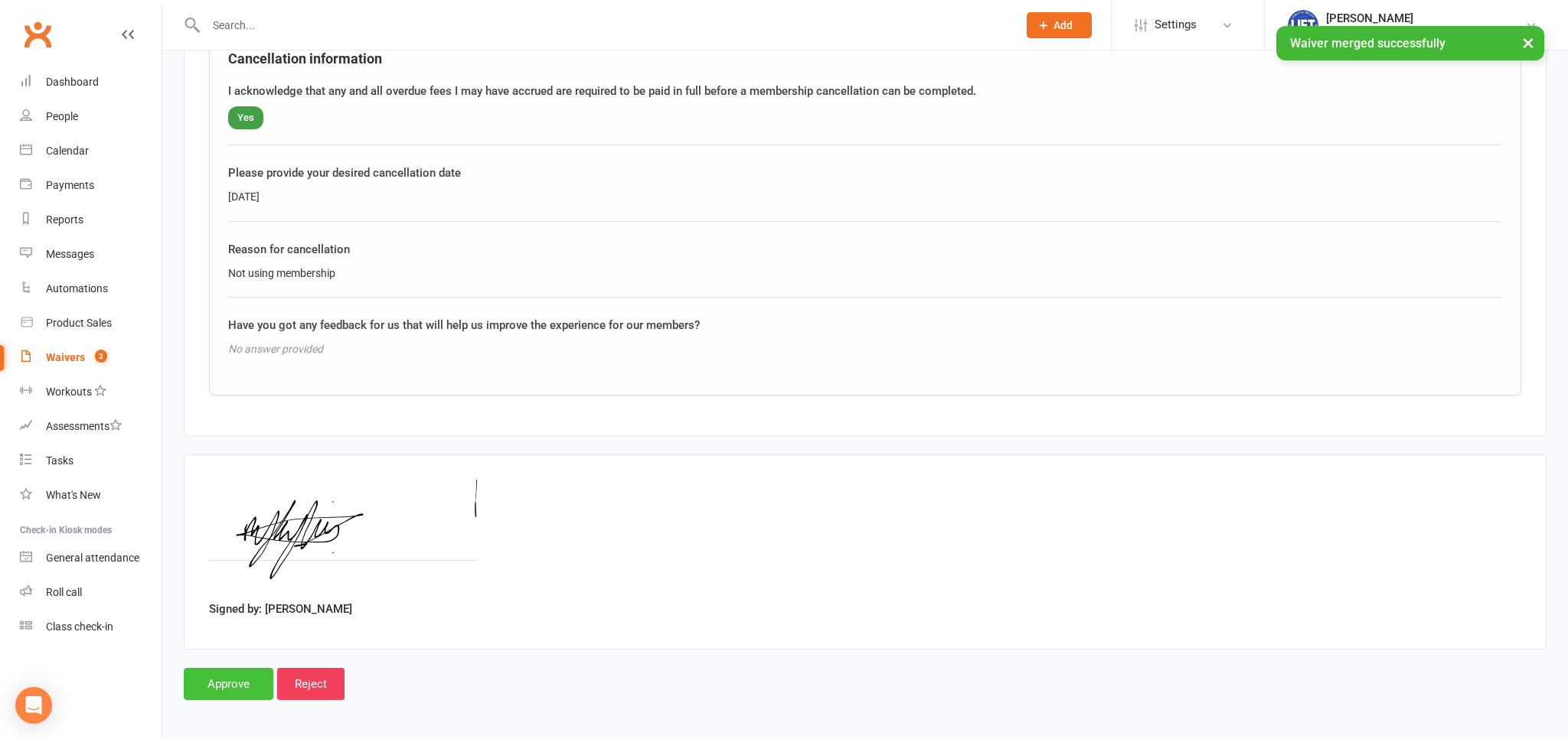
click at [235, 680] on input "Approve" at bounding box center [229, 684] width 90 height 32
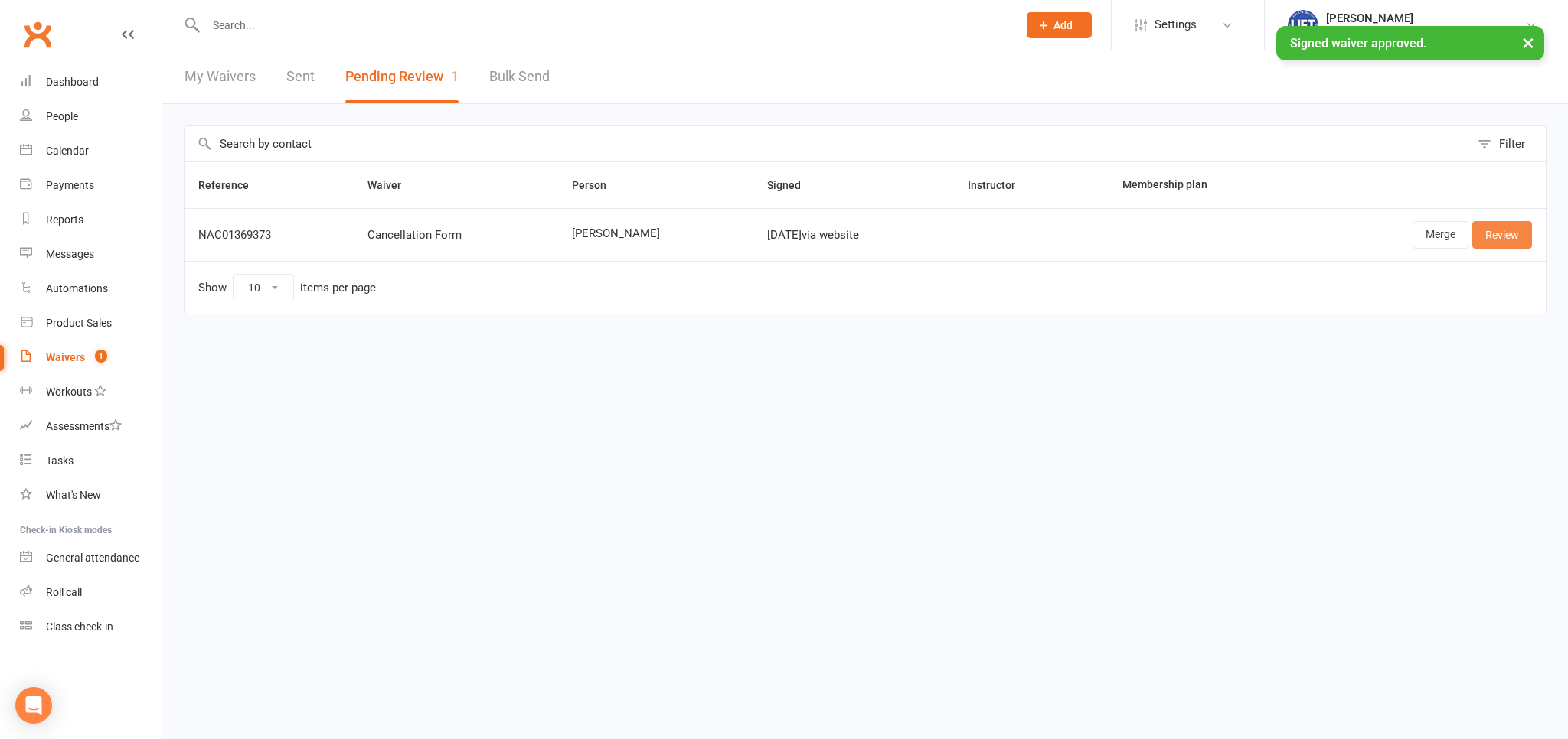
click at [1505, 230] on link "Review" at bounding box center [1502, 235] width 60 height 27
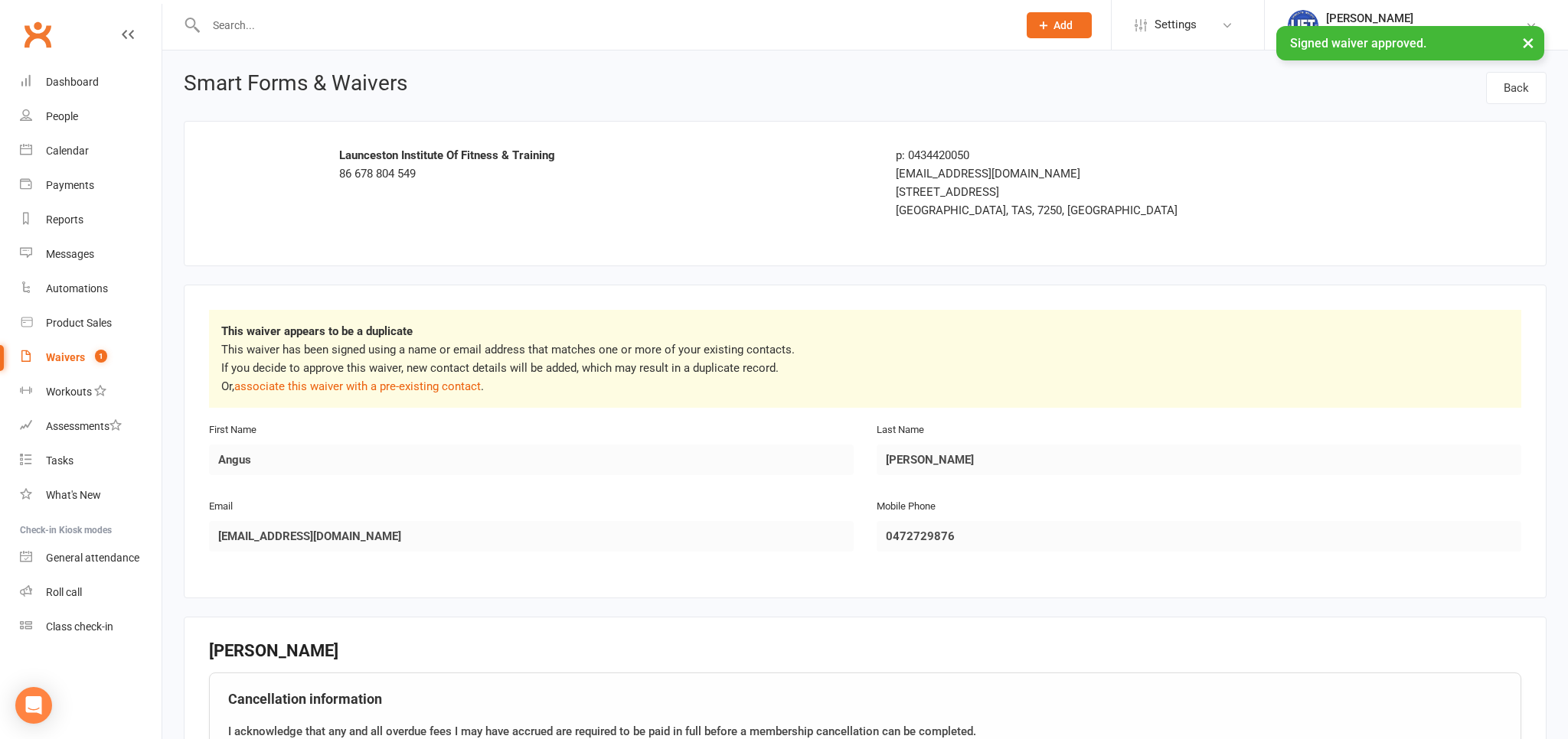
scroll to position [81, 0]
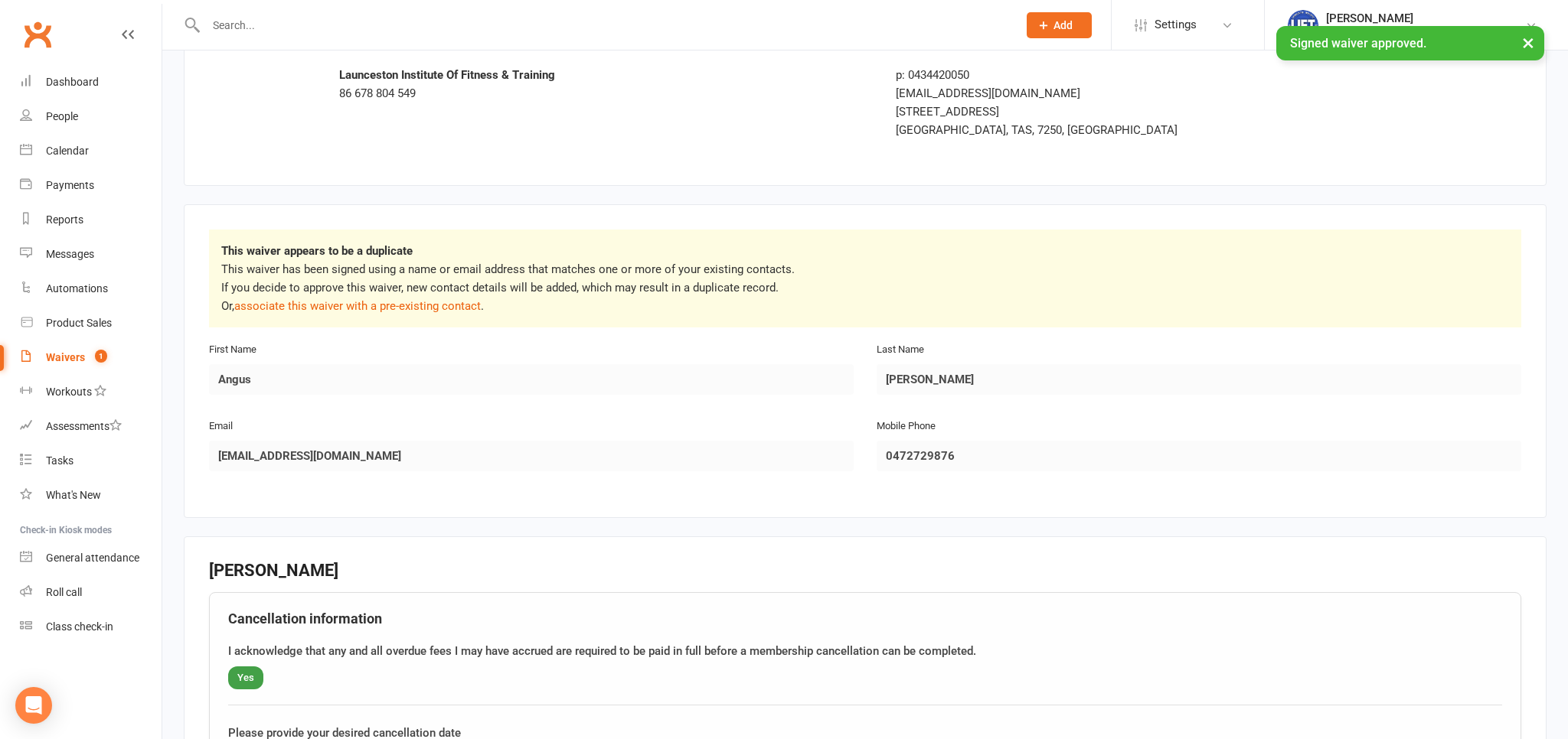
click at [385, 295] on p "This waiver has been signed using a name or email address that matches one or m…" at bounding box center [865, 287] width 1288 height 55
click at [387, 302] on link "associate this waiver with a pre-existing contact" at bounding box center [357, 306] width 247 height 14
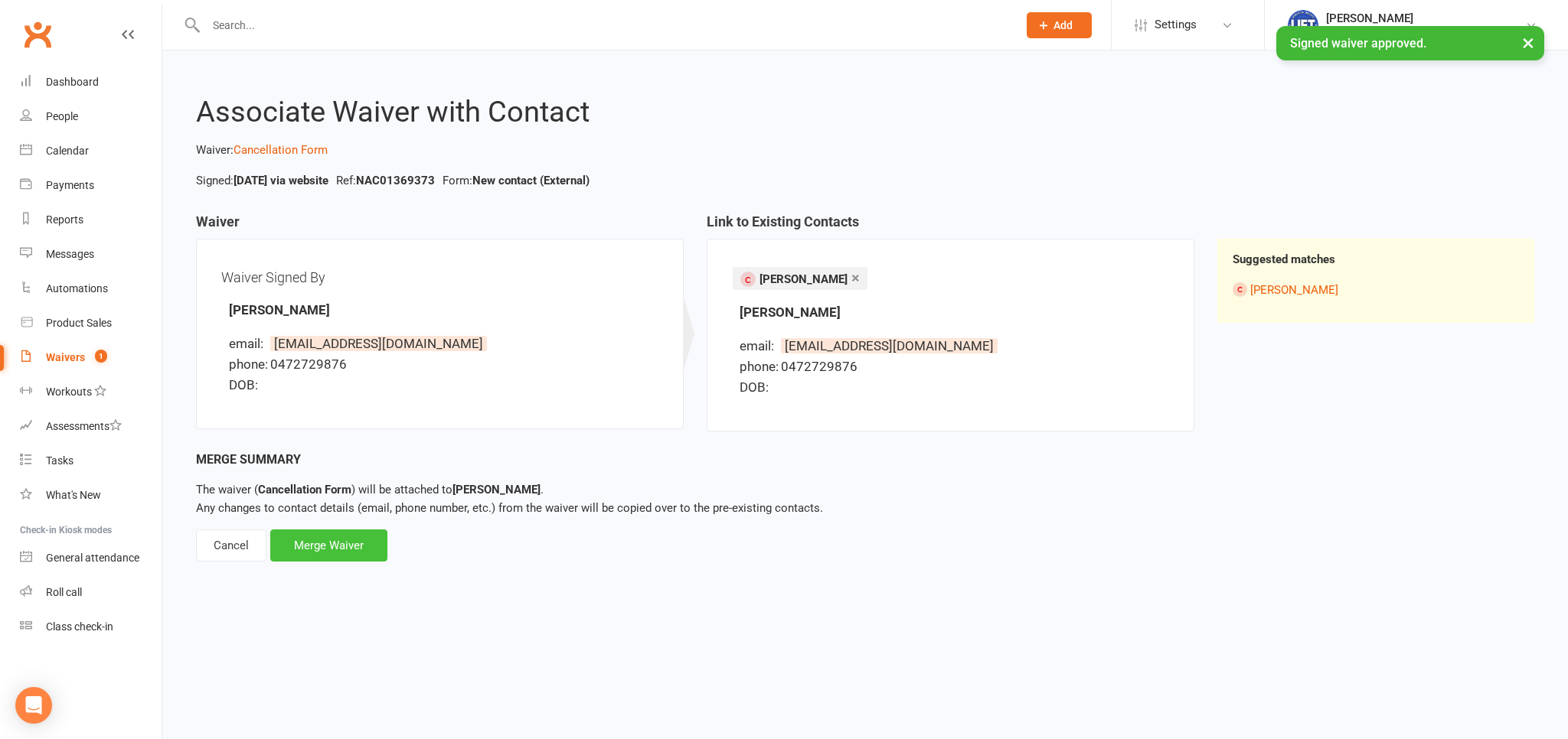
click at [341, 546] on div "Merge Waiver" at bounding box center [328, 545] width 117 height 32
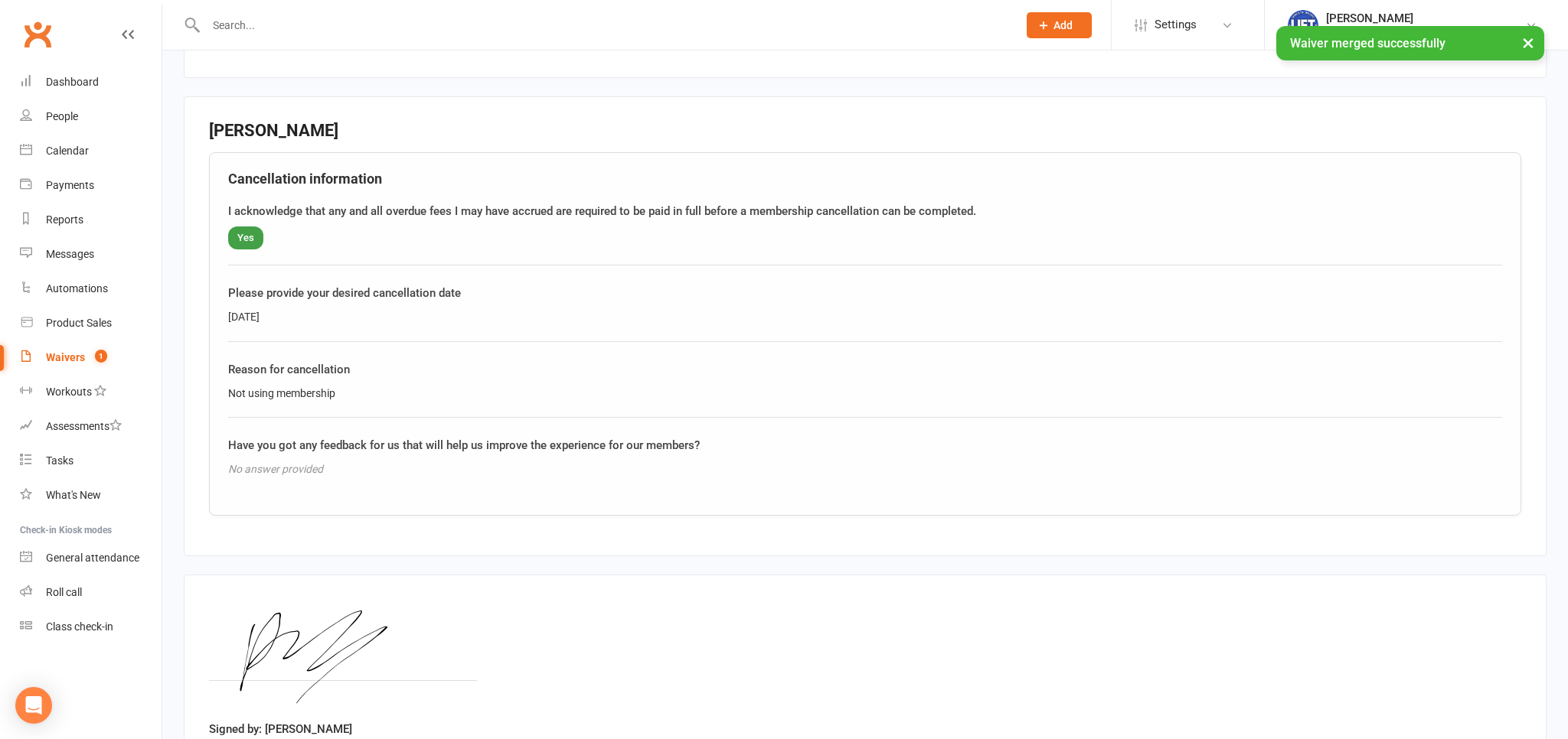
scroll to position [530, 0]
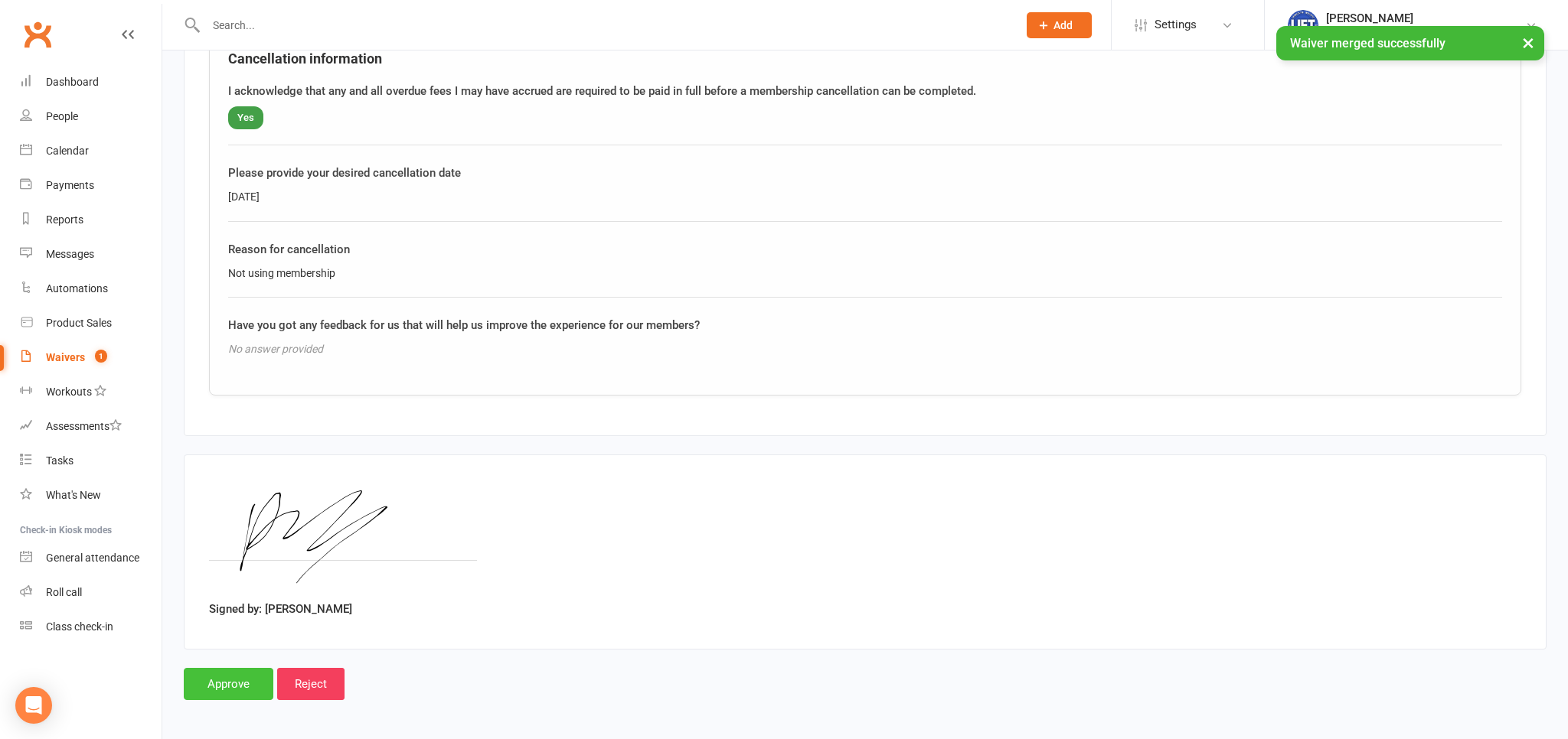
click at [219, 671] on input "Approve" at bounding box center [229, 684] width 90 height 32
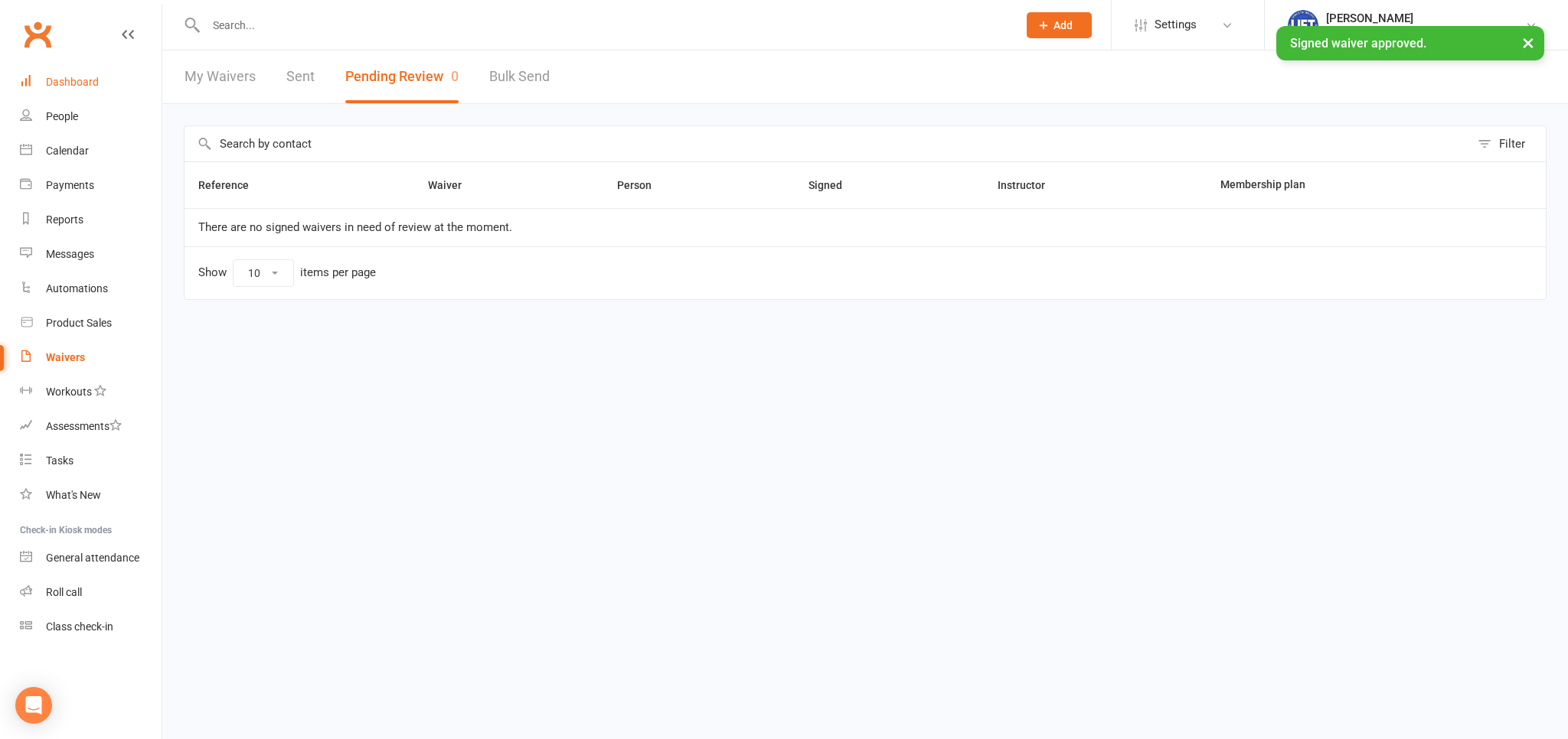
click at [77, 83] on div "Dashboard" at bounding box center [73, 83] width 53 height 13
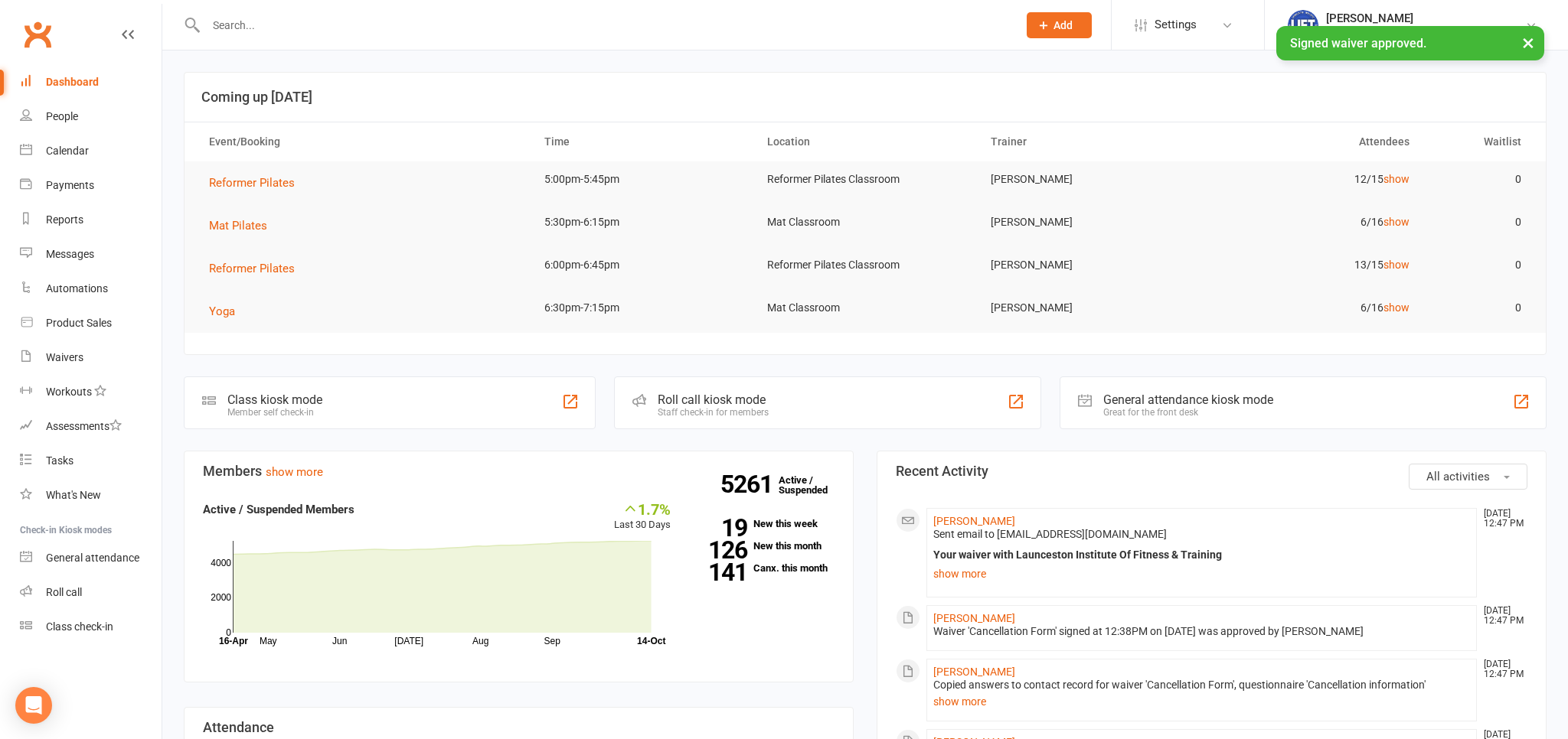
click at [417, 38] on div at bounding box center [595, 24] width 823 height 50
click at [416, 35] on input "text" at bounding box center [604, 25] width 805 height 22
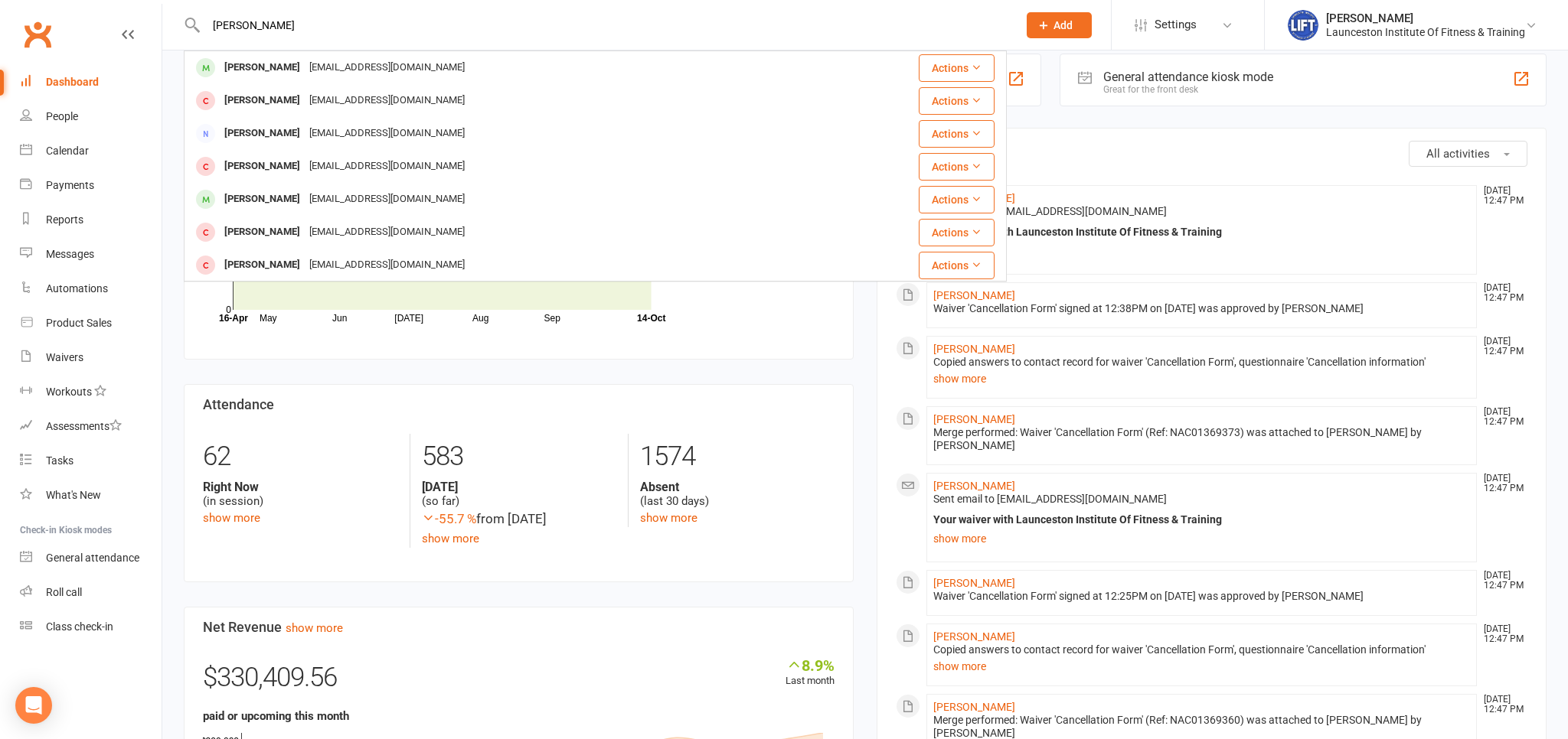
type input "angus mc"
click at [80, 83] on div "Dashboard" at bounding box center [73, 83] width 53 height 13
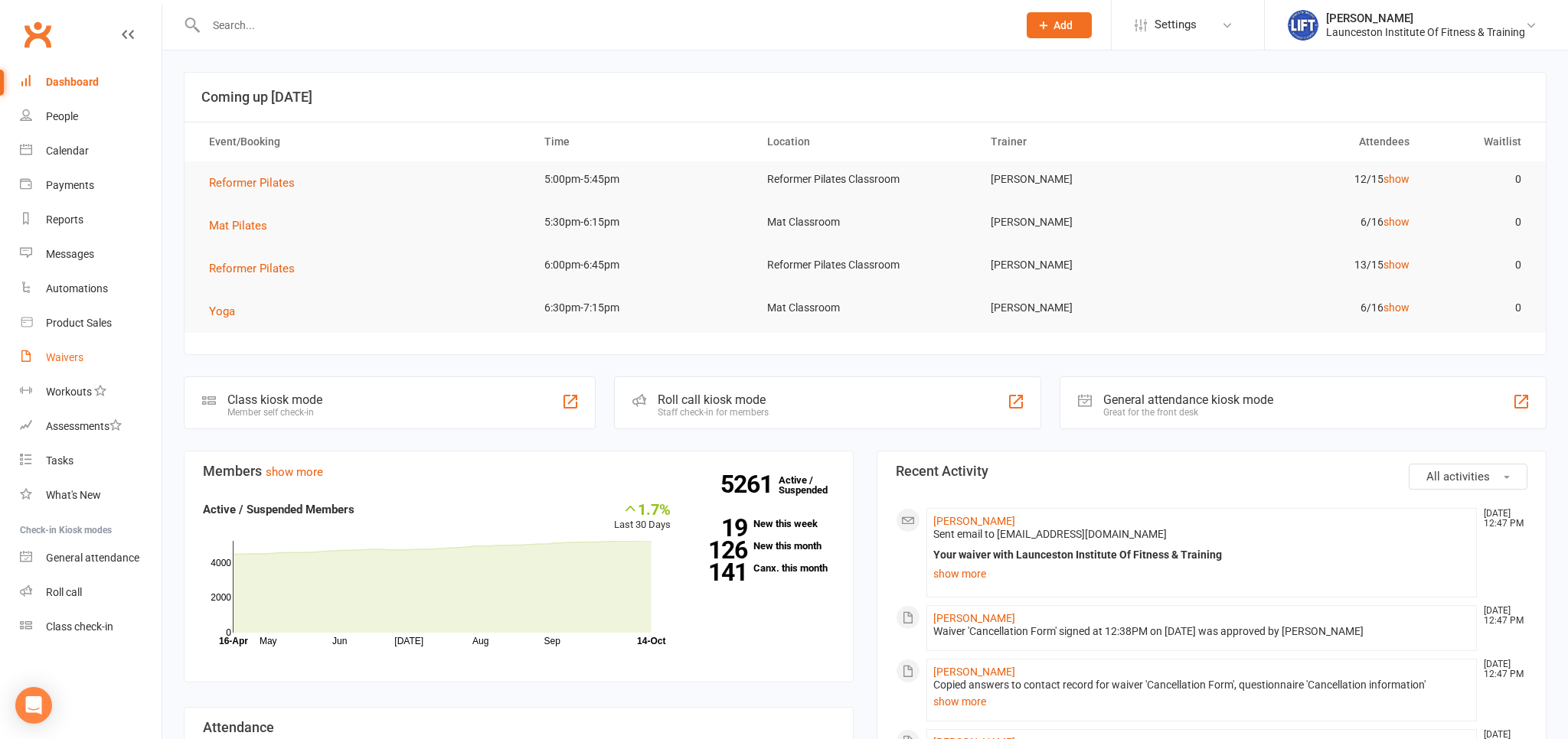
click at [66, 356] on div "Waivers" at bounding box center [64, 357] width 37 height 13
select select "100"
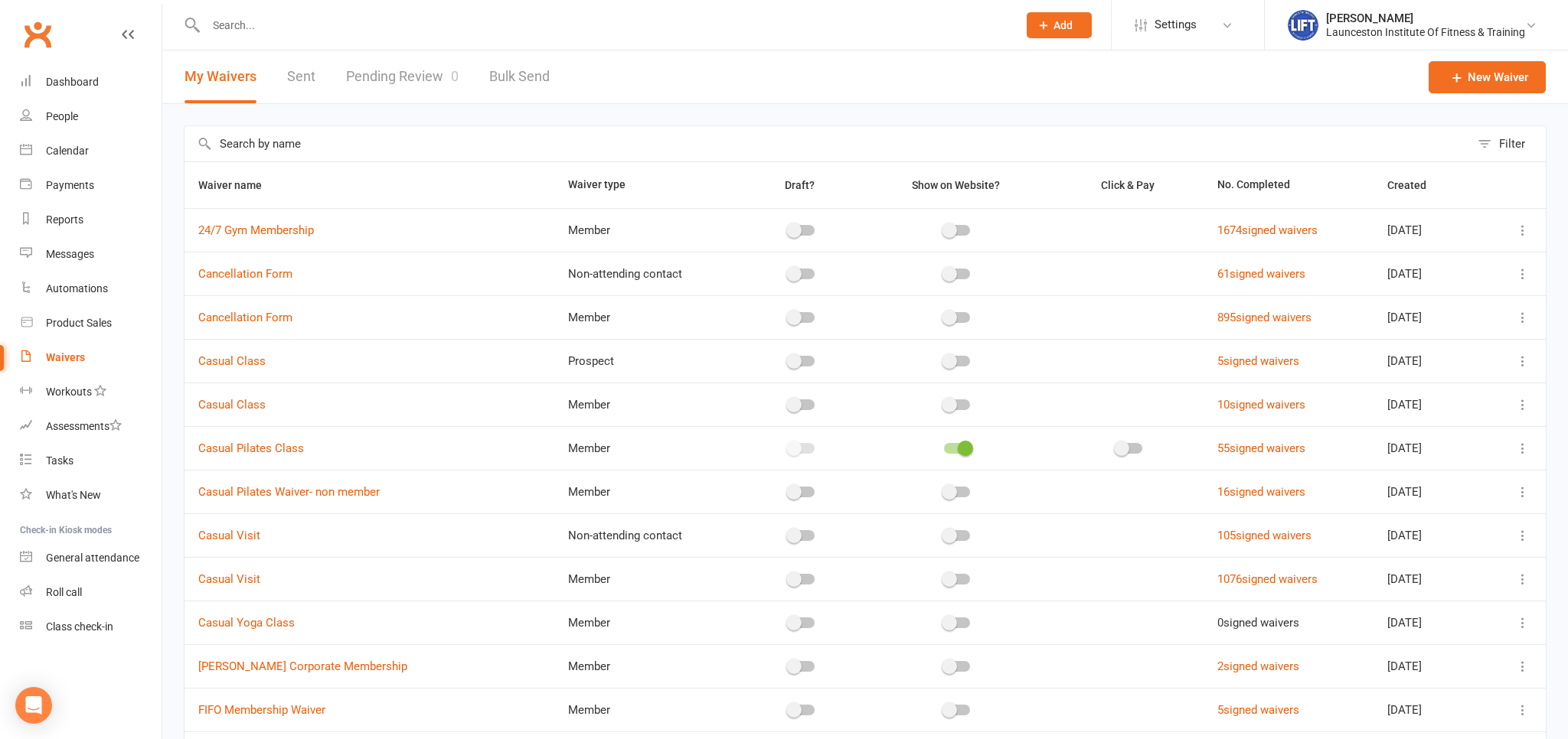
click at [418, 73] on link "Pending Review 0" at bounding box center [403, 77] width 112 height 53
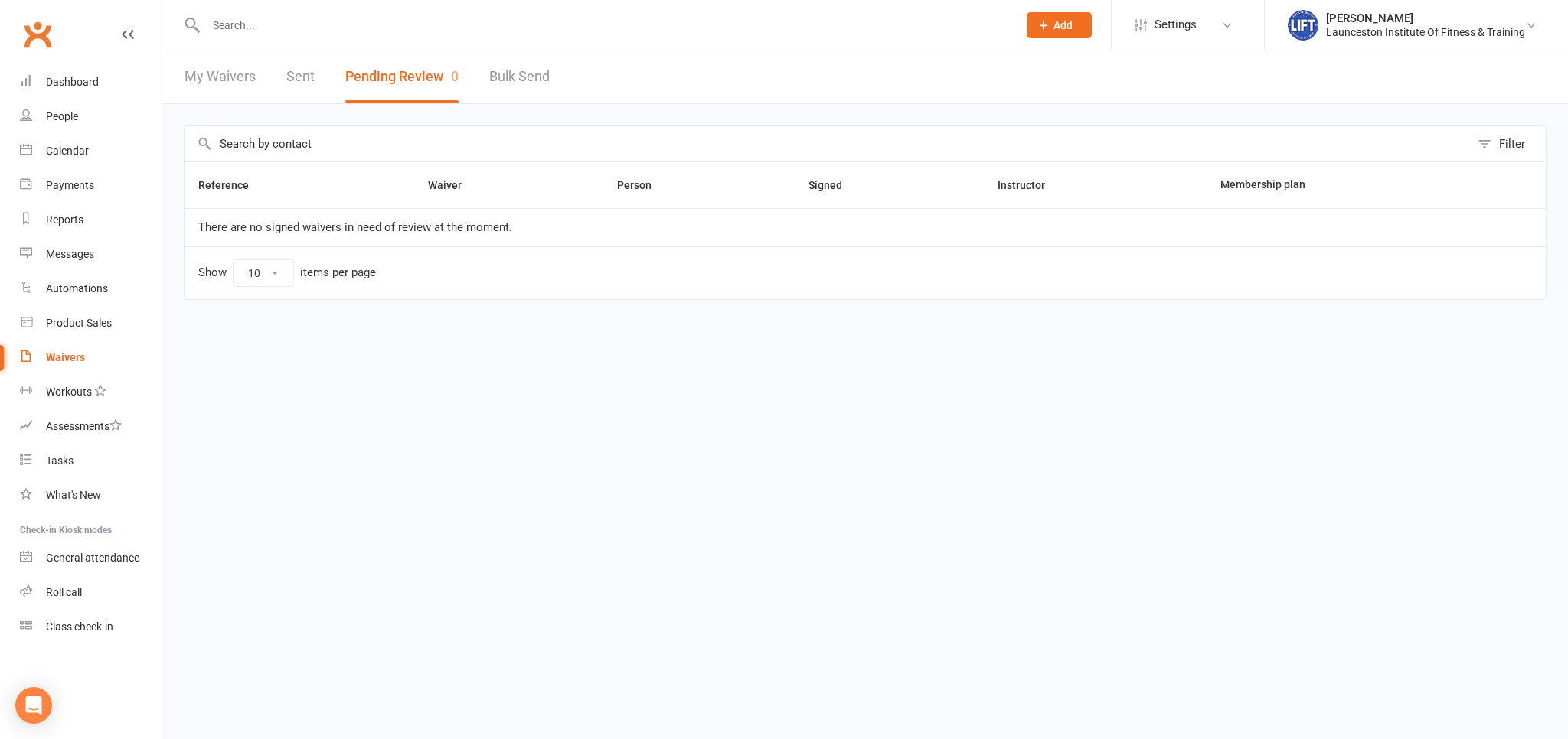
paste input "[PERSON_NAME]"
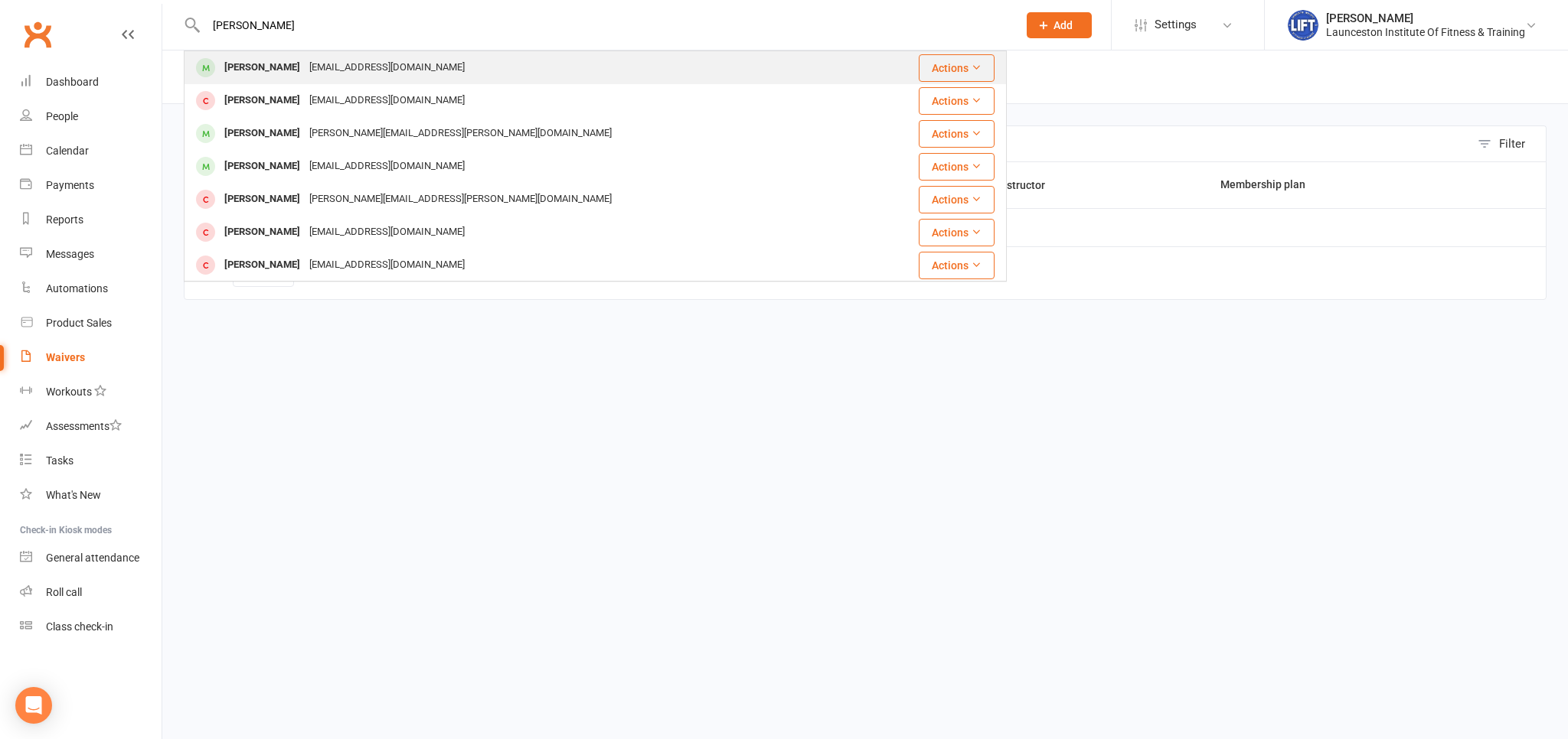
type input "[PERSON_NAME]"
click at [305, 67] on div "Rorymoran05@gmail.com" at bounding box center [386, 67] width 164 height 22
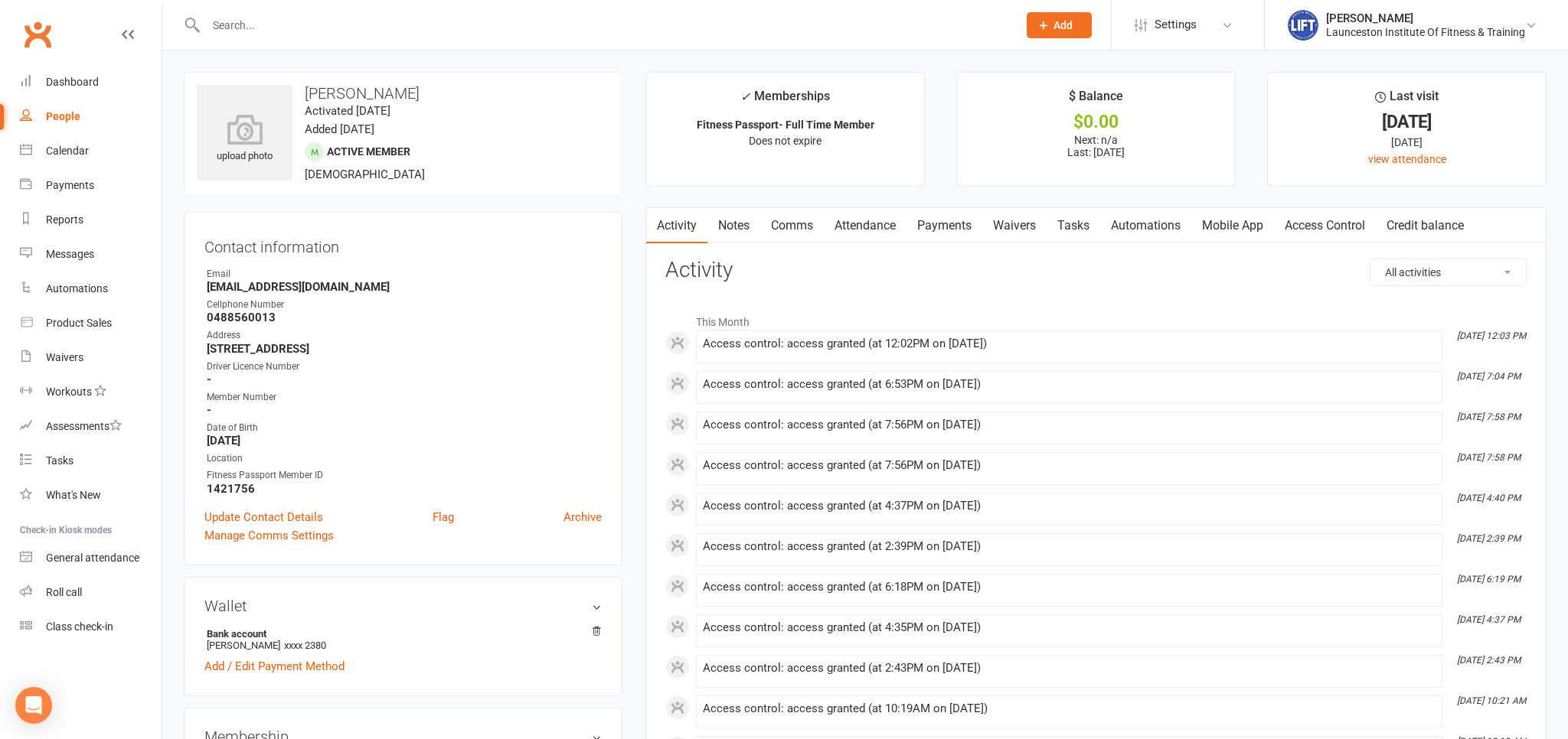
click at [871, 228] on link "Attendance" at bounding box center [864, 226] width 83 height 35
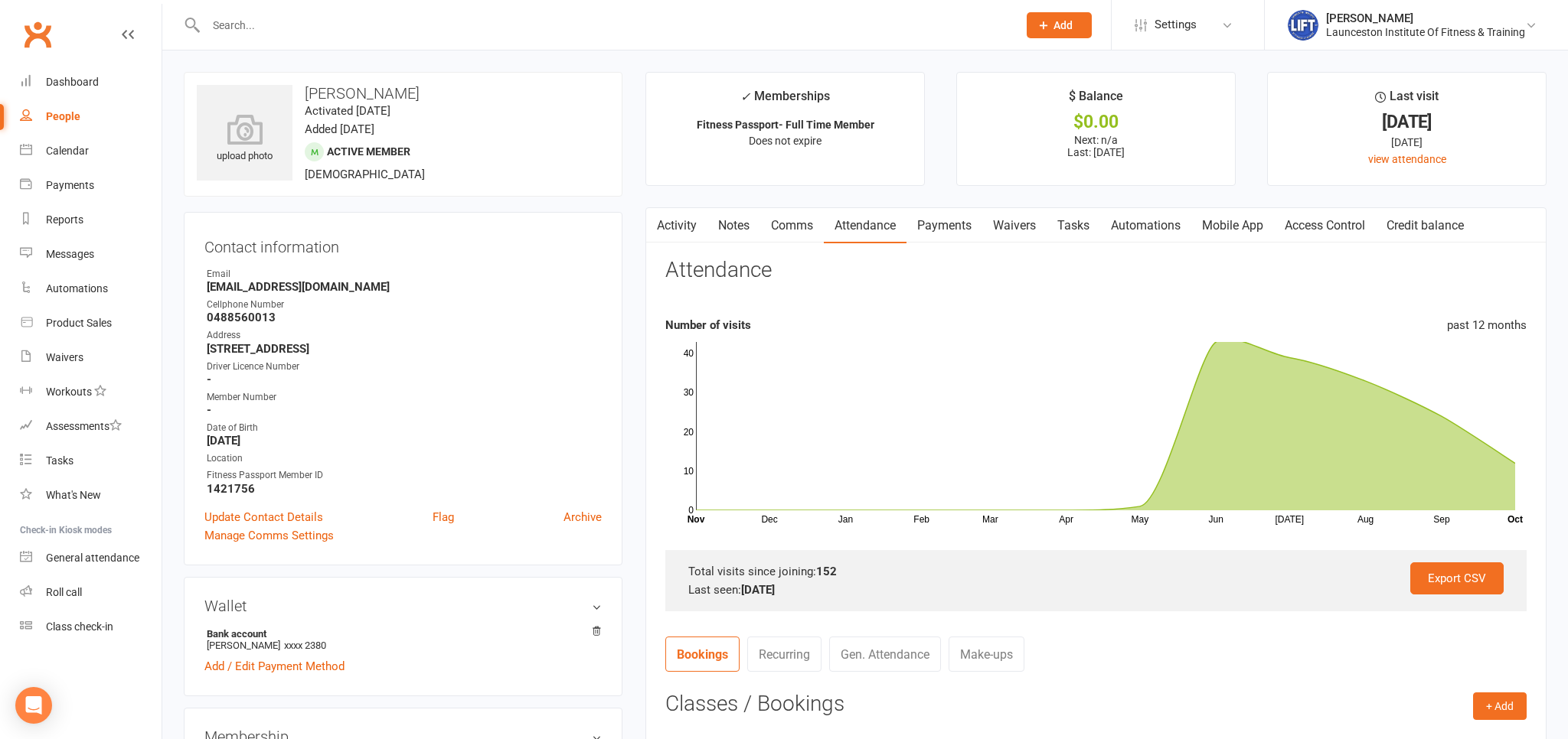
click at [955, 224] on link "Payments" at bounding box center [944, 226] width 76 height 35
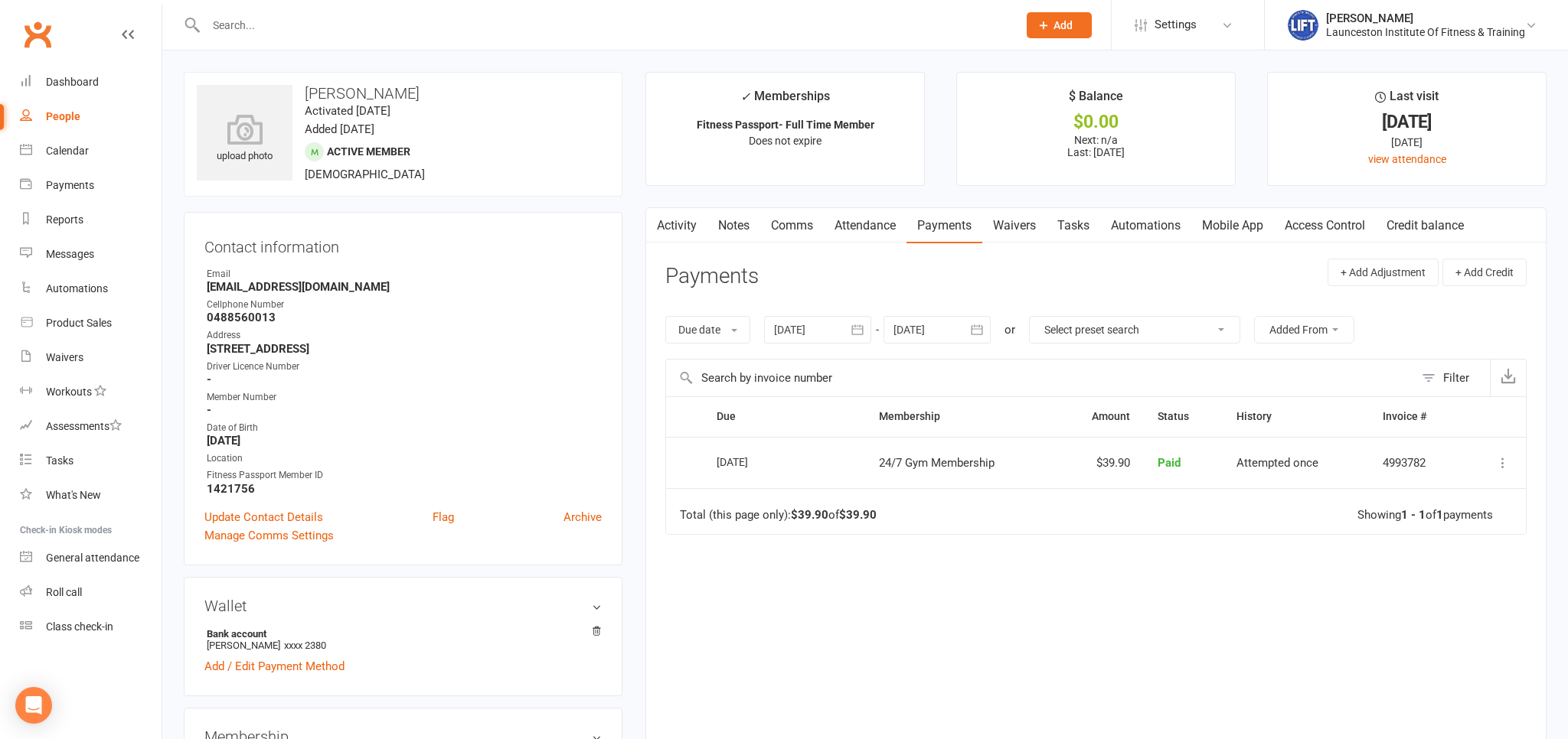
click at [960, 227] on link "Payments" at bounding box center [944, 226] width 76 height 35
click at [1019, 227] on link "Waivers" at bounding box center [1014, 226] width 64 height 35
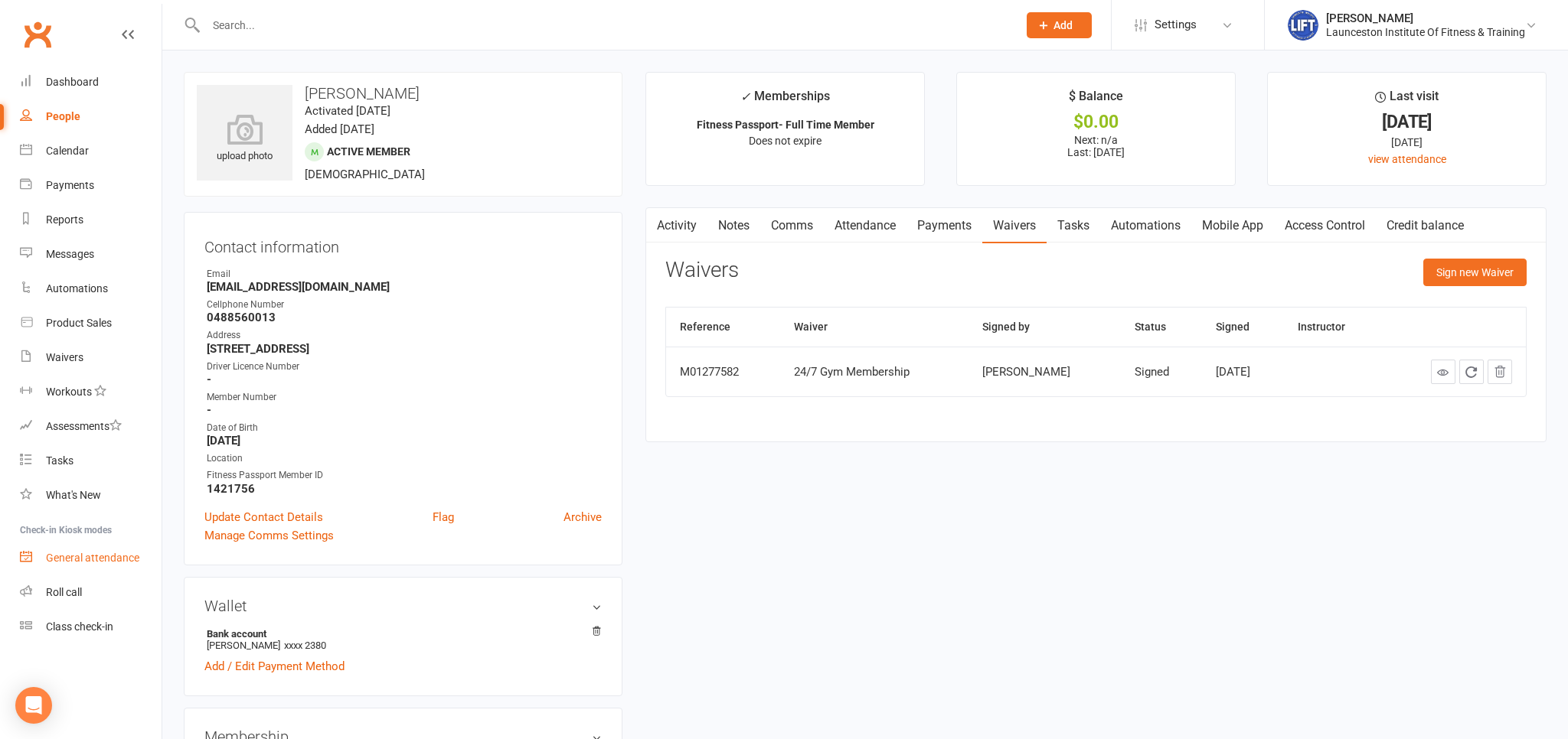
click at [125, 561] on div "General attendance" at bounding box center [93, 559] width 93 height 13
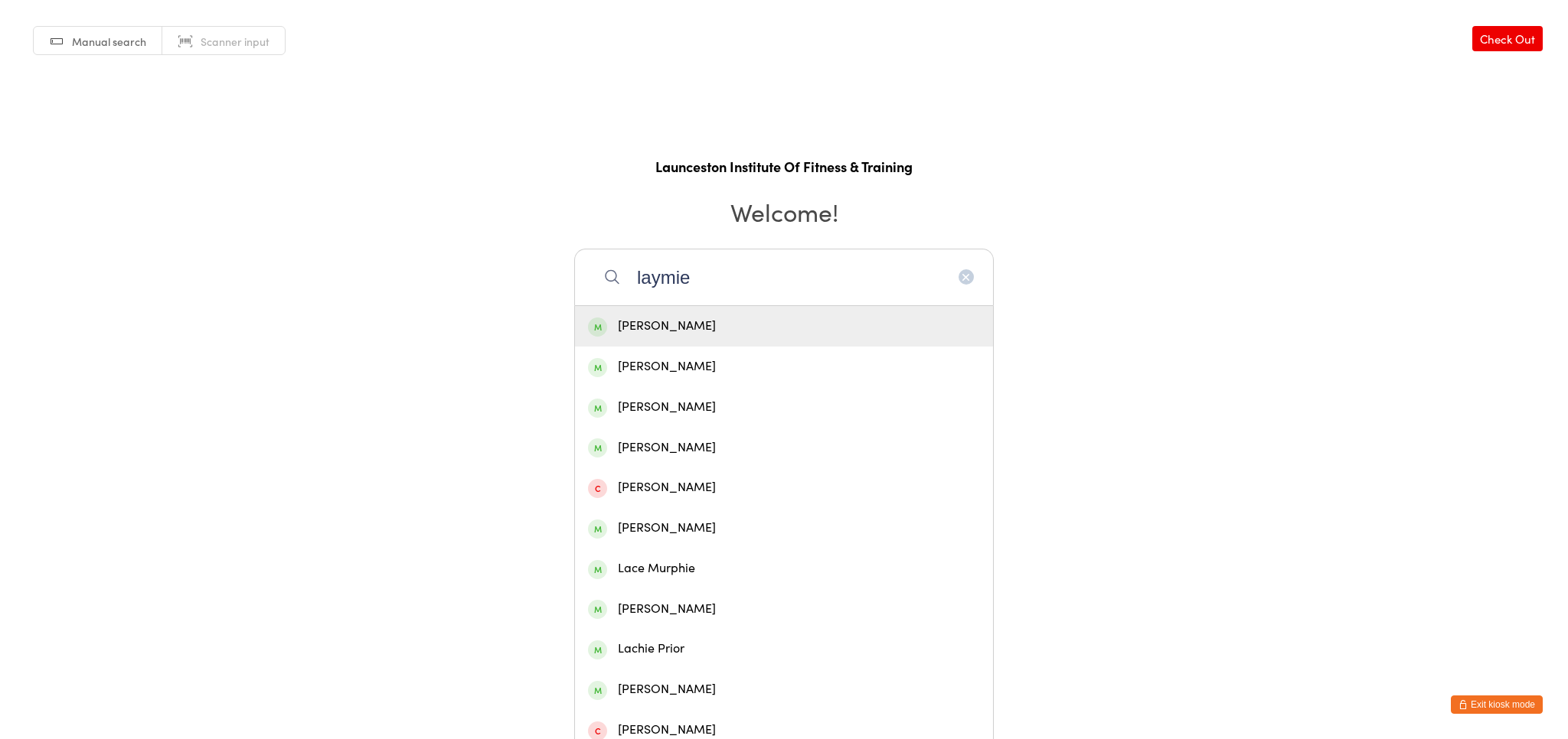
type input "laymie"
click at [644, 313] on div "[PERSON_NAME]" at bounding box center [784, 326] width 418 height 41
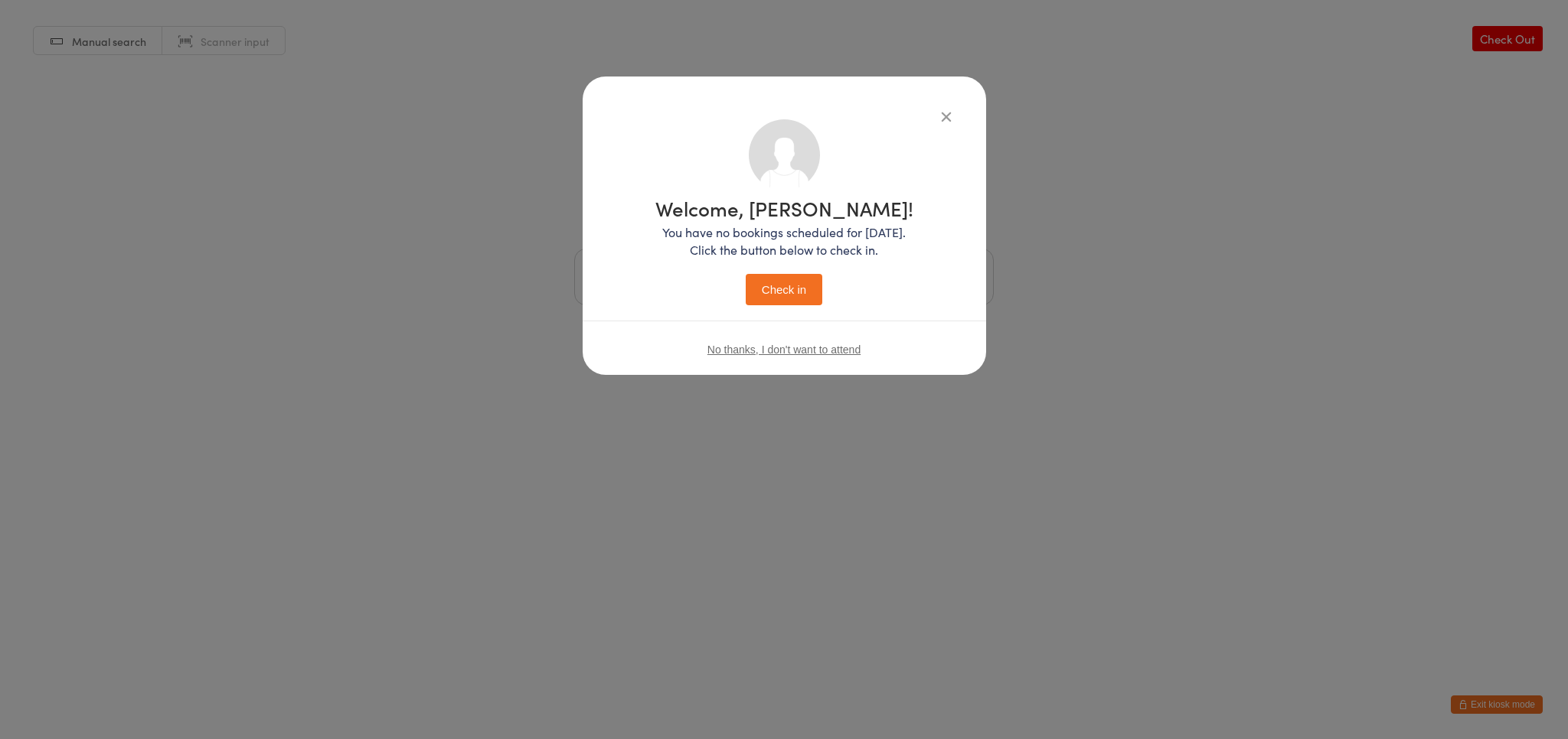
click at [789, 298] on button "Check in" at bounding box center [784, 289] width 76 height 32
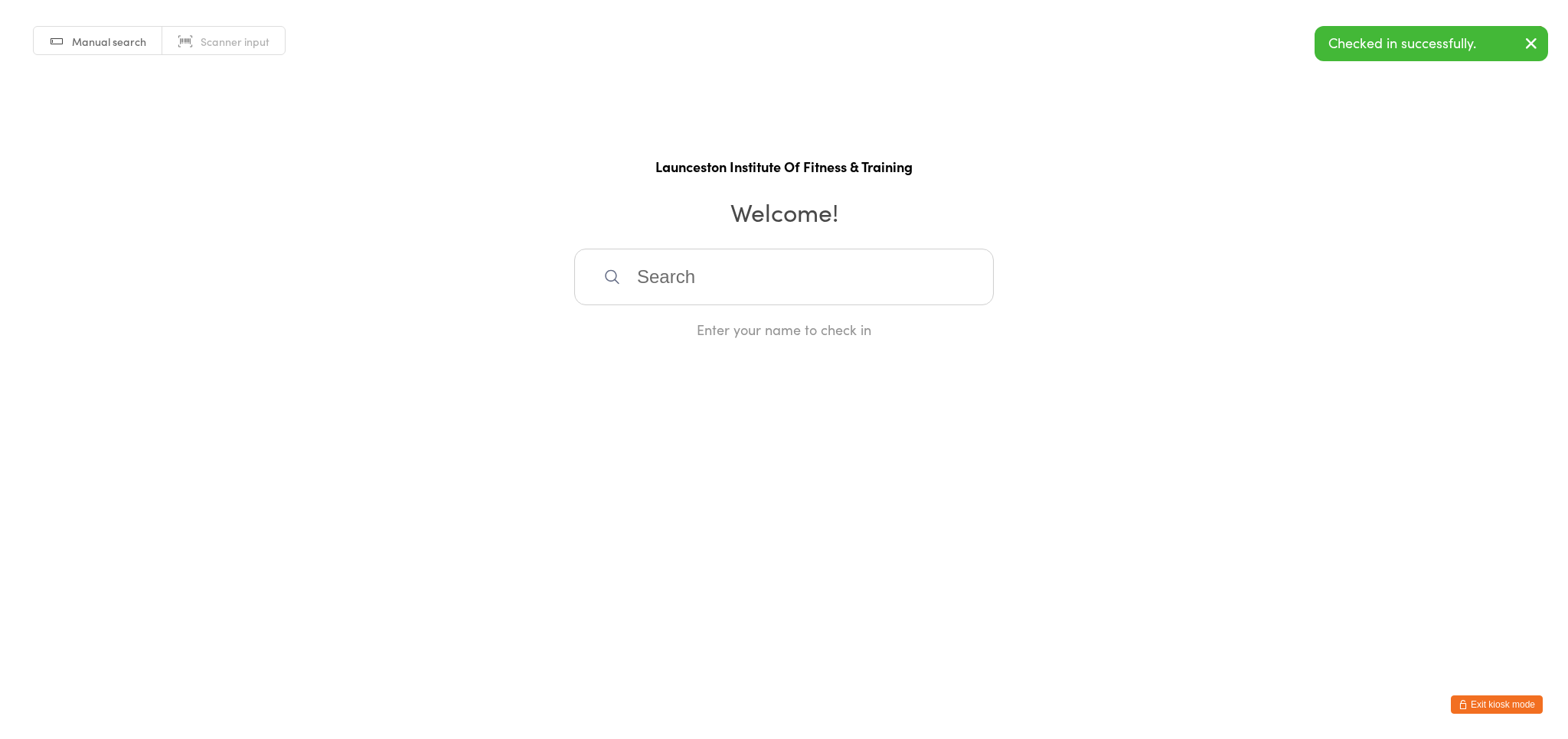
click at [1514, 701] on button "Exit kiosk mode" at bounding box center [1496, 705] width 92 height 18
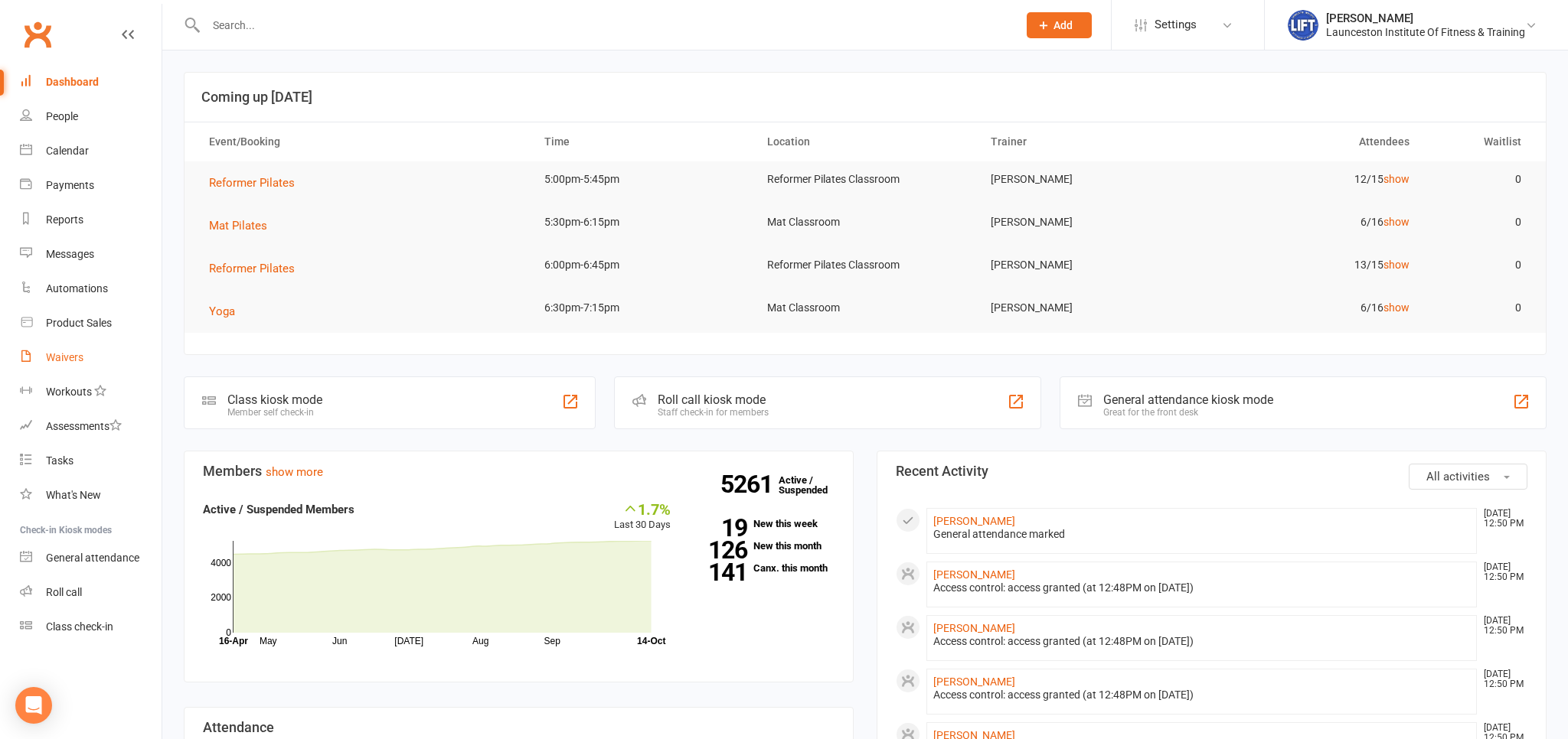
click at [63, 354] on div "Waivers" at bounding box center [64, 357] width 37 height 13
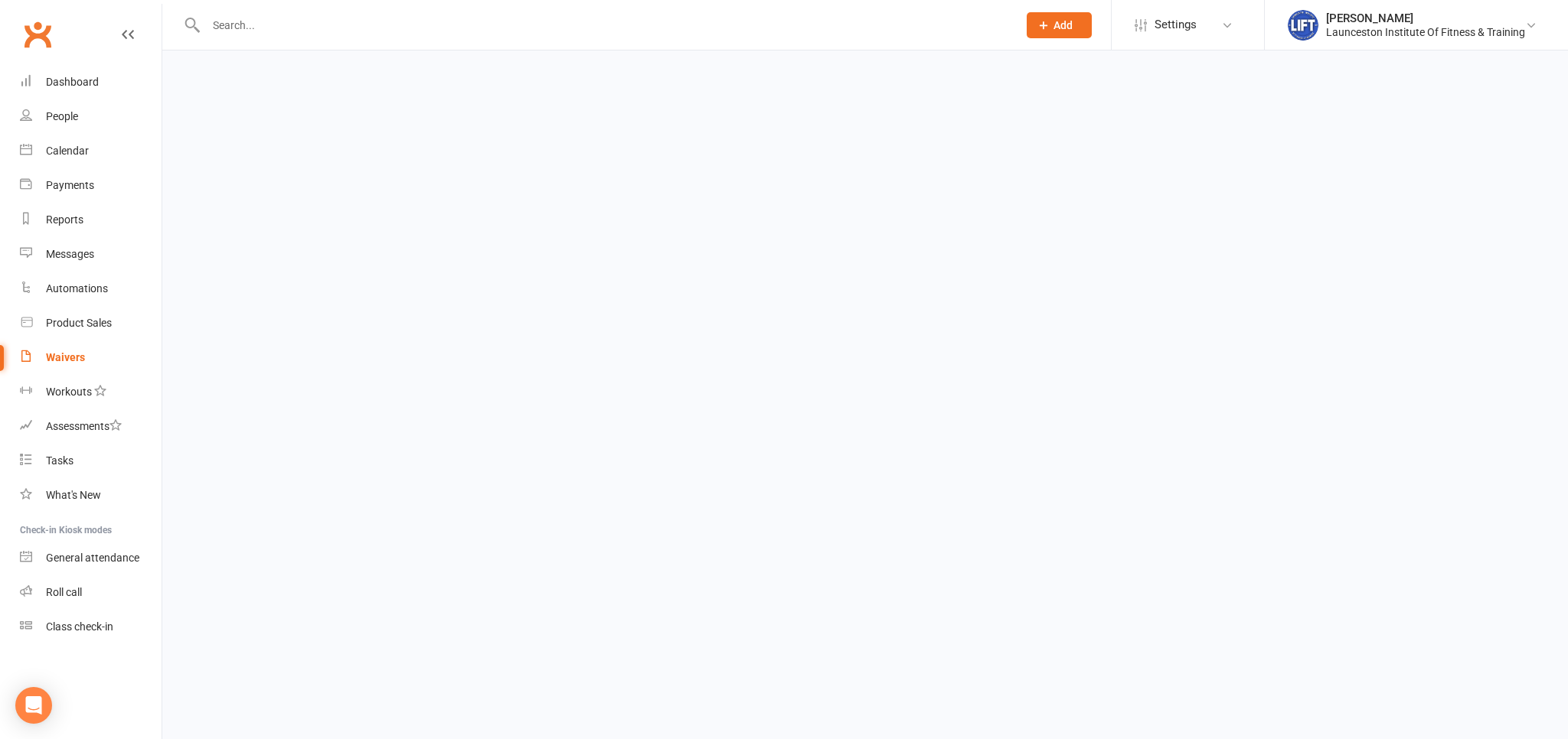
select select "100"
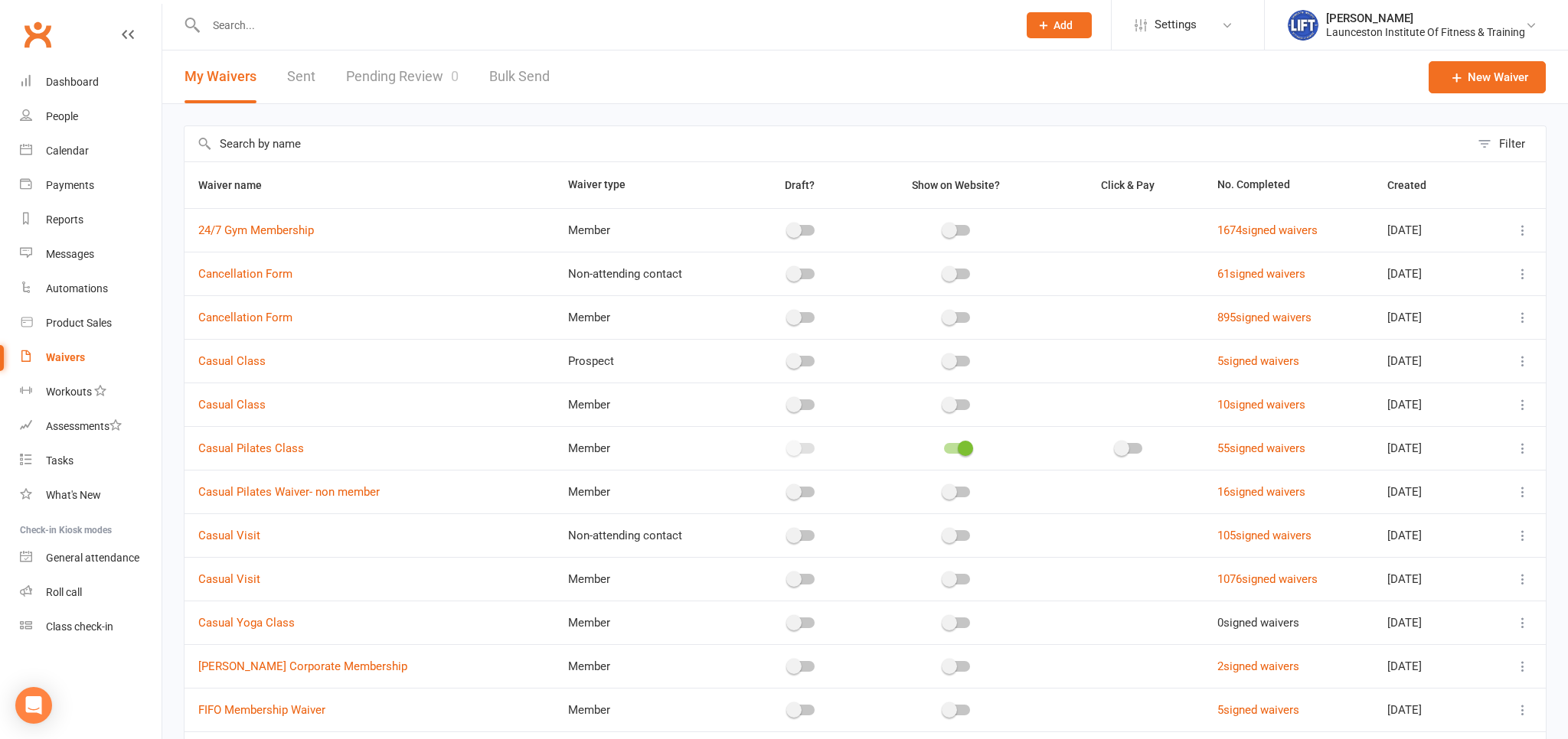
click at [418, 72] on link "Pending Review 0" at bounding box center [403, 77] width 112 height 53
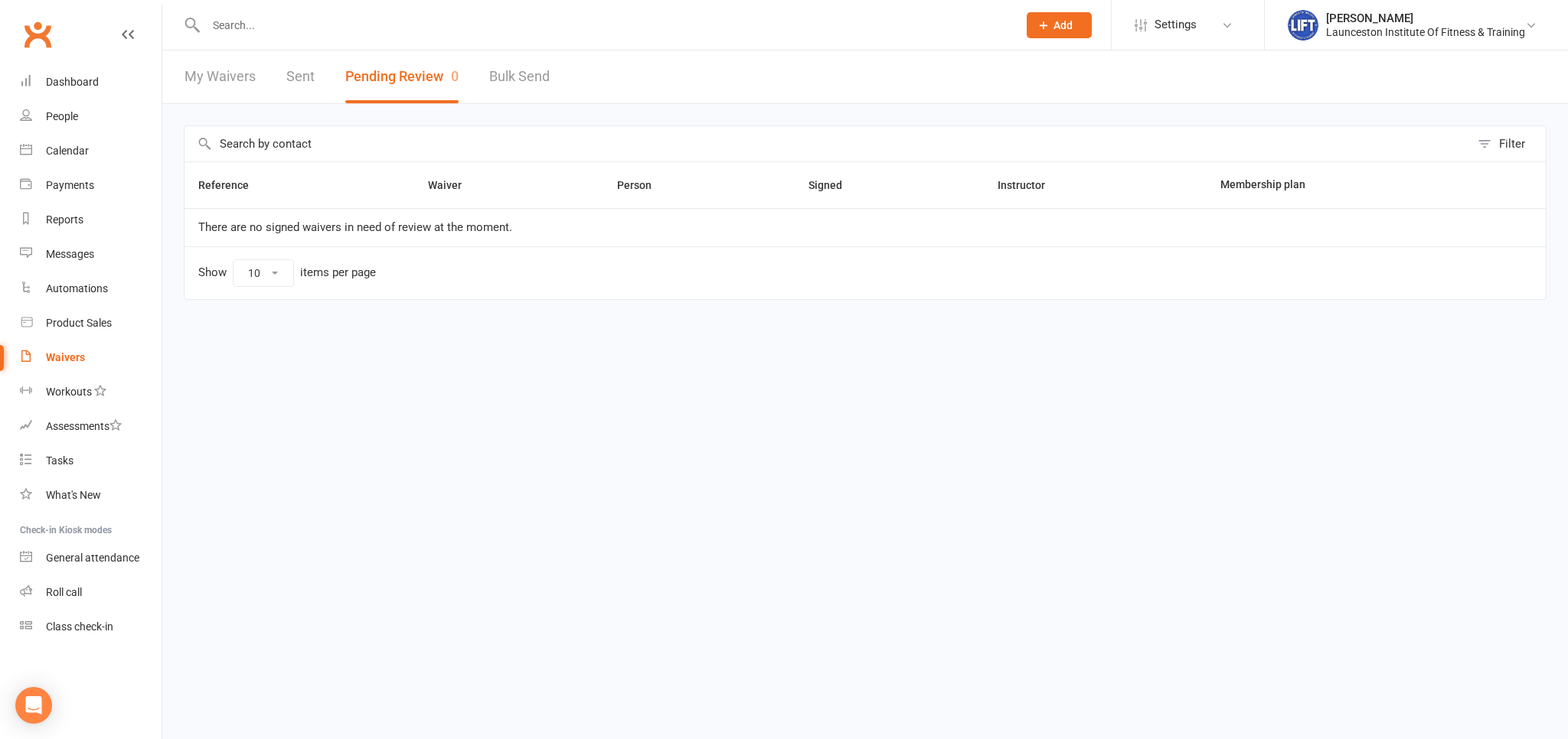
click at [66, 370] on link "Waivers" at bounding box center [91, 358] width 141 height 34
select select "100"
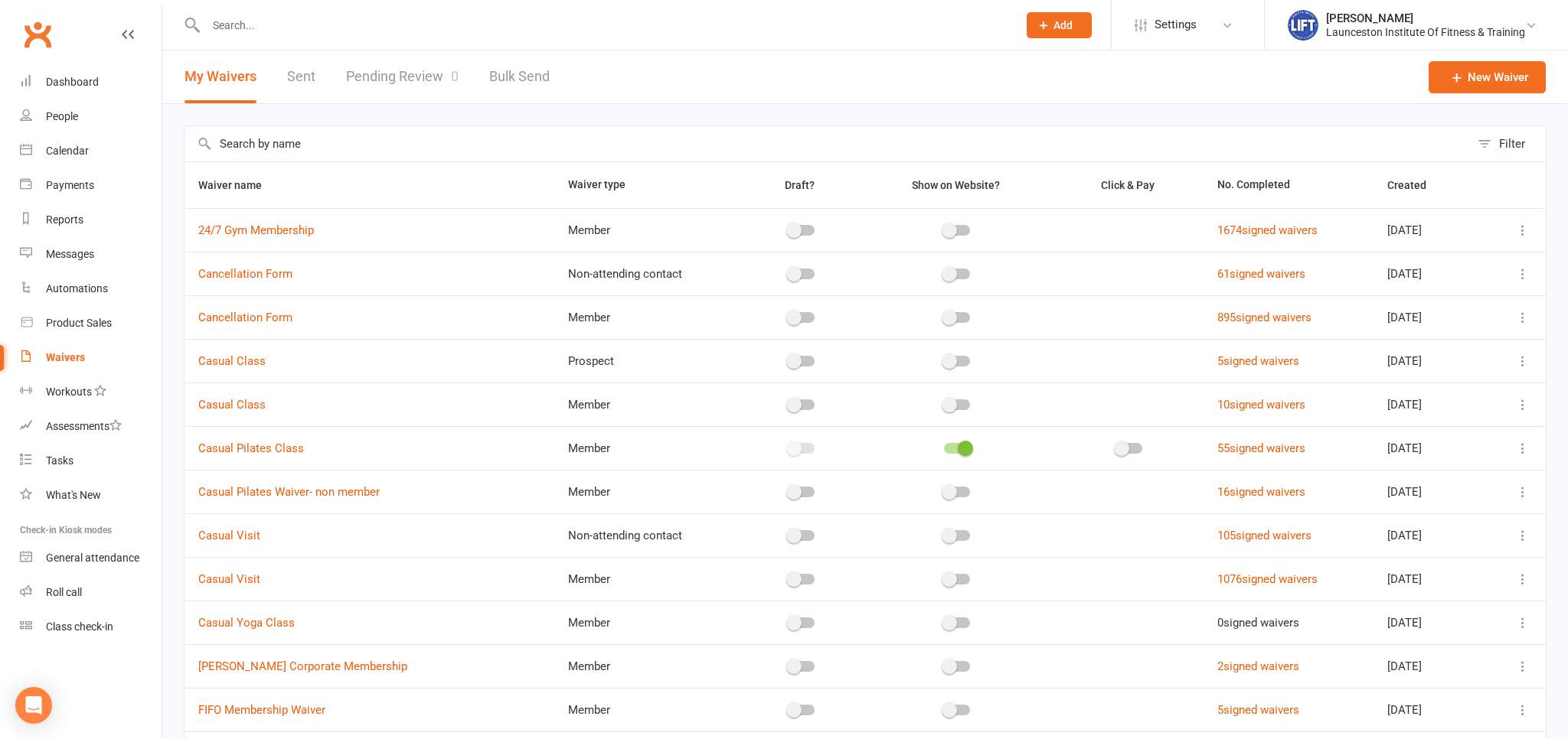
click at [404, 72] on link "Pending Review 0" at bounding box center [403, 77] width 112 height 53
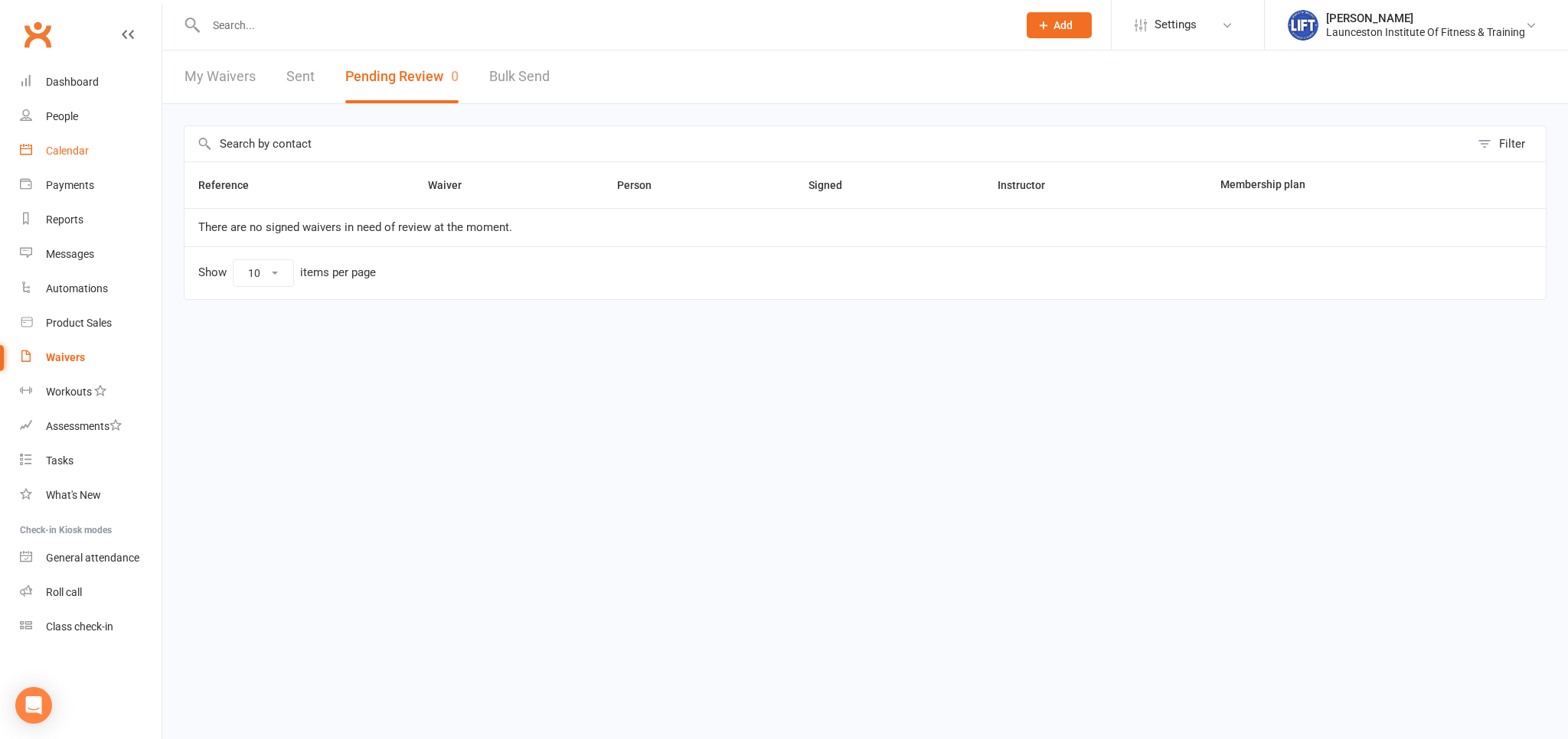
click at [77, 151] on div "Calendar" at bounding box center [67, 151] width 43 height 13
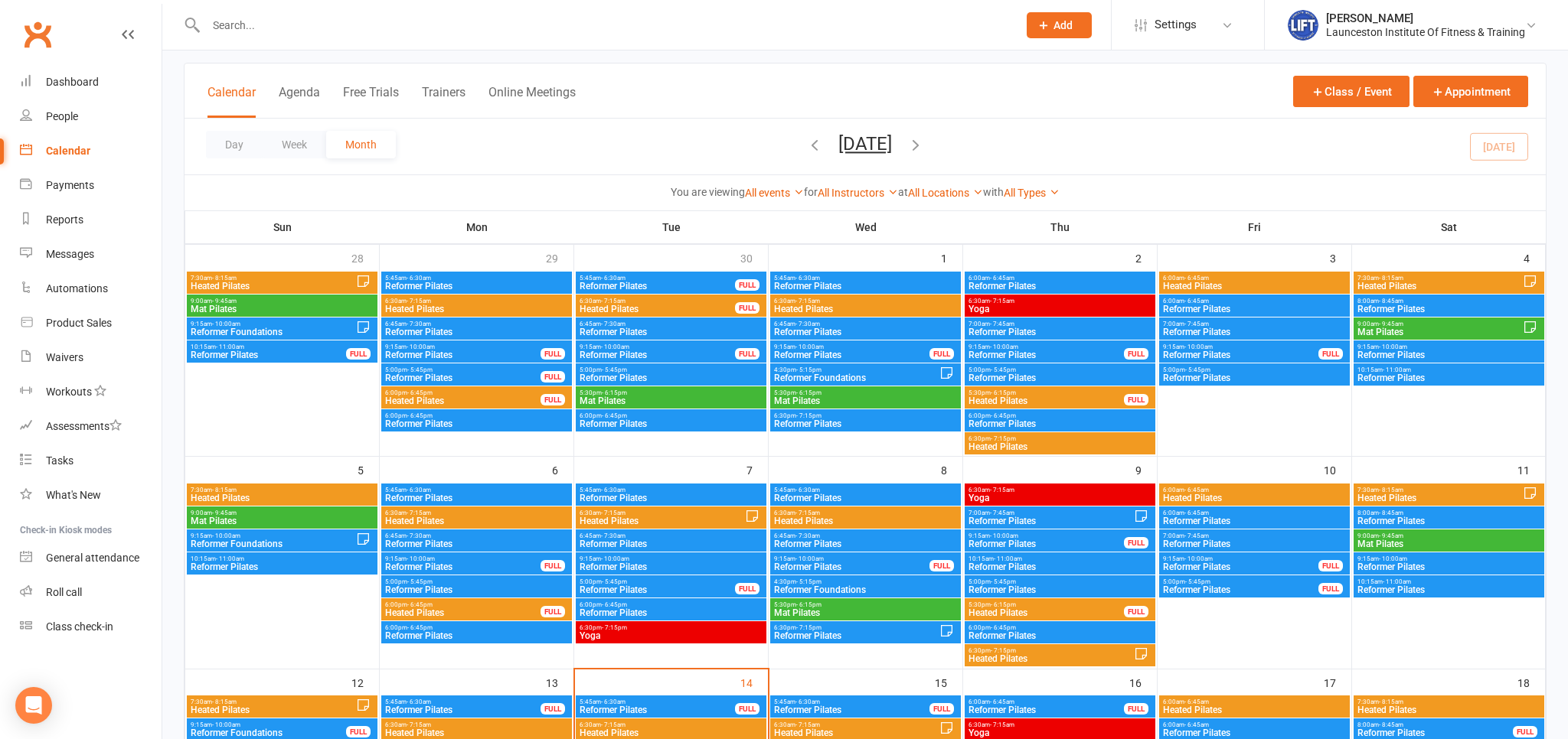
scroll to position [161, 0]
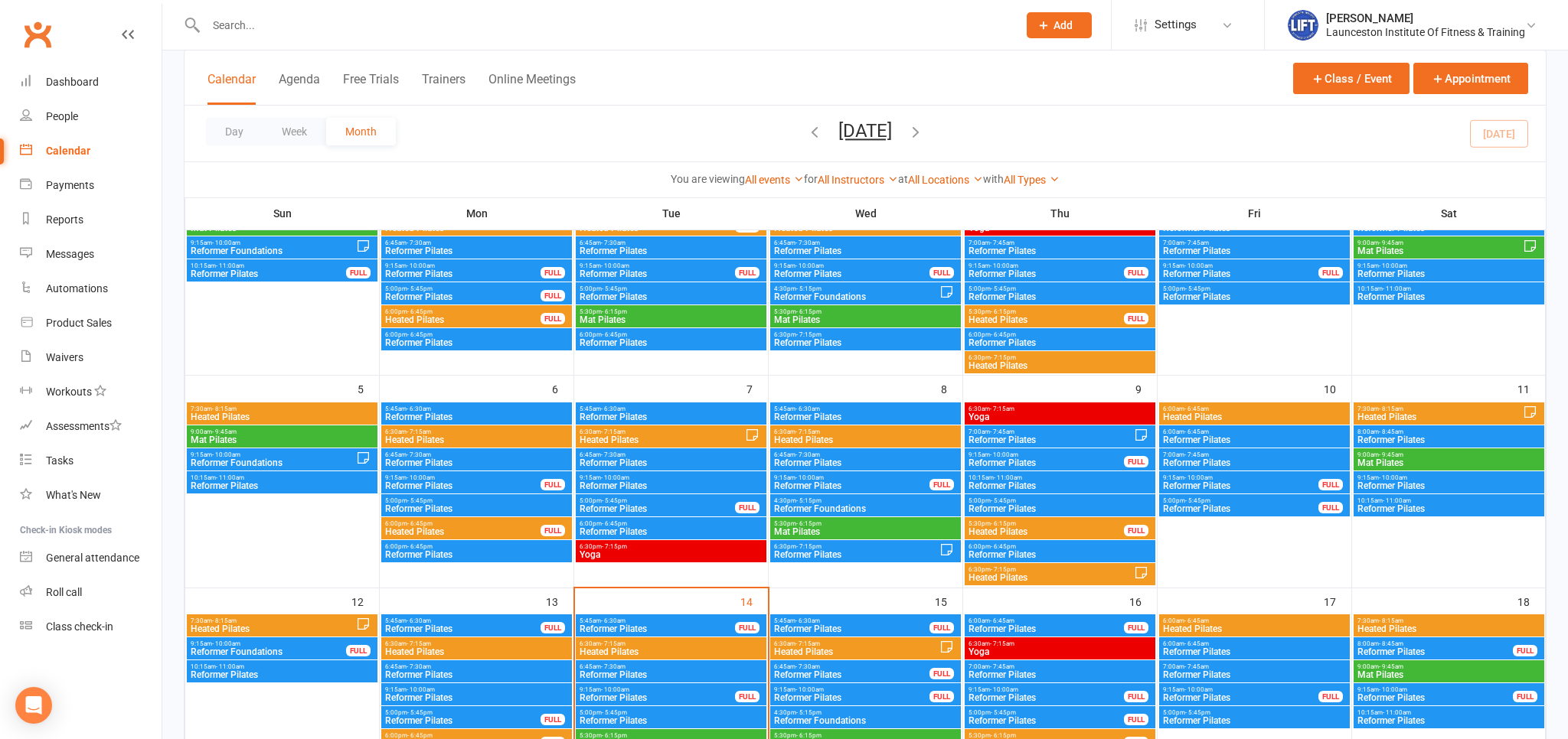
click at [696, 656] on div "6:30am - 7:15am Heated Pilates" at bounding box center [671, 648] width 190 height 22
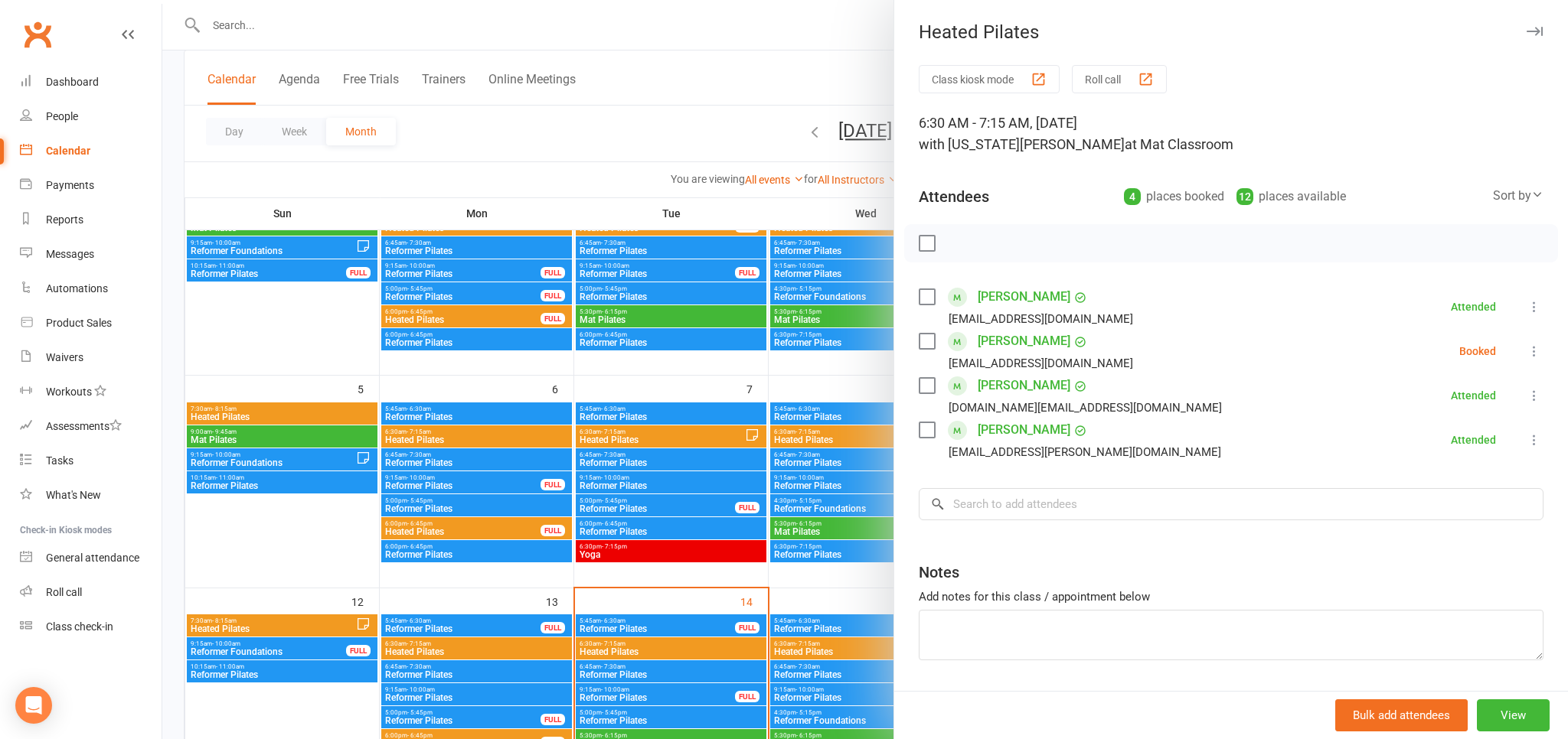
click at [631, 503] on div at bounding box center [865, 369] width 1406 height 739
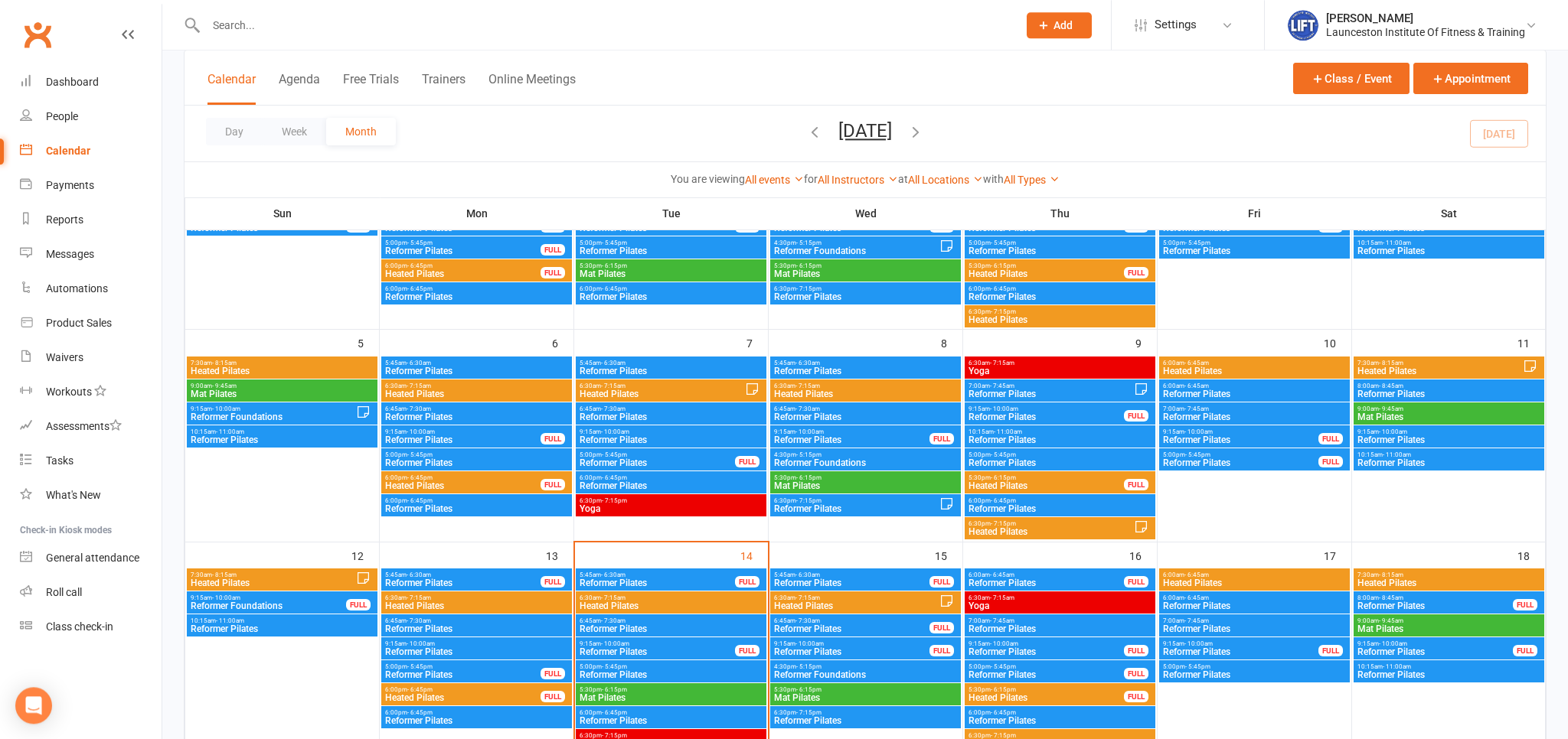
scroll to position [242, 0]
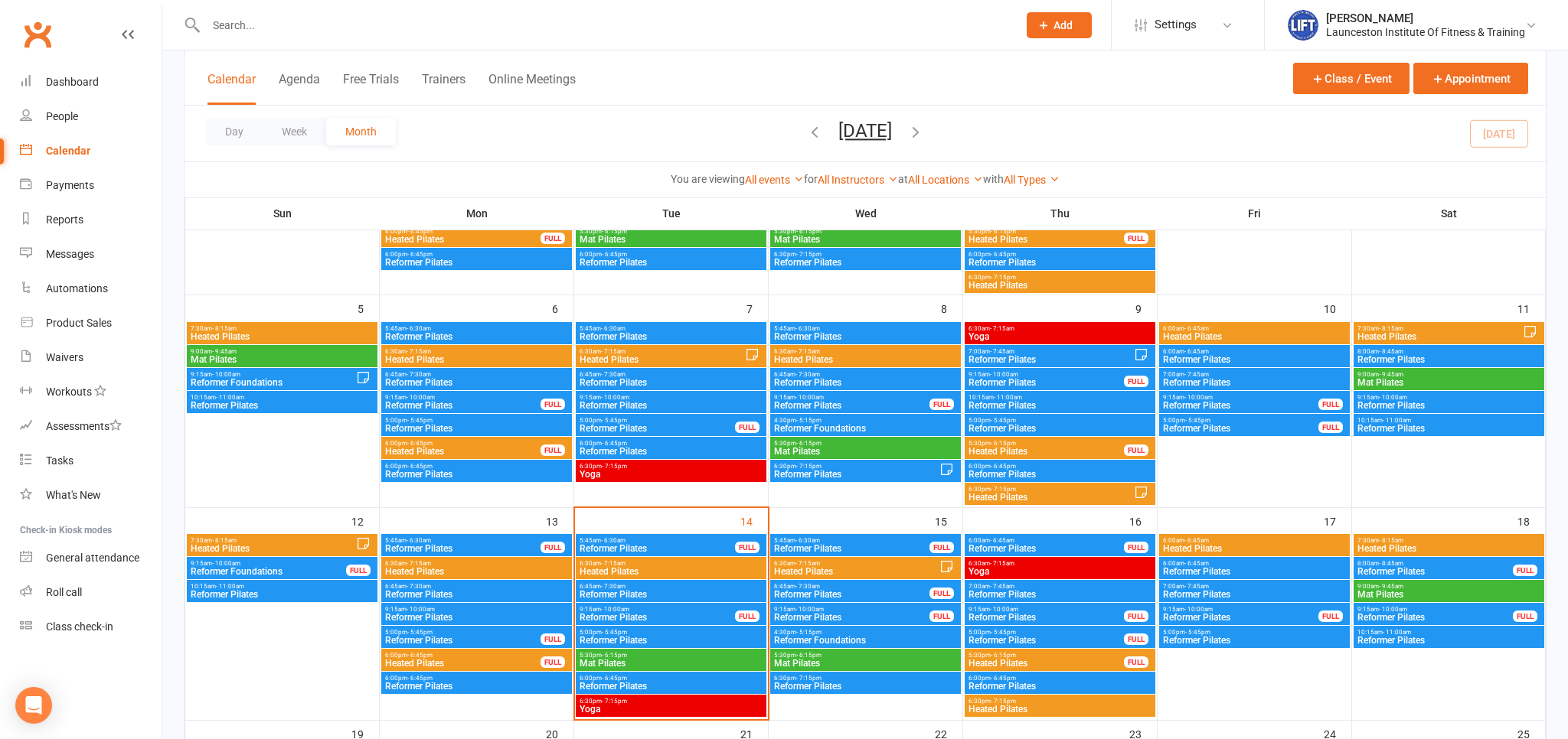
click at [828, 571] on span "Heated Pilates" at bounding box center [856, 571] width 166 height 9
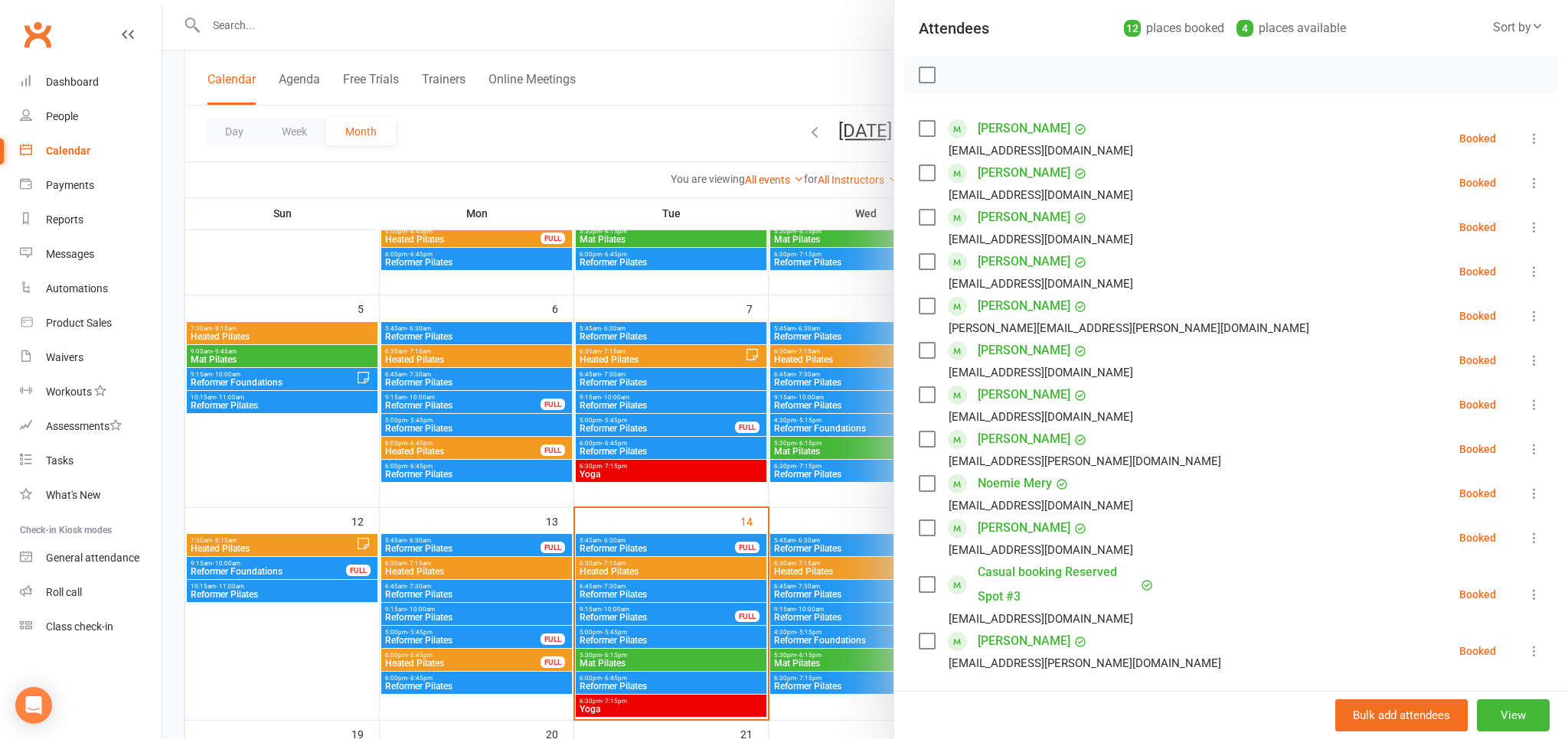
scroll to position [253, 0]
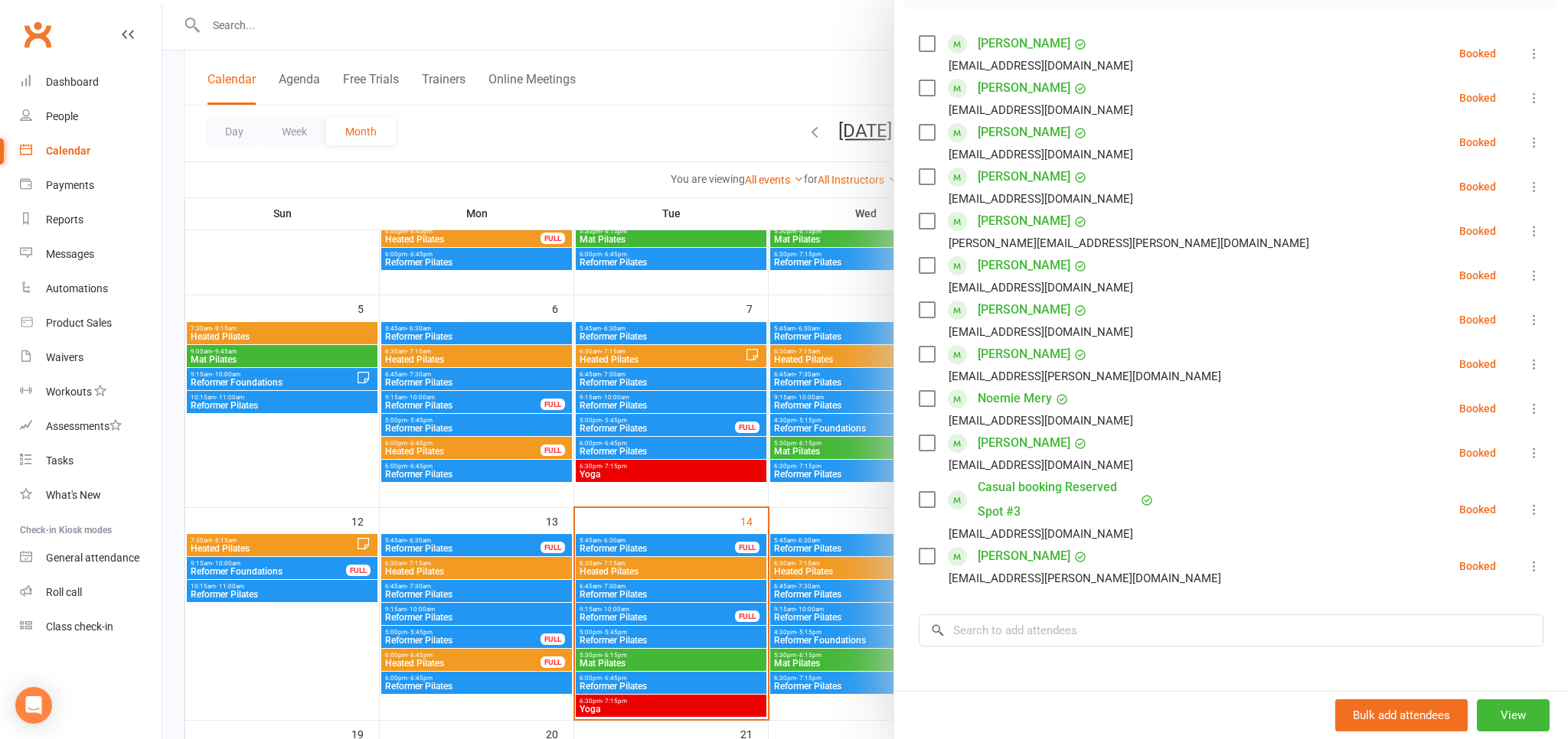
click at [703, 86] on div at bounding box center [865, 369] width 1406 height 739
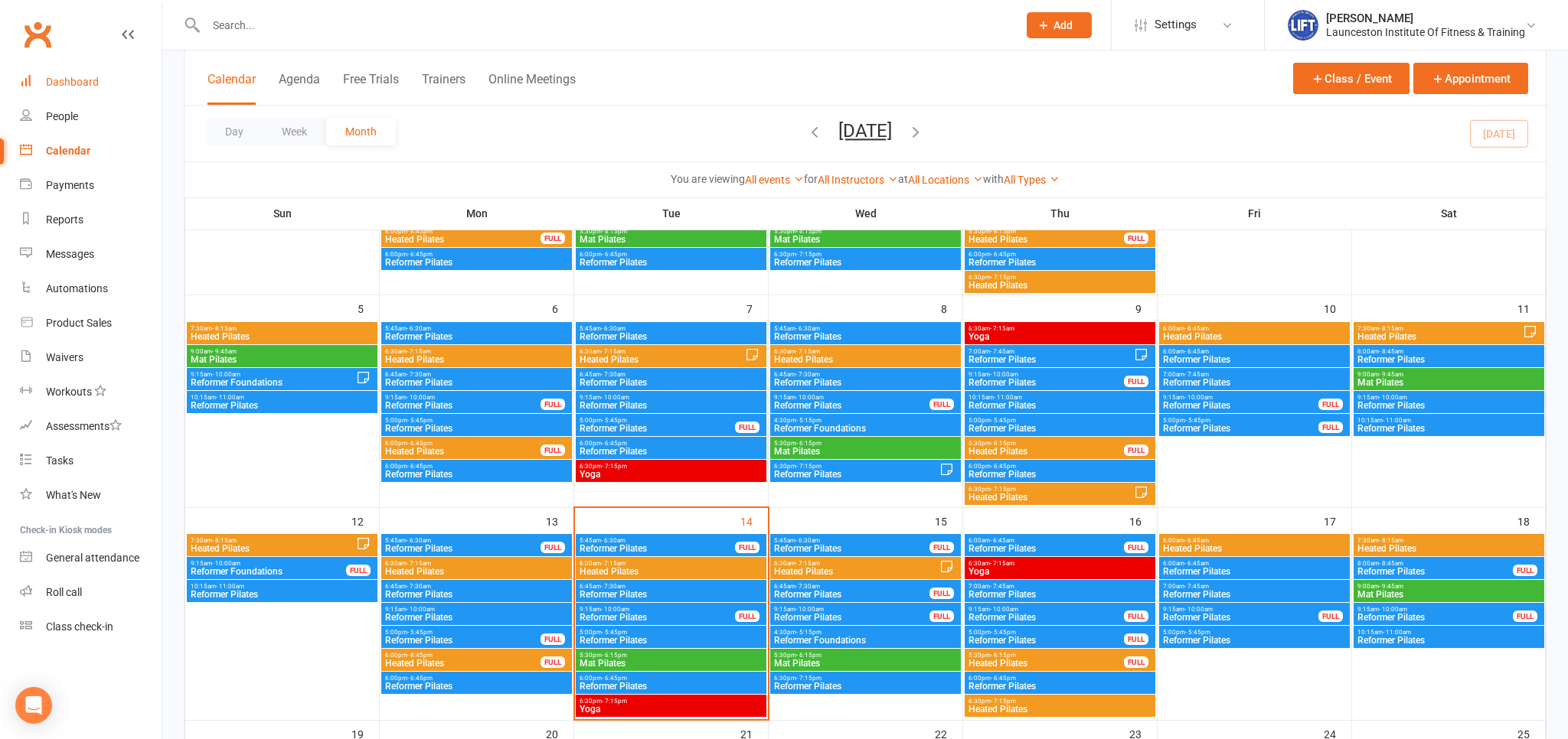
click at [78, 84] on div "Dashboard" at bounding box center [73, 83] width 53 height 13
